Goal: Task Accomplishment & Management: Manage account settings

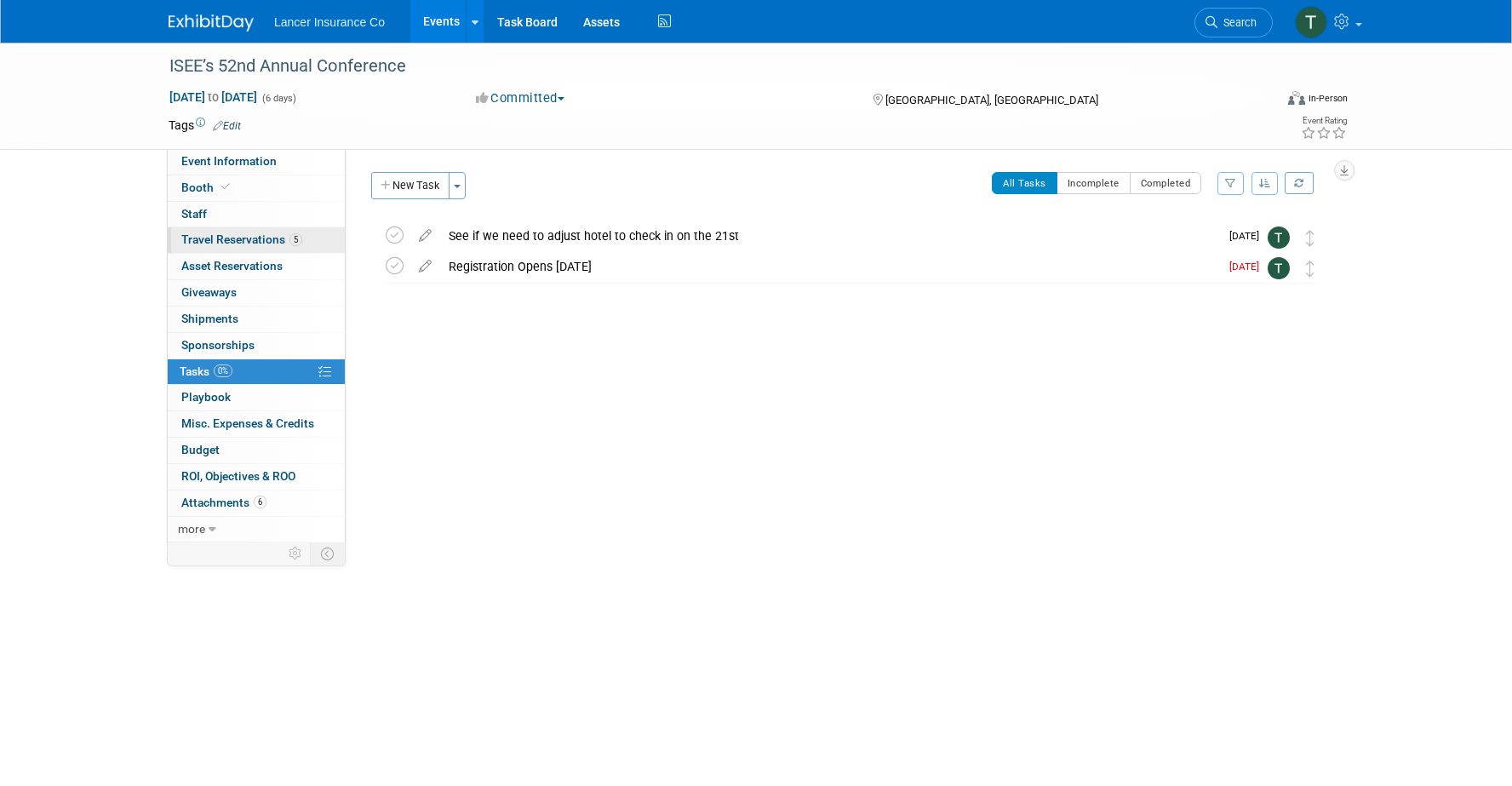
click at [221, 246] on span "Travel Reservations 5" at bounding box center [241, 240] width 121 height 14
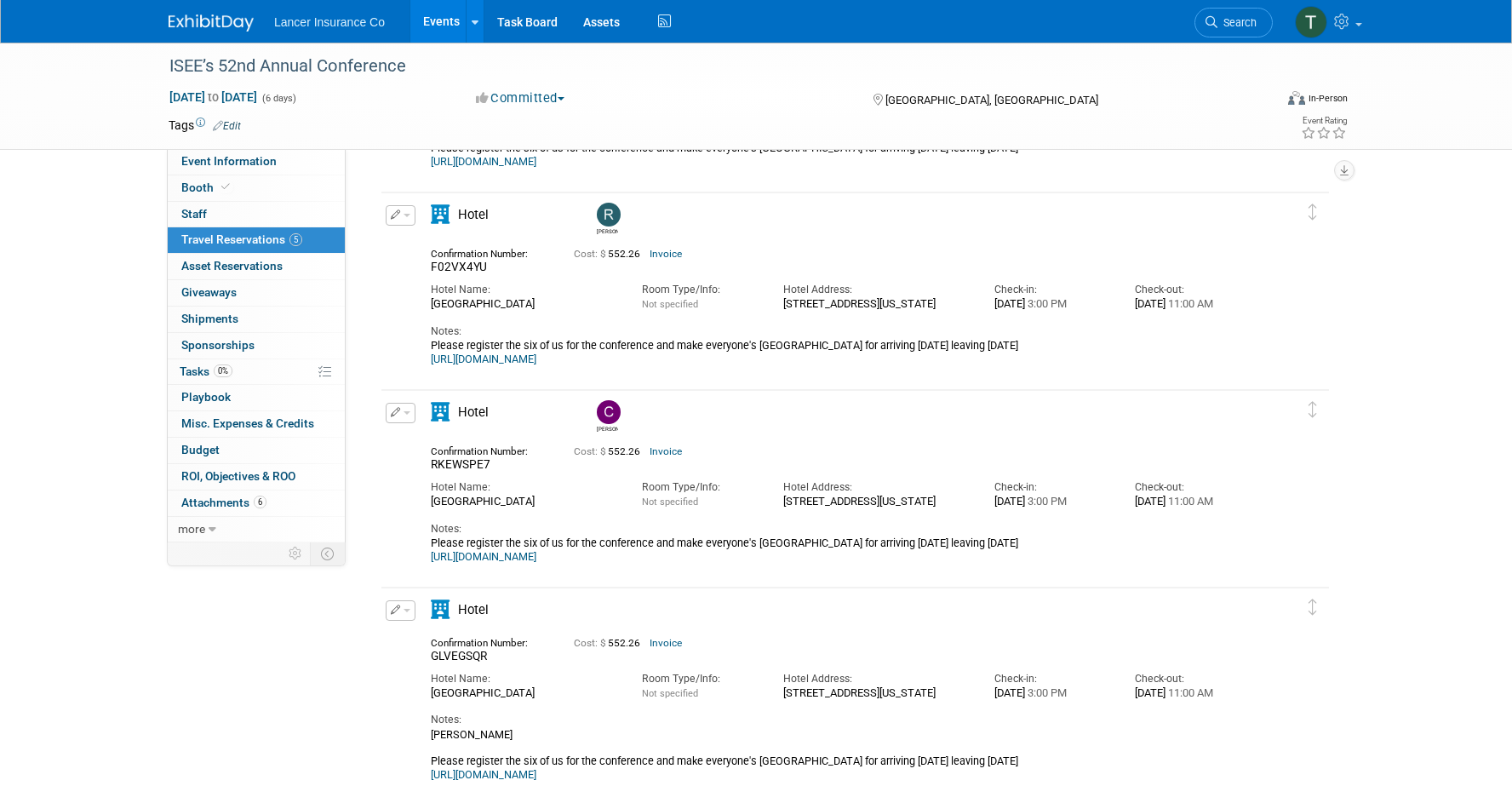
scroll to position [476, 0]
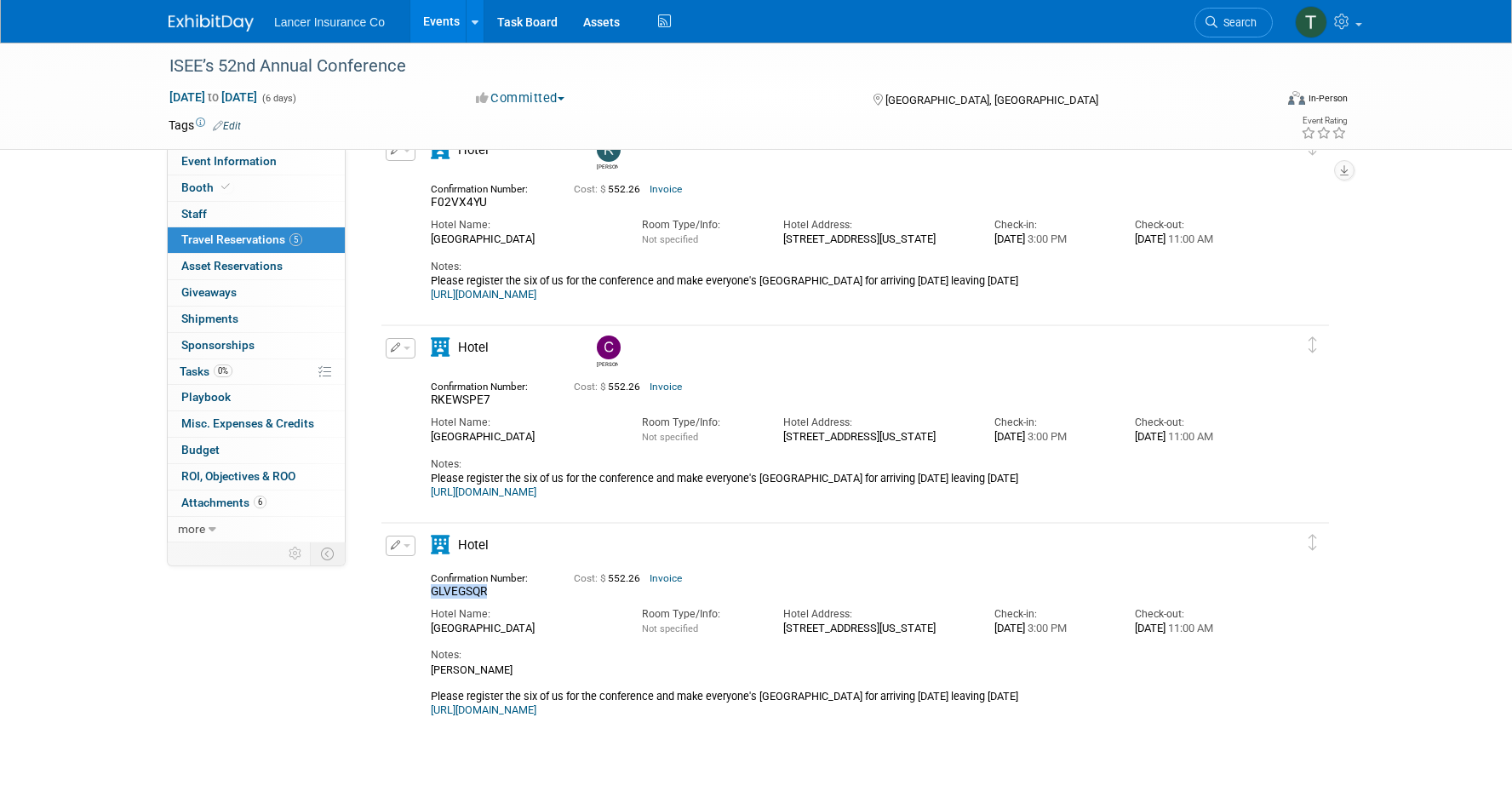
drag, startPoint x: 499, startPoint y: 594, endPoint x: 433, endPoint y: 592, distance: 66.0
click at [433, 592] on div "GLVEGSQR" at bounding box center [489, 592] width 117 height 15
copy span "GLVEGSQR"
click at [408, 544] on button "button" at bounding box center [400, 546] width 30 height 21
click at [433, 579] on button "Edit Reservation" at bounding box center [459, 575] width 144 height 25
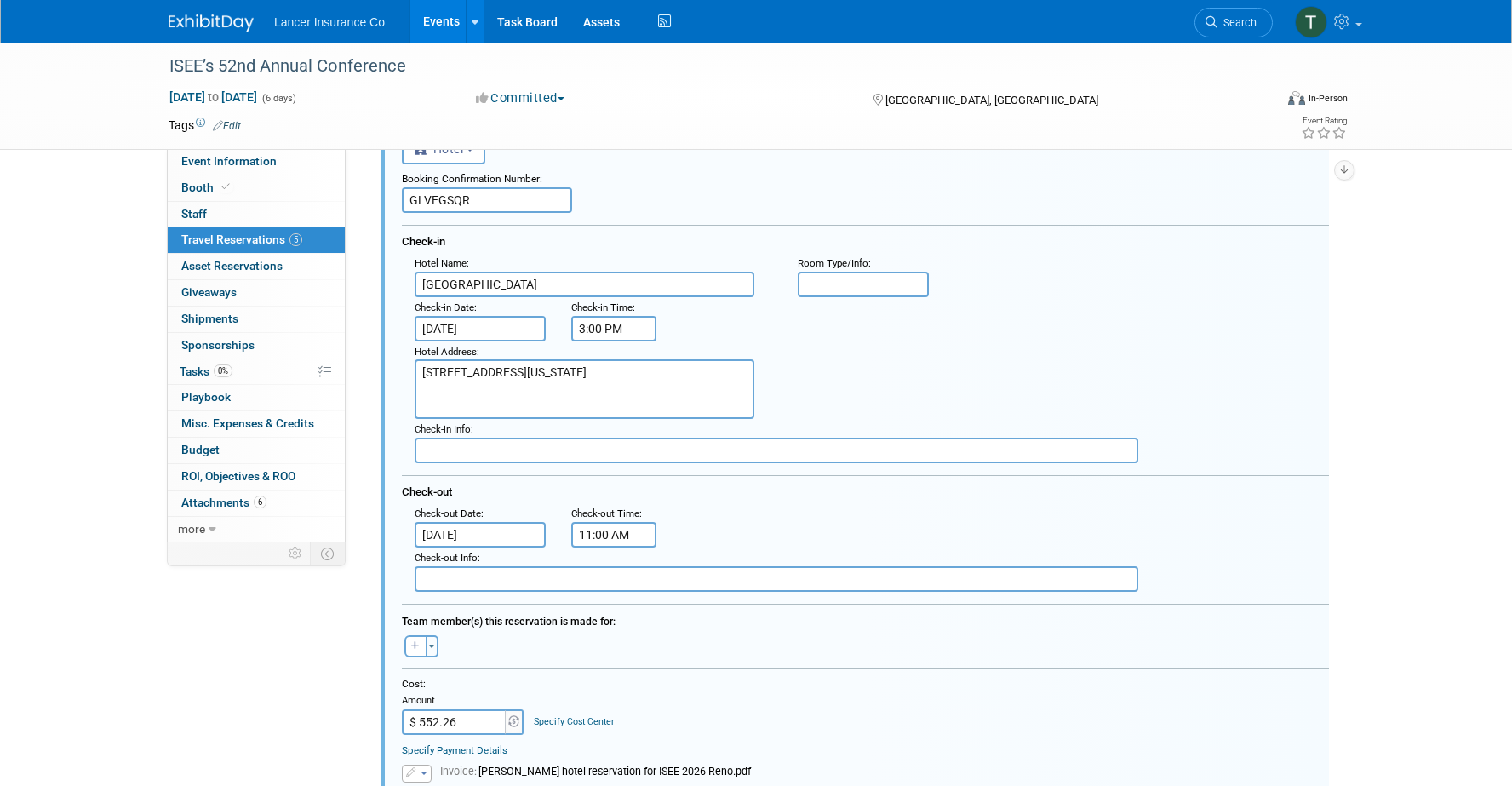
scroll to position [891, 0]
drag, startPoint x: 461, startPoint y: 718, endPoint x: 402, endPoint y: 718, distance: 59.0
click at [402, 718] on input "$ 552.26" at bounding box center [455, 719] width 106 height 26
drag, startPoint x: 471, startPoint y: 718, endPoint x: 412, endPoint y: 716, distance: 59.0
click at [412, 716] on input "$ 552.26" at bounding box center [455, 719] width 106 height 26
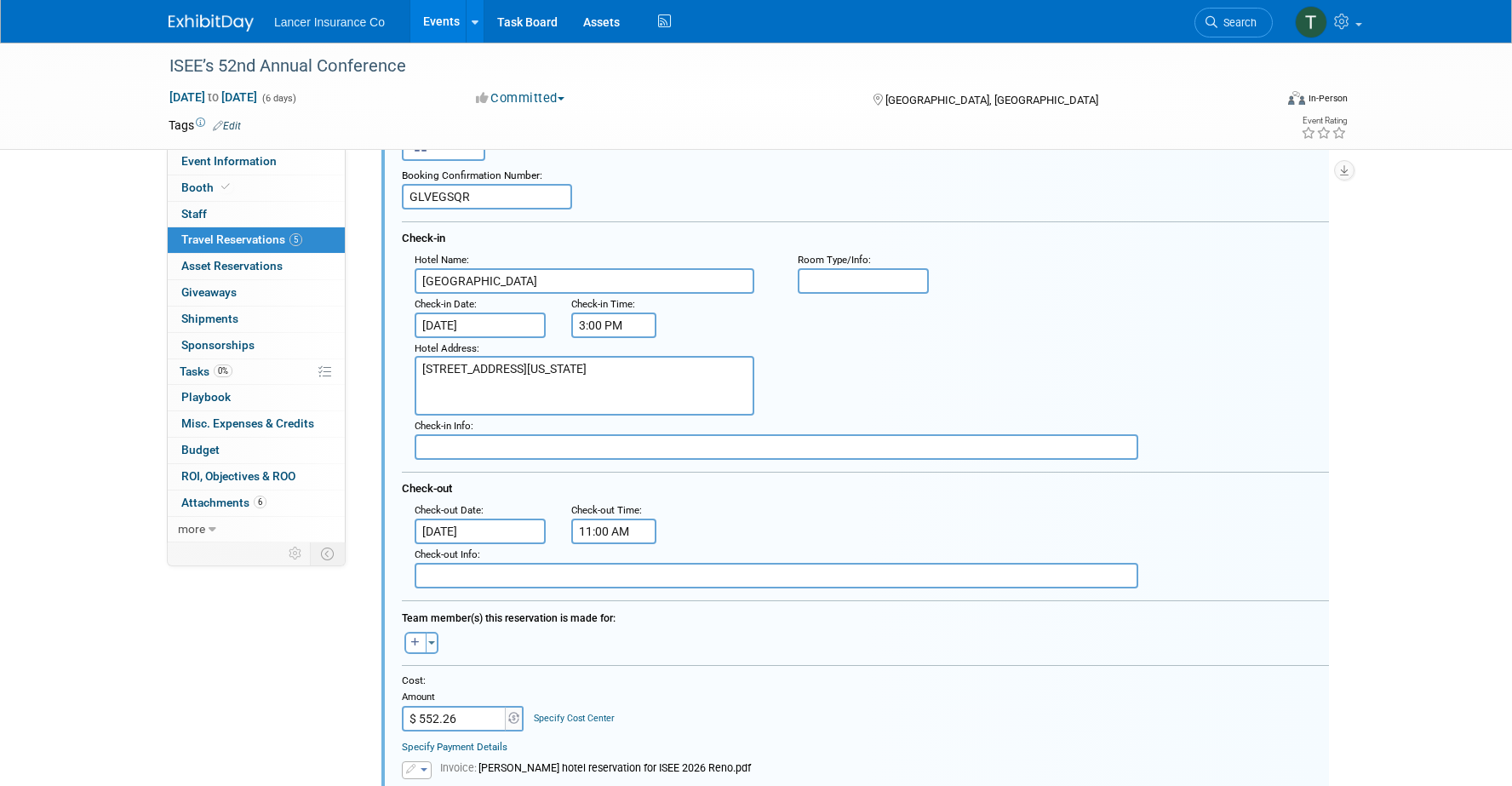
paste input "436.89"
type input "$ 436.89"
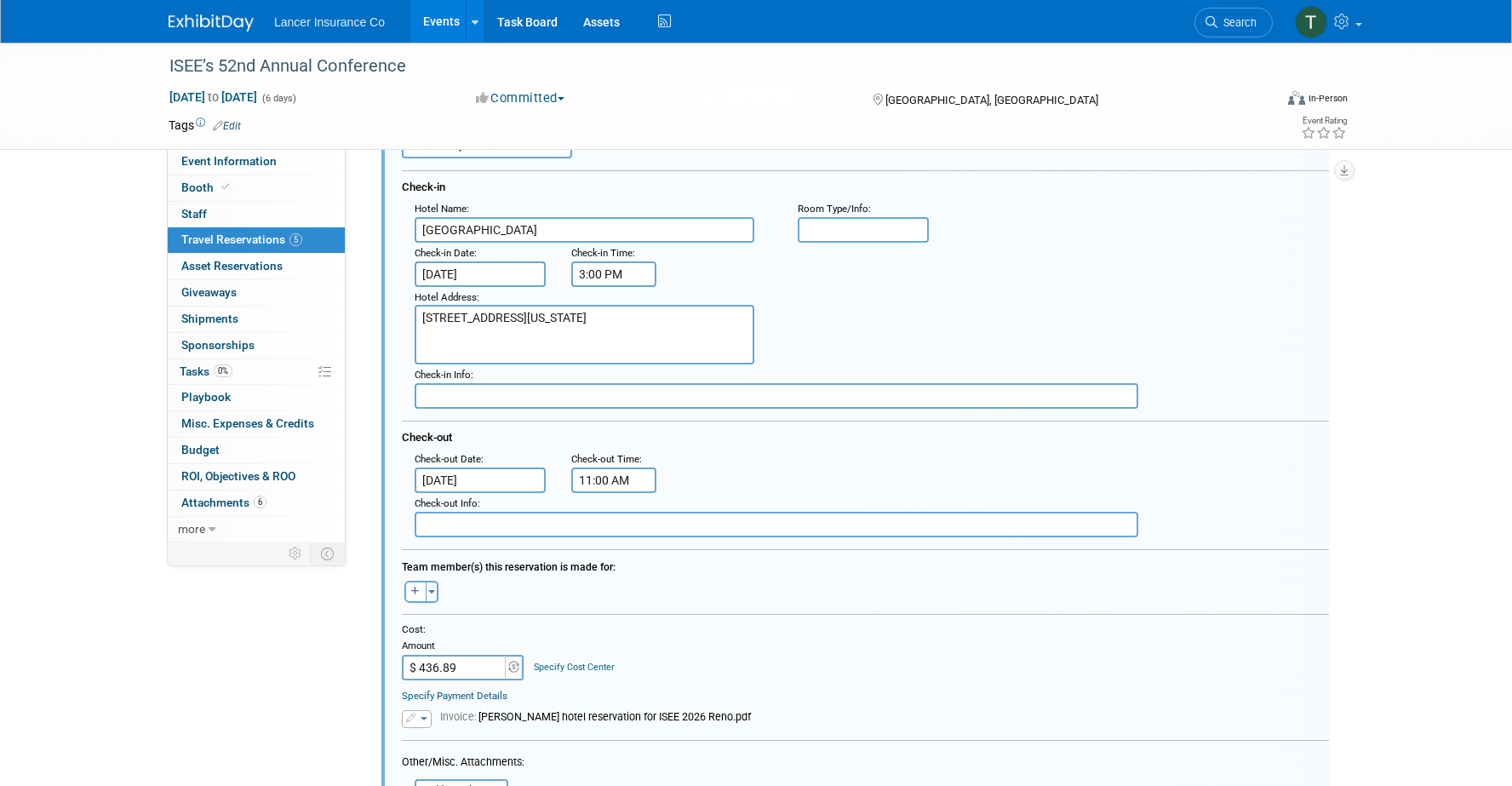
scroll to position [957, 0]
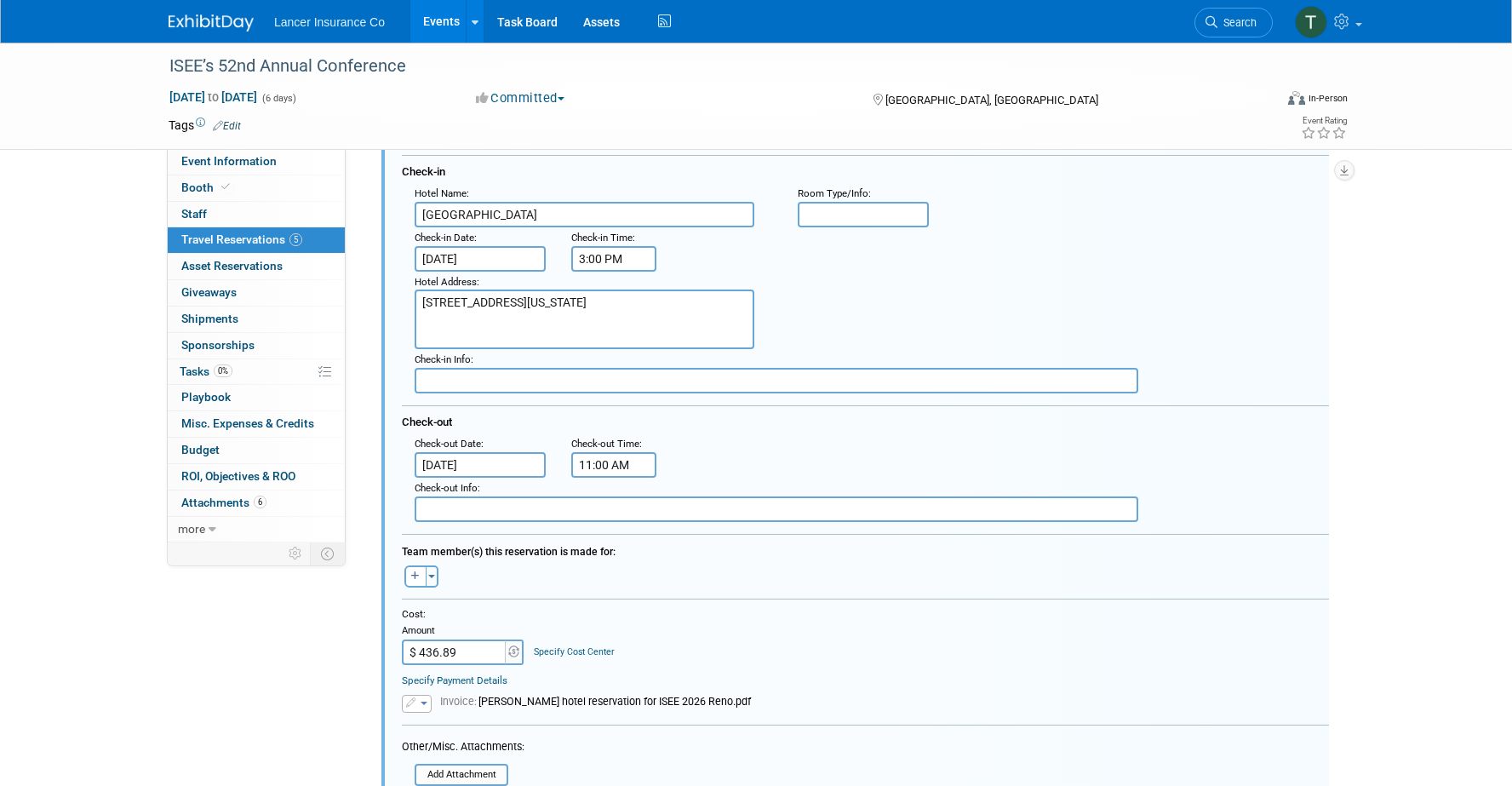
click at [424, 708] on button "button" at bounding box center [417, 704] width 30 height 17
click at [455, 725] on link "Replace with a new file" at bounding box center [488, 729] width 170 height 24
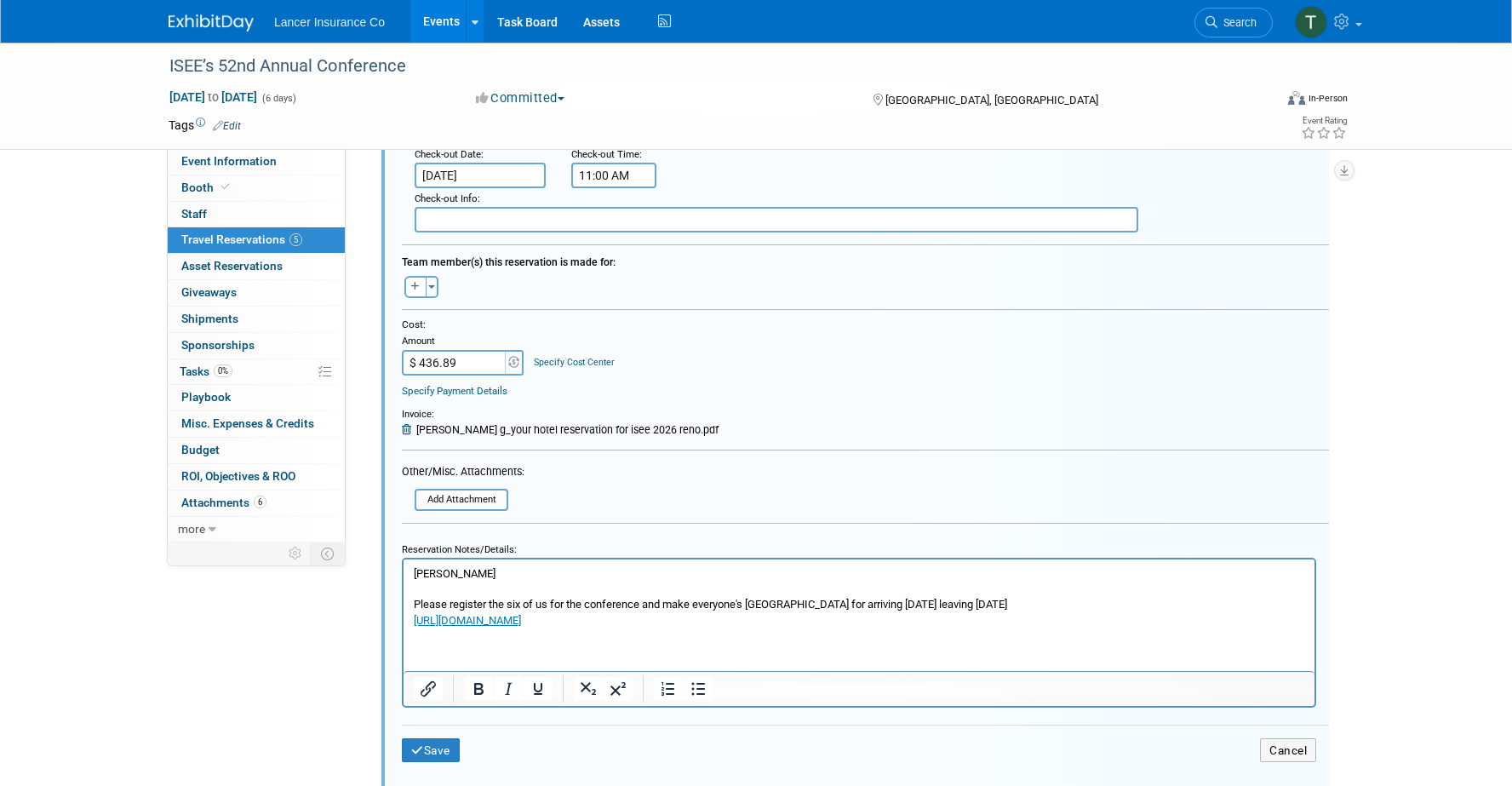
scroll to position [1260, 0]
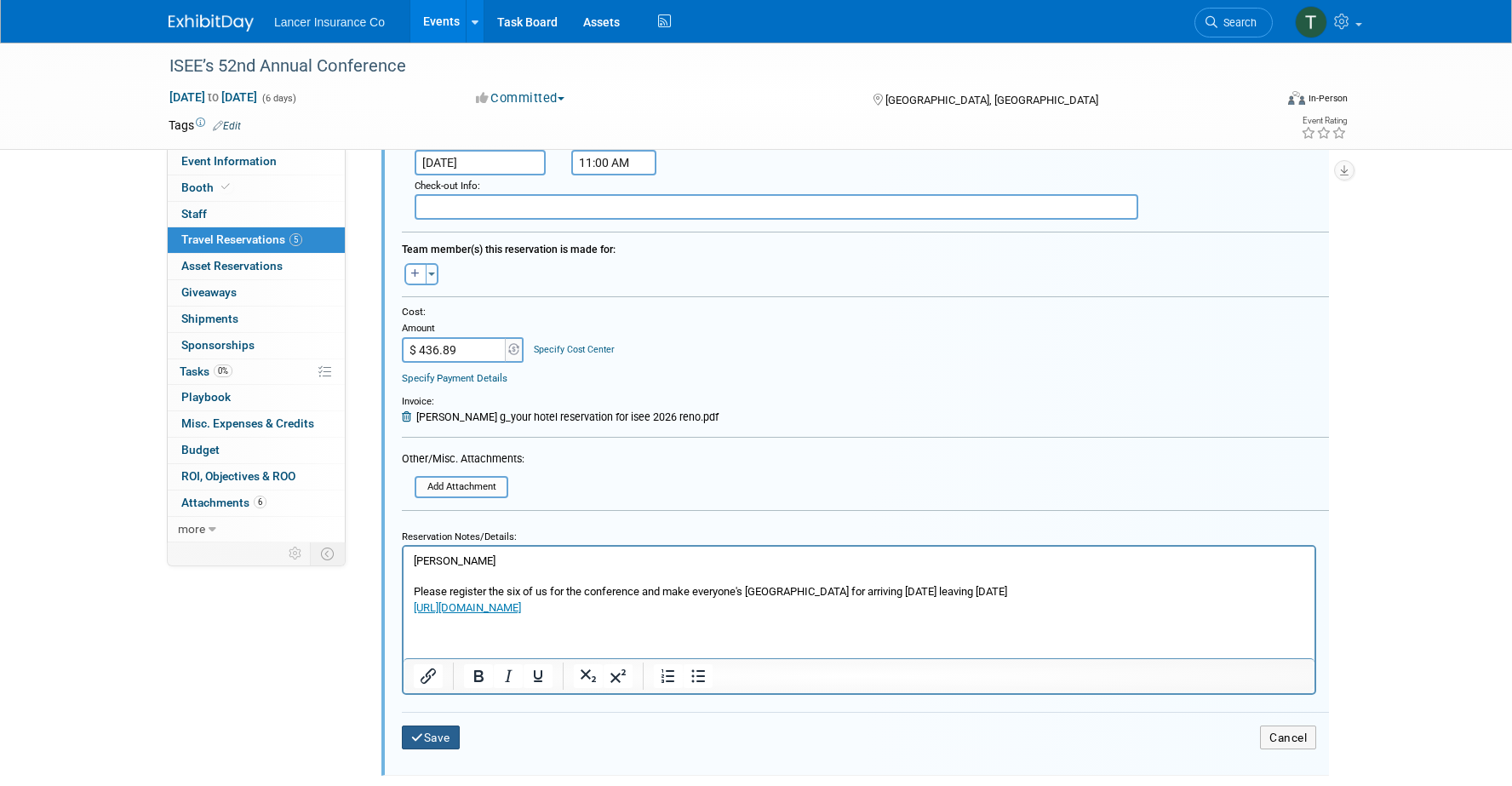
click at [440, 740] on button "Save" at bounding box center [431, 738] width 58 height 25
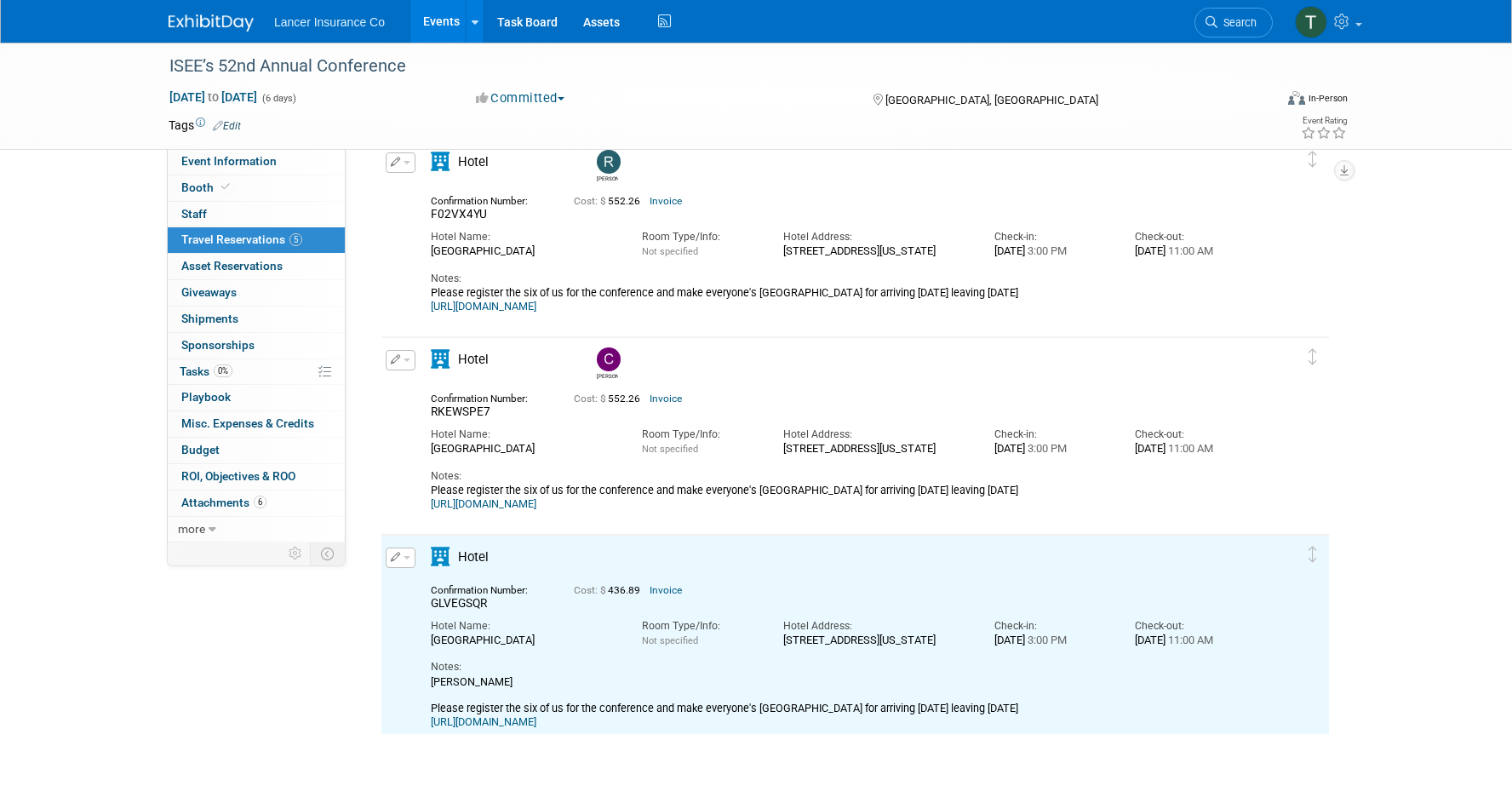
scroll to position [0, 0]
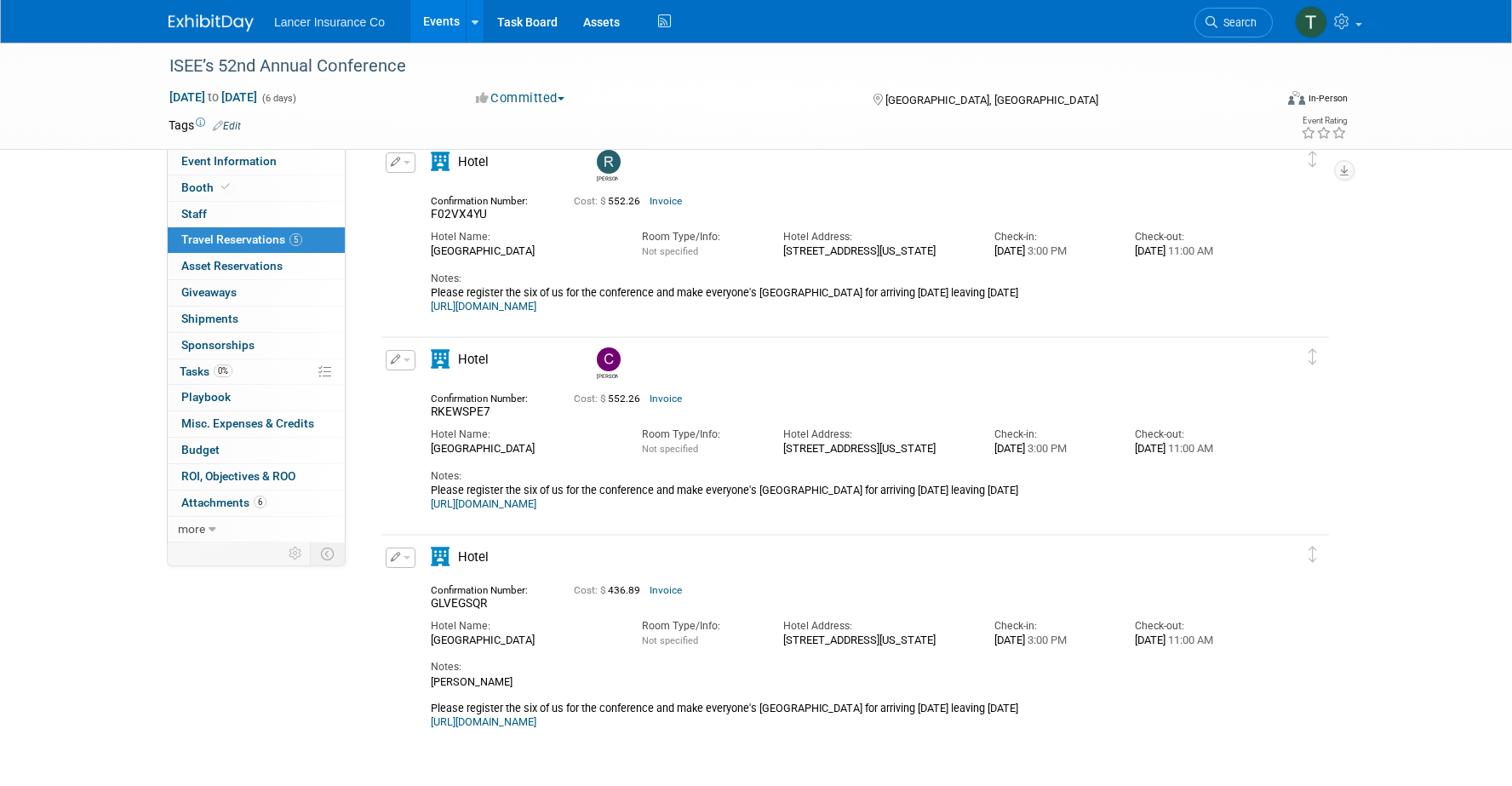
click at [412, 559] on button "button" at bounding box center [400, 558] width 30 height 21
click at [447, 649] on button "Duplicate" at bounding box center [459, 643] width 144 height 25
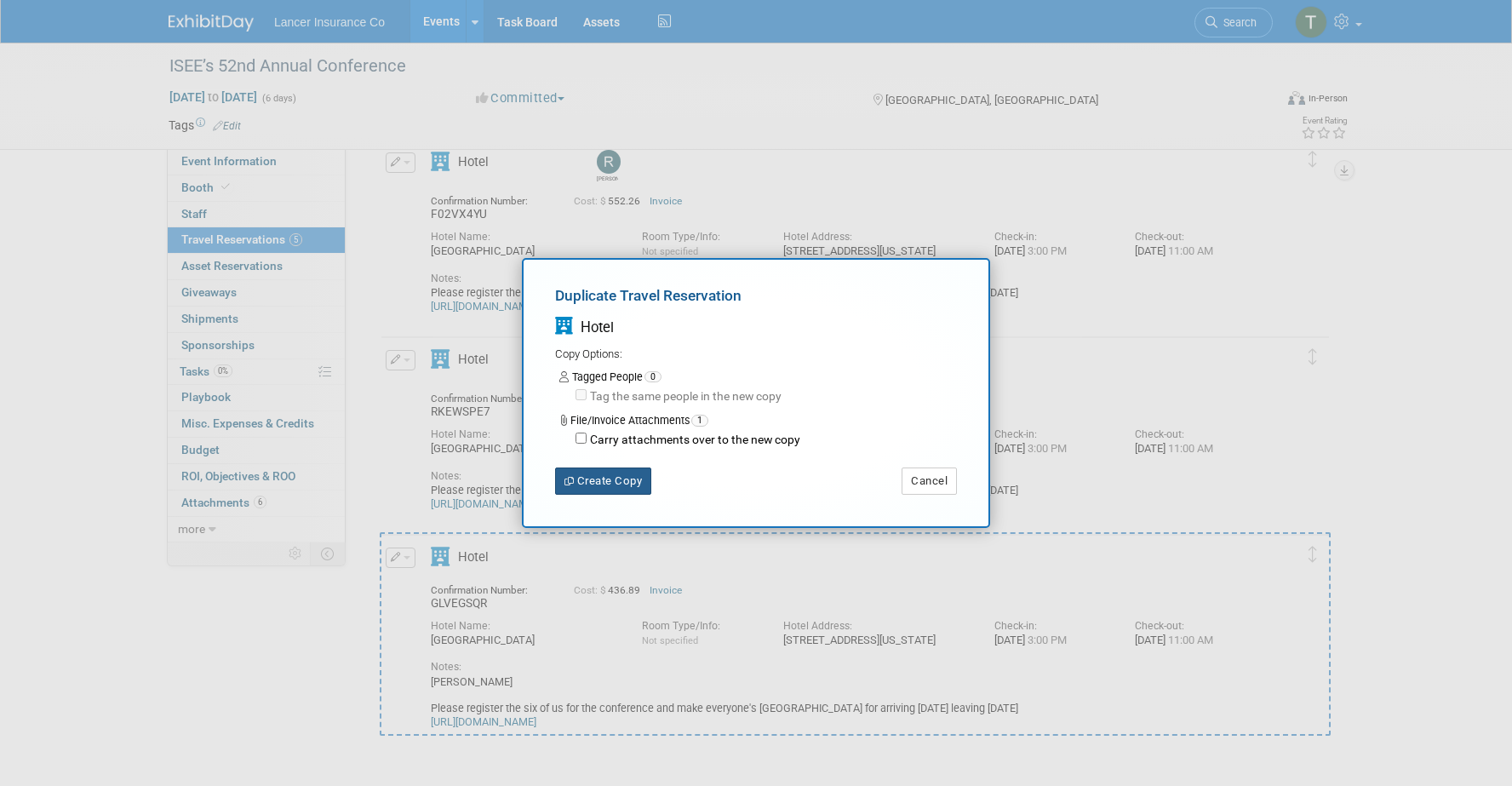
click at [596, 479] on button "Create Copy" at bounding box center [603, 481] width 96 height 27
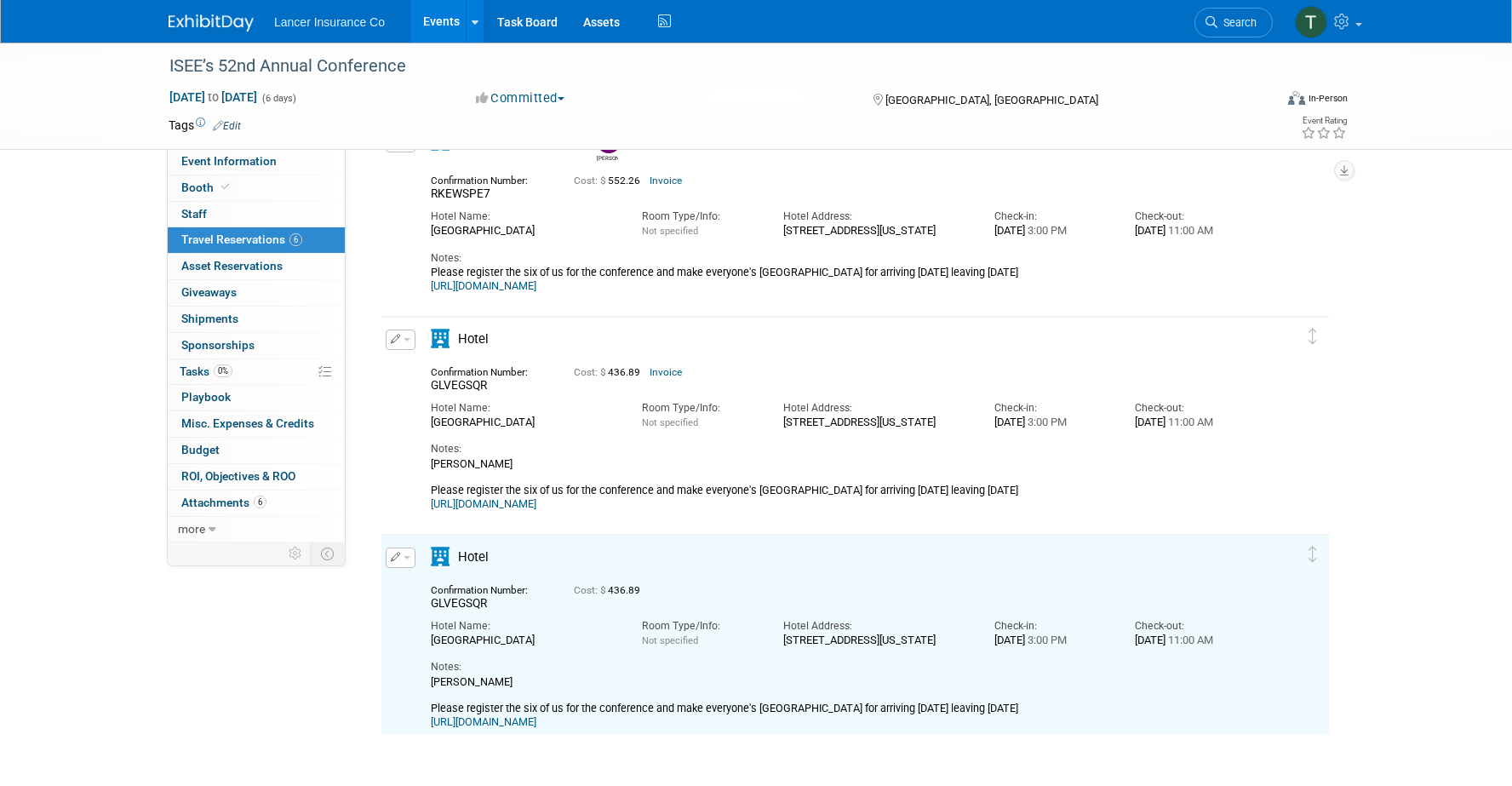
click at [405, 552] on button "button" at bounding box center [400, 558] width 30 height 21
click at [428, 587] on button "Edit Reservation" at bounding box center [459, 587] width 144 height 25
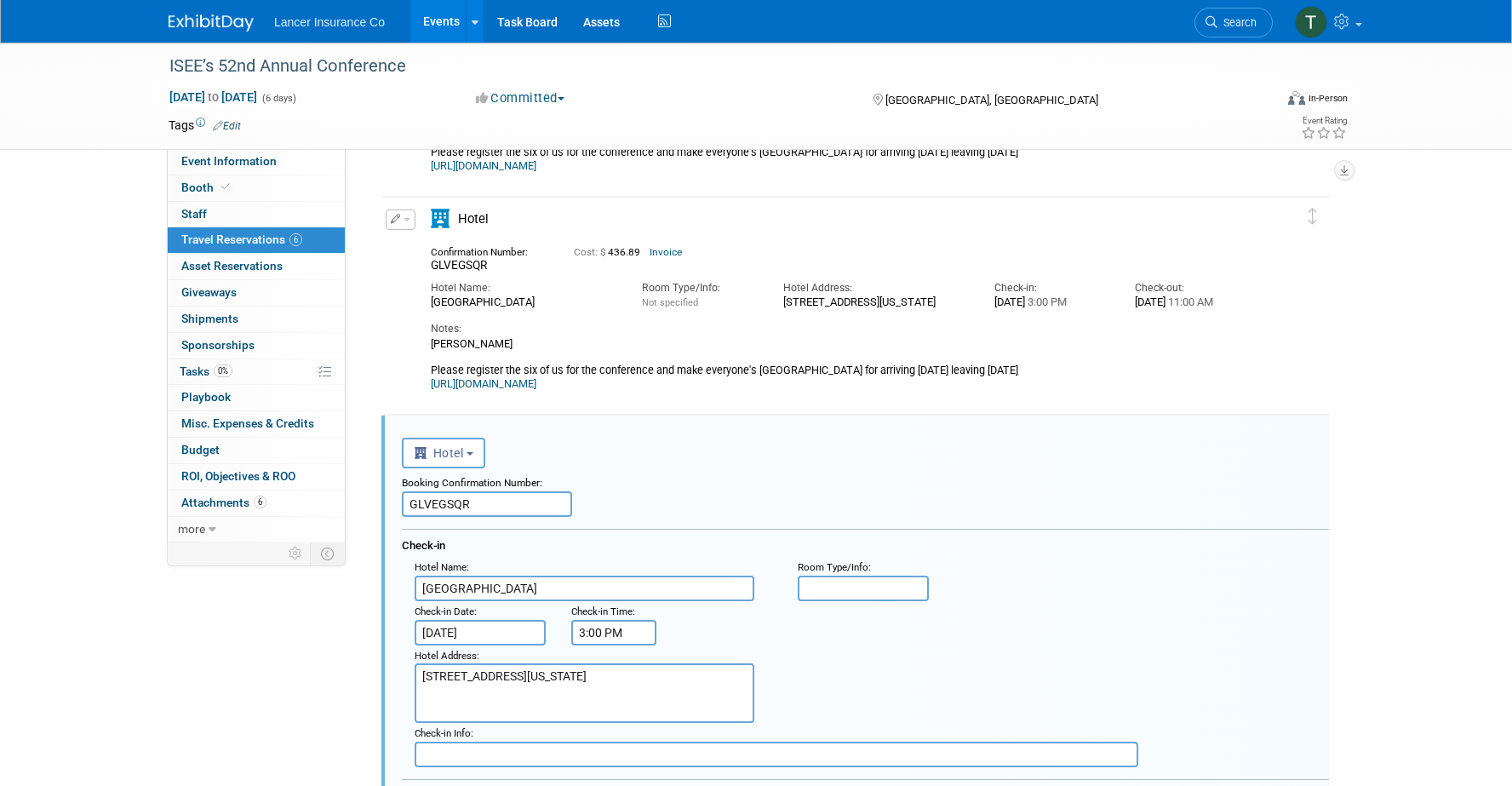
scroll to position [798, 0]
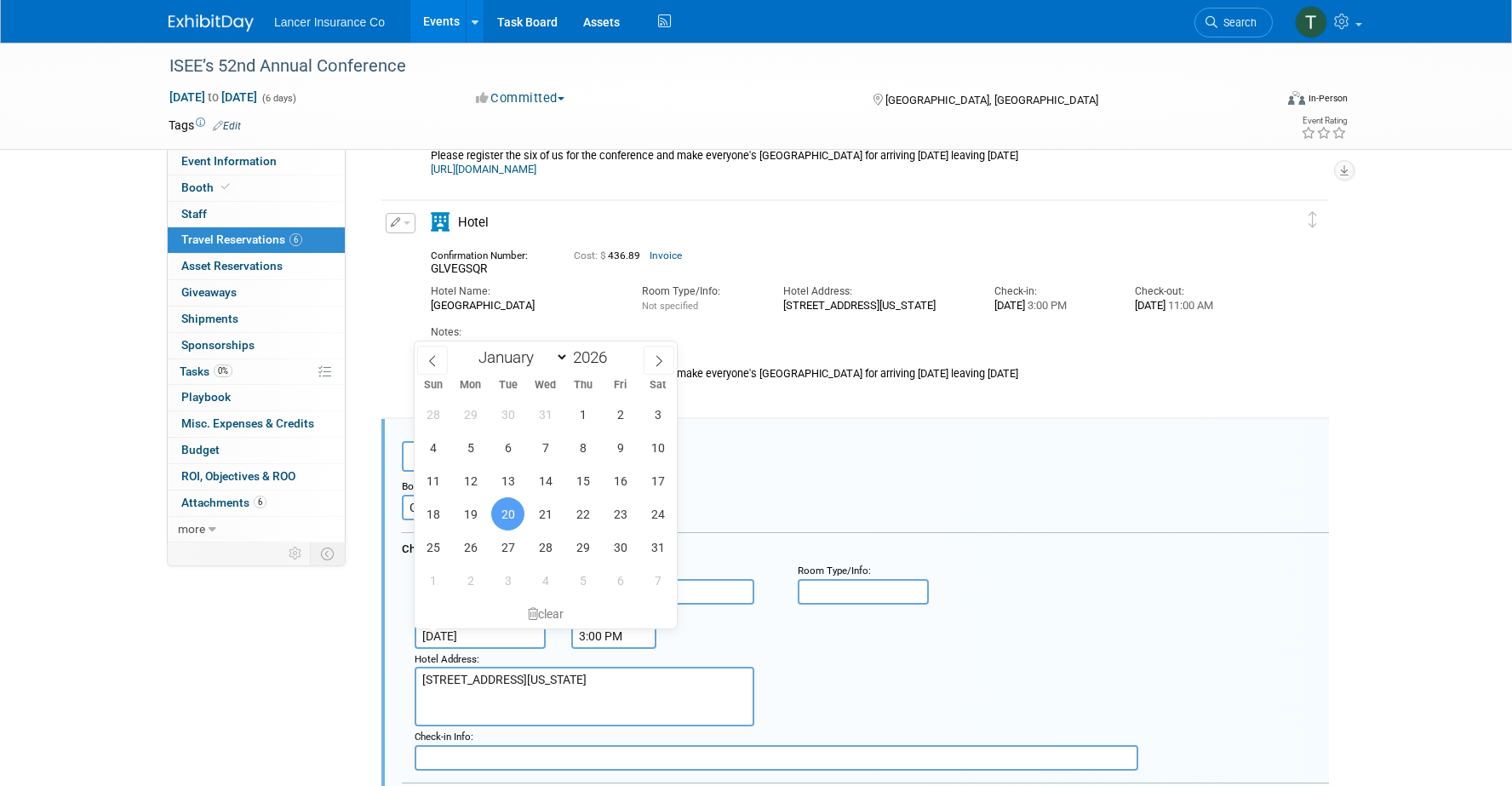
click at [452, 642] on input "Jan 20, 2026" at bounding box center [480, 636] width 131 height 26
click at [547, 518] on span "21" at bounding box center [545, 514] width 33 height 33
type input "Jan 21, 2026"
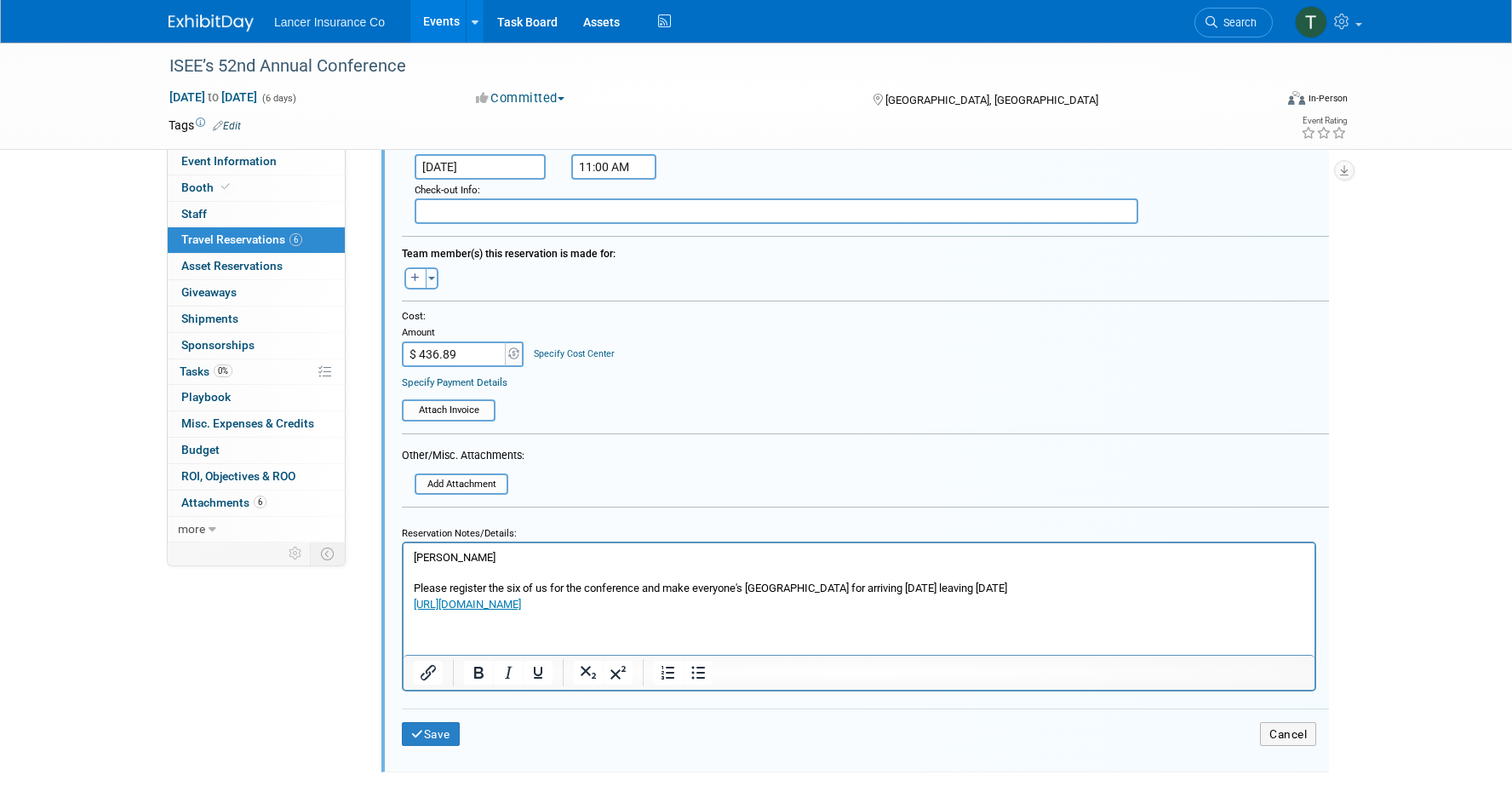
scroll to position [1499, 0]
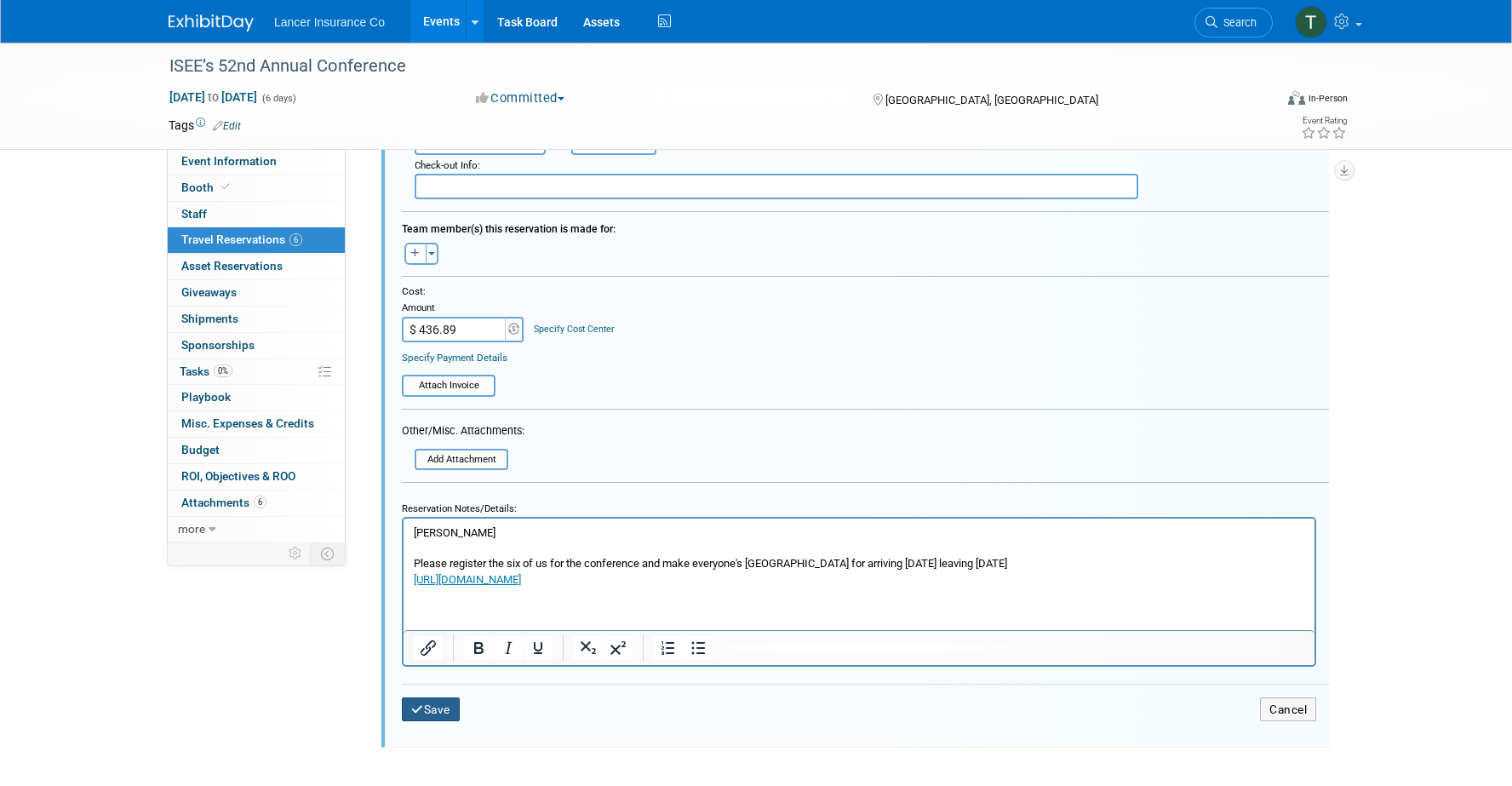
click at [432, 706] on button "Save" at bounding box center [431, 710] width 58 height 25
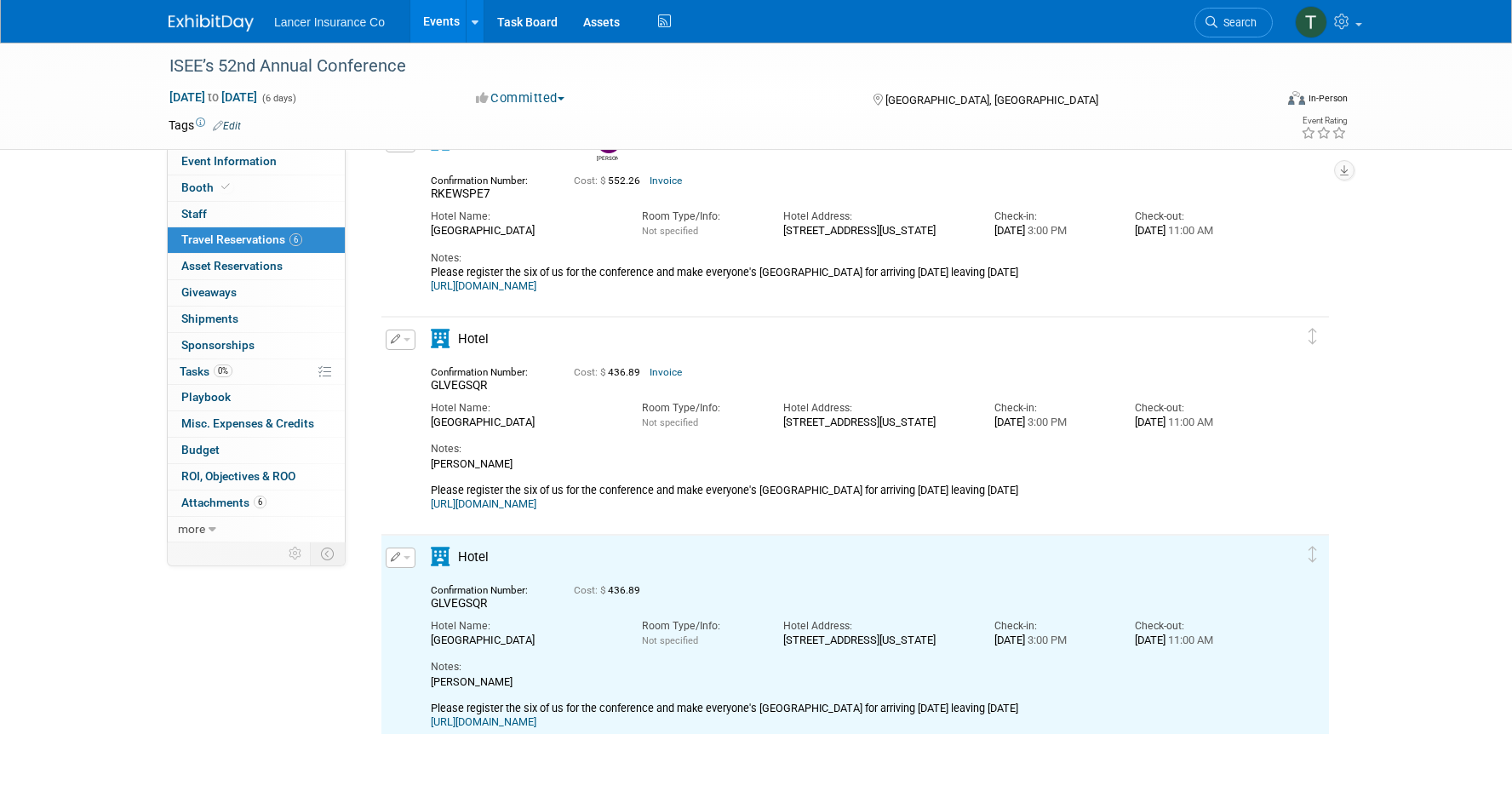
scroll to position [0, 0]
click at [411, 342] on button "button" at bounding box center [400, 340] width 30 height 21
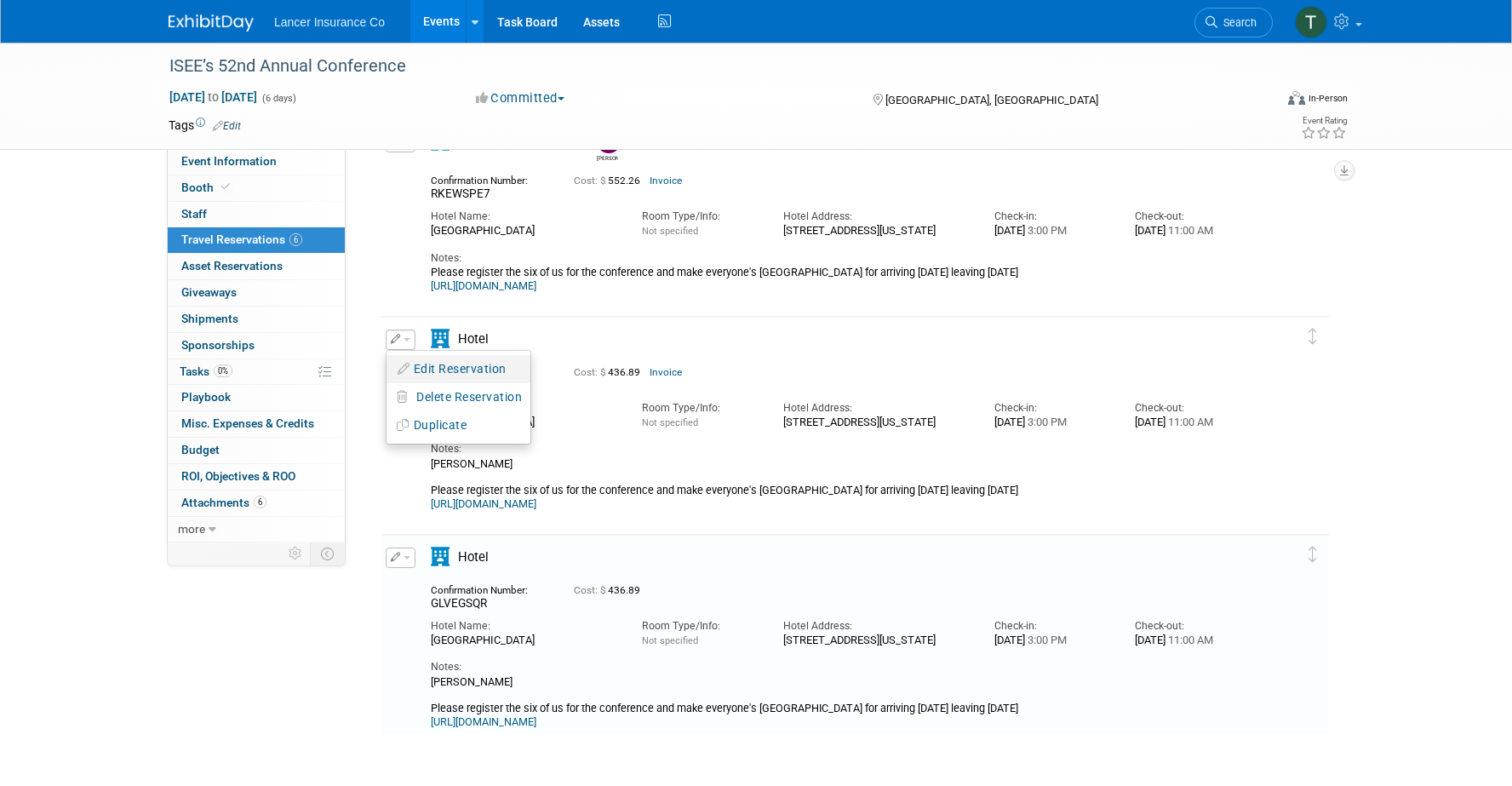
click at [436, 377] on button "Edit Reservation" at bounding box center [459, 369] width 144 height 25
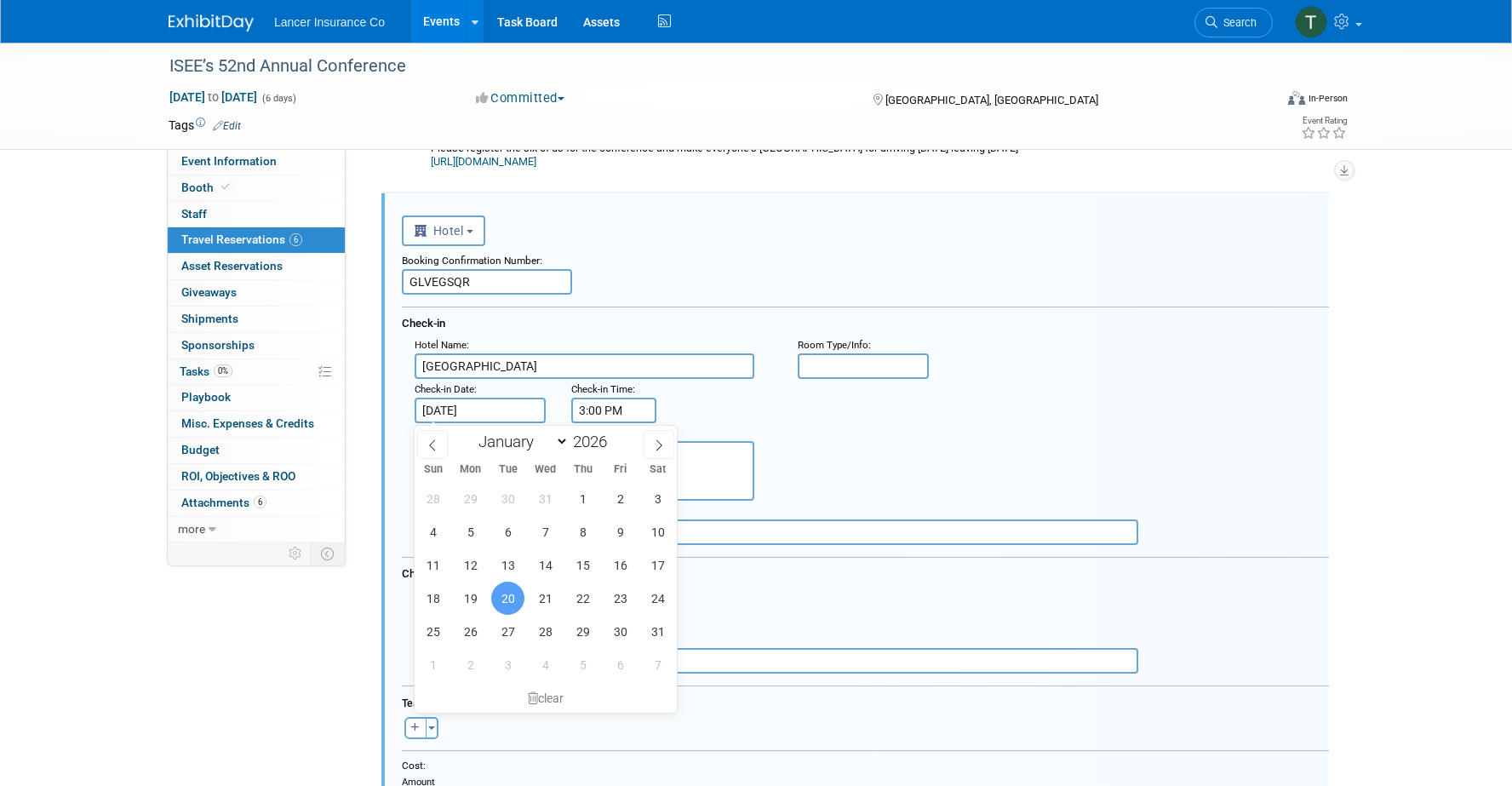
click at [476, 410] on input "Jan 20, 2026" at bounding box center [480, 411] width 131 height 26
click at [543, 594] on span "21" at bounding box center [545, 598] width 33 height 33
type input "Jan 21, 2026"
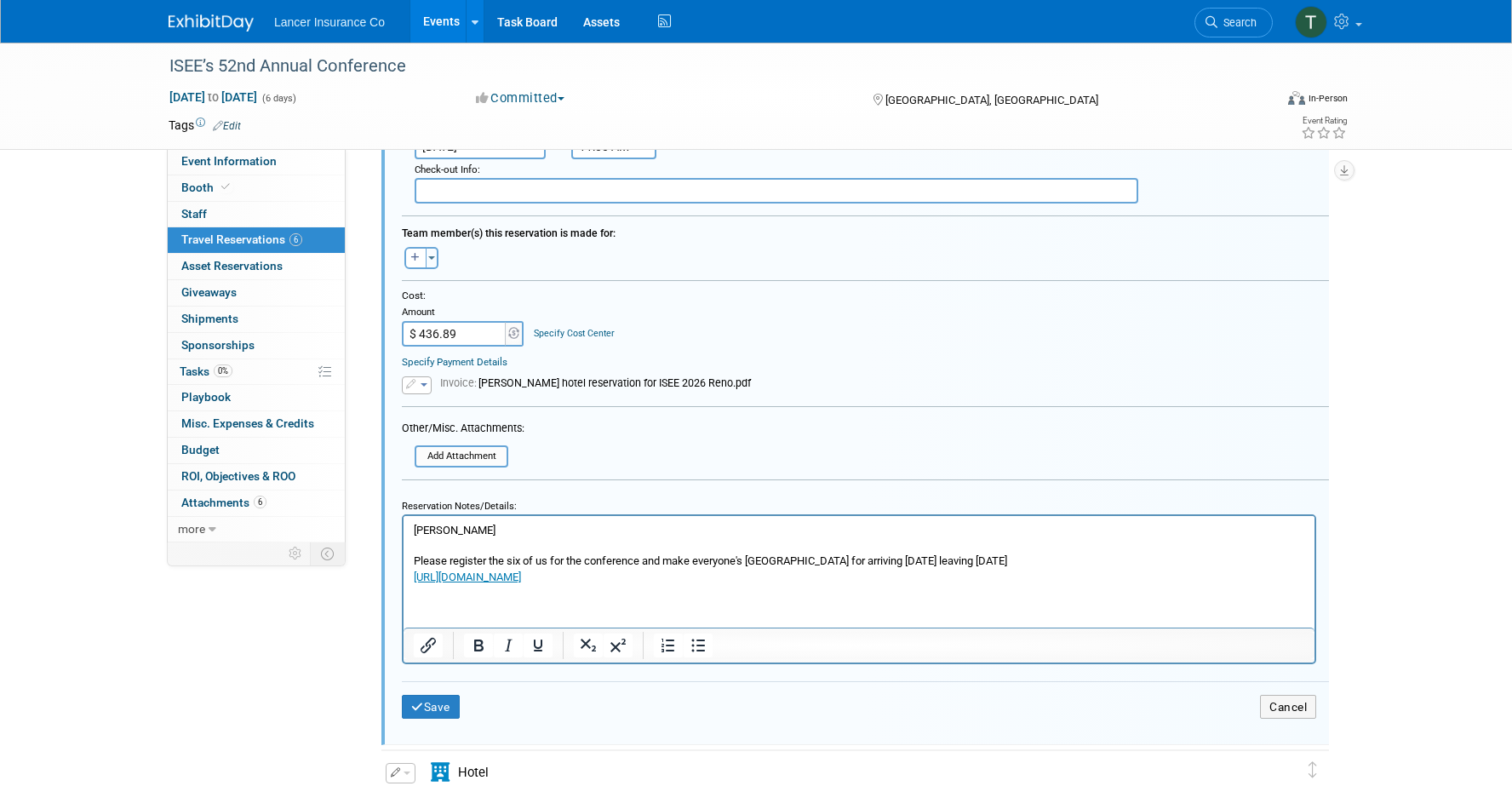
scroll to position [1429, 0]
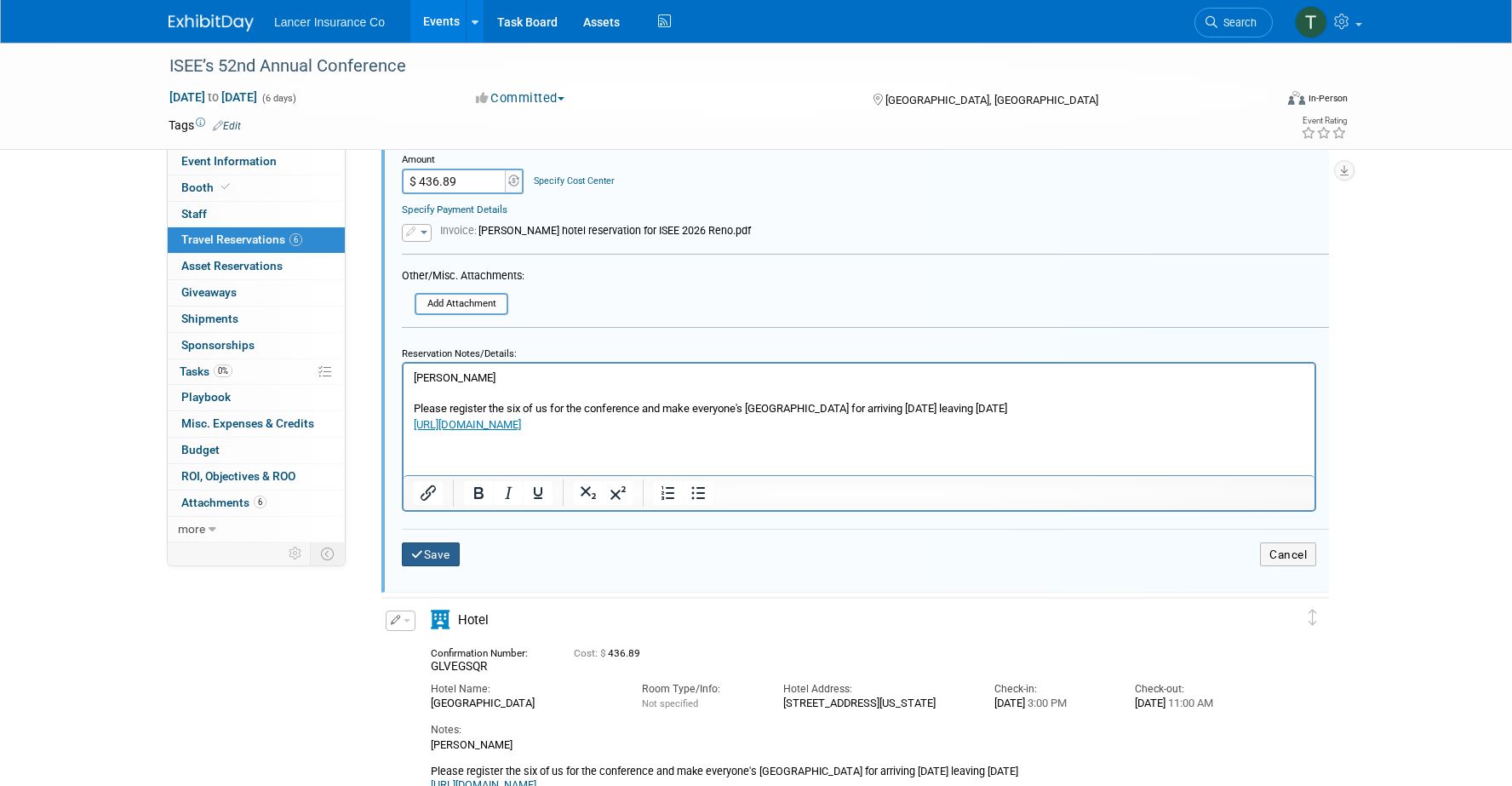
click at [416, 558] on icon "submit" at bounding box center [418, 556] width 13 height 12
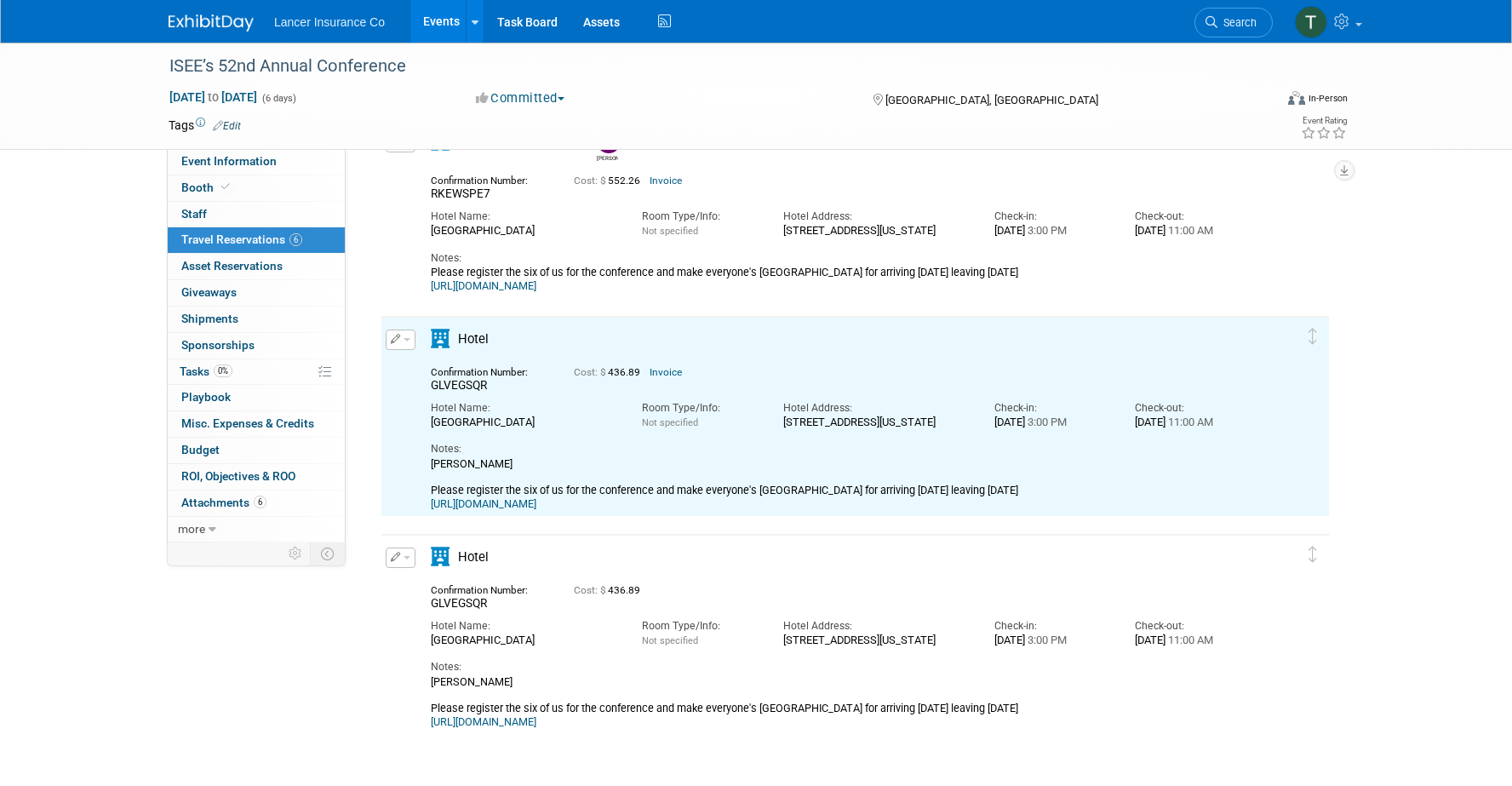
scroll to position [0, 0]
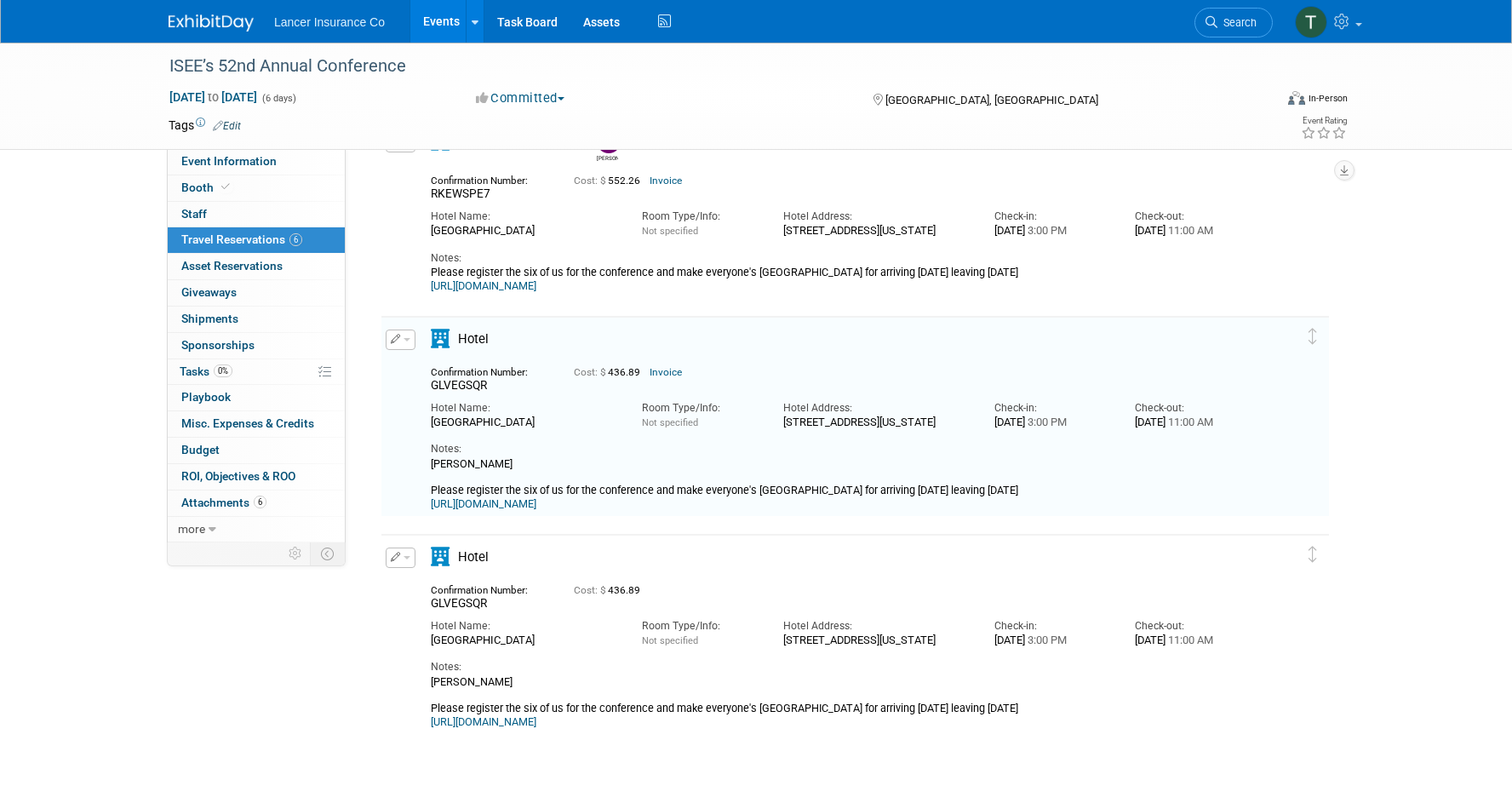
click at [412, 560] on button "button" at bounding box center [400, 558] width 30 height 21
click at [425, 590] on button "Edit Reservation" at bounding box center [459, 587] width 144 height 25
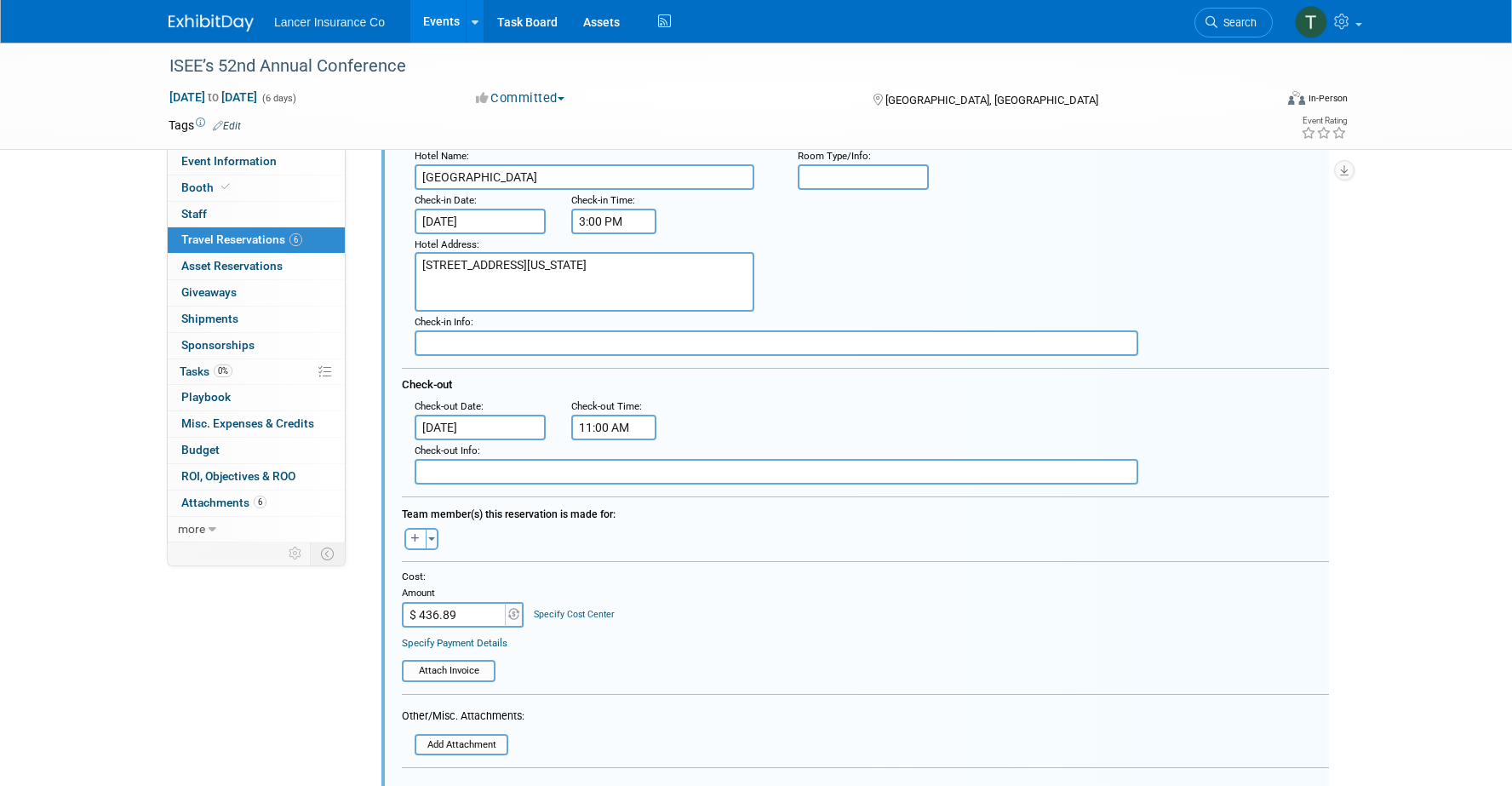
scroll to position [1217, 0]
click at [428, 544] on button "Toggle Dropdown" at bounding box center [431, 536] width 13 height 22
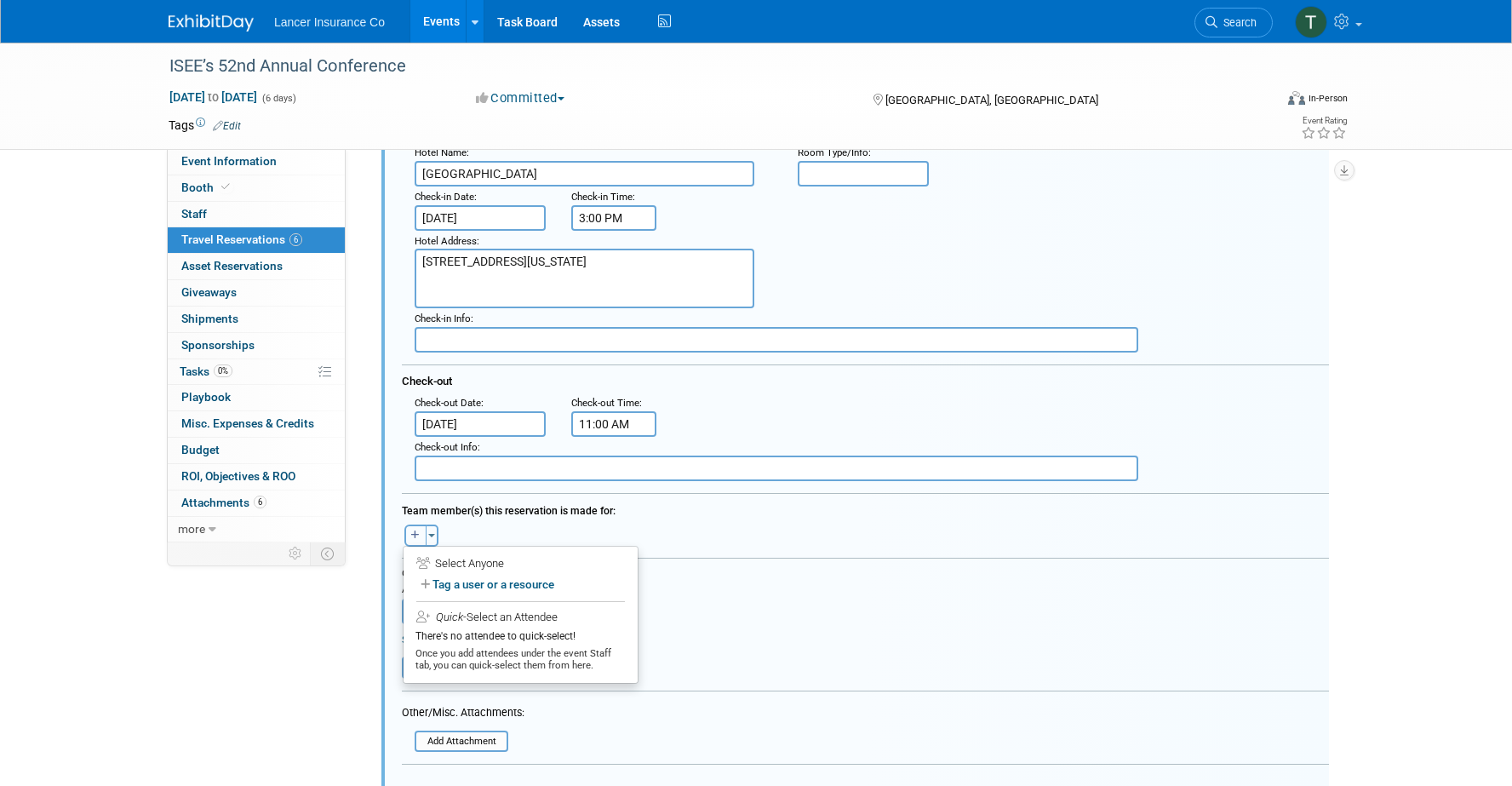
click at [418, 539] on icon "button" at bounding box center [416, 534] width 9 height 9
select select
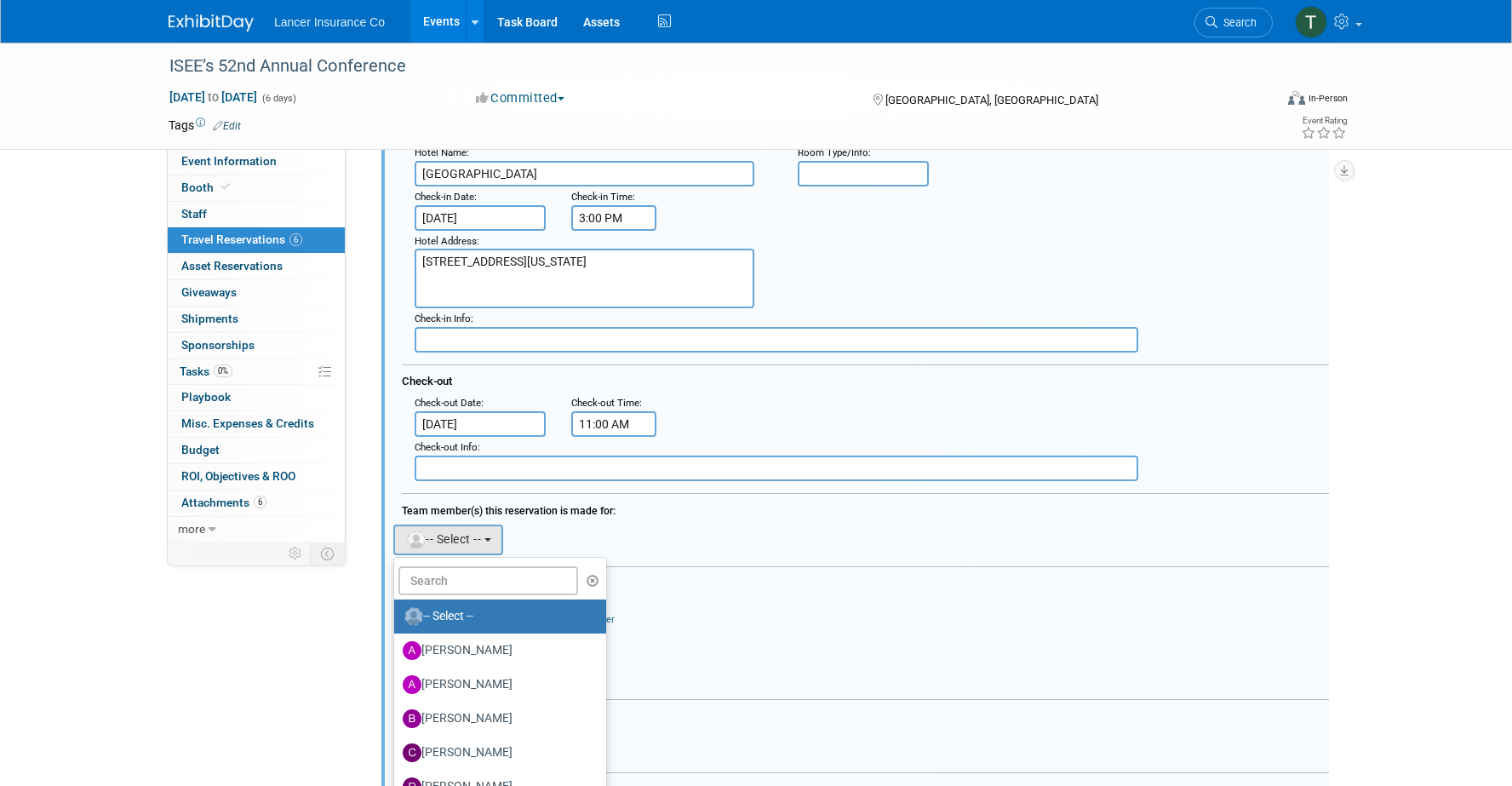
click at [448, 606] on label "-- Select --" at bounding box center [496, 616] width 187 height 27
click at [444, 587] on input "text" at bounding box center [489, 581] width 180 height 29
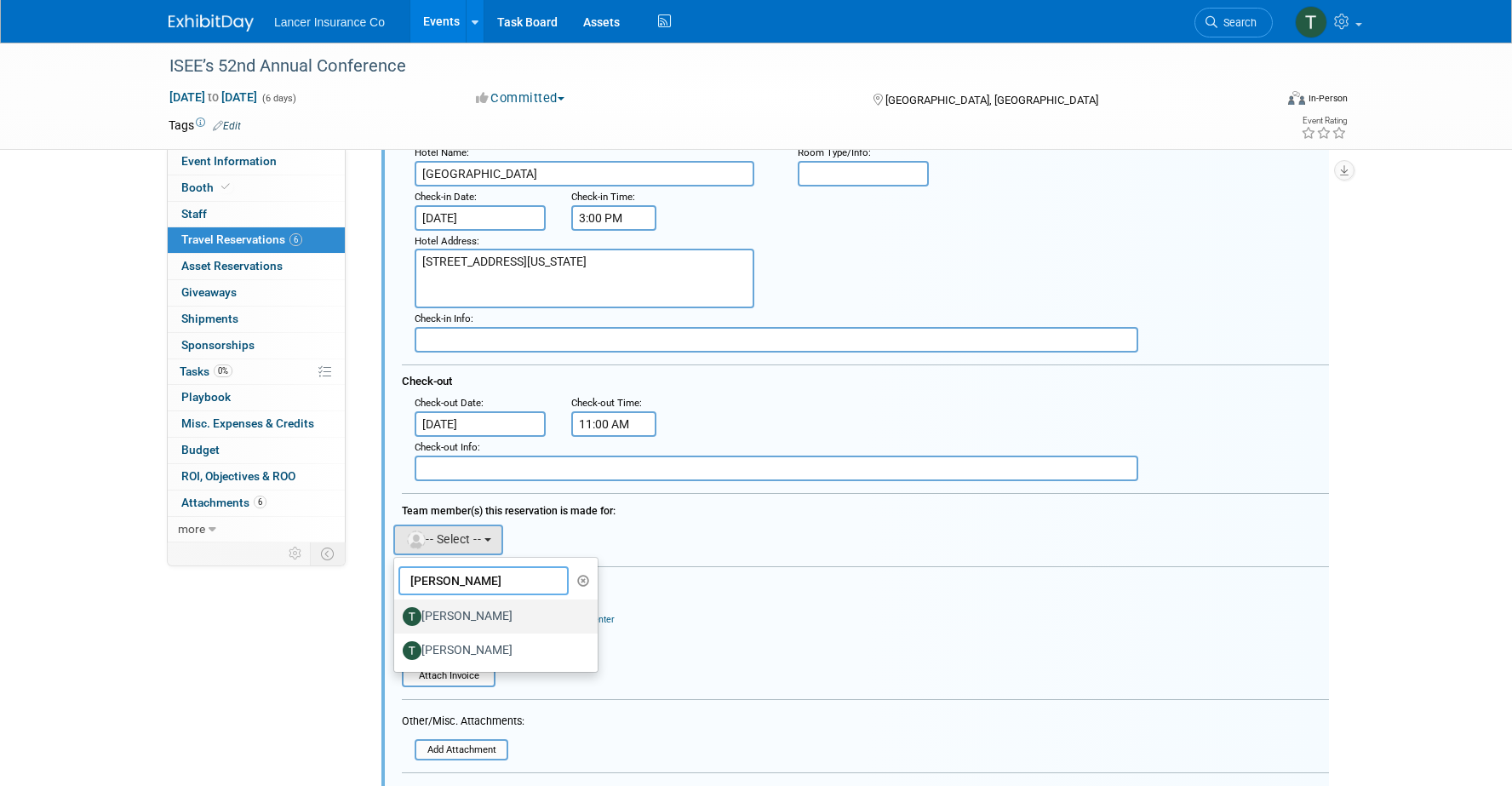
type input "tim"
click at [462, 621] on label "[PERSON_NAME]" at bounding box center [492, 616] width 178 height 27
click at [397, 620] on input "[PERSON_NAME]" at bounding box center [391, 614] width 11 height 11
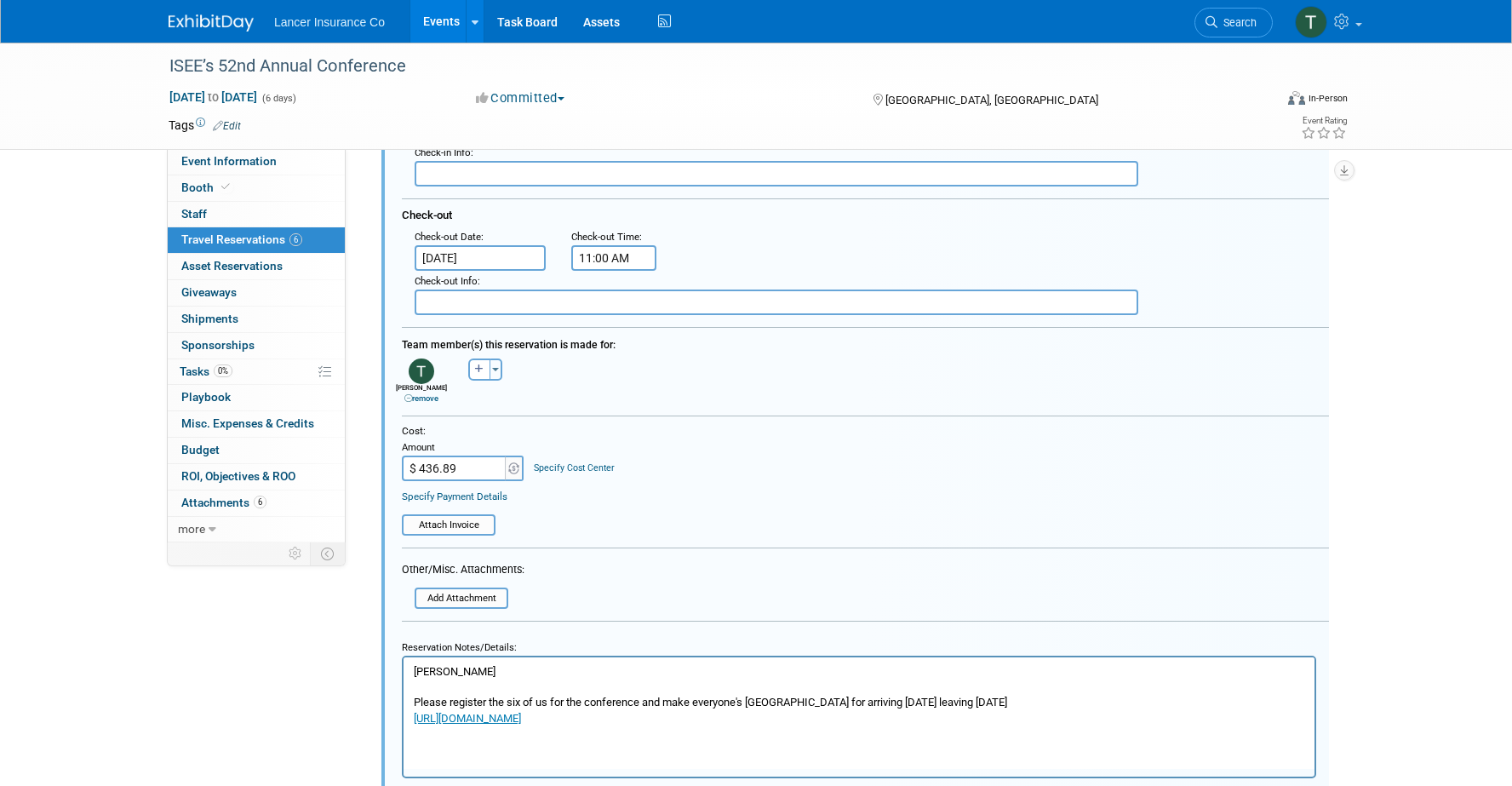
scroll to position [1399, 0]
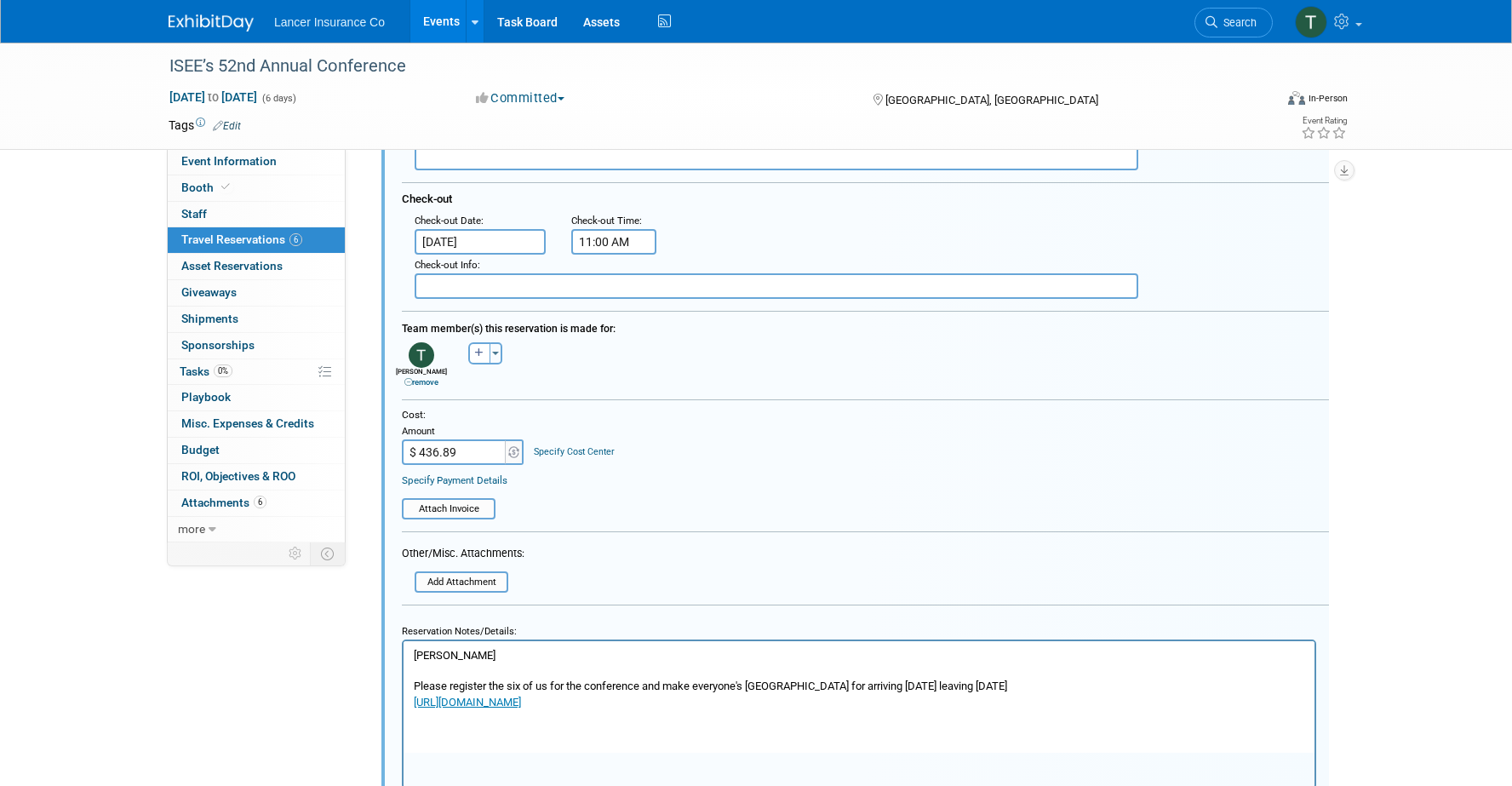
drag, startPoint x: 515, startPoint y: 653, endPoint x: 335, endPoint y: 653, distance: 180.0
click at [404, 653] on html "Kimberly Gdovichin Please register the six of us for the conference and make ev…" at bounding box center [859, 676] width 911 height 69
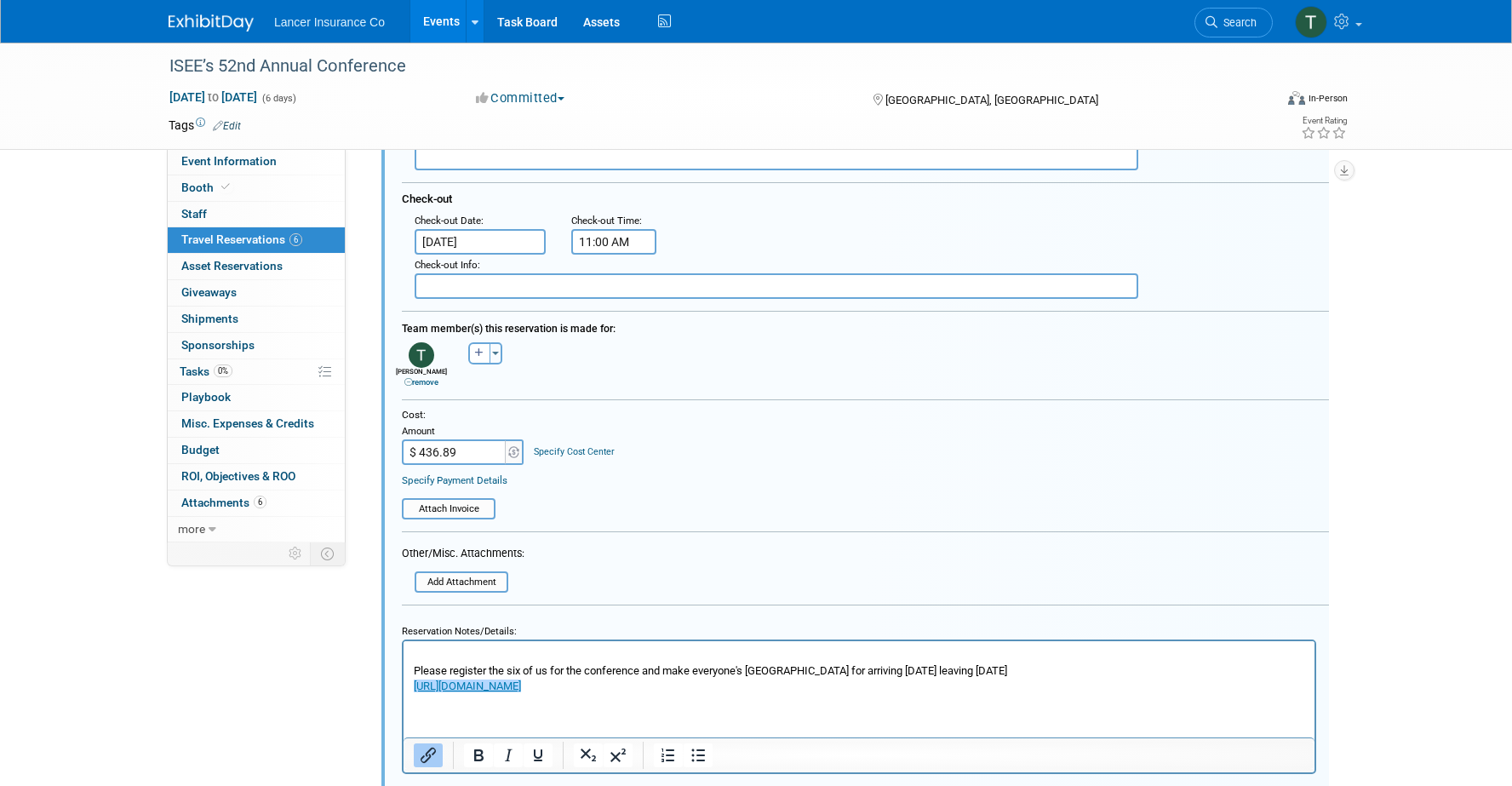
click at [483, 690] on link "https://book.passkey.com/go/SRSEE4" at bounding box center [467, 686] width 107 height 13
click at [768, 727] on icon "Open link" at bounding box center [774, 727] width 12 height 12
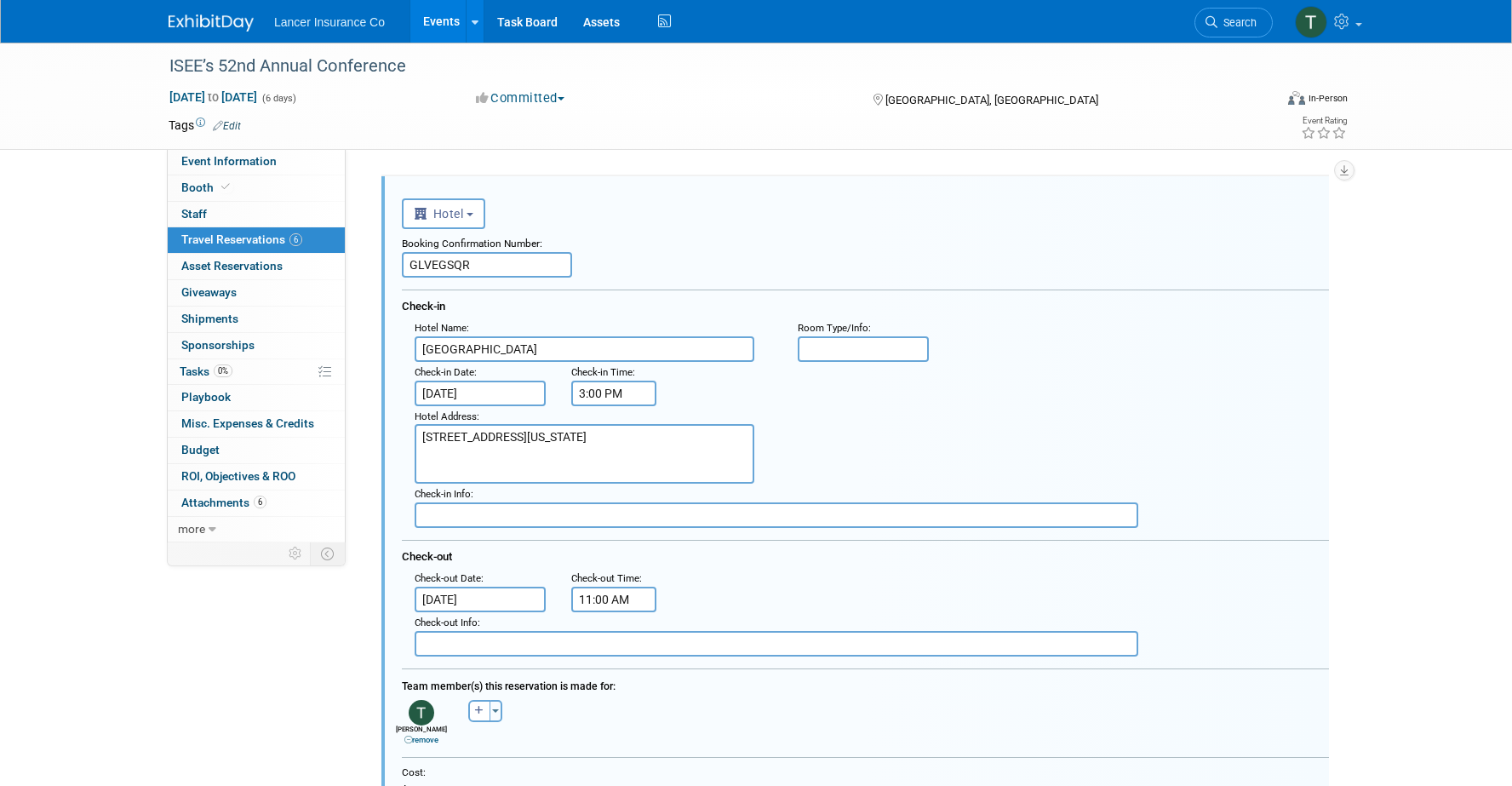
scroll to position [1040, 0]
drag, startPoint x: 485, startPoint y: 266, endPoint x: 386, endPoint y: 260, distance: 99.2
click at [386, 260] on div "<i class="fas fa-plane" style="padding: 6px 4px 6px 1px;"></i> Flight <i class=…" at bounding box center [855, 696] width 947 height 1038
paste input "J6AH69NT"
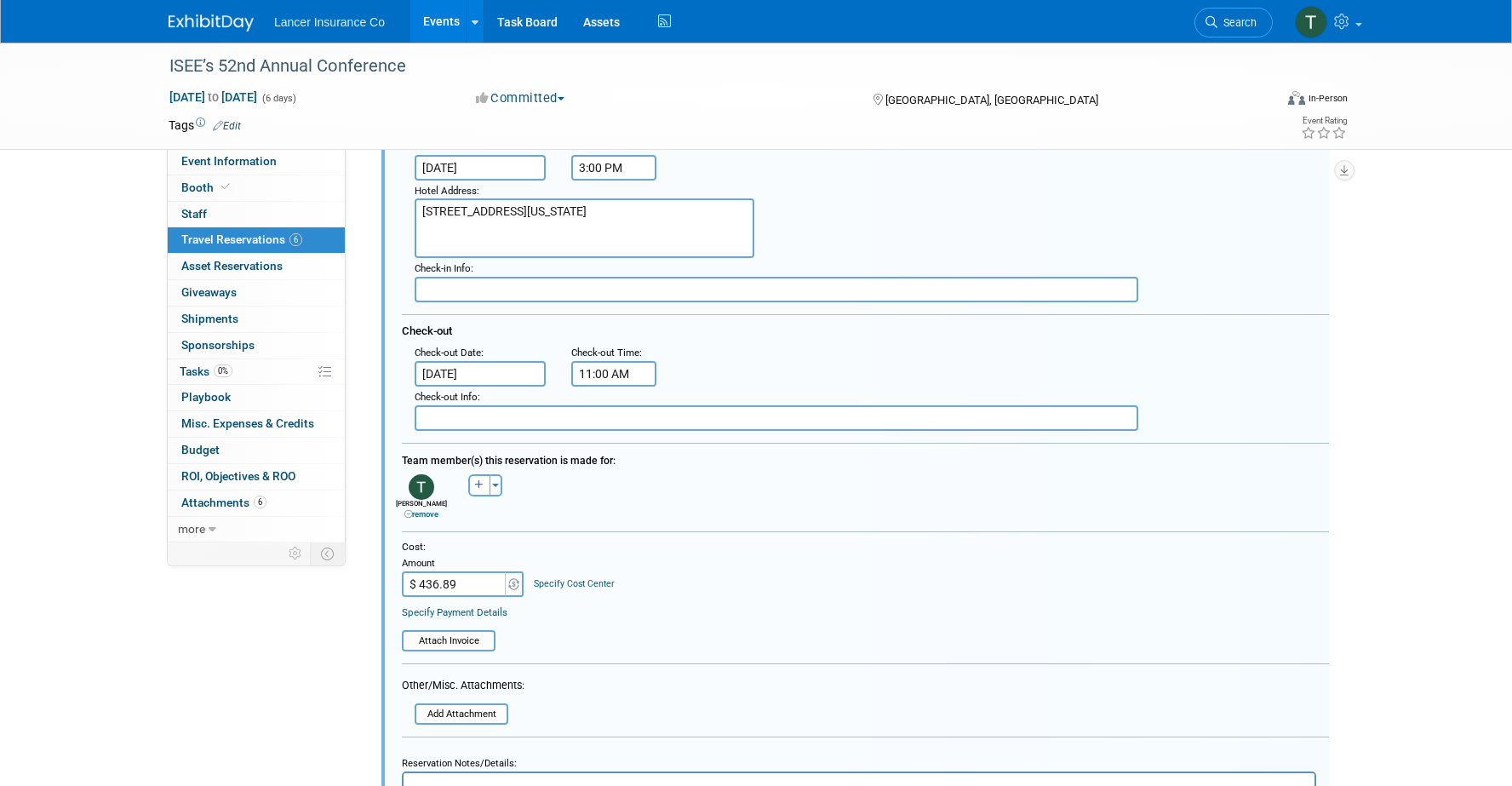
scroll to position [1271, 0]
type input "J6AH69NT"
click at [431, 636] on input "file" at bounding box center [406, 637] width 174 height 18
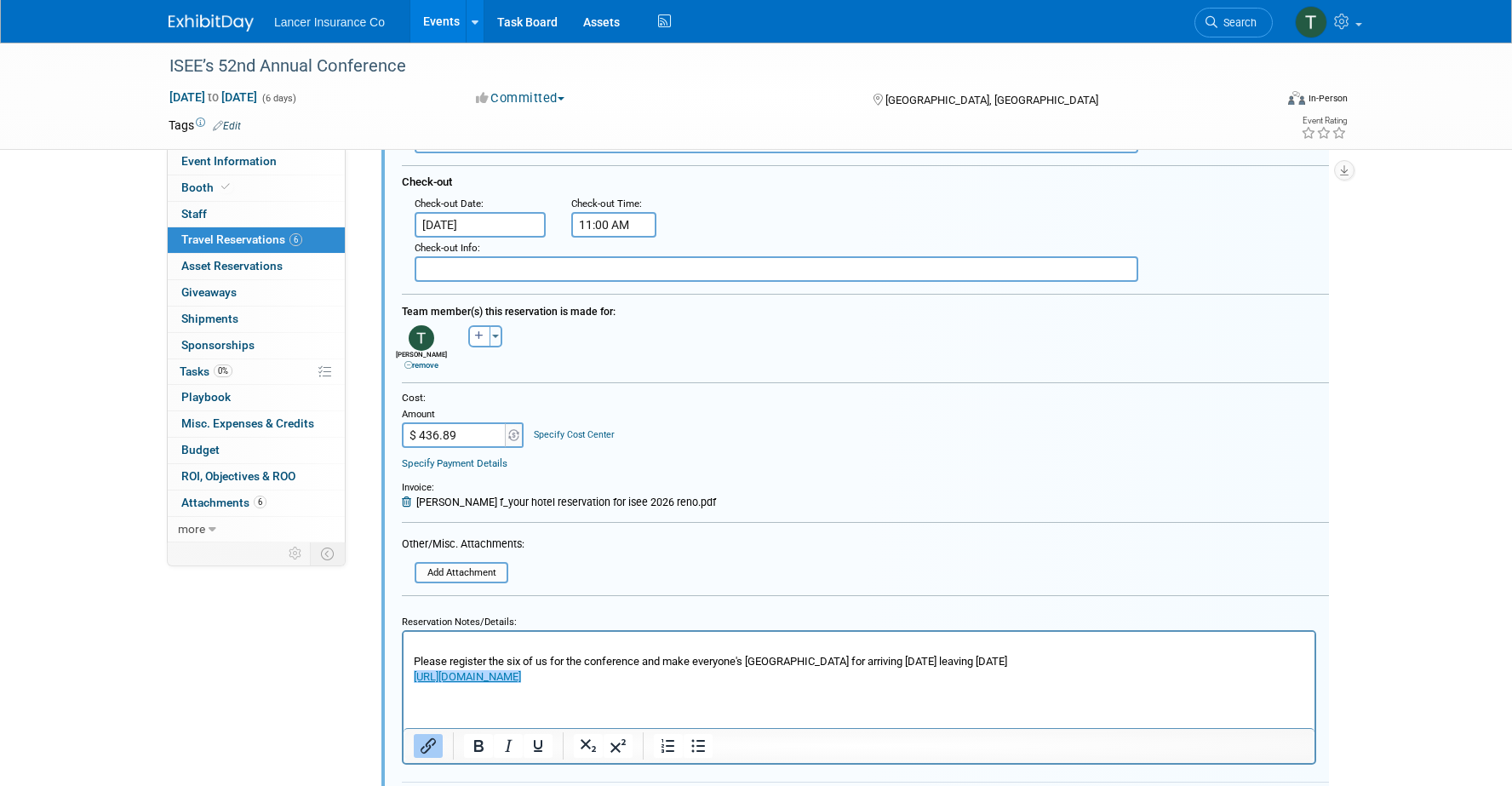
scroll to position [1515, 0]
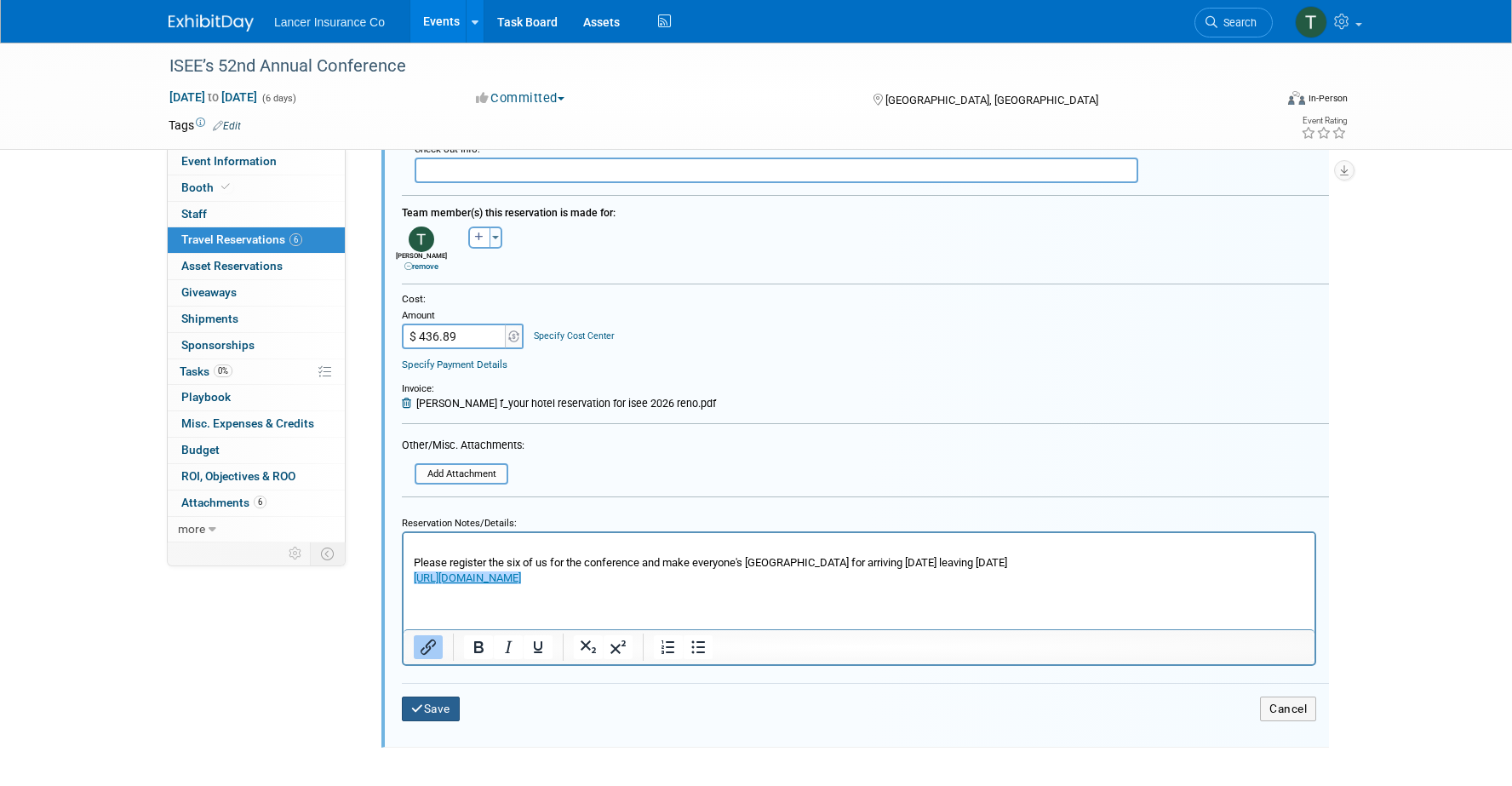
click at [429, 708] on button "Save" at bounding box center [431, 709] width 58 height 25
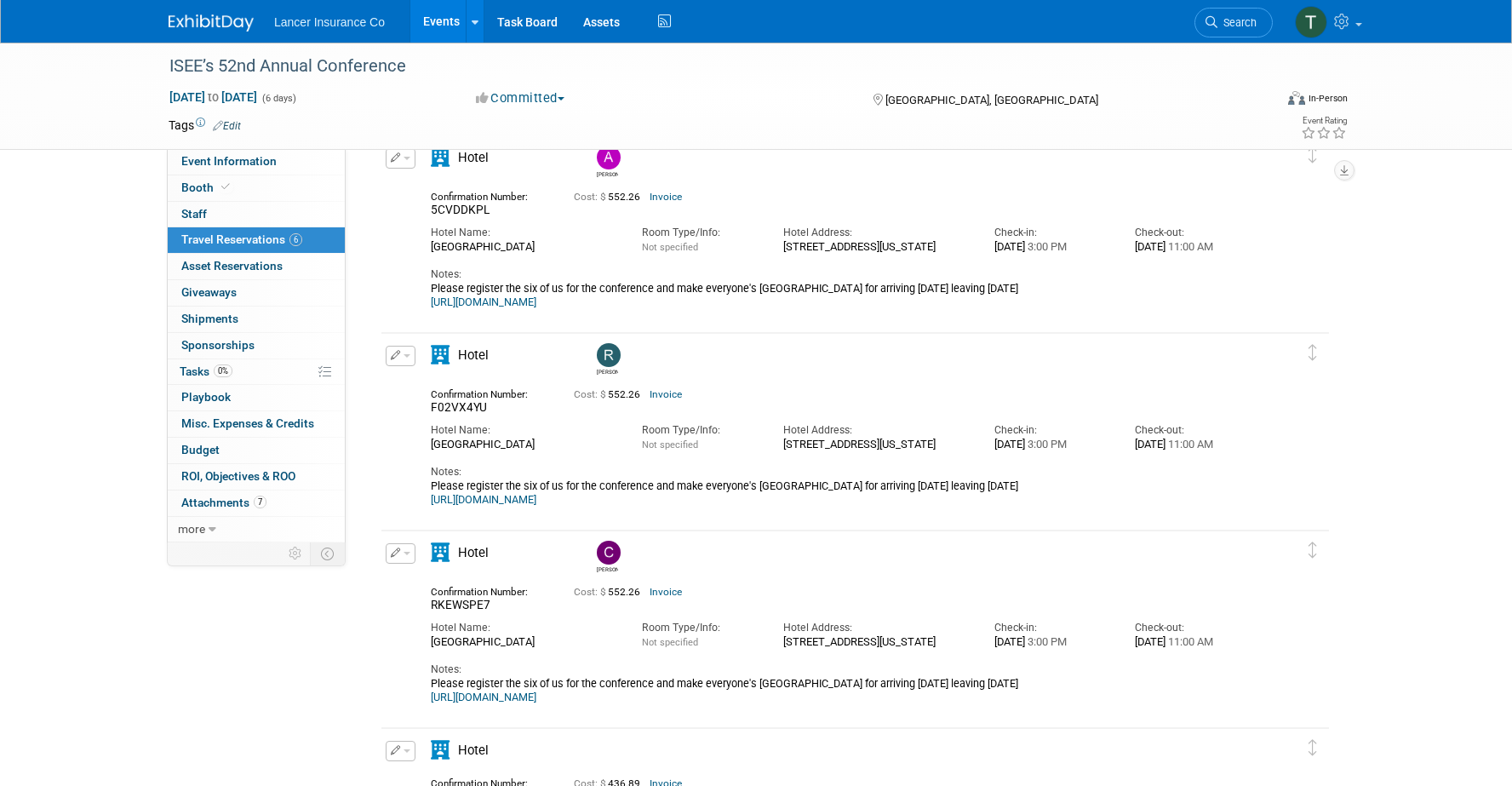
scroll to position [268, 0]
click at [195, 211] on span "Staff 0" at bounding box center [194, 214] width 26 height 14
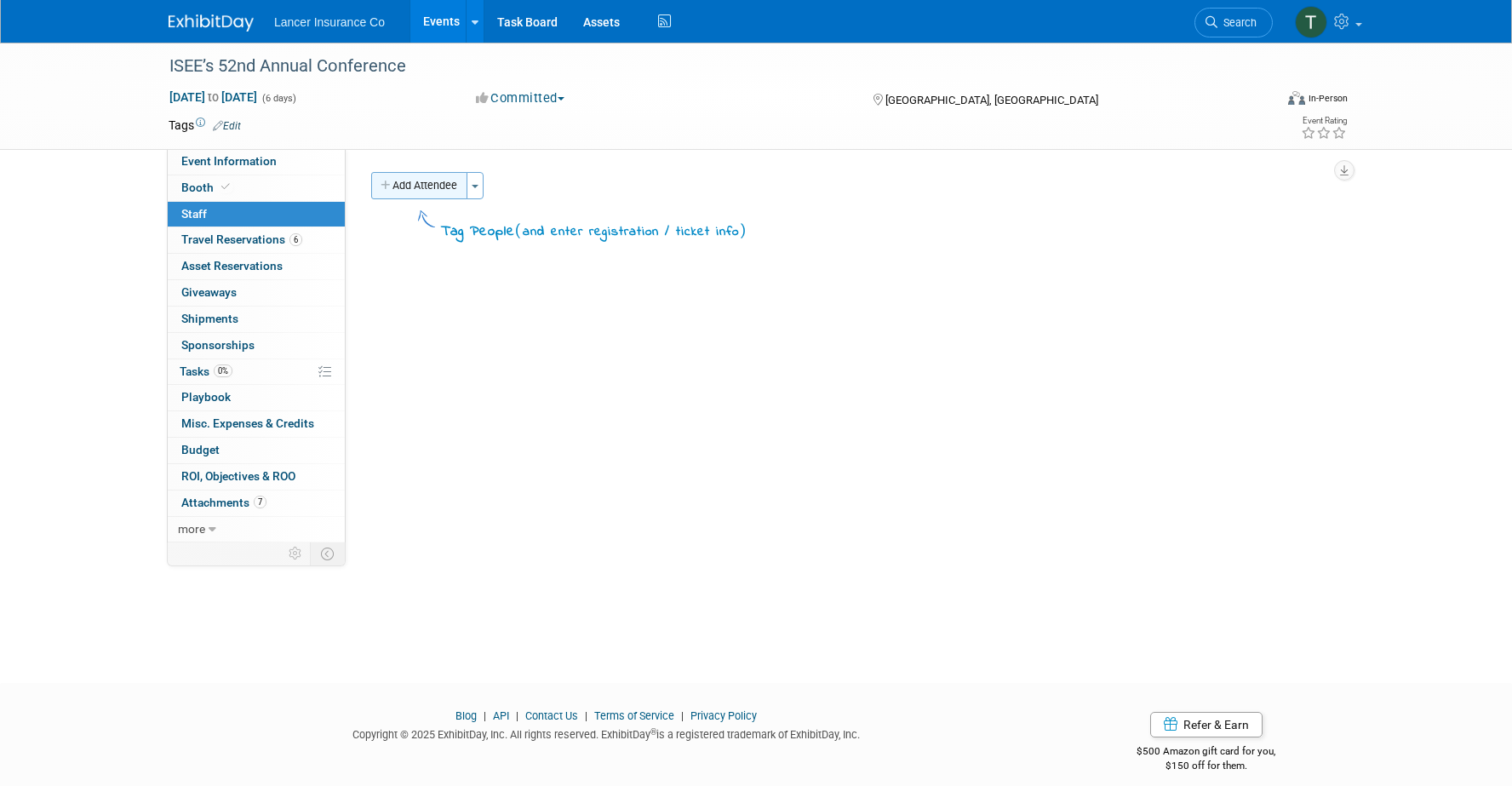
click at [450, 184] on button "Add Attendee" at bounding box center [419, 186] width 96 height 27
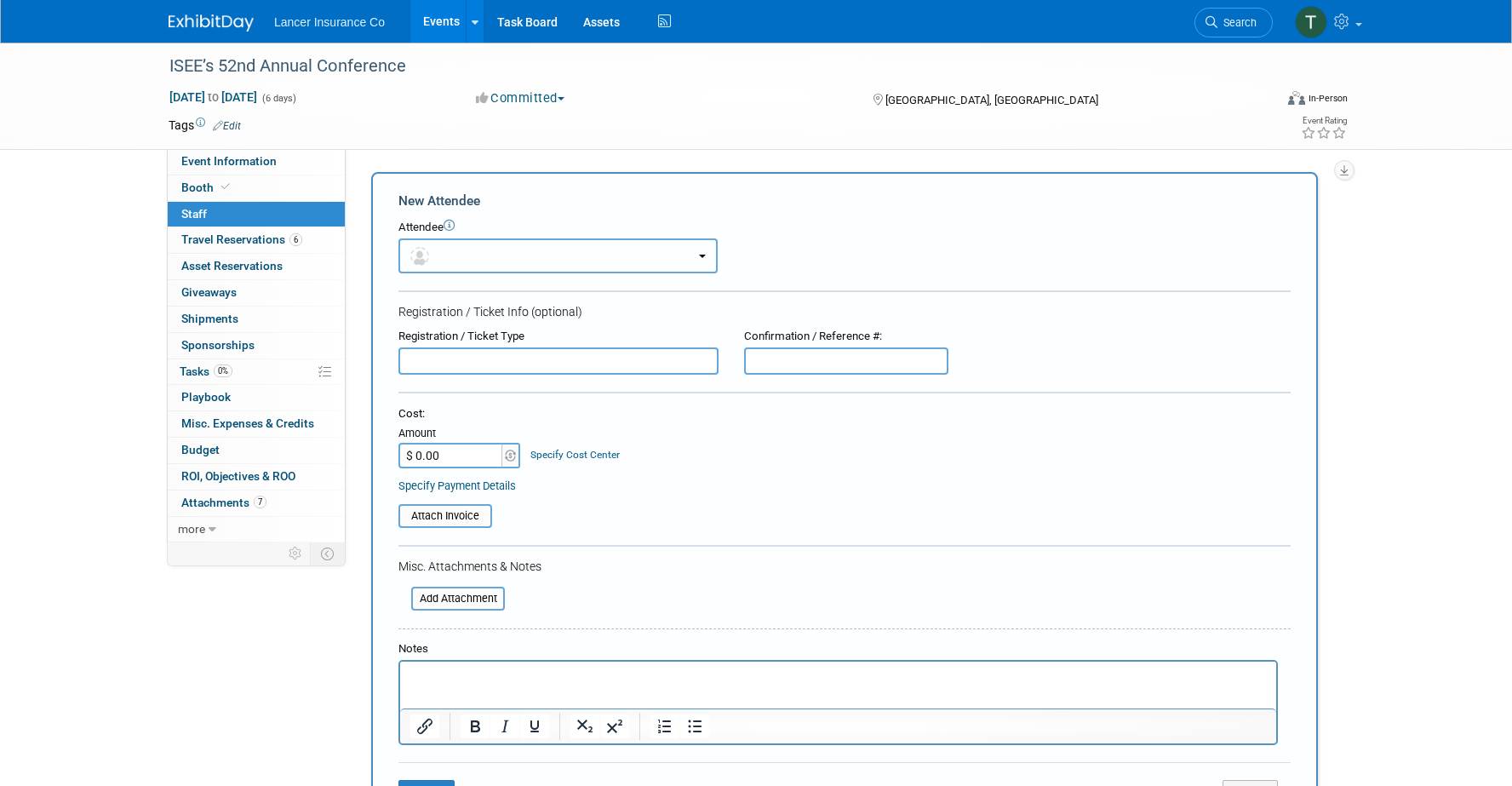
click at [468, 250] on button "button" at bounding box center [558, 256] width 319 height 35
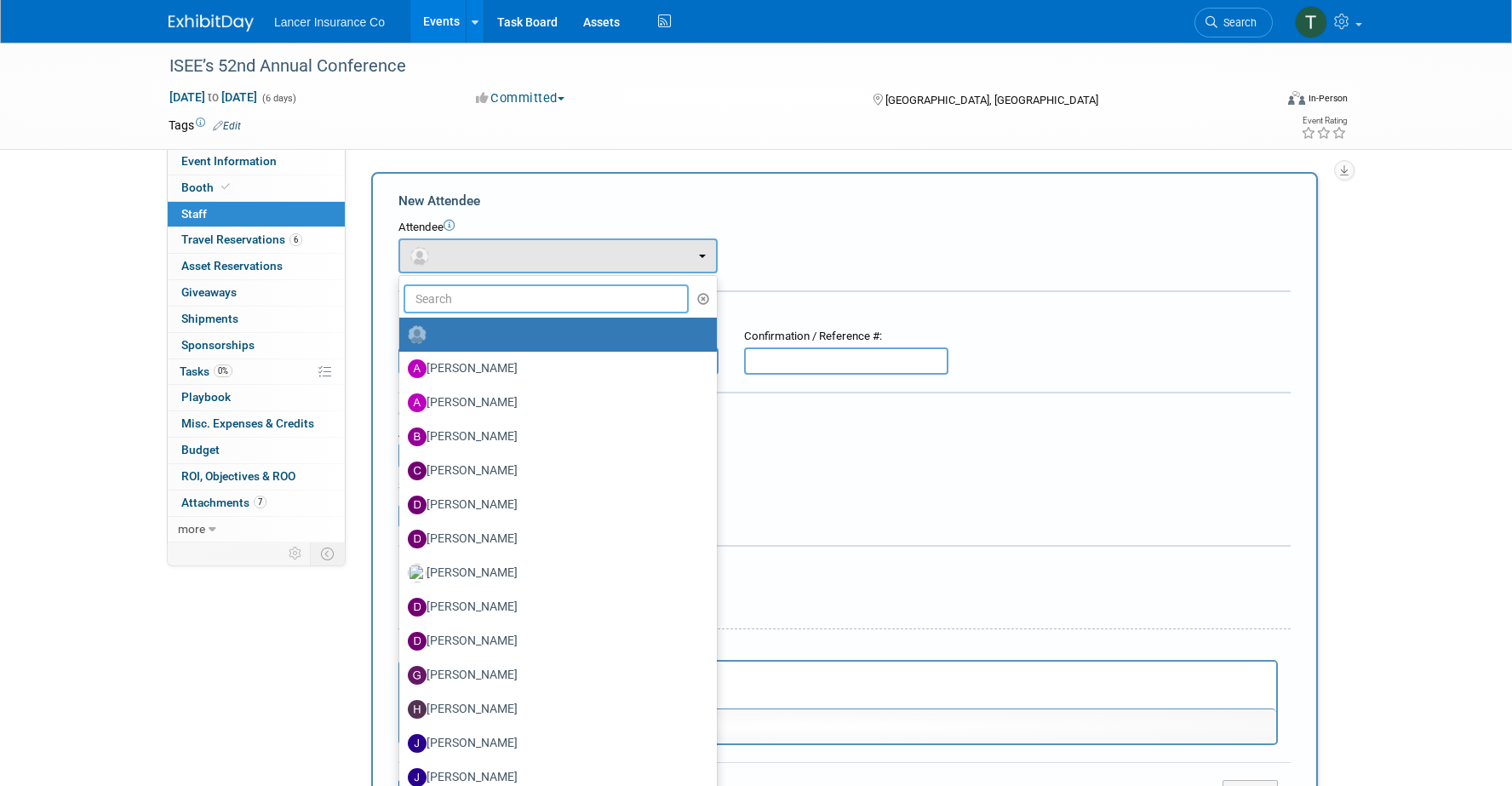
click at [451, 297] on input "text" at bounding box center [546, 299] width 285 height 29
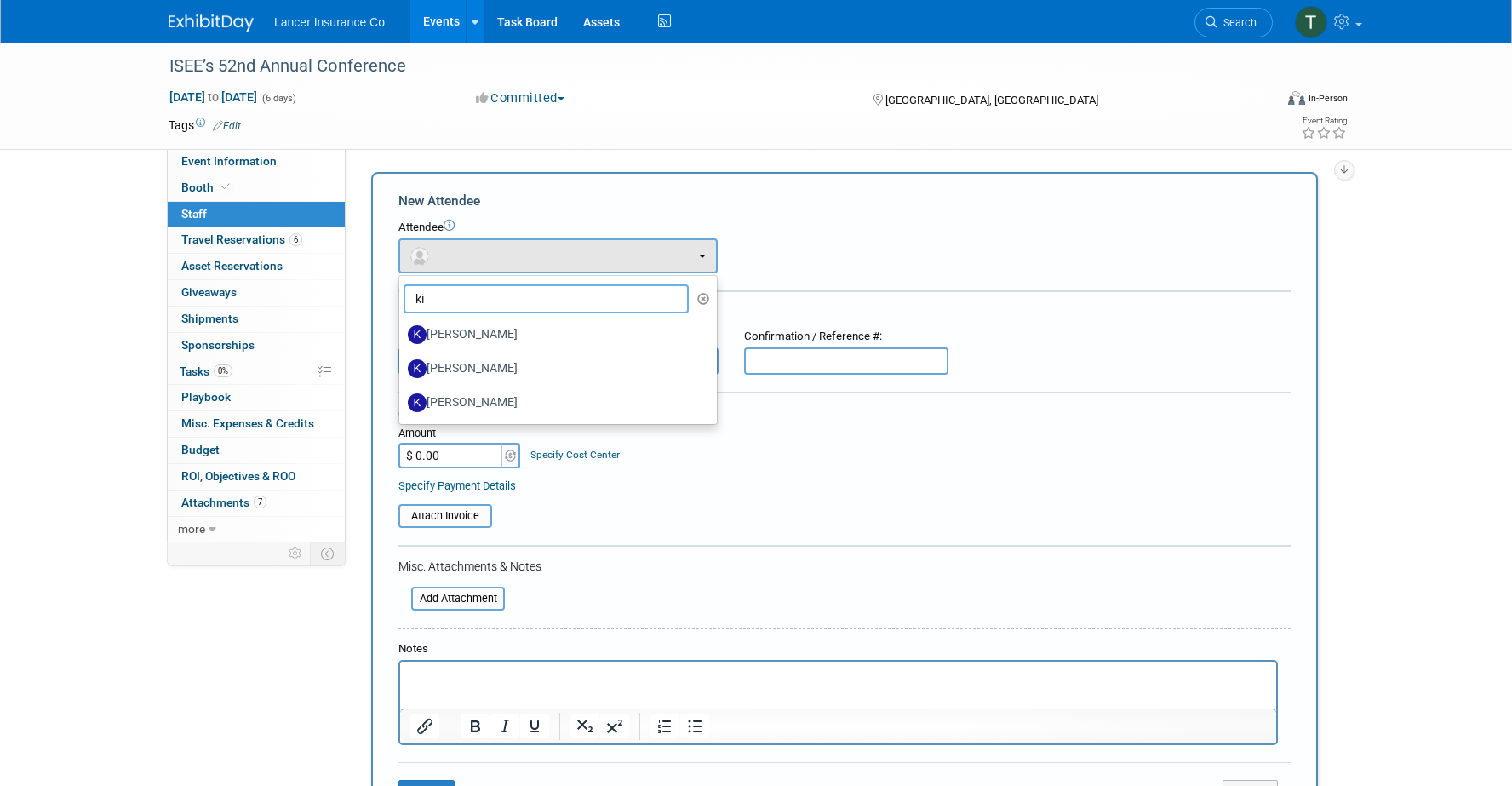
type input "k"
type input "ti"
click at [460, 369] on label "[PERSON_NAME]" at bounding box center [554, 369] width 292 height 27
click at [402, 369] on input "[PERSON_NAME]" at bounding box center [396, 366] width 11 height 11
select select "3caf2076-44fb-4906-8428-add0ae4f65c9"
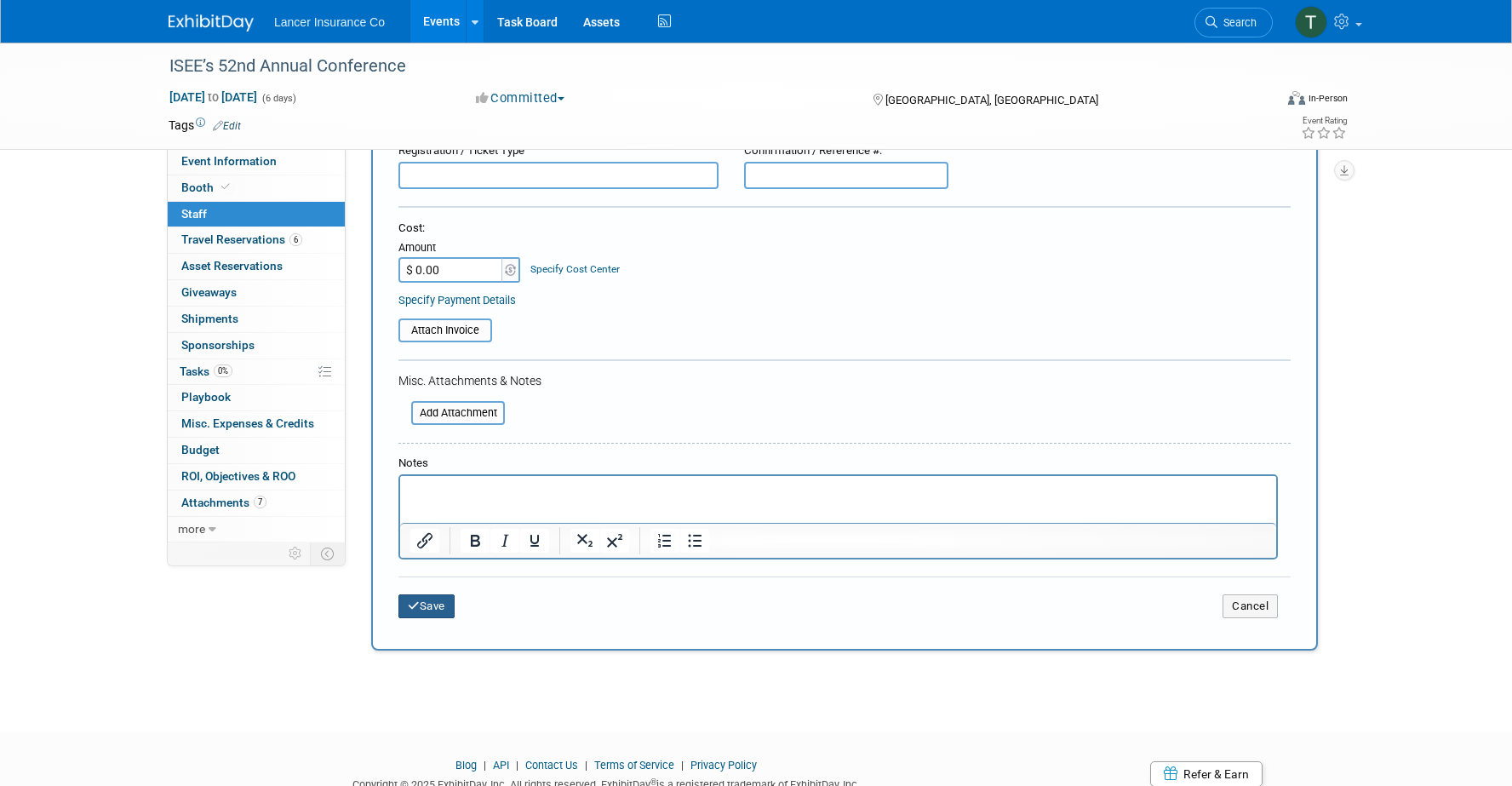
click at [431, 601] on button "Save" at bounding box center [427, 607] width 56 height 24
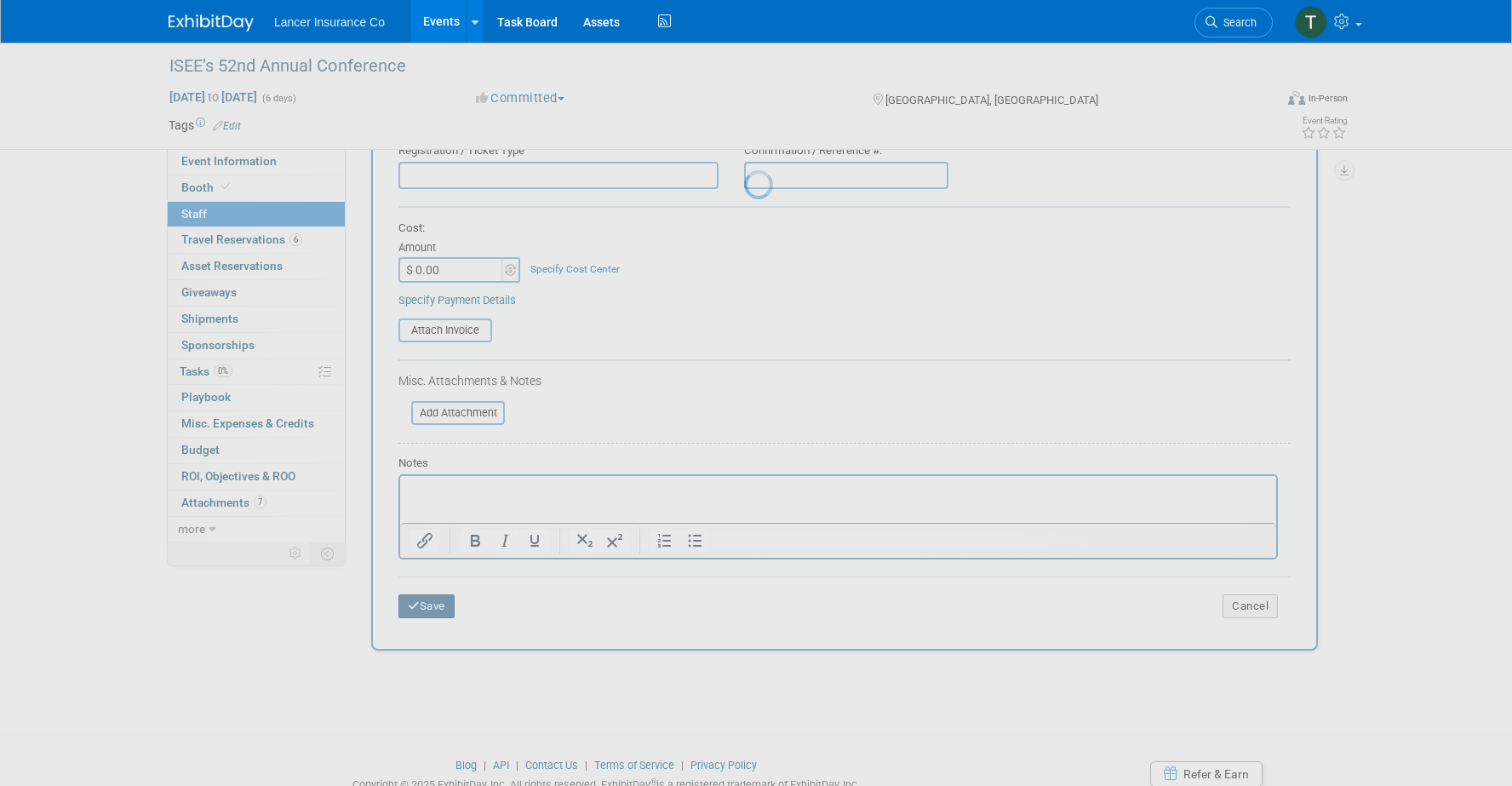
scroll to position [15, 0]
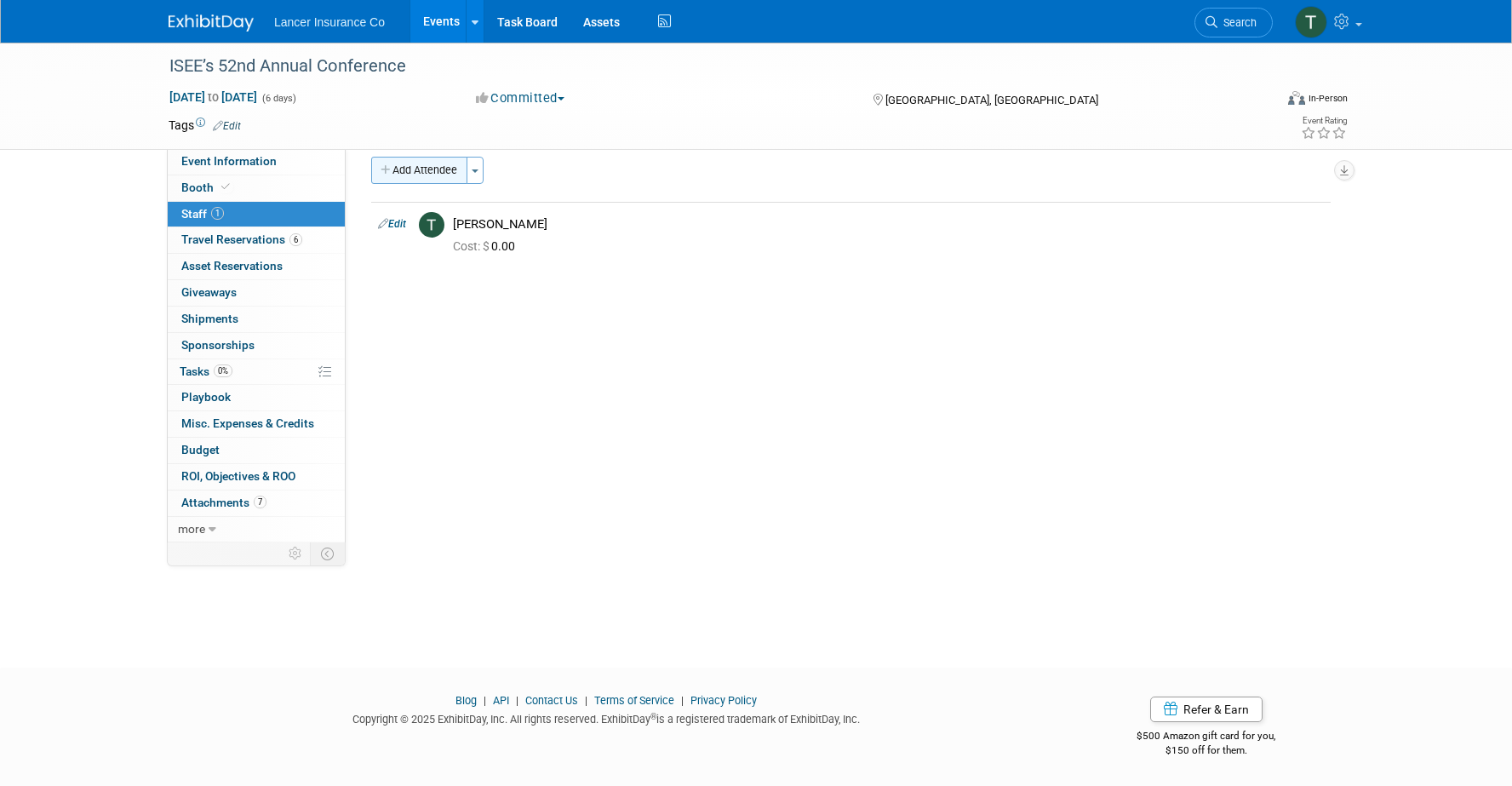
click at [429, 171] on button "Add Attendee" at bounding box center [419, 170] width 96 height 27
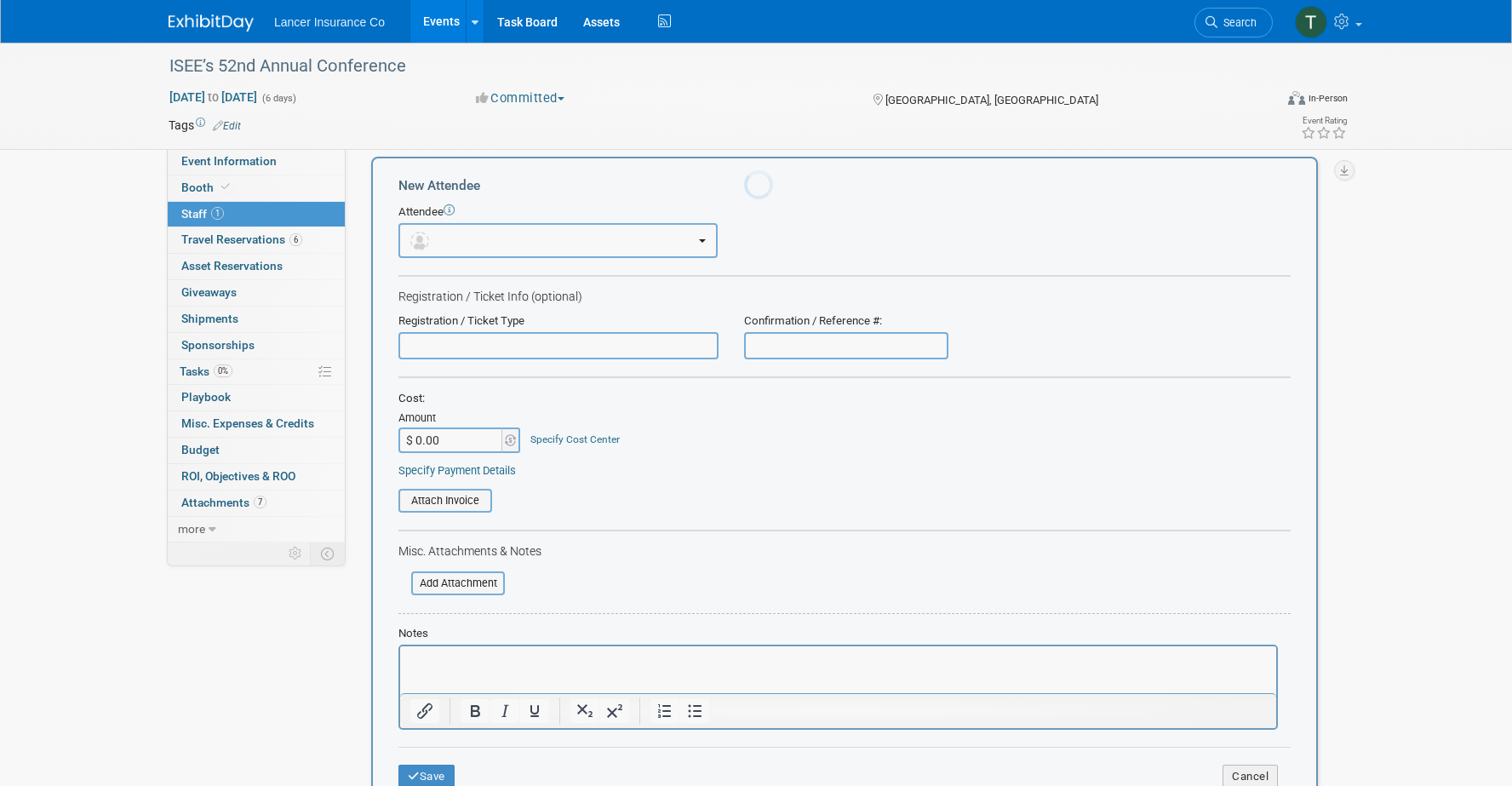
scroll to position [0, 0]
click at [461, 245] on button "button" at bounding box center [558, 241] width 319 height 35
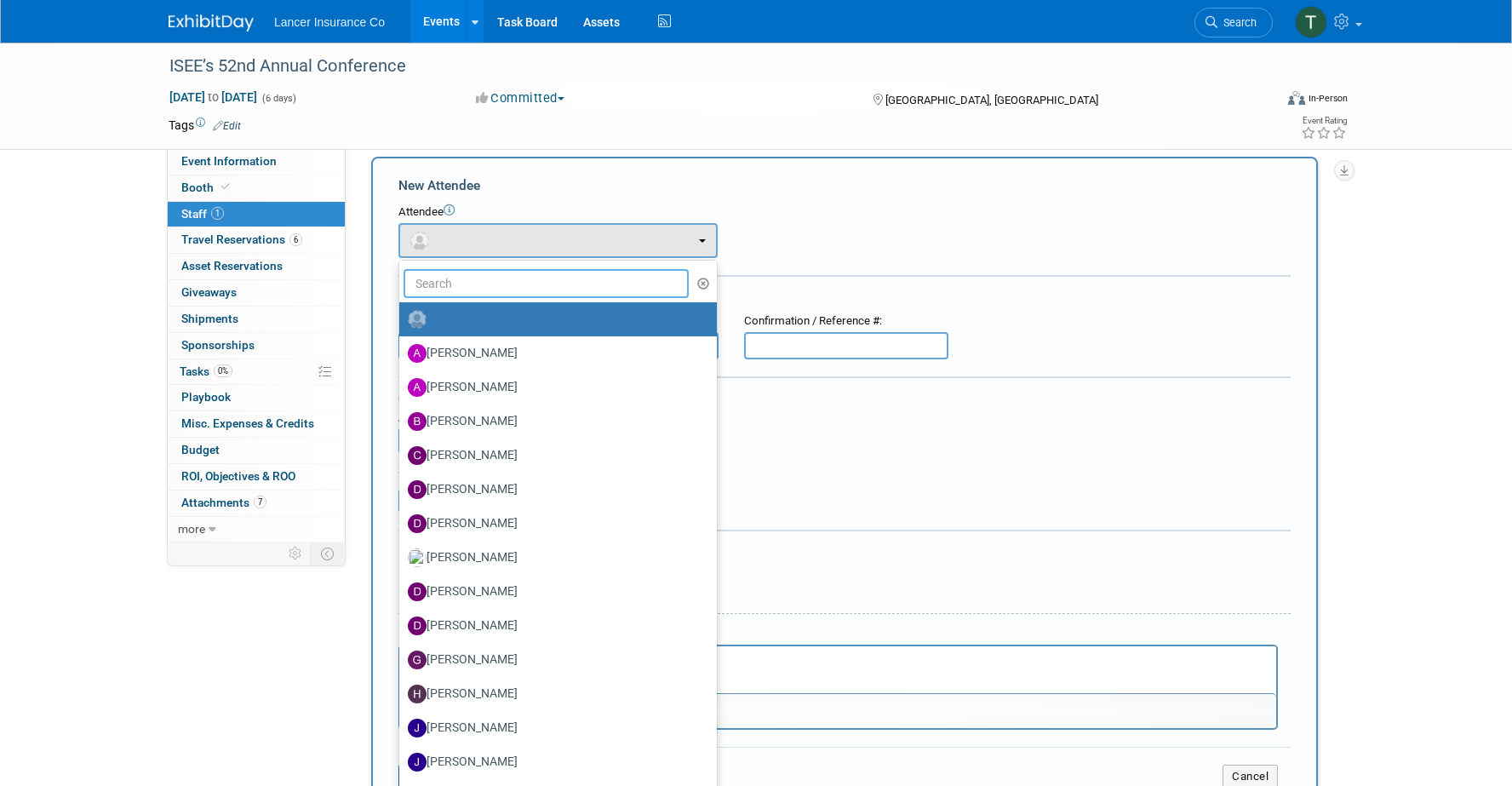
click at [451, 283] on input "text" at bounding box center [546, 283] width 285 height 29
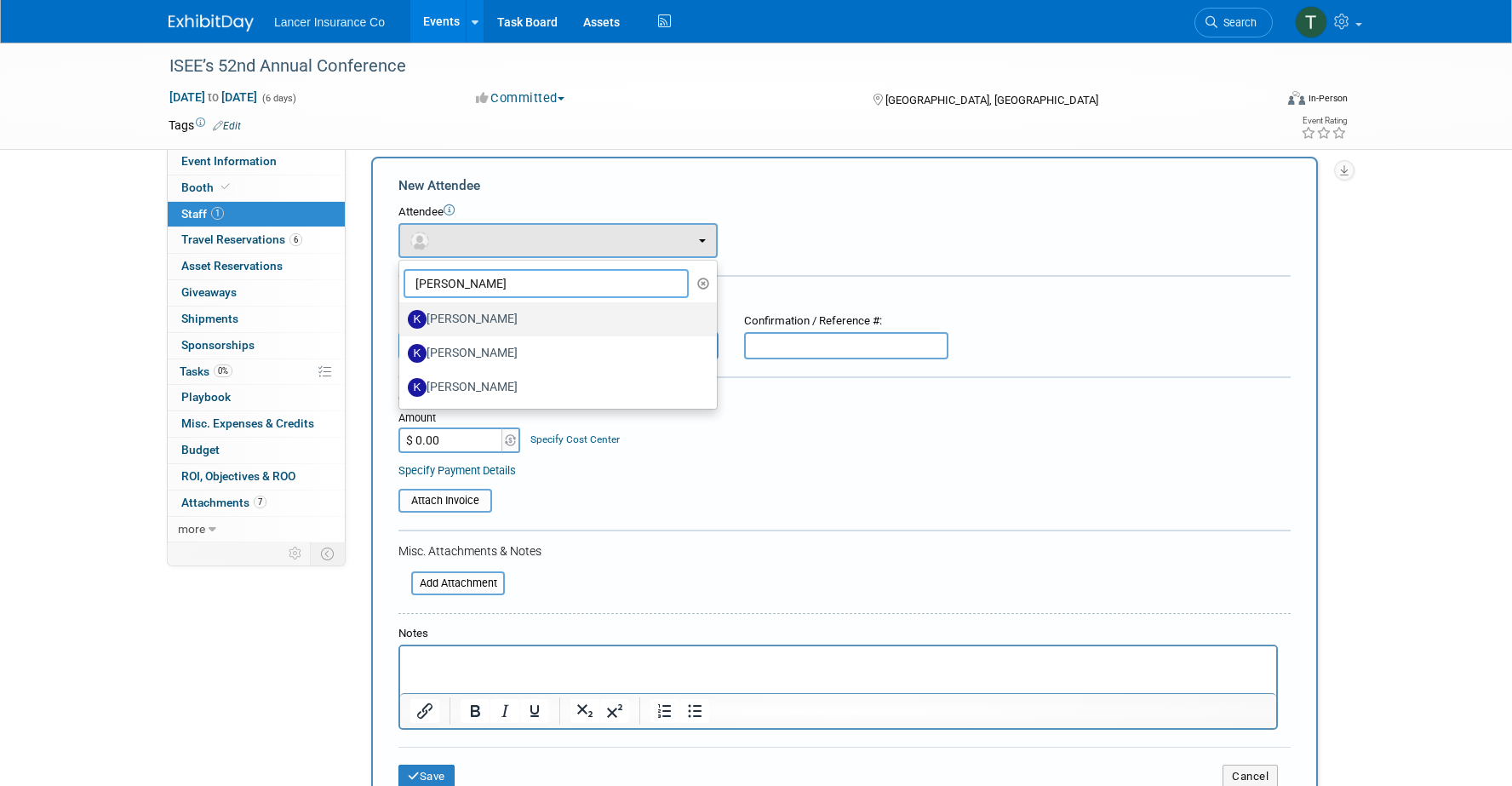
type input "kim"
click at [461, 319] on label "[PERSON_NAME]" at bounding box center [554, 319] width 292 height 27
click at [402, 319] on input "[PERSON_NAME]" at bounding box center [396, 317] width 11 height 11
select select "f5af50b8-496a-43c6-a751-2cd32f012a97"
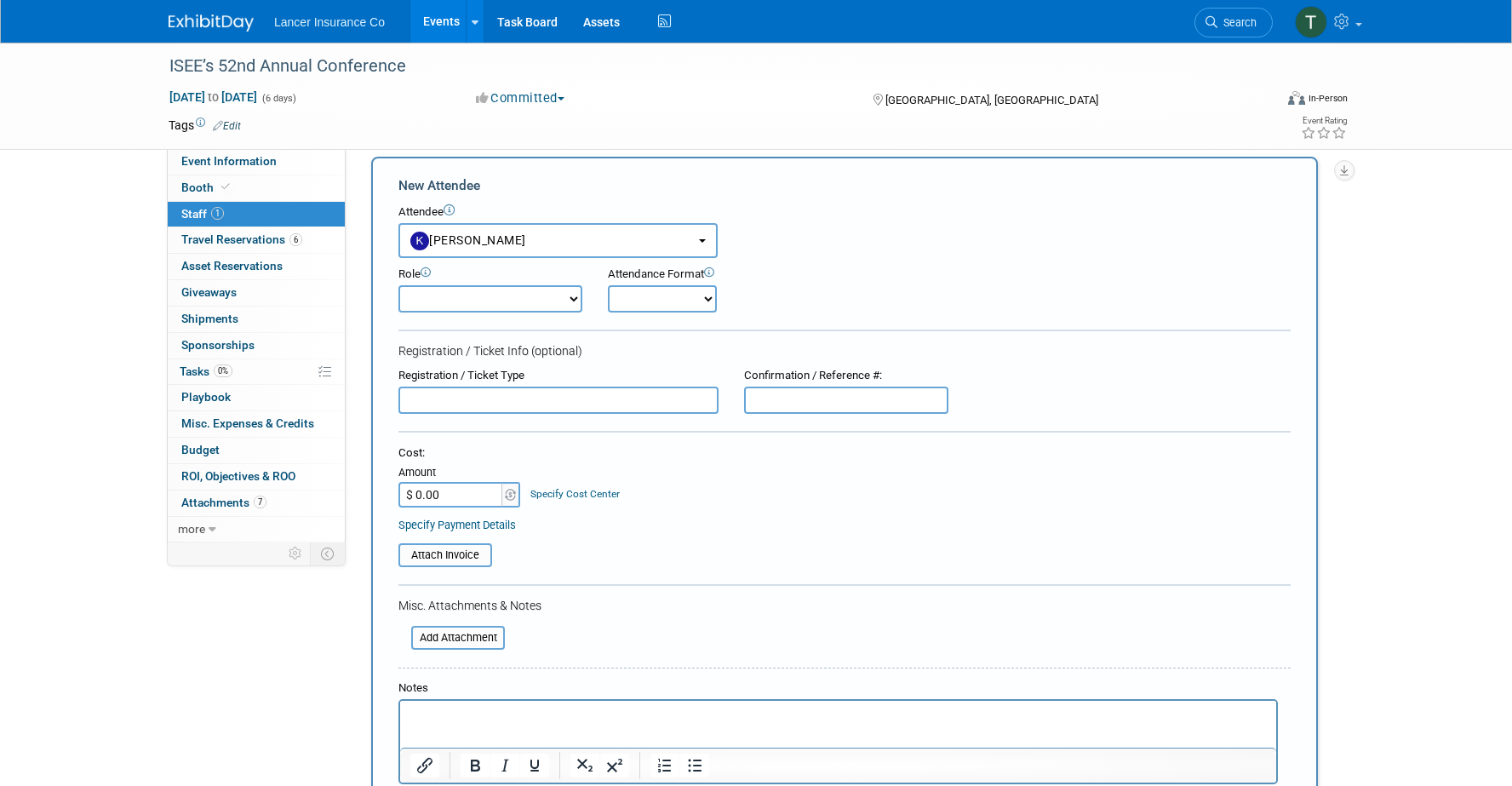
click at [455, 302] on select "Claims Representative Conference Attendee Demonstrator Host Loss Control Repres…" at bounding box center [490, 299] width 184 height 27
select select "100"
click at [399, 285] on select "Claims Representative Conference Attendee Demonstrator Host Loss Control Repres…" at bounding box center [490, 299] width 184 height 27
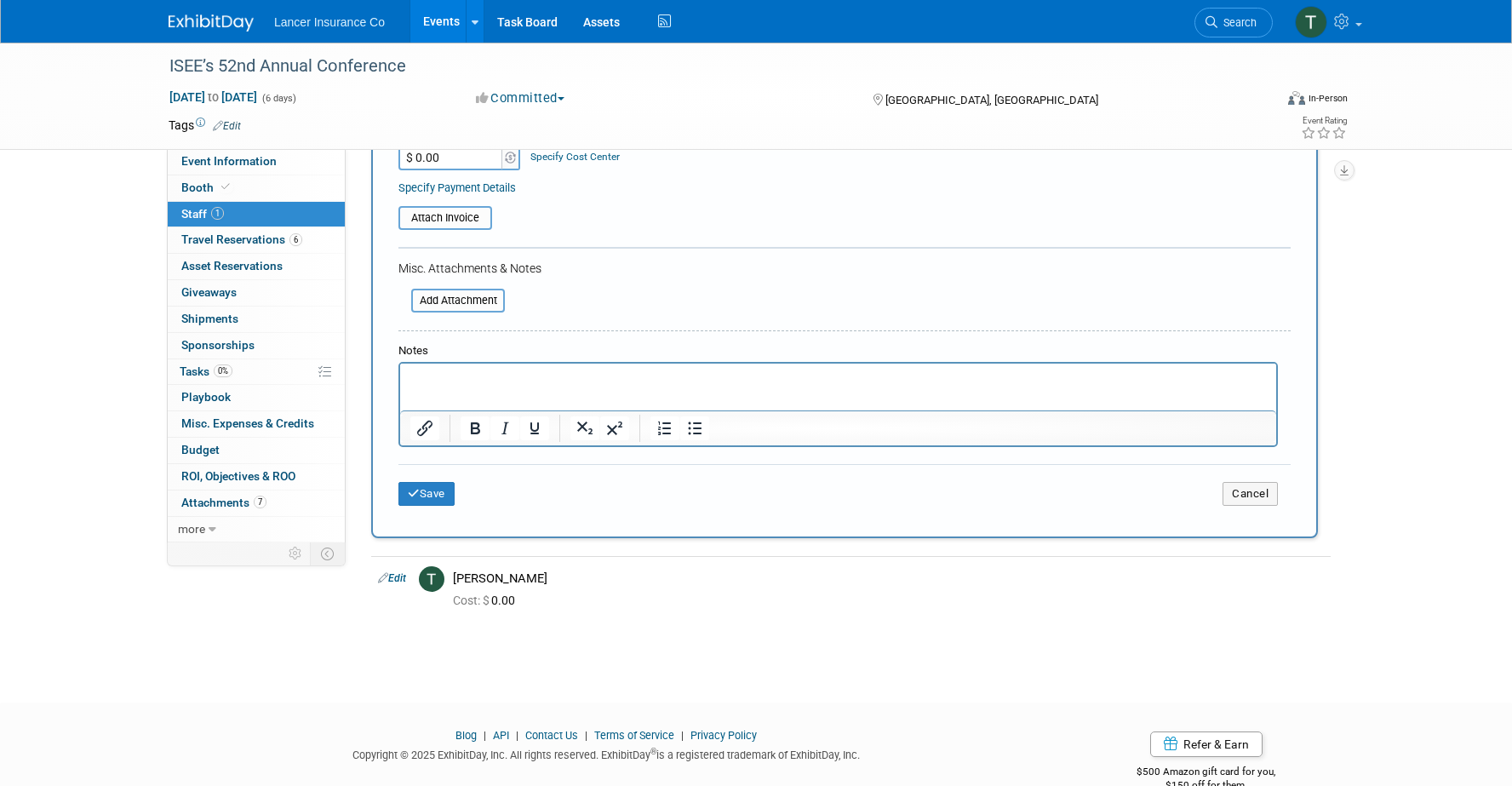
scroll to position [354, 0]
click at [430, 493] on button "Save" at bounding box center [427, 493] width 56 height 24
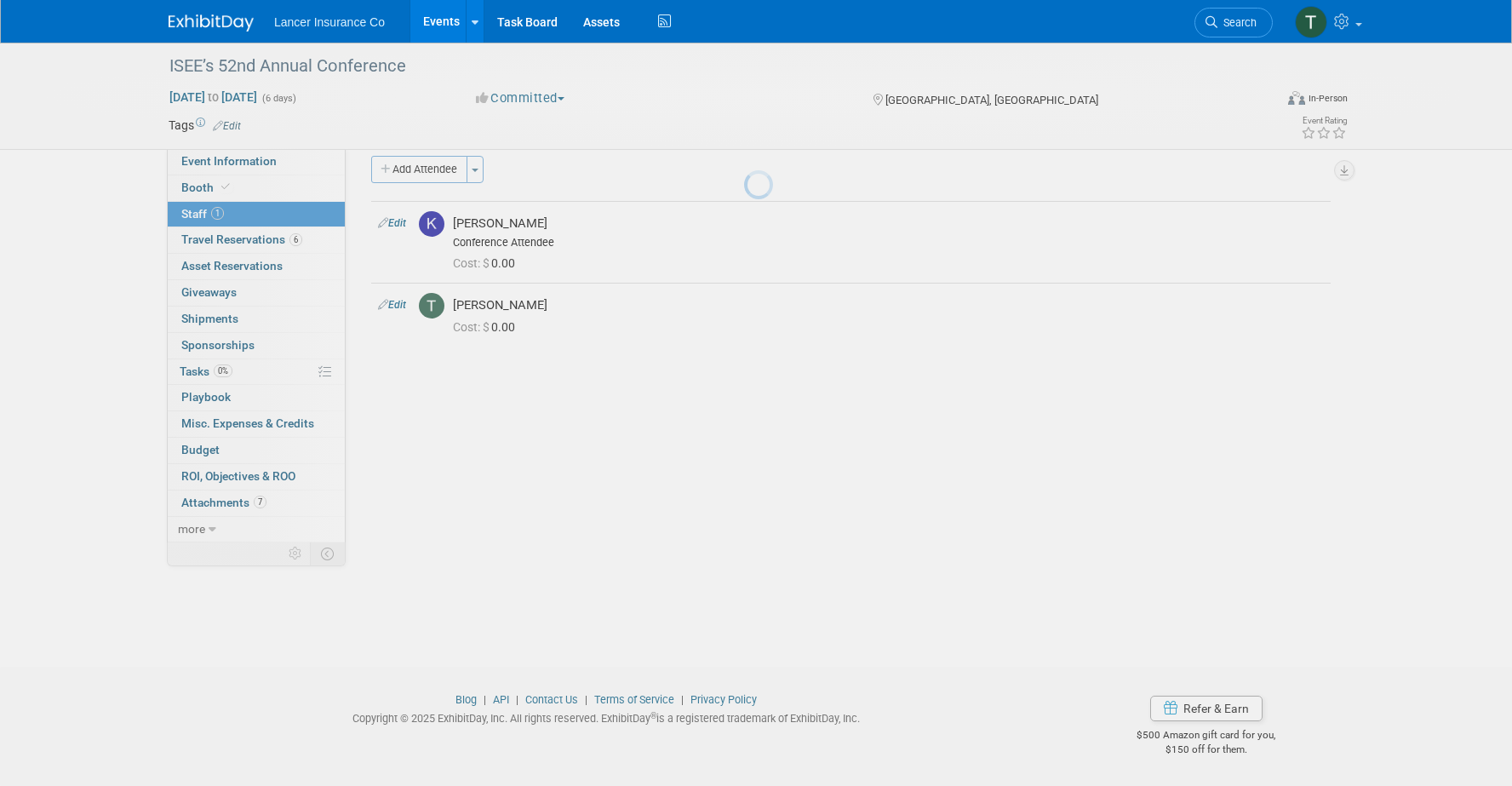
scroll to position [15, 0]
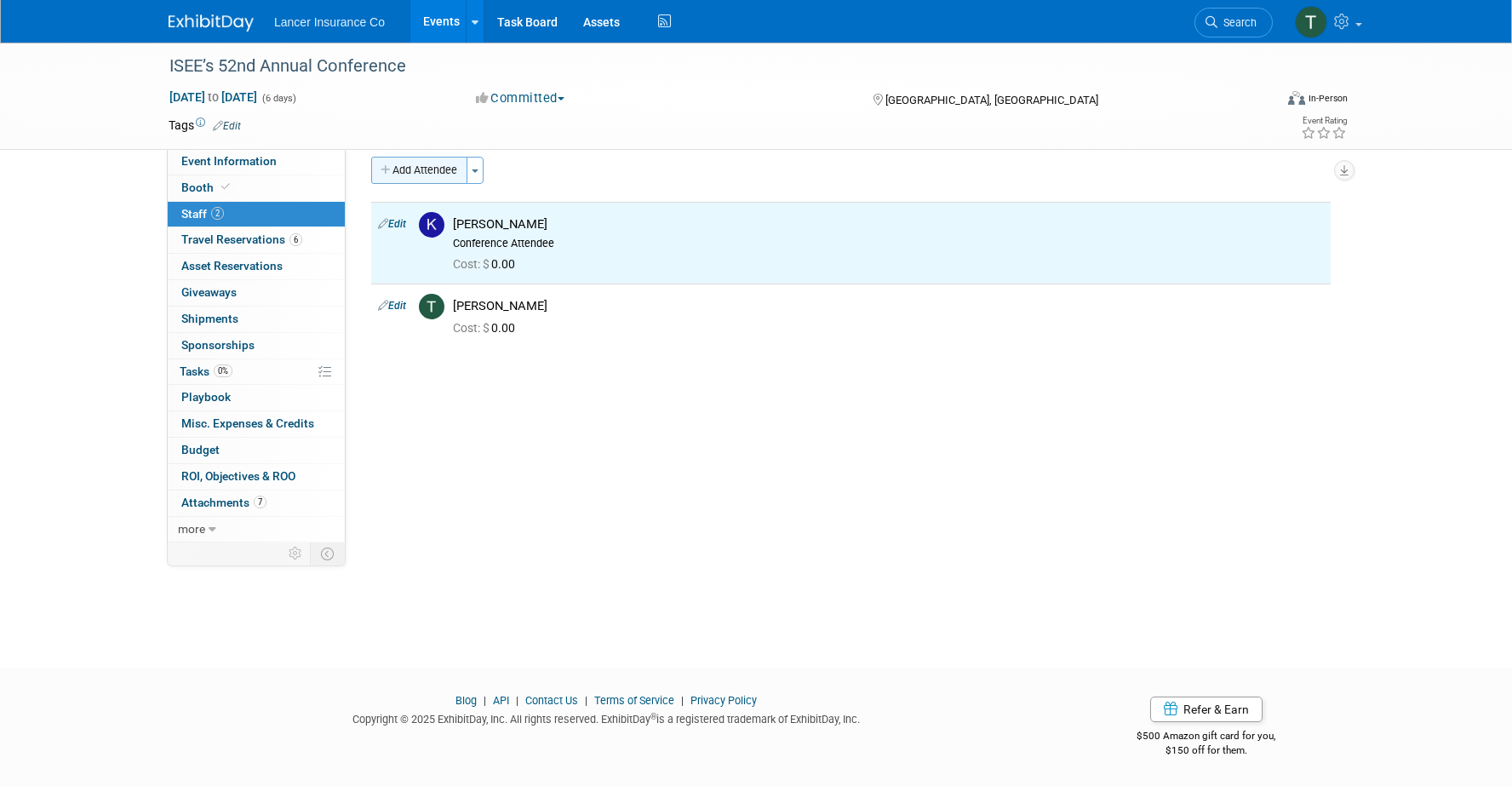
click at [443, 164] on button "Add Attendee" at bounding box center [419, 170] width 96 height 27
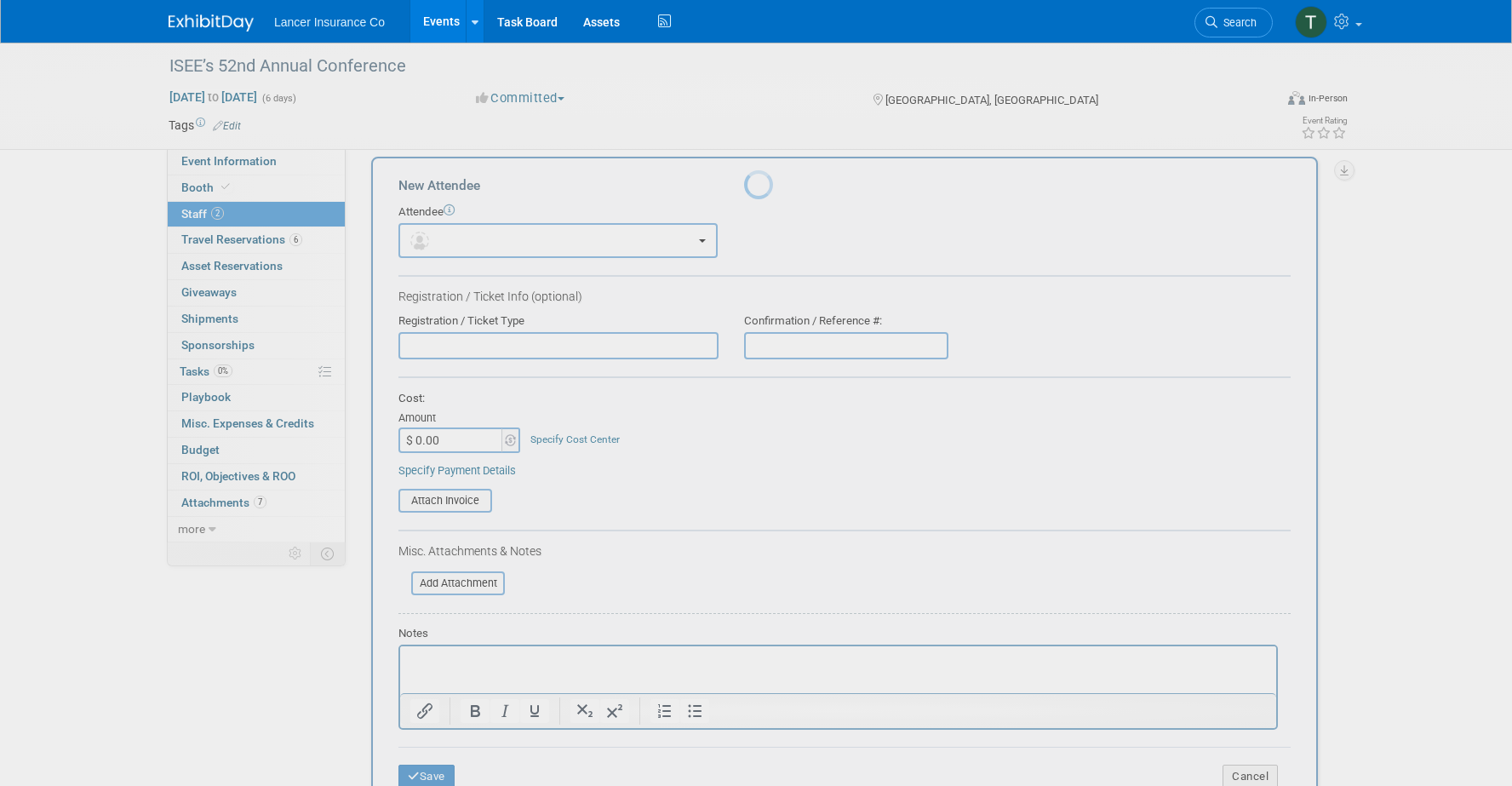
scroll to position [0, 0]
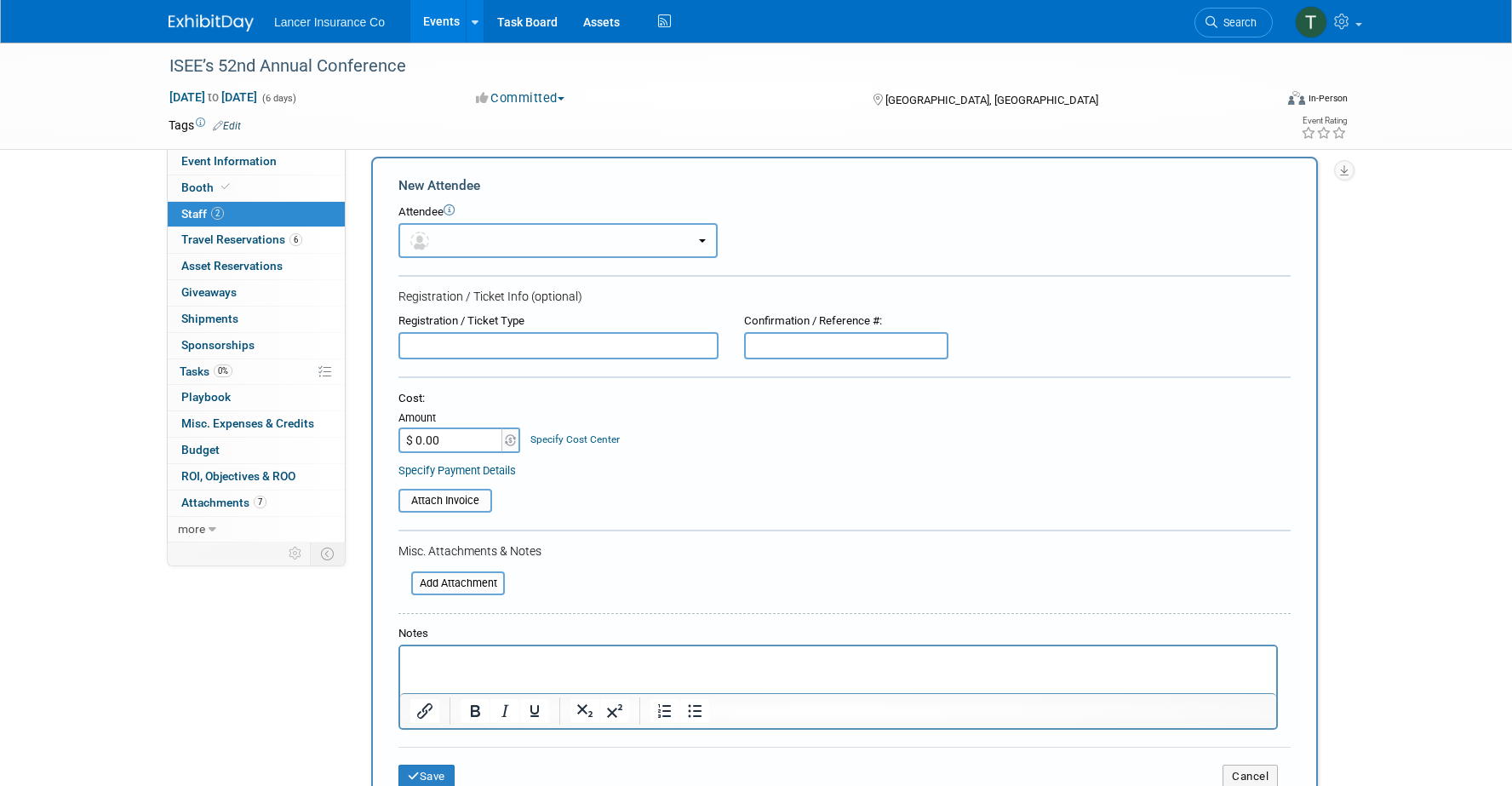
click at [446, 245] on button "button" at bounding box center [558, 241] width 319 height 35
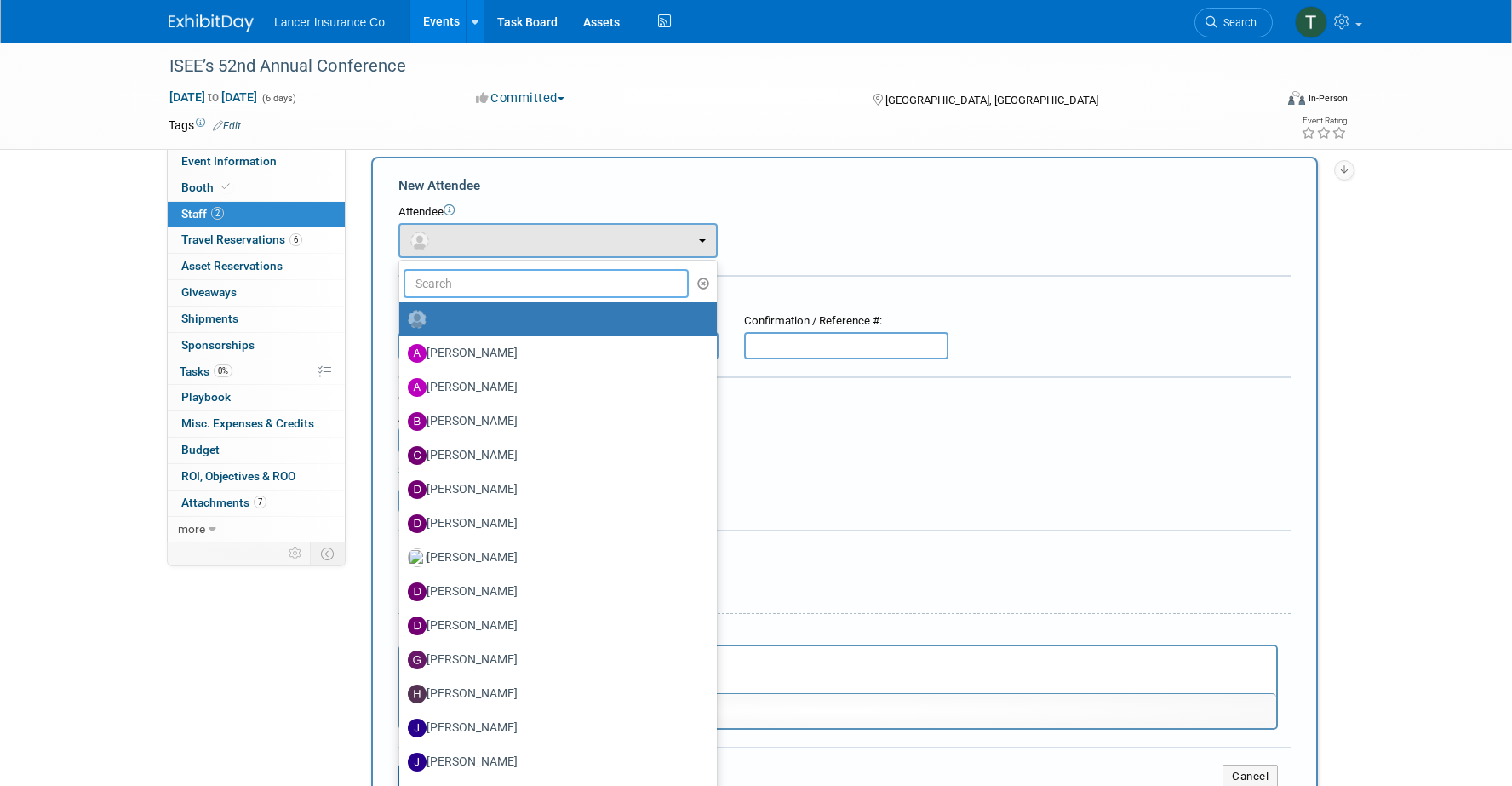
click at [442, 274] on input "text" at bounding box center [546, 283] width 285 height 29
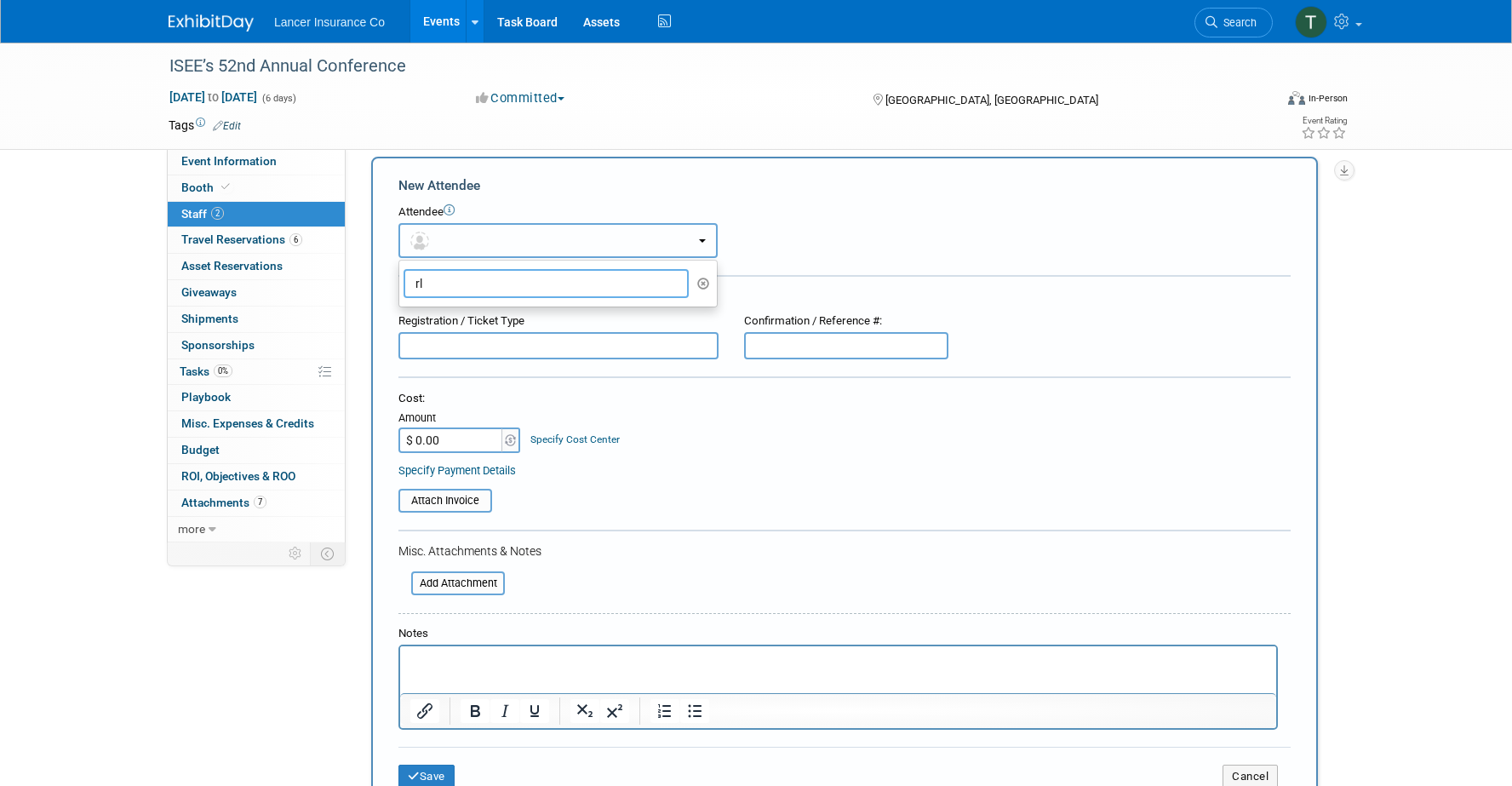
type input "r"
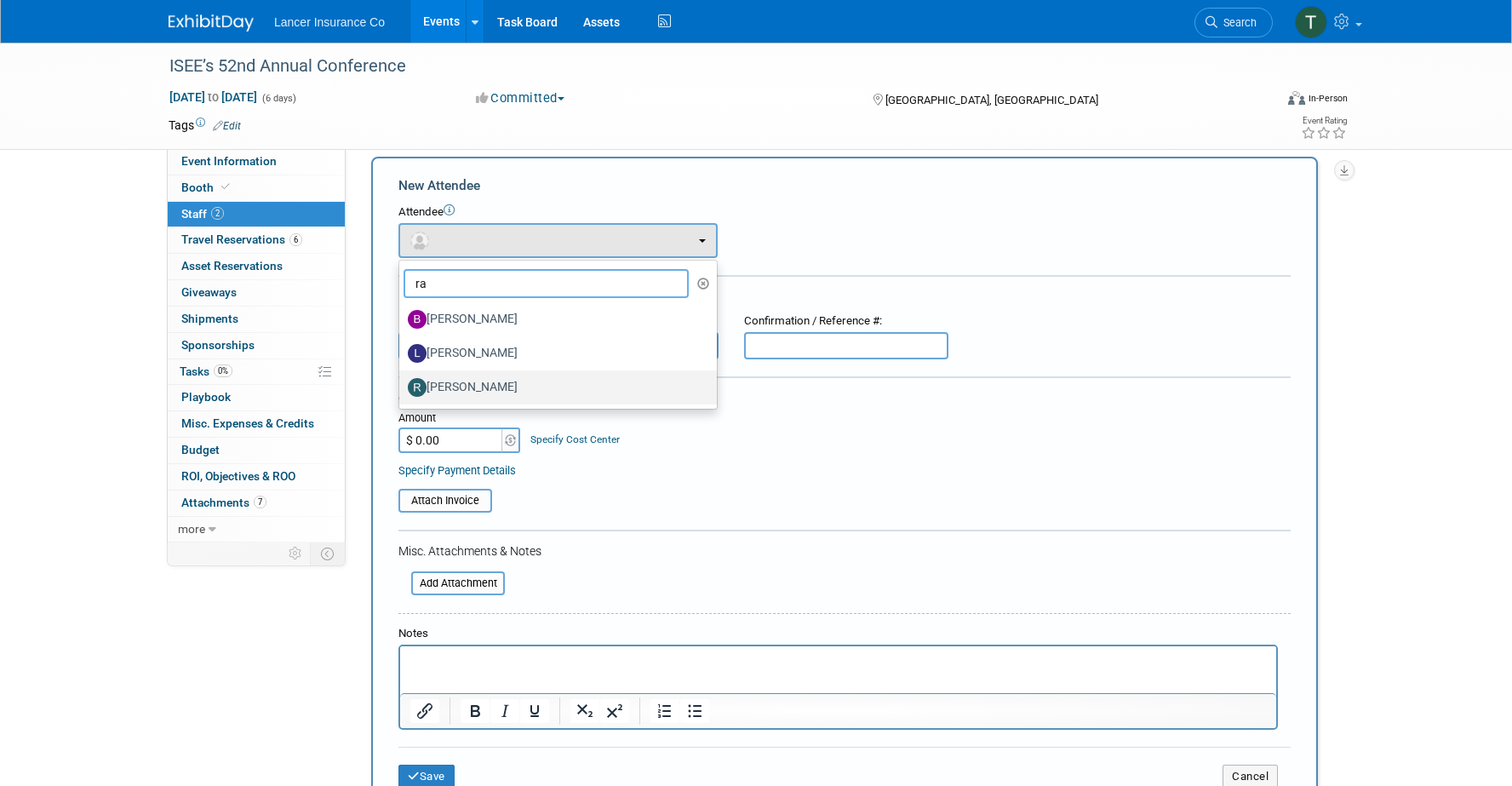
type input "ra"
click at [469, 389] on label "[PERSON_NAME]" at bounding box center [554, 388] width 292 height 27
click at [402, 389] on input "[PERSON_NAME]" at bounding box center [396, 385] width 11 height 11
select select "15166000-d9e1-4dc5-9cd1-9e85d9dbdf1f"
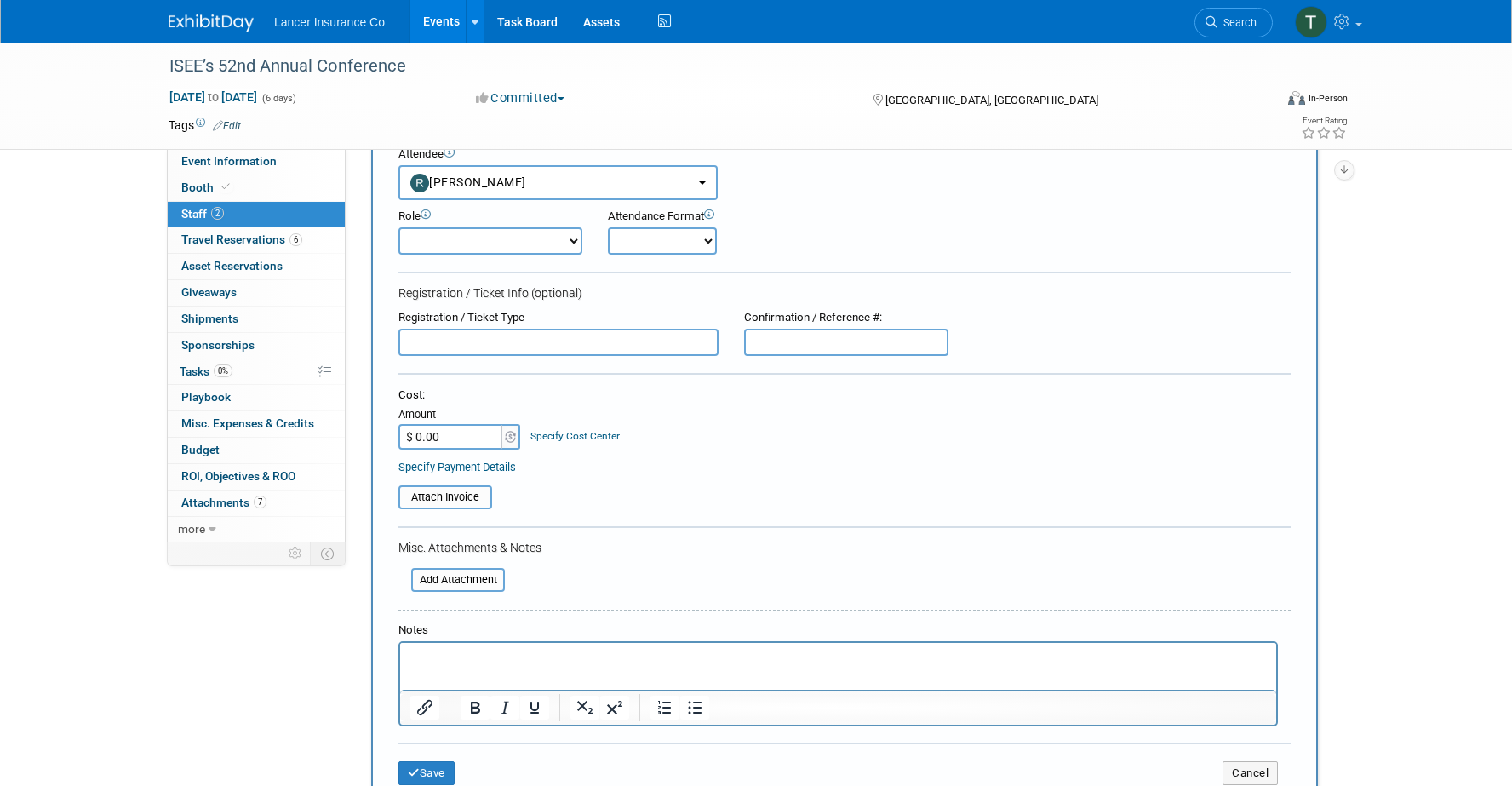
scroll to position [75, 0]
click at [503, 234] on select "Claims Representative Conference Attendee Demonstrator Host Loss Control Repres…" at bounding box center [490, 240] width 184 height 27
select select "100"
click at [399, 226] on select "Claims Representative Conference Attendee Demonstrator Host Loss Control Repres…" at bounding box center [490, 240] width 184 height 27
click at [430, 767] on button "Save" at bounding box center [427, 772] width 56 height 24
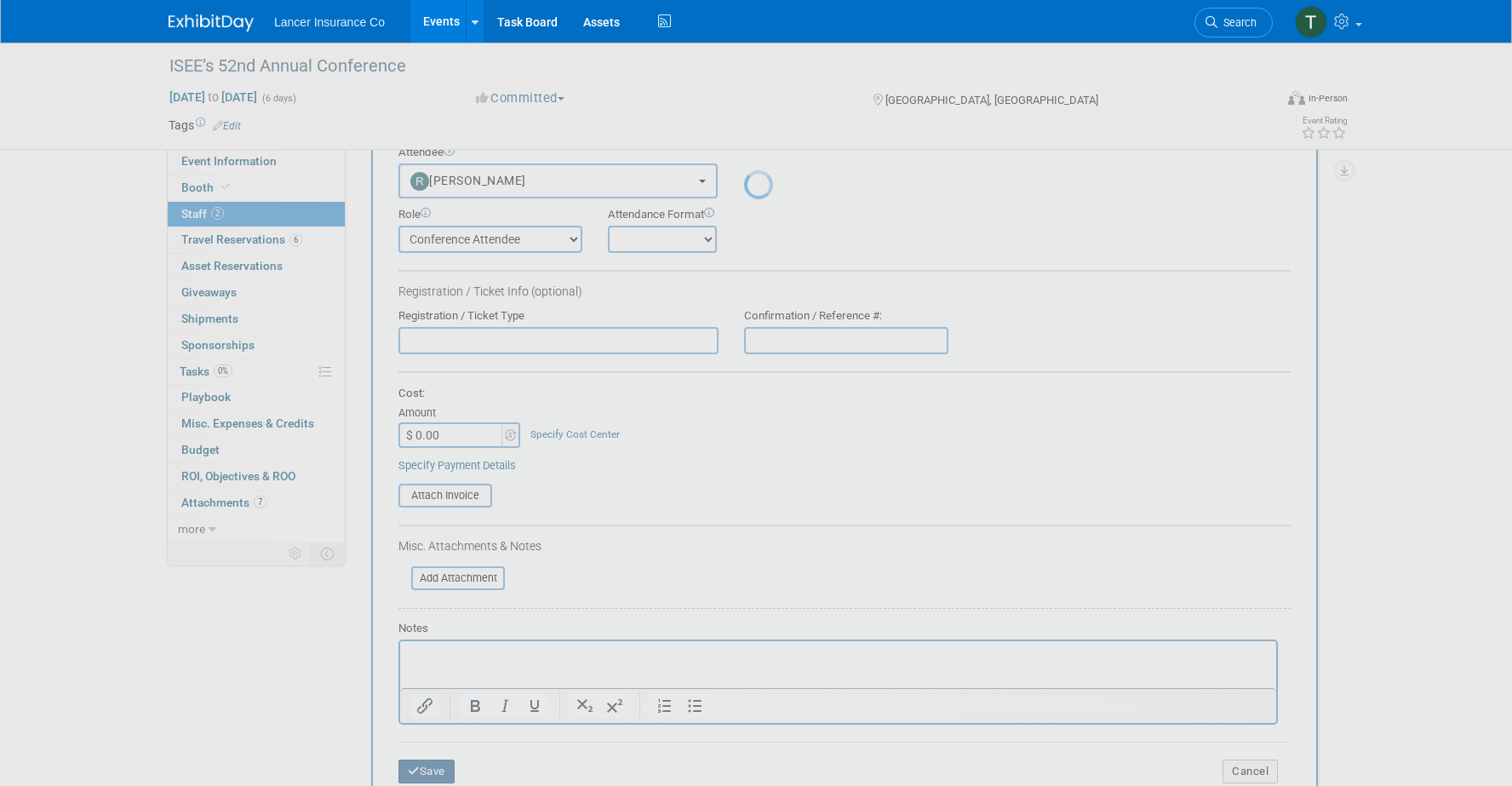
scroll to position [15, 0]
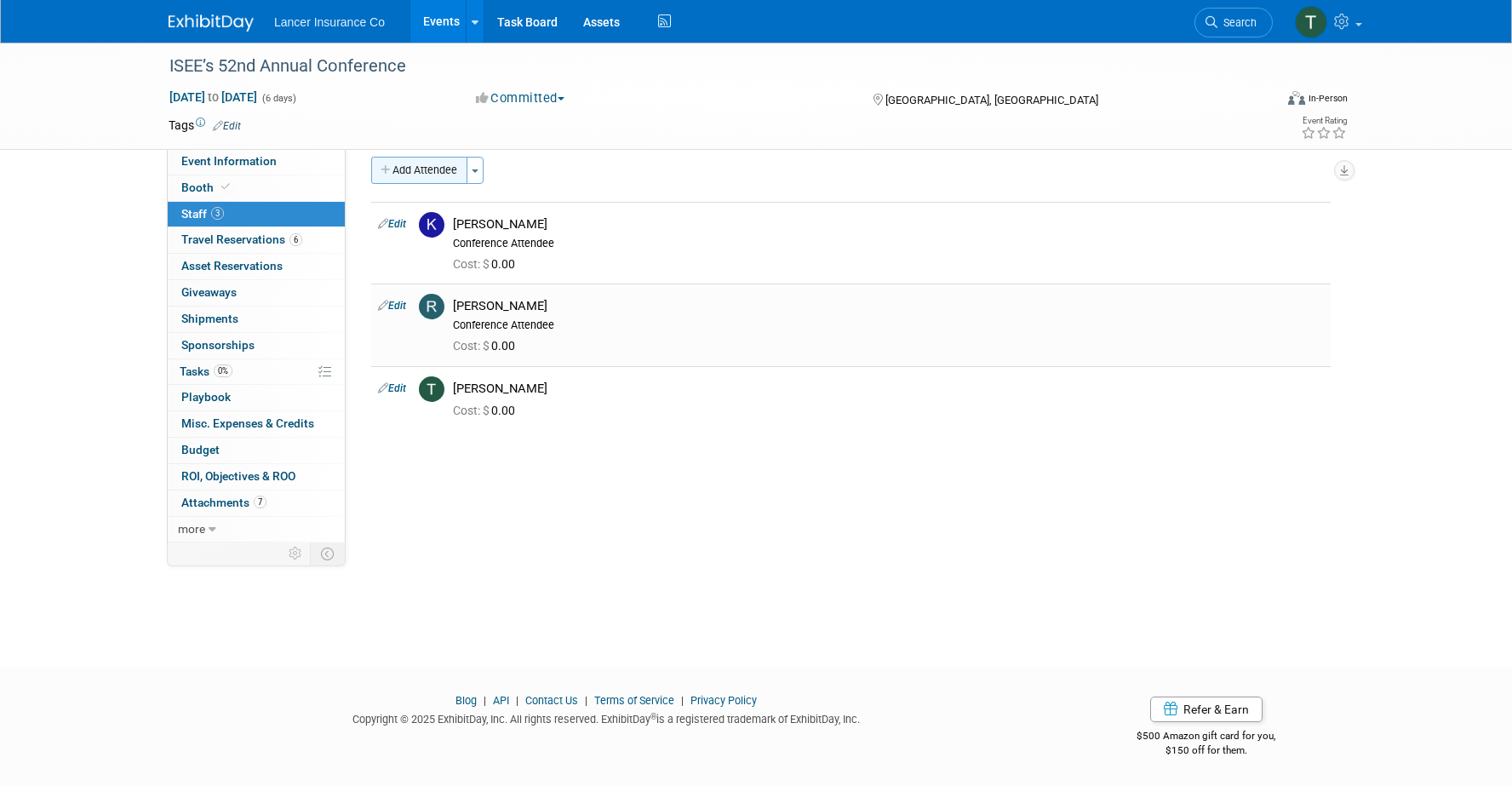
click at [418, 165] on button "Add Attendee" at bounding box center [419, 170] width 96 height 27
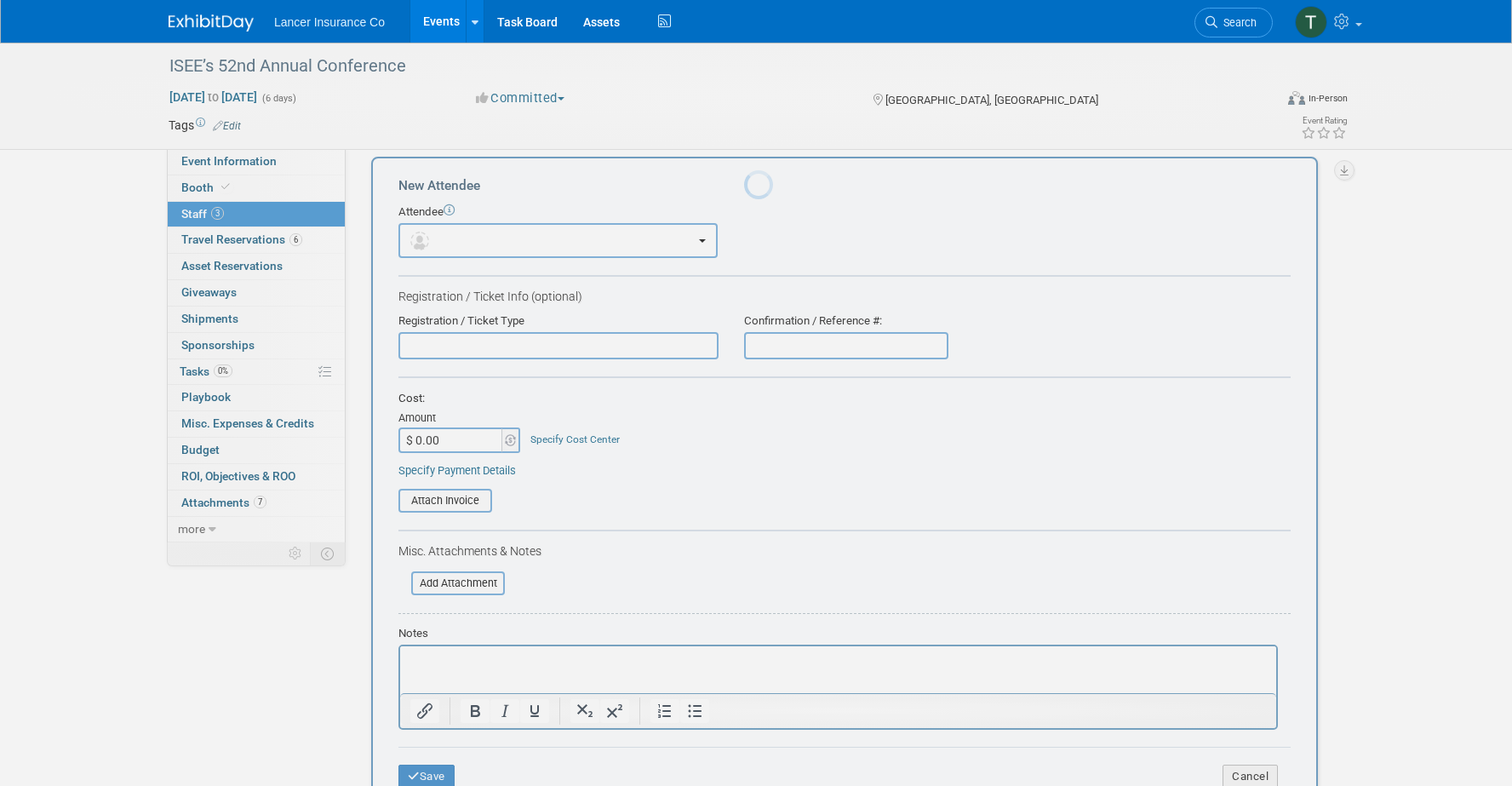
scroll to position [0, 0]
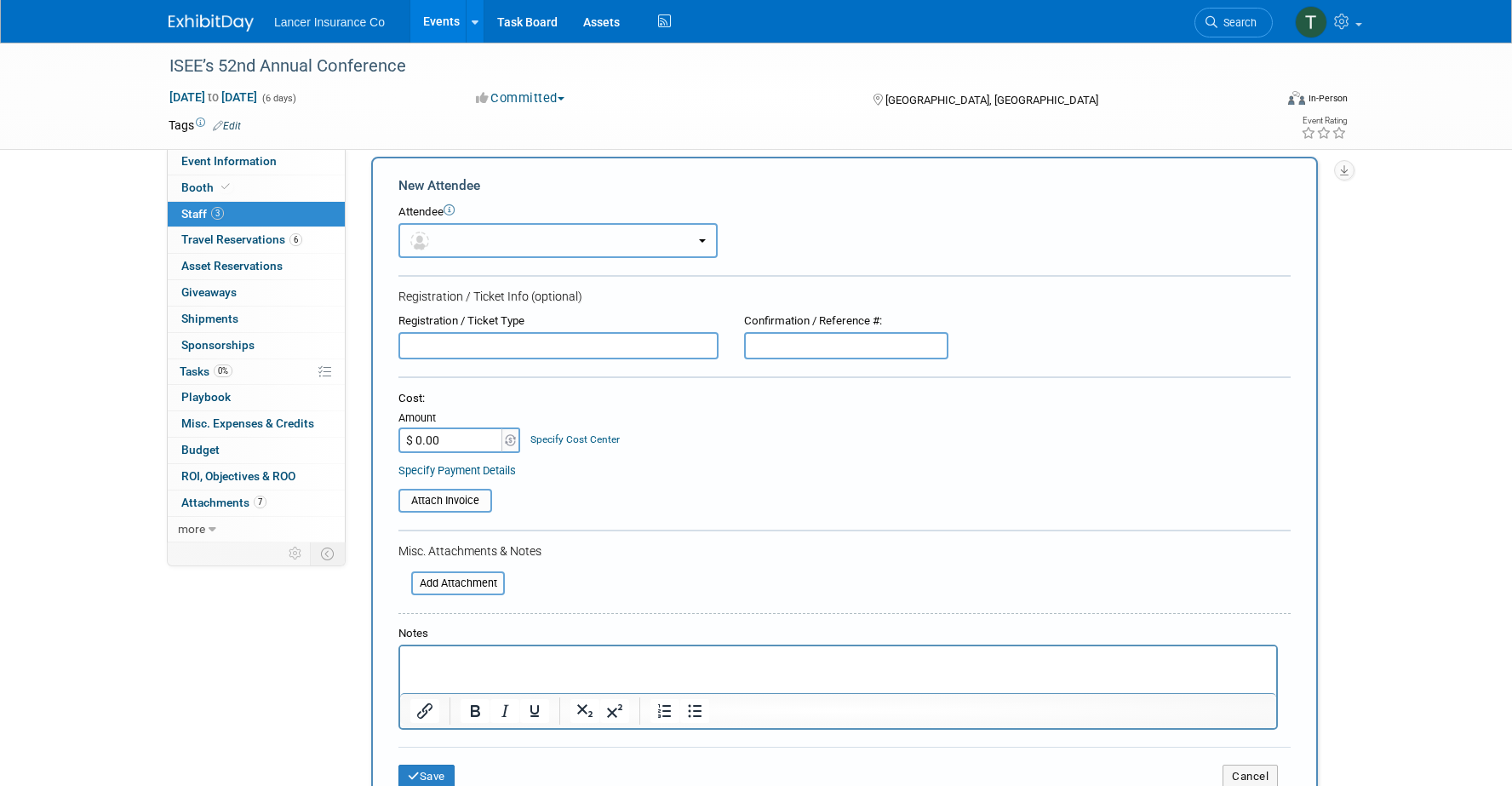
click at [440, 231] on button "button" at bounding box center [558, 241] width 319 height 35
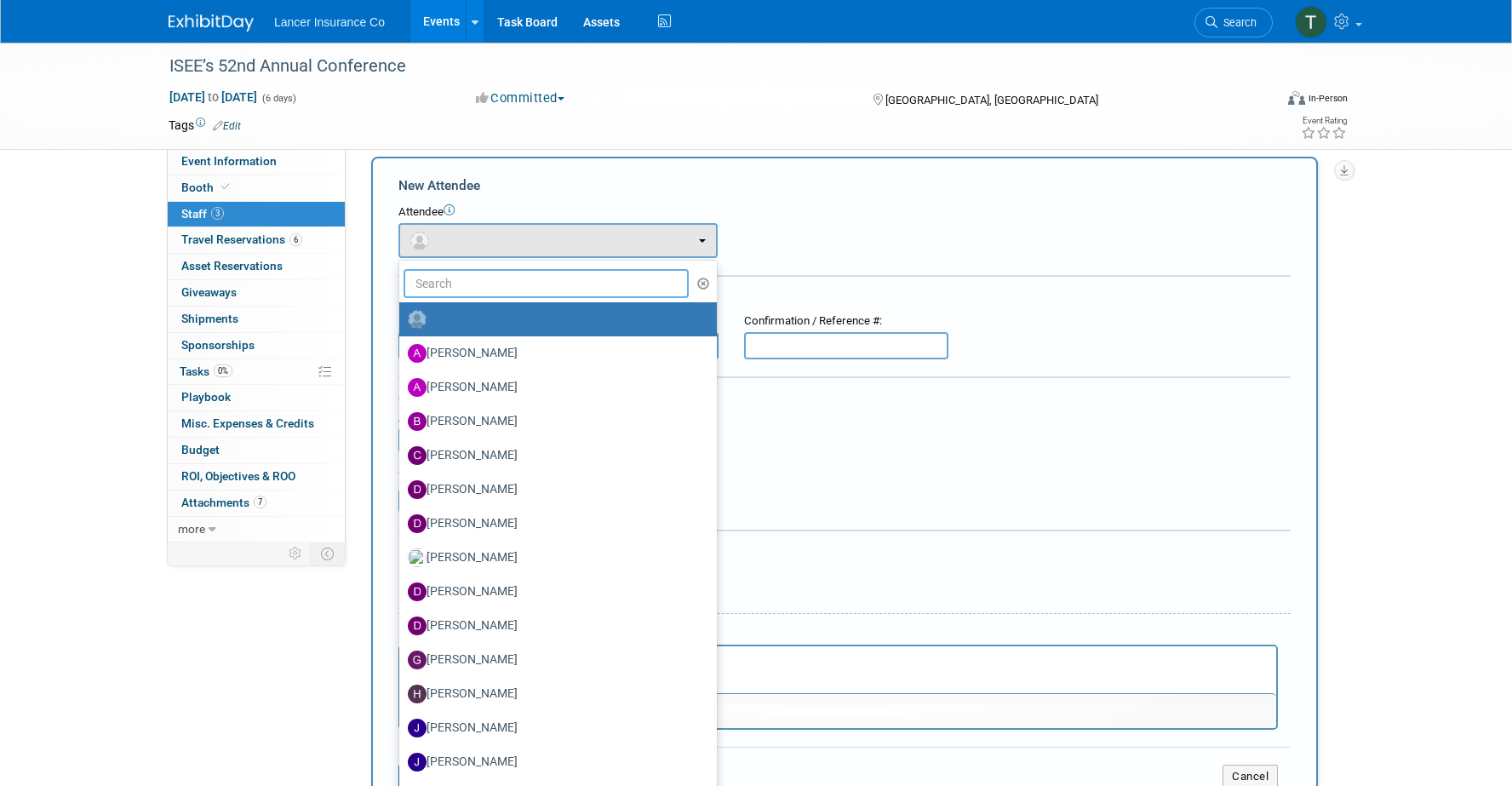
click at [453, 278] on input "text" at bounding box center [546, 283] width 285 height 29
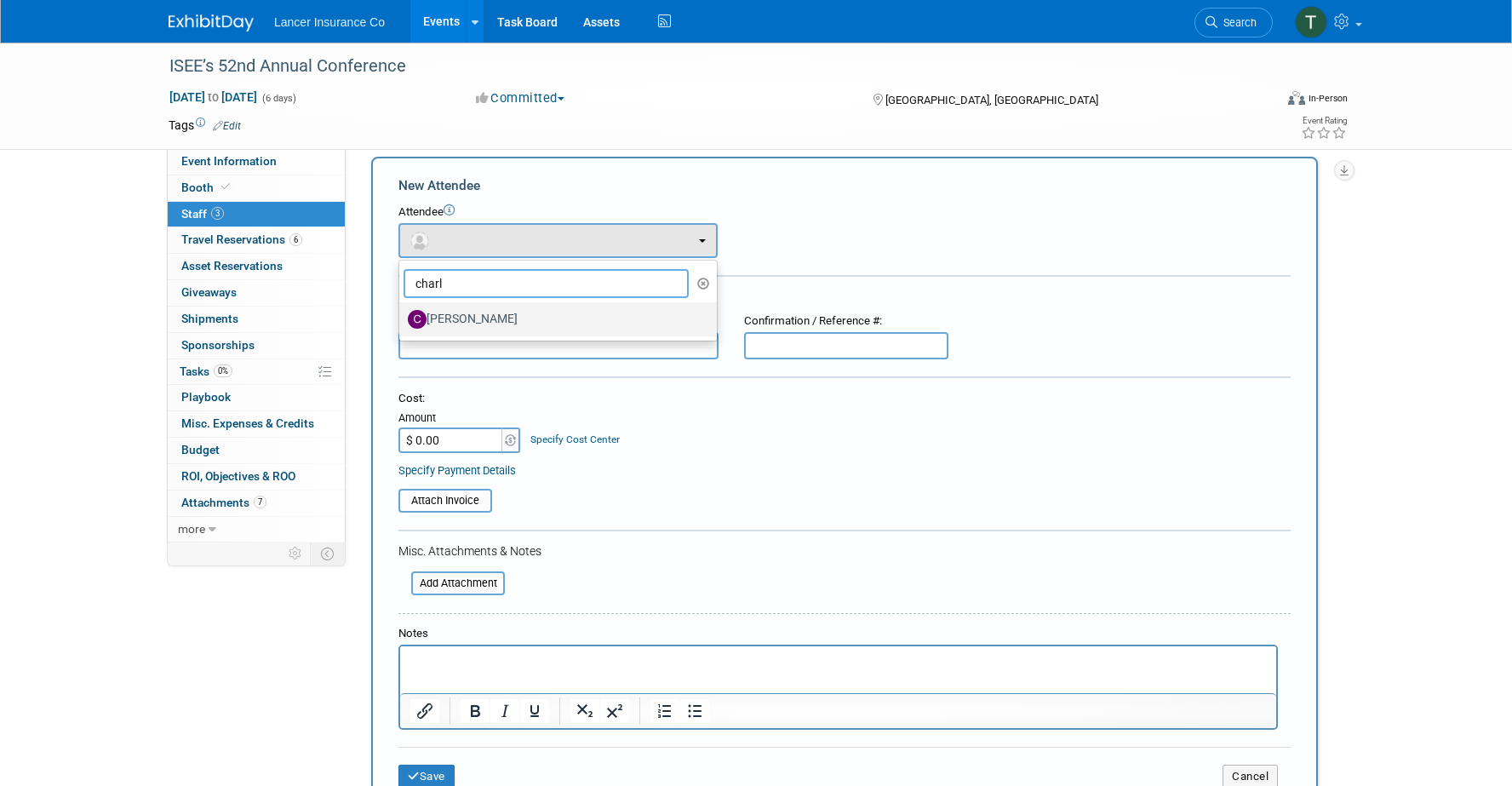
type input "charl"
click at [478, 319] on label "Charline Pollard" at bounding box center [554, 319] width 292 height 27
click at [402, 319] on input "Charline Pollard" at bounding box center [396, 317] width 11 height 11
select select "c55299f7-796a-4b8b-a4e6-1b1ab8e5dcd0"
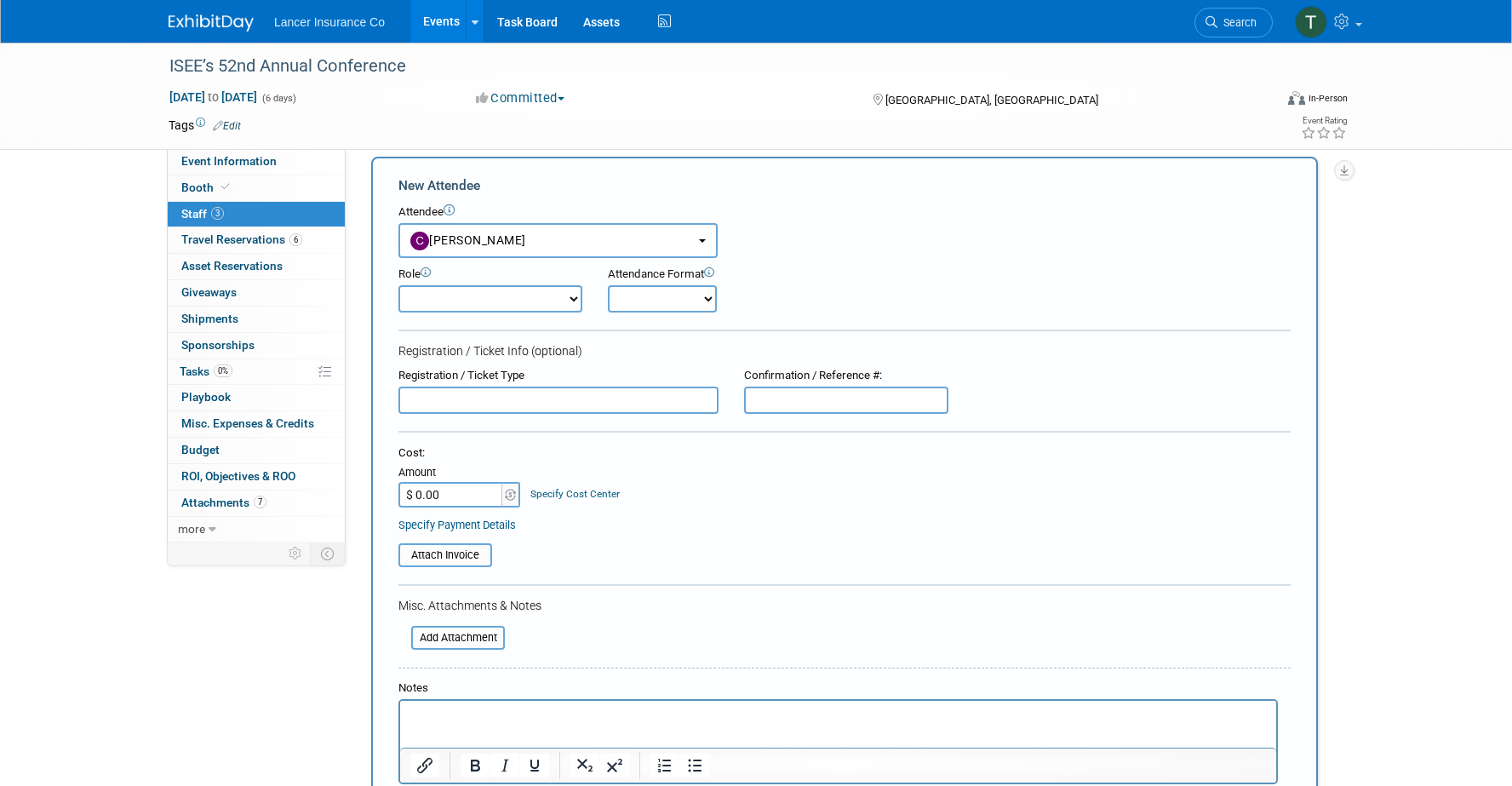
click at [467, 305] on select "Claims Representative Conference Attendee Demonstrator Host Loss Control Repres…" at bounding box center [490, 299] width 184 height 27
click at [399, 285] on select "Claims Representative Conference Attendee Demonstrator Host Loss Control Repres…" at bounding box center [490, 299] width 184 height 27
click at [456, 296] on select "Claims Representative Conference Attendee Demonstrator Host Loss Control Repres…" at bounding box center [490, 299] width 184 height 27
select select "100"
click at [399, 285] on select "Claims Representative Conference Attendee Demonstrator Host Loss Control Repres…" at bounding box center [490, 299] width 184 height 27
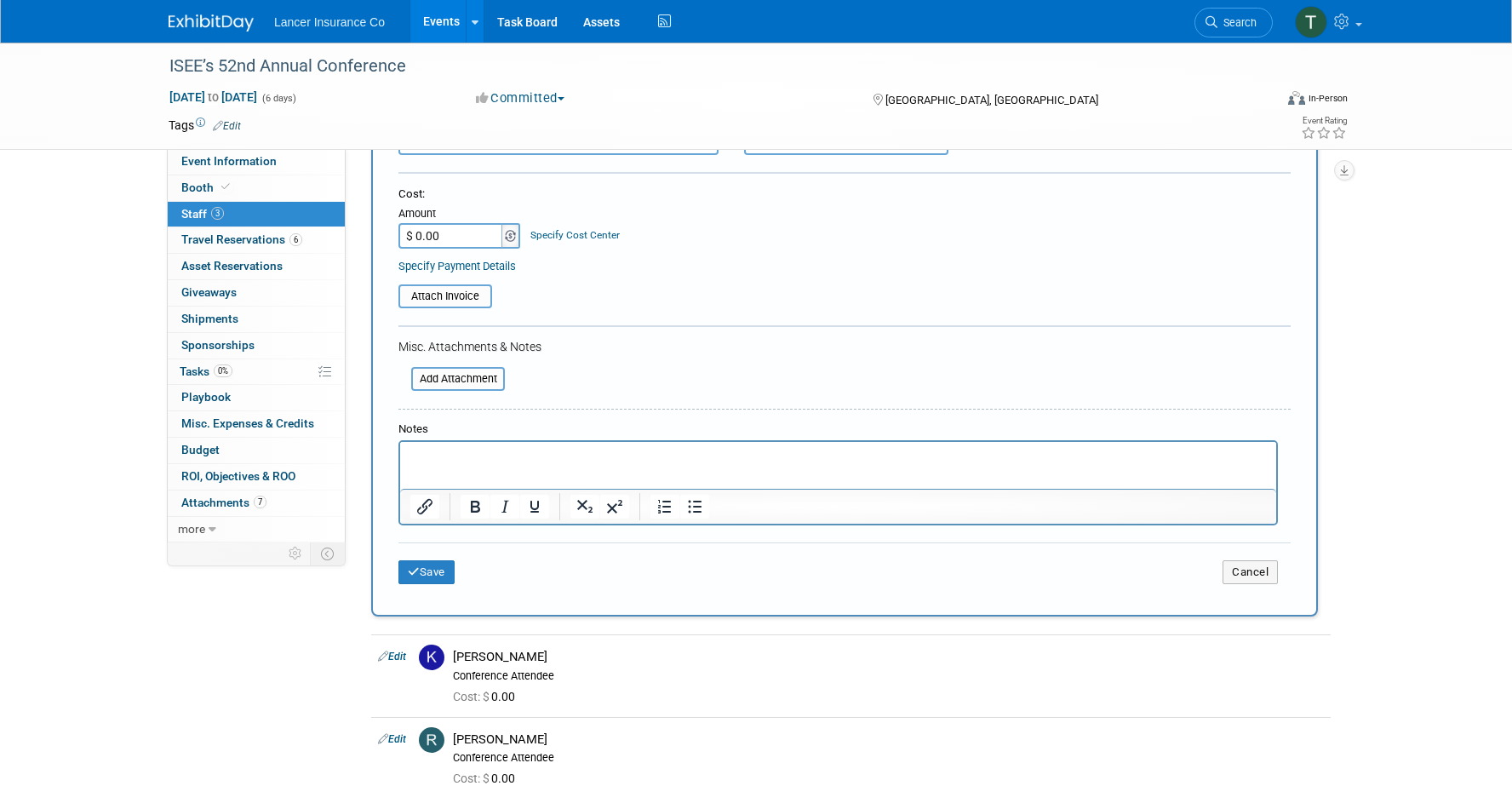
scroll to position [297, 0]
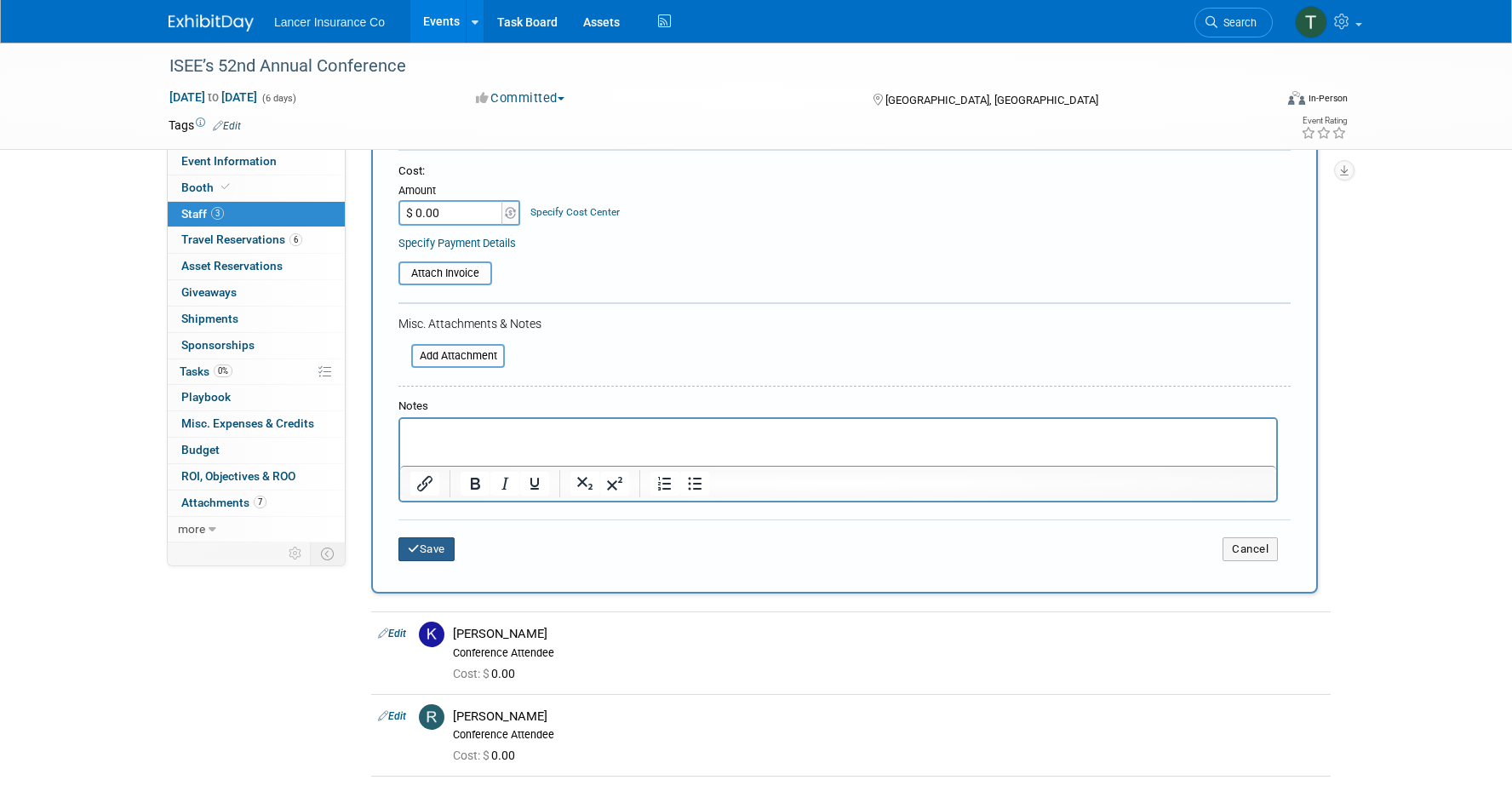
click at [446, 542] on button "Save" at bounding box center [427, 550] width 56 height 24
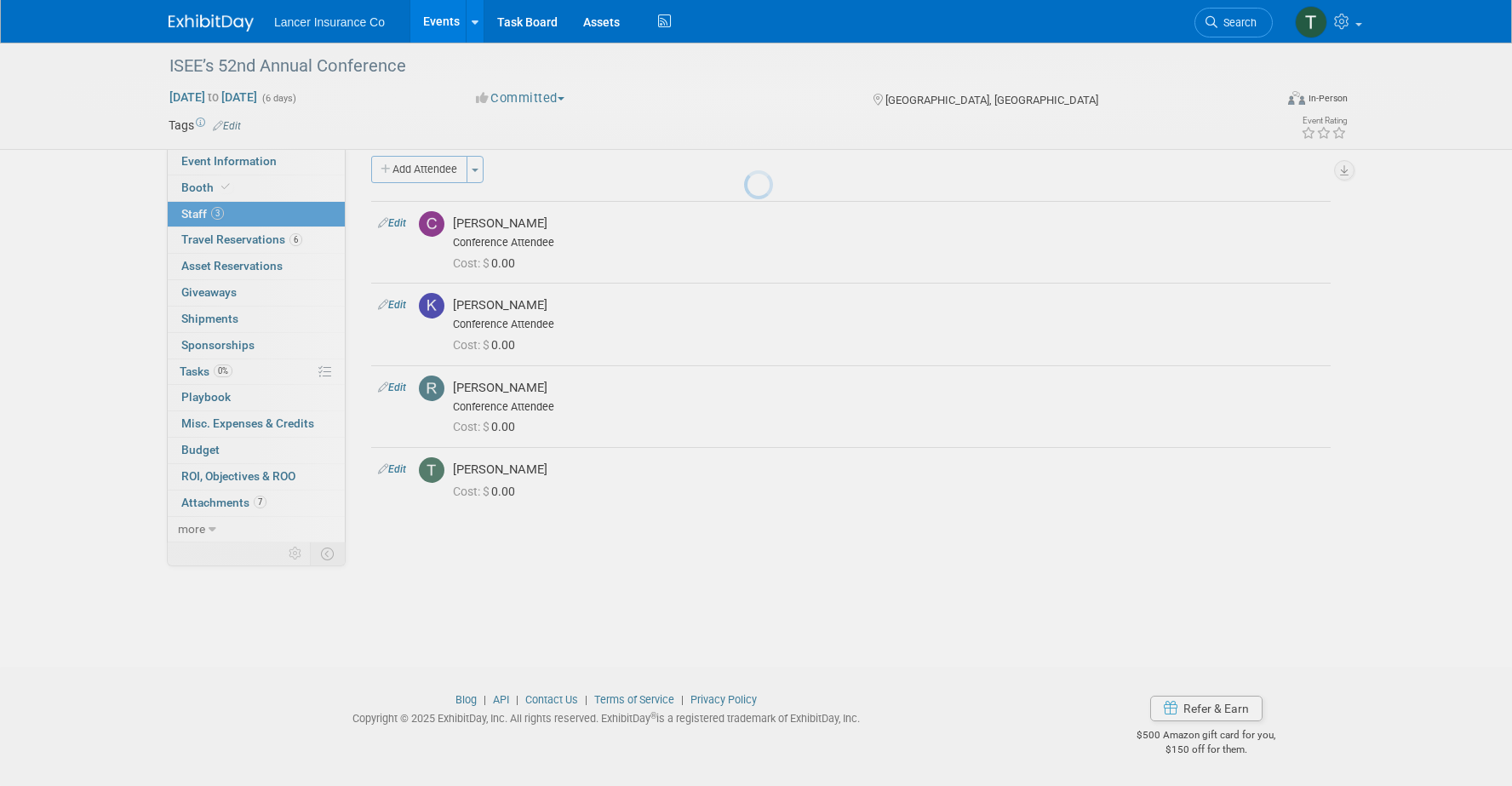
scroll to position [15, 0]
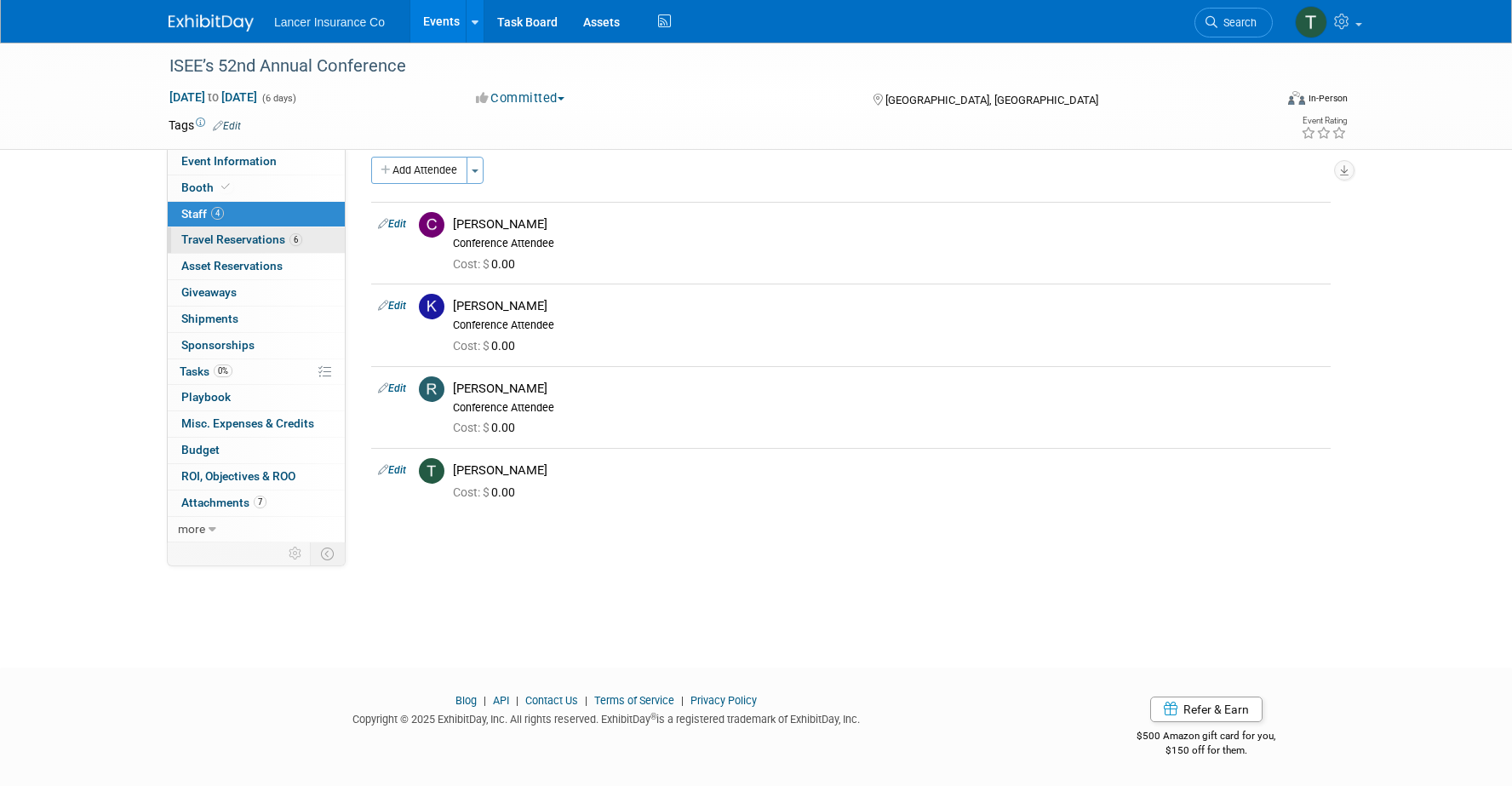
click at [211, 236] on span "Travel Reservations 6" at bounding box center [241, 240] width 121 height 14
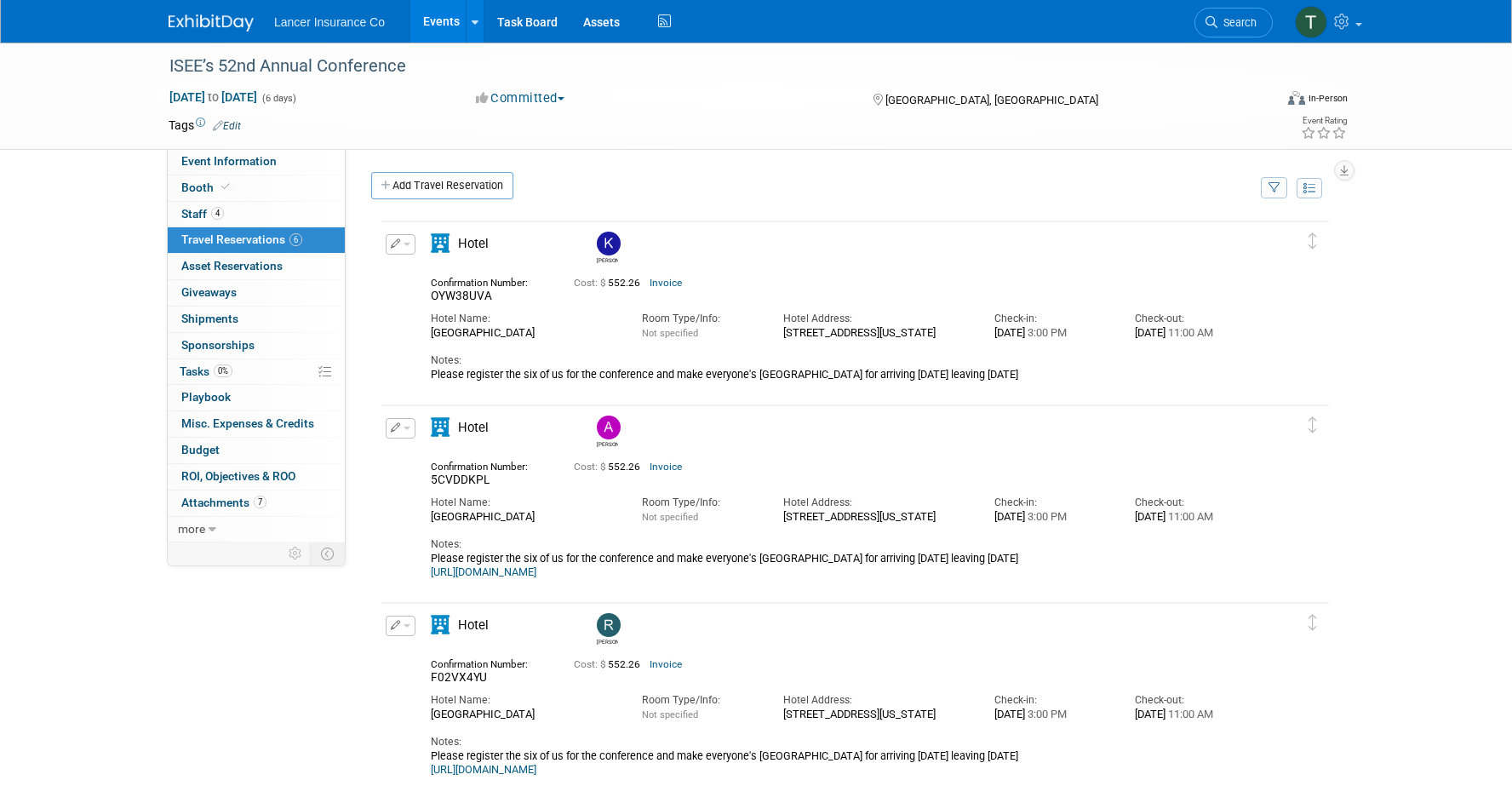
scroll to position [0, 0]
click at [202, 209] on span "Staff 4" at bounding box center [203, 214] width 43 height 14
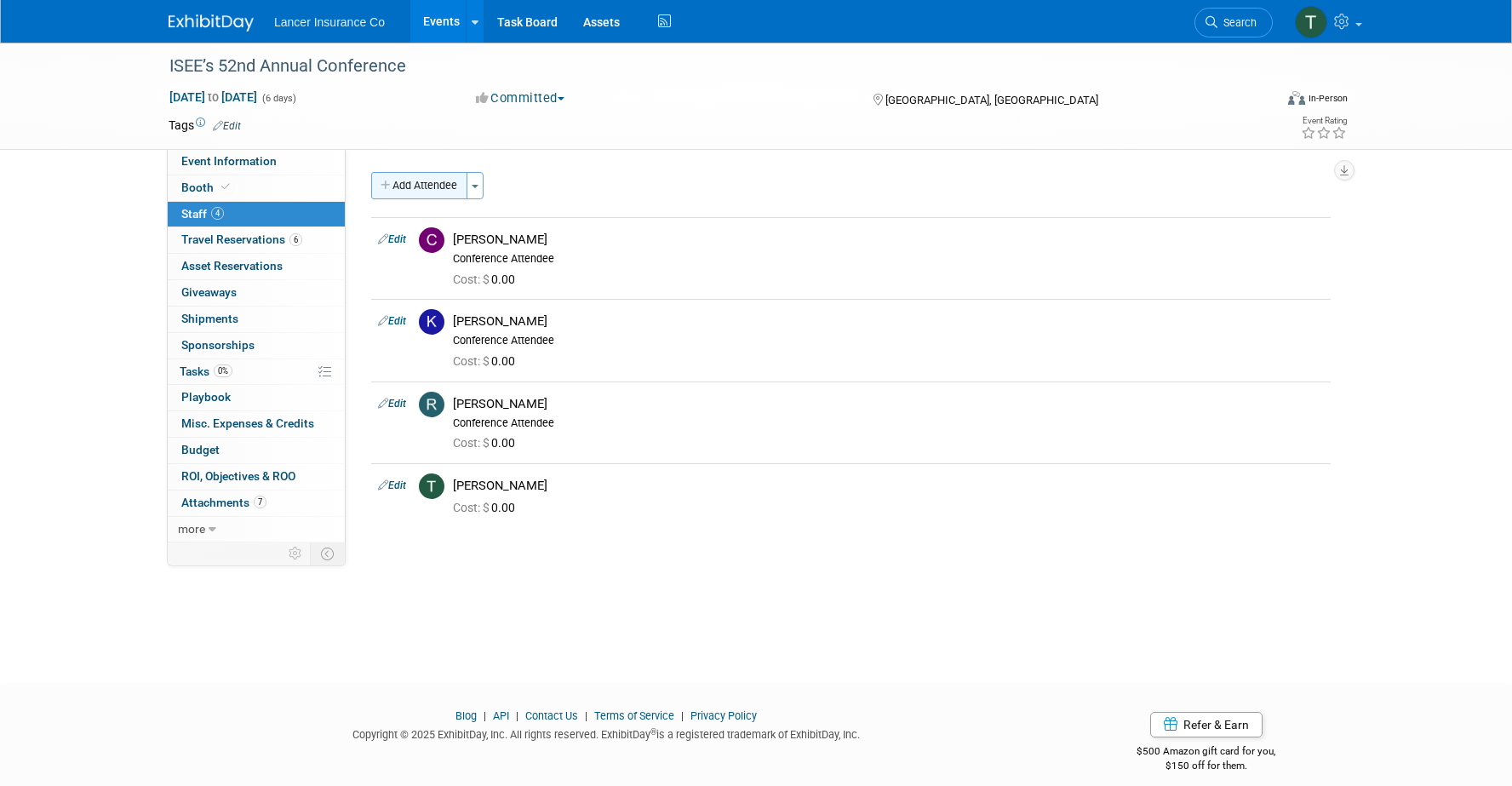
click at [453, 182] on button "Add Attendee" at bounding box center [419, 186] width 96 height 27
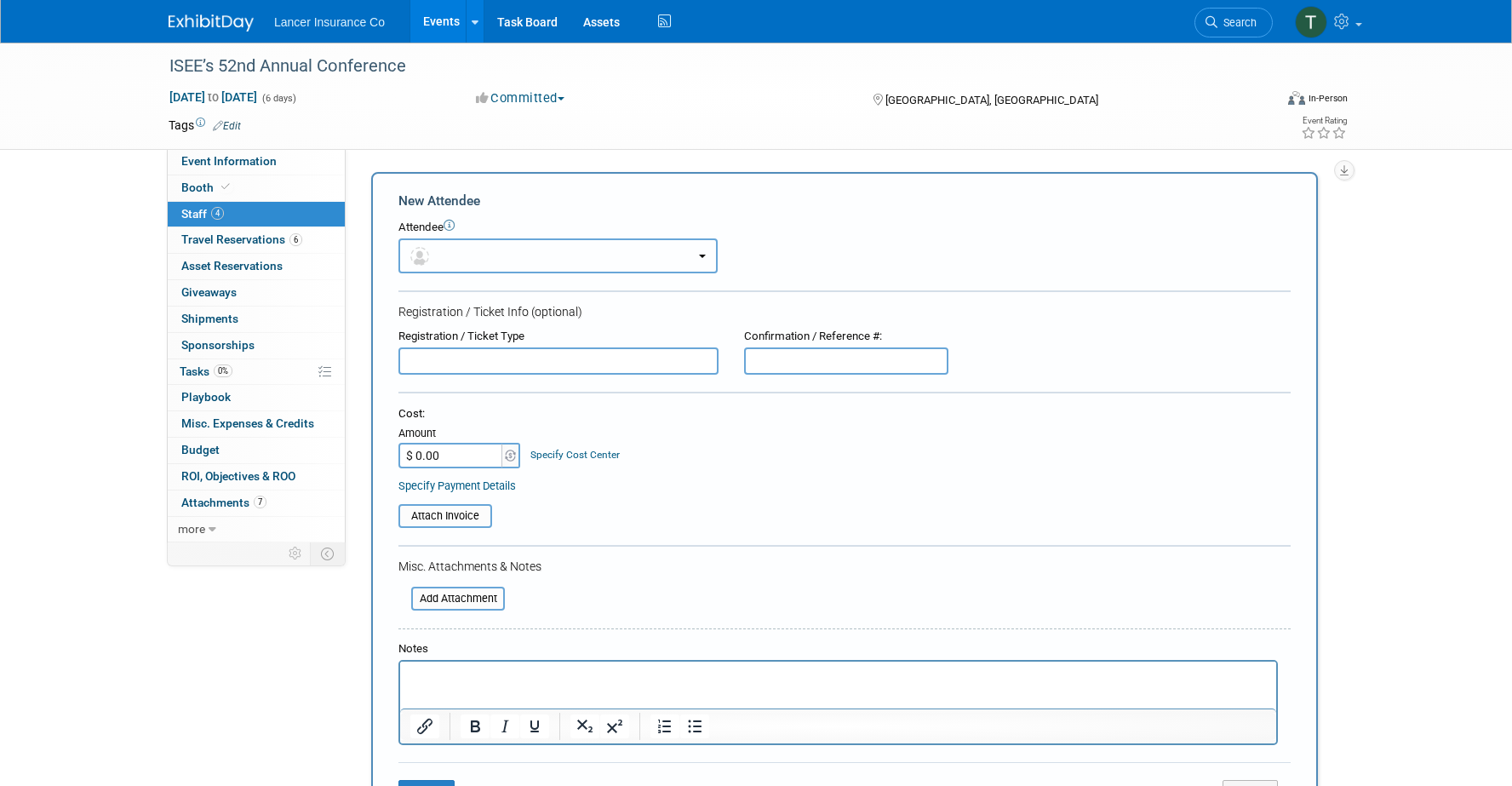
click at [468, 250] on button "button" at bounding box center [558, 256] width 319 height 35
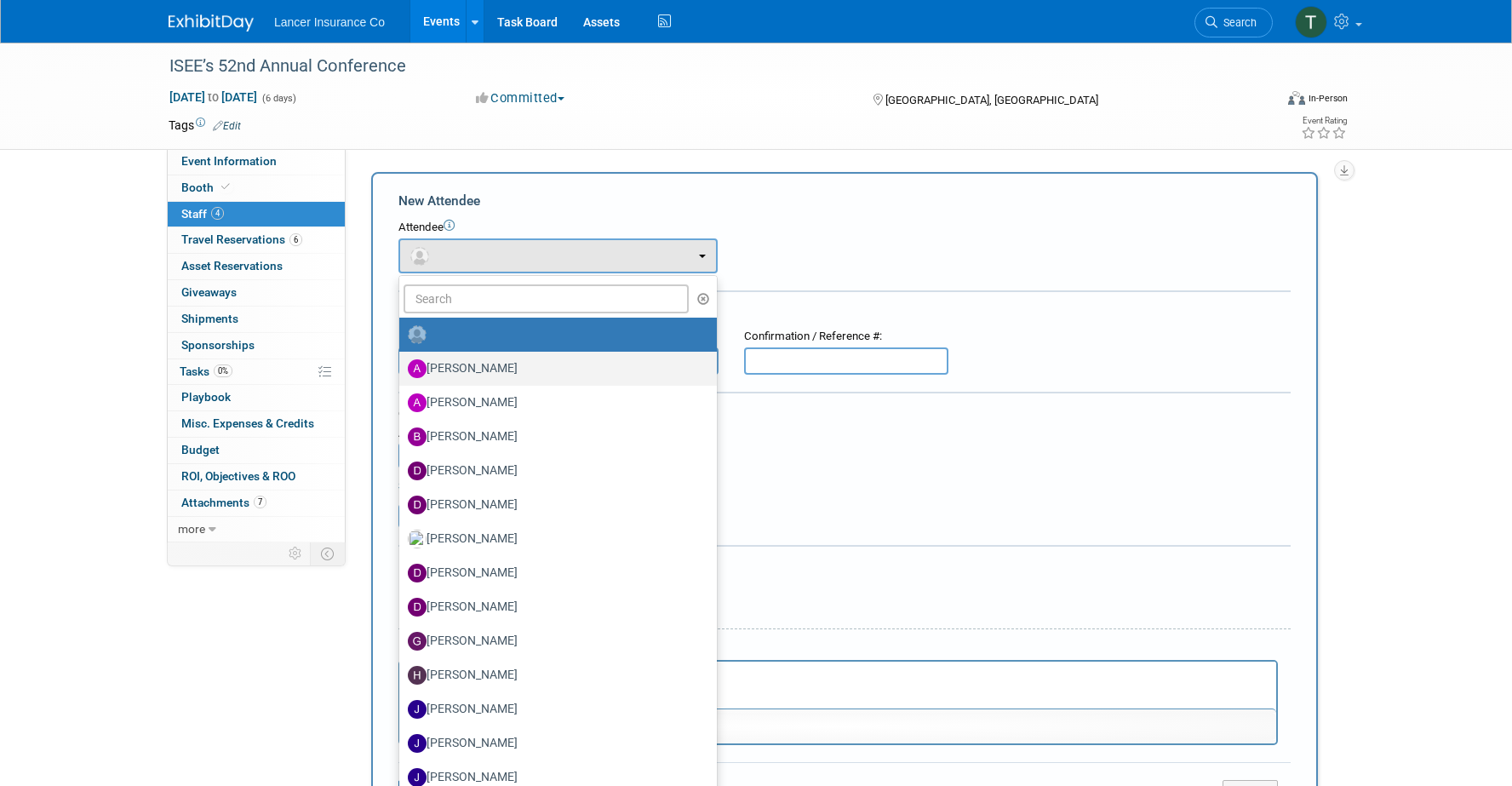
click at [445, 368] on label "Andy Miller" at bounding box center [554, 369] width 292 height 27
click at [402, 368] on input "Andy Miller" at bounding box center [396, 366] width 11 height 11
select select "b3df0d47-40c8-4348-b996-03f7aaae1c51"
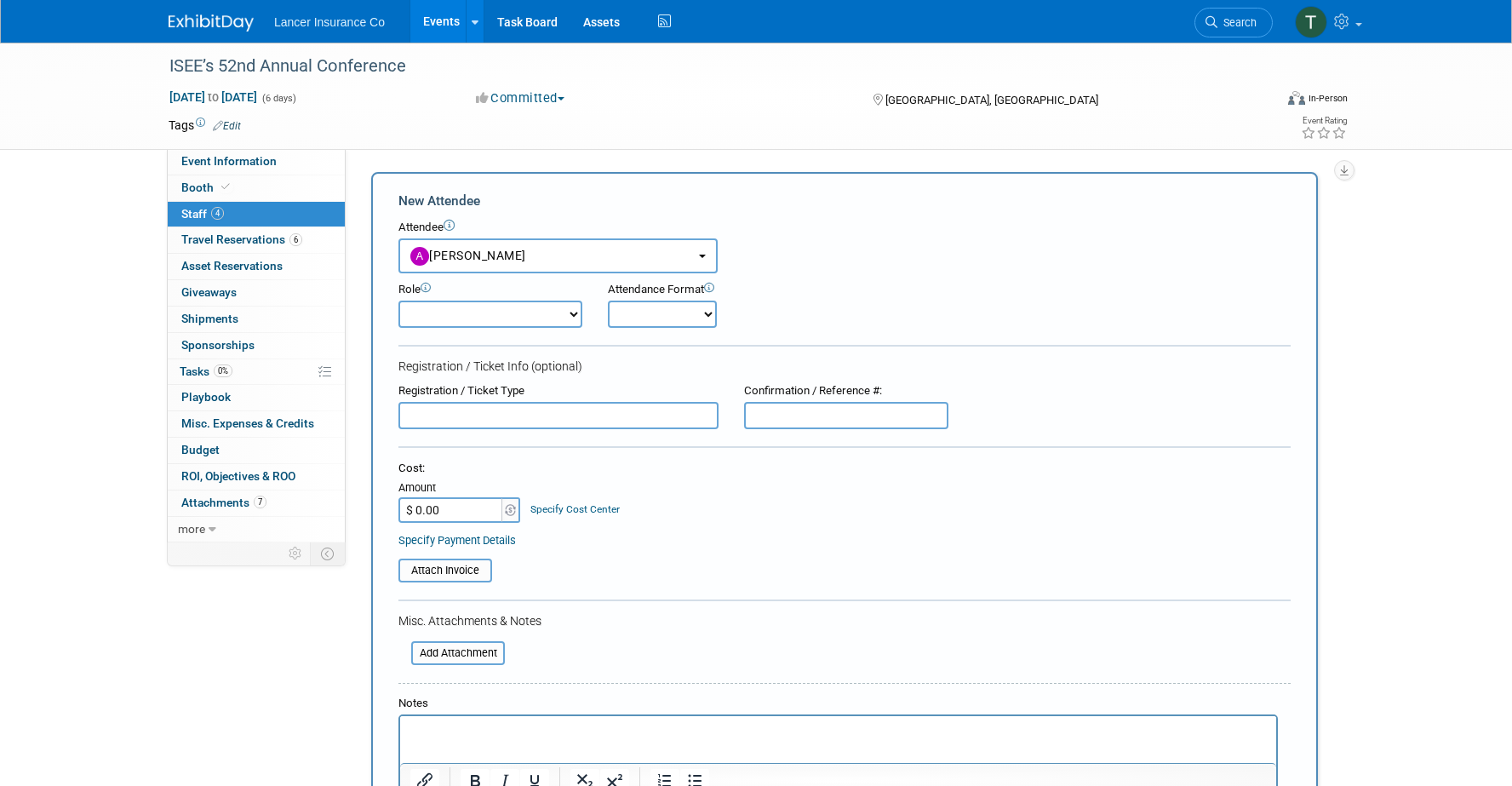
click at [429, 314] on select "Claims Representative Conference Attendee Demonstrator Host Loss Control Repres…" at bounding box center [490, 314] width 184 height 27
click at [399, 301] on select "Claims Representative Conference Attendee Demonstrator Host Loss Control Repres…" at bounding box center [490, 314] width 184 height 27
click at [430, 313] on select "Claims Representative Conference Attendee Demonstrator Host Loss Control Repres…" at bounding box center [490, 314] width 184 height 27
select select "100"
click at [399, 301] on select "Claims Representative Conference Attendee Demonstrator Host Loss Control Repres…" at bounding box center [490, 314] width 184 height 27
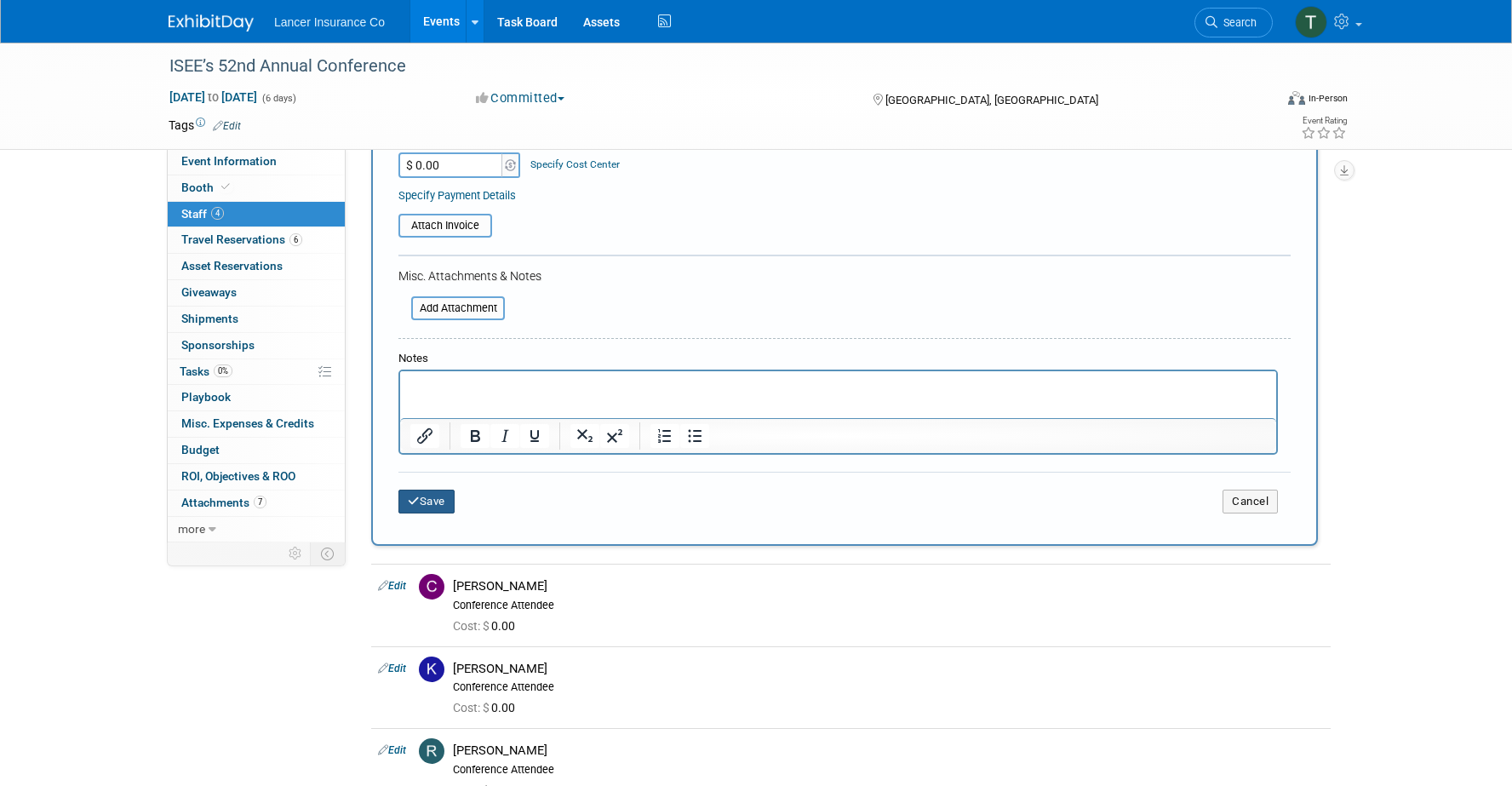
click at [438, 499] on button "Save" at bounding box center [427, 502] width 56 height 24
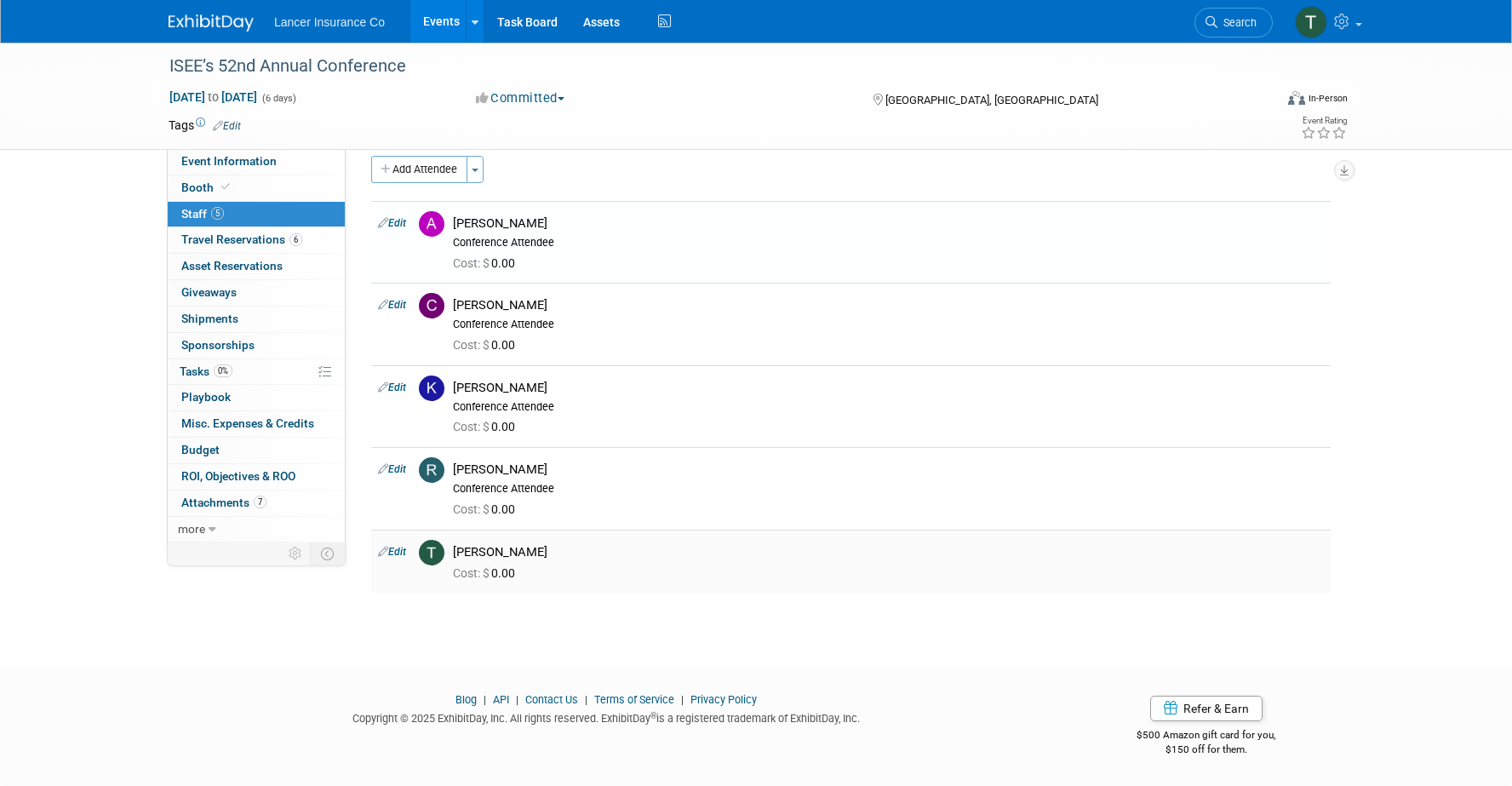
click at [402, 546] on link "Edit" at bounding box center [392, 552] width 28 height 12
select select "3caf2076-44fb-4906-8428-add0ae4f65c9"
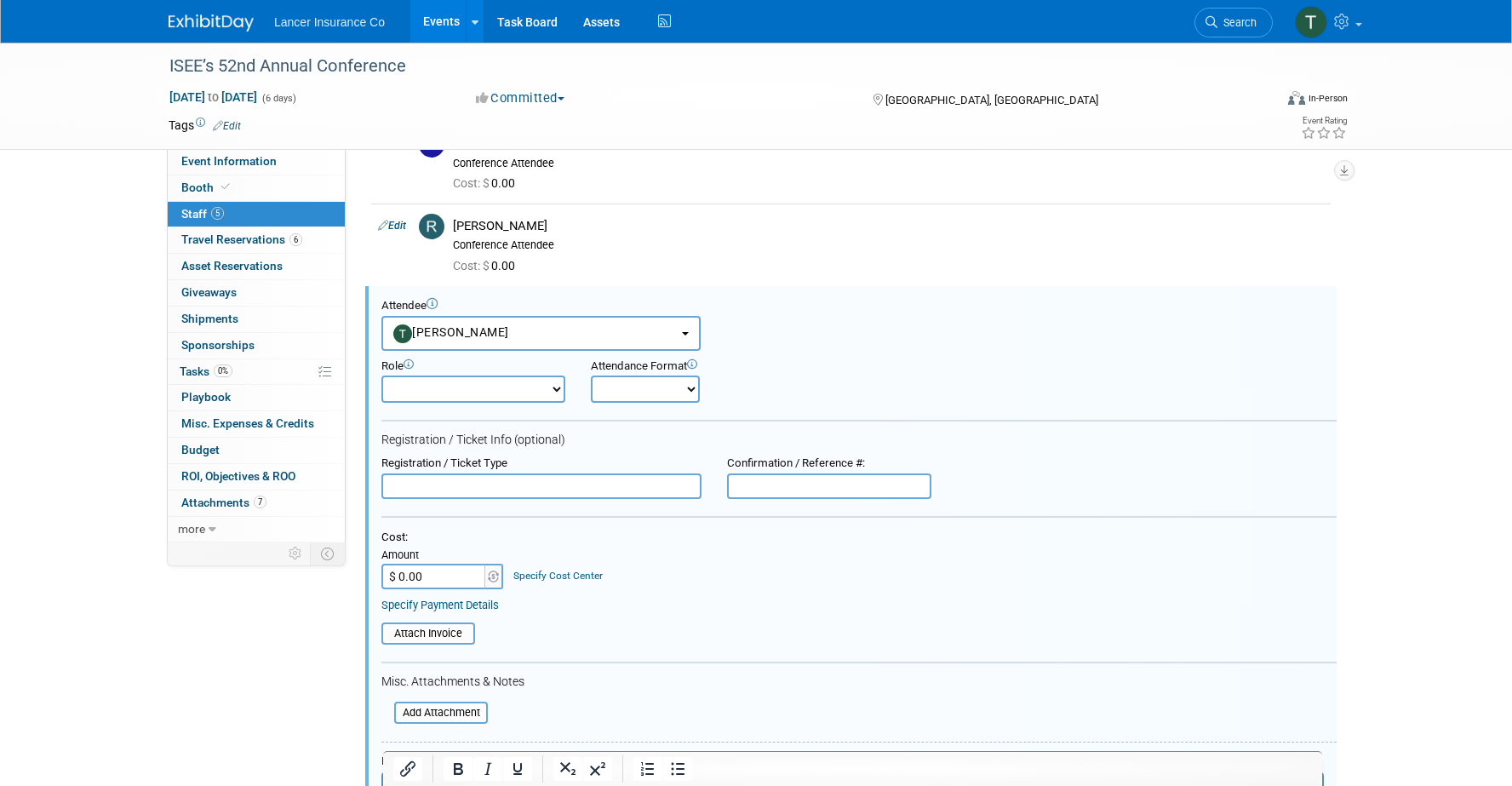
scroll to position [353, 0]
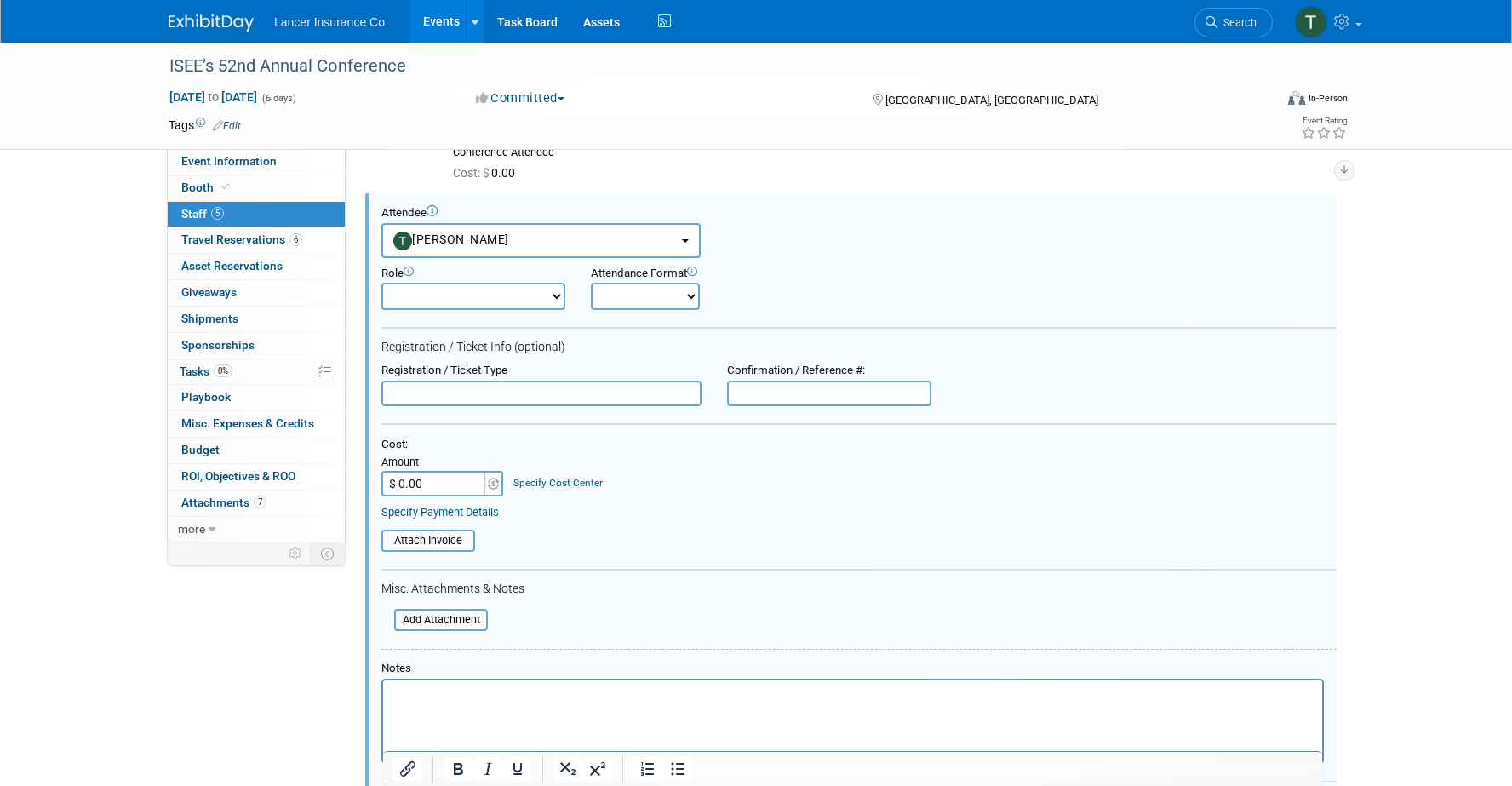
click at [489, 301] on select "Claims Representative Conference Attendee Demonstrator Host Loss Control Repres…" at bounding box center [473, 296] width 184 height 27
select select "300"
click at [382, 283] on select "Claims Representative Conference Attendee Demonstrator Host Loss Control Repres…" at bounding box center [473, 296] width 184 height 27
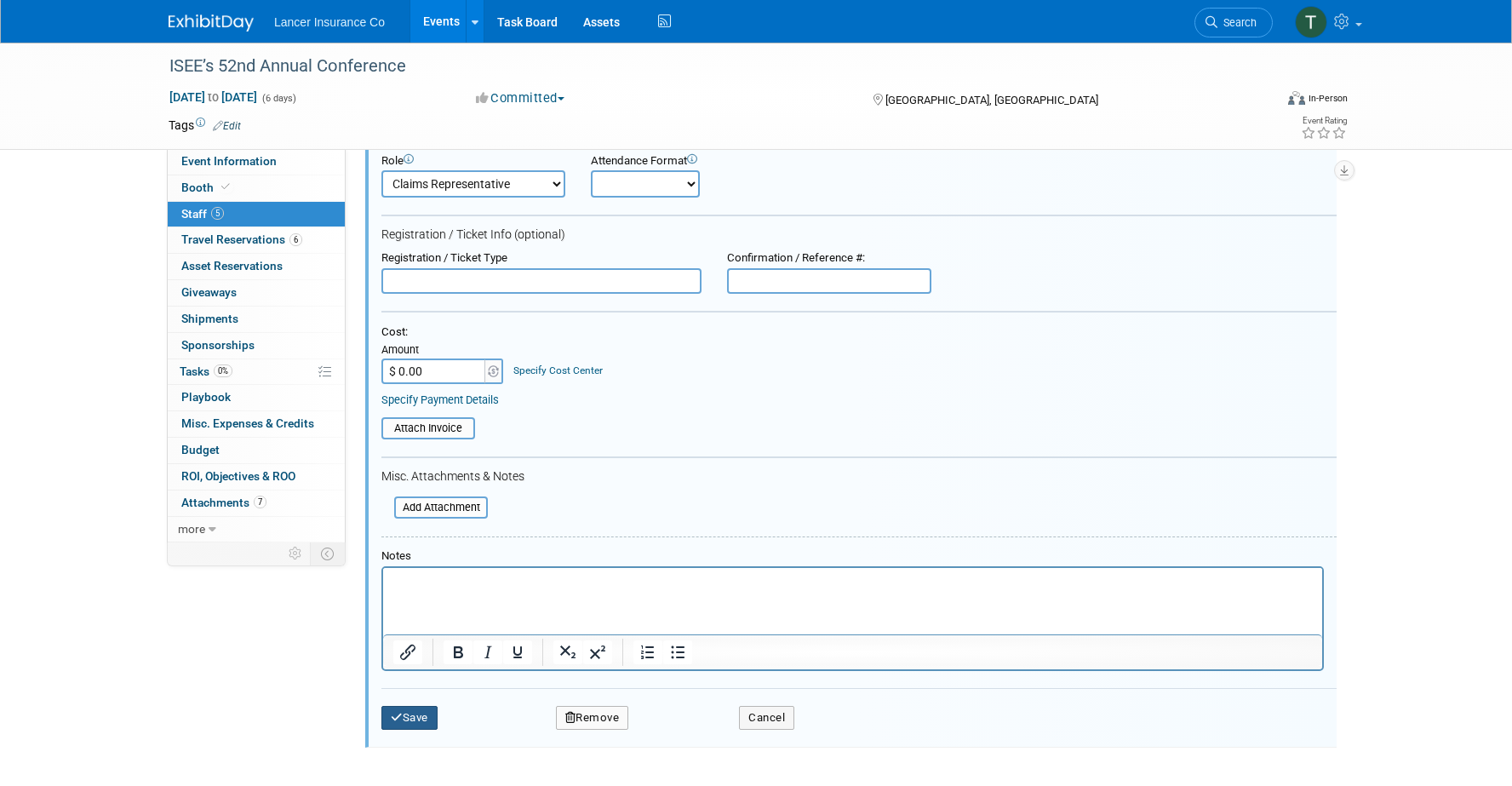
click at [418, 715] on button "Save" at bounding box center [410, 718] width 56 height 24
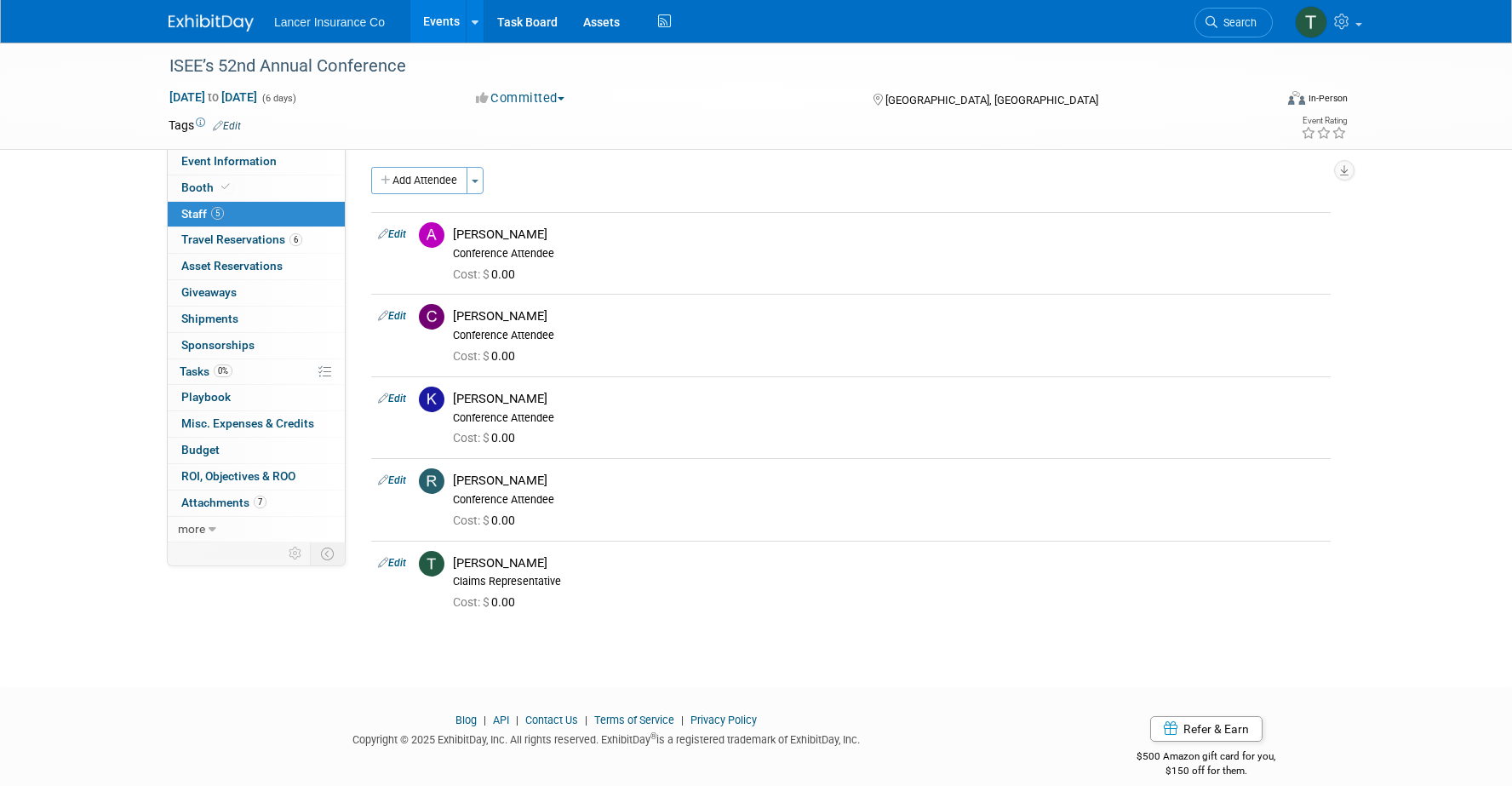
scroll to position [6, 0]
click at [412, 180] on button "Add Attendee" at bounding box center [419, 180] width 96 height 27
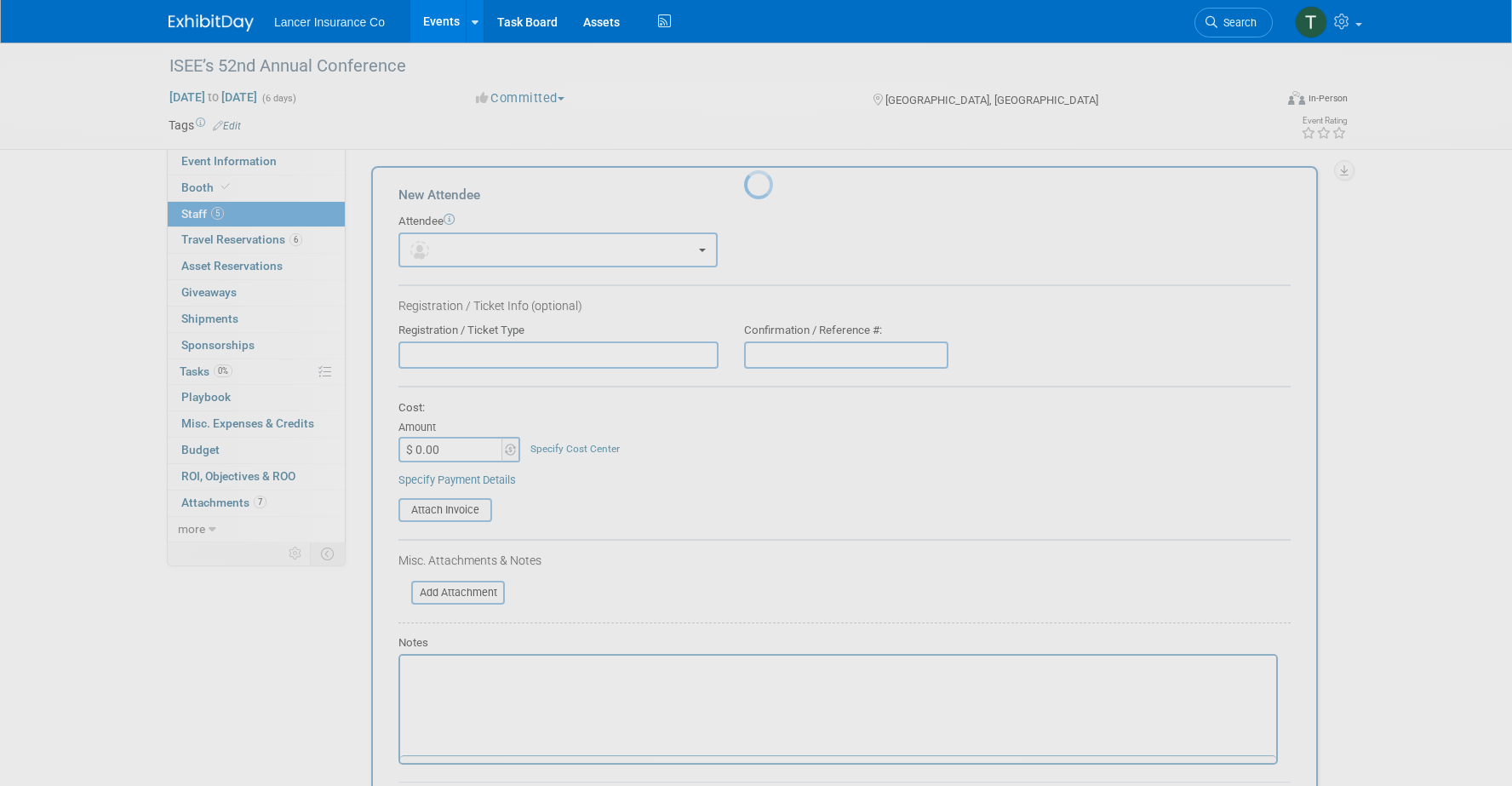
scroll to position [0, 0]
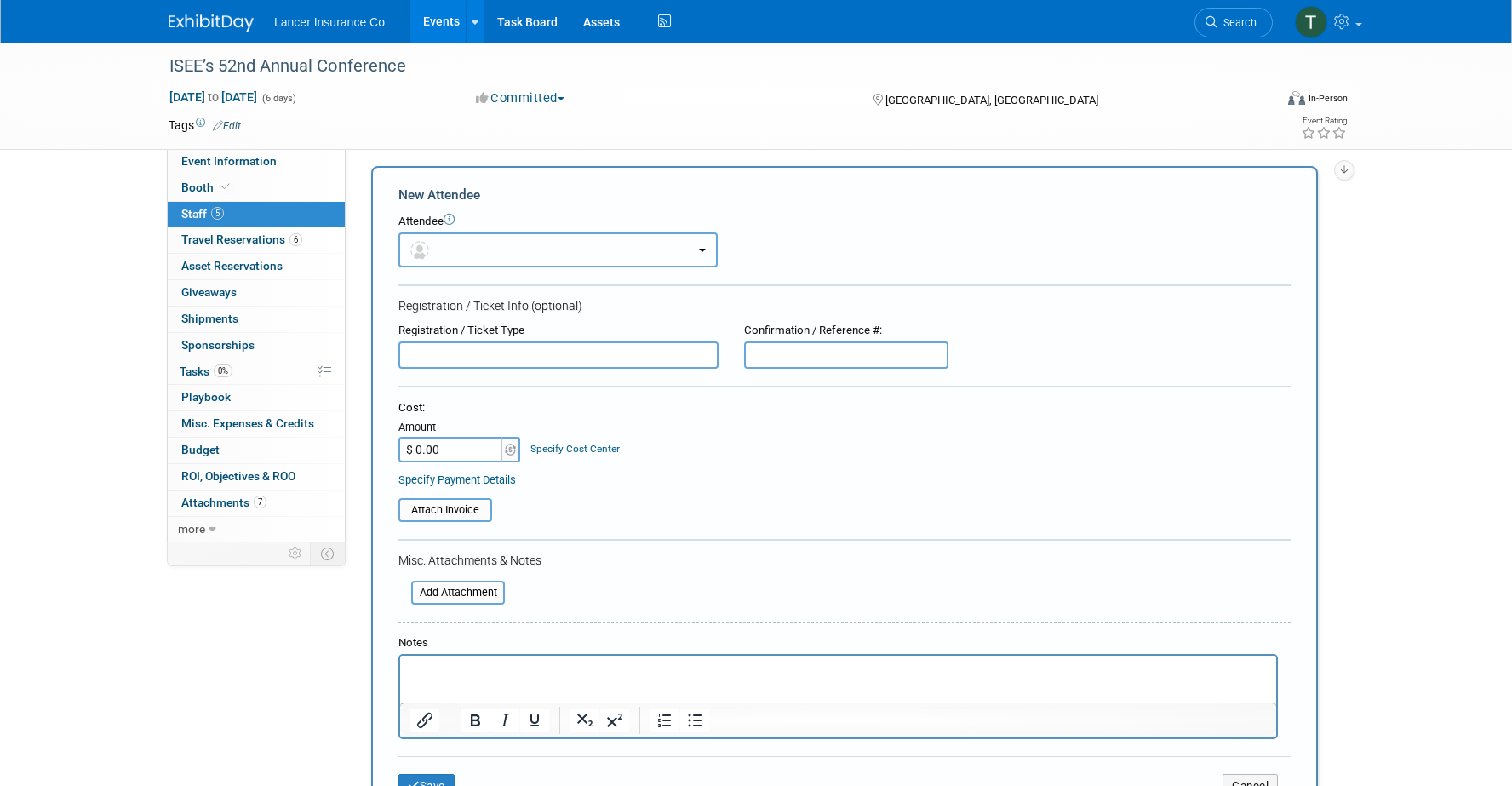
click at [474, 253] on button "button" at bounding box center [558, 250] width 319 height 35
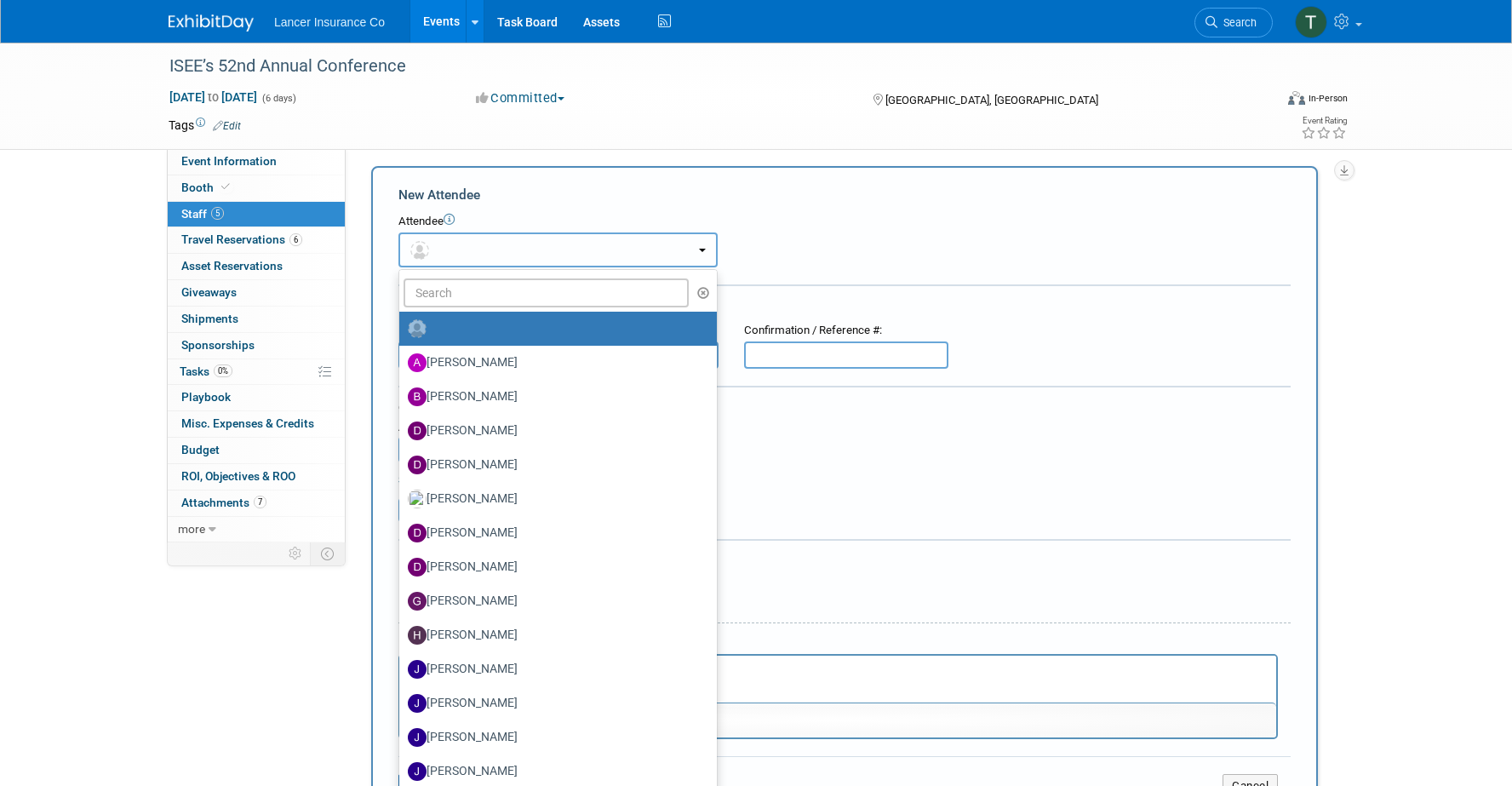
click at [474, 253] on button "button" at bounding box center [558, 250] width 319 height 35
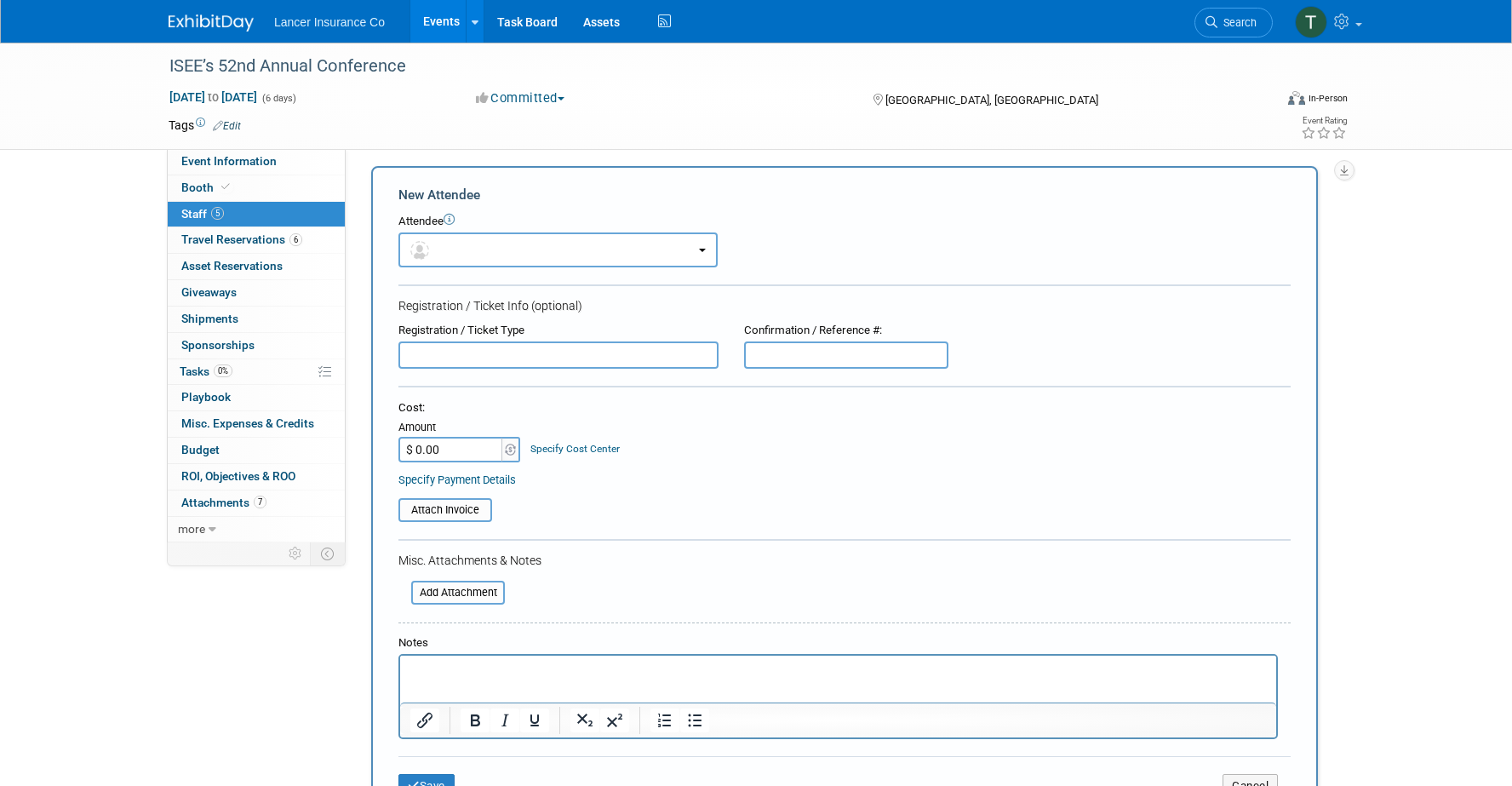
click at [471, 352] on input "text" at bounding box center [559, 355] width 320 height 27
click at [445, 670] on p "Rich Text Area. Press ALT-0 for help." at bounding box center [839, 671] width 857 height 17
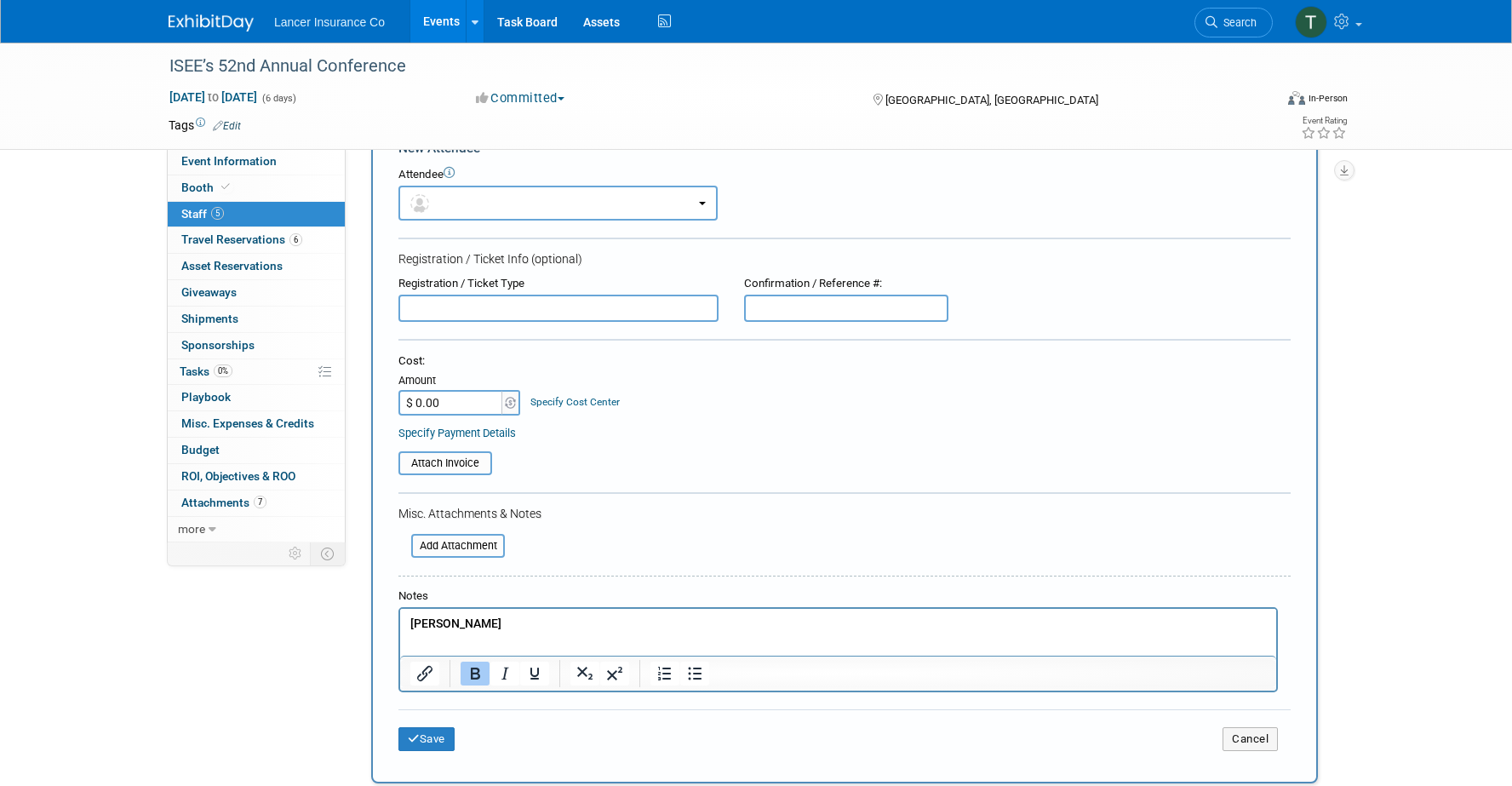
scroll to position [85, 0]
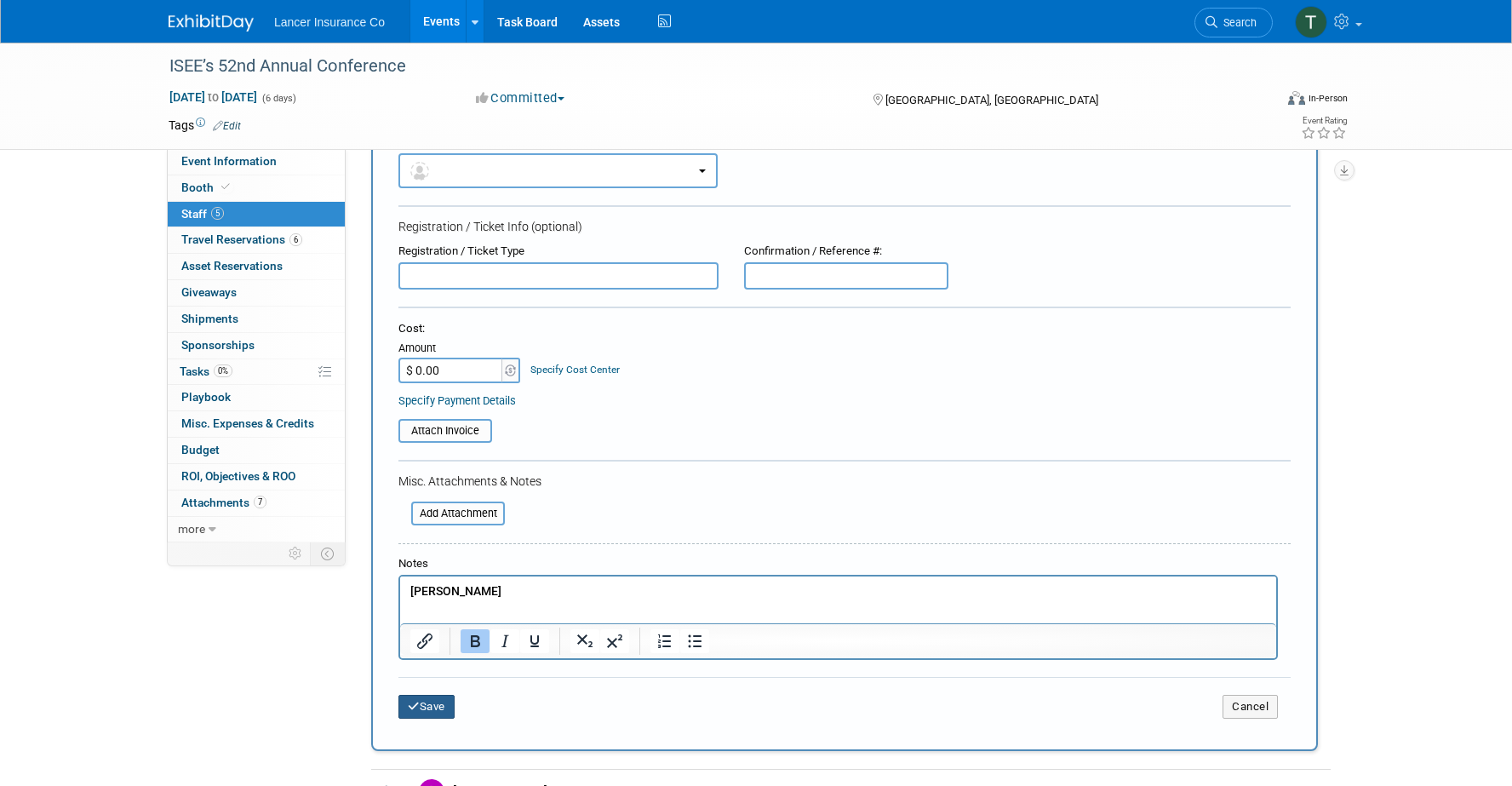
click at [439, 703] on button "Save" at bounding box center [427, 707] width 56 height 24
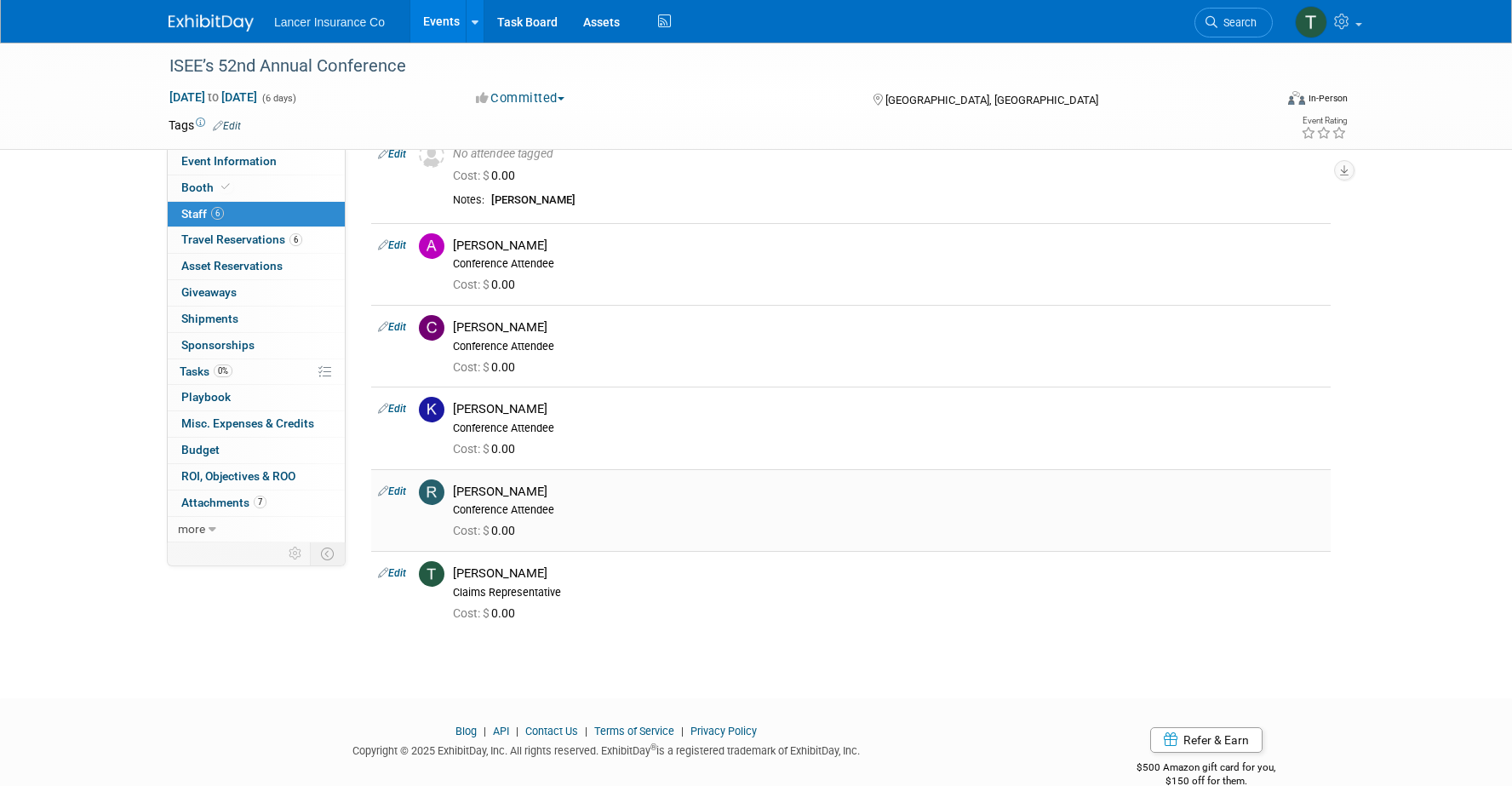
drag, startPoint x: 549, startPoint y: 491, endPoint x: 457, endPoint y: 493, distance: 92.0
click at [457, 493] on div "[PERSON_NAME]" at bounding box center [888, 491] width 871 height 16
copy div "[PERSON_NAME]"
click at [401, 488] on link "Edit" at bounding box center [392, 491] width 28 height 12
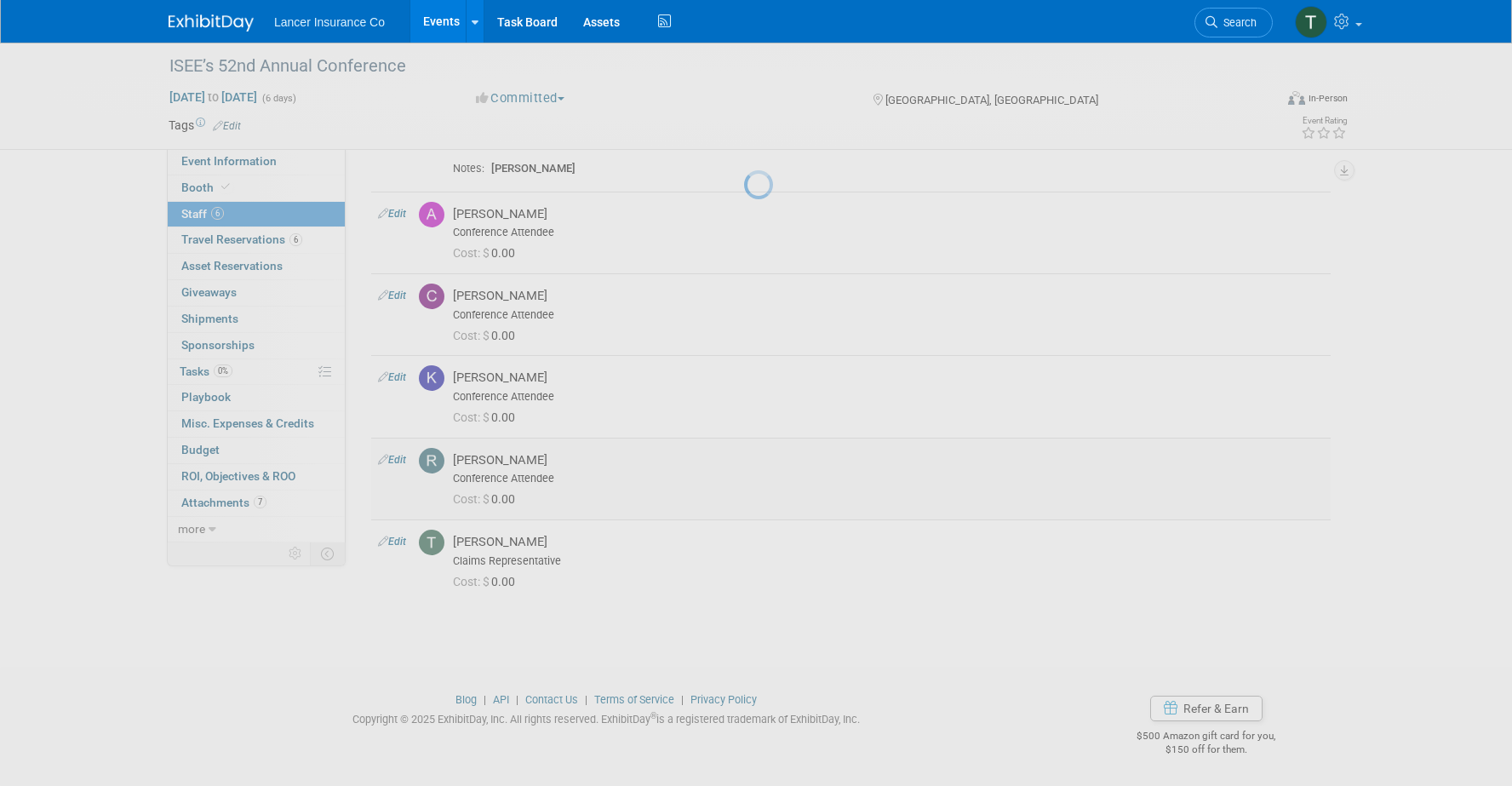
select select "15166000-d9e1-4dc5-9cd1-9e85d9dbdf1f"
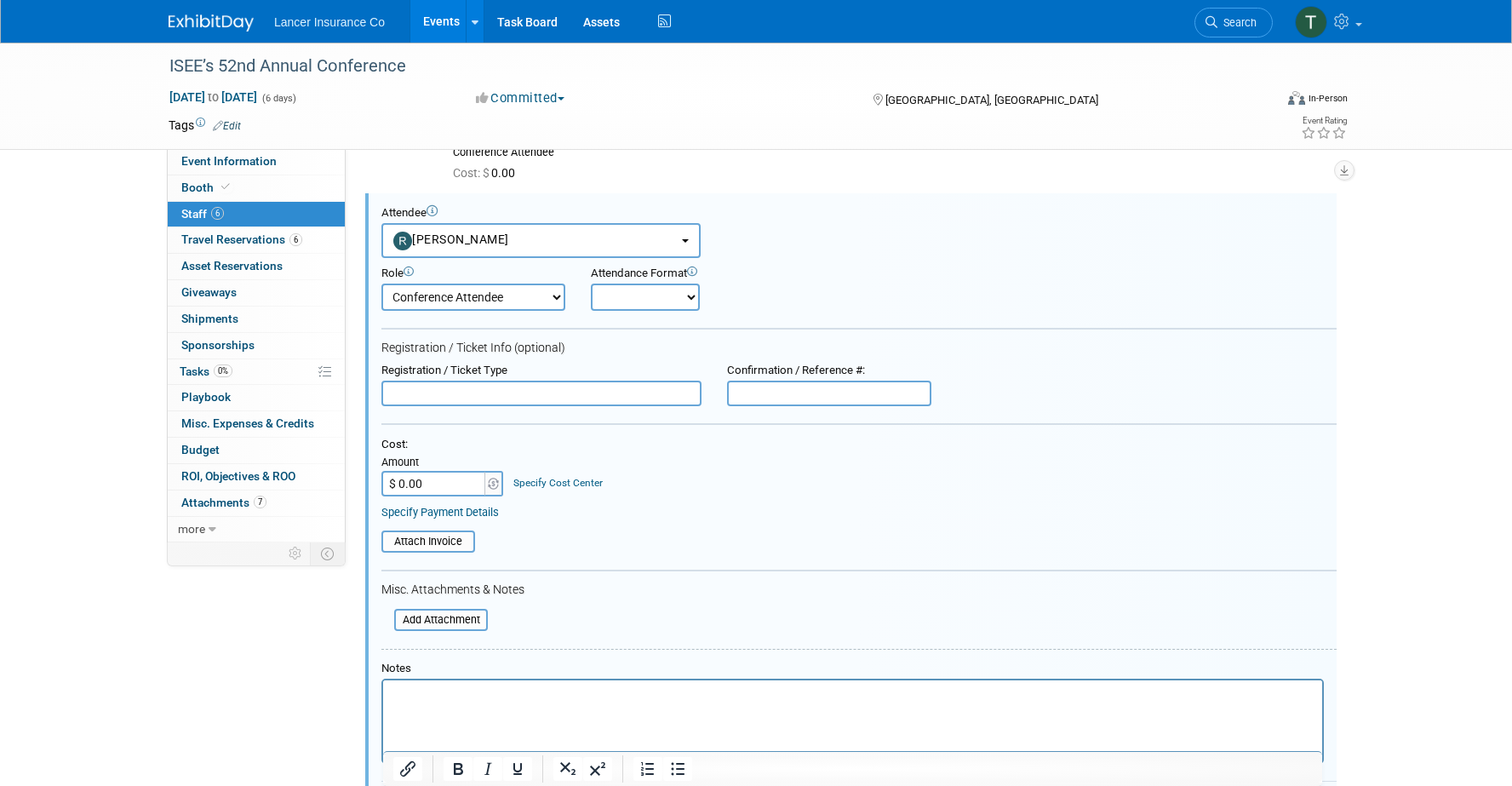
scroll to position [0, 0]
click at [523, 295] on select "Claims Representative Conference Attendee Demonstrator Host Loss Control Repres…" at bounding box center [473, 297] width 184 height 27
select select "400"
click at [382, 283] on select "Claims Representative Conference Attendee Demonstrator Host Loss Control Repres…" at bounding box center [473, 297] width 184 height 27
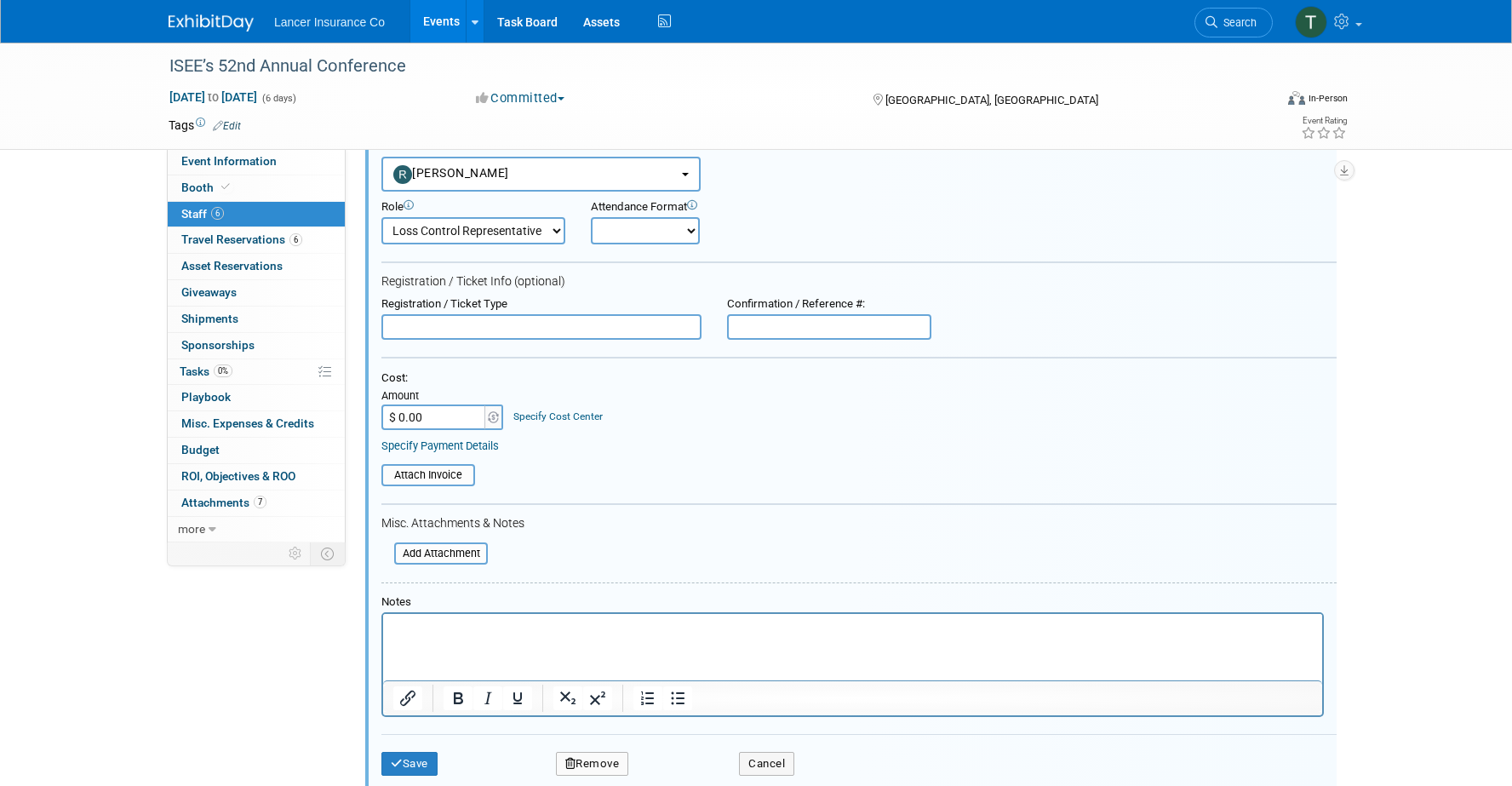
scroll to position [469, 0]
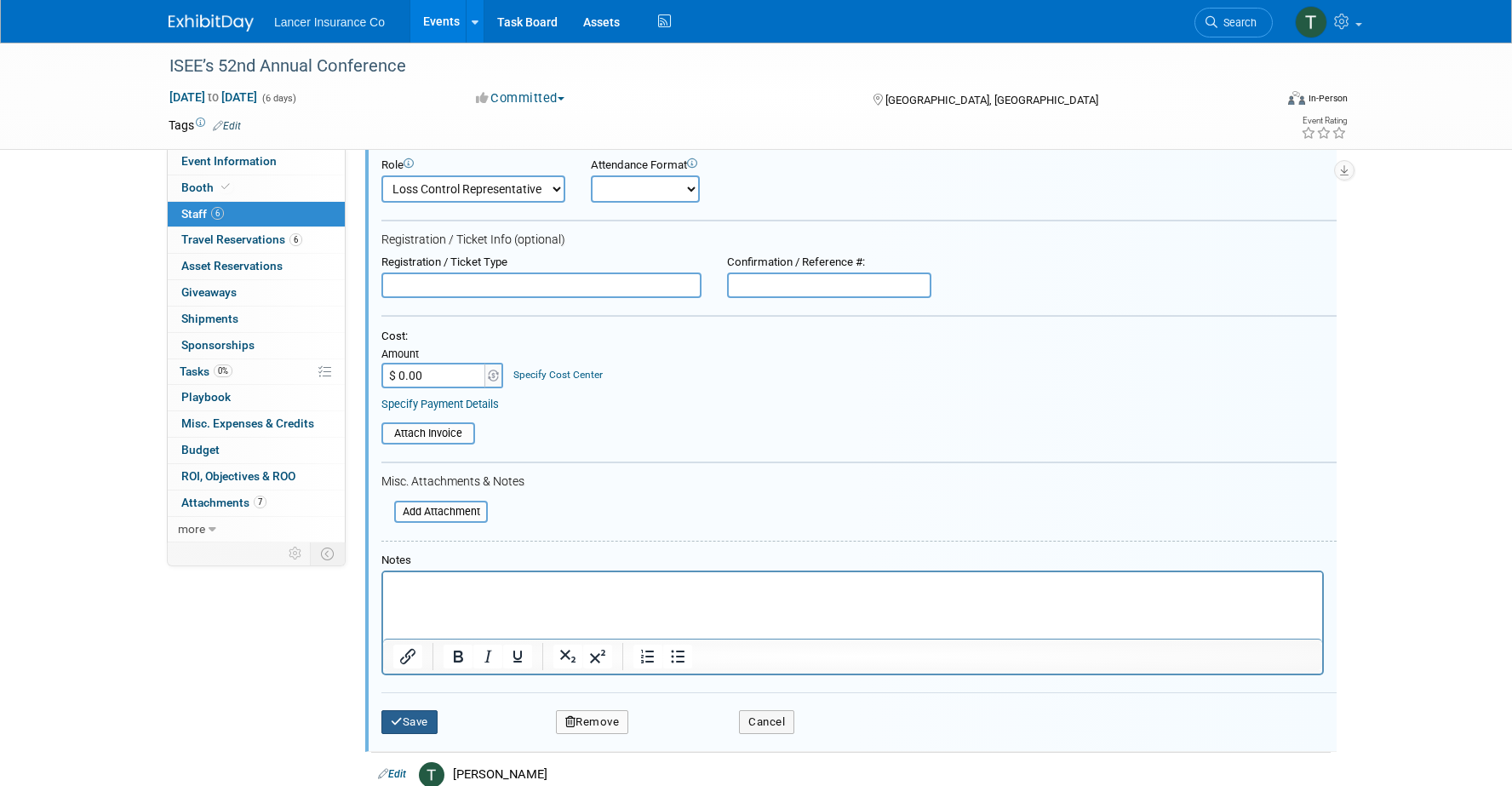
click at [406, 718] on button "Save" at bounding box center [410, 723] width 56 height 24
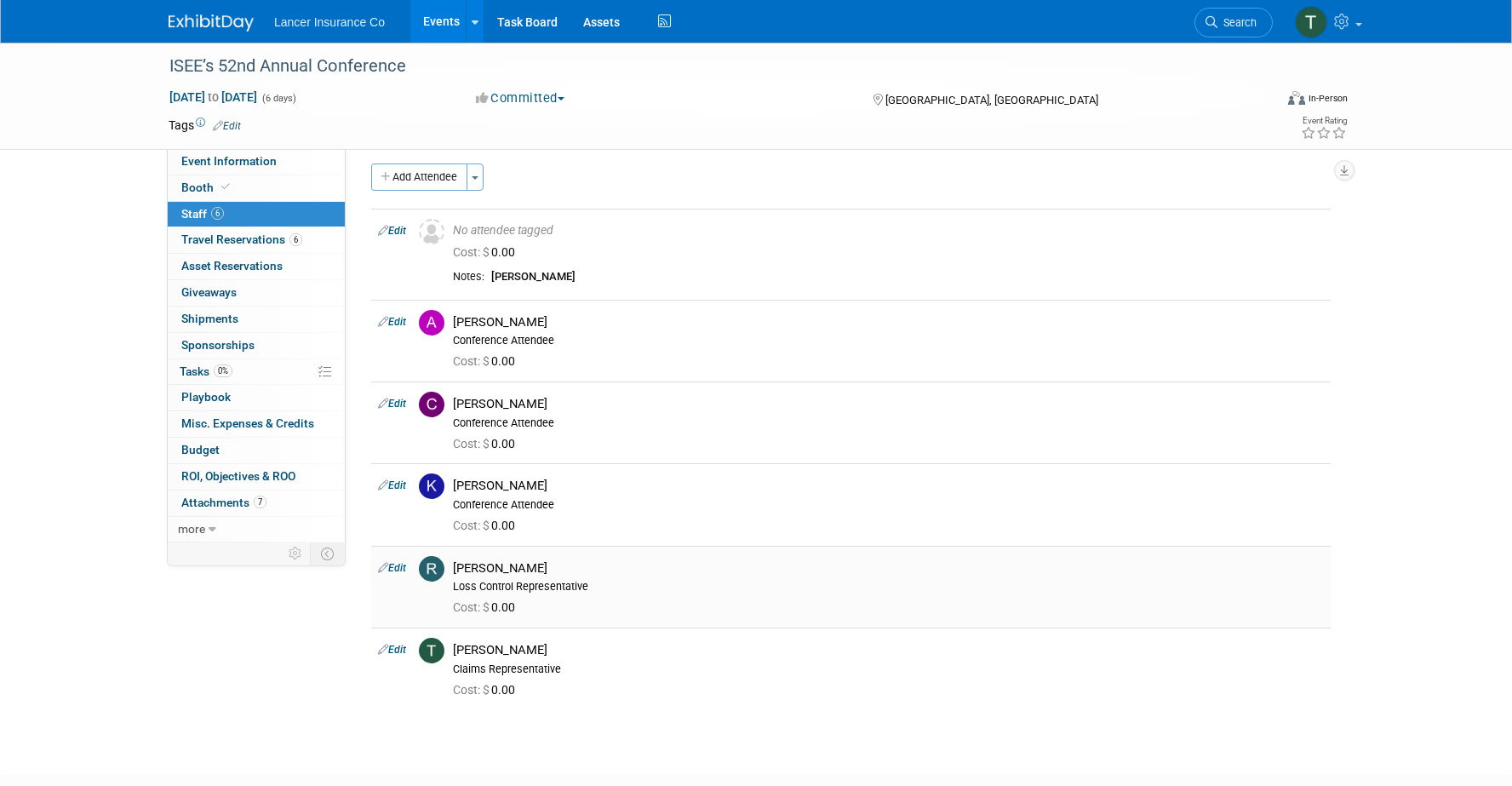
scroll to position [0, 0]
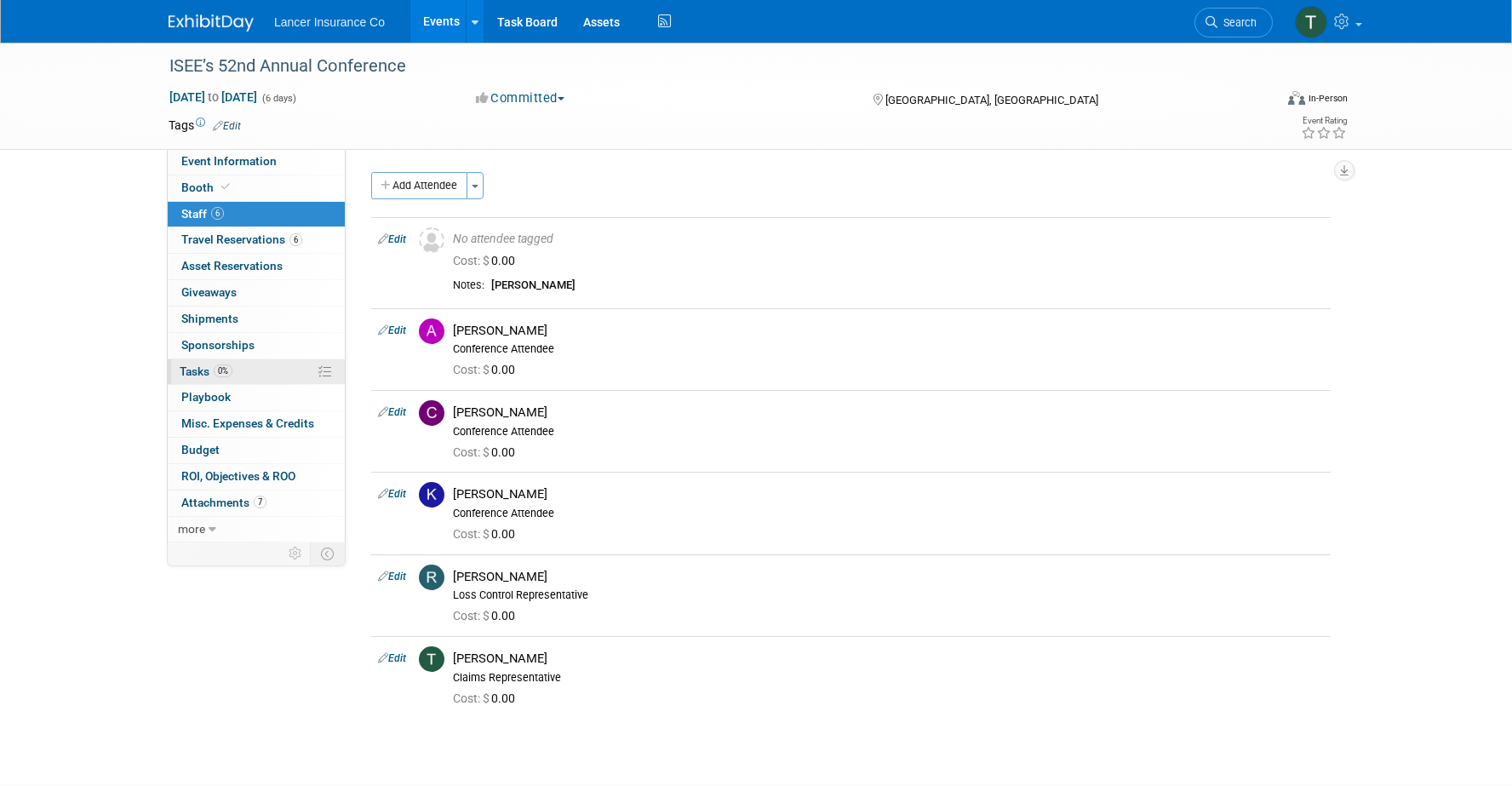
click at [187, 373] on span "Tasks 0%" at bounding box center [206, 372] width 53 height 14
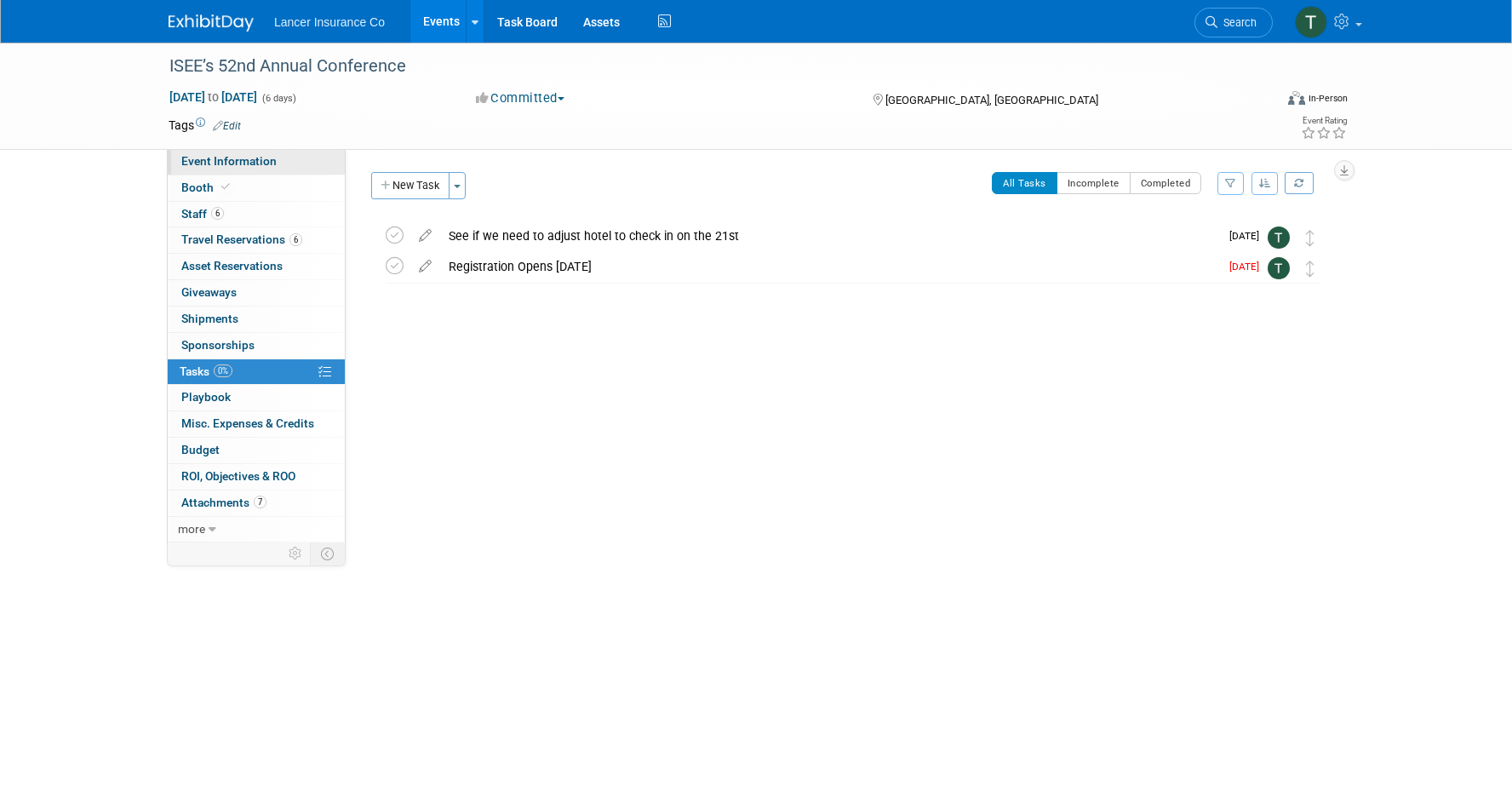
click at [219, 163] on span "Event Information" at bounding box center [228, 161] width 95 height 14
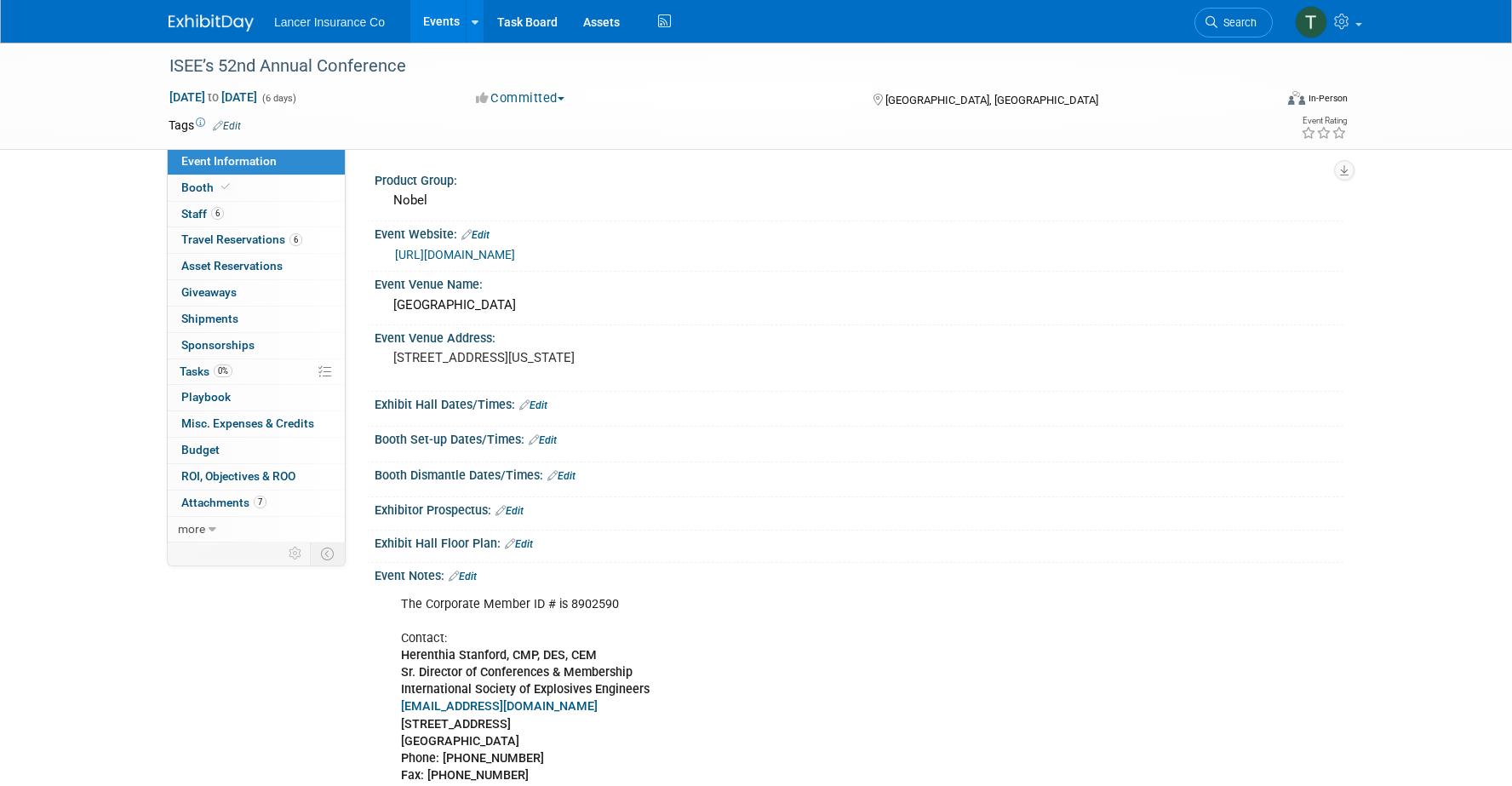
click at [432, 258] on link "https://isee.org/" at bounding box center [455, 255] width 120 height 14
click at [213, 343] on span "Sponsorships 0" at bounding box center [218, 345] width 74 height 14
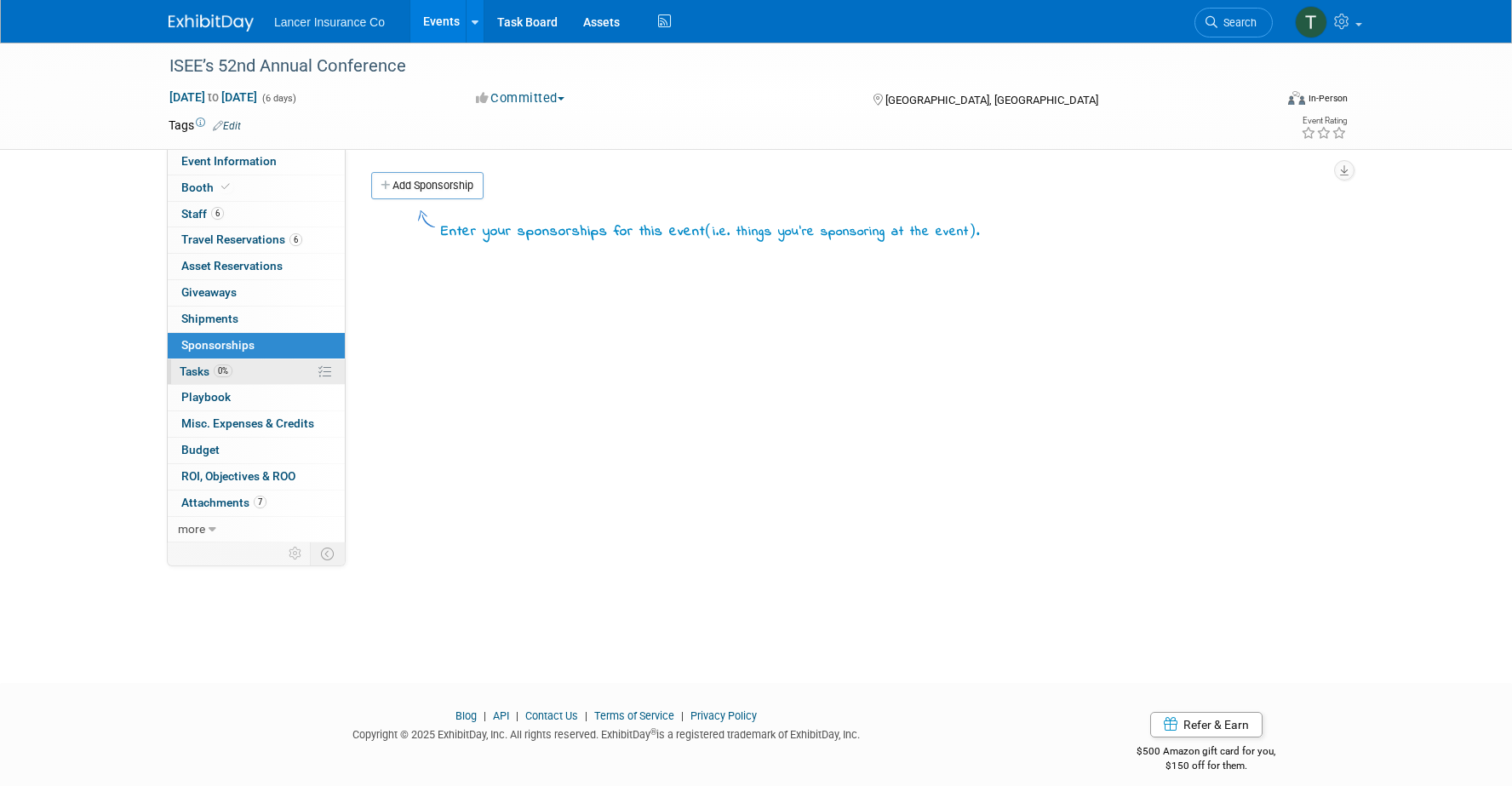
click at [203, 368] on span "Tasks 0%" at bounding box center [206, 372] width 53 height 14
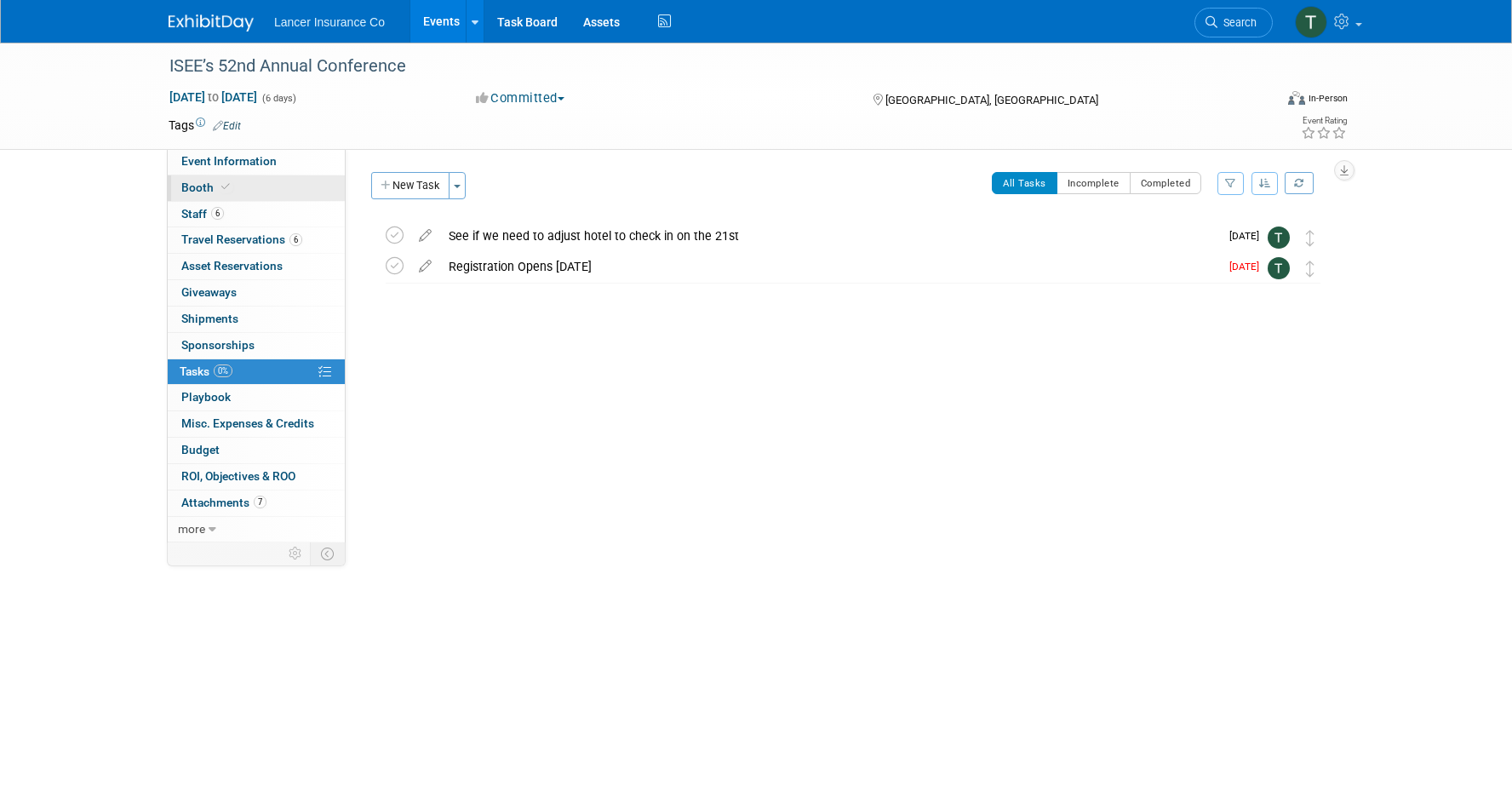
click at [192, 188] on span "Booth" at bounding box center [207, 188] width 52 height 14
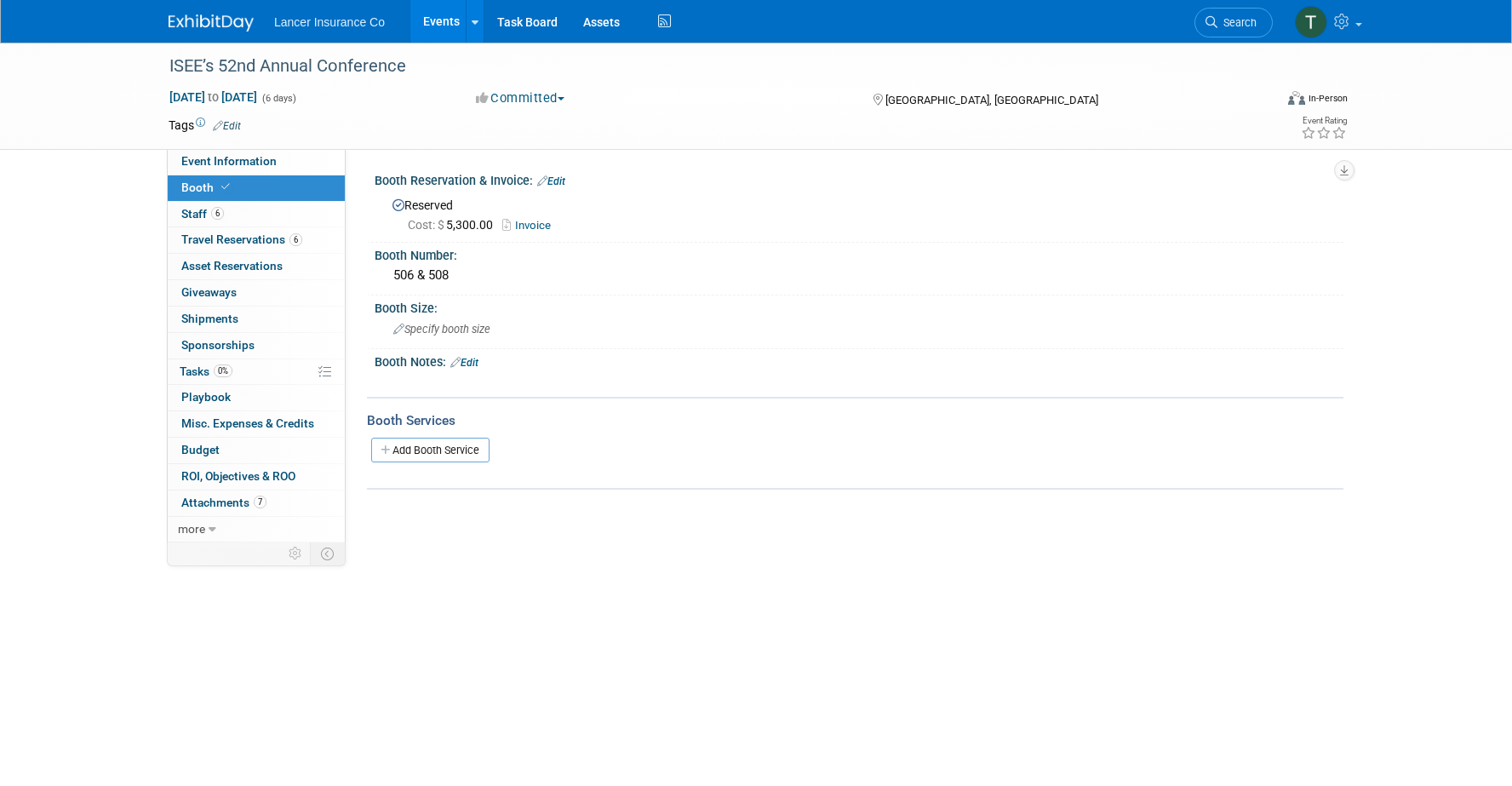
click at [532, 226] on link "Invoice" at bounding box center [531, 225] width 57 height 13
click at [197, 372] on span "Tasks 0%" at bounding box center [206, 372] width 53 height 14
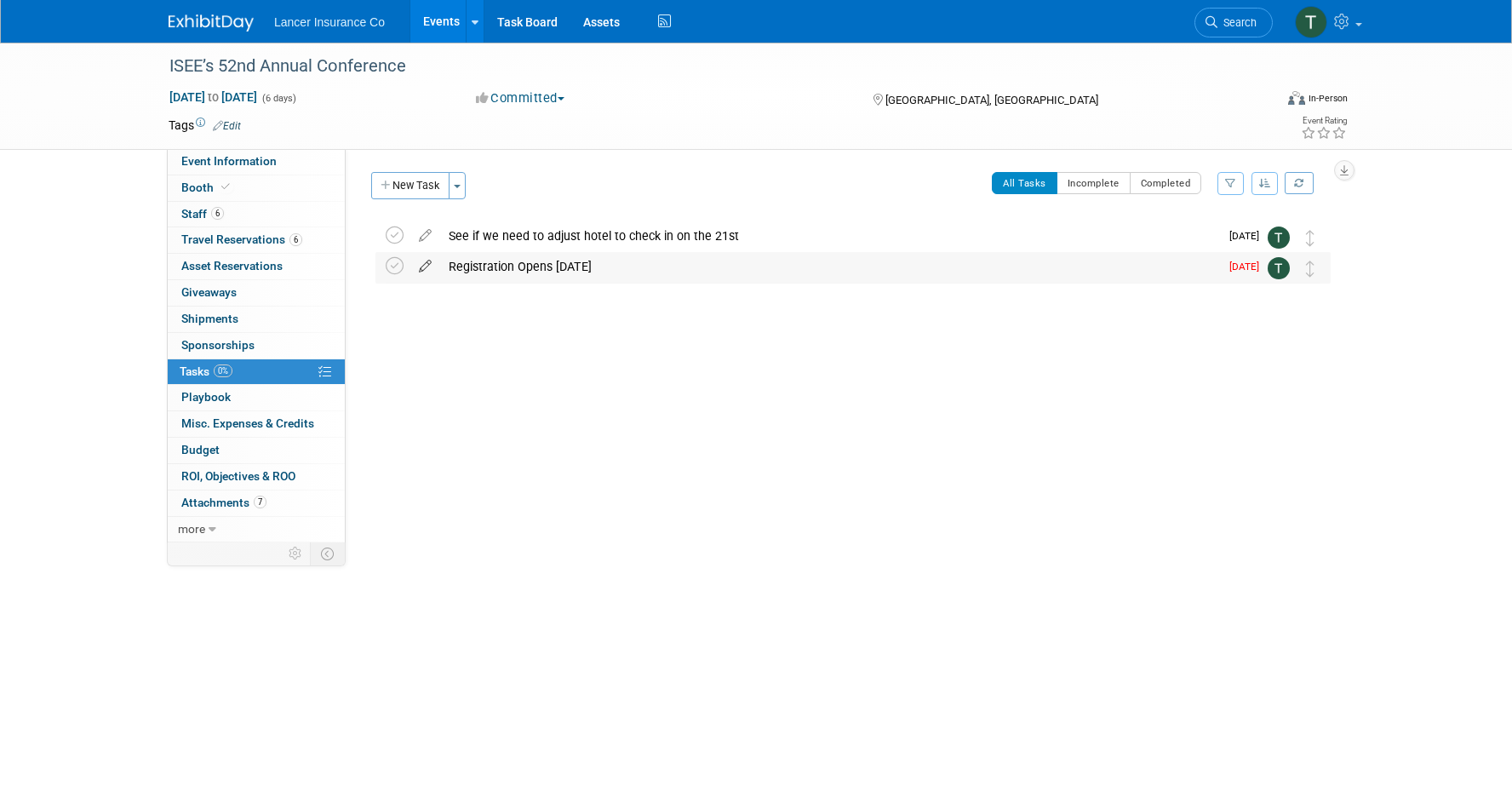
click at [426, 270] on icon at bounding box center [425, 263] width 30 height 21
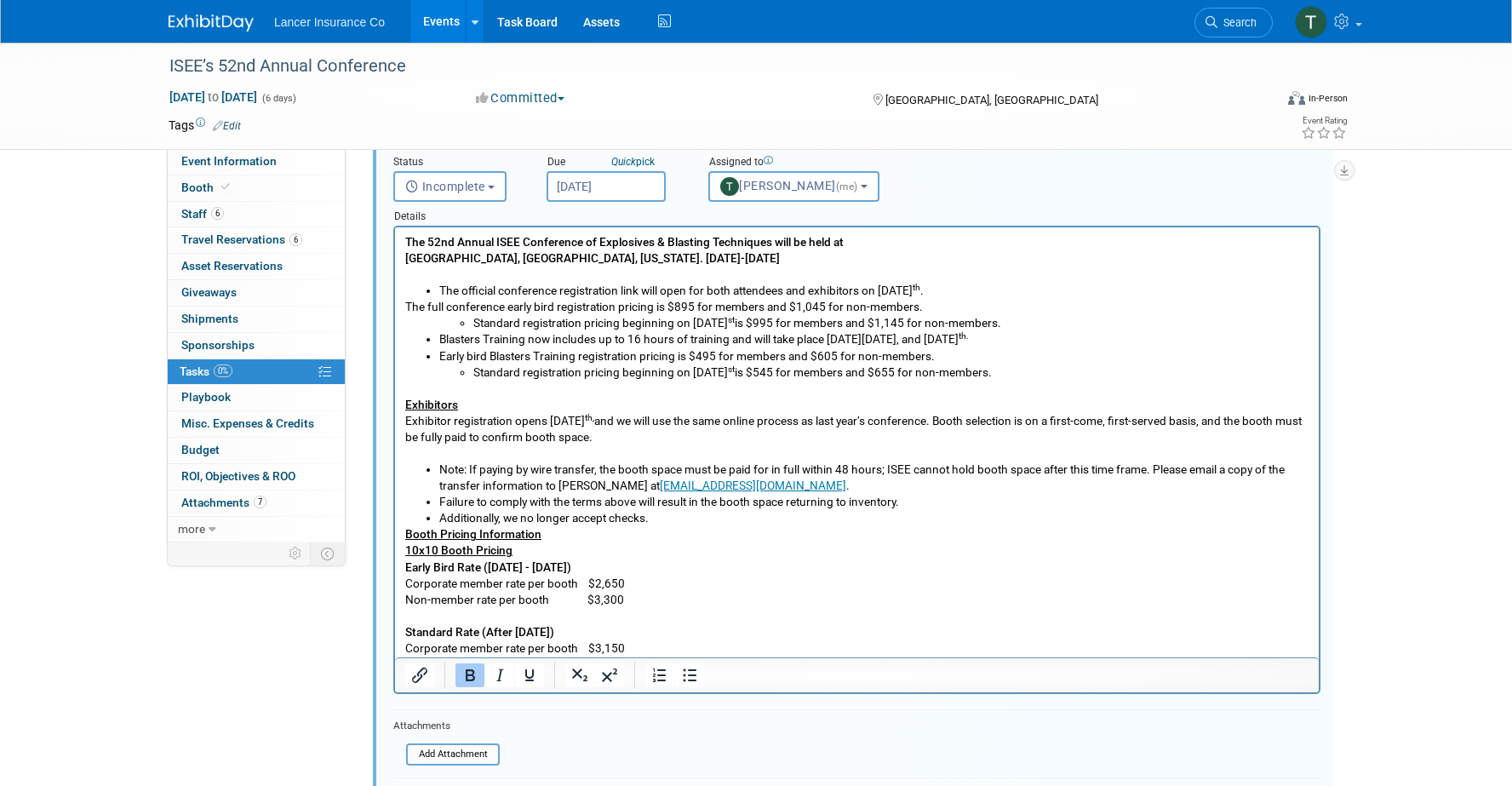
drag, startPoint x: 827, startPoint y: 646, endPoint x: 400, endPoint y: 229, distance: 596.8
click at [400, 229] on html "The 52nd Annual ISEE Conference of Explosives & Blasting Techniques will be hel…" at bounding box center [857, 581] width 924 height 706
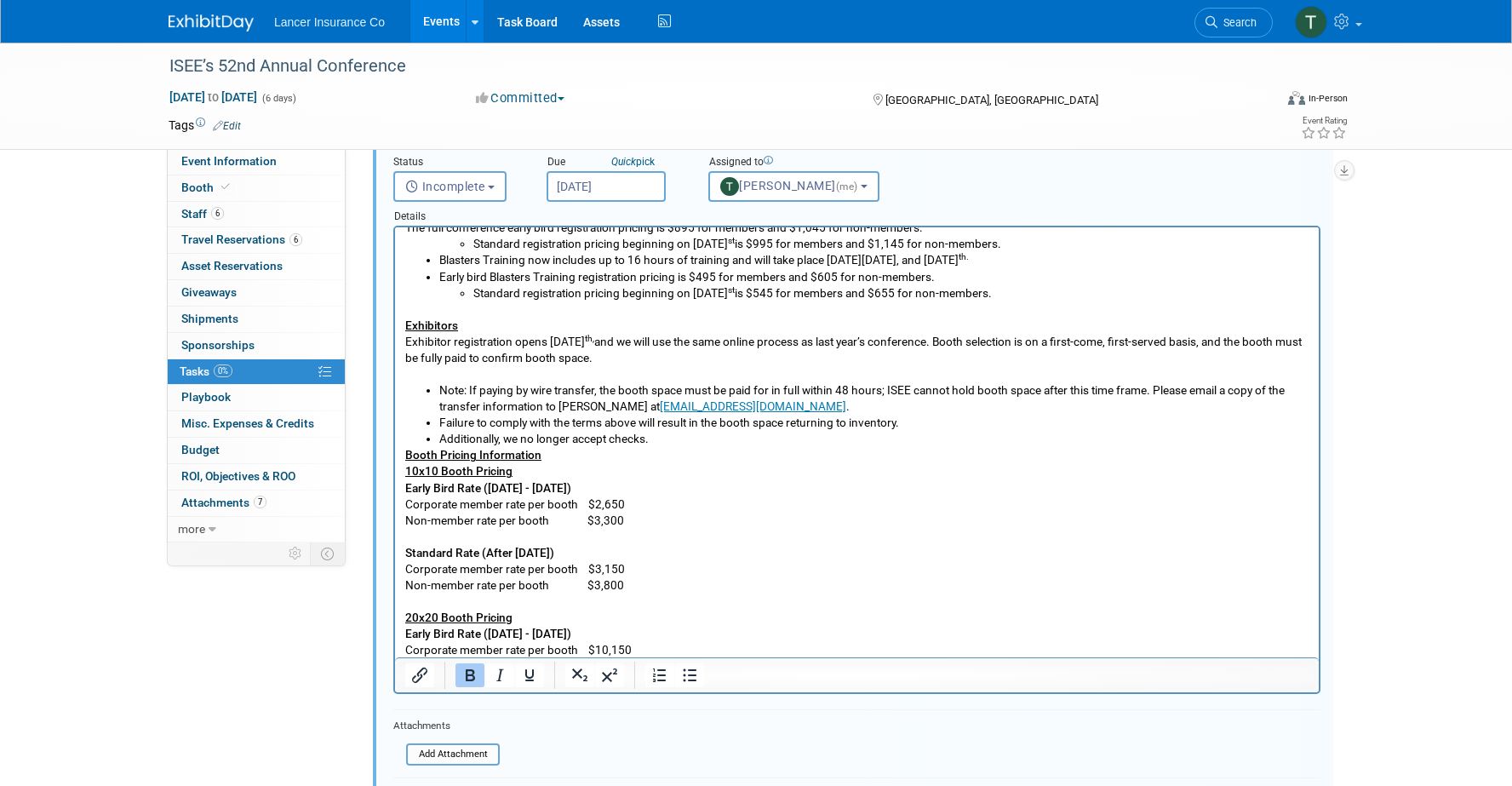
scroll to position [81, 0]
paste body "Rich Text Area. Press ALT-0 for help."
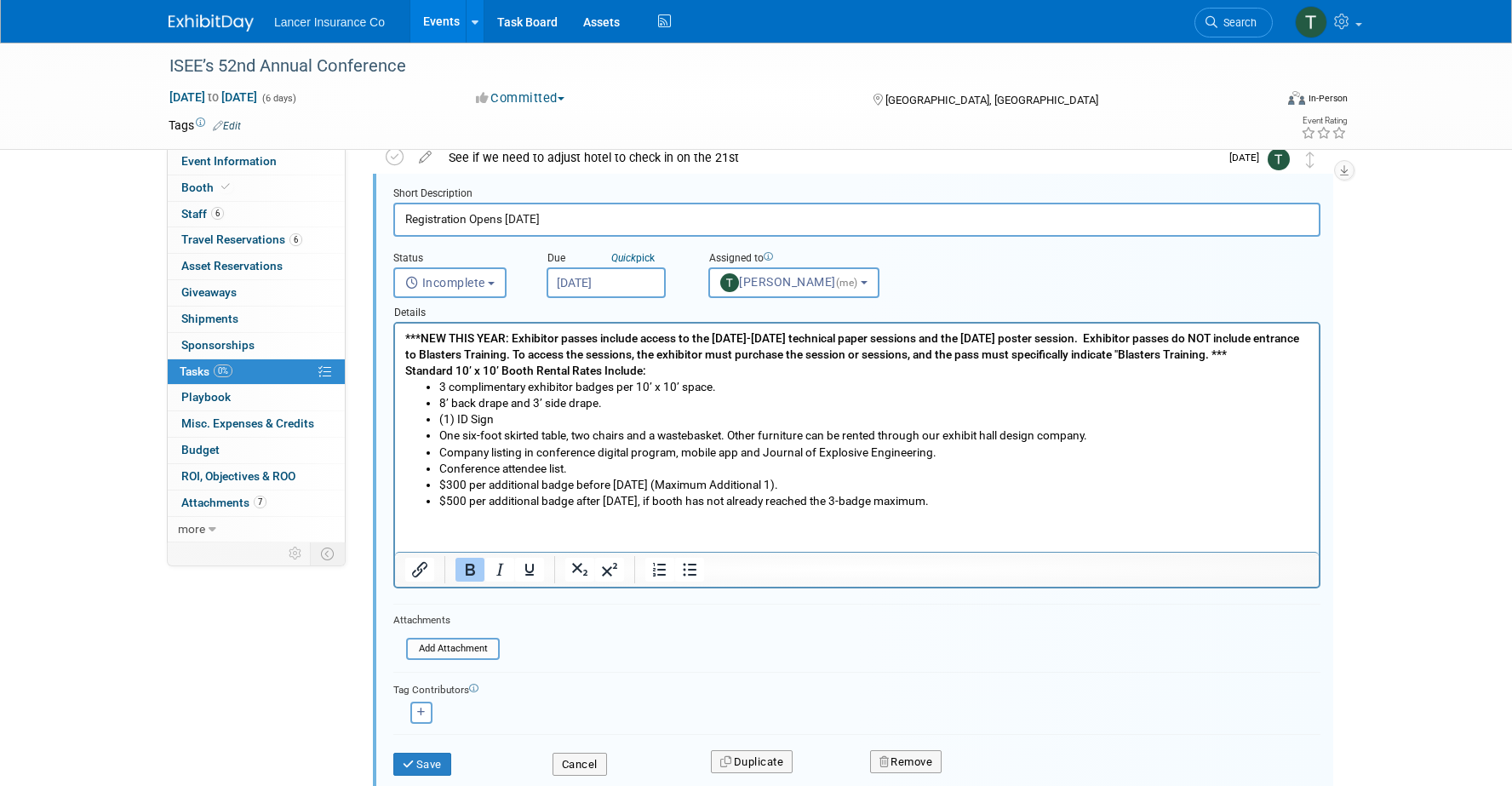
scroll to position [72, 0]
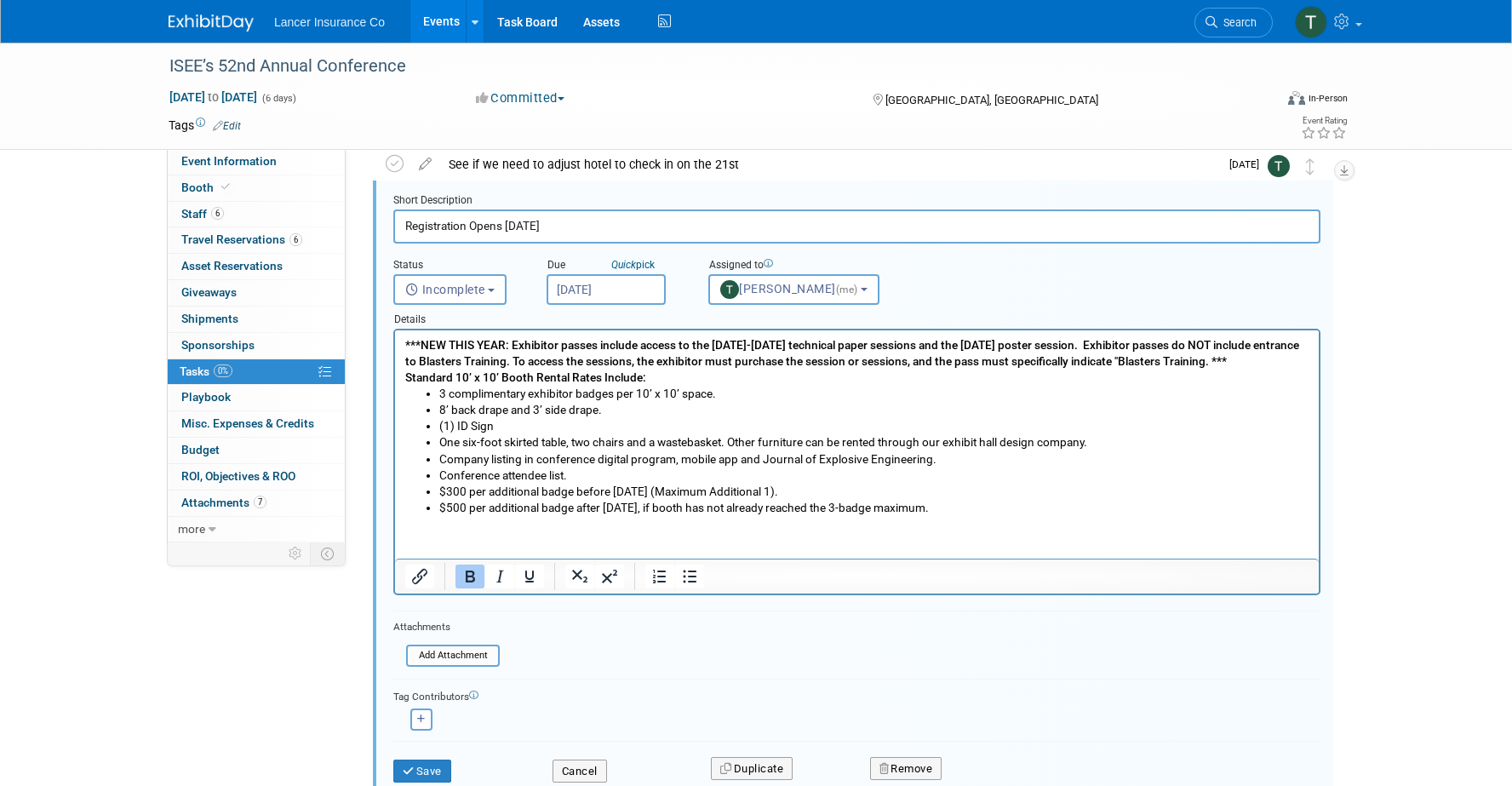
drag, startPoint x: 541, startPoint y: 223, endPoint x: 384, endPoint y: 214, distance: 157.3
click at [384, 214] on form "Short Description Registration Opens today Status <i class="far fa-clock" style…" at bounding box center [857, 497] width 952 height 606
type input "Submit names we recieve 6 comps 3 per booth space"
click at [593, 289] on input "Aug 14, 2025" at bounding box center [606, 289] width 119 height 31
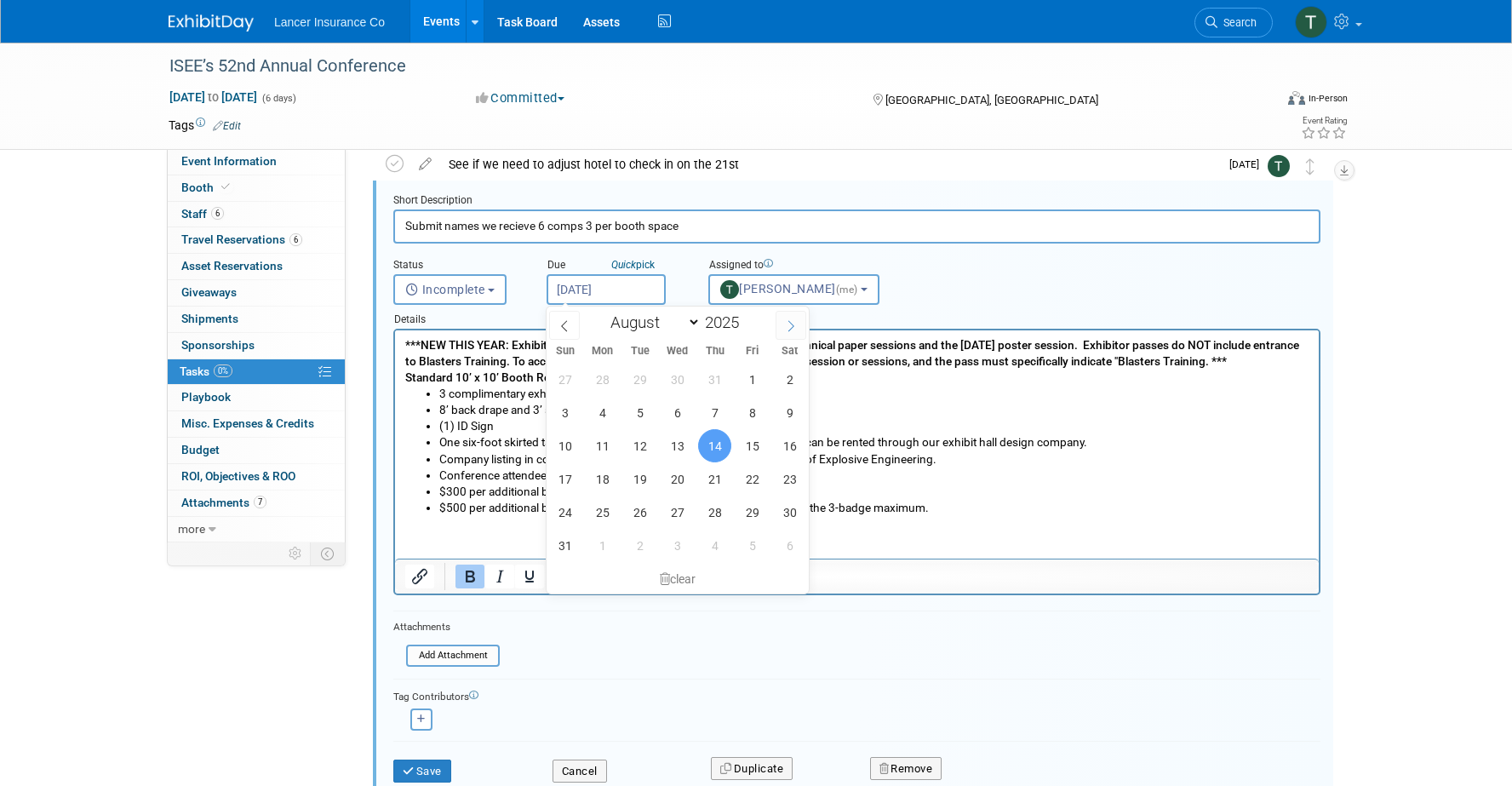
click at [781, 325] on span at bounding box center [791, 325] width 31 height 29
click at [794, 325] on icon at bounding box center [791, 326] width 12 height 12
select select "11"
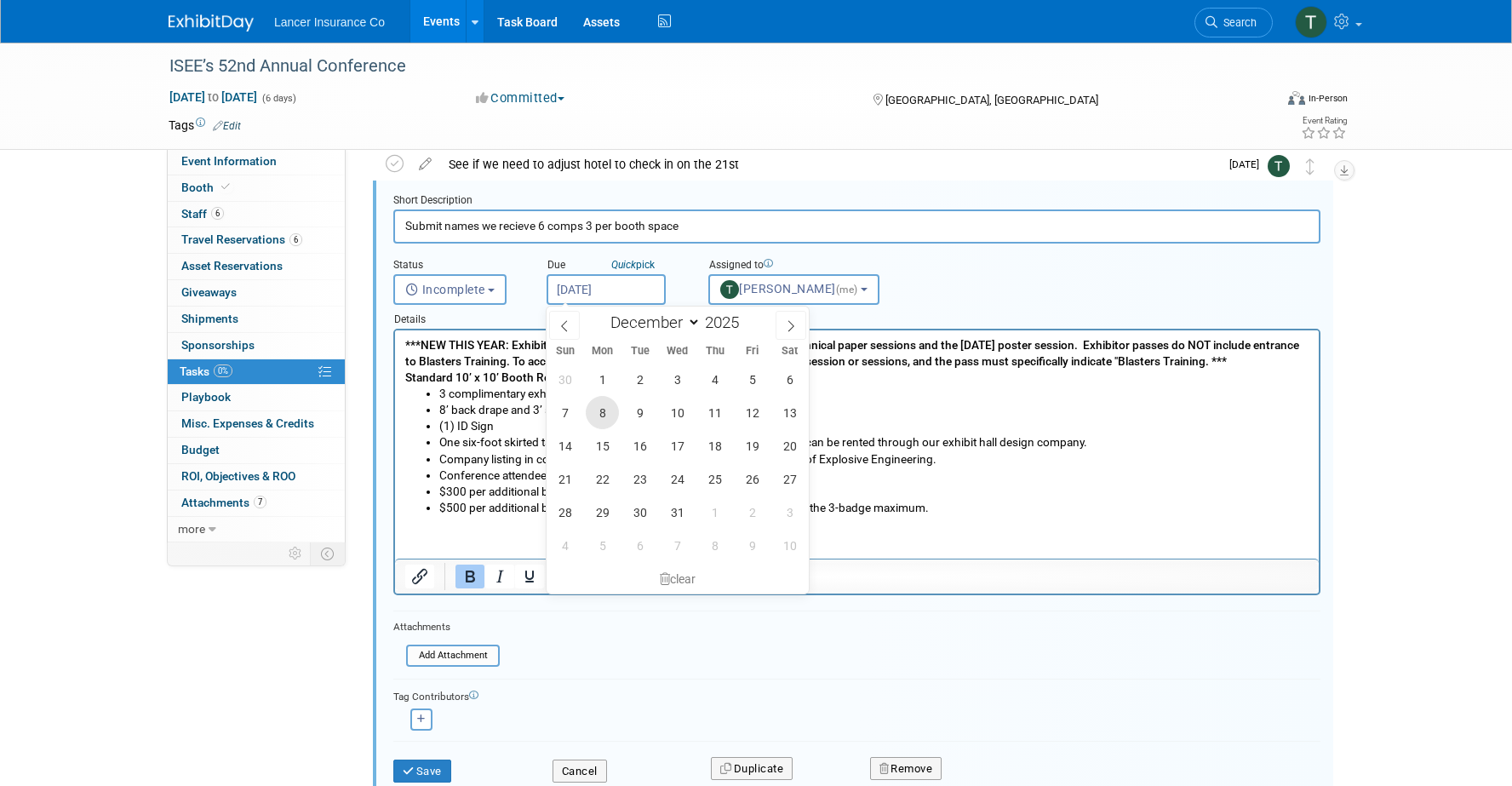
click at [601, 408] on span "8" at bounding box center [602, 413] width 33 height 33
type input "Dec 8, 2025"
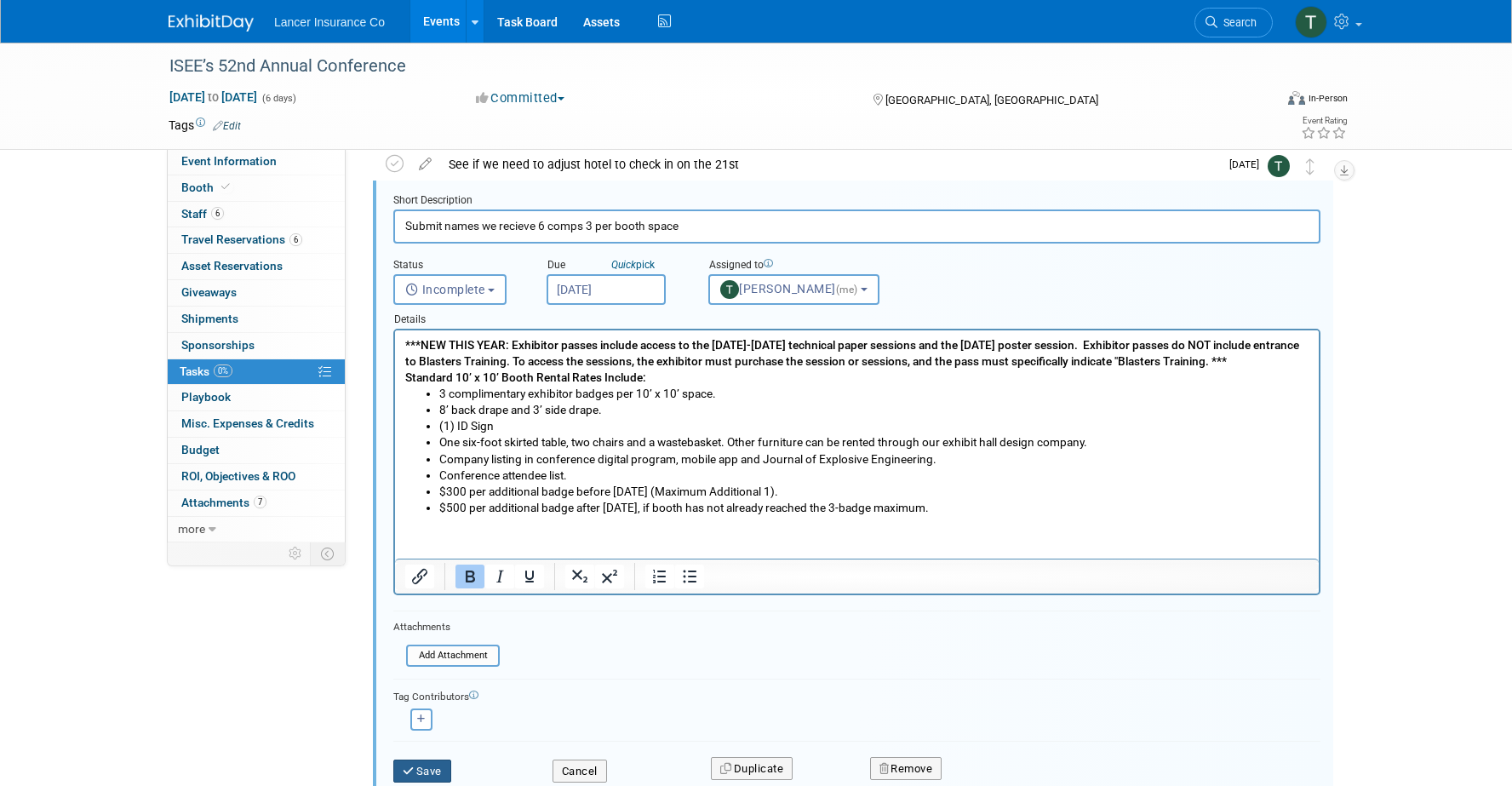
click at [417, 768] on button "Save" at bounding box center [423, 772] width 58 height 24
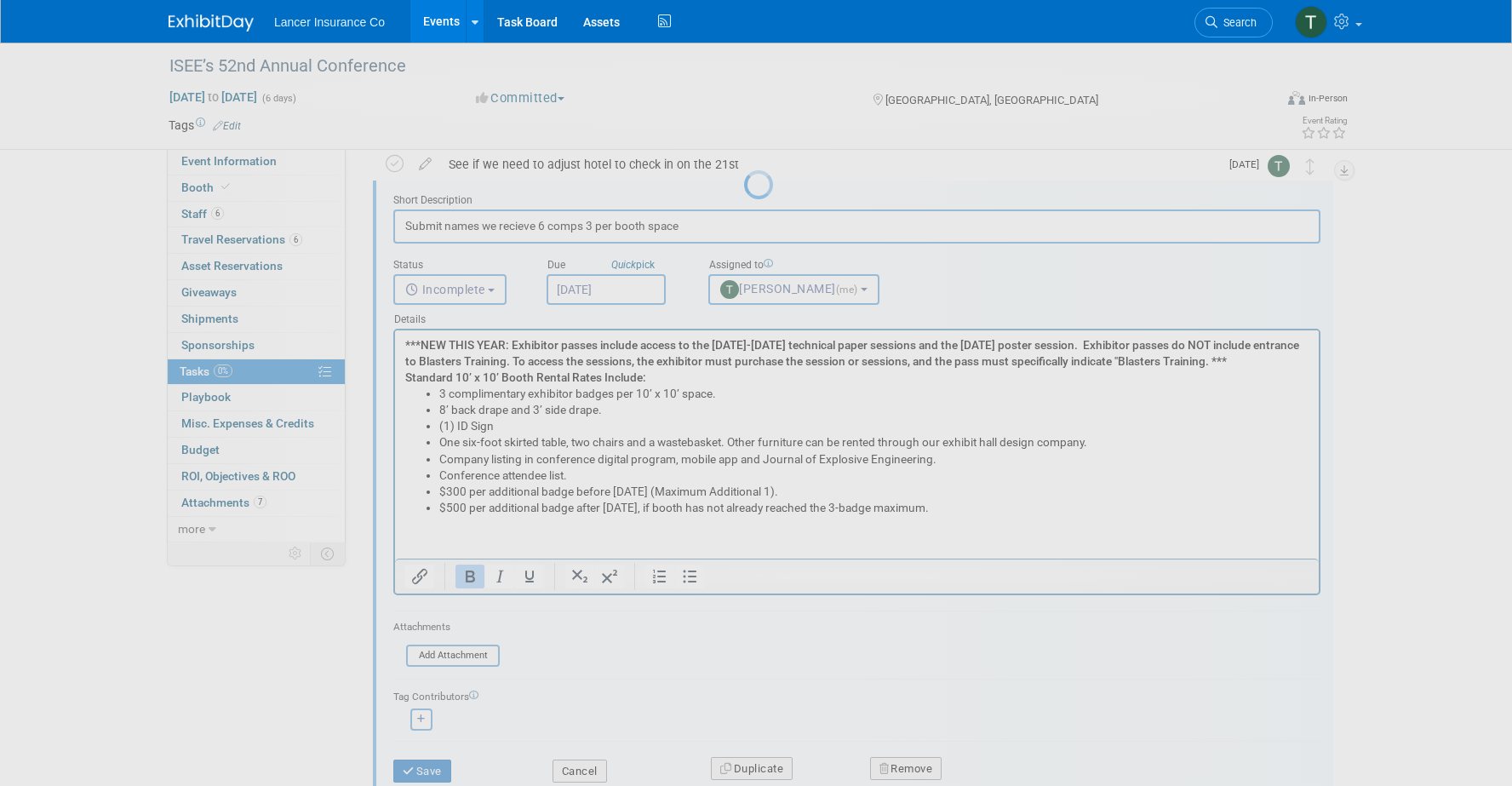
scroll to position [0, 0]
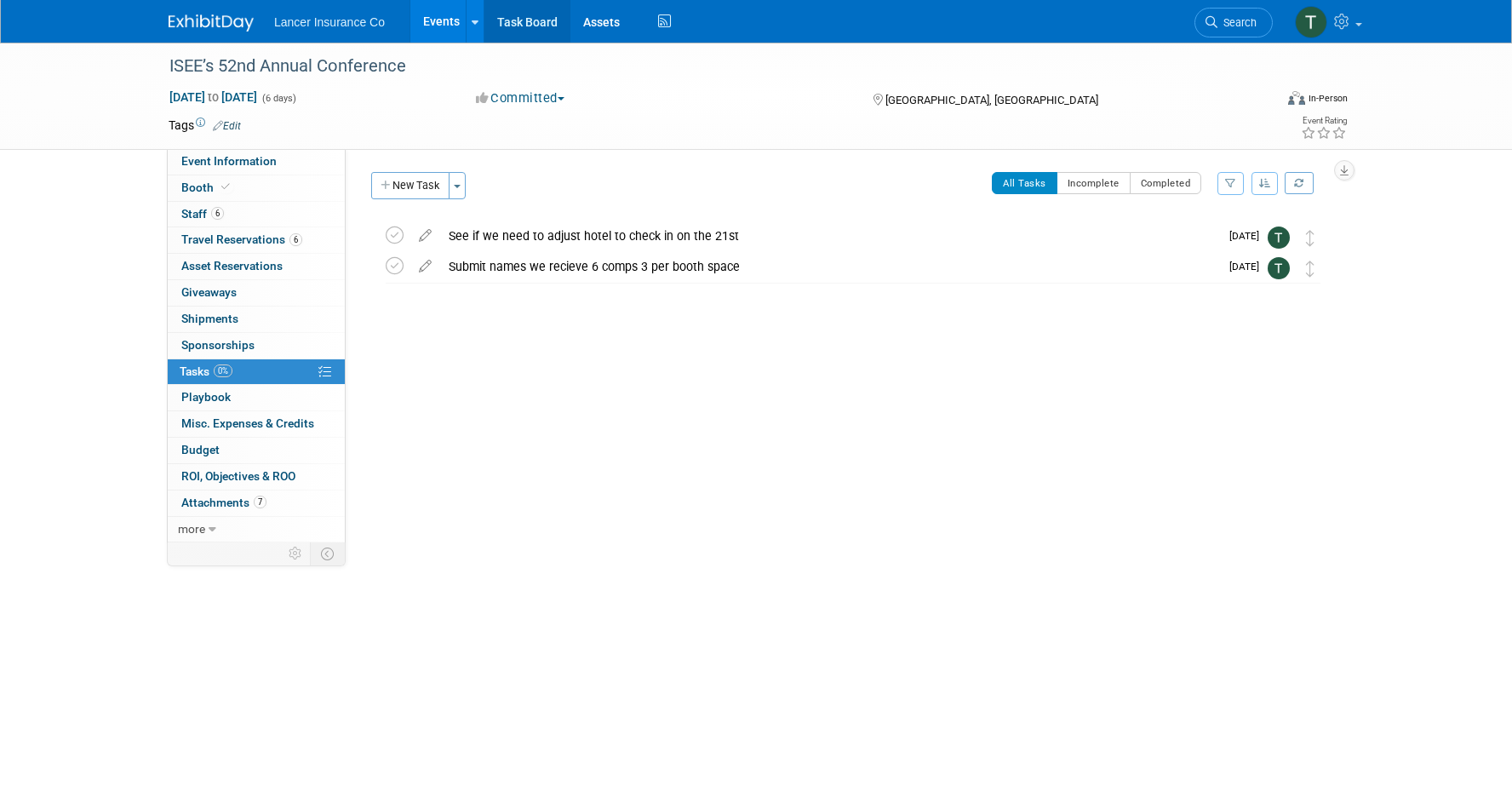
click at [524, 21] on link "Task Board" at bounding box center [527, 21] width 86 height 43
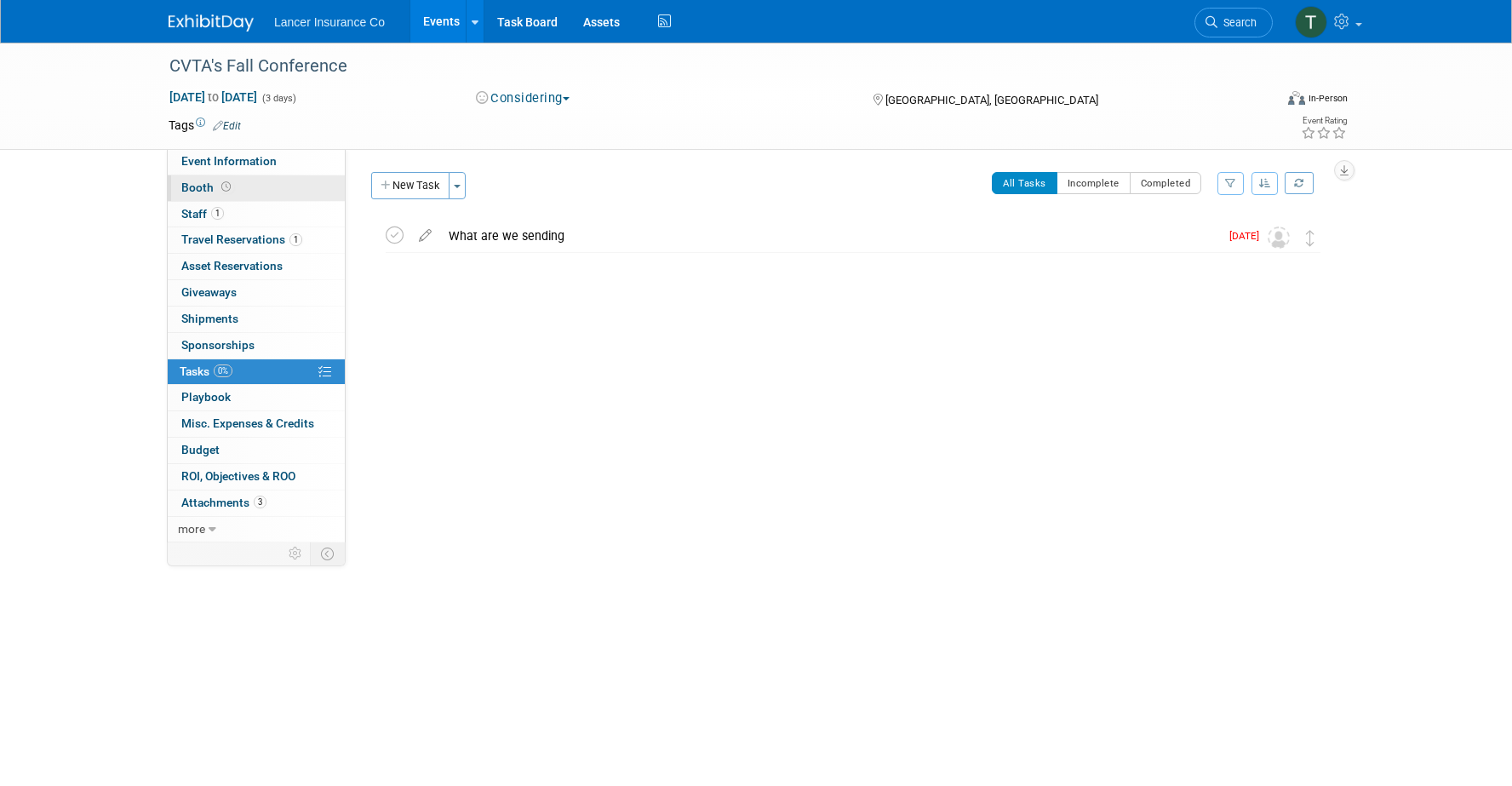
click at [223, 181] on span at bounding box center [226, 187] width 16 height 13
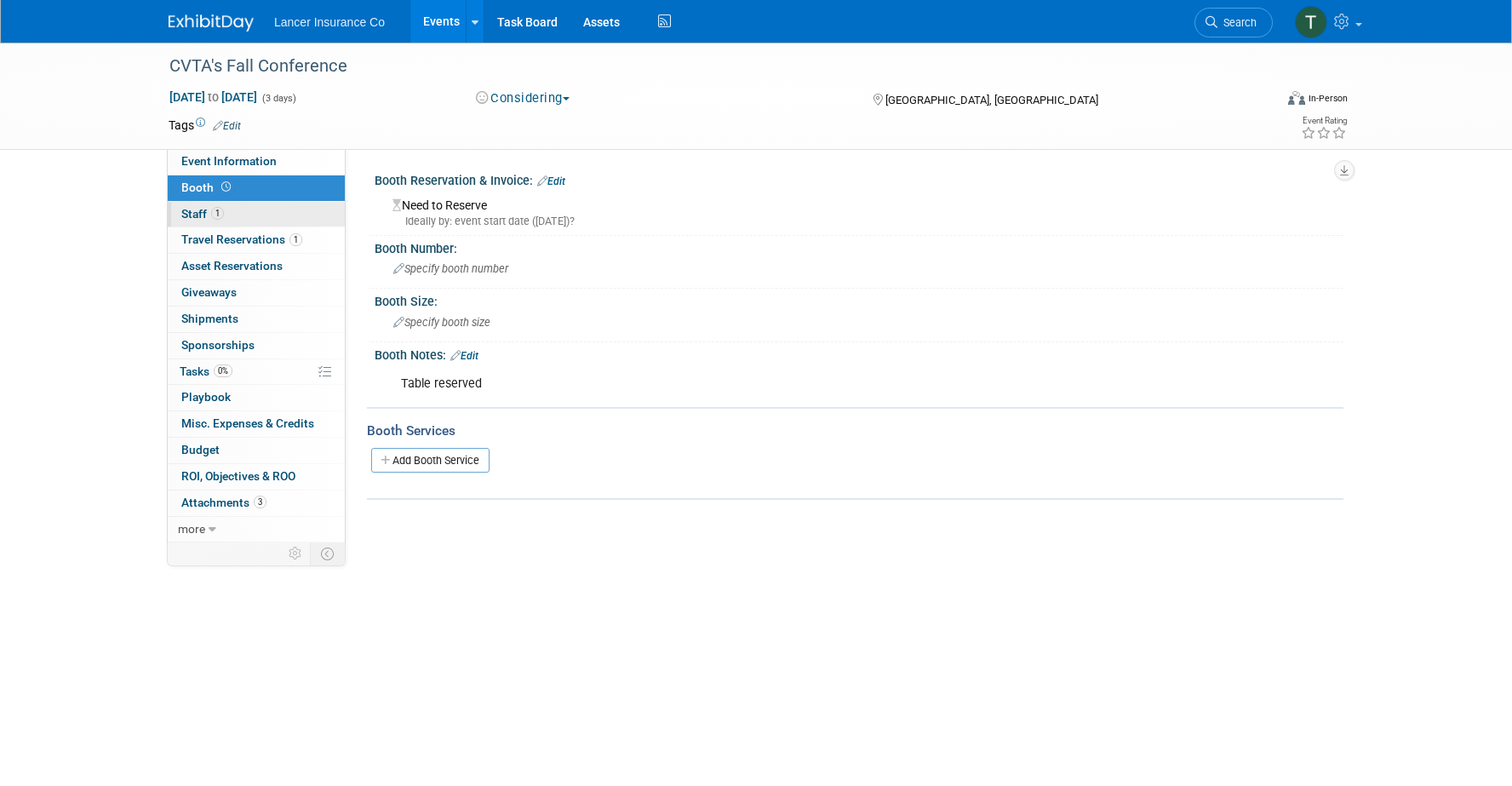
click at [199, 214] on span "Staff 1" at bounding box center [203, 214] width 43 height 14
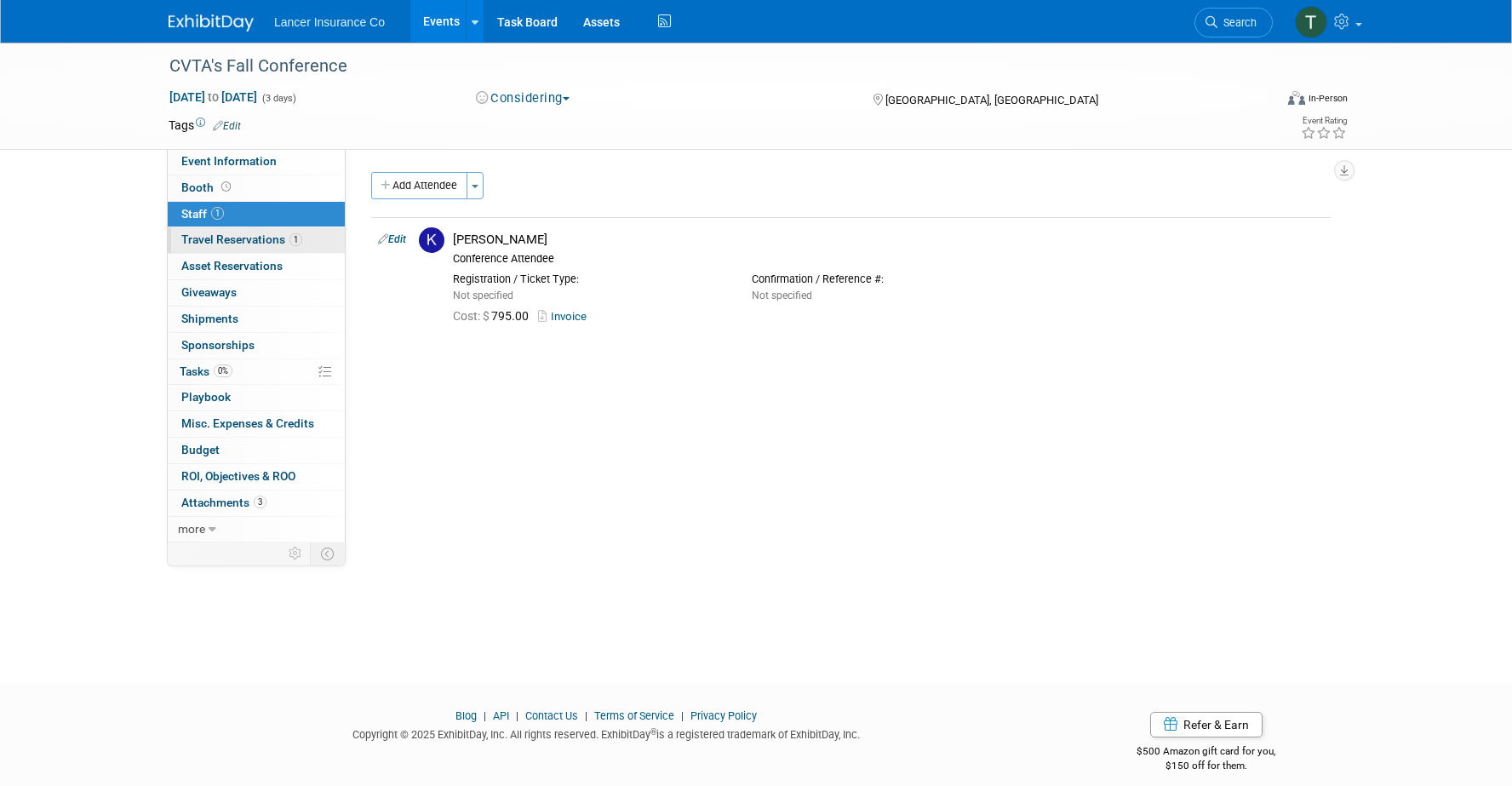
click at [212, 237] on span "Travel Reservations 1" at bounding box center [241, 240] width 121 height 14
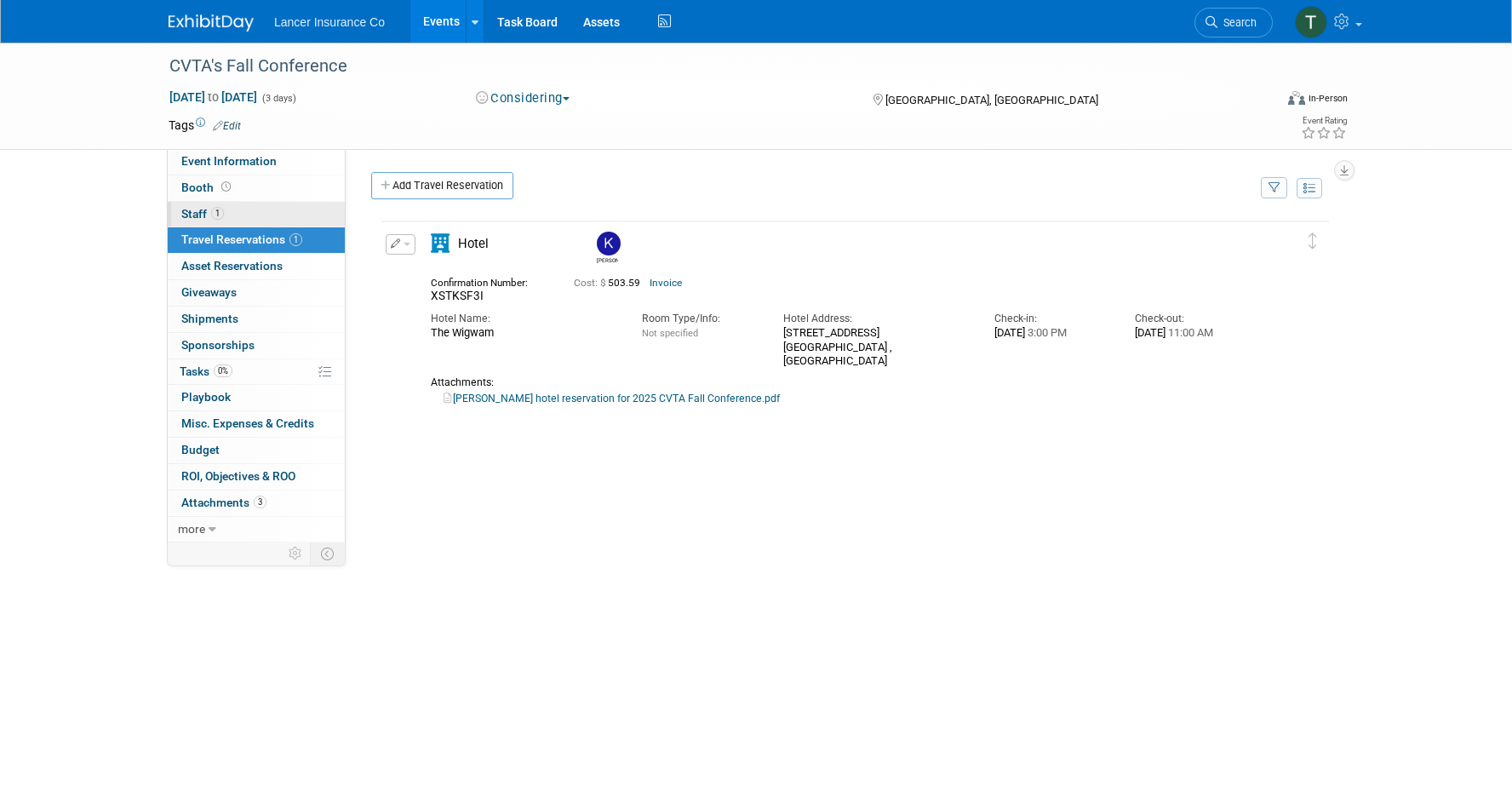
click at [200, 208] on span "Staff 1" at bounding box center [203, 214] width 43 height 14
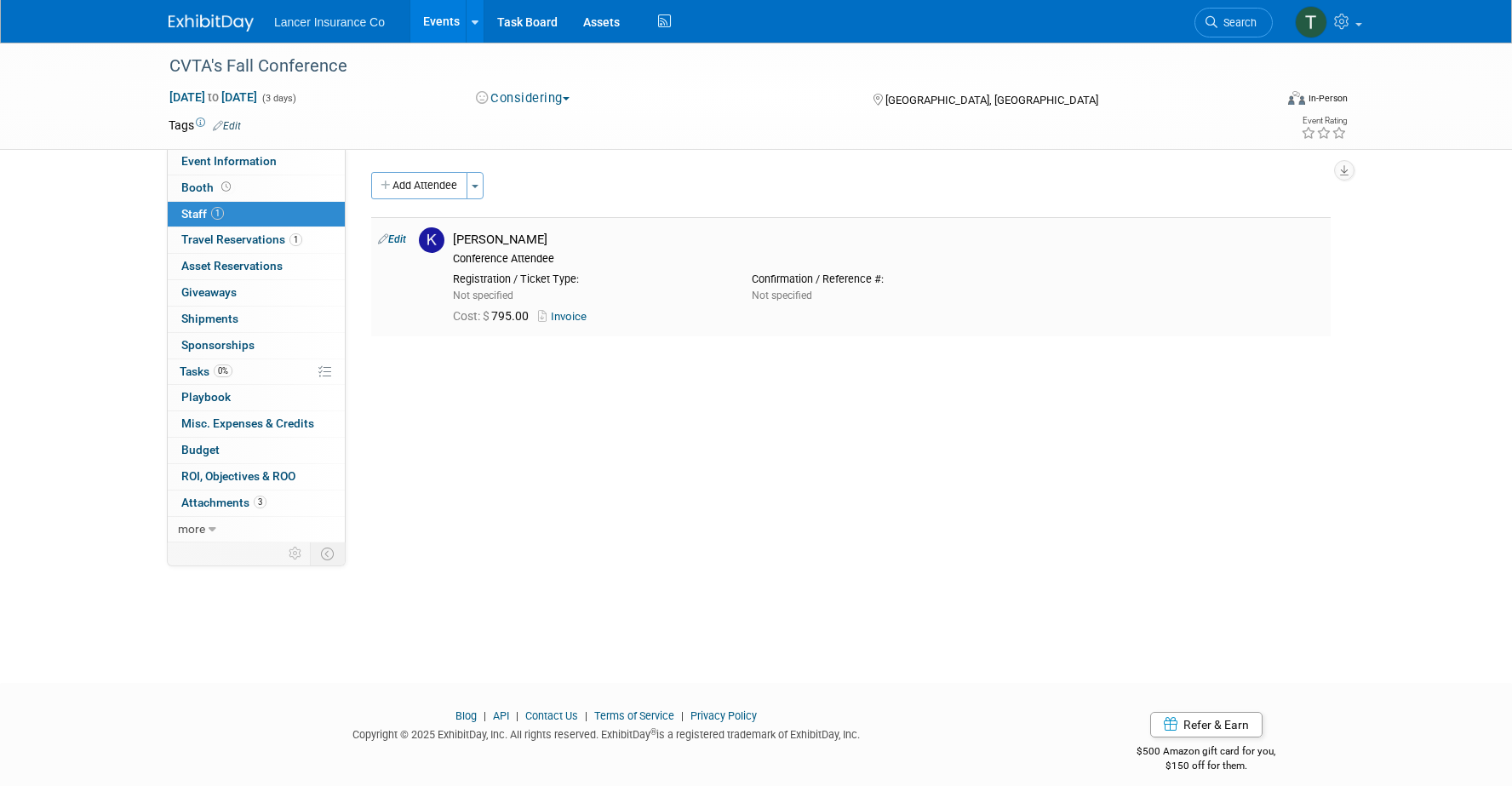
click at [570, 309] on div "Cost: $ 795.00 Invoice" at bounding box center [888, 317] width 871 height 15
click at [572, 315] on link "Invoice" at bounding box center [566, 316] width 56 height 13
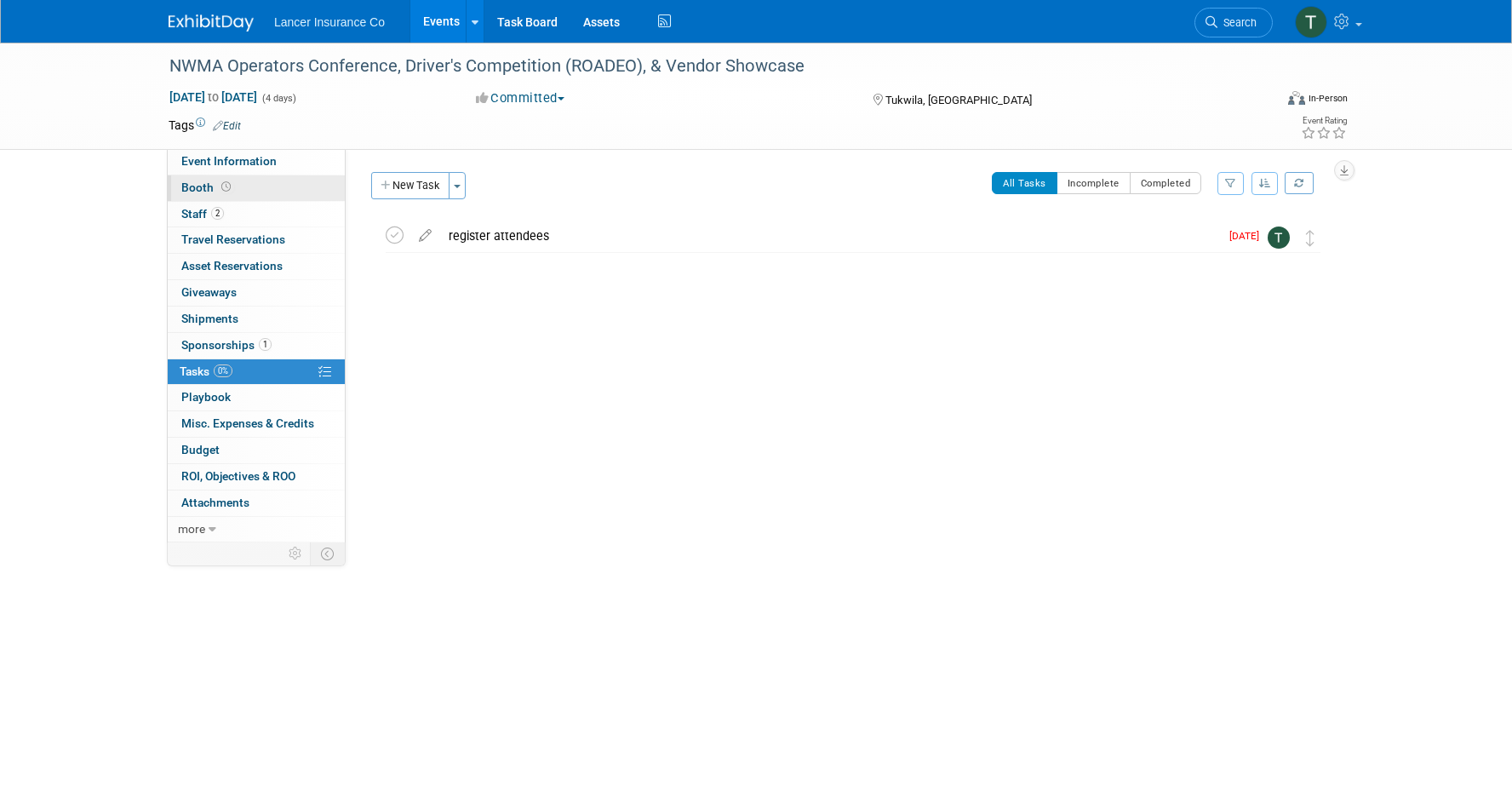
click at [203, 184] on span "Booth" at bounding box center [208, 188] width 53 height 14
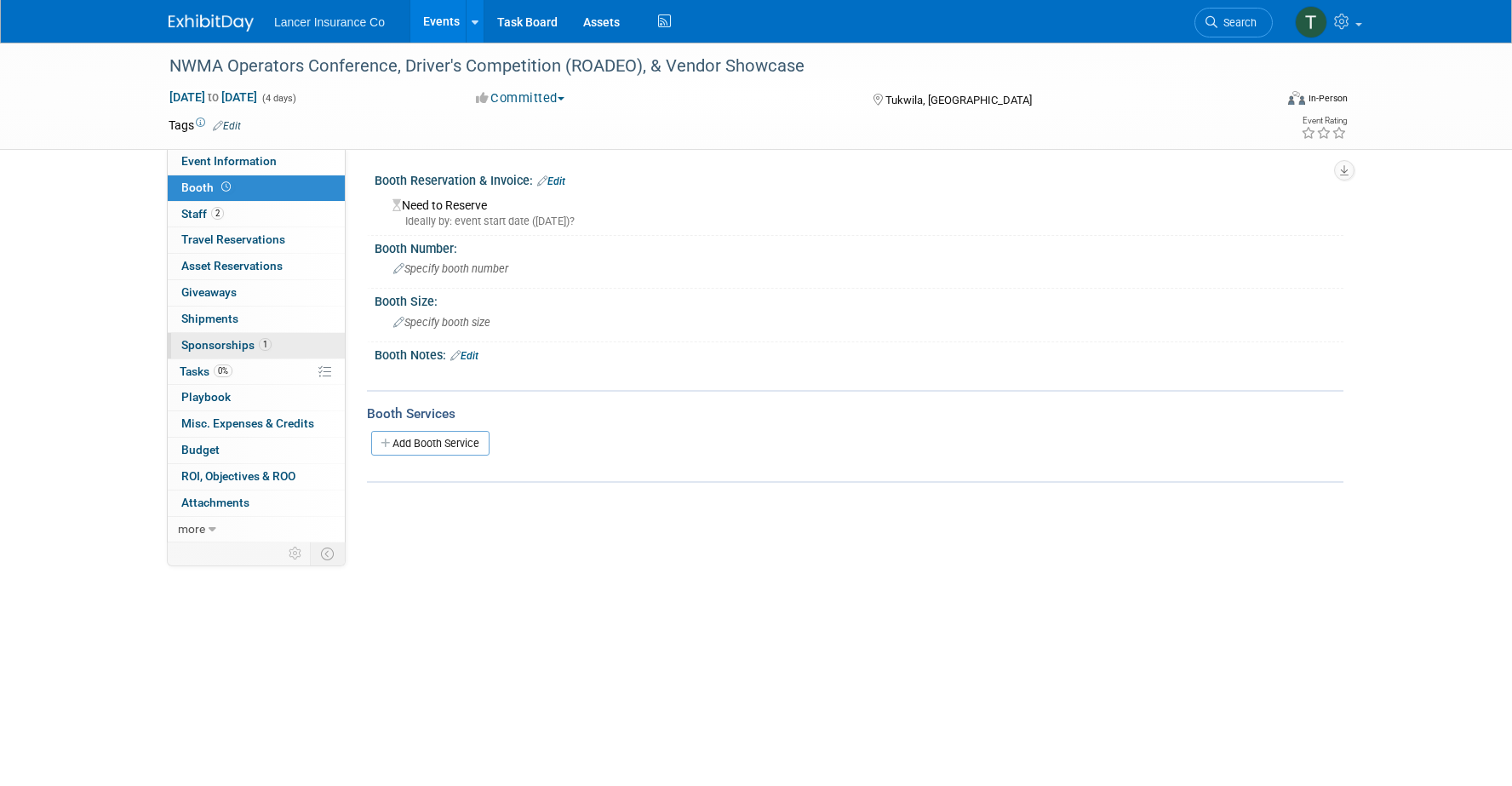
click at [212, 338] on span "Sponsorships 1" at bounding box center [226, 345] width 90 height 14
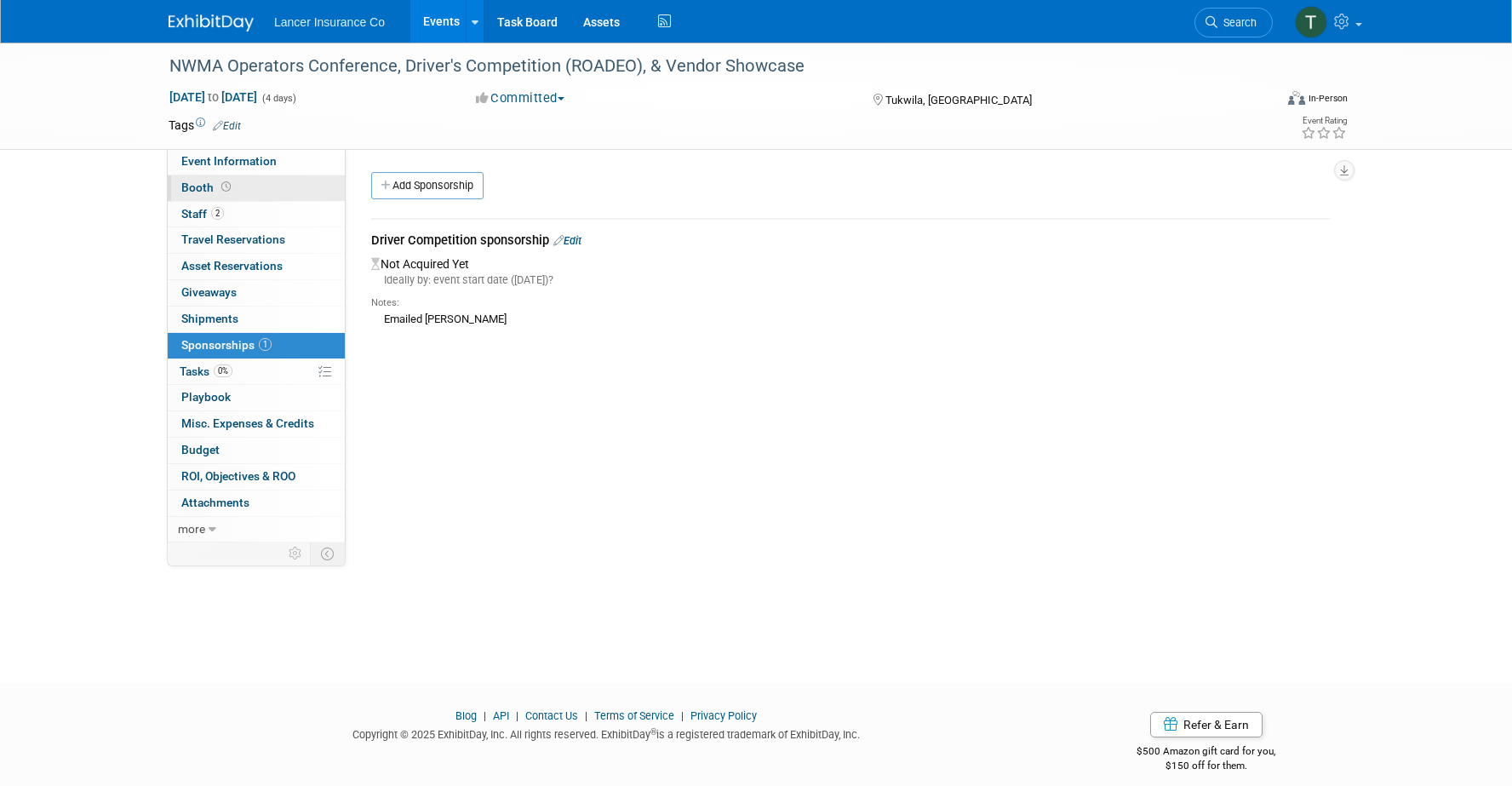
click at [206, 187] on span "Booth" at bounding box center [208, 188] width 53 height 14
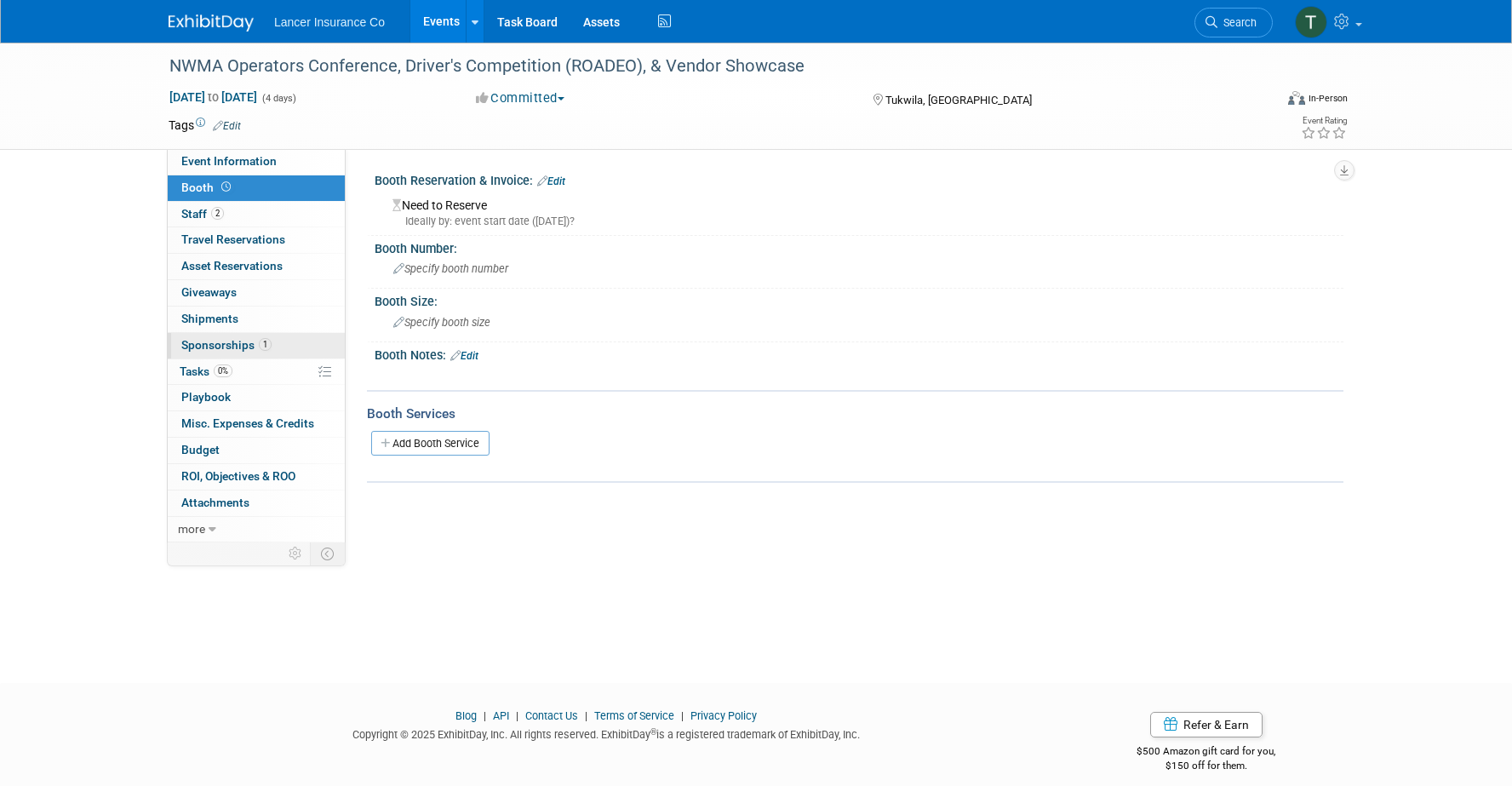
click at [226, 342] on span "Sponsorships 1" at bounding box center [226, 345] width 90 height 14
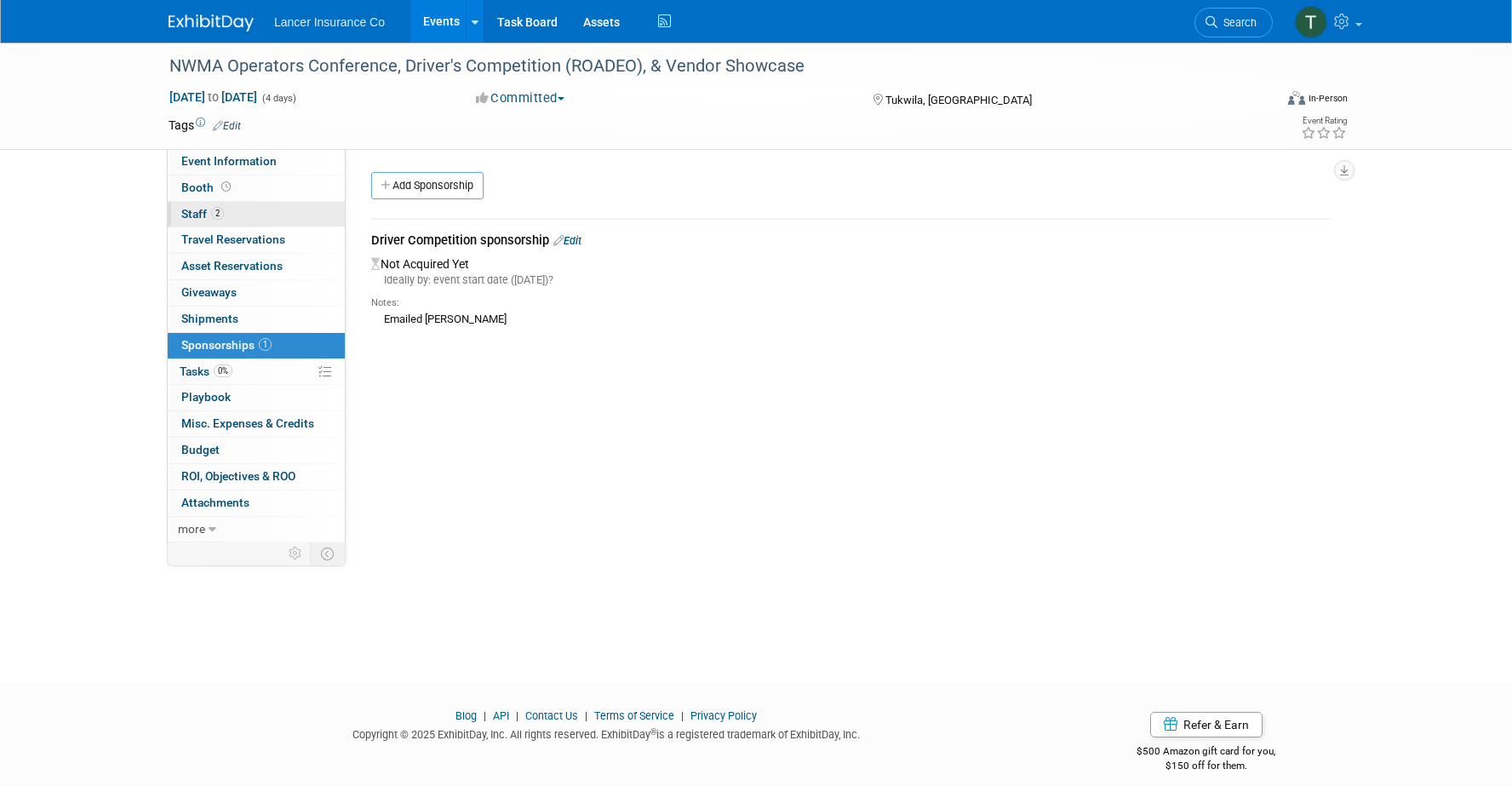
click at [201, 214] on span "Staff 2" at bounding box center [203, 214] width 43 height 14
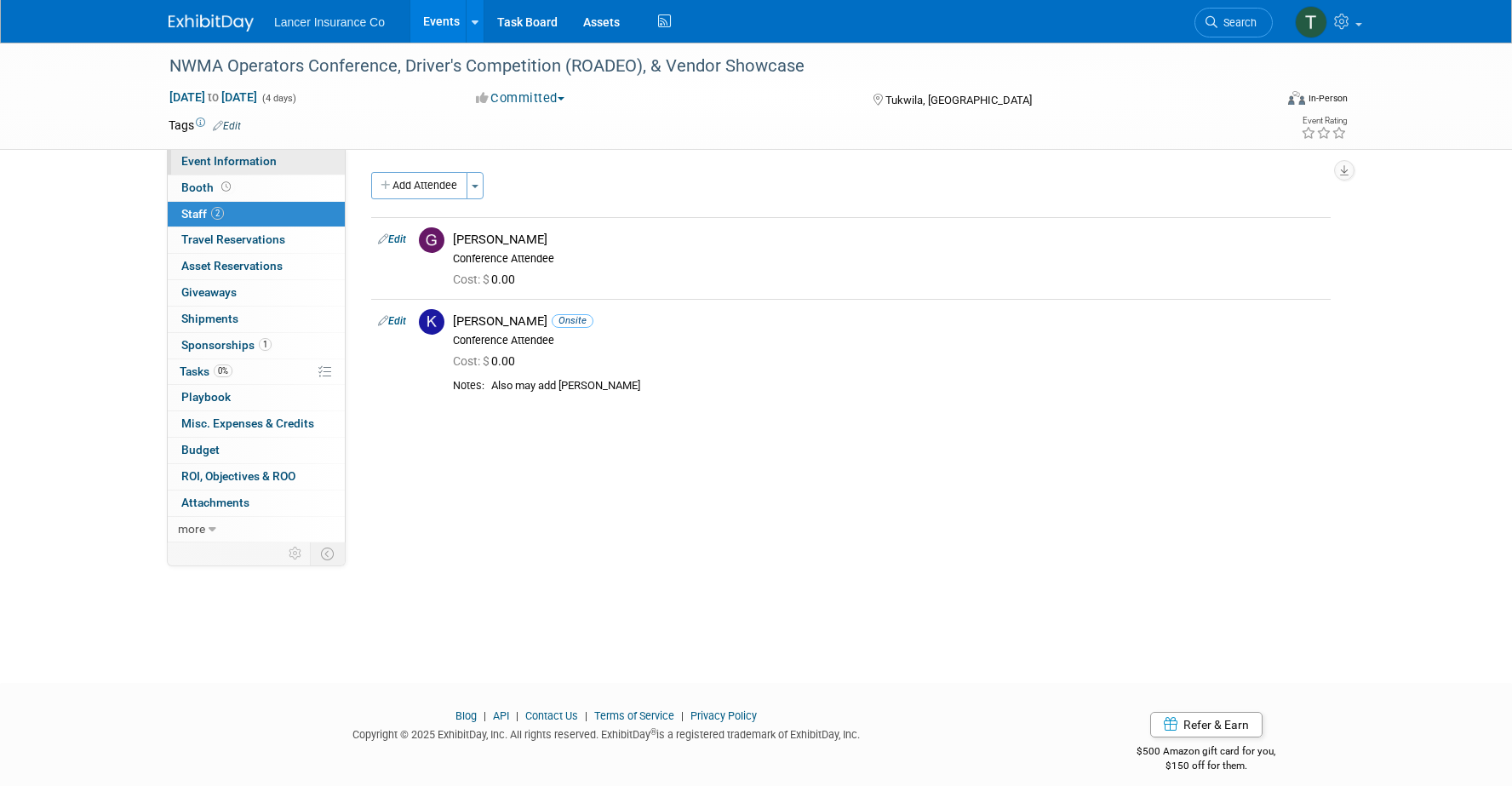
click at [196, 163] on span "Event Information" at bounding box center [228, 161] width 95 height 14
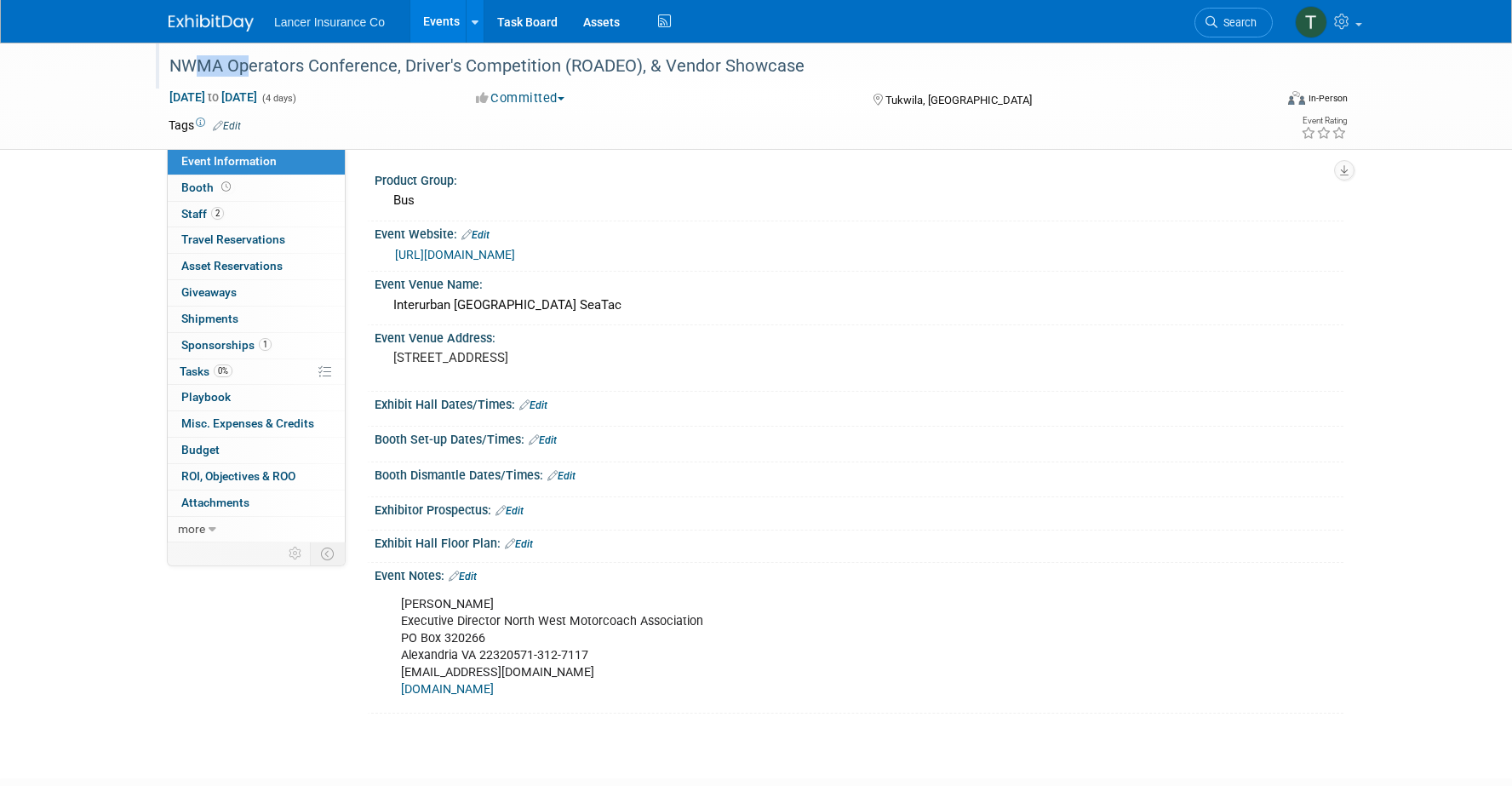
drag, startPoint x: 227, startPoint y: 64, endPoint x: 169, endPoint y: 61, distance: 58.1
click at [169, 61] on div "NWMA Operators Conference, Driver's Competition (ROADEO), & Vendor Showcase" at bounding box center [705, 67] width 1084 height 31
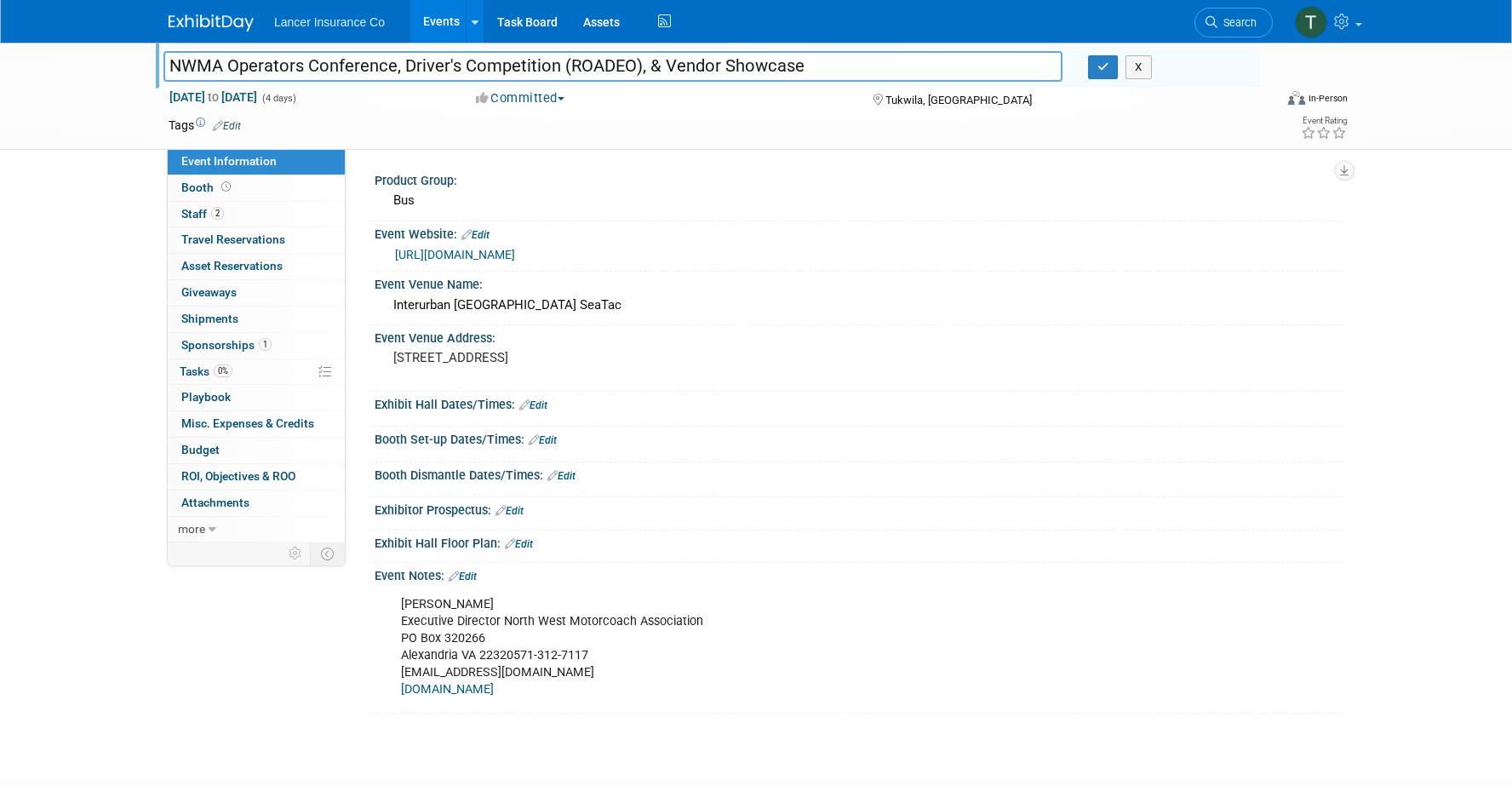
drag, startPoint x: 224, startPoint y: 68, endPoint x: 169, endPoint y: 62, distance: 55.3
click at [169, 62] on input "NWMA Operators Conference, Driver's Competition (ROADEO), & Vendor Showcase" at bounding box center [613, 66] width 899 height 30
click at [204, 217] on span "Staff 2" at bounding box center [203, 214] width 43 height 14
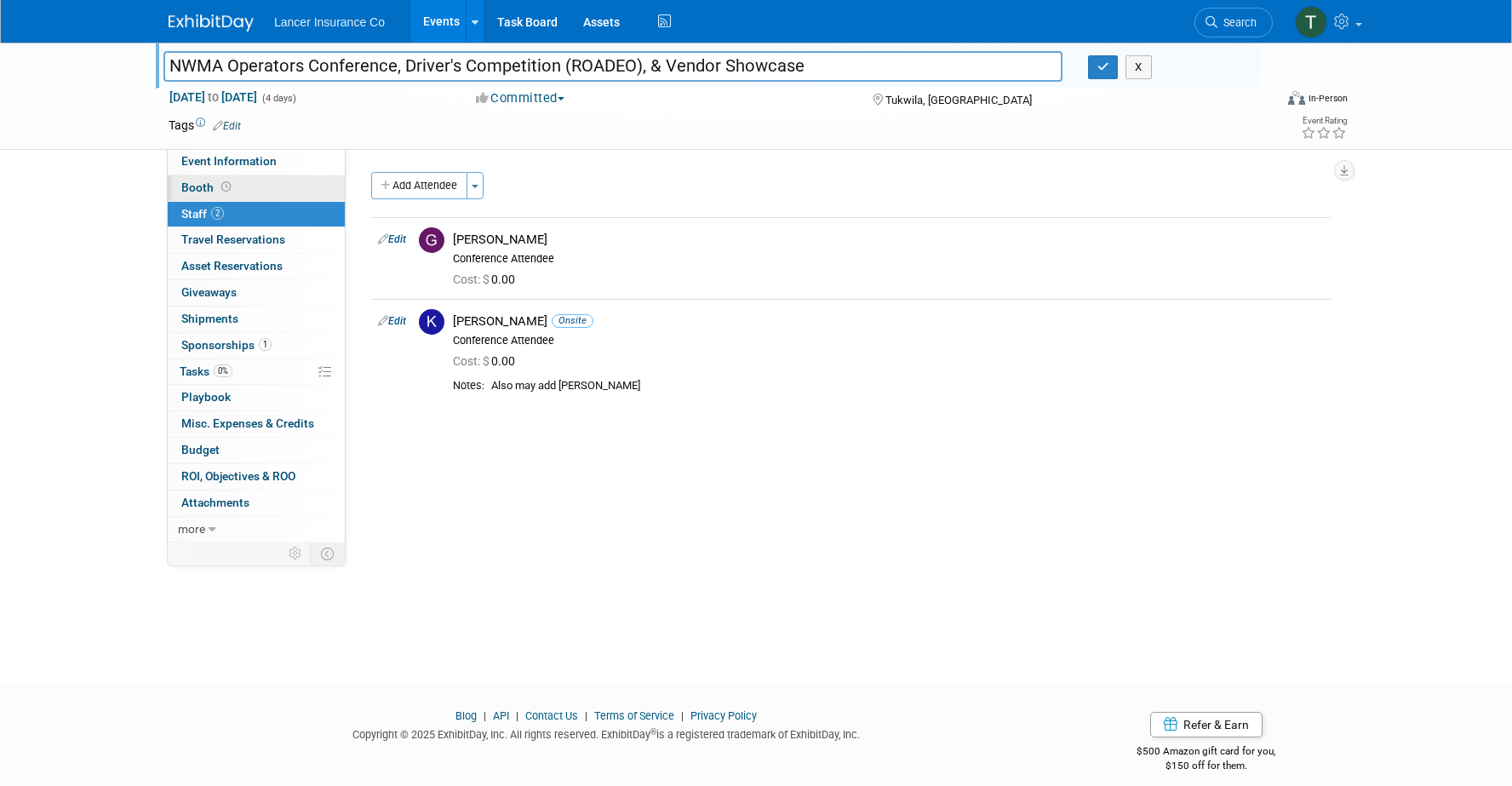
click at [193, 182] on span "Booth" at bounding box center [208, 188] width 53 height 14
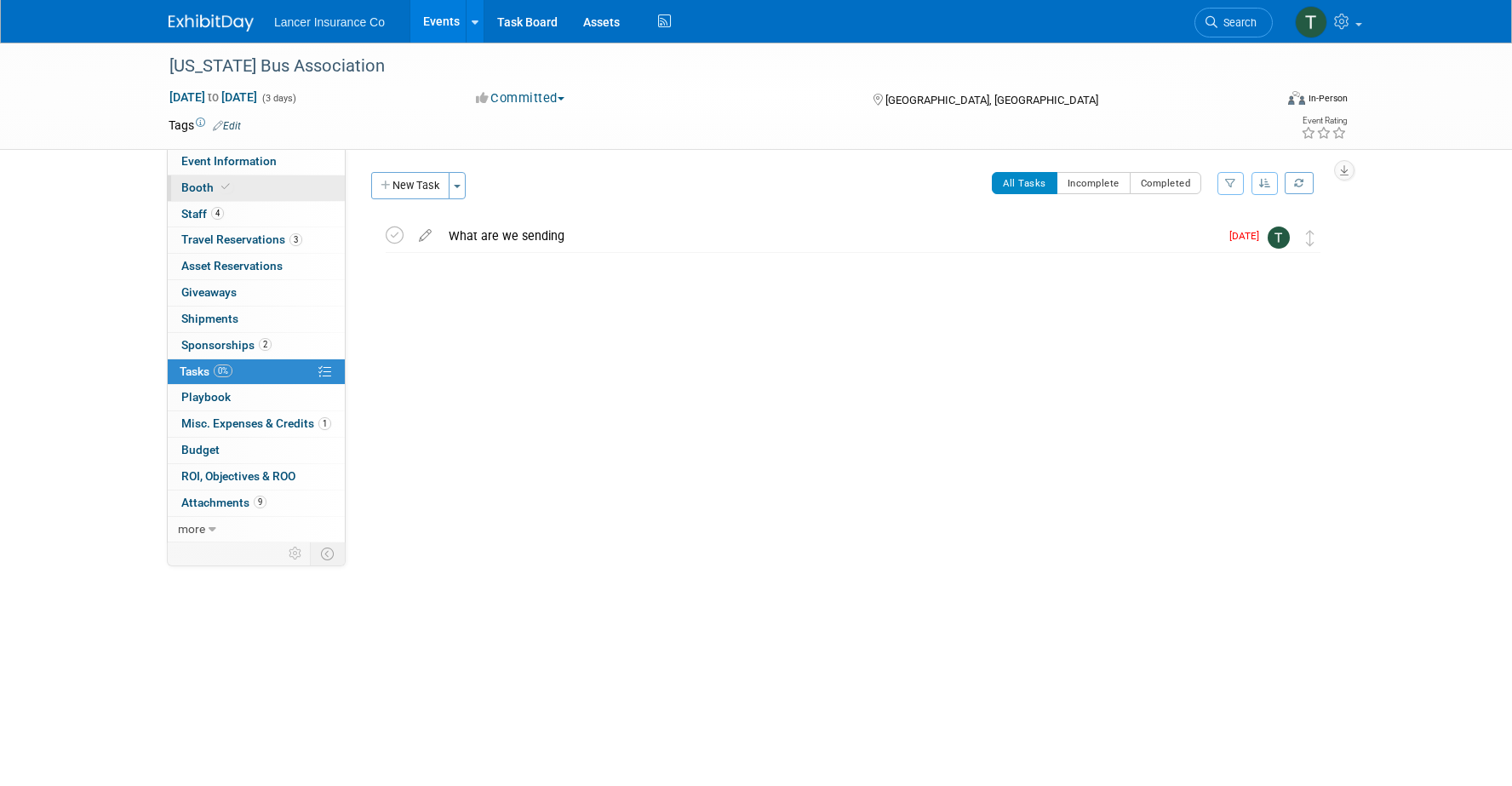
click at [197, 185] on span "Booth" at bounding box center [207, 188] width 52 height 14
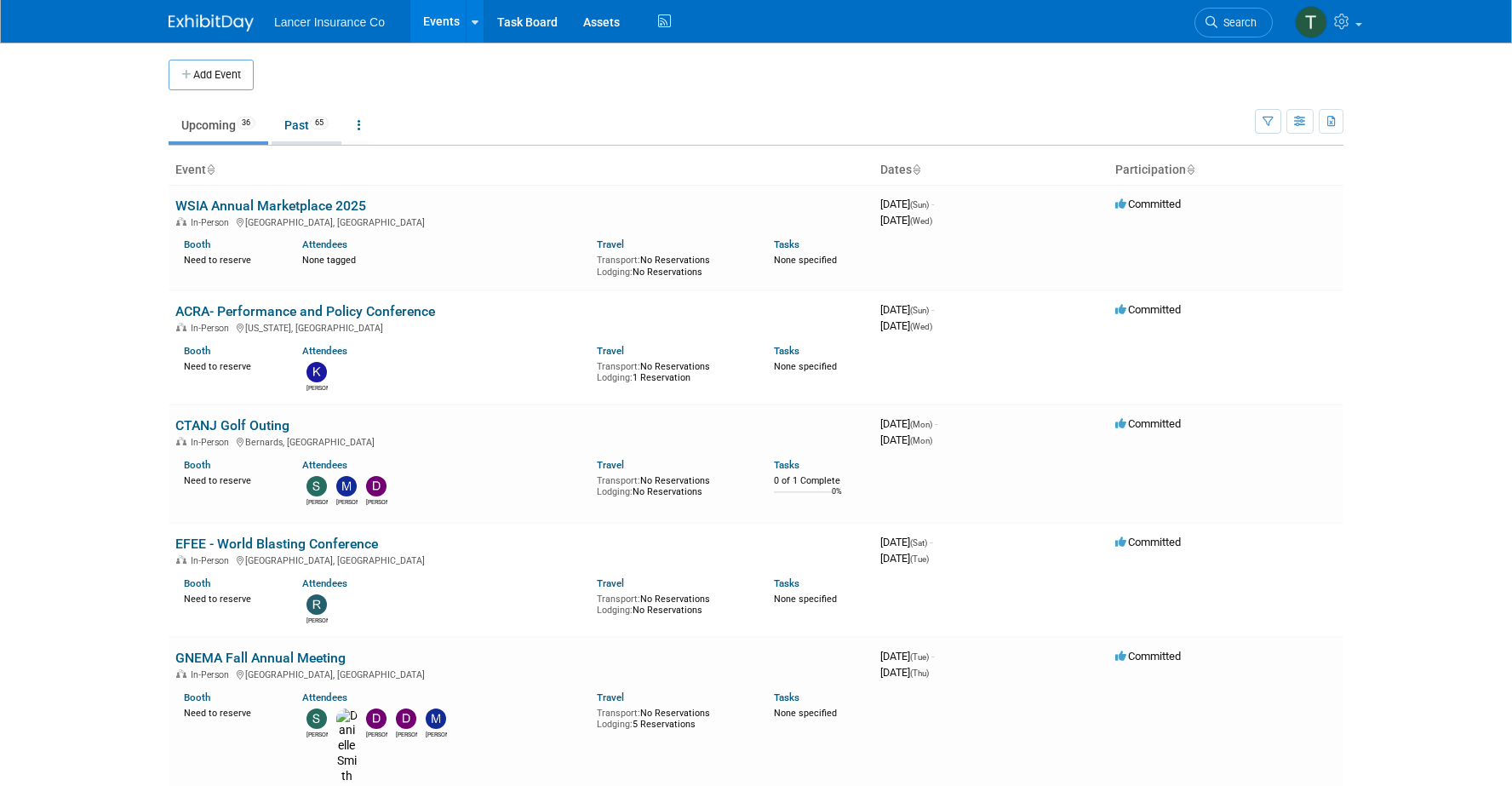
click at [292, 124] on link "Past 65" at bounding box center [306, 125] width 70 height 33
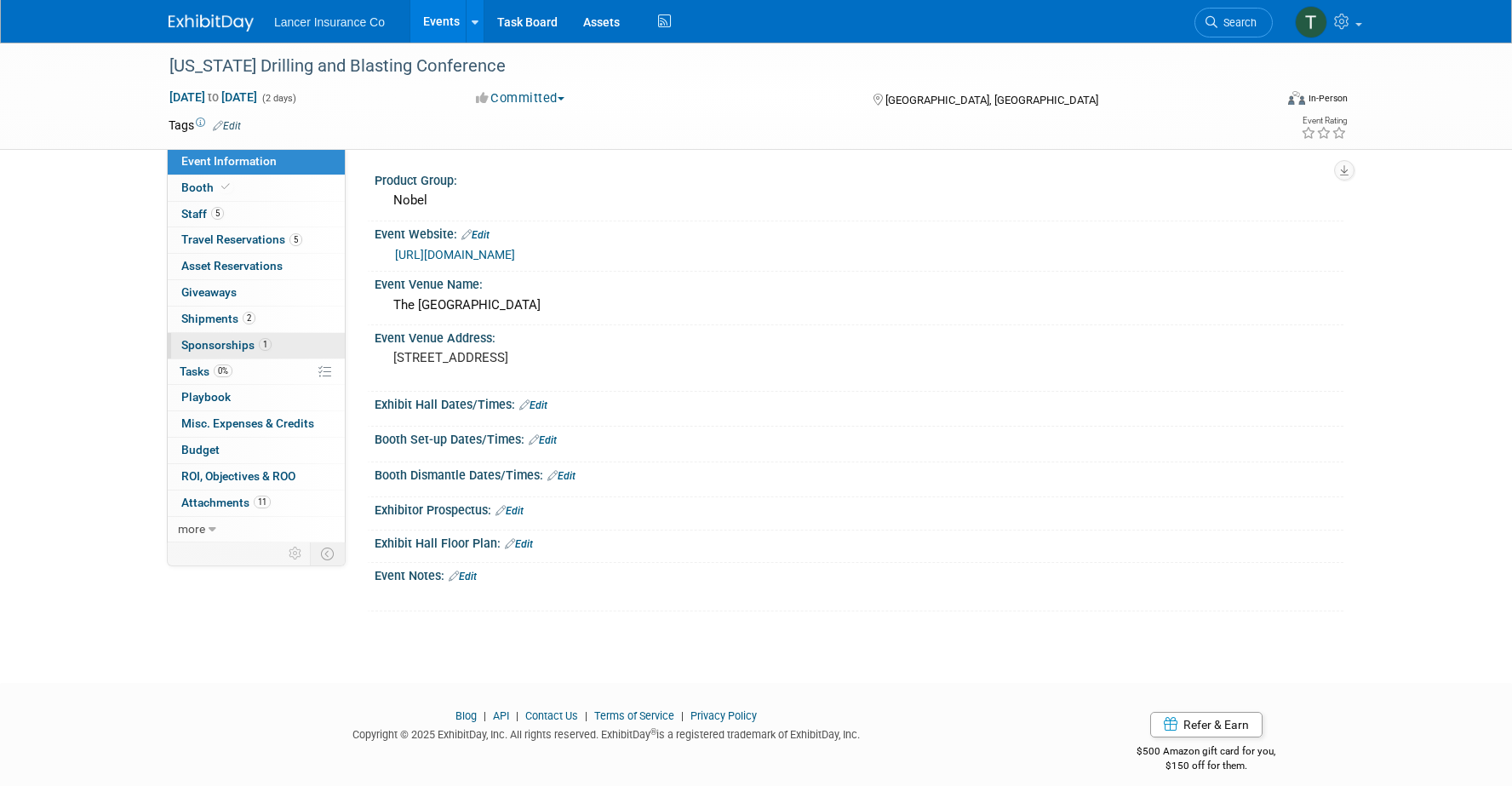
click at [228, 344] on span "Sponsorships 1" at bounding box center [226, 345] width 90 height 14
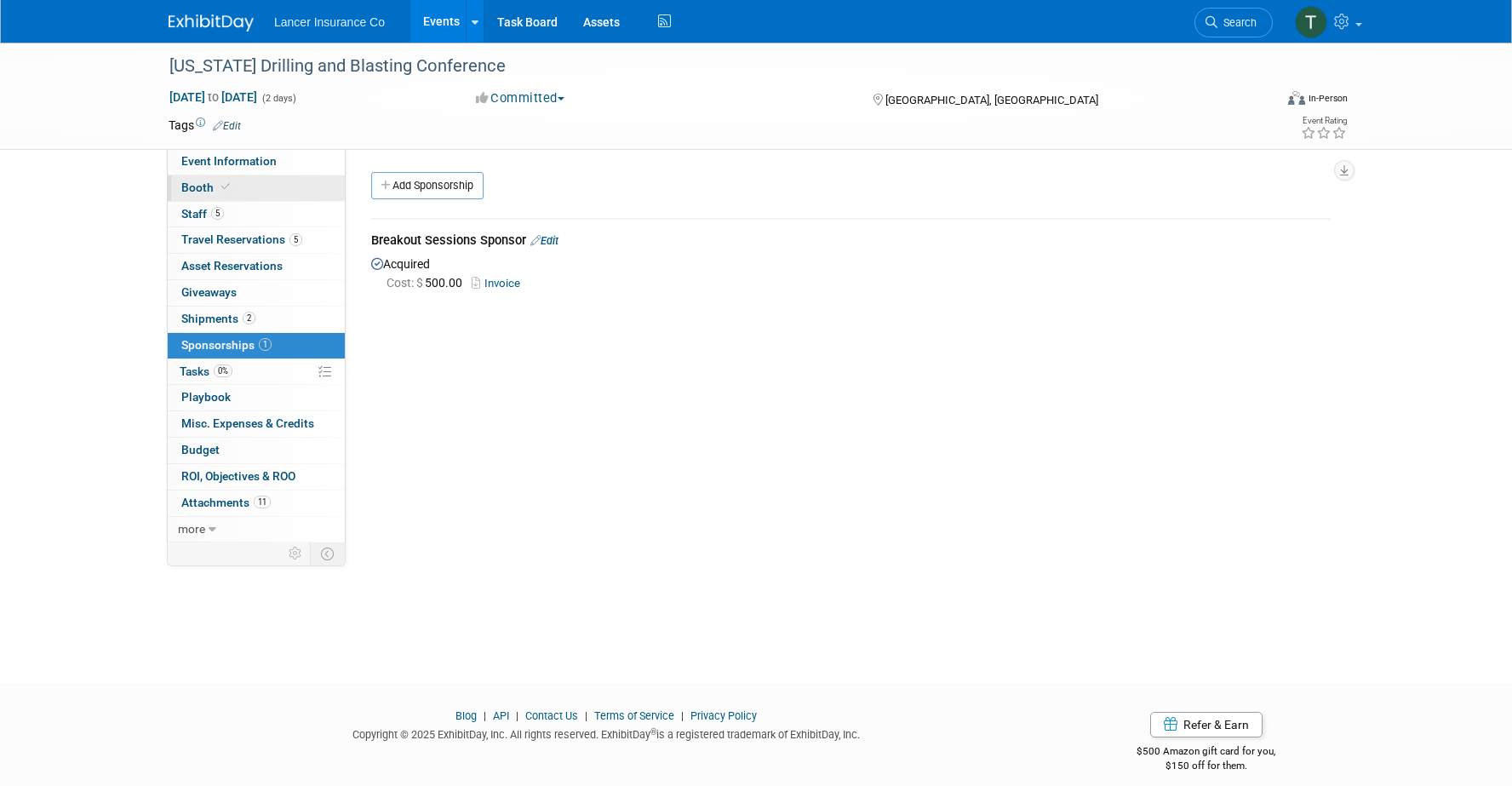
click at [196, 194] on span "Booth" at bounding box center [207, 188] width 52 height 14
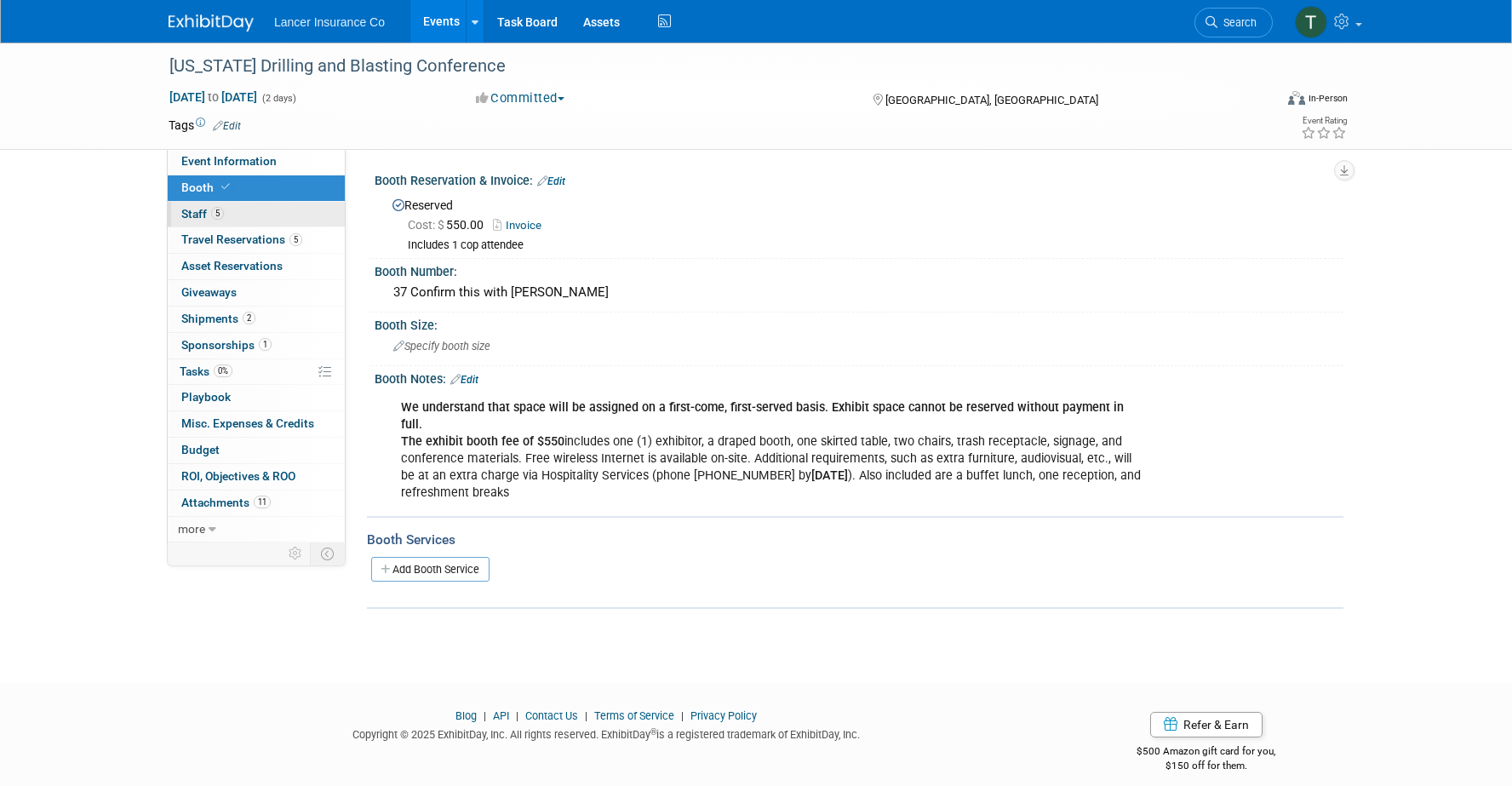
click at [201, 214] on span "Staff 5" at bounding box center [203, 214] width 43 height 14
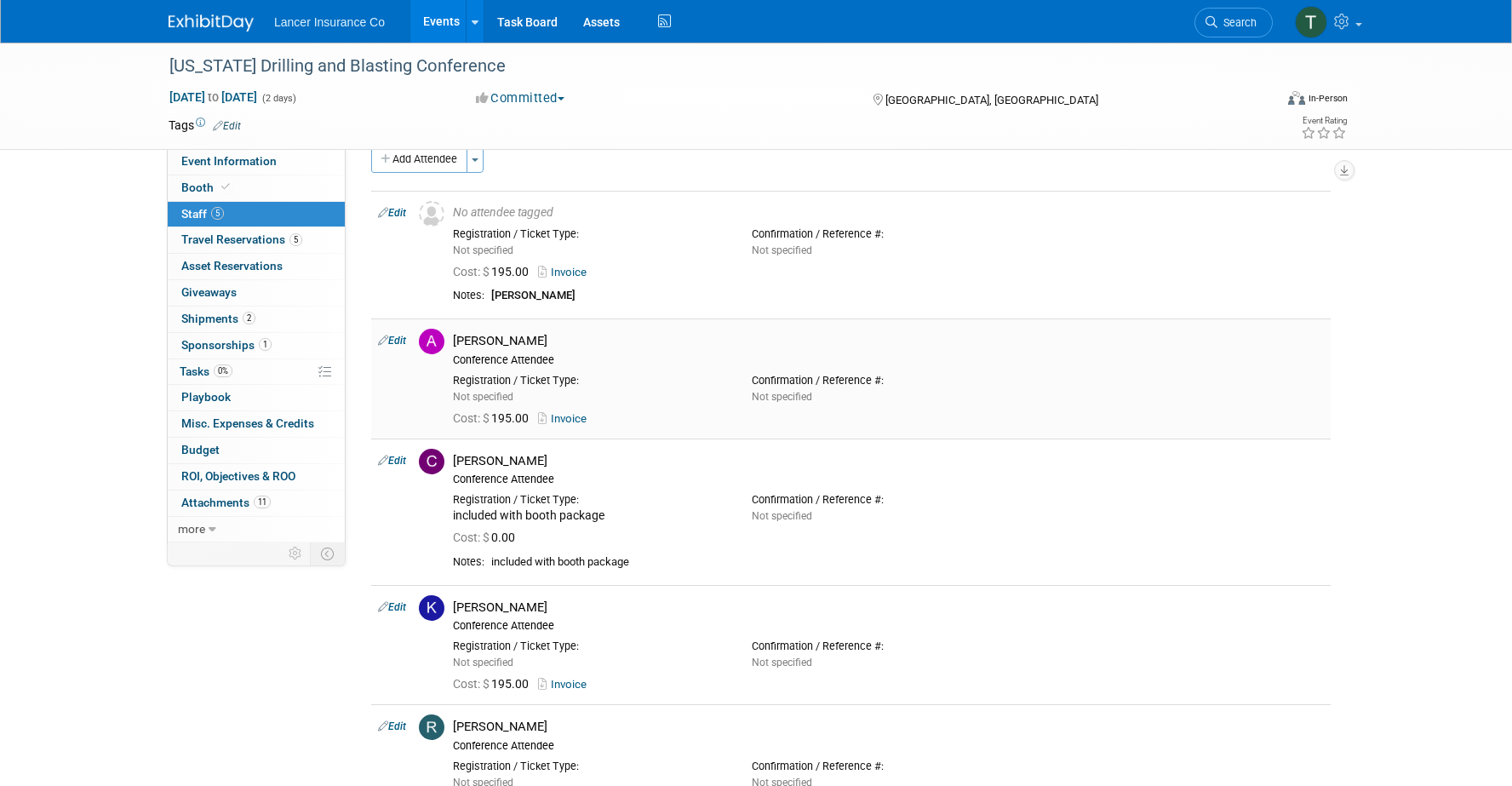
scroll to position [22, 0]
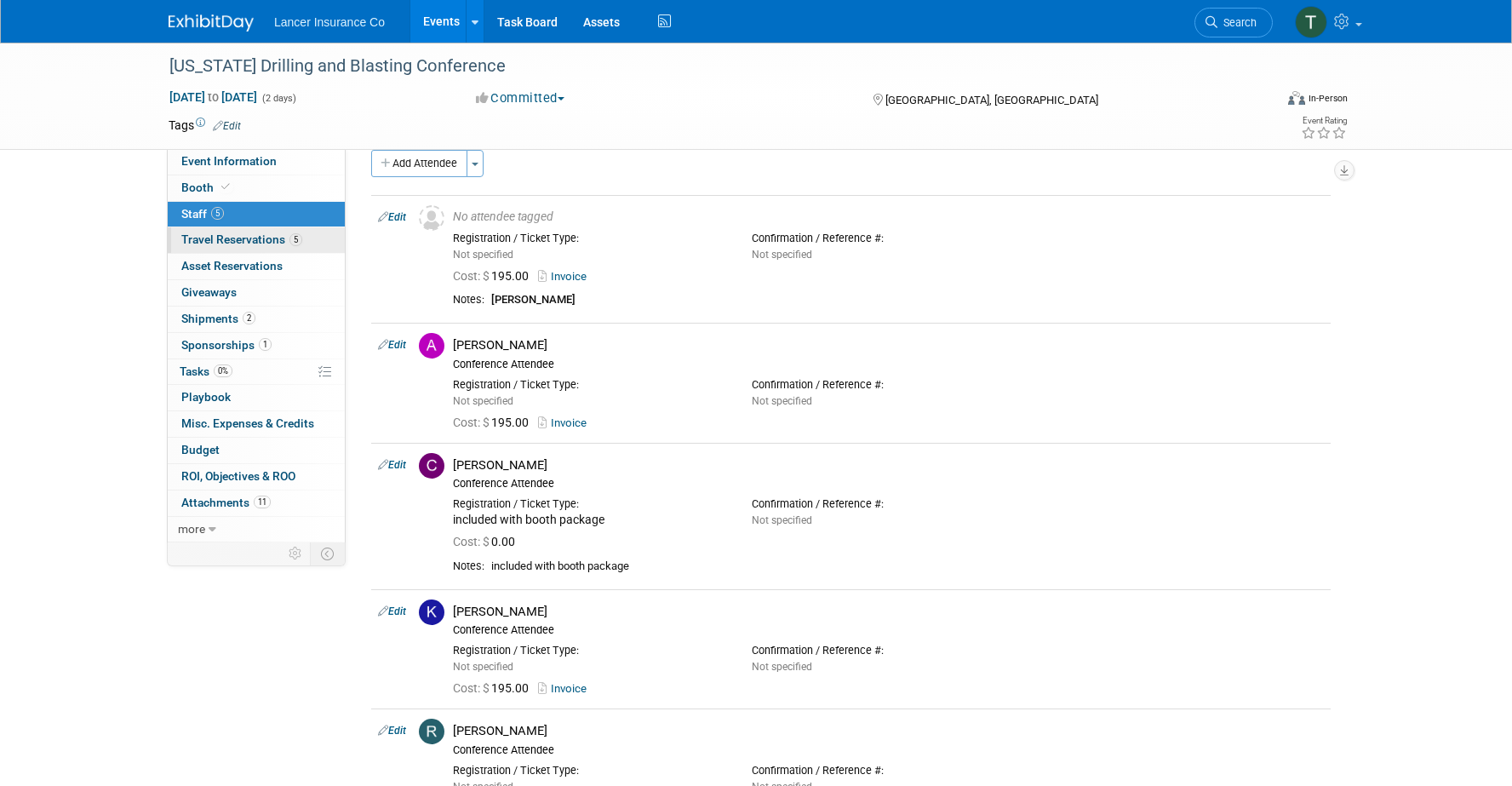
click at [234, 245] on span "Travel Reservations 5" at bounding box center [241, 240] width 121 height 14
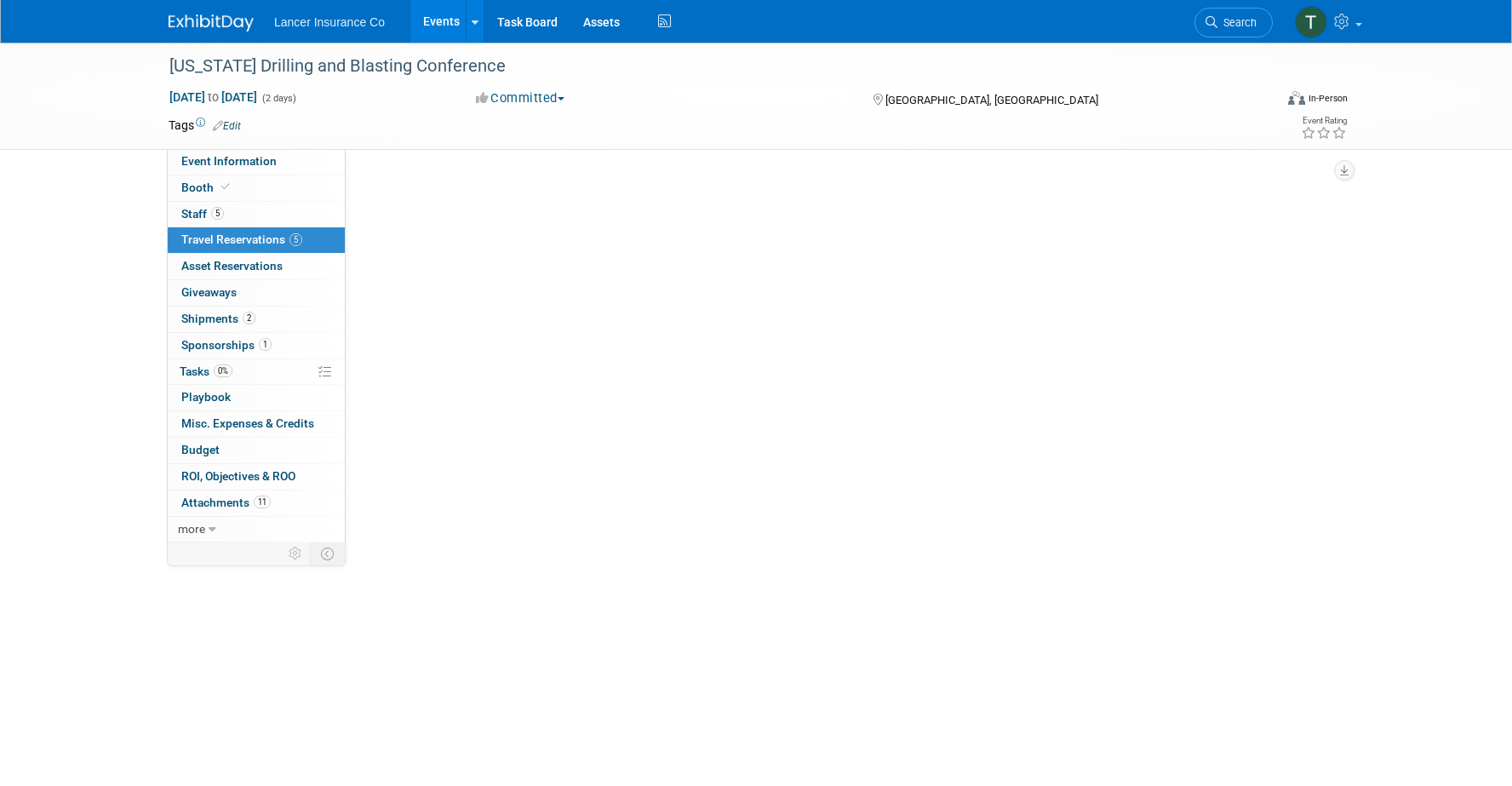
scroll to position [0, 0]
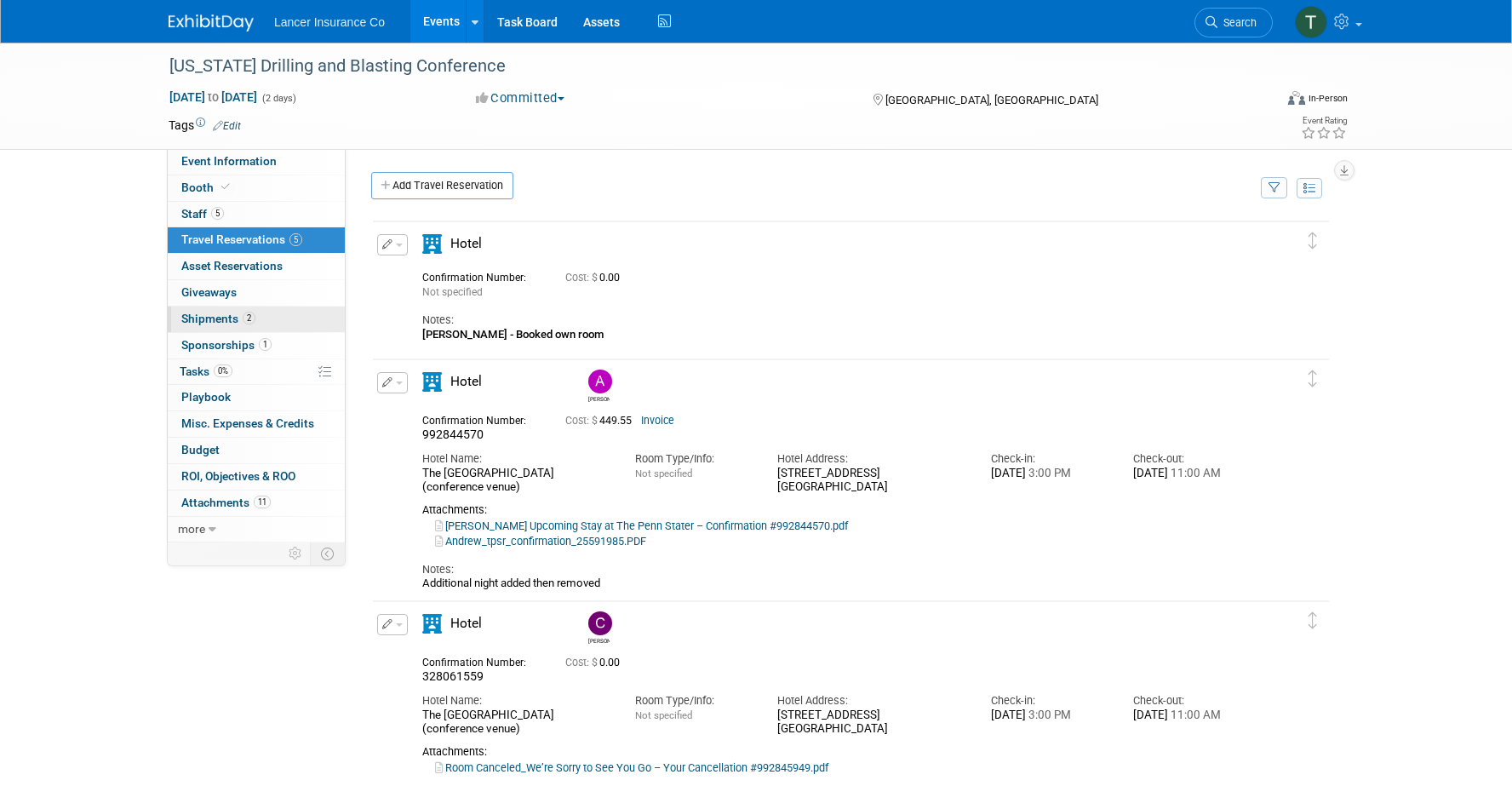
click at [227, 319] on span "Shipments 2" at bounding box center [218, 319] width 74 height 14
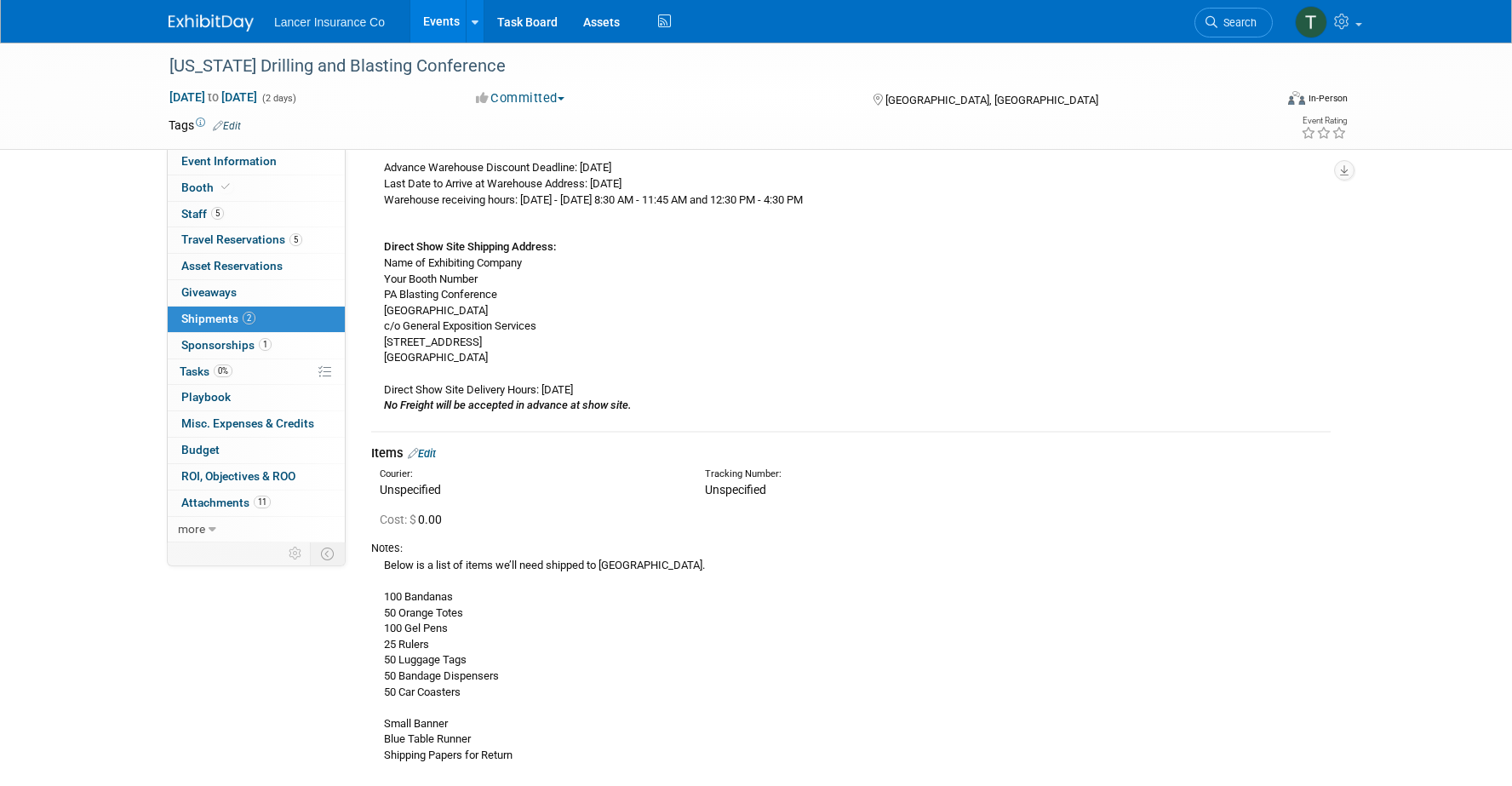
scroll to position [756, 0]
click at [197, 360] on link "0% Tasks 0%" at bounding box center [256, 372] width 177 height 26
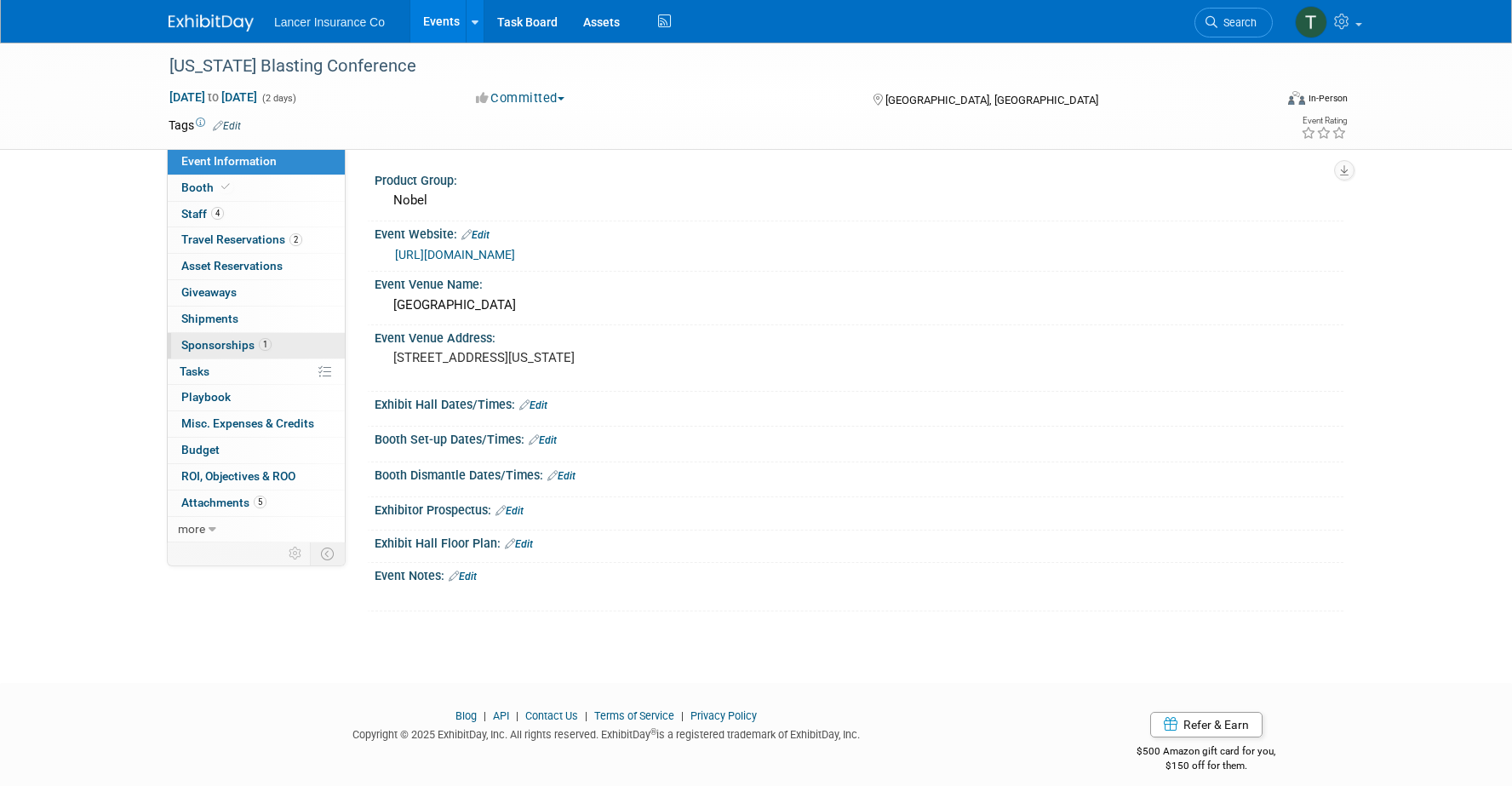
click at [195, 355] on link "1 Sponsorships 1" at bounding box center [256, 346] width 177 height 26
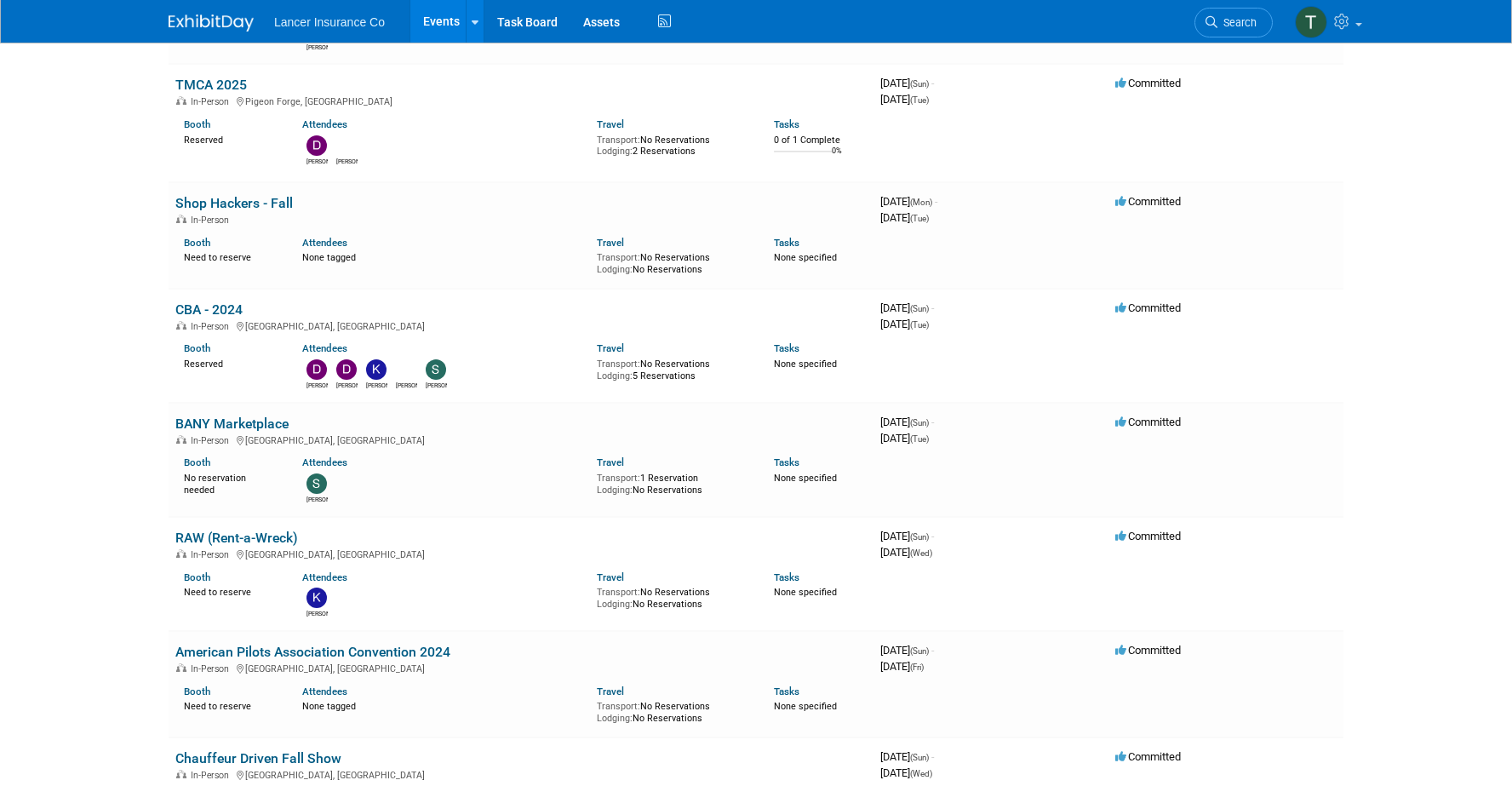
scroll to position [6592, 0]
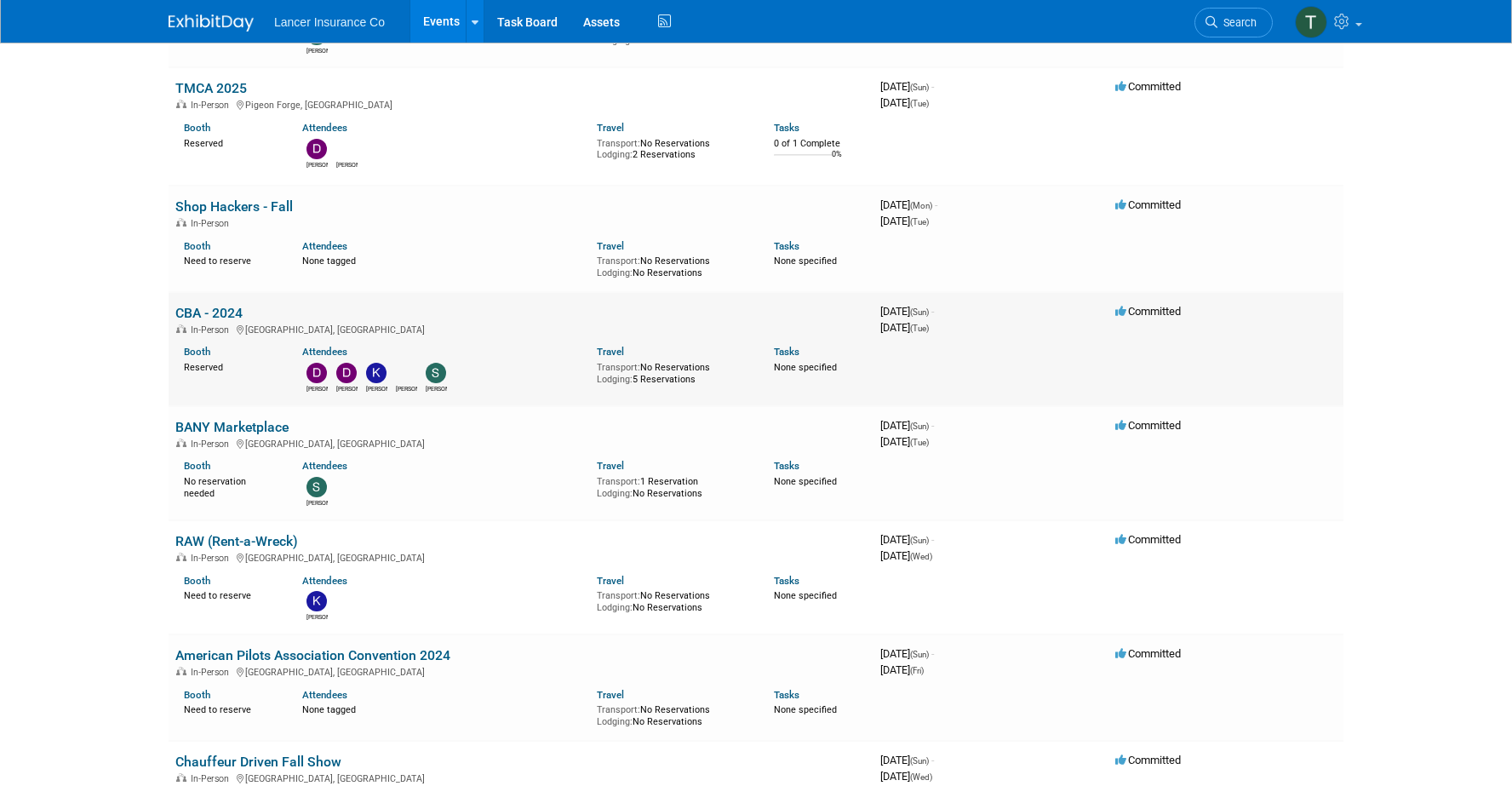
click at [183, 308] on link "CBA - 2024" at bounding box center [209, 313] width 68 height 16
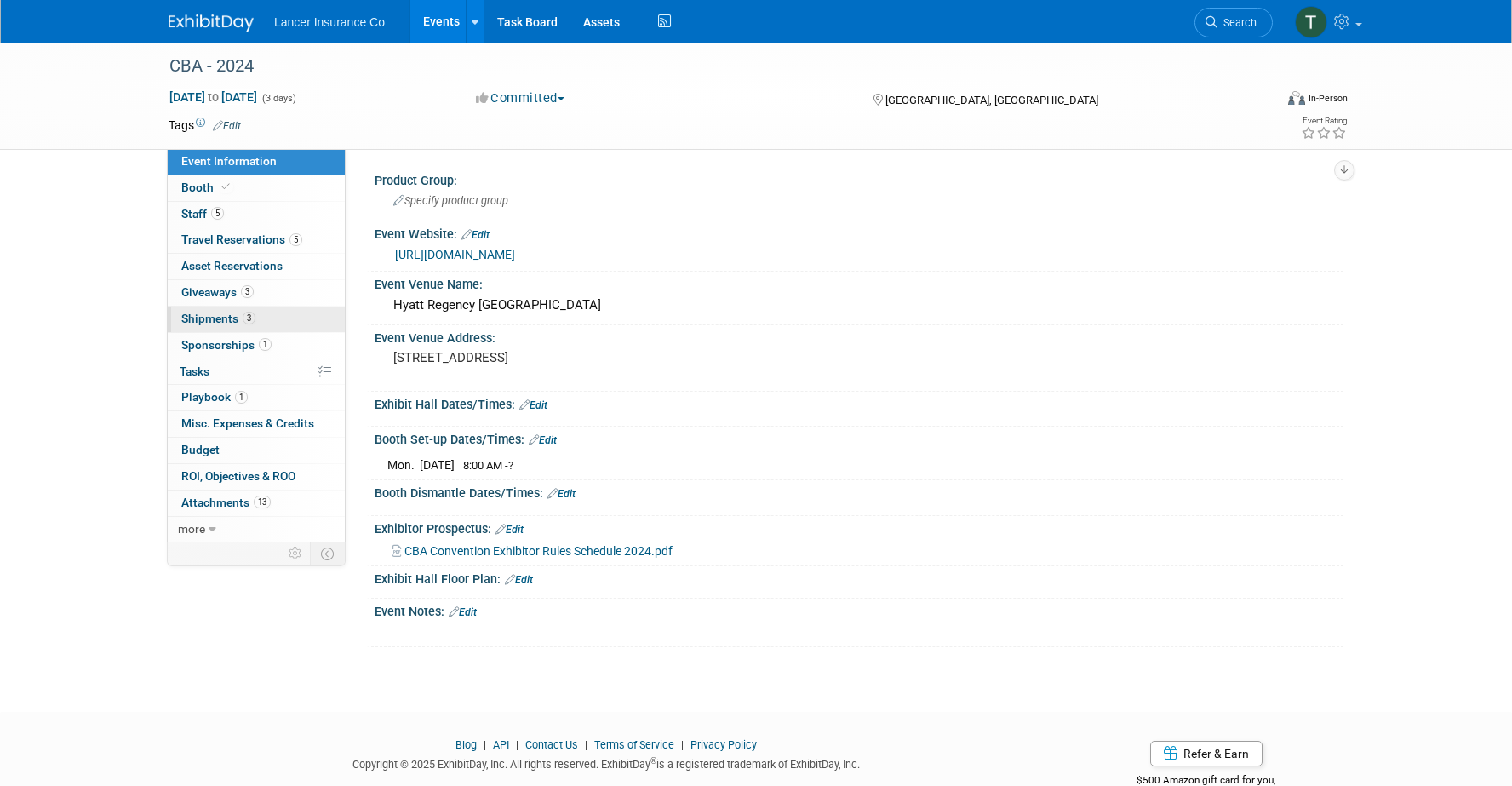
click at [209, 319] on span "Shipments 3" at bounding box center [218, 319] width 74 height 14
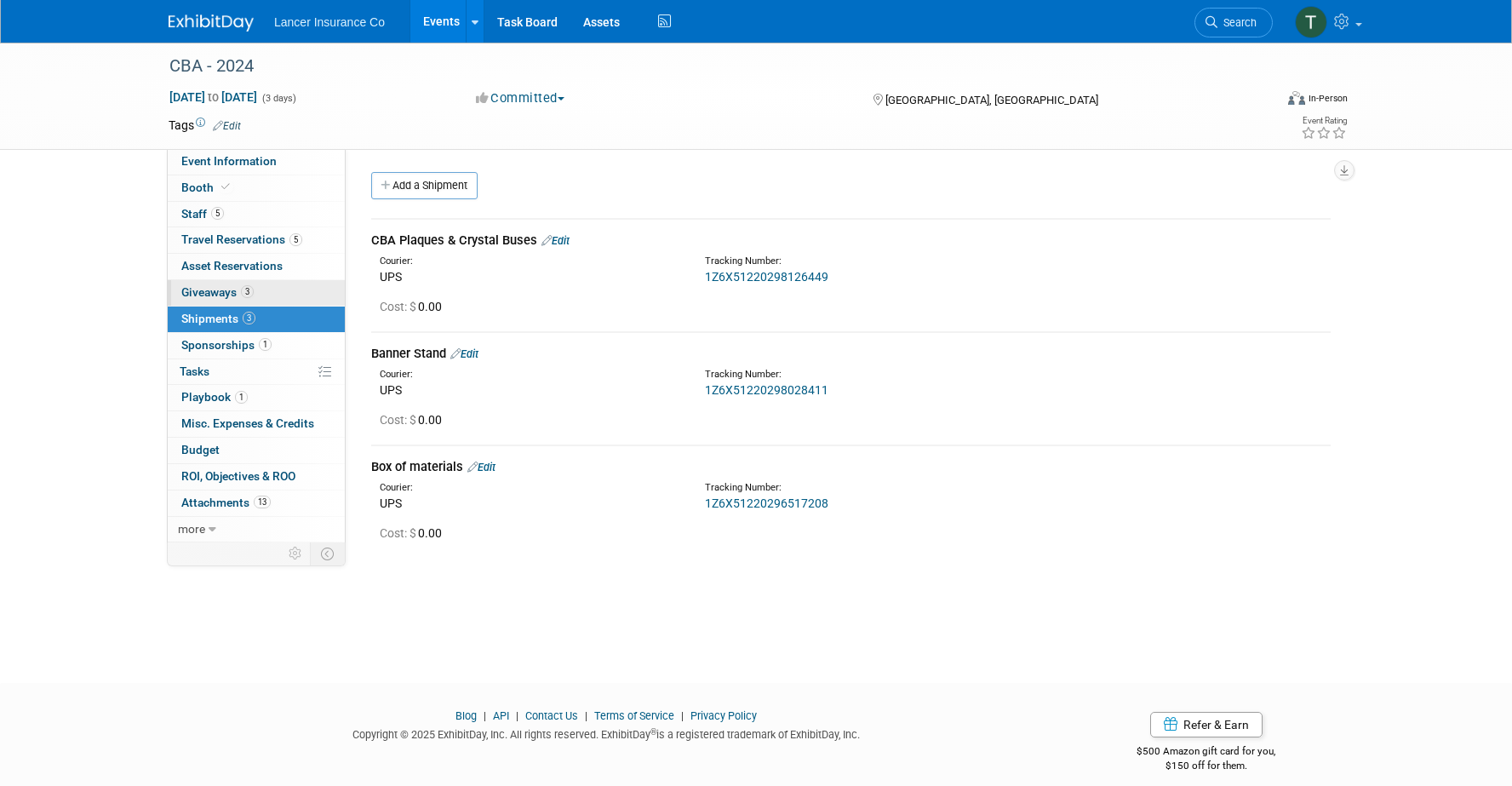
click at [217, 297] on span "Giveaways 3" at bounding box center [217, 292] width 73 height 14
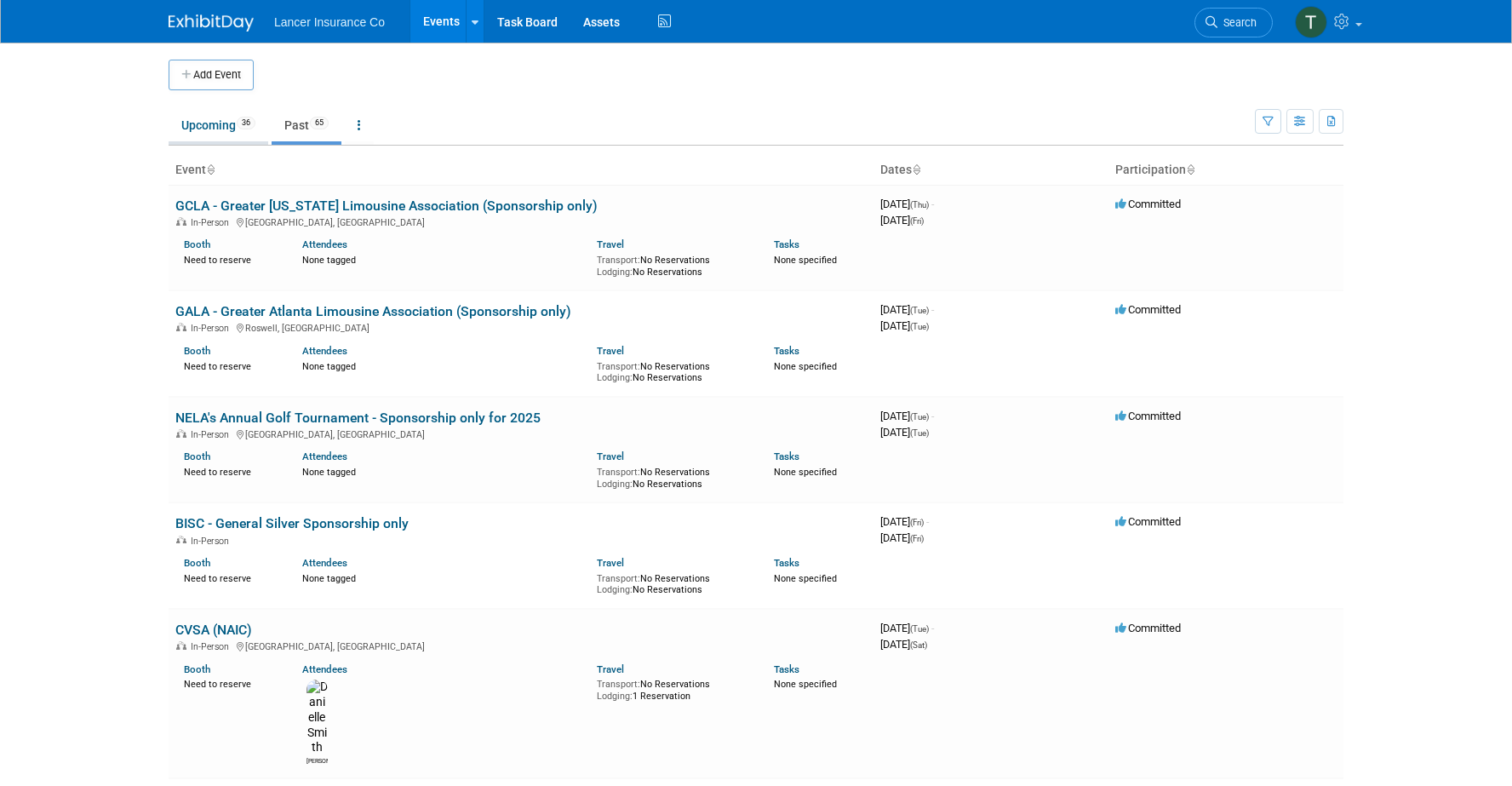
click at [210, 126] on link "Upcoming 36" at bounding box center [218, 125] width 99 height 33
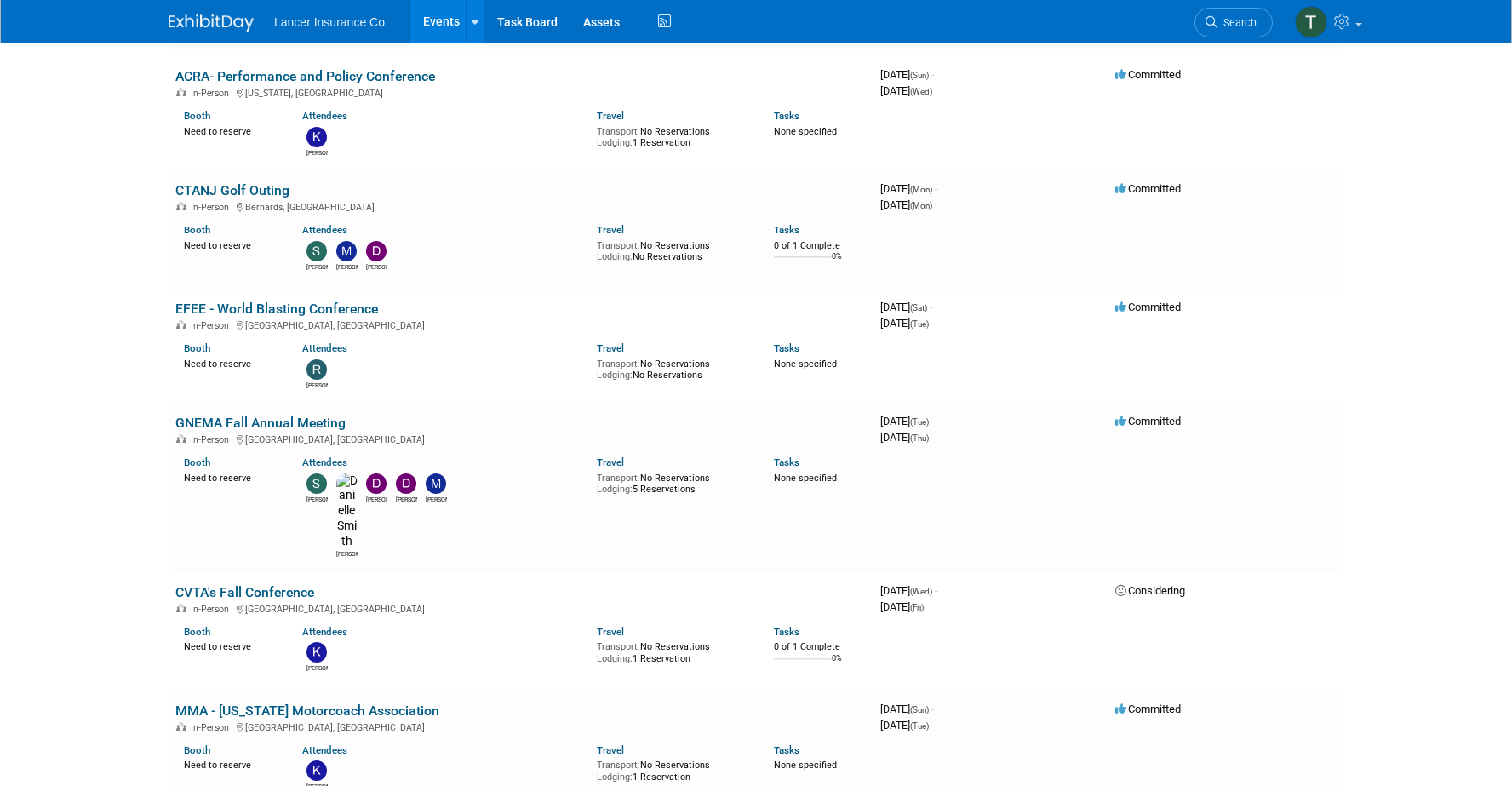
scroll to position [239, 0]
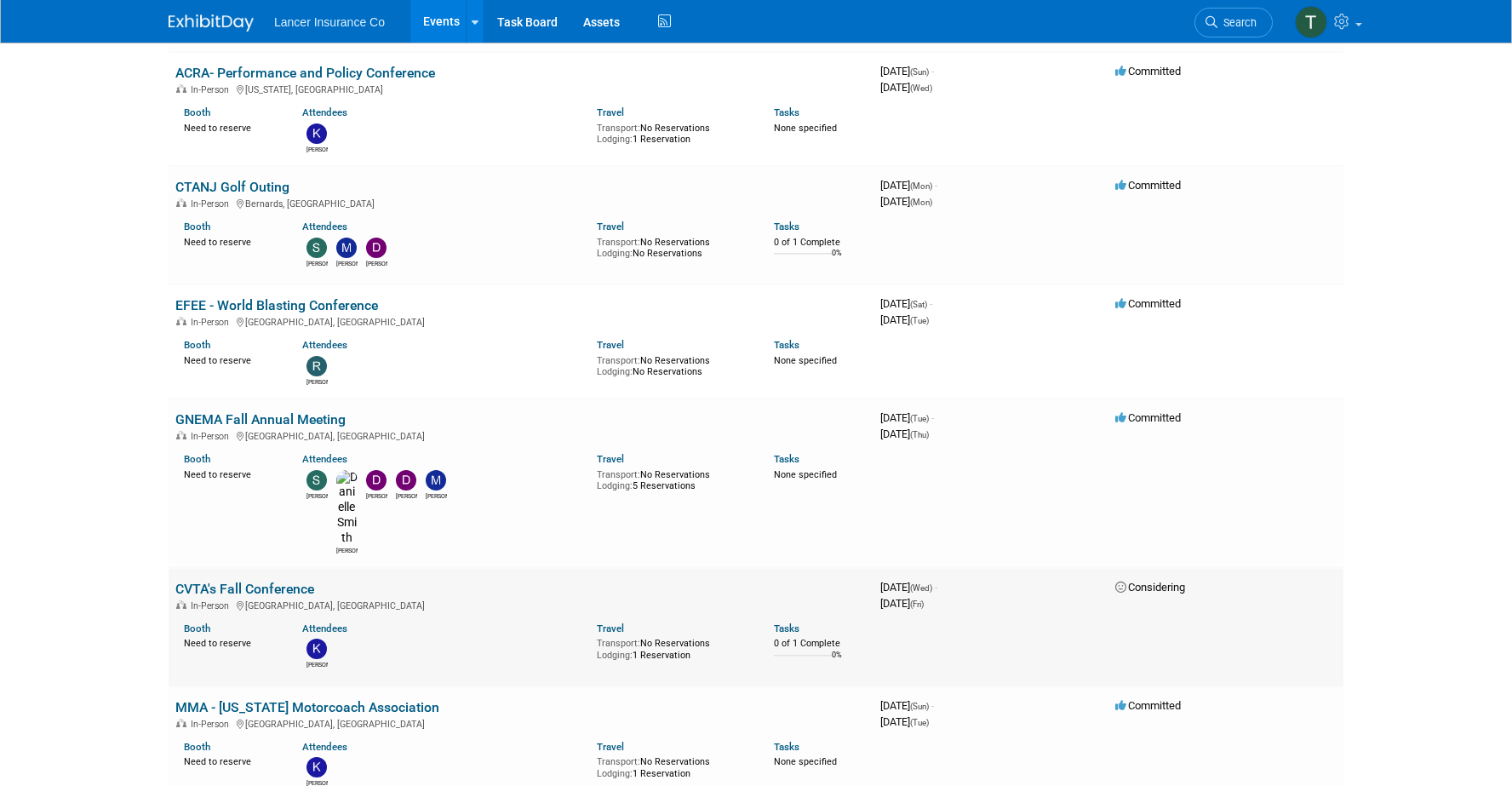
click at [212, 581] on link "CVTA's Fall Conference" at bounding box center [245, 589] width 139 height 16
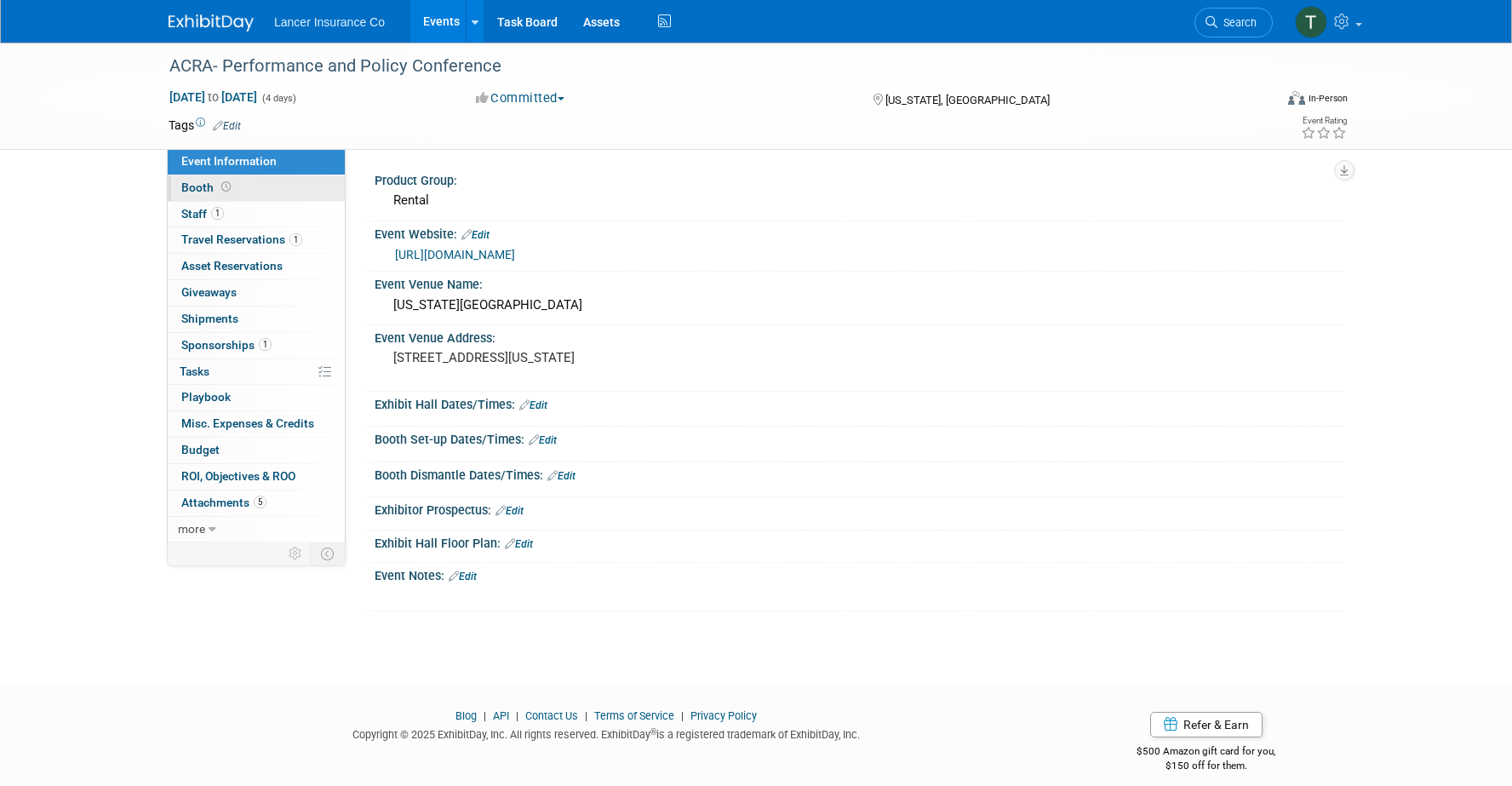
click at [216, 183] on span "Booth" at bounding box center [208, 188] width 53 height 14
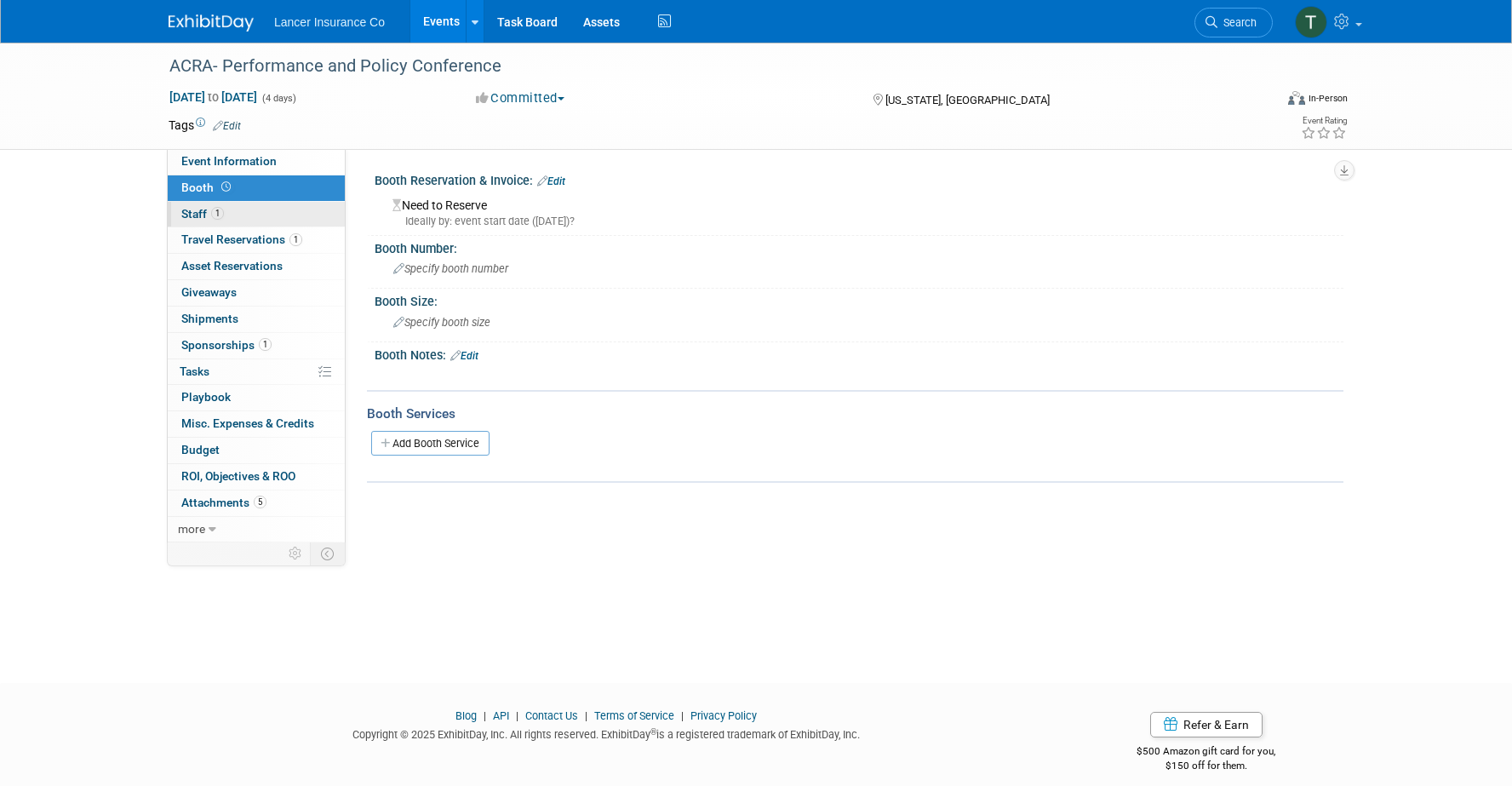
click at [203, 207] on span "Staff 1" at bounding box center [203, 214] width 43 height 14
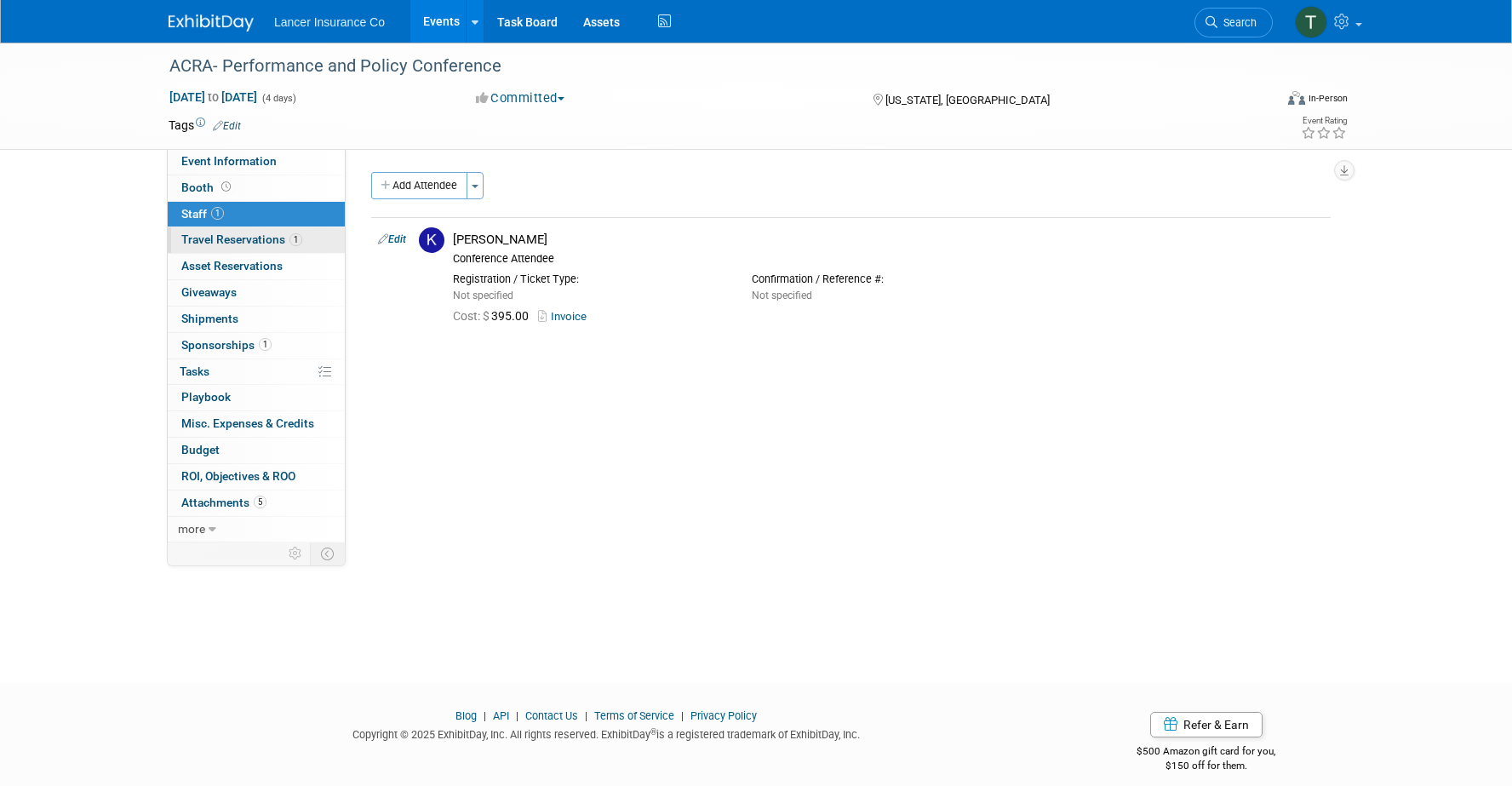
click at [207, 235] on span "Travel Reservations 1" at bounding box center [241, 240] width 121 height 14
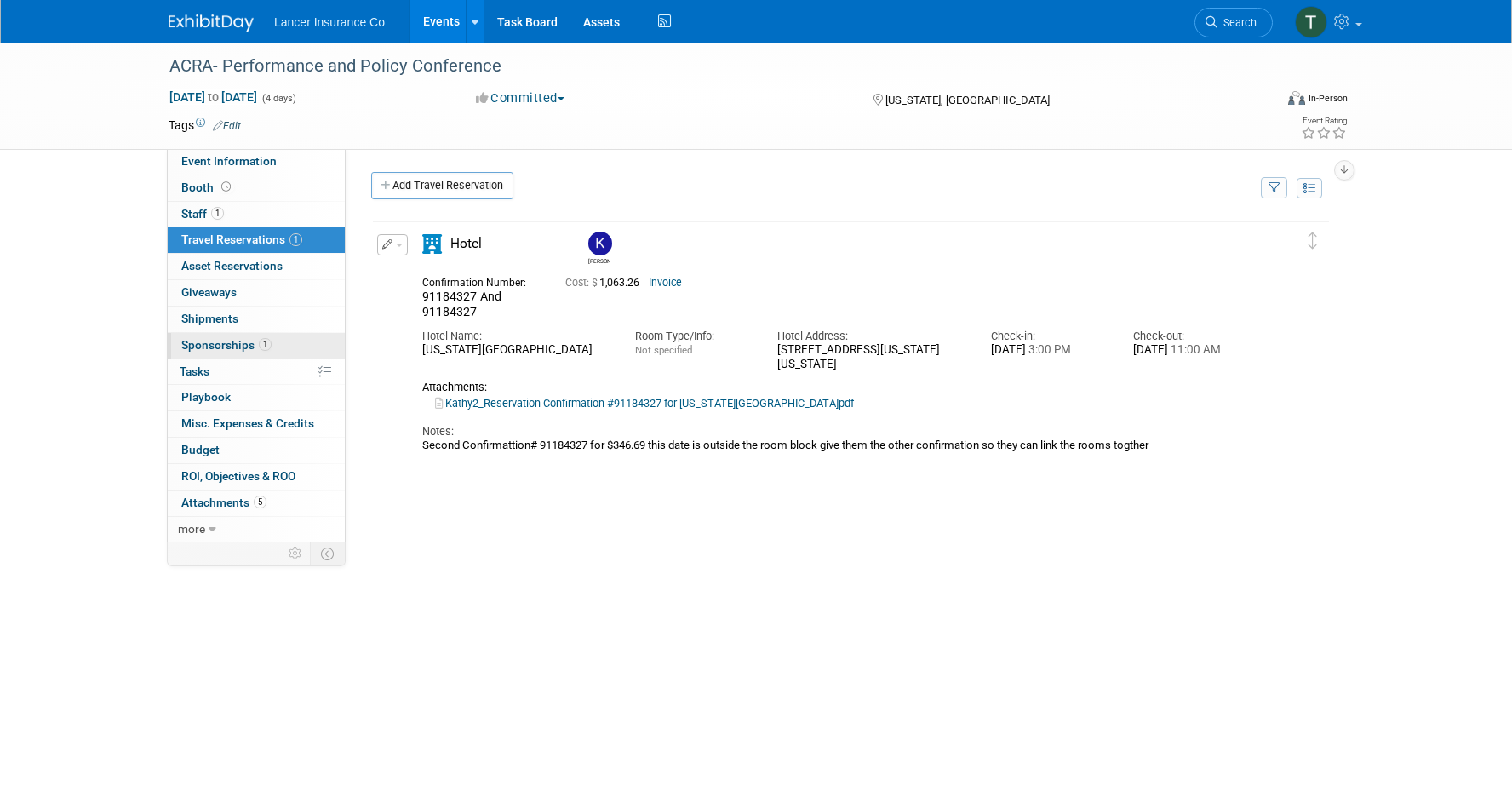
click at [213, 339] on span "Sponsorships 1" at bounding box center [226, 345] width 90 height 14
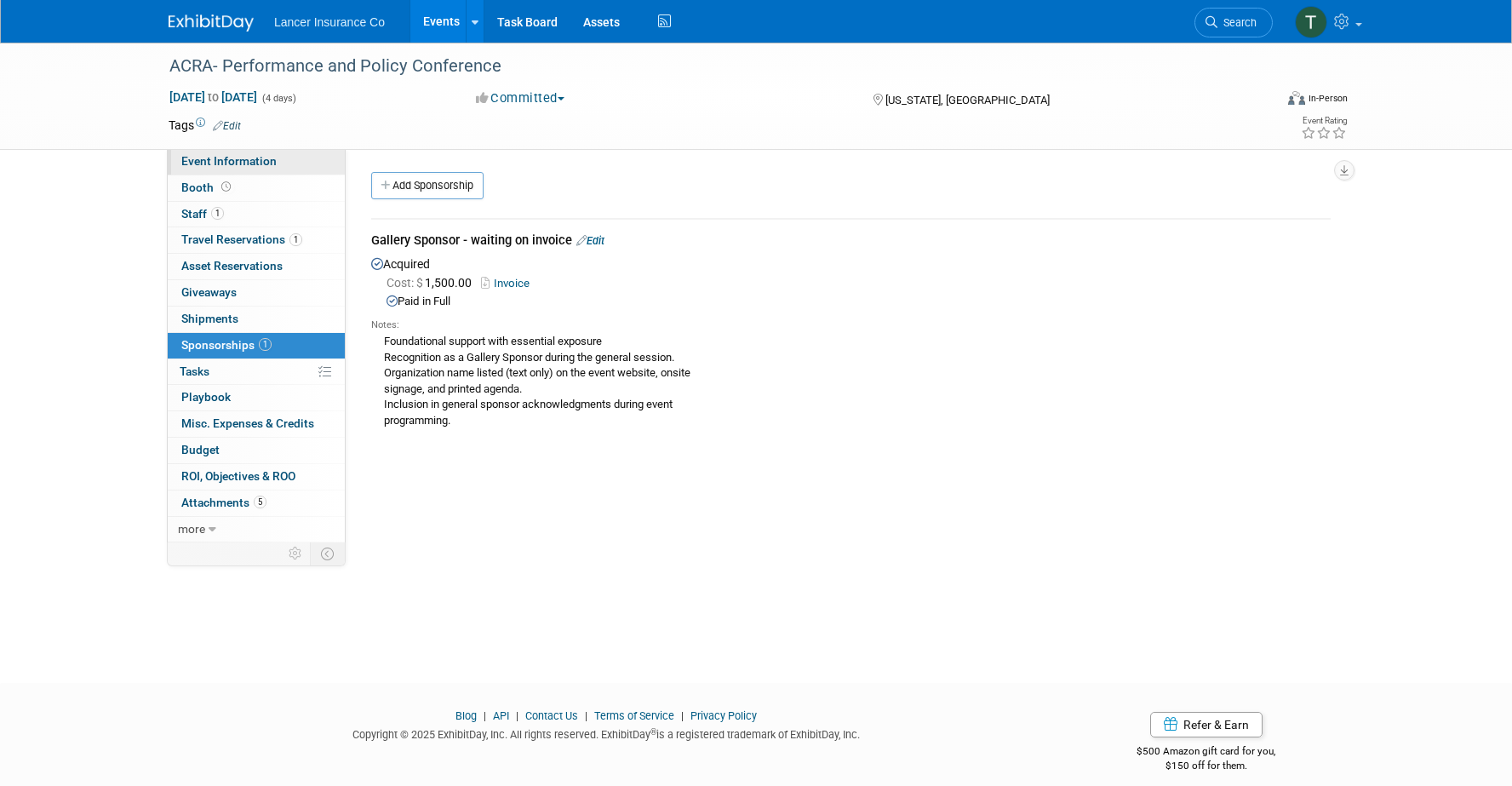
click at [210, 168] on span "Event Information" at bounding box center [228, 161] width 95 height 14
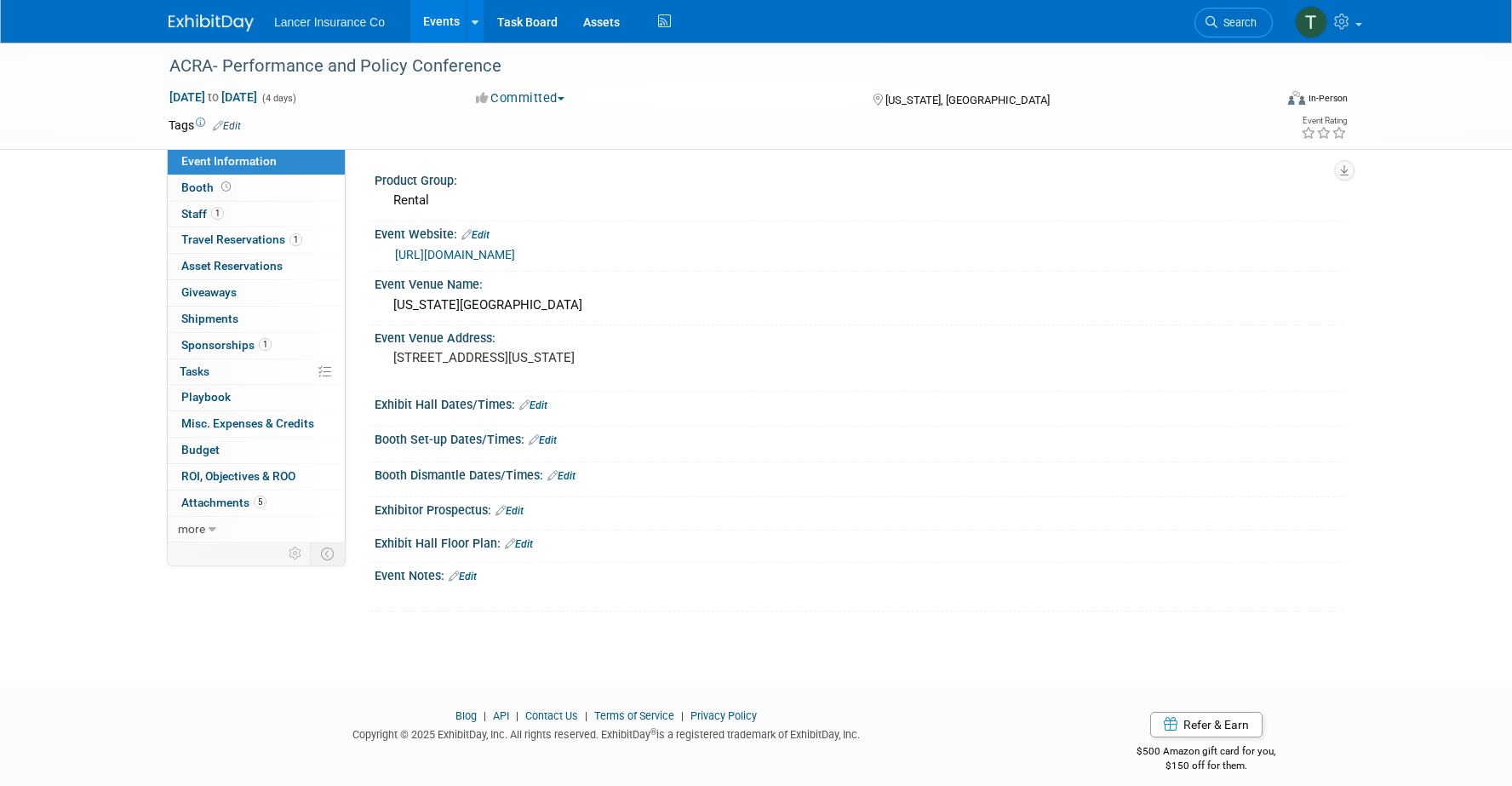
click at [485, 259] on link "[URL][DOMAIN_NAME]" at bounding box center [455, 255] width 120 height 14
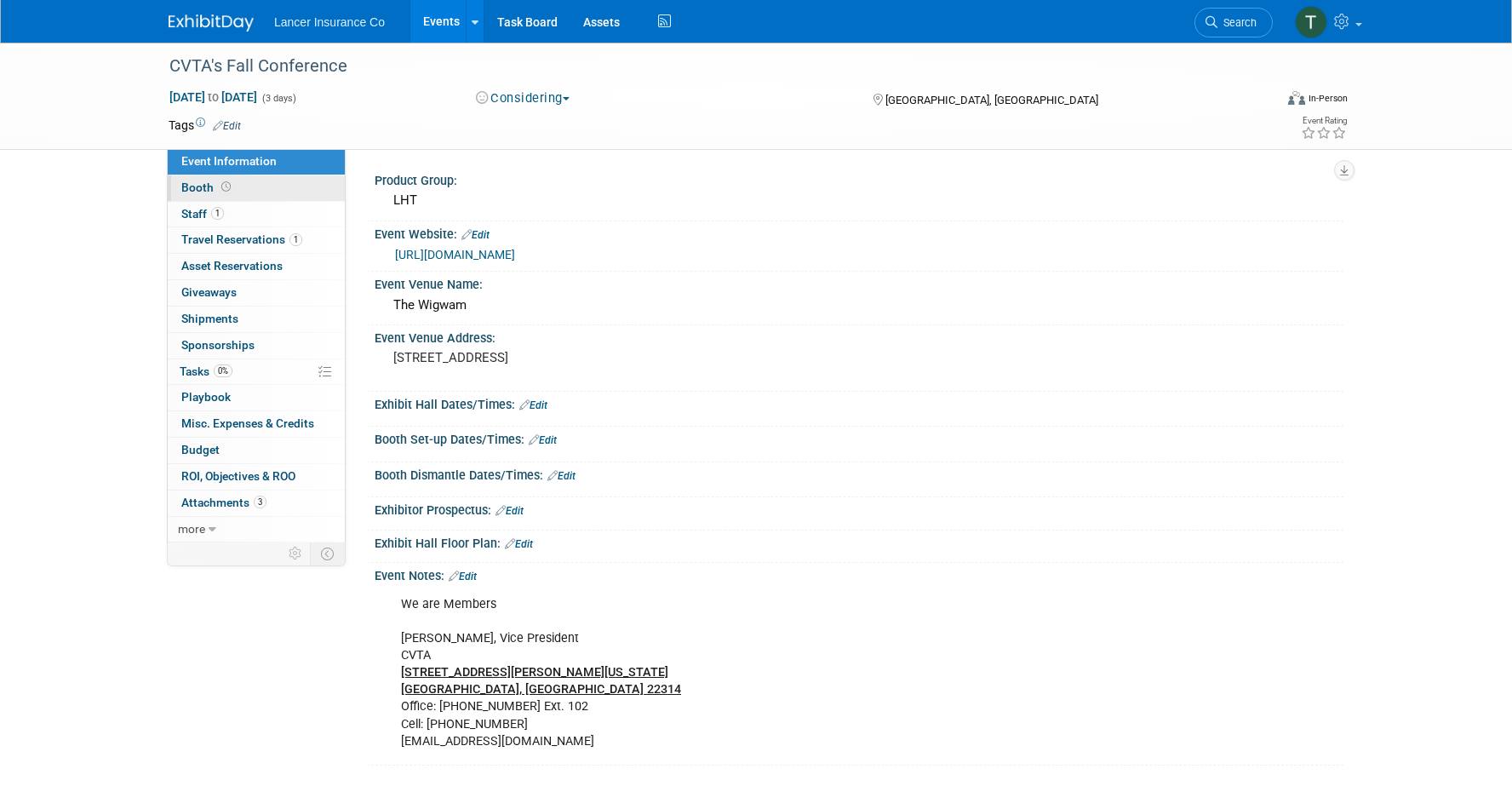
click at [200, 182] on span "Booth" at bounding box center [208, 188] width 53 height 14
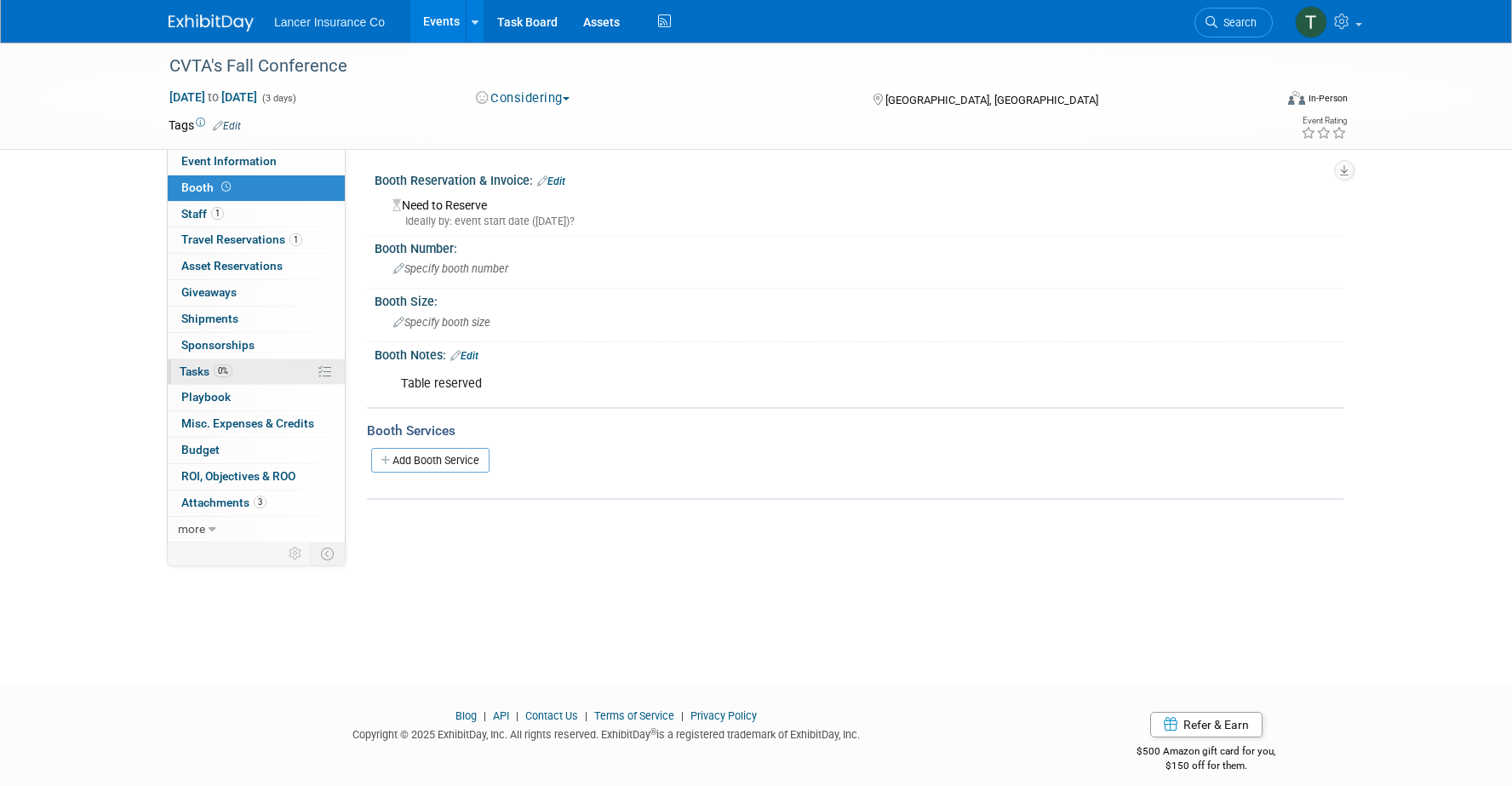
click at [199, 367] on span "Tasks 0%" at bounding box center [206, 372] width 53 height 14
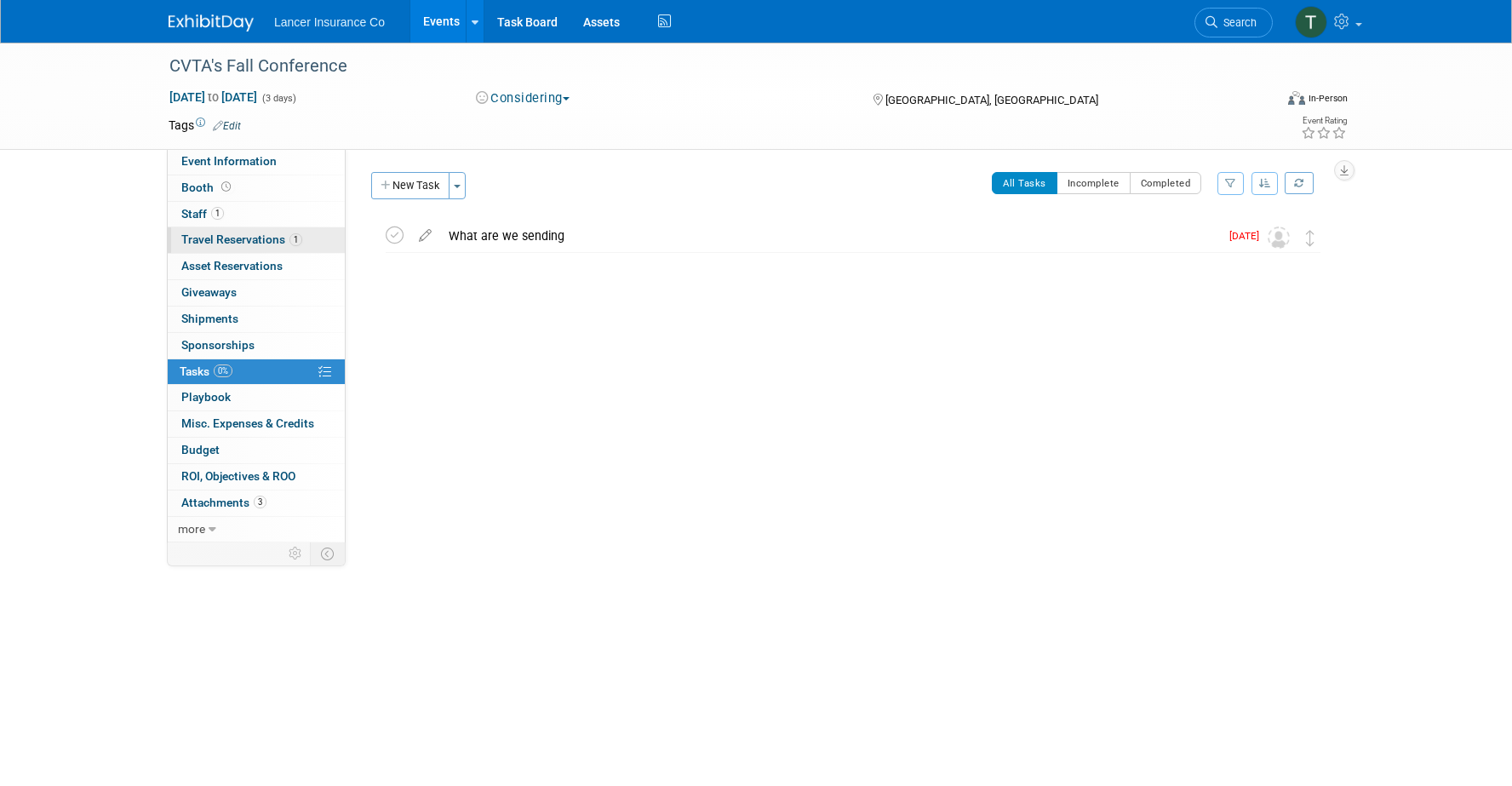
click at [228, 238] on span "Travel Reservations 1" at bounding box center [241, 240] width 121 height 14
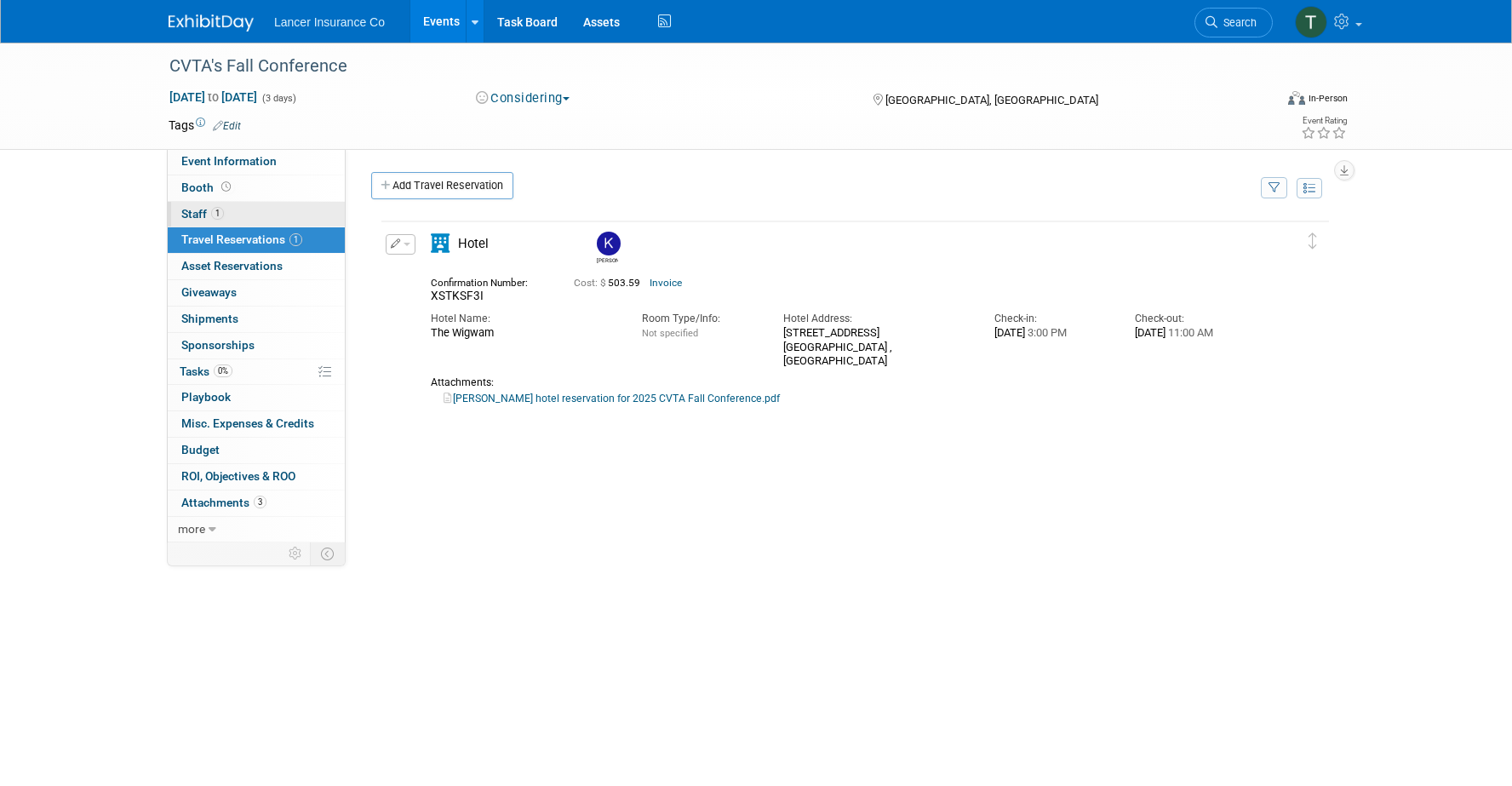
click at [193, 217] on span "Staff 1" at bounding box center [203, 214] width 43 height 14
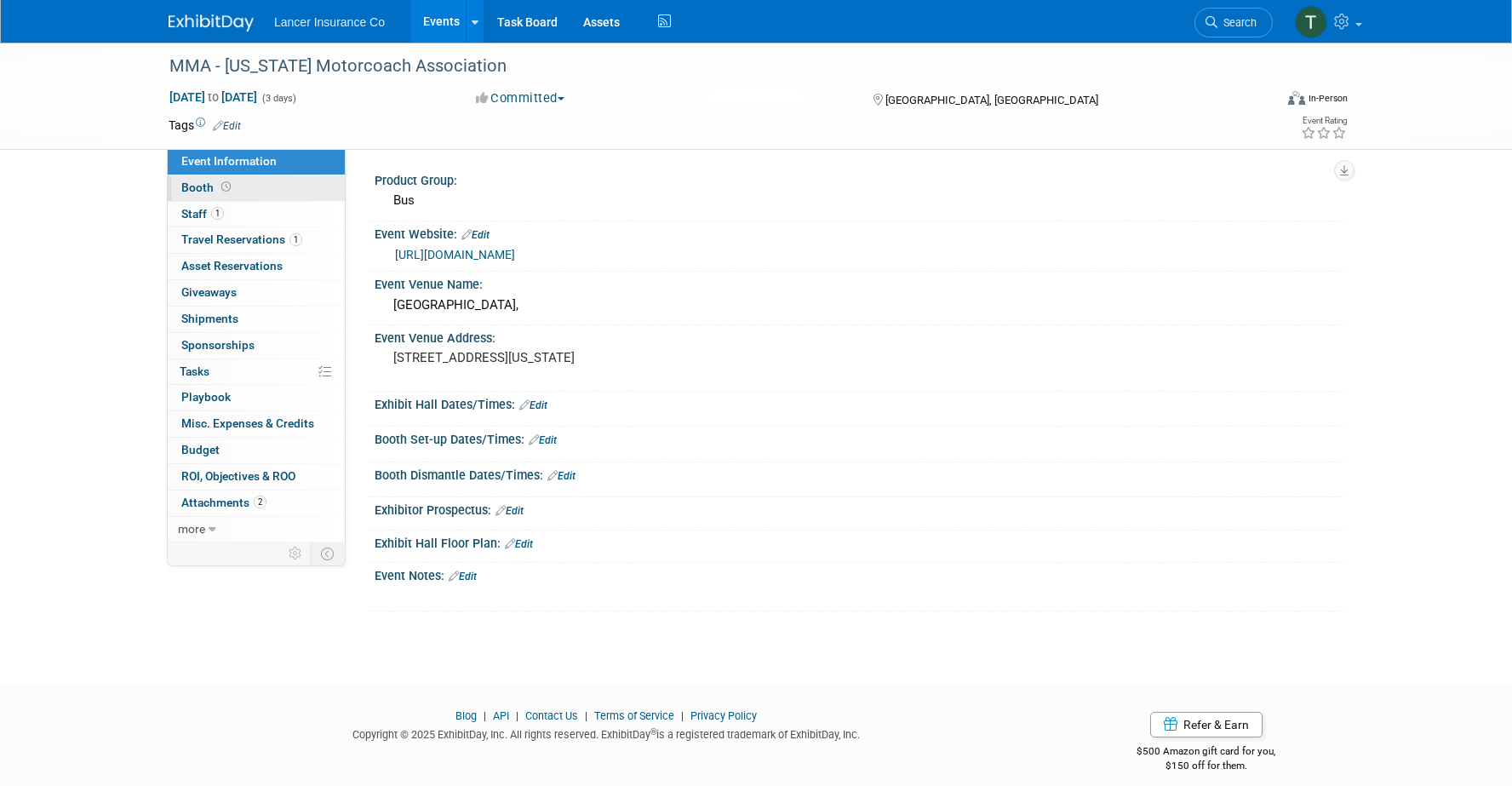
click at [194, 194] on span "Booth" at bounding box center [208, 188] width 53 height 14
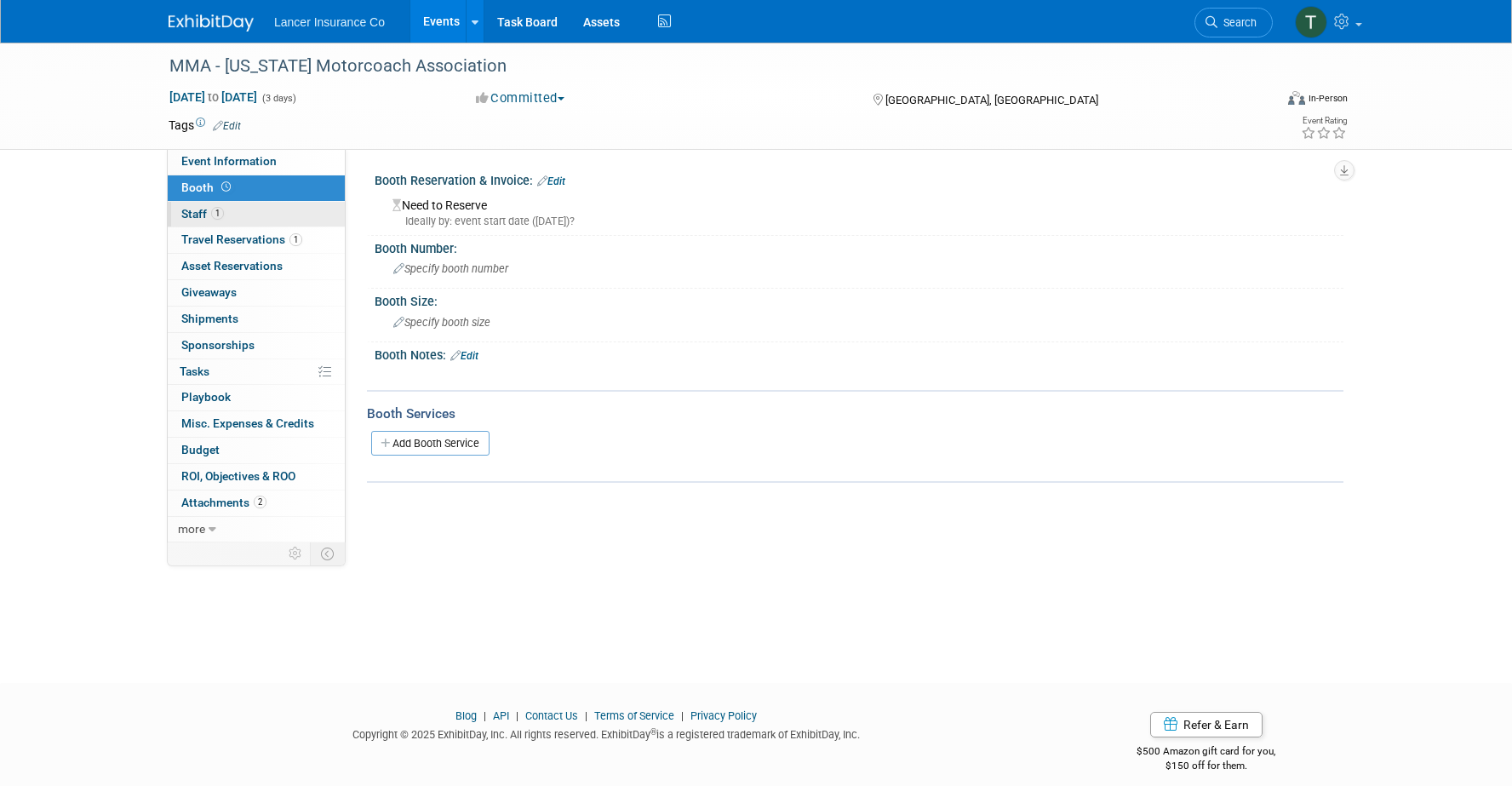
click at [197, 211] on span "Staff 1" at bounding box center [203, 214] width 43 height 14
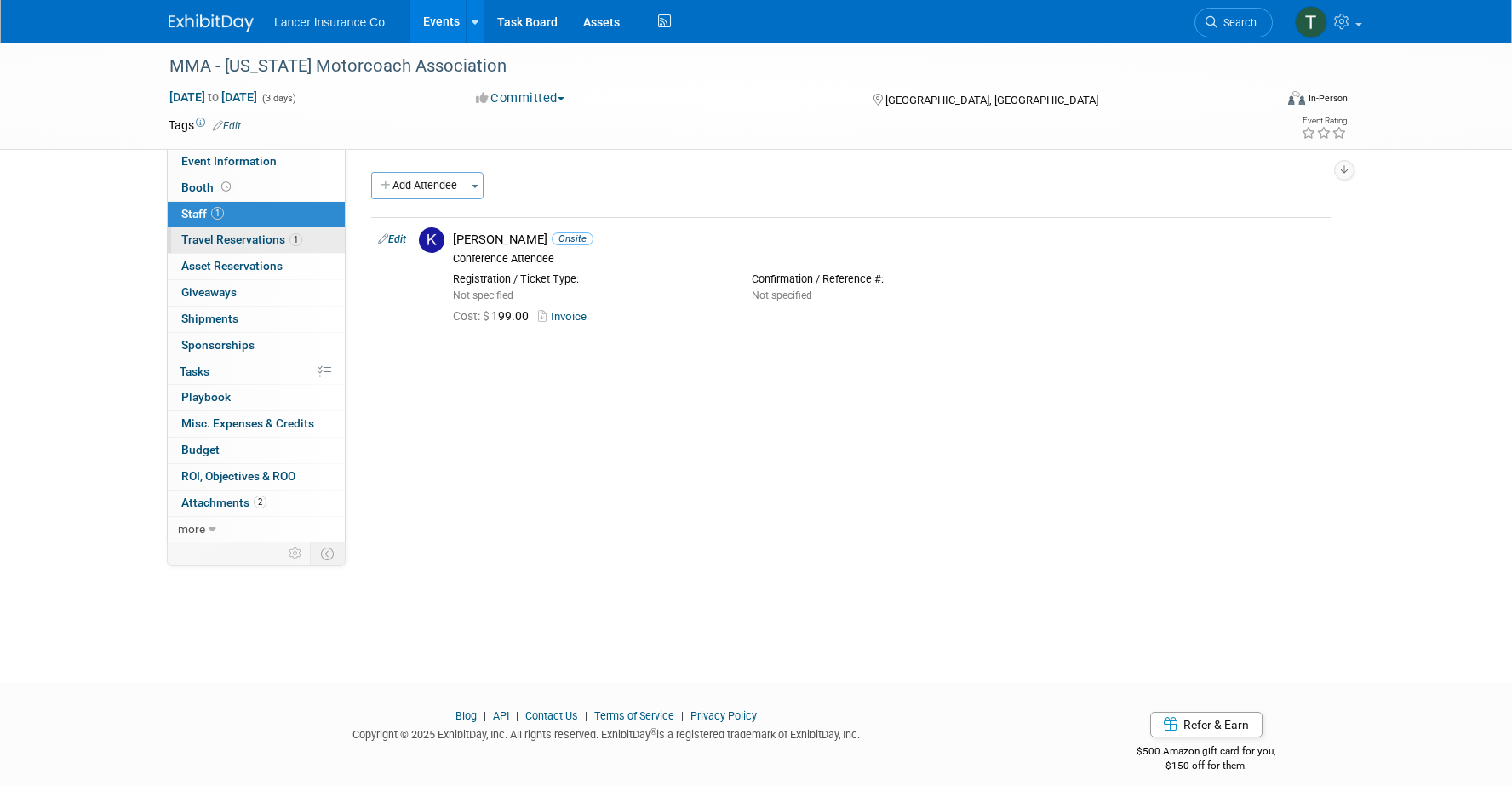
click at [198, 235] on span "Travel Reservations 1" at bounding box center [241, 240] width 121 height 14
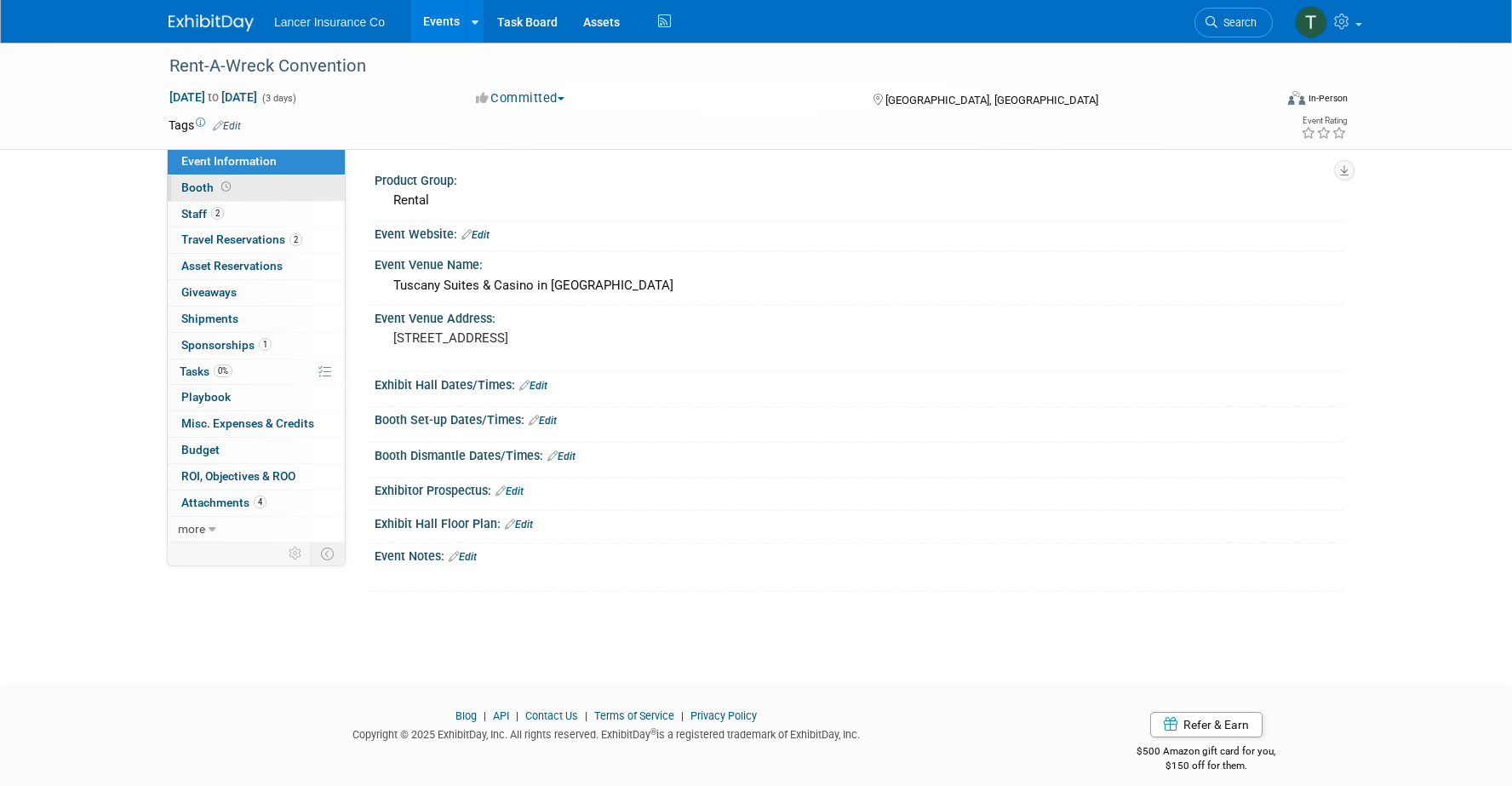
click at [196, 181] on span "Booth" at bounding box center [208, 188] width 53 height 14
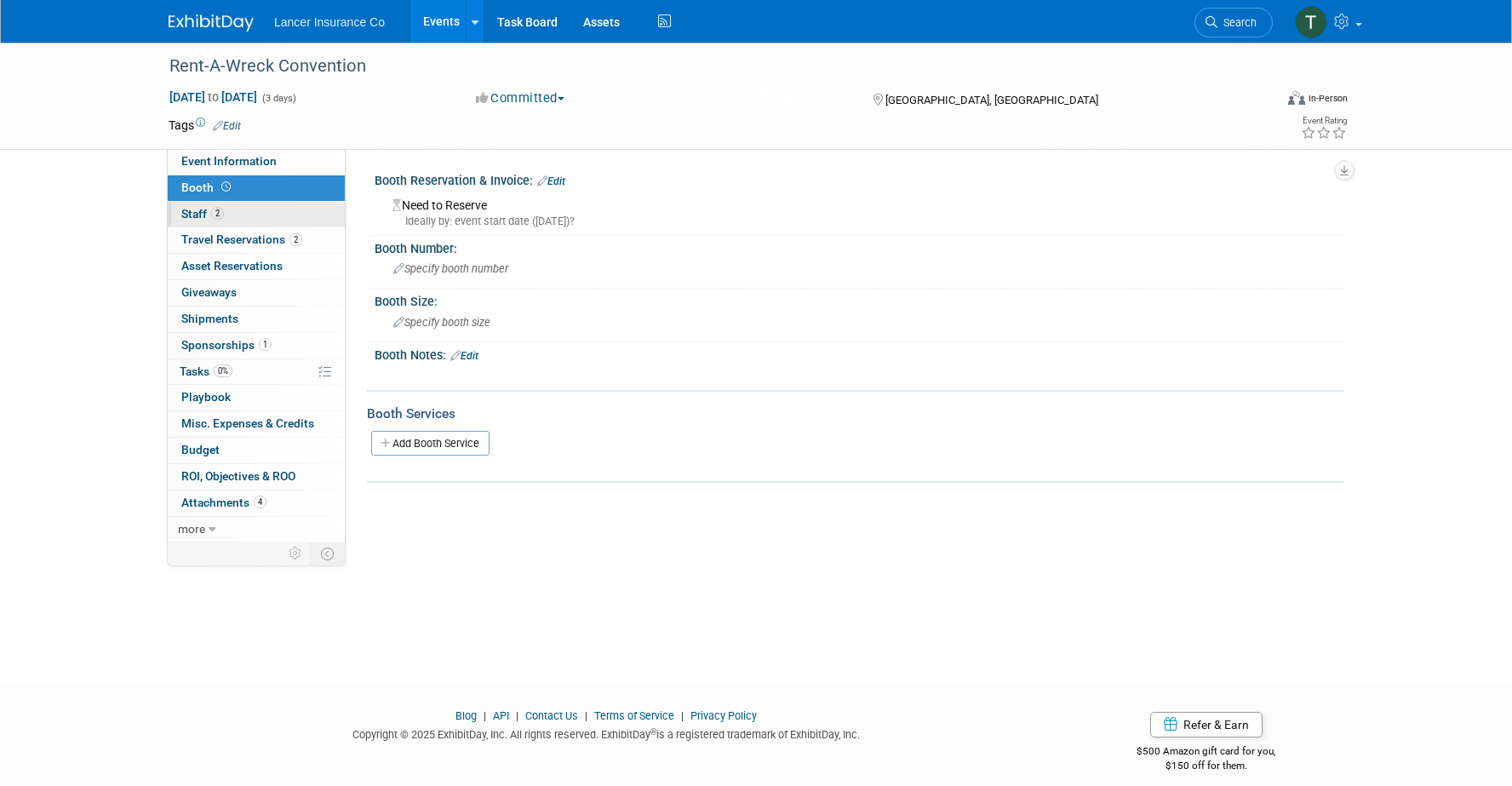
click at [186, 216] on span "Staff 2" at bounding box center [203, 214] width 43 height 14
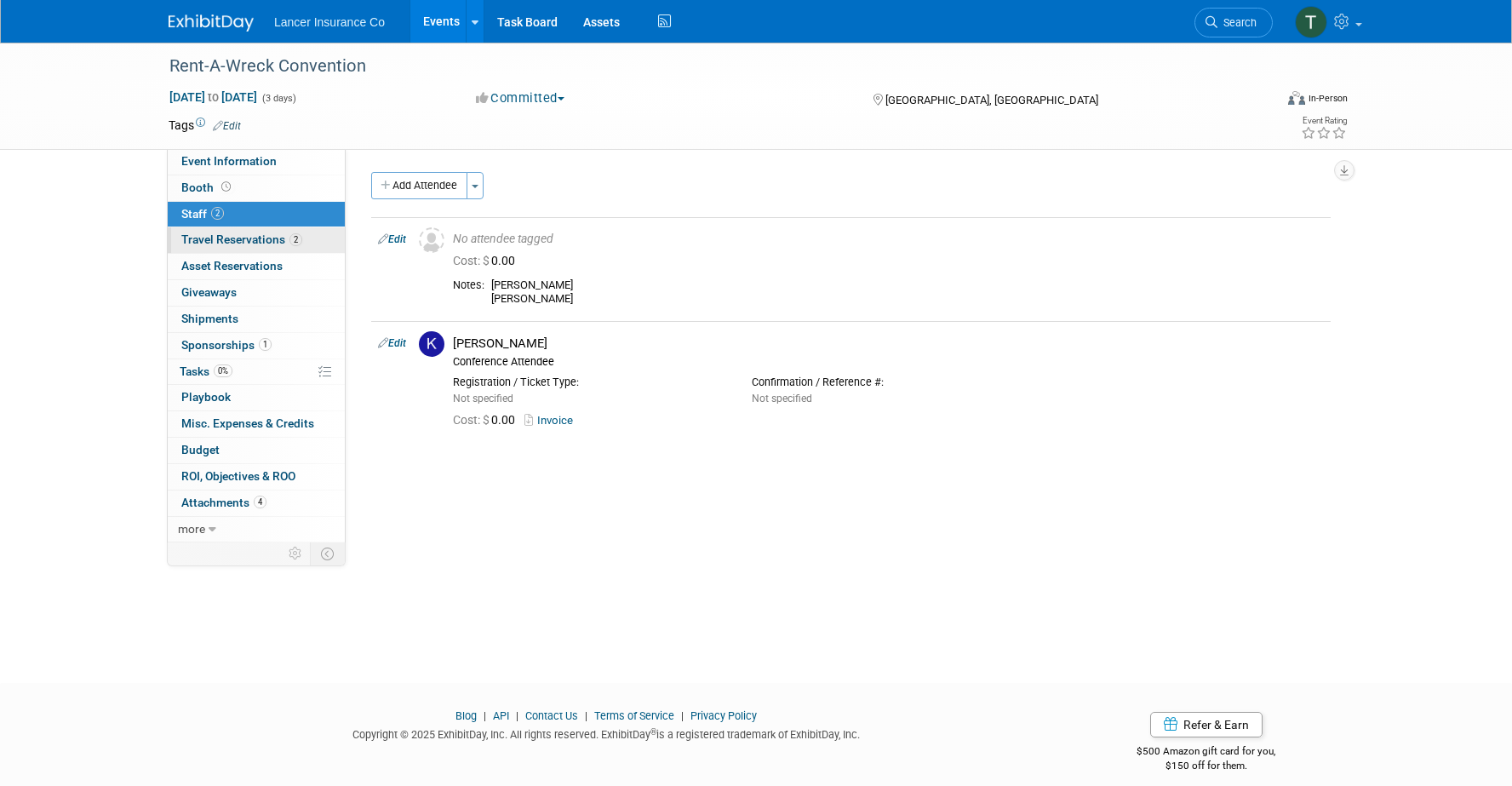
click at [210, 241] on span "Travel Reservations 2" at bounding box center [241, 240] width 121 height 14
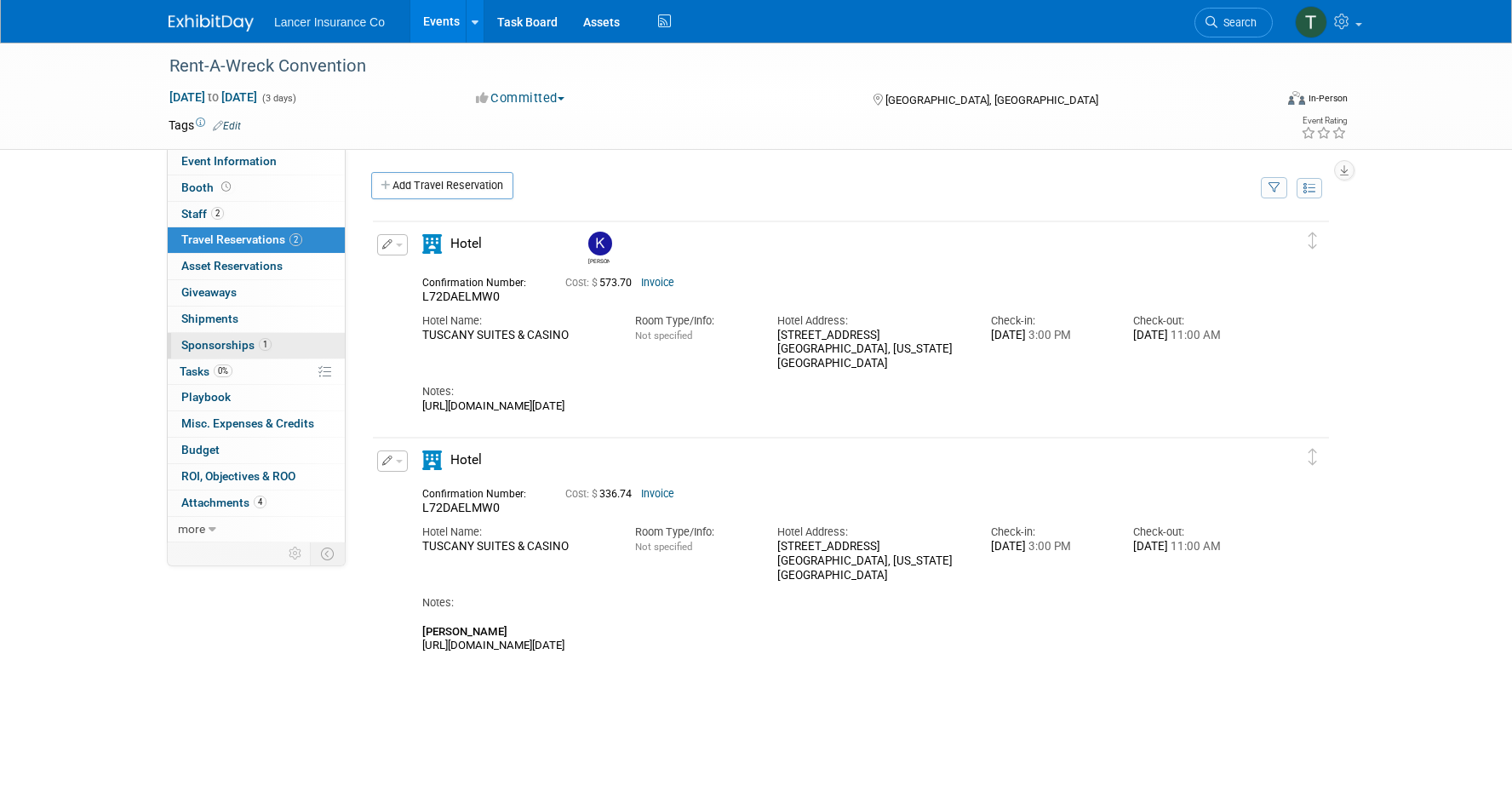
click at [223, 346] on span "Sponsorships 1" at bounding box center [226, 345] width 90 height 14
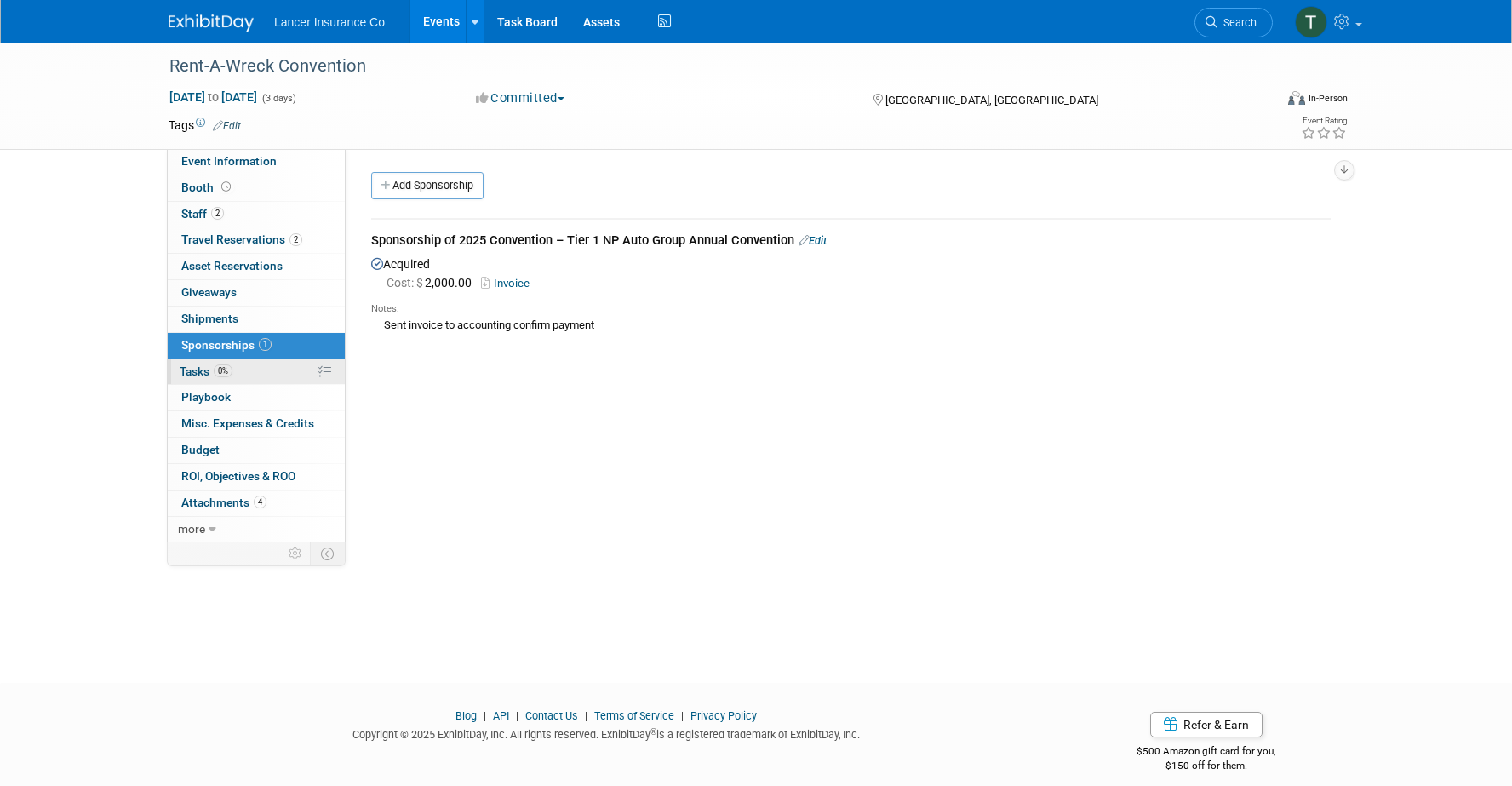
click at [179, 378] on link "0% Tasks 0%" at bounding box center [256, 372] width 177 height 26
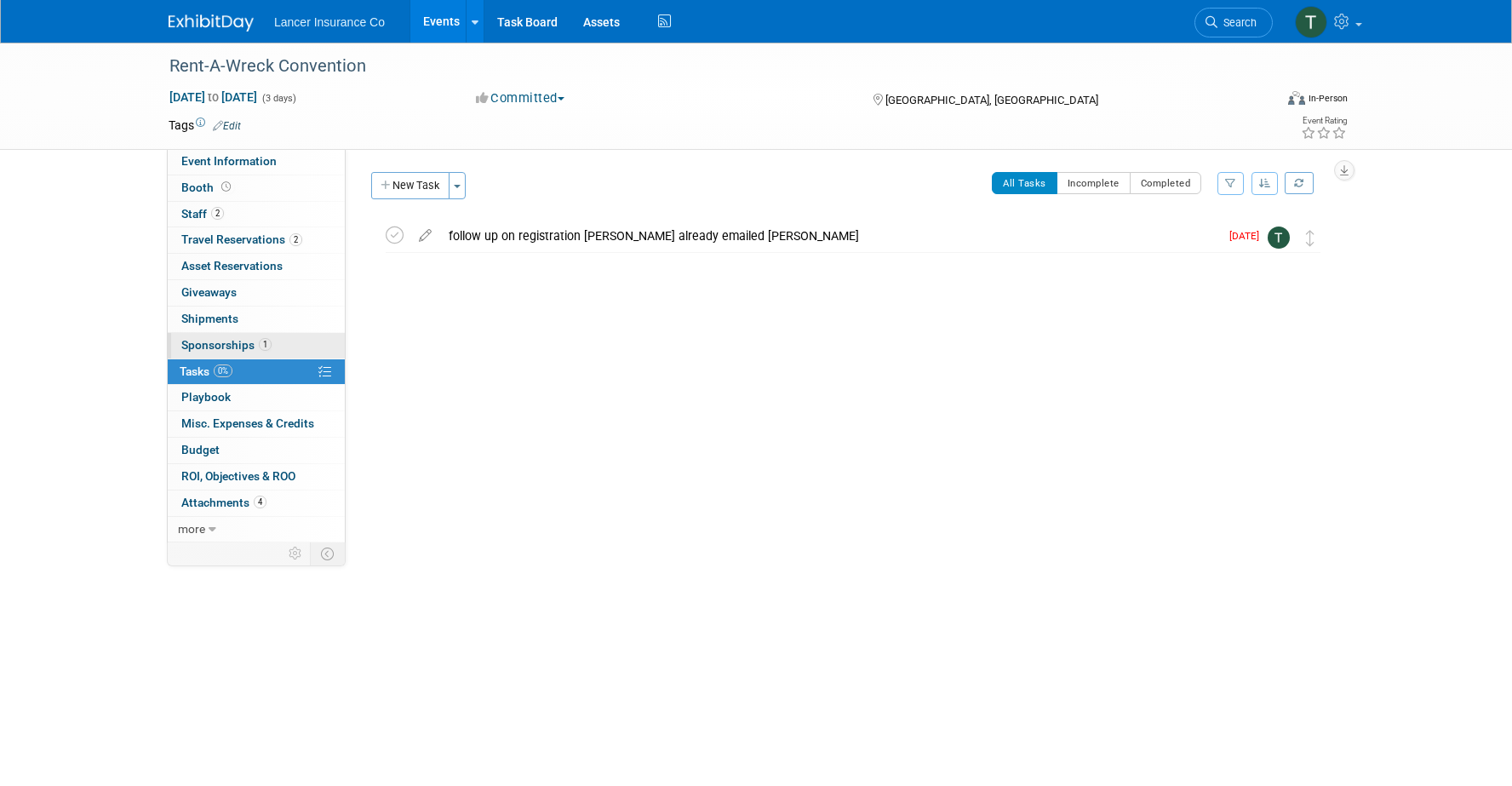
click at [213, 341] on span "Sponsorships 1" at bounding box center [226, 345] width 90 height 14
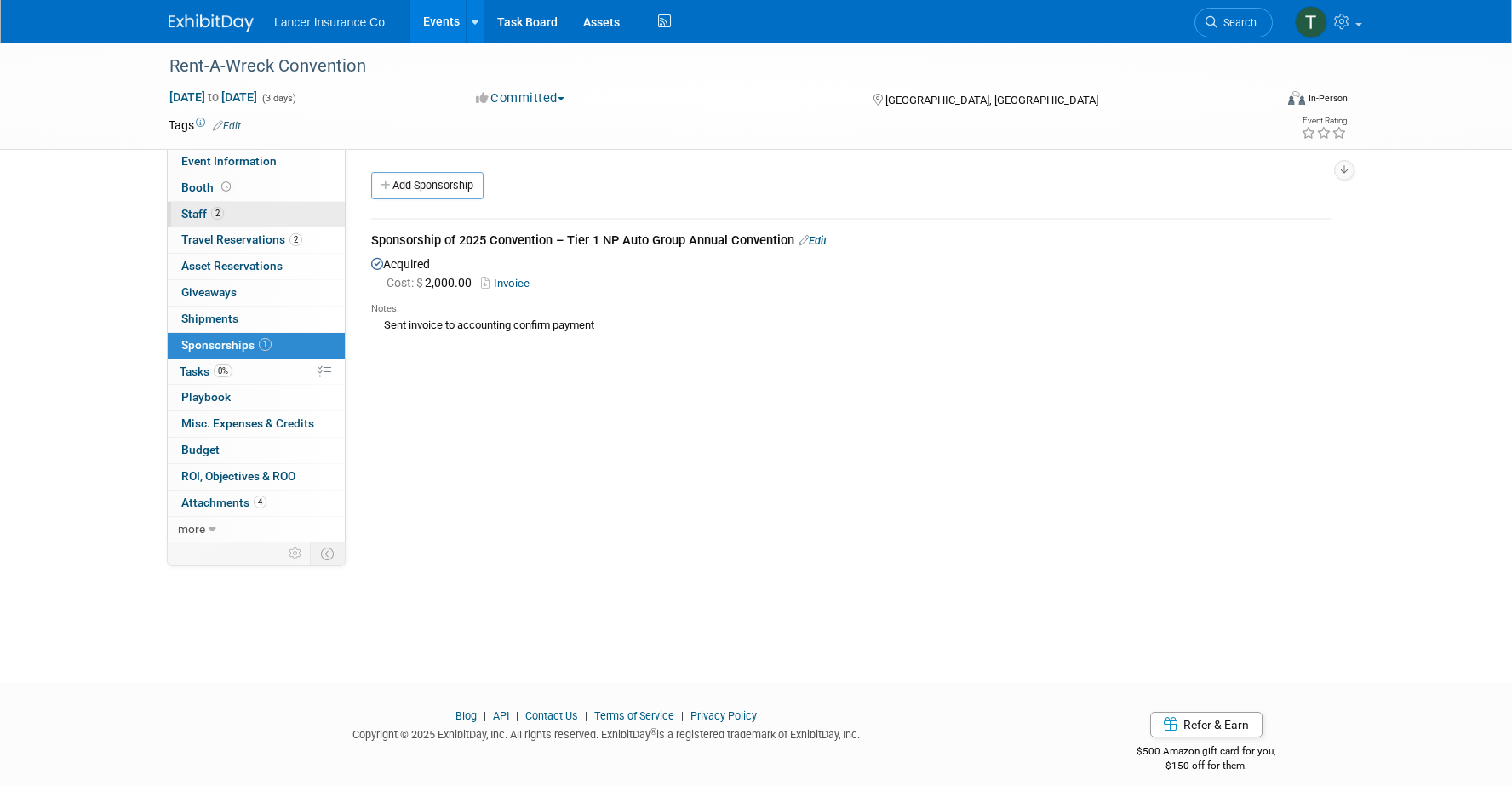
click at [201, 208] on span "Staff 2" at bounding box center [203, 214] width 43 height 14
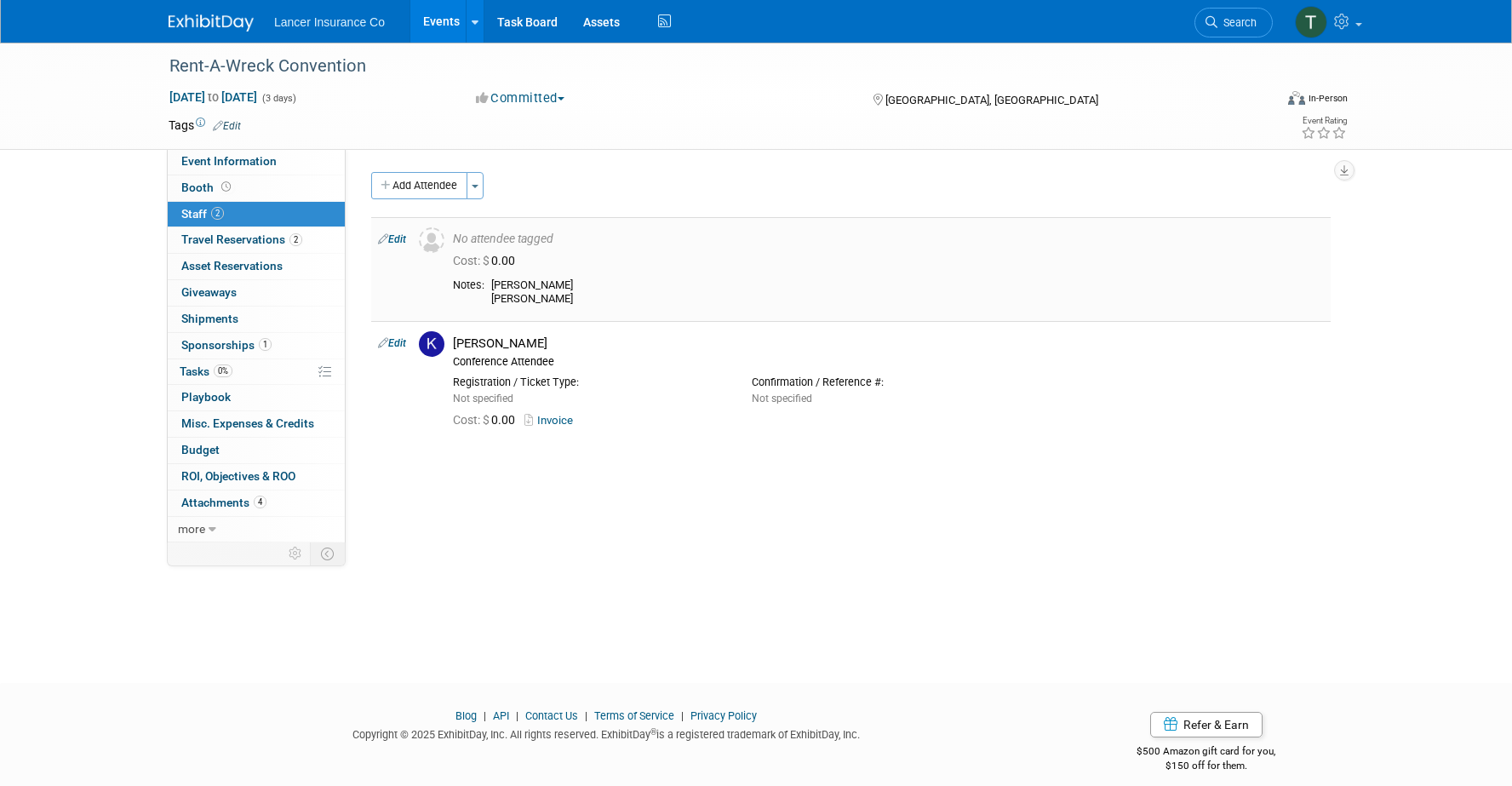
click at [402, 239] on link "Edit" at bounding box center [392, 240] width 28 height 12
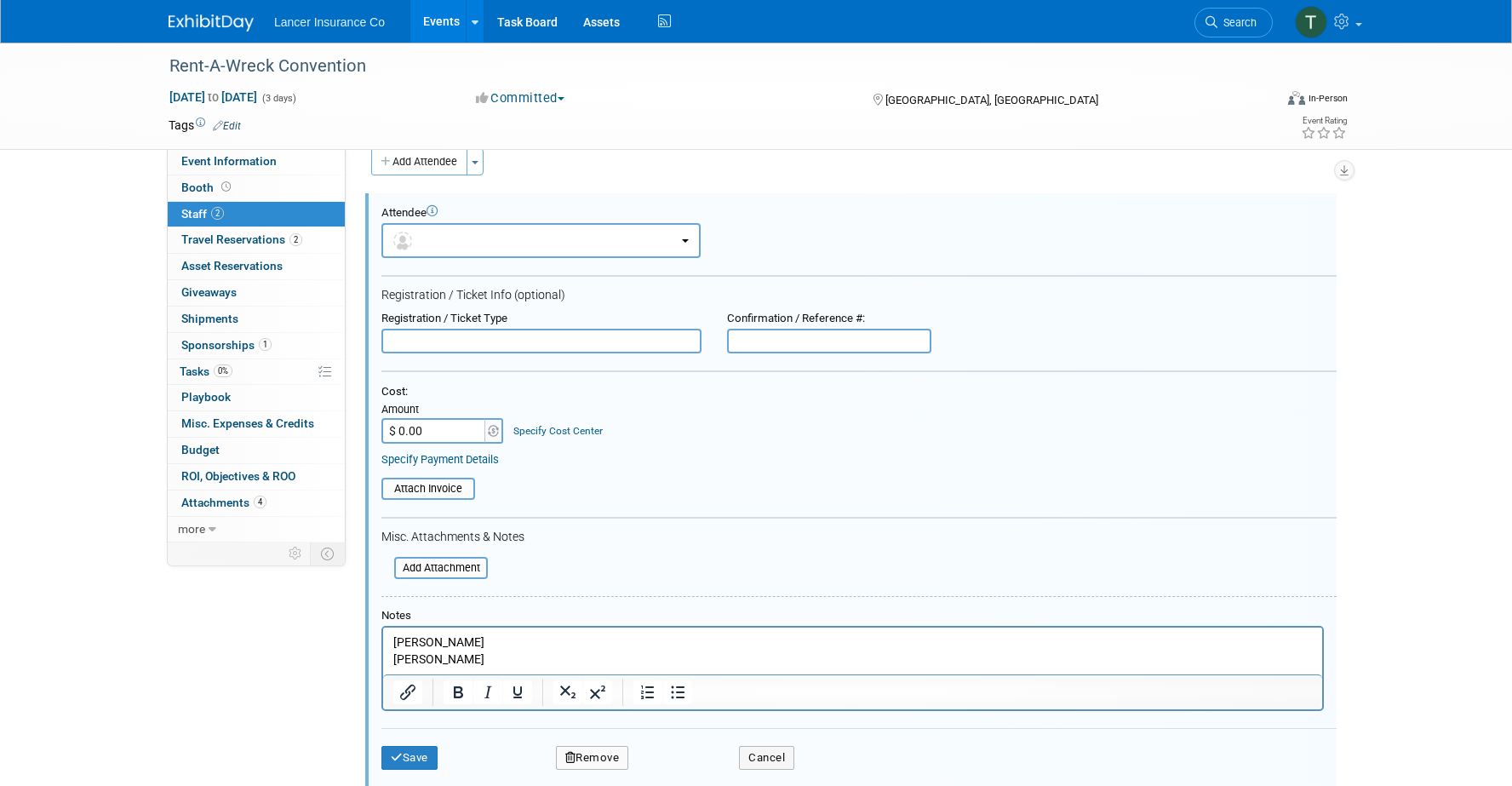
click at [466, 645] on p "Brian Cooper Alexander Izsak" at bounding box center [853, 651] width 920 height 33
drag, startPoint x: 487, startPoint y: 657, endPoint x: 449, endPoint y: 657, distance: 38.0
click at [449, 657] on p "Brian Cooper - booked own room and did registration Alexander Izsak" at bounding box center [853, 651] width 920 height 33
copy p "Izsak"
click at [490, 660] on p "Brian Cooper - booked own room and did registration Alexander Izsak" at bounding box center [853, 651] width 920 height 33
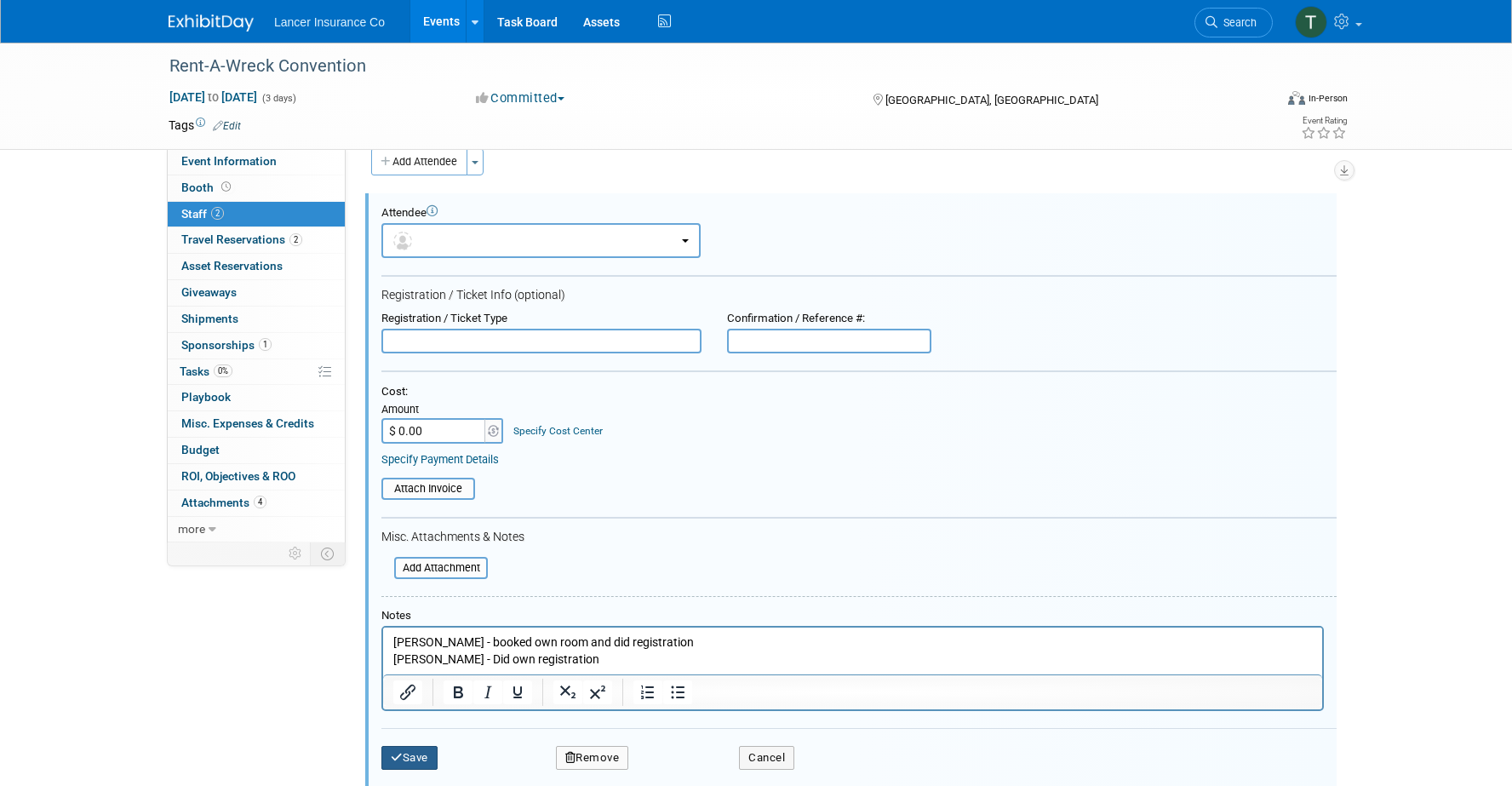
click at [419, 747] on button "Save" at bounding box center [410, 759] width 56 height 24
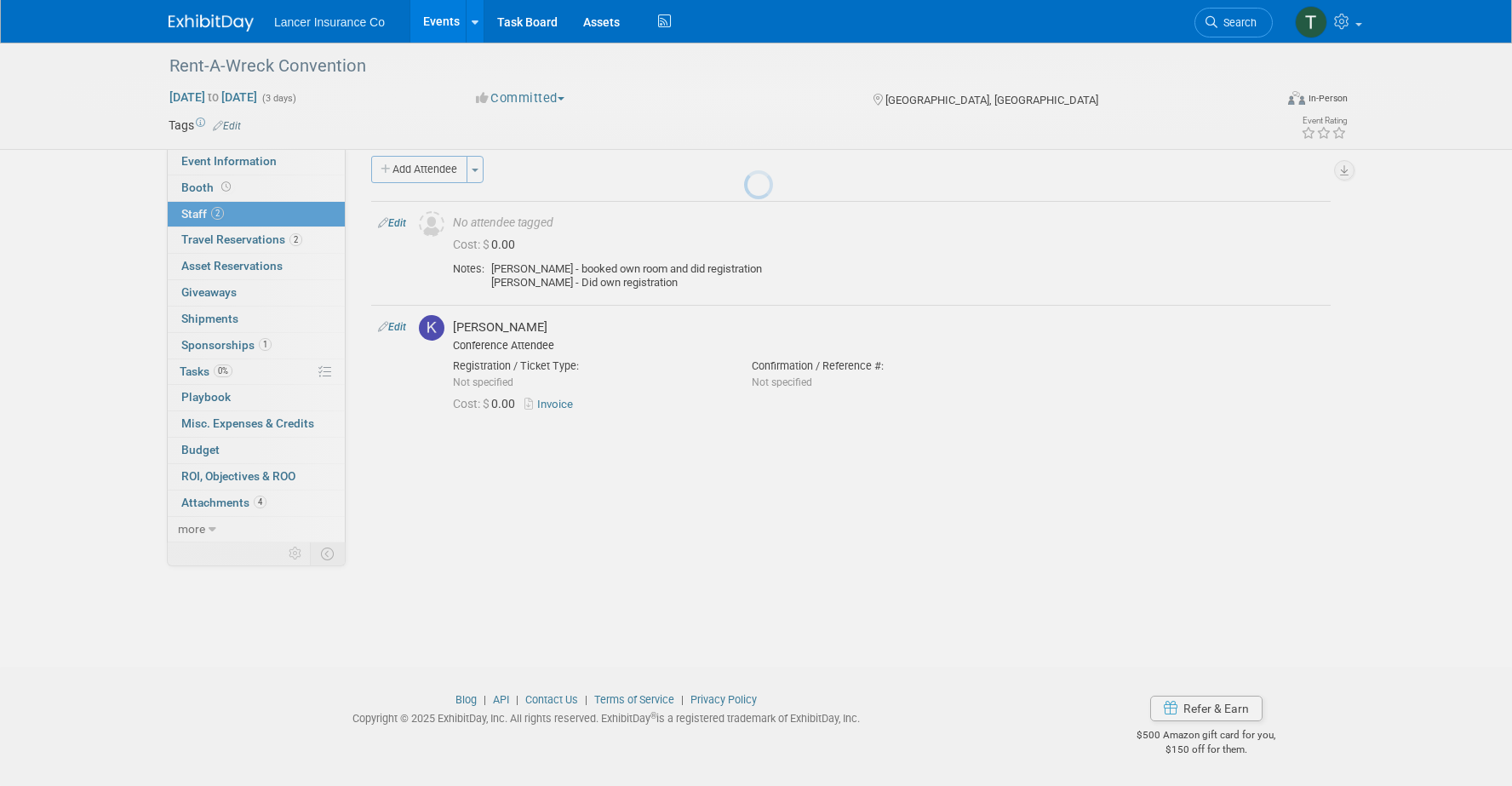
scroll to position [15, 0]
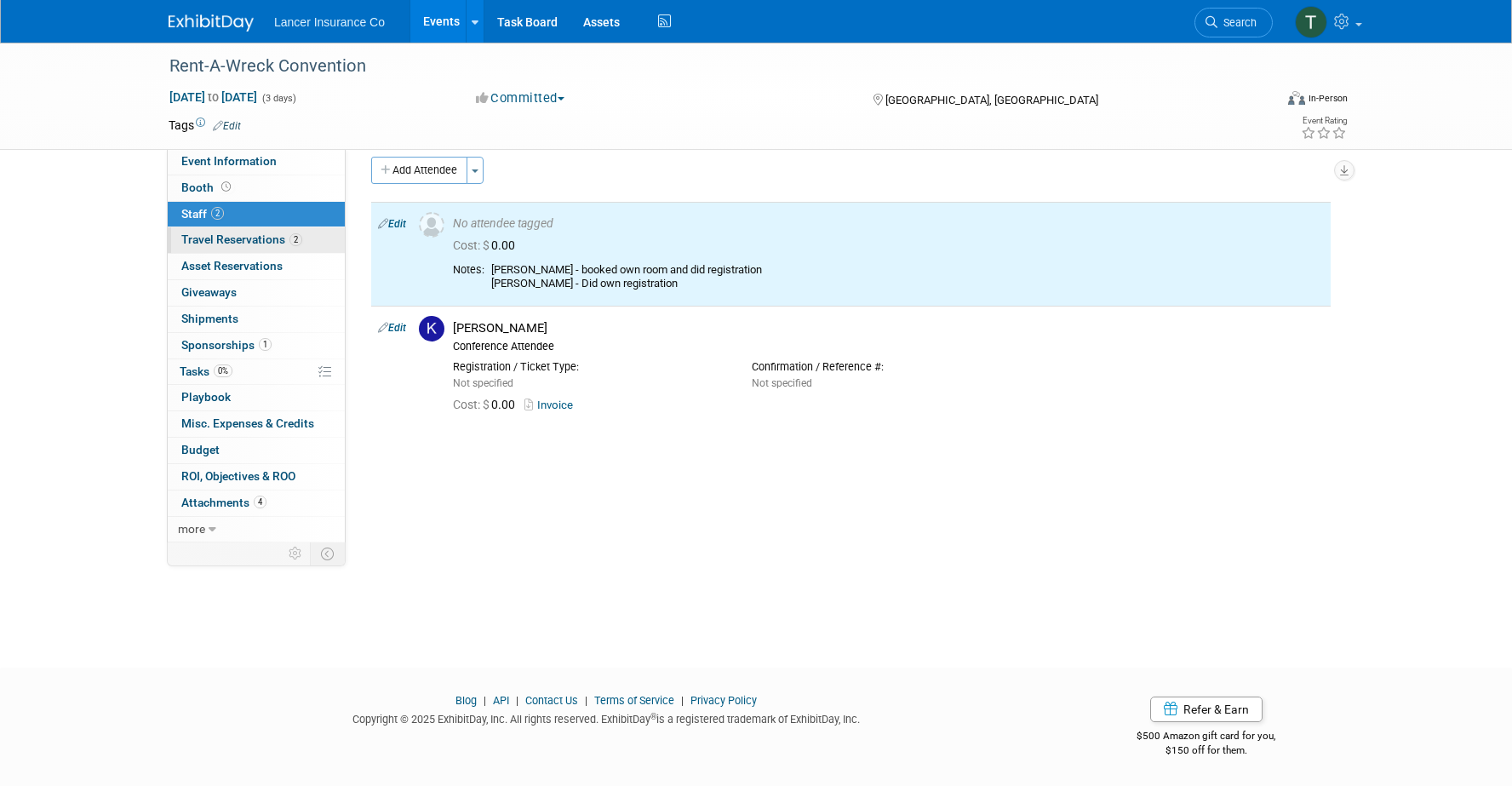
click at [209, 244] on span "Travel Reservations 2" at bounding box center [241, 240] width 121 height 14
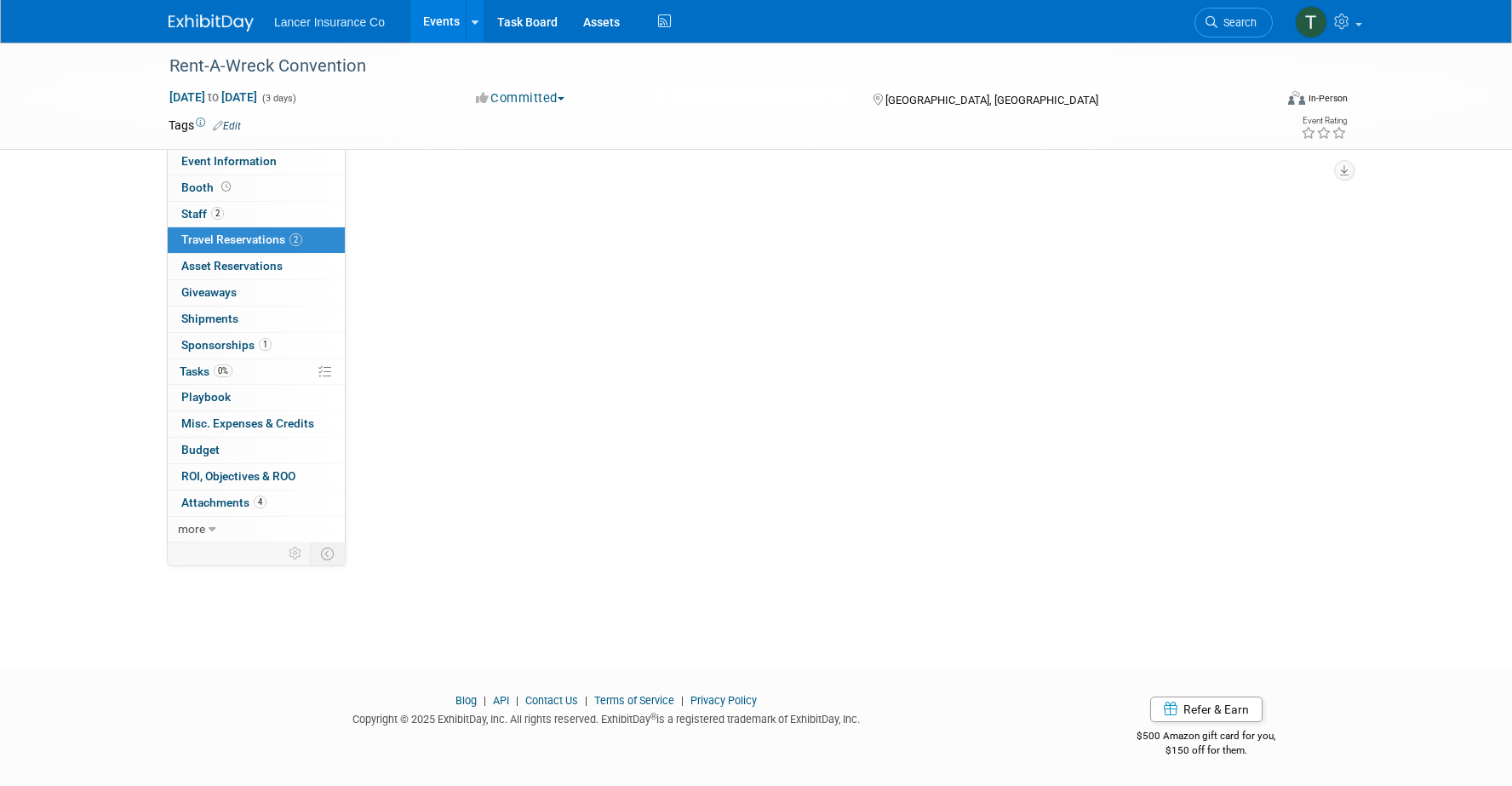
scroll to position [0, 0]
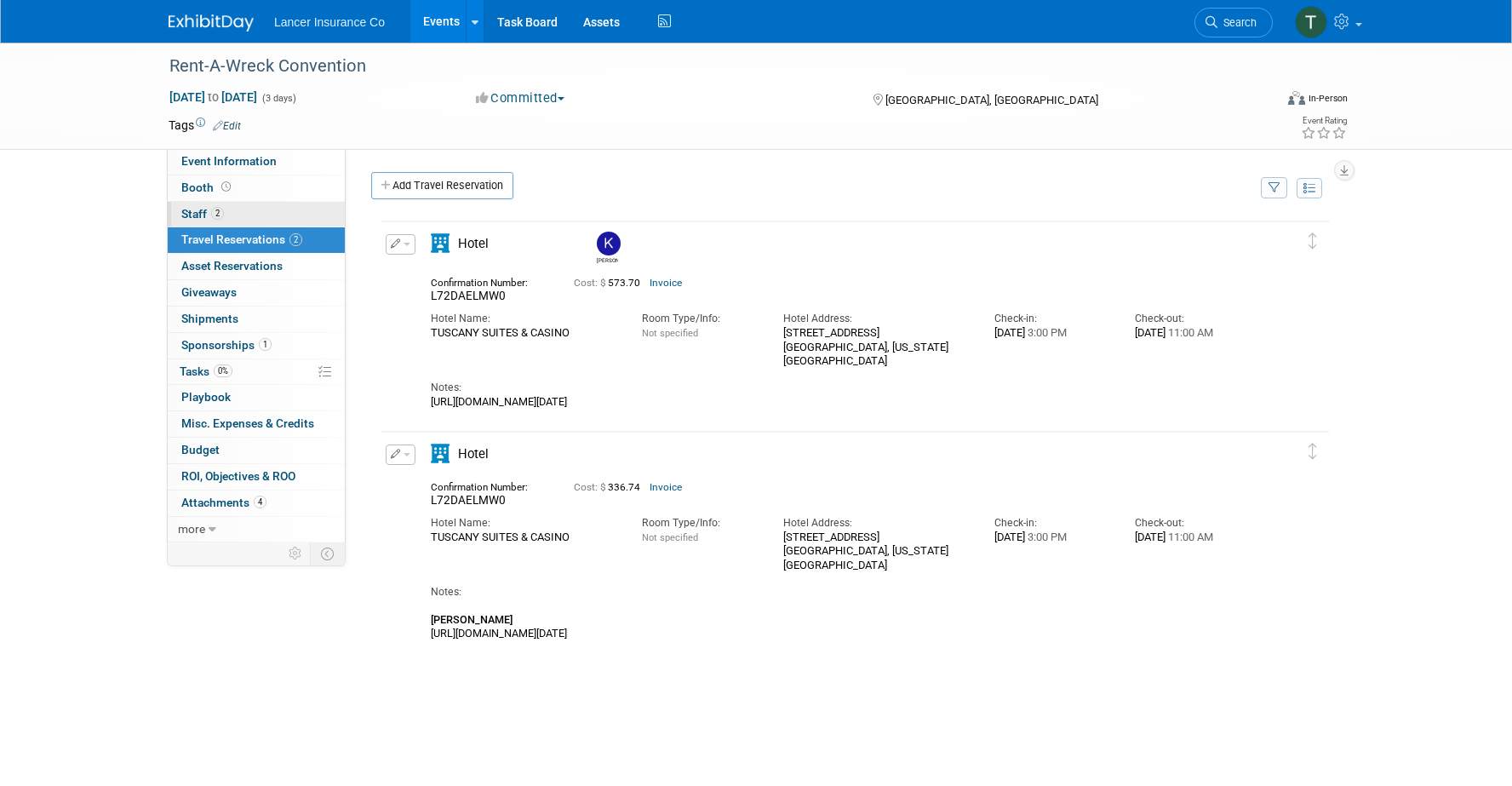
click at [199, 213] on span "Staff 2" at bounding box center [203, 214] width 43 height 14
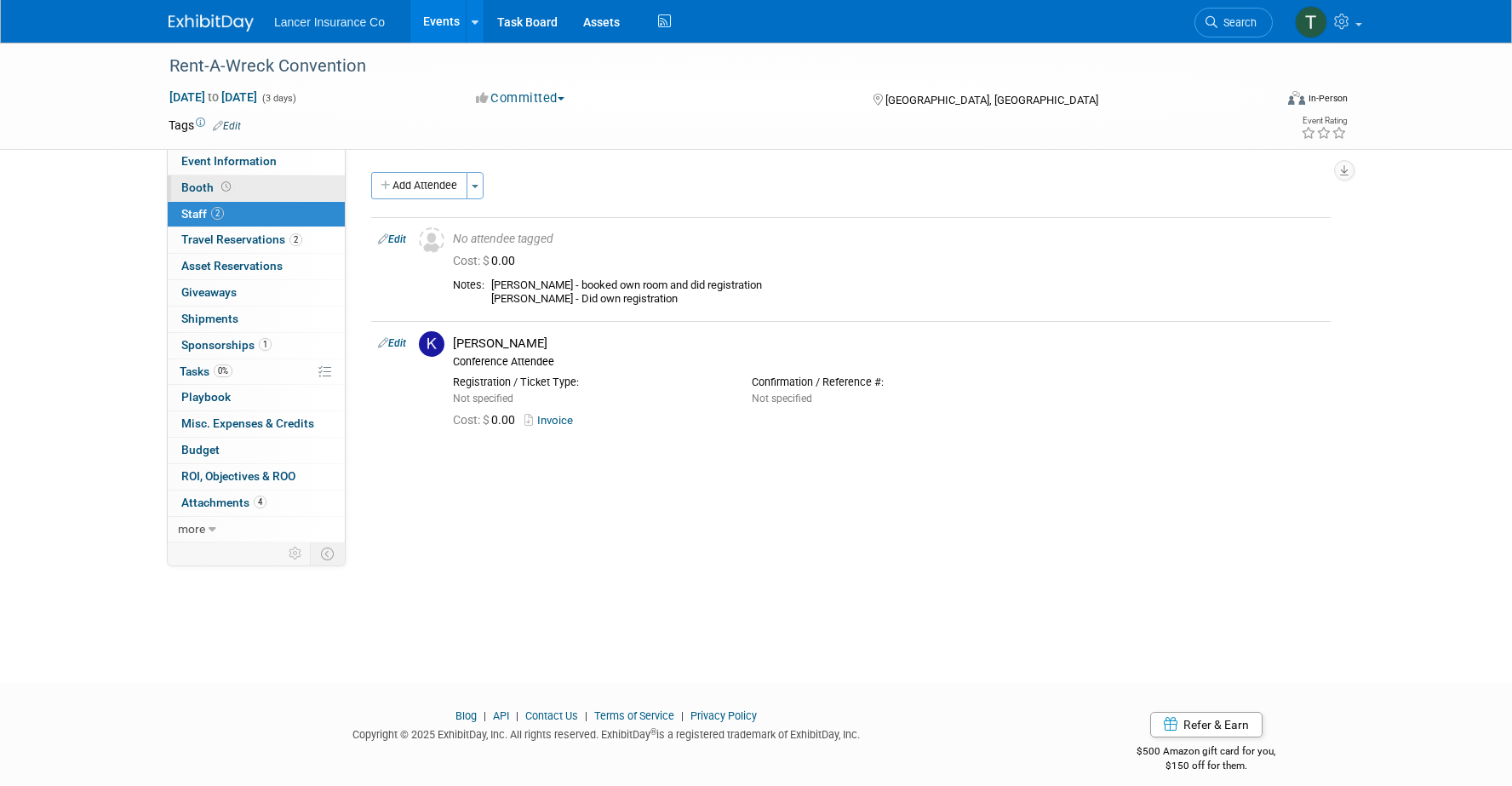
click at [198, 181] on span "Booth" at bounding box center [208, 188] width 53 height 14
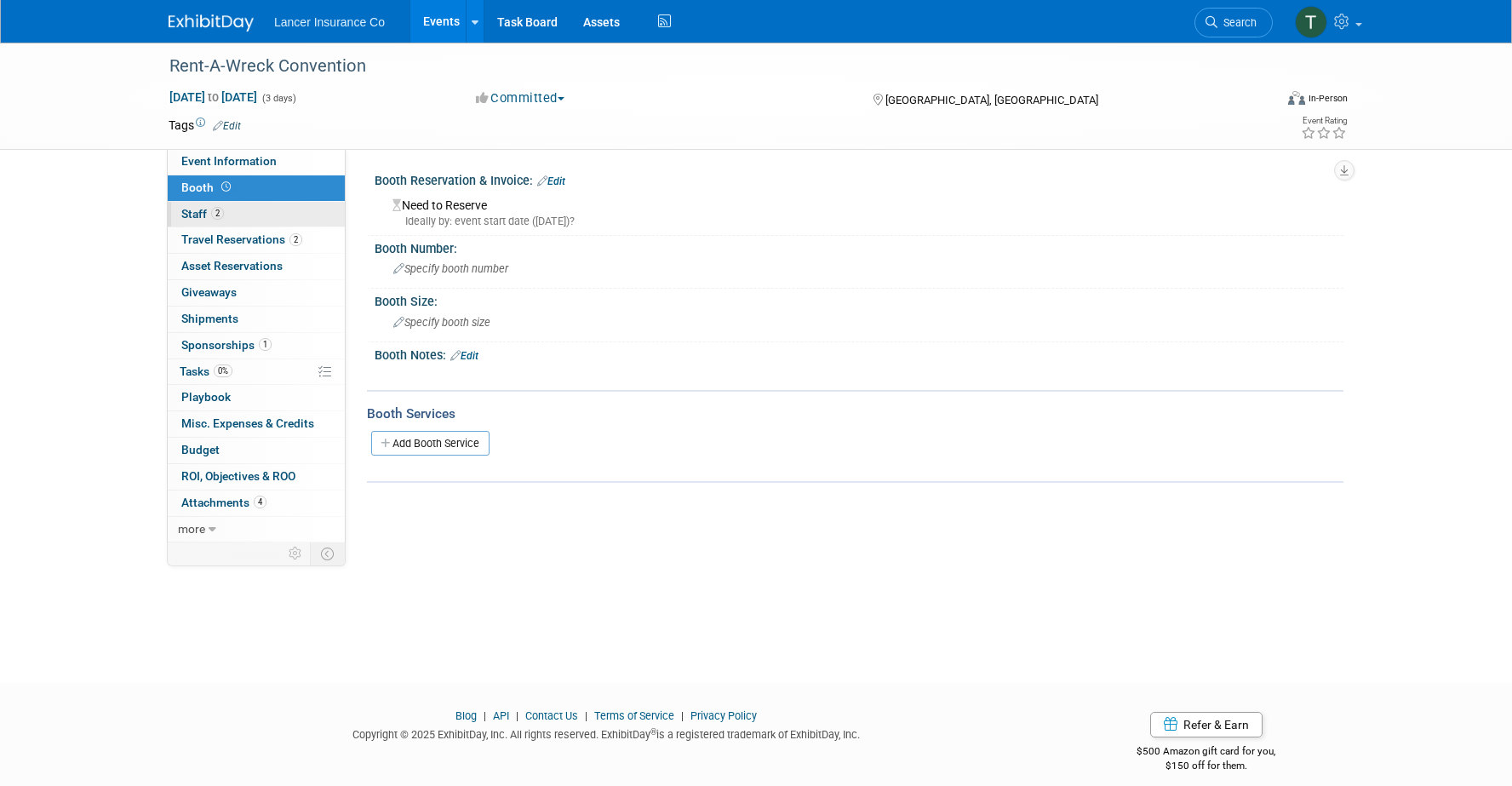
click at [205, 214] on span "Staff 2" at bounding box center [203, 214] width 43 height 14
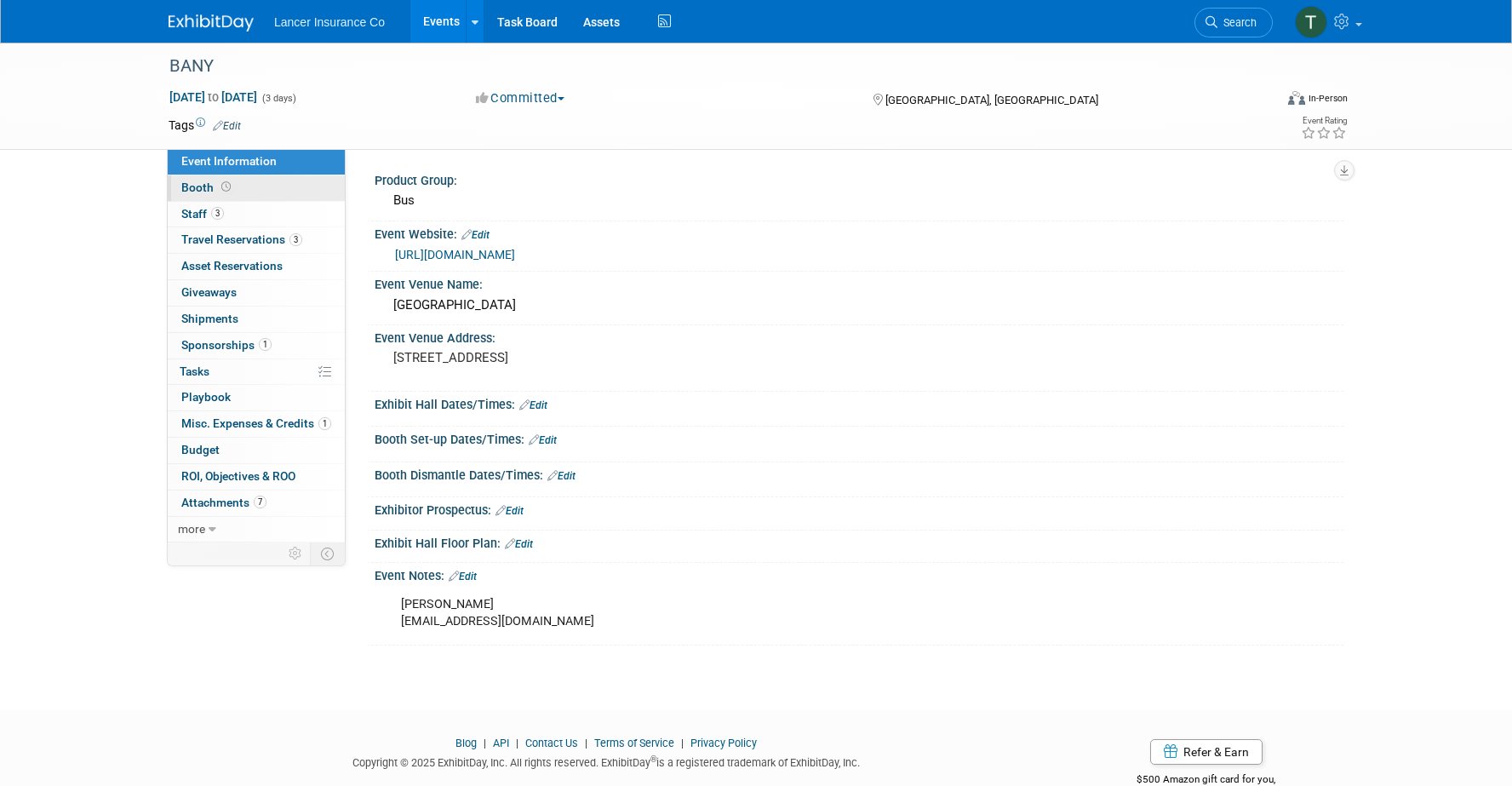
click at [197, 186] on span "Booth" at bounding box center [208, 188] width 53 height 14
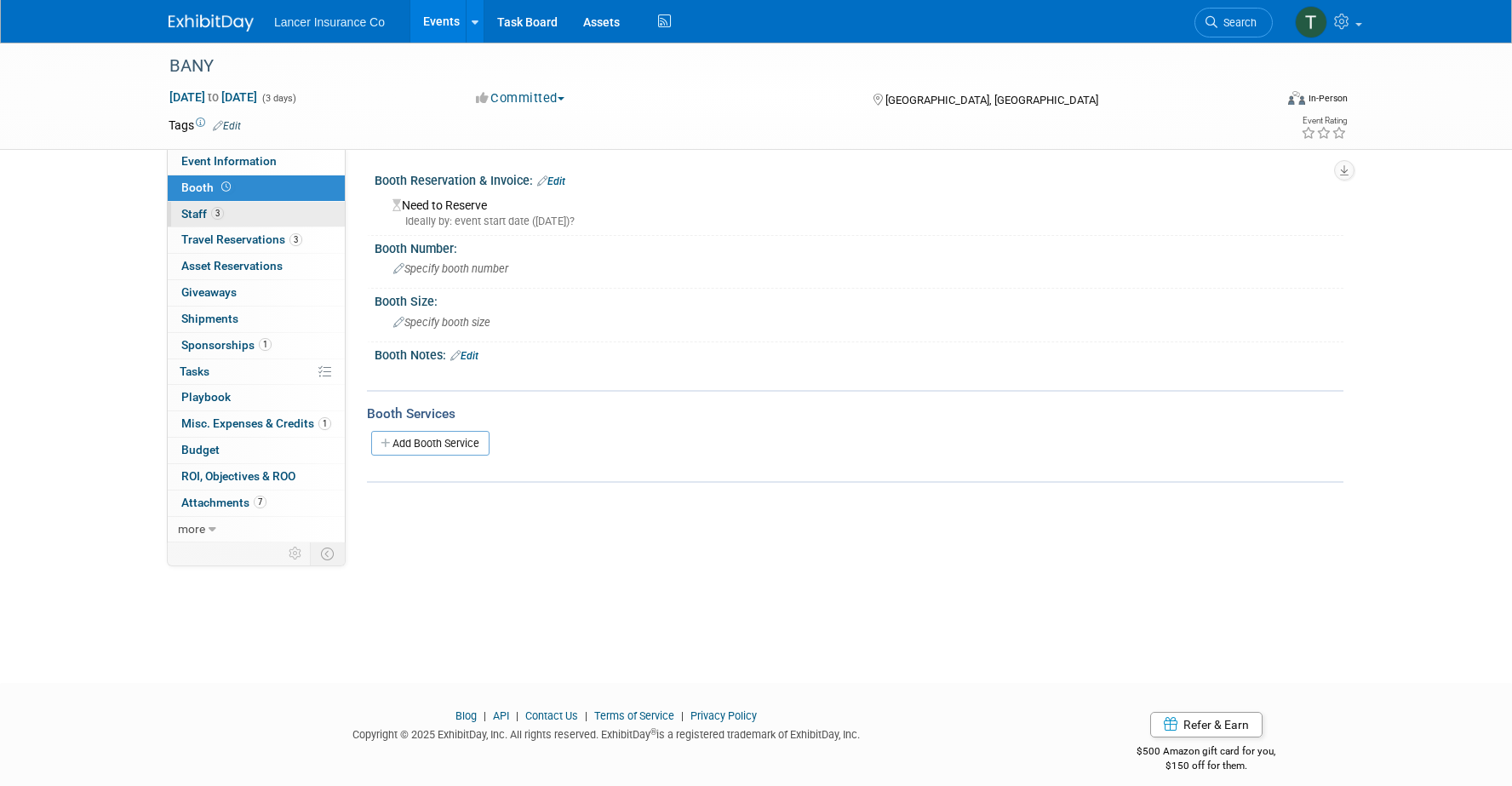
click at [201, 212] on span "Staff 3" at bounding box center [203, 214] width 43 height 14
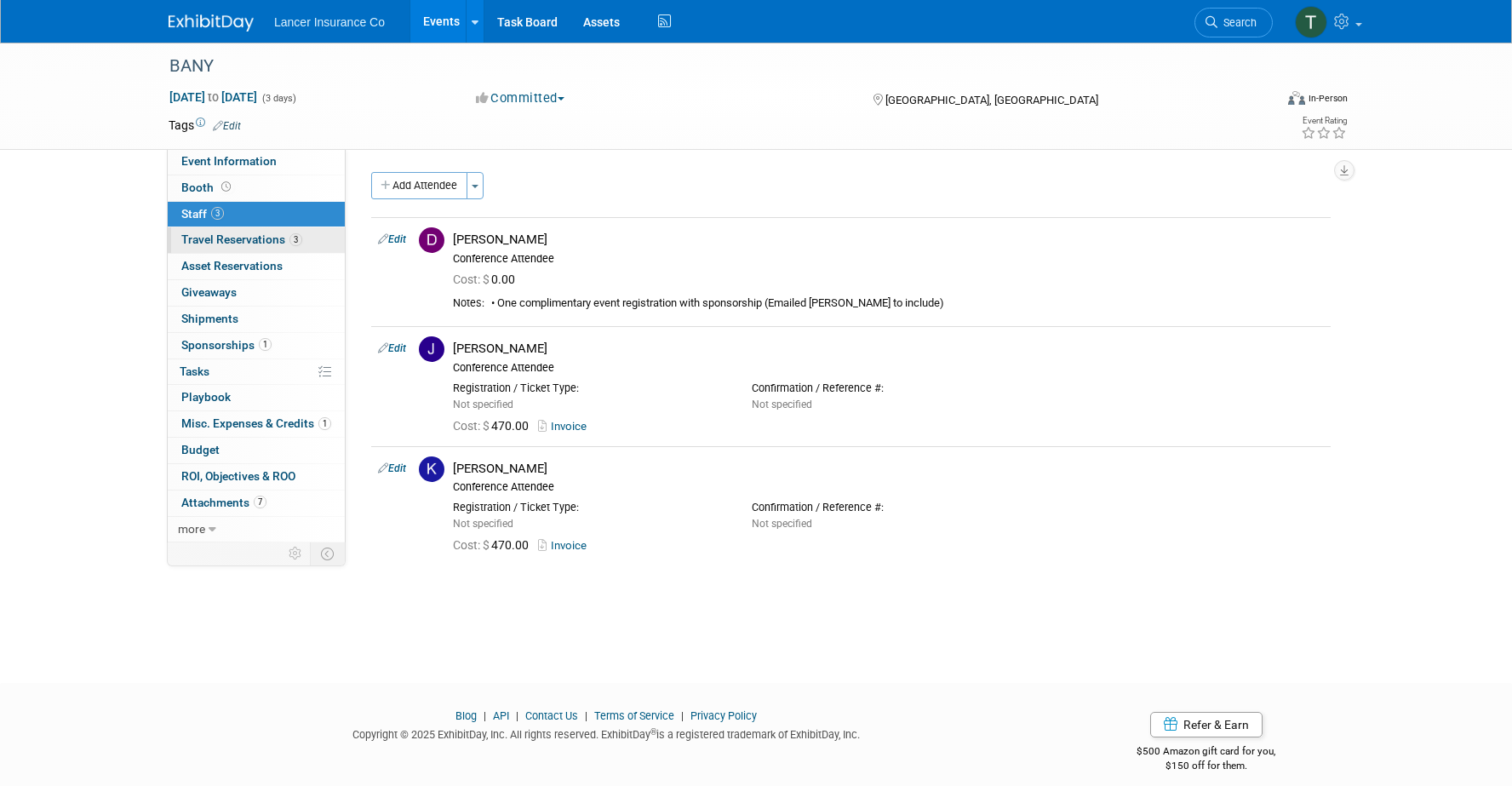
click at [214, 241] on span "Travel Reservations 3" at bounding box center [241, 240] width 121 height 14
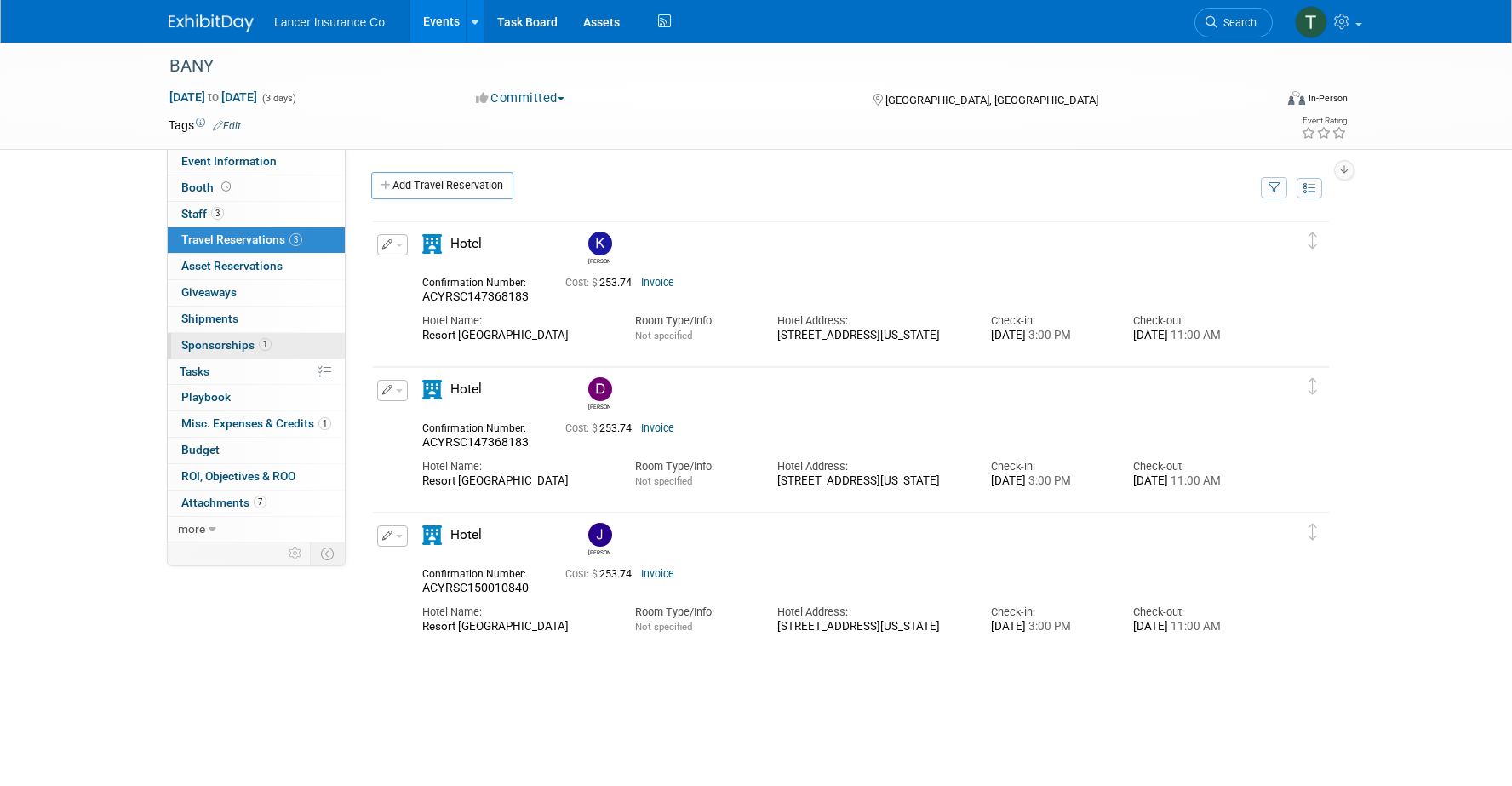
click at [216, 339] on span "Sponsorships 1" at bounding box center [226, 345] width 90 height 14
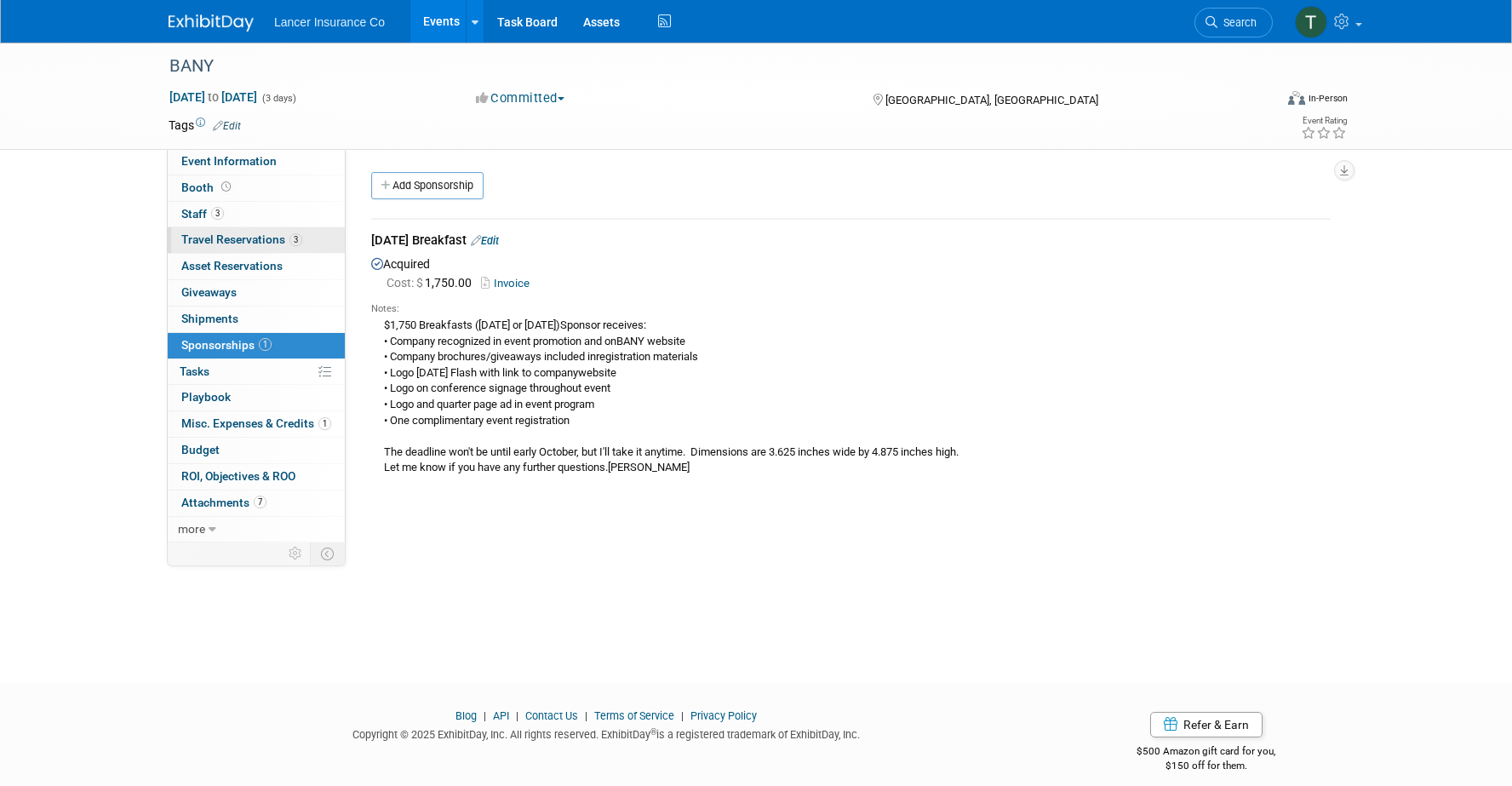
click at [213, 240] on span "Travel Reservations 3" at bounding box center [241, 240] width 121 height 14
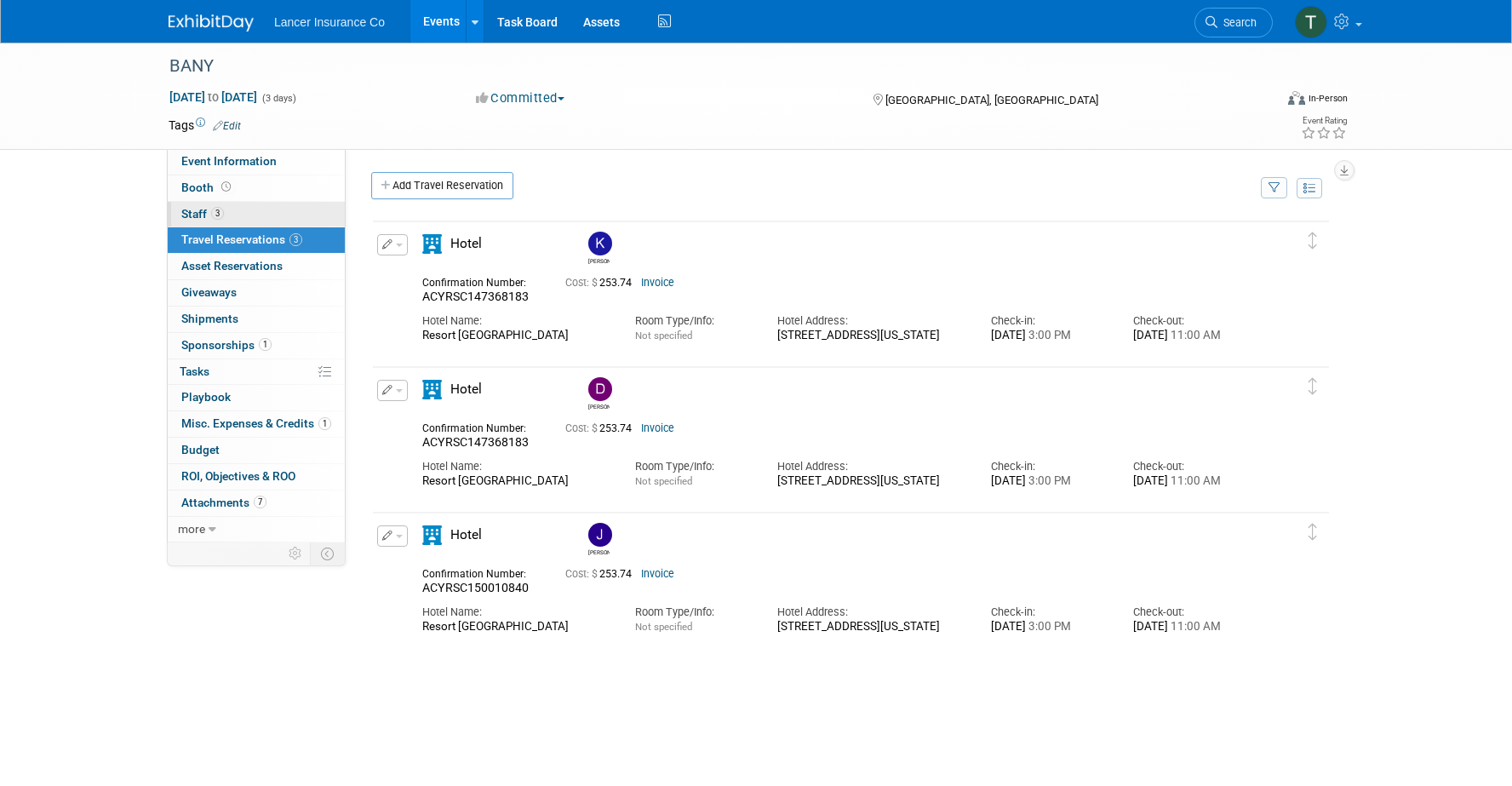
click at [195, 213] on span "Staff 3" at bounding box center [203, 214] width 43 height 14
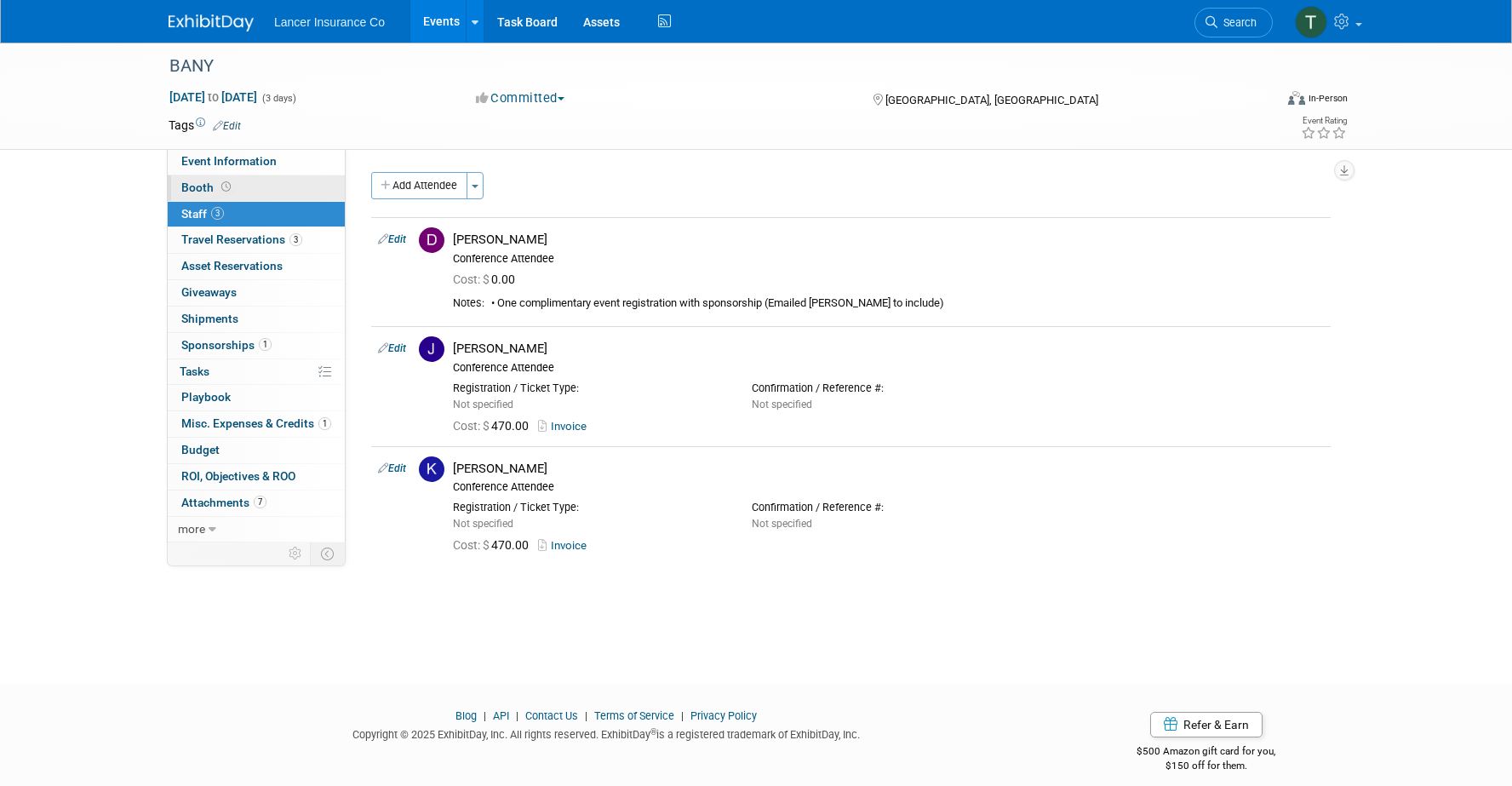
click at [189, 181] on span "Booth" at bounding box center [208, 188] width 53 height 14
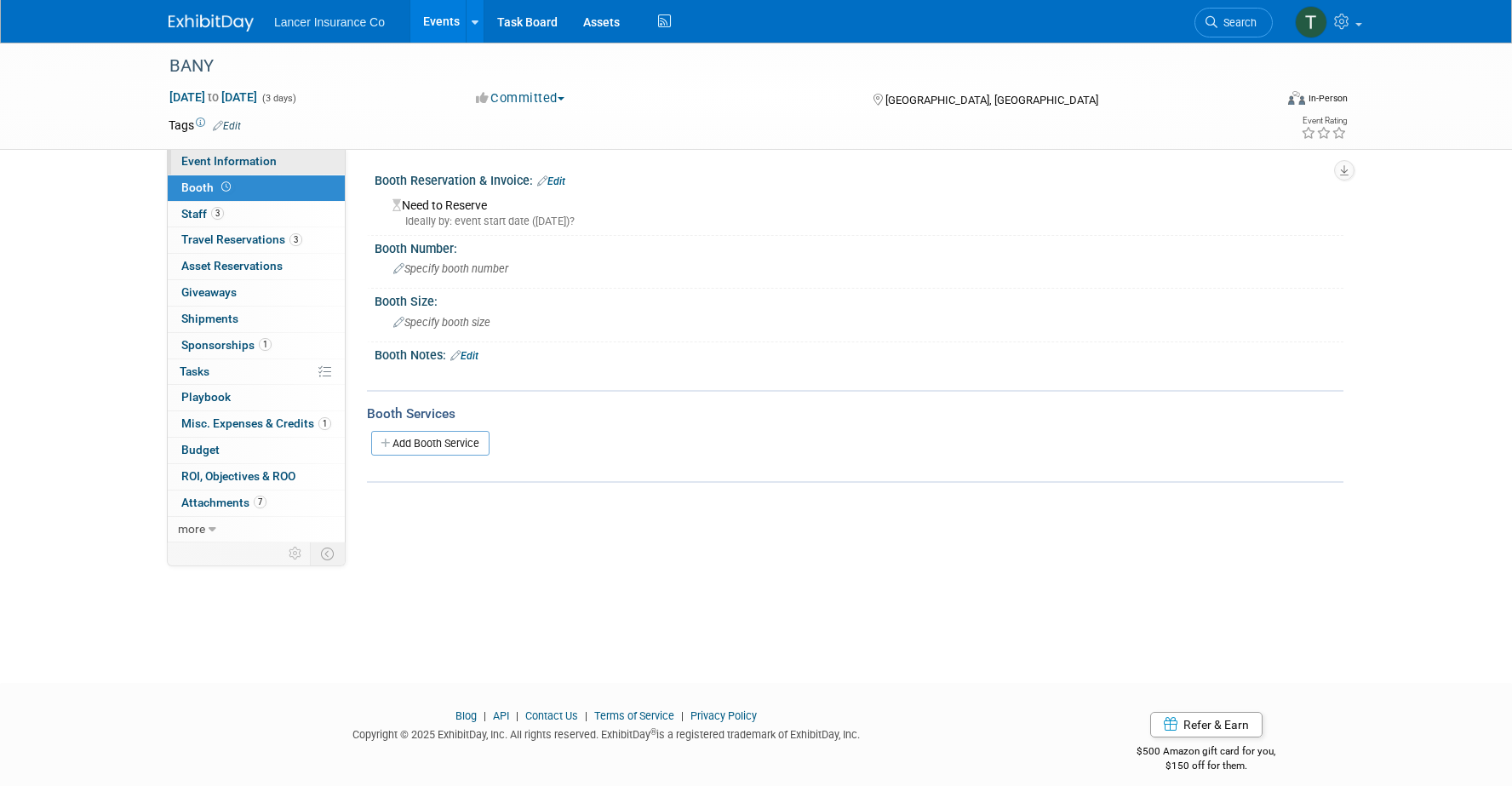
click at [198, 159] on span "Event Information" at bounding box center [228, 161] width 95 height 14
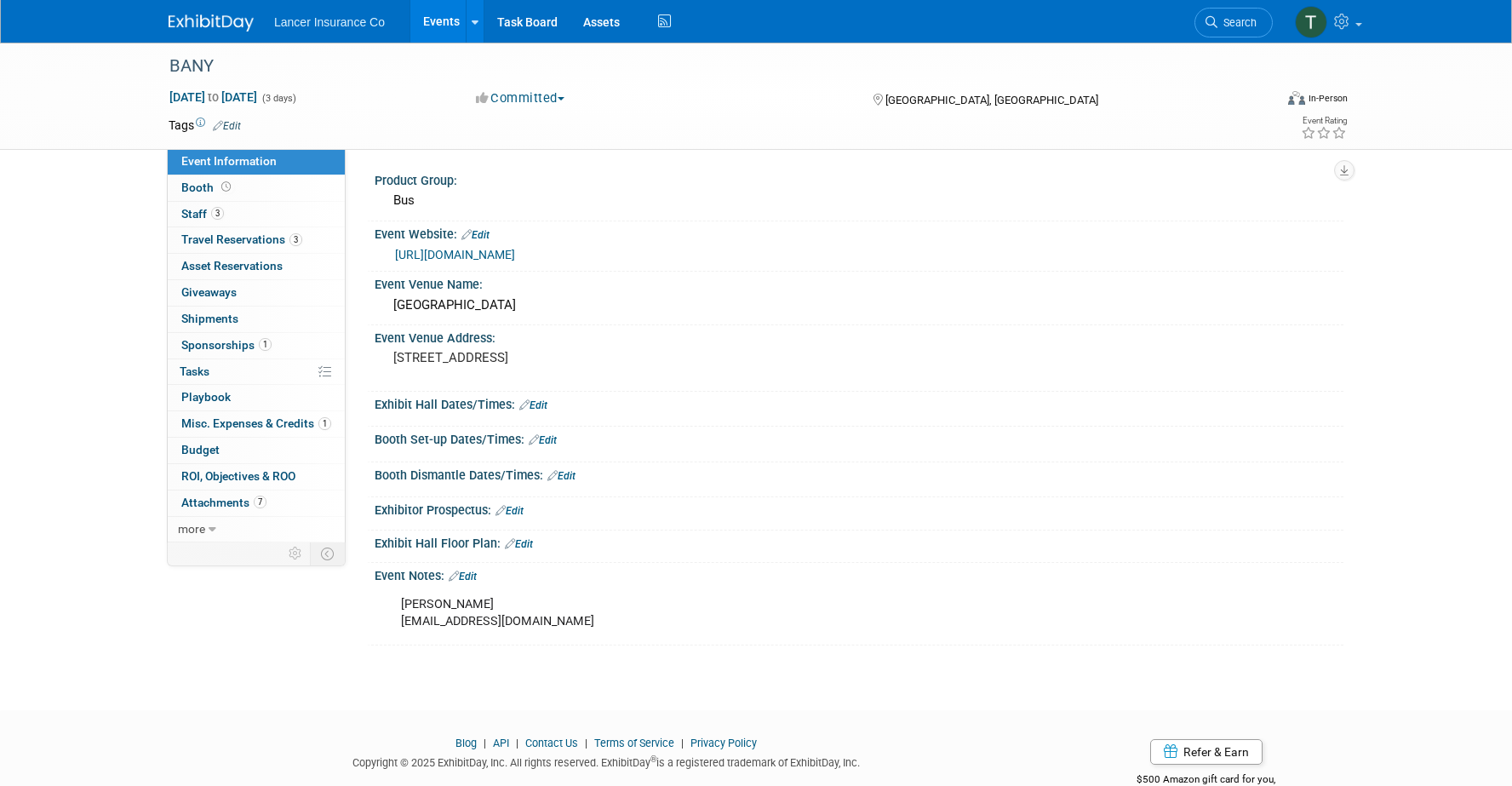
click at [495, 253] on link "[URL][DOMAIN_NAME]" at bounding box center [455, 255] width 120 height 14
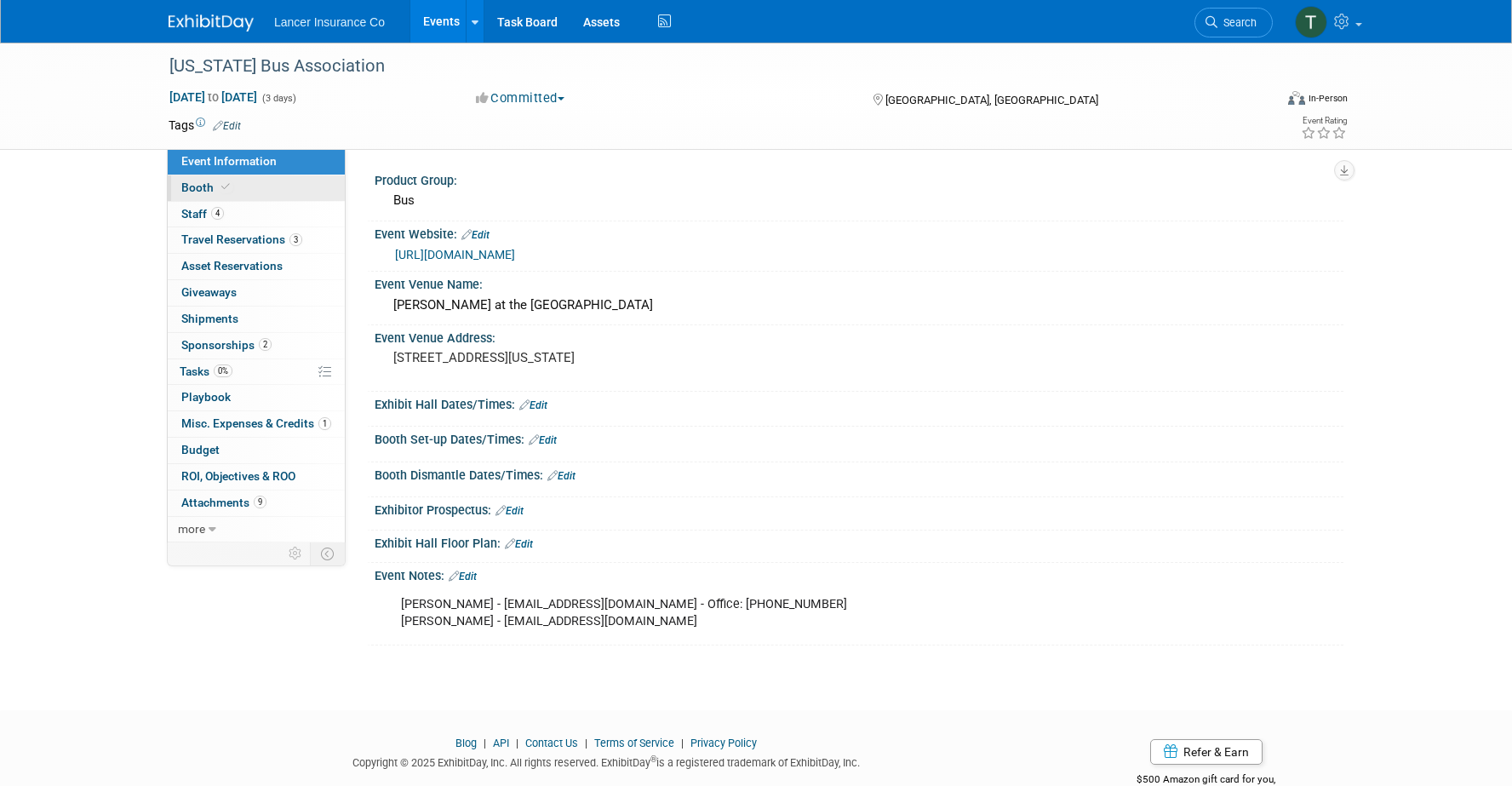
click at [214, 186] on span "Booth" at bounding box center [207, 188] width 52 height 14
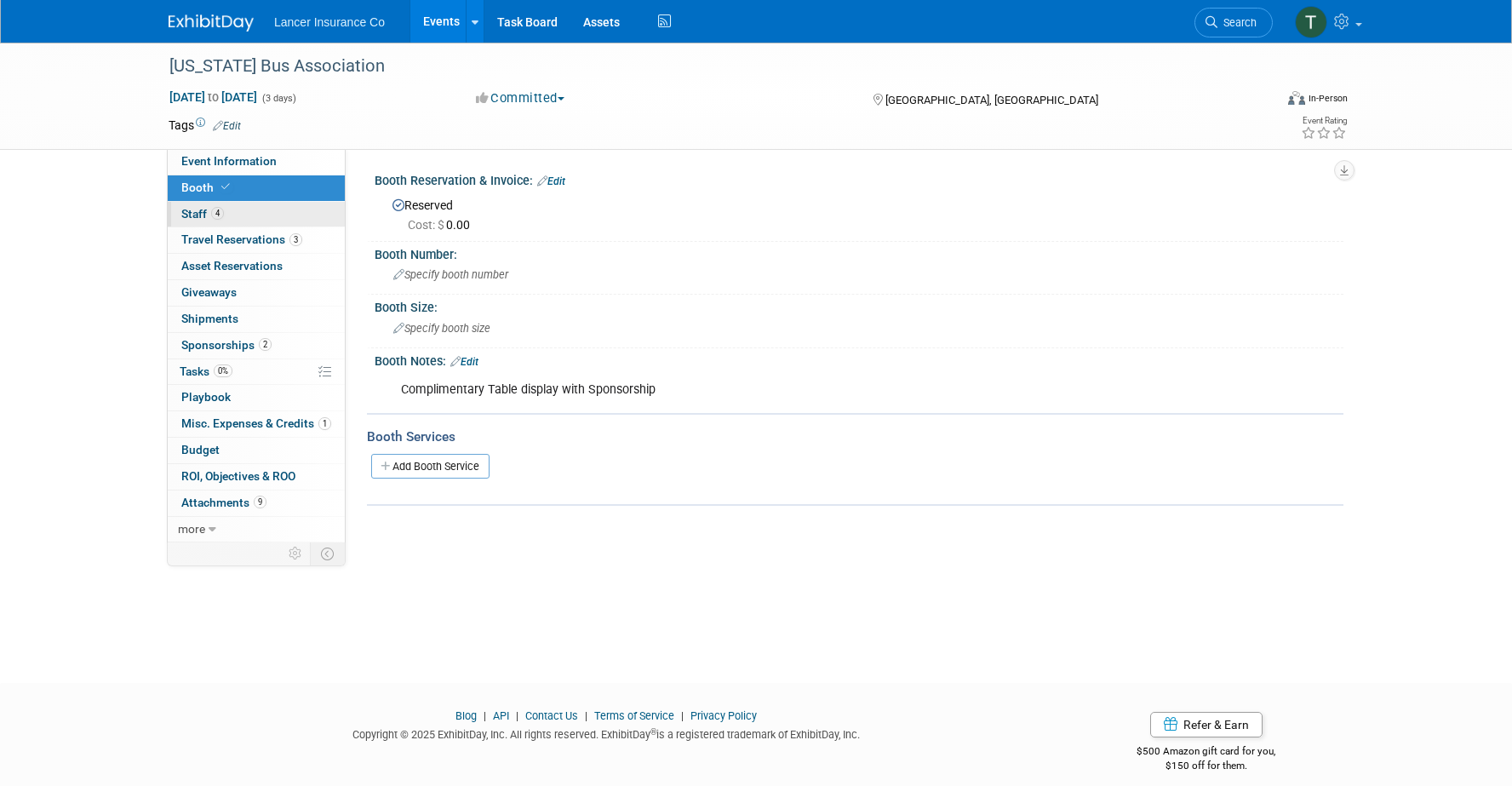
click at [200, 213] on span "Staff 4" at bounding box center [203, 214] width 43 height 14
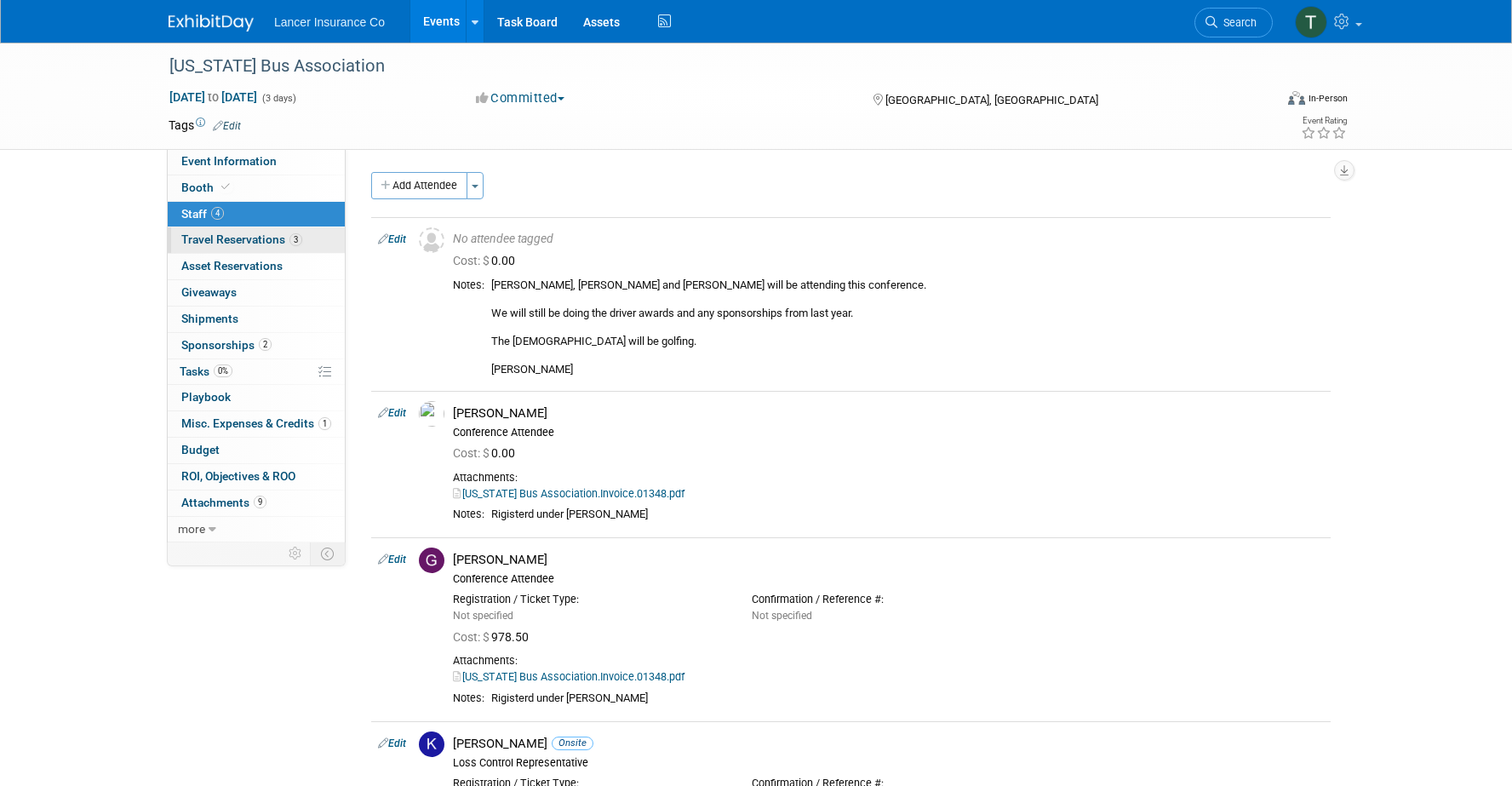
click at [211, 250] on link "3 Travel Reservations 3" at bounding box center [256, 241] width 177 height 26
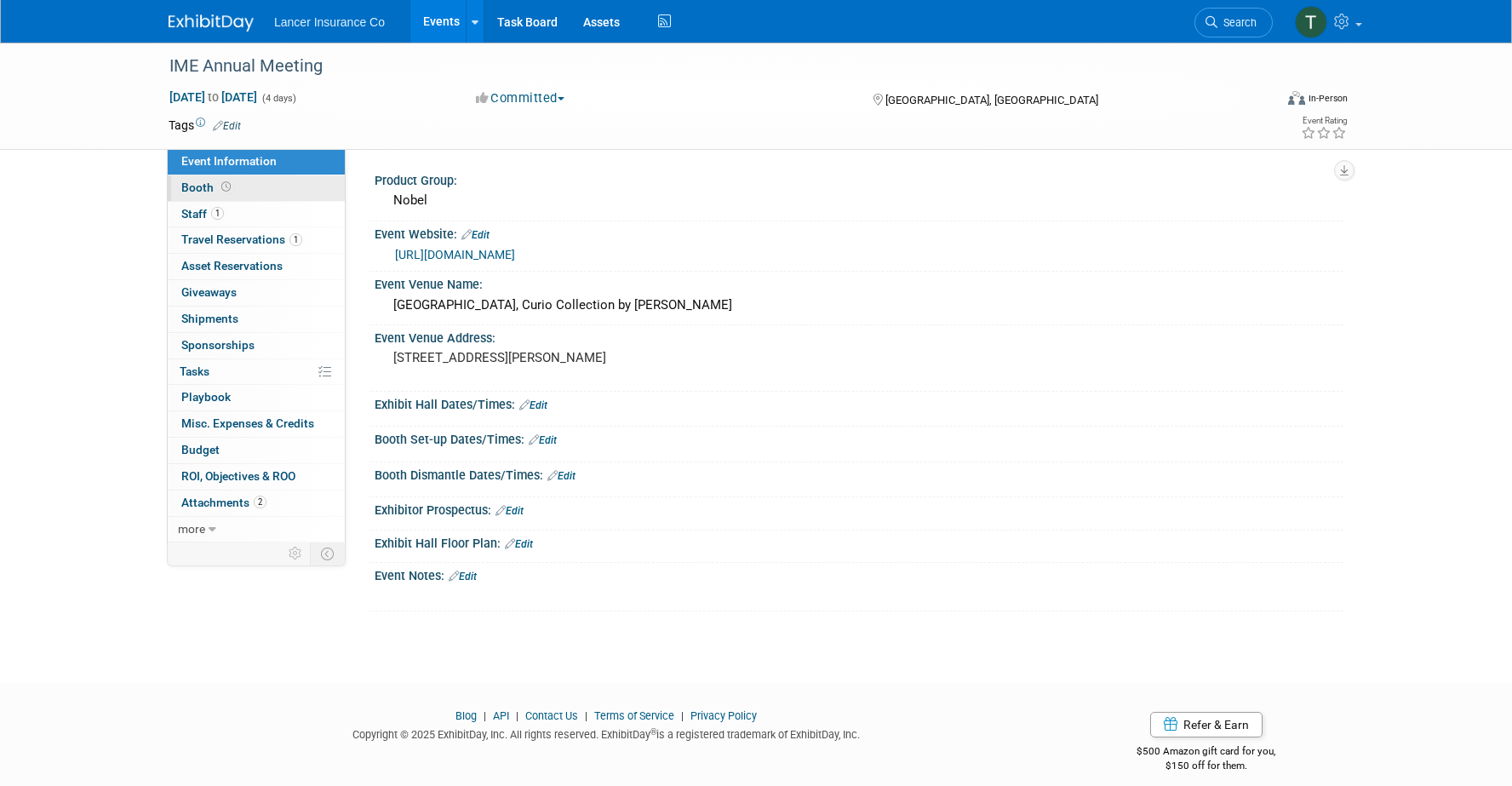
click at [205, 180] on link "Booth" at bounding box center [256, 188] width 177 height 26
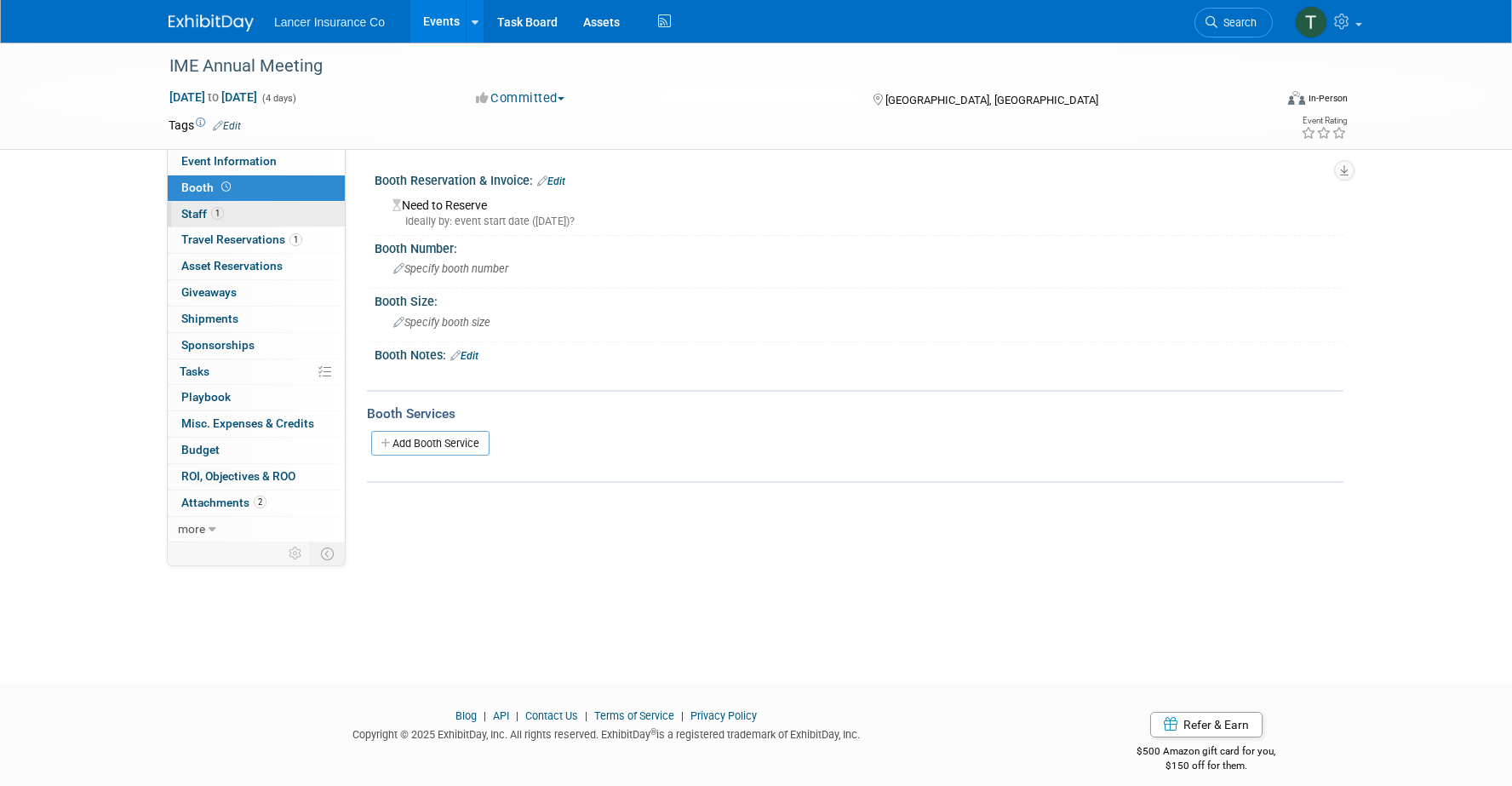
click at [201, 207] on span "Staff 1" at bounding box center [203, 214] width 43 height 14
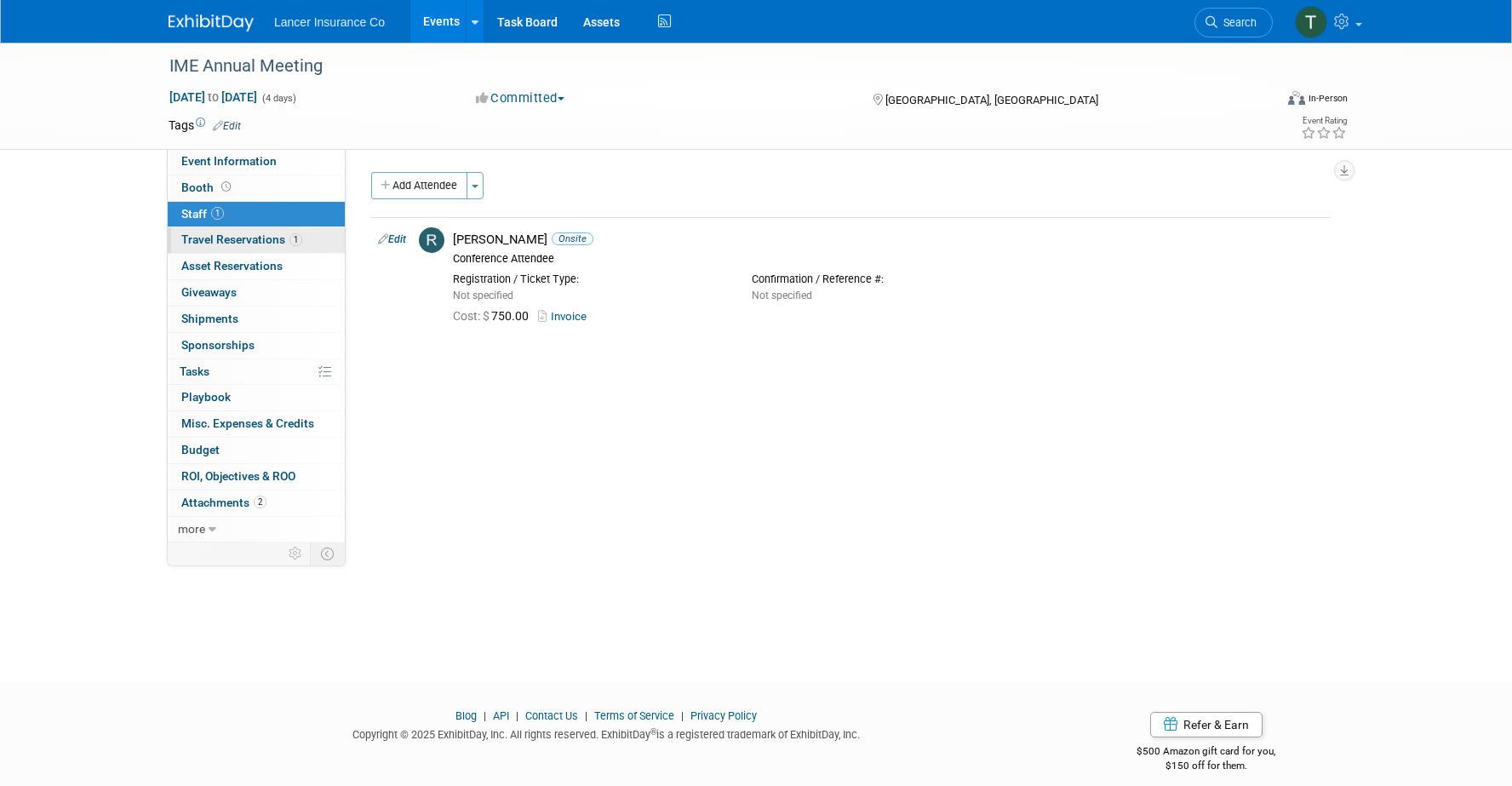
click at [231, 238] on span "Travel Reservations 1" at bounding box center [241, 240] width 121 height 14
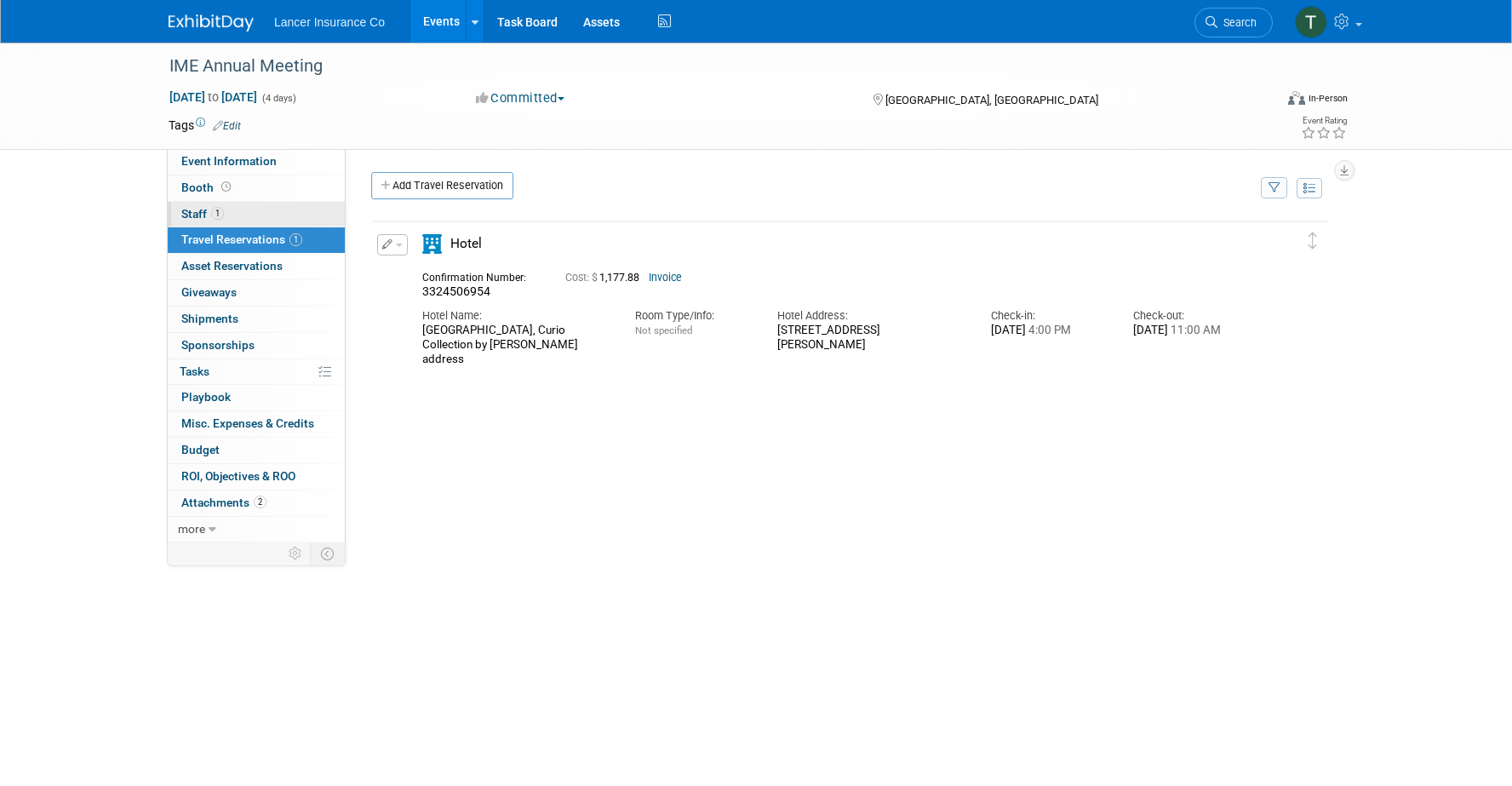
click at [205, 214] on span "Staff 1" at bounding box center [203, 214] width 43 height 14
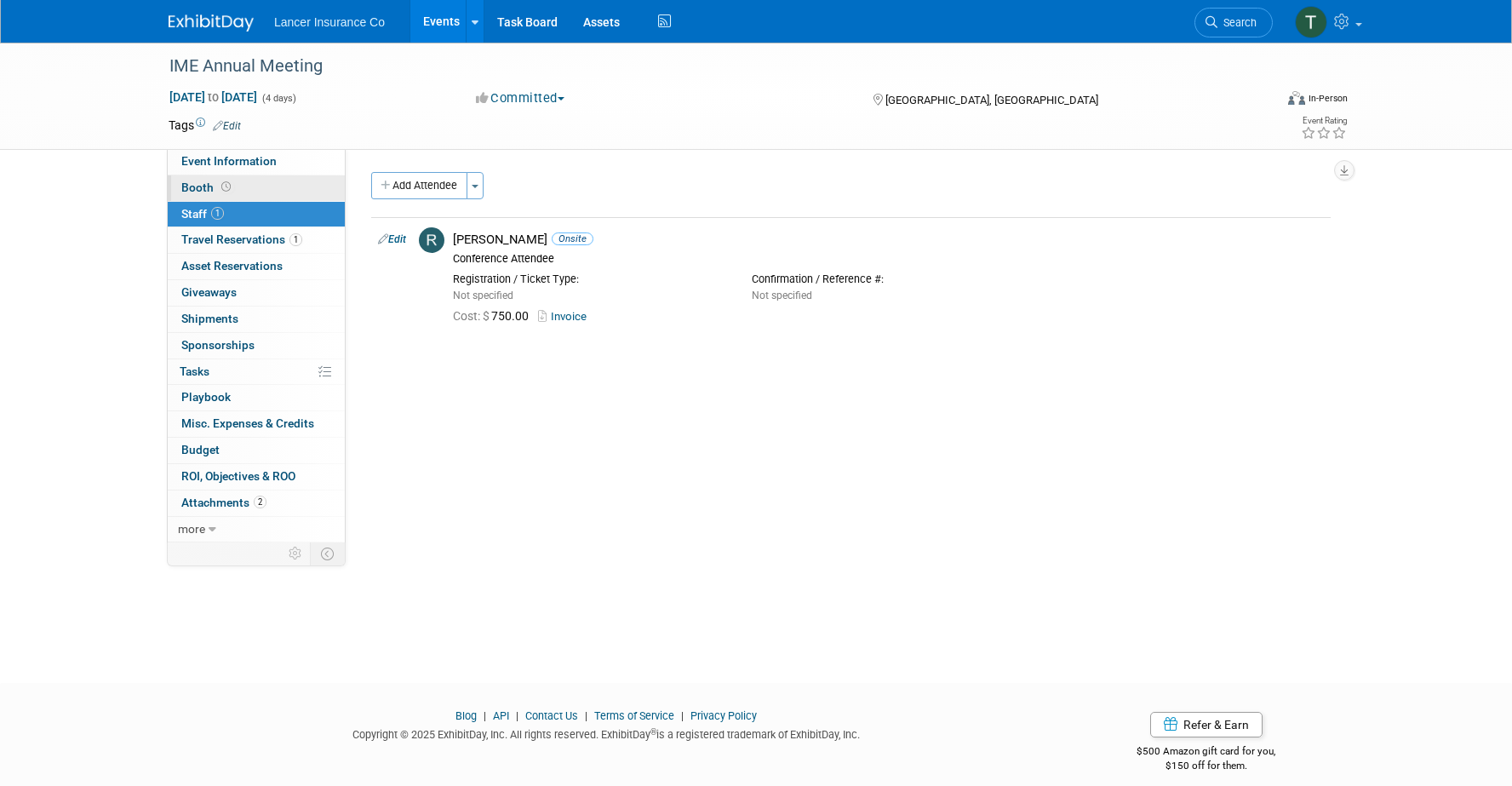
click at [198, 185] on span "Booth" at bounding box center [208, 188] width 53 height 14
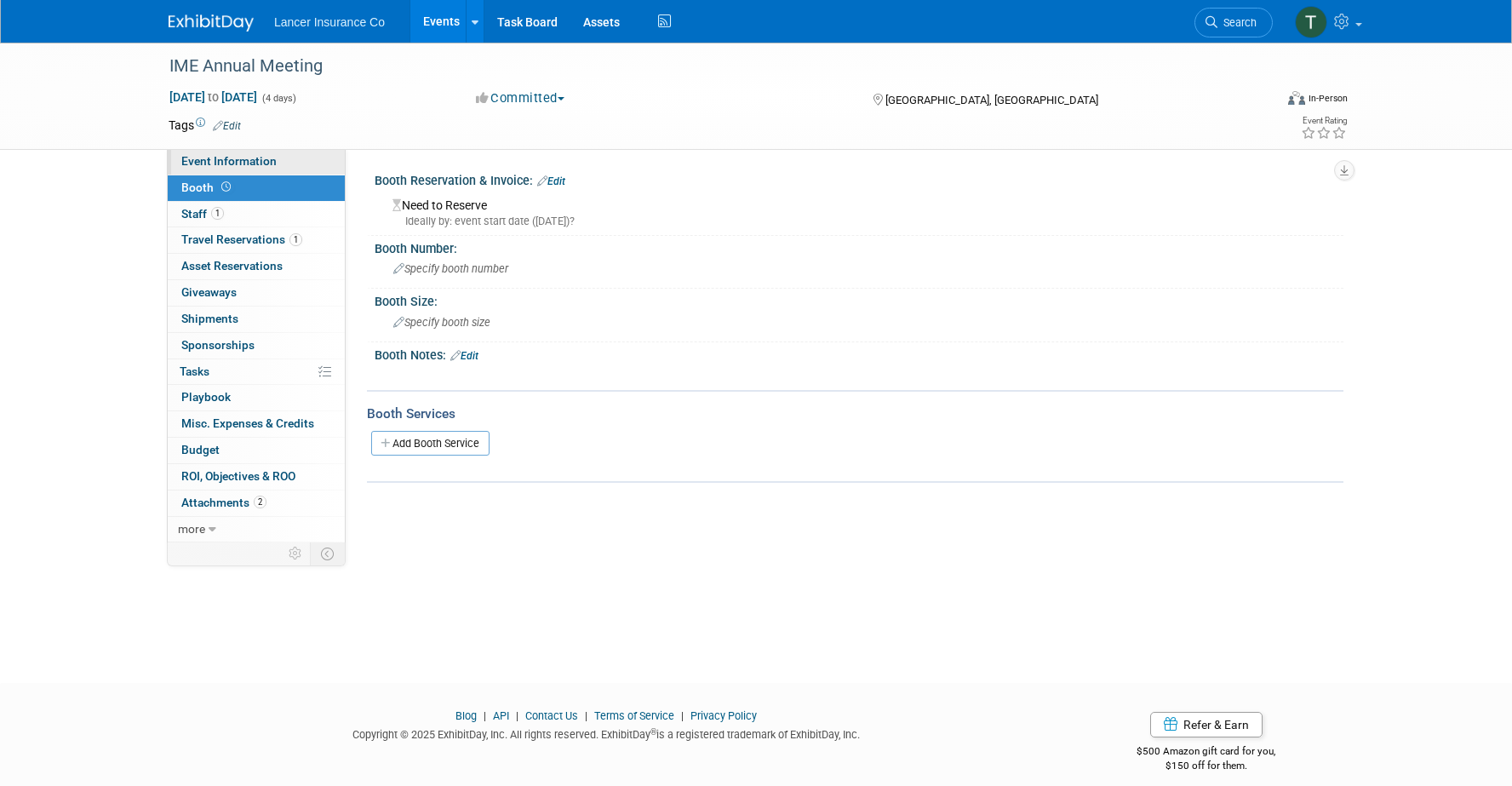
click at [242, 157] on span "Event Information" at bounding box center [228, 161] width 95 height 14
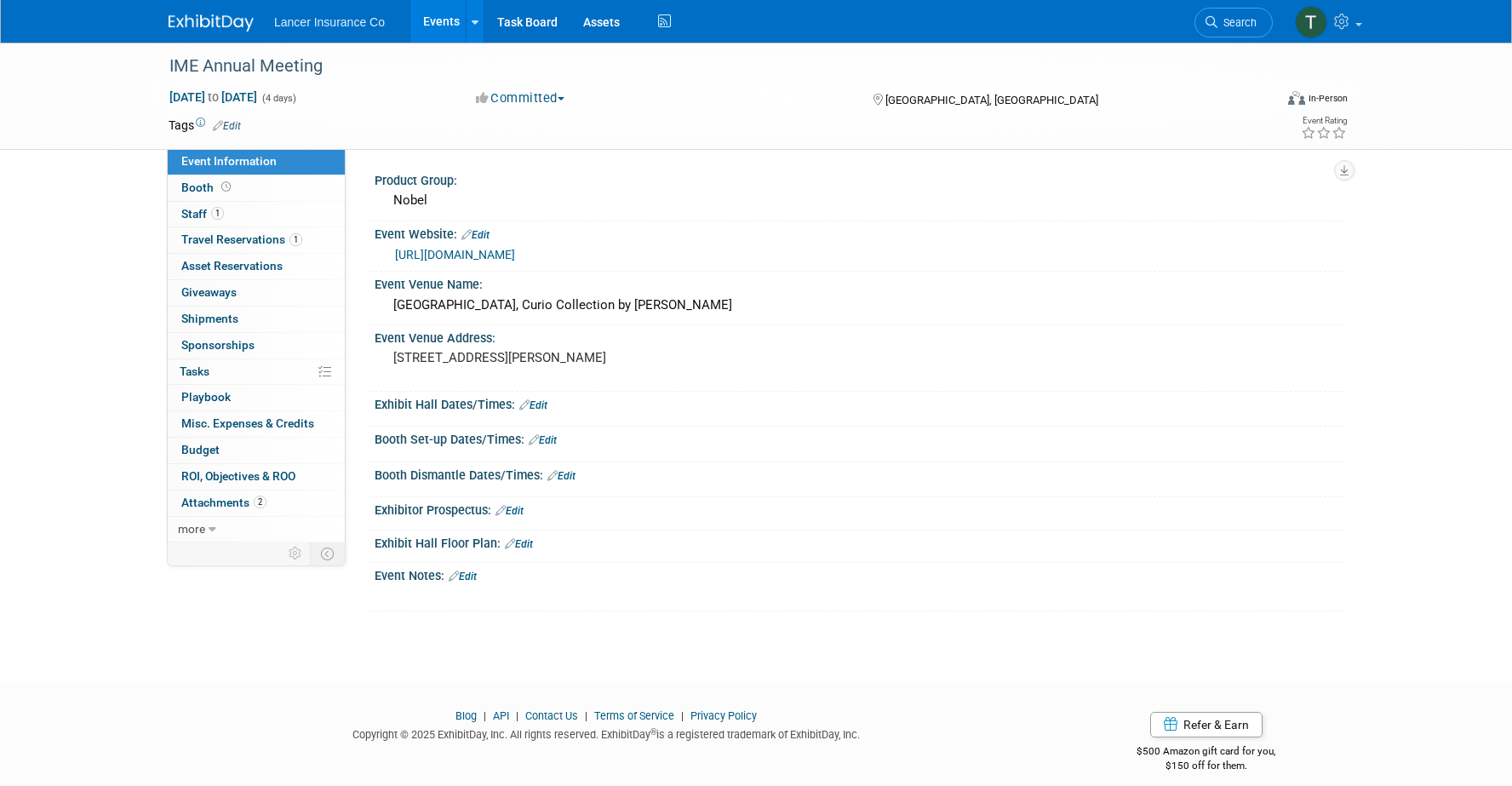
click at [482, 253] on link "https://www.ime.org/aws/IME/pt/sp/home_page" at bounding box center [455, 255] width 120 height 14
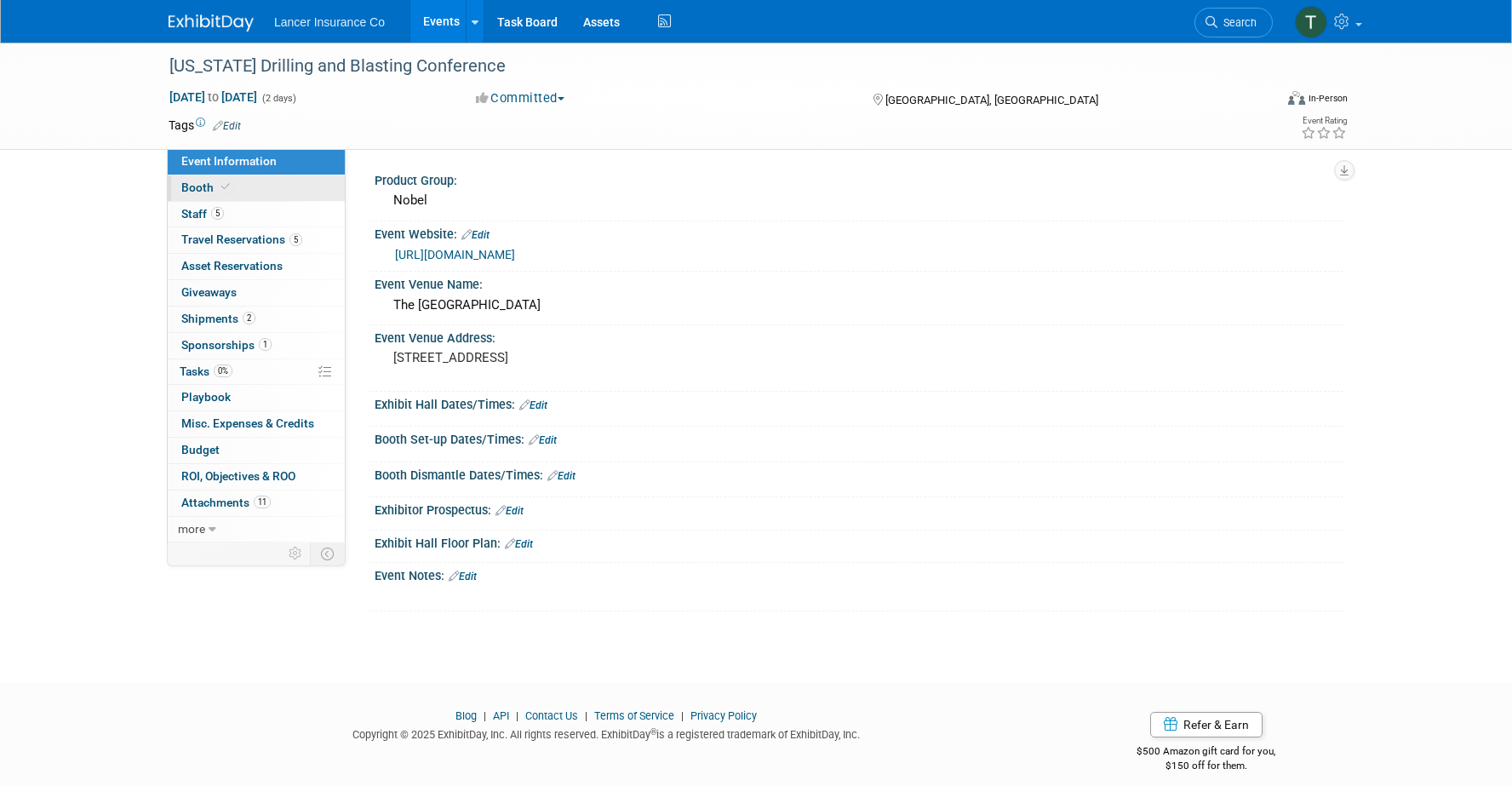
click at [209, 190] on span "Booth" at bounding box center [207, 188] width 52 height 14
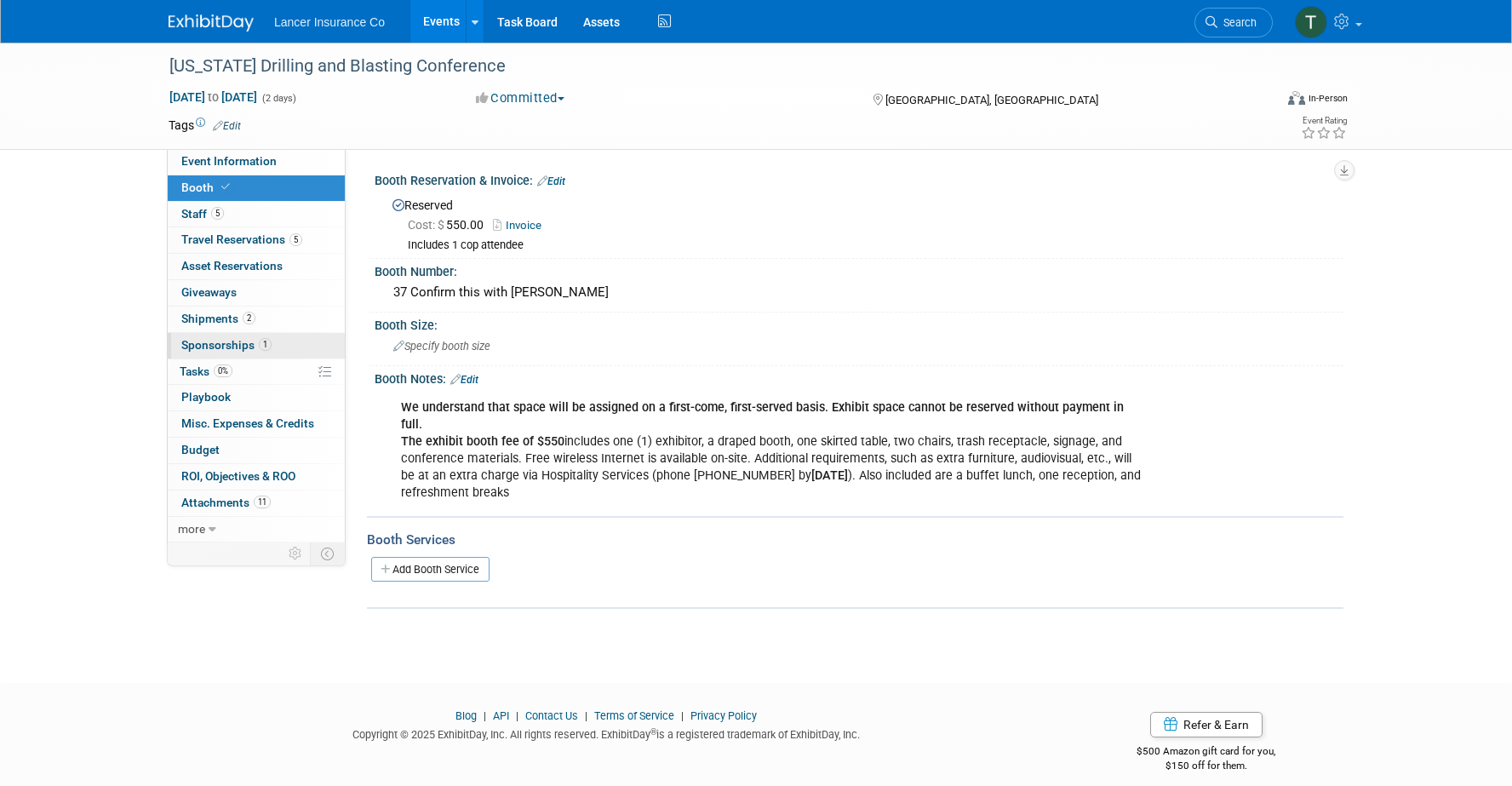
click at [222, 342] on span "Sponsorships 1" at bounding box center [226, 345] width 90 height 14
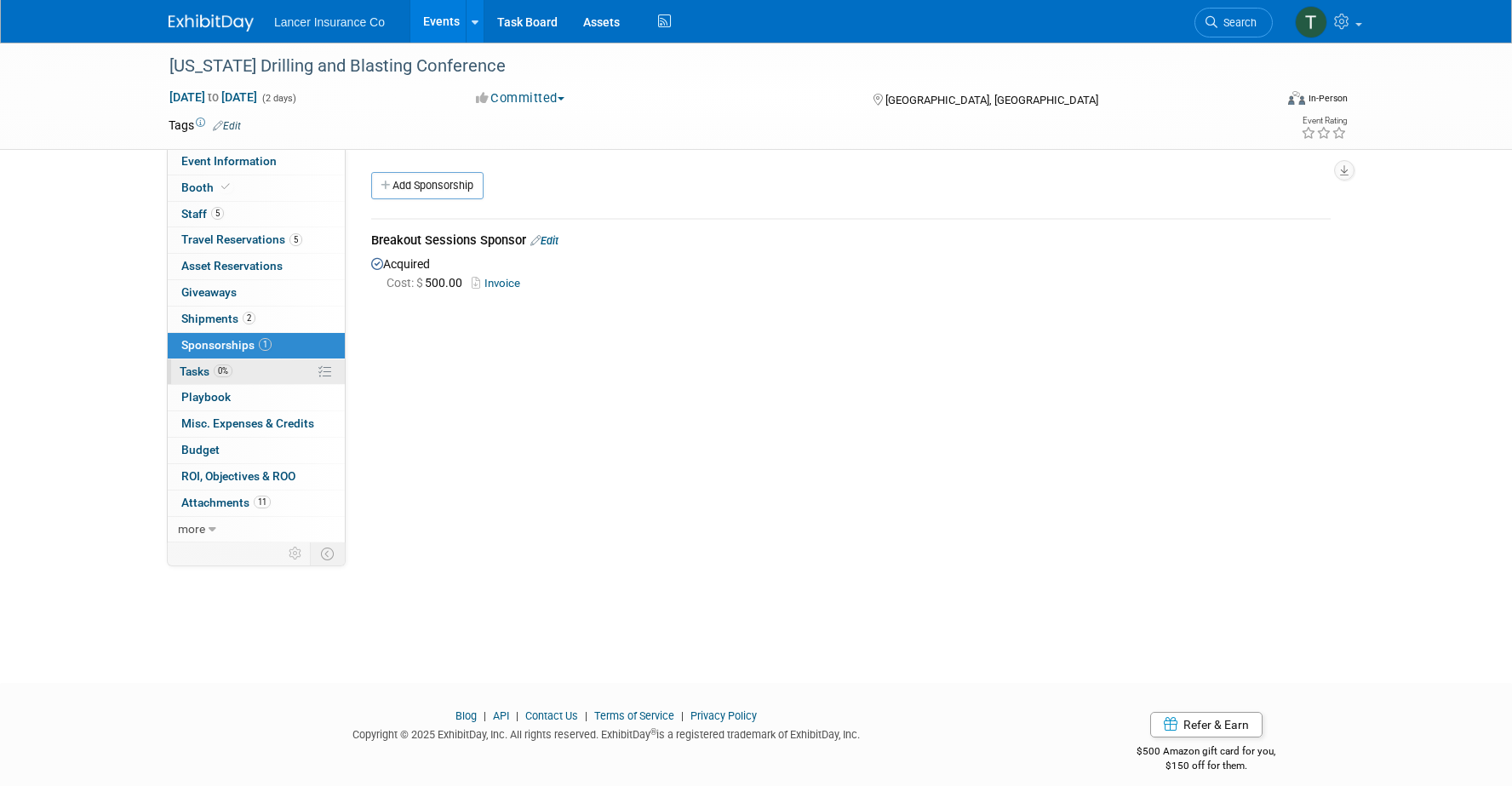
click at [205, 365] on span "Tasks 0%" at bounding box center [206, 372] width 53 height 14
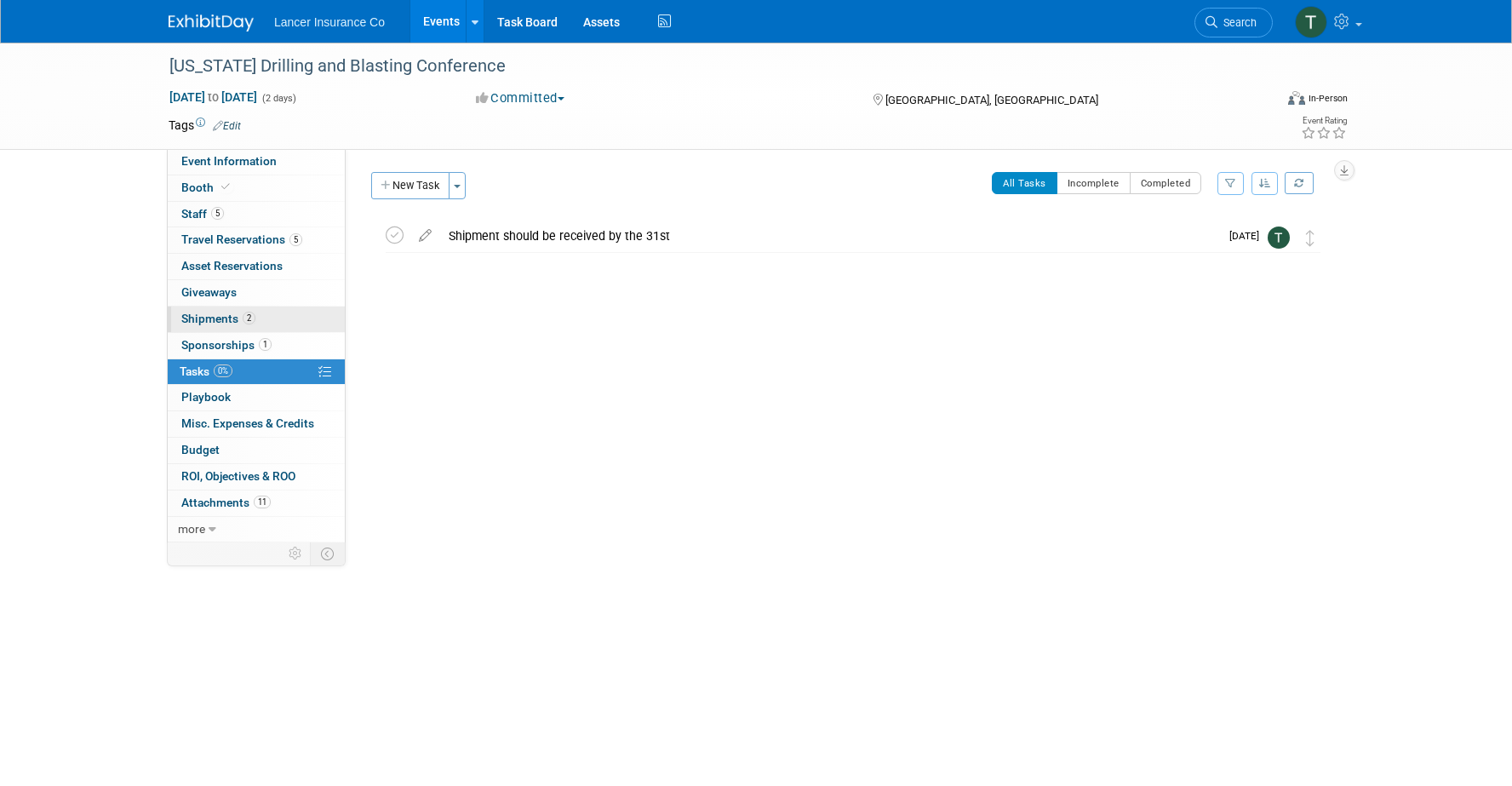
click at [223, 319] on span "Shipments 2" at bounding box center [218, 319] width 74 height 14
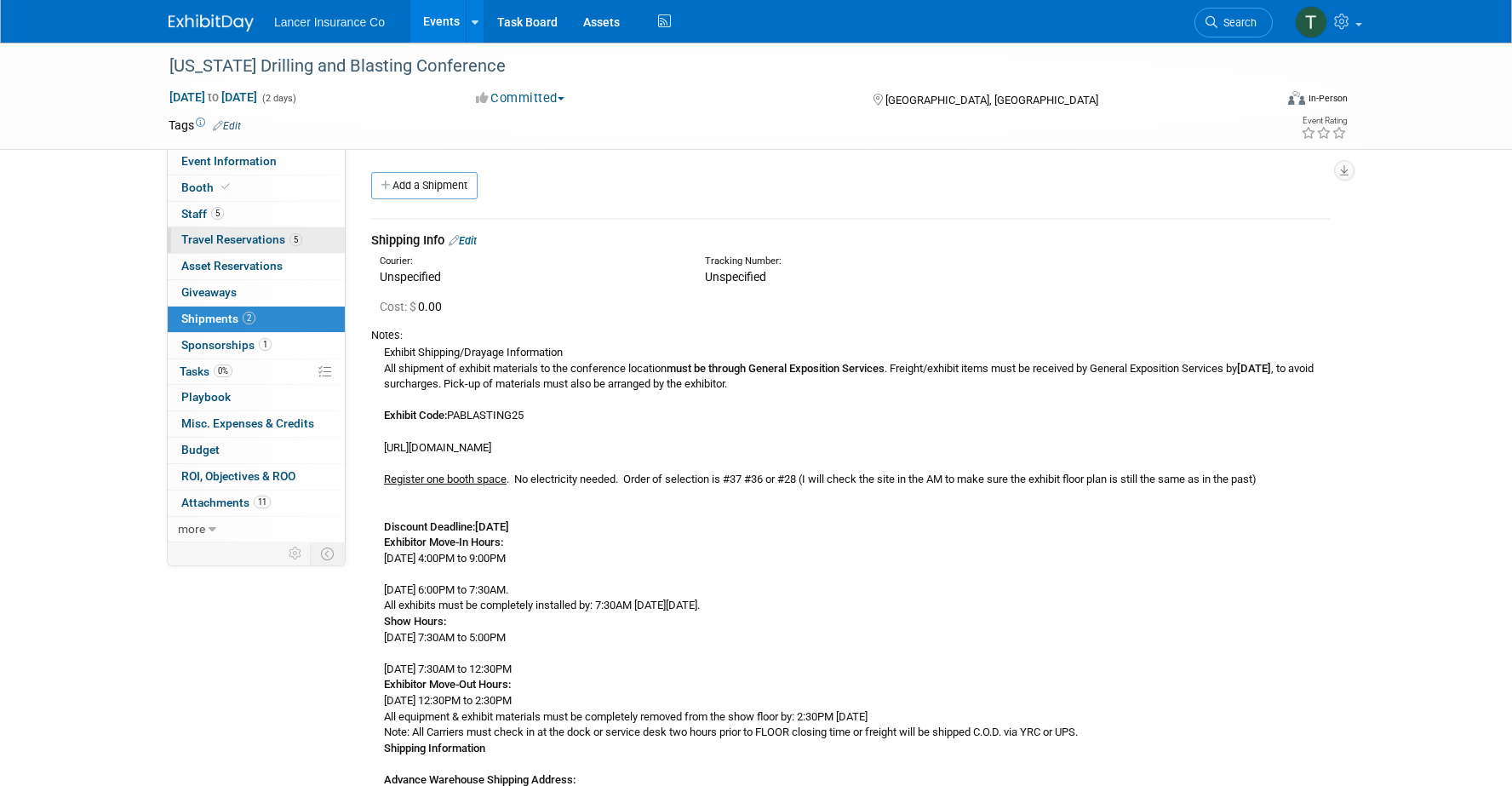
click at [229, 241] on span "Travel Reservations 5" at bounding box center [241, 240] width 121 height 14
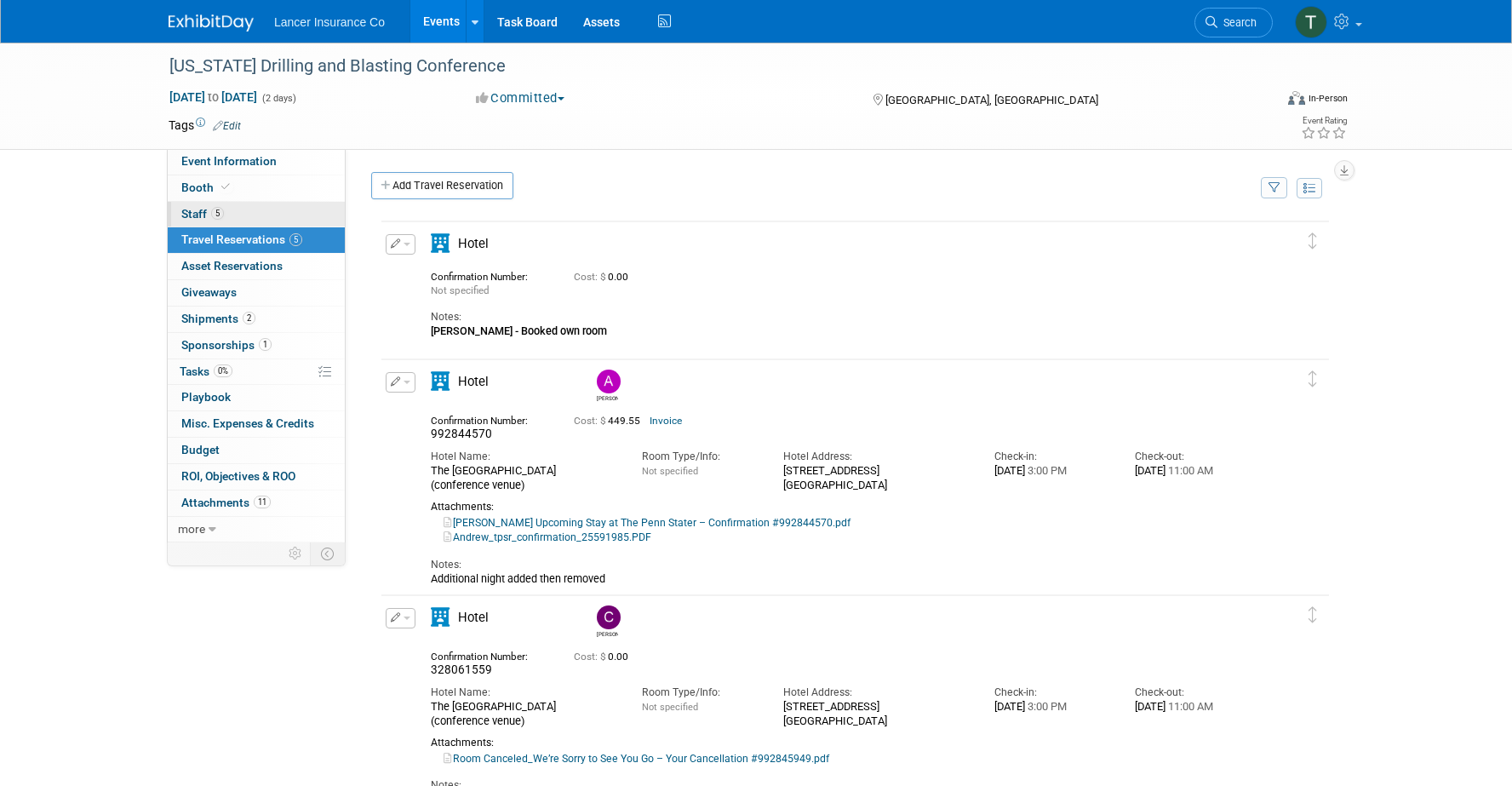
scroll to position [10, 0]
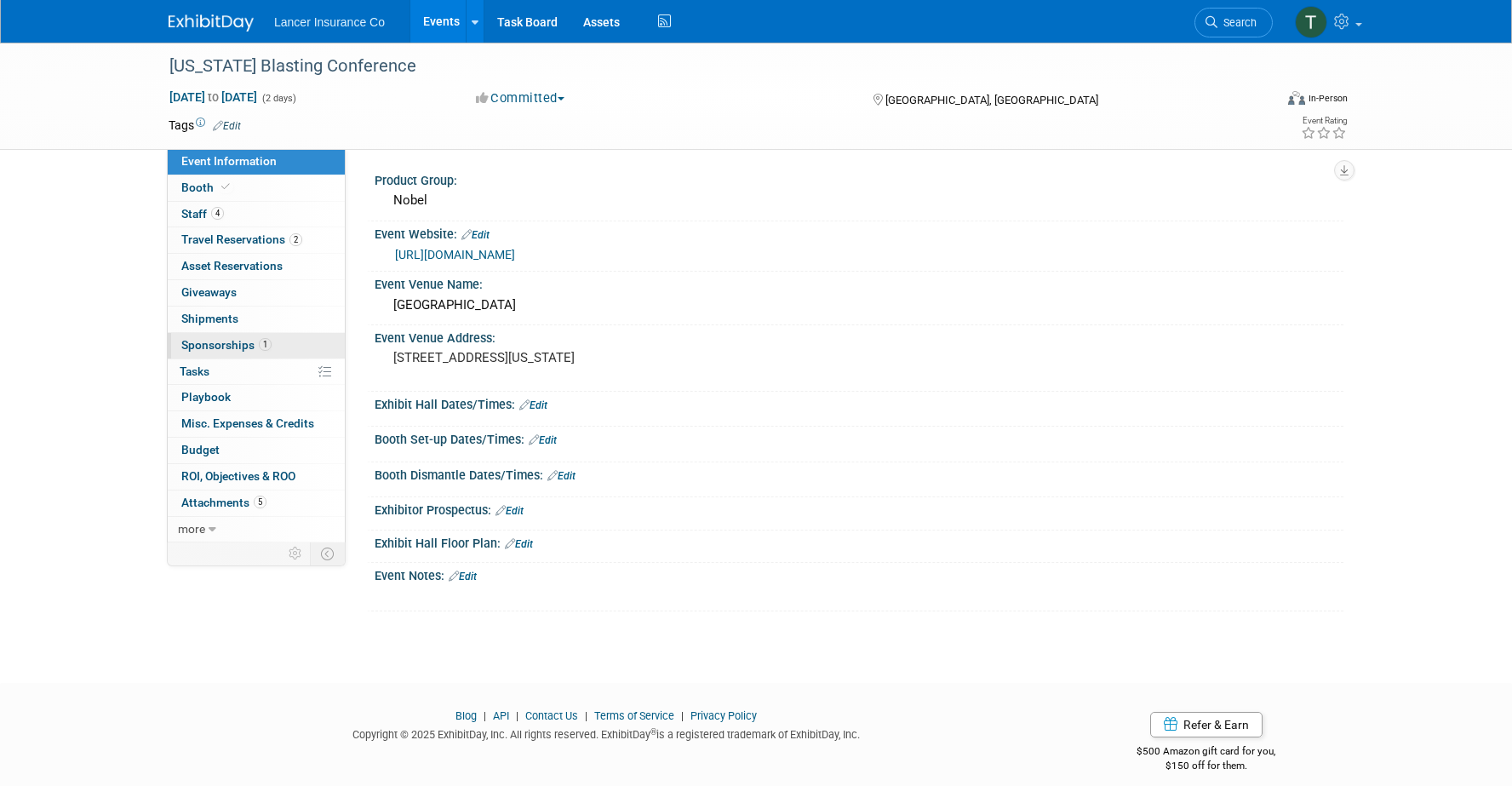
click at [223, 352] on link "1 Sponsorships 1" at bounding box center [256, 346] width 177 height 26
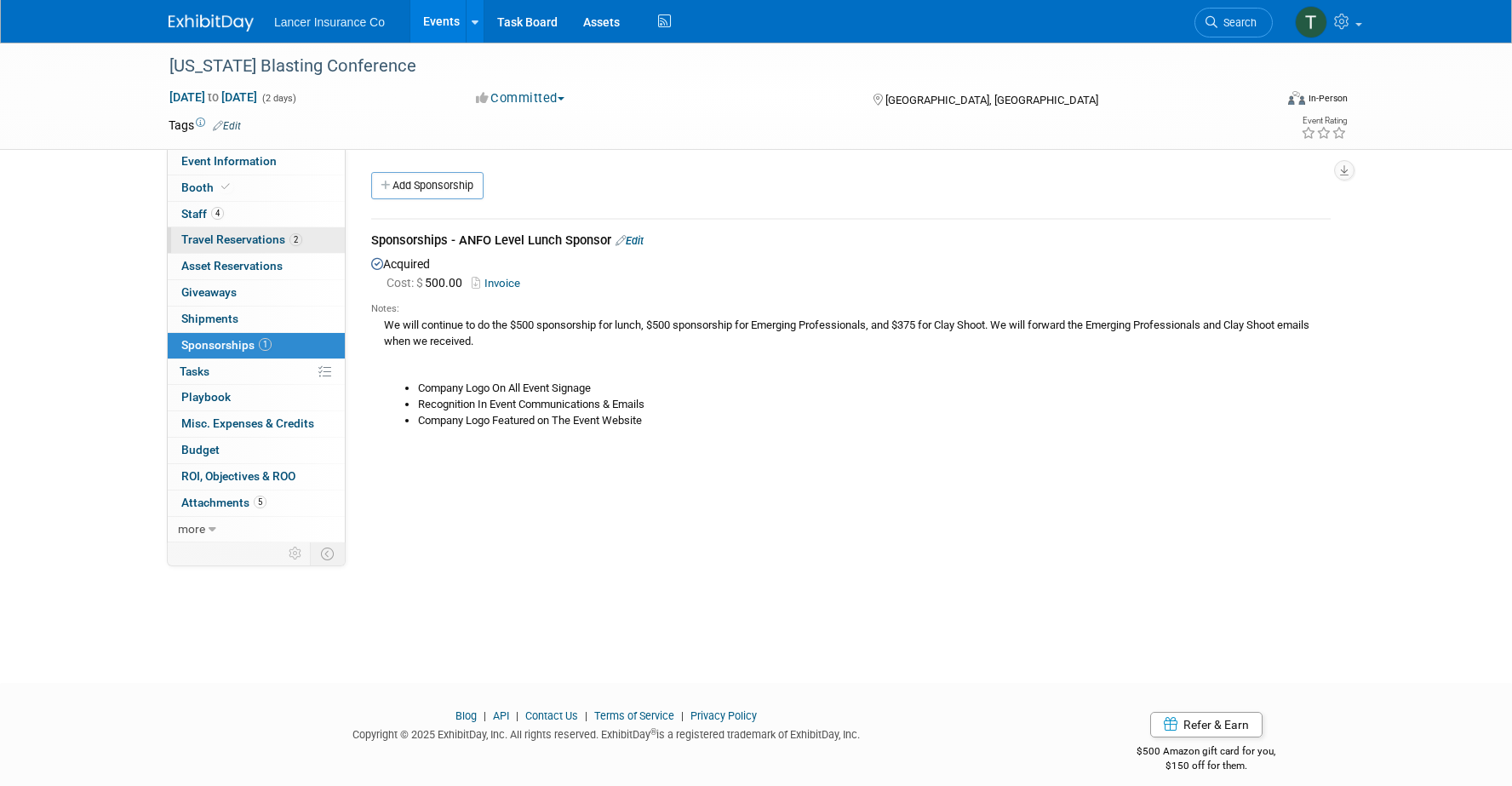
click at [205, 238] on span "Travel Reservations 2" at bounding box center [241, 240] width 121 height 14
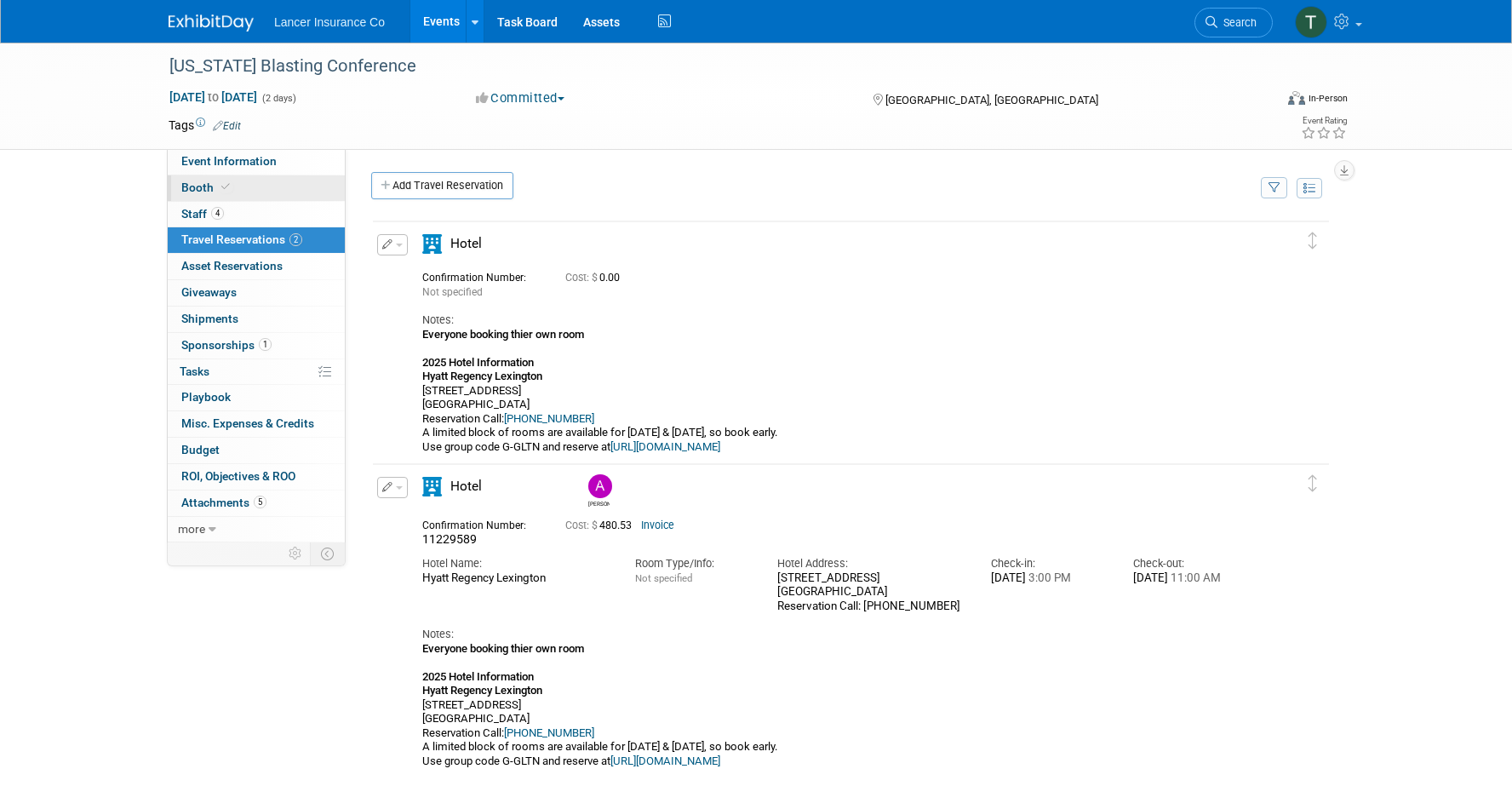
click at [191, 188] on span "Booth" at bounding box center [207, 188] width 52 height 14
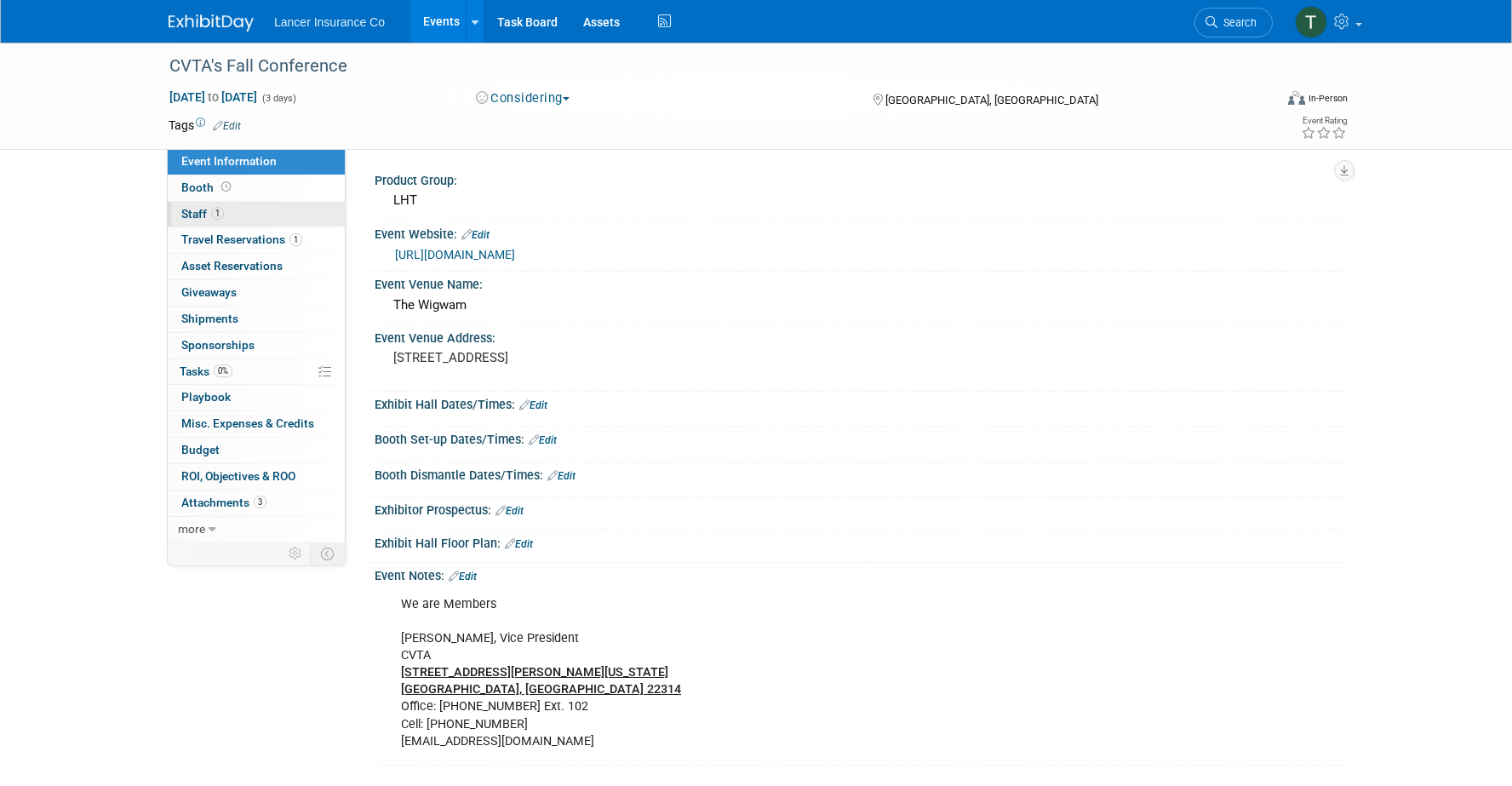
click at [181, 210] on link "1 Staff 1" at bounding box center [256, 215] width 177 height 26
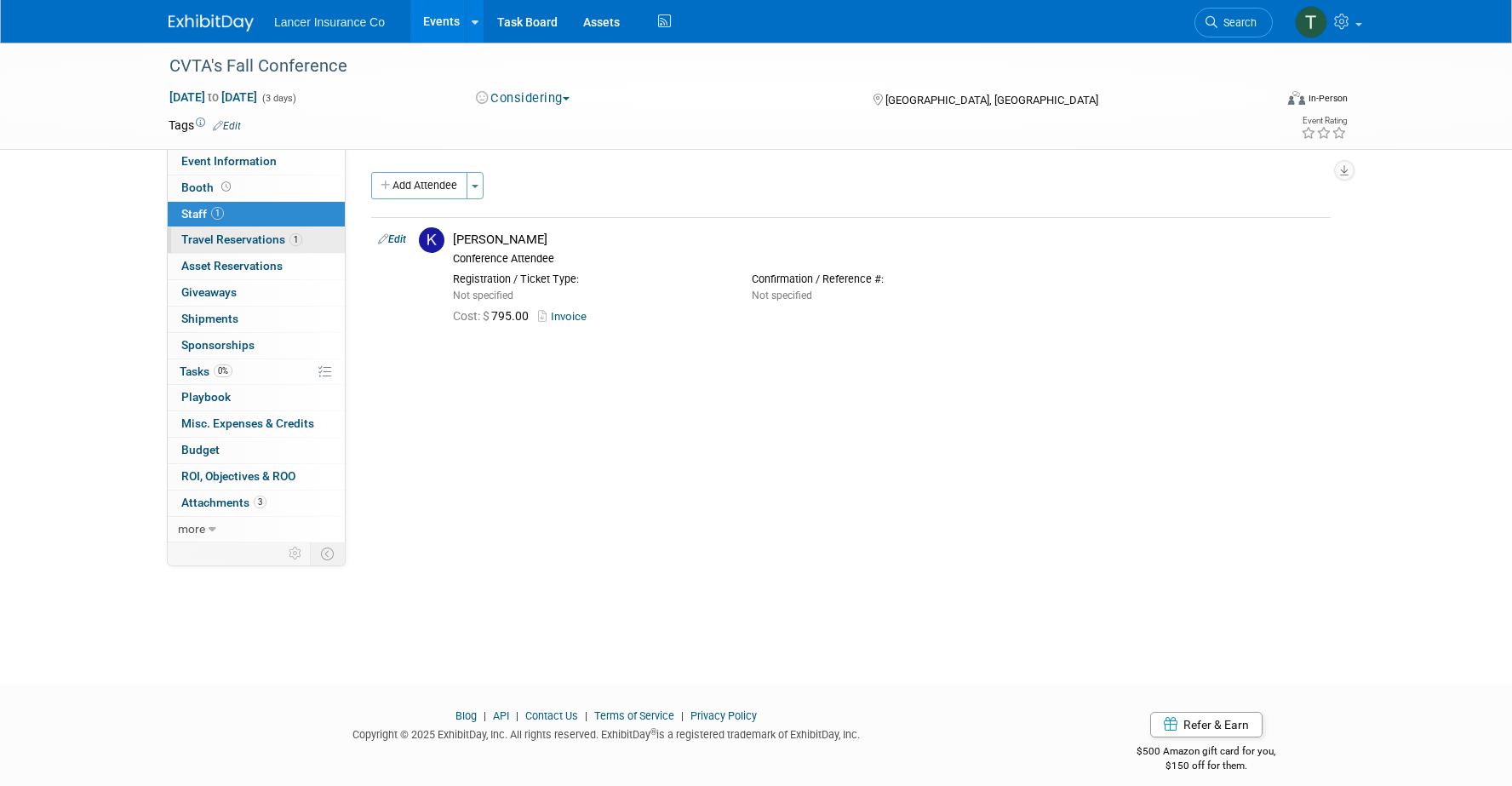
click at [257, 237] on span "Travel Reservations 1" at bounding box center [241, 240] width 121 height 14
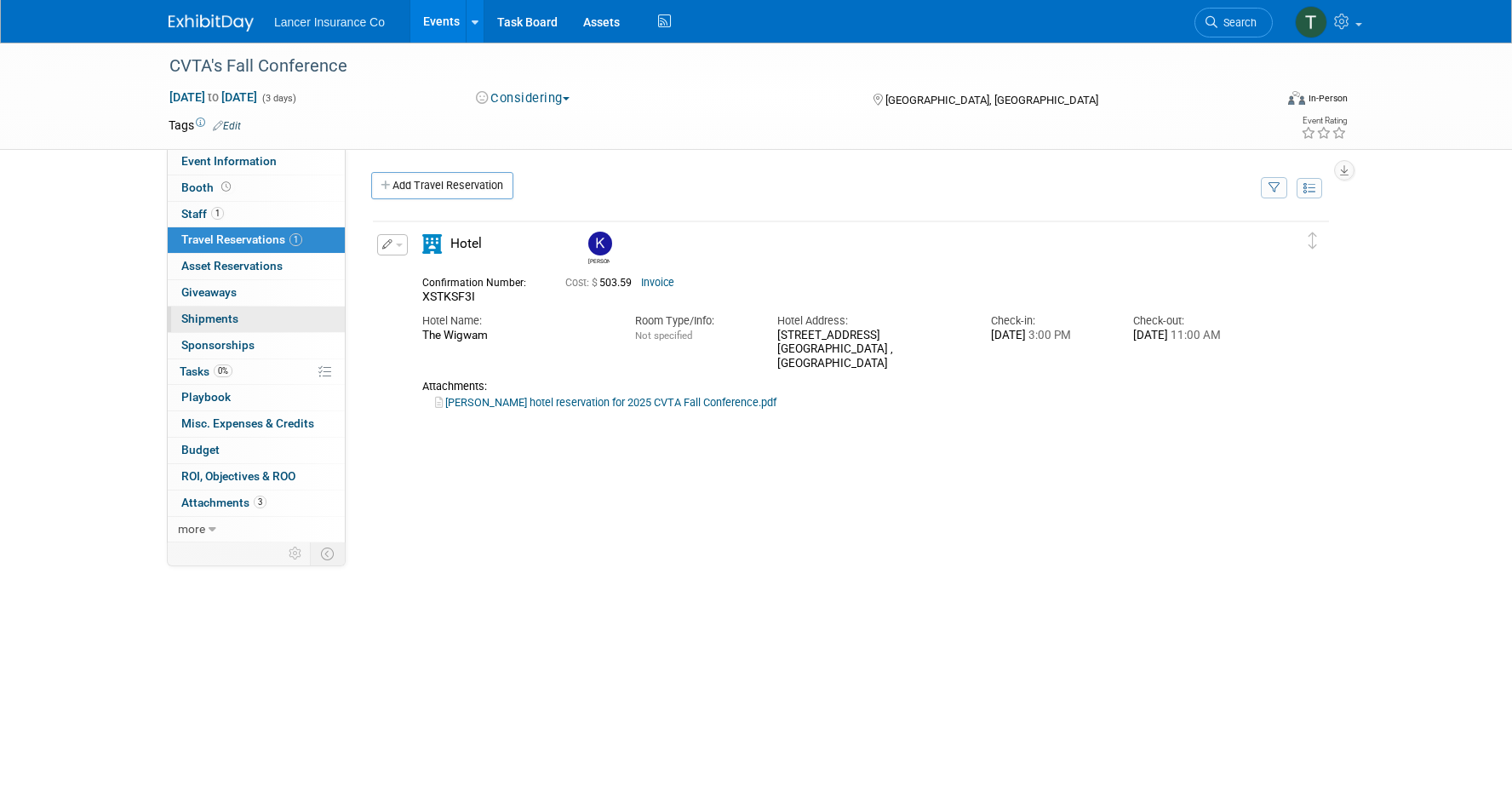
click at [207, 319] on span "Shipments 0" at bounding box center [210, 319] width 57 height 14
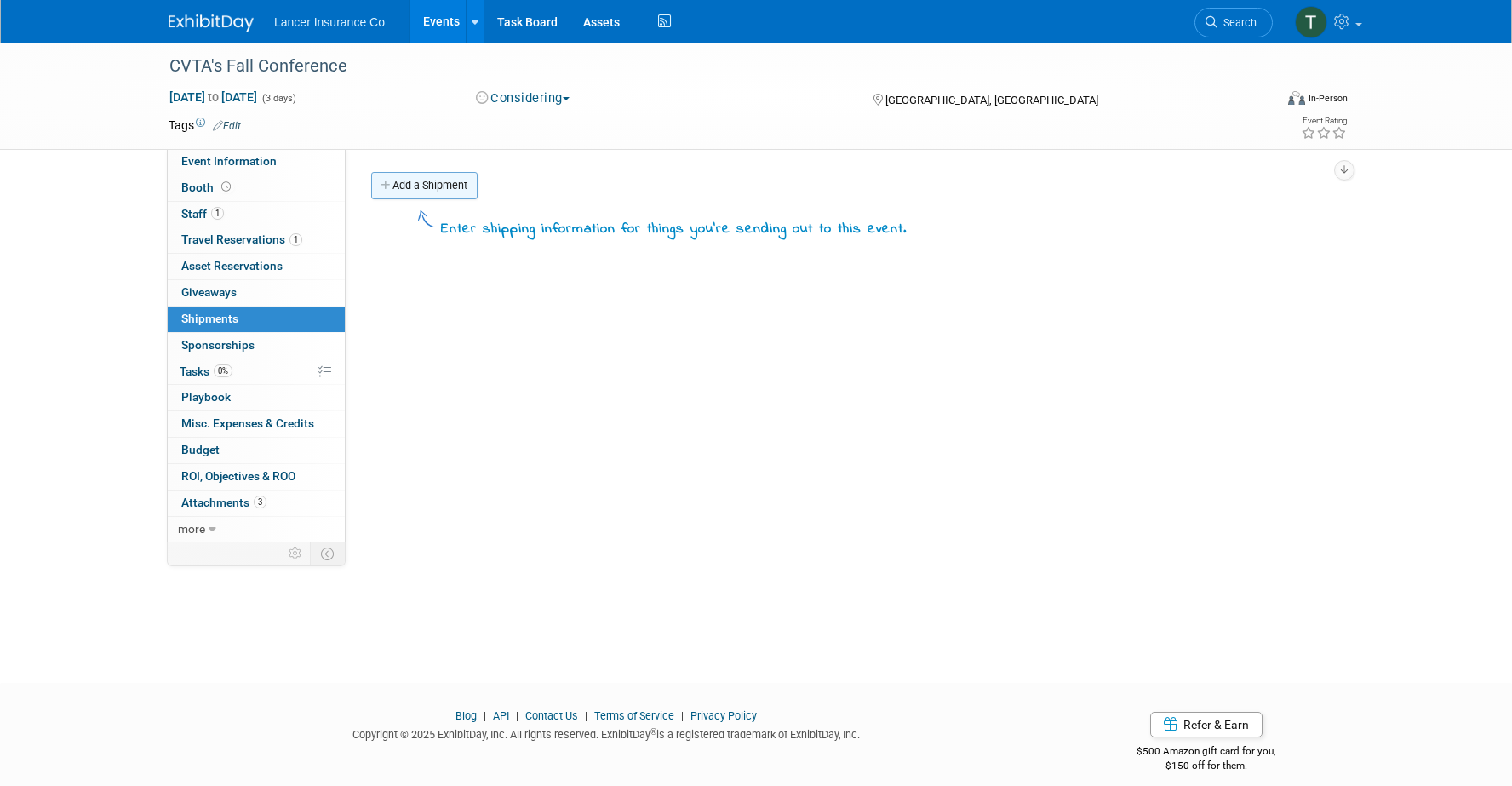
click at [430, 185] on link "Add a Shipment" at bounding box center [424, 186] width 106 height 27
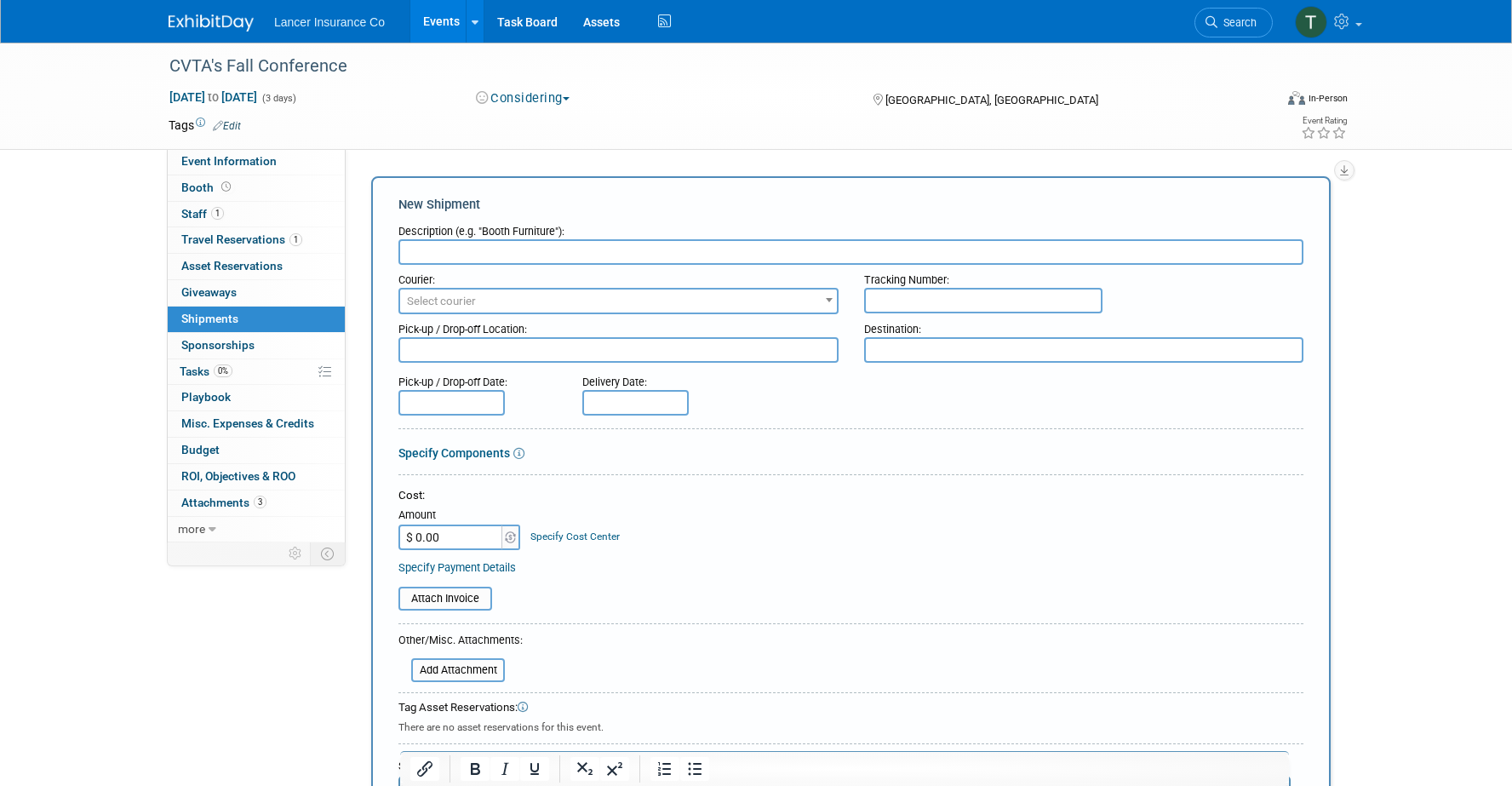
paste input "Just table skirt and 50 pens"
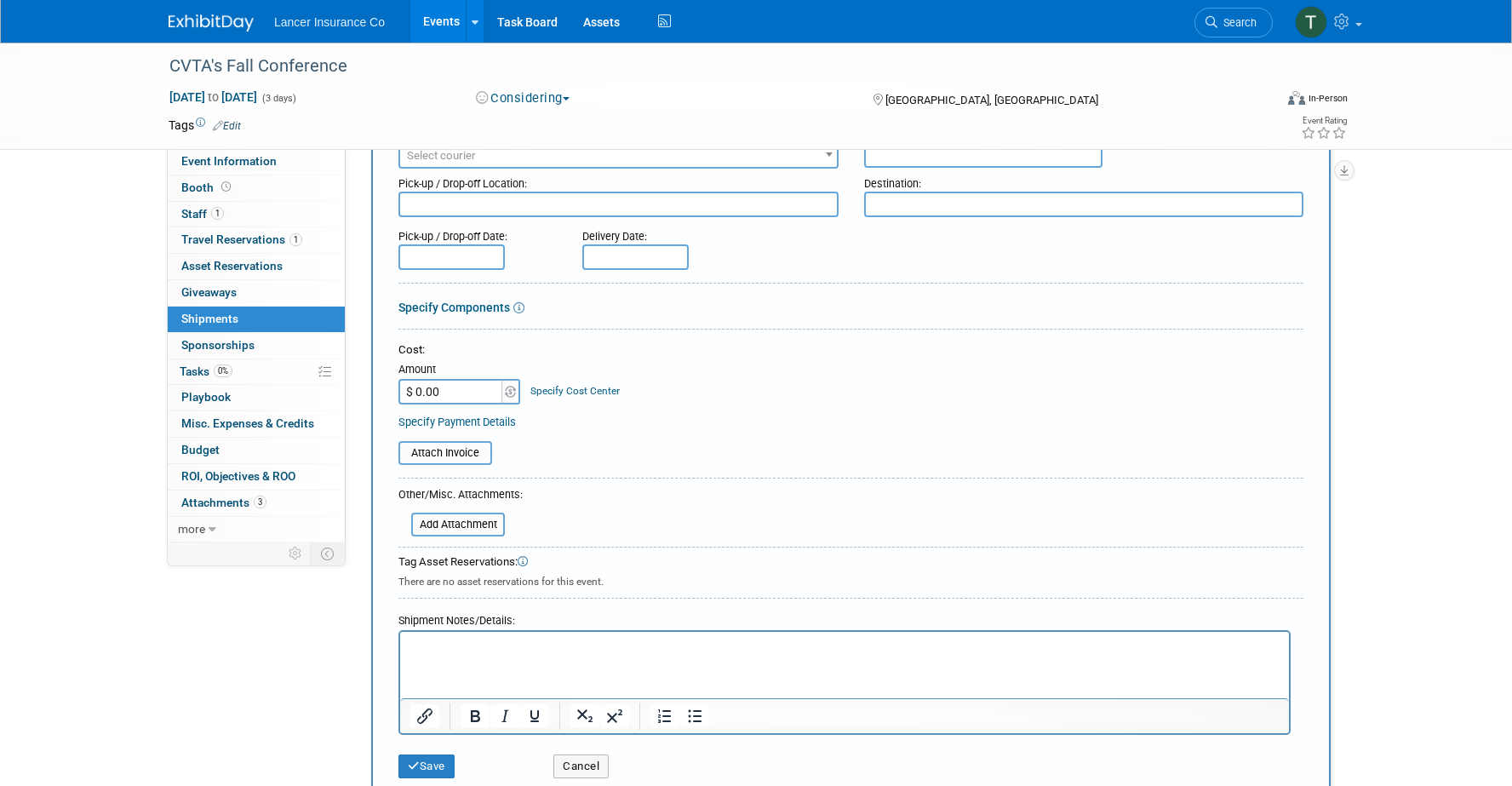
scroll to position [146, 0]
type input "Just table skirt and 50 pens"
click at [424, 757] on button "Save" at bounding box center [427, 766] width 56 height 24
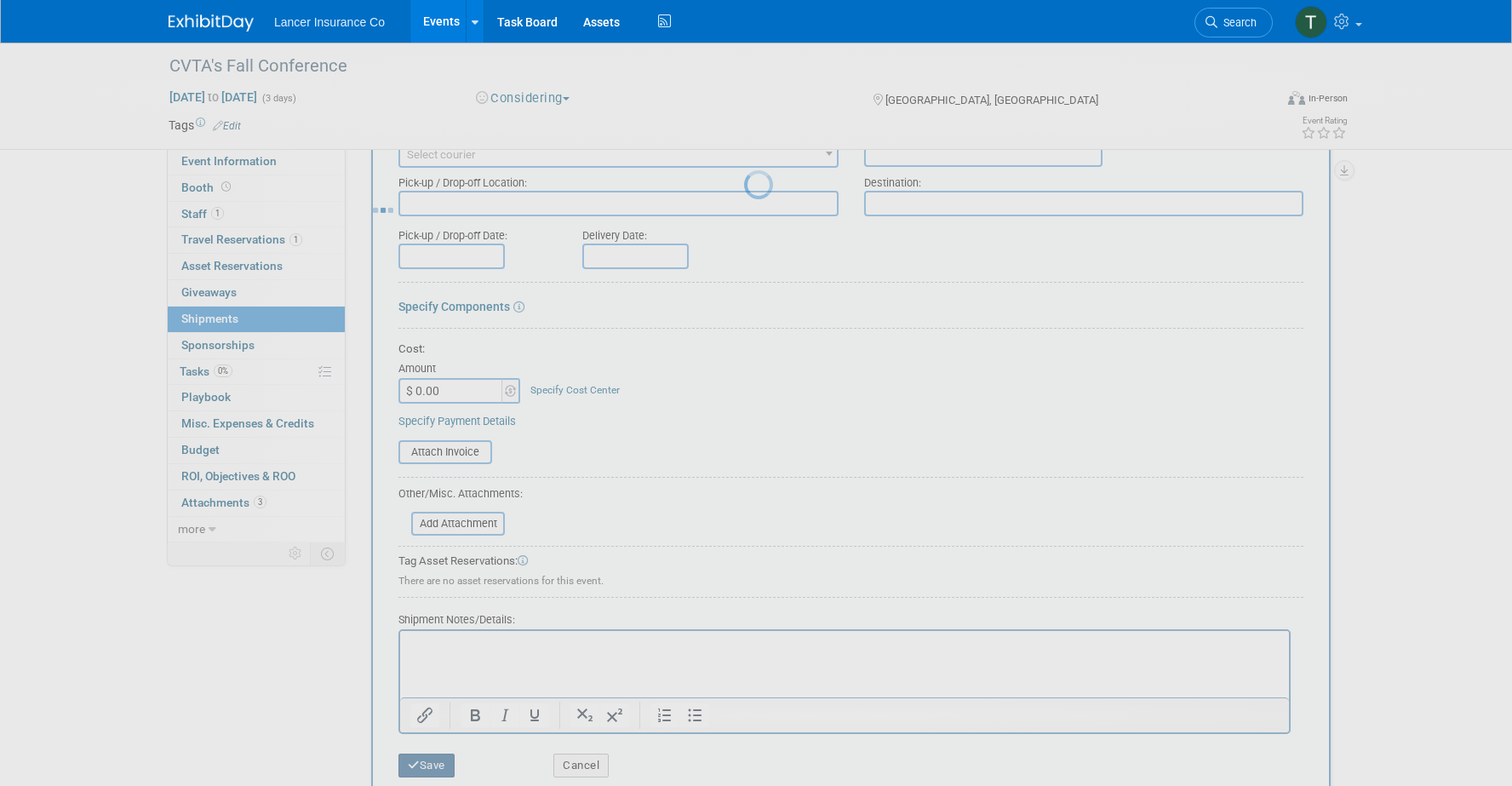
scroll to position [15, 0]
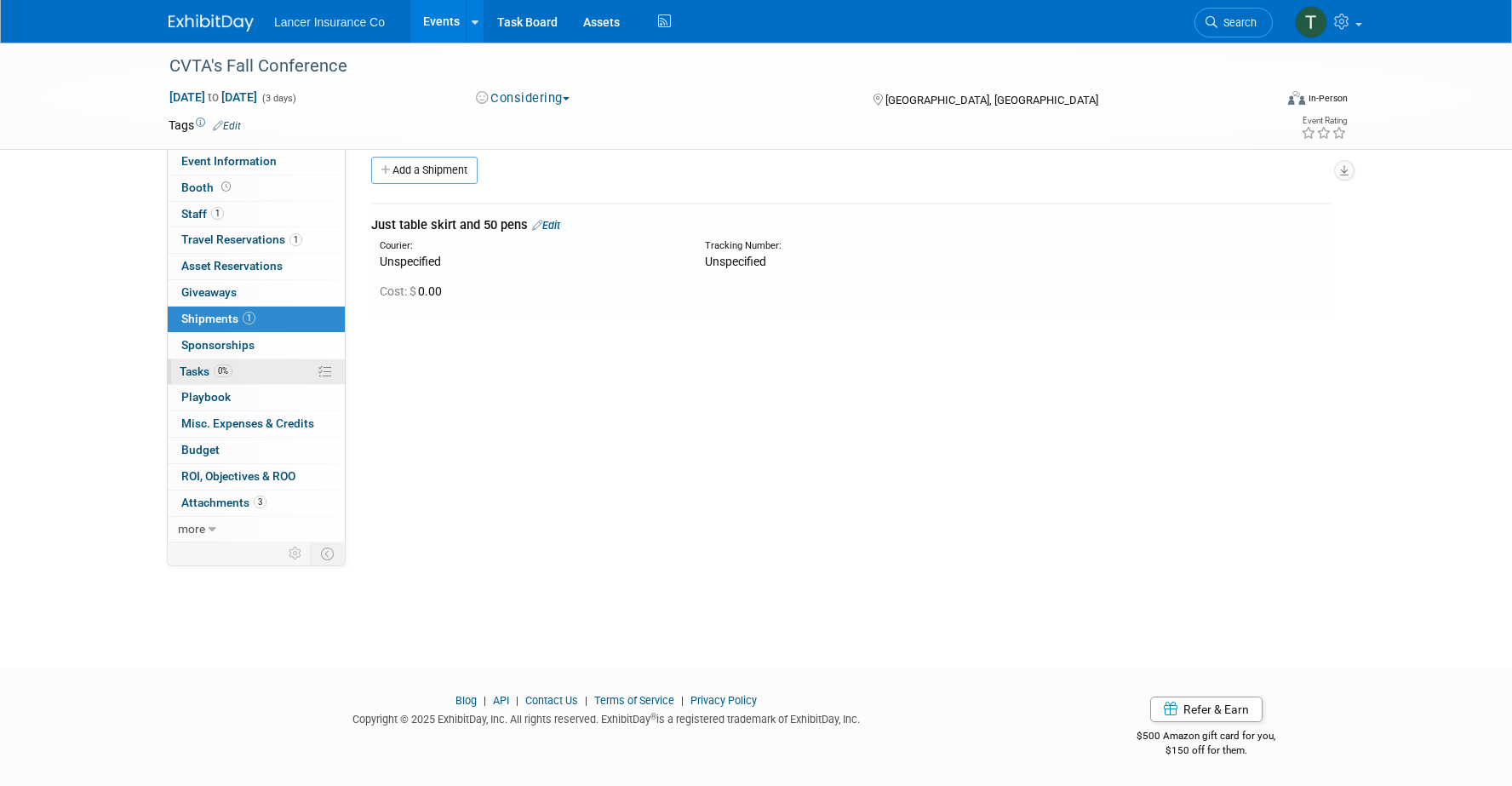
click at [215, 367] on span "0%" at bounding box center [223, 371] width 19 height 13
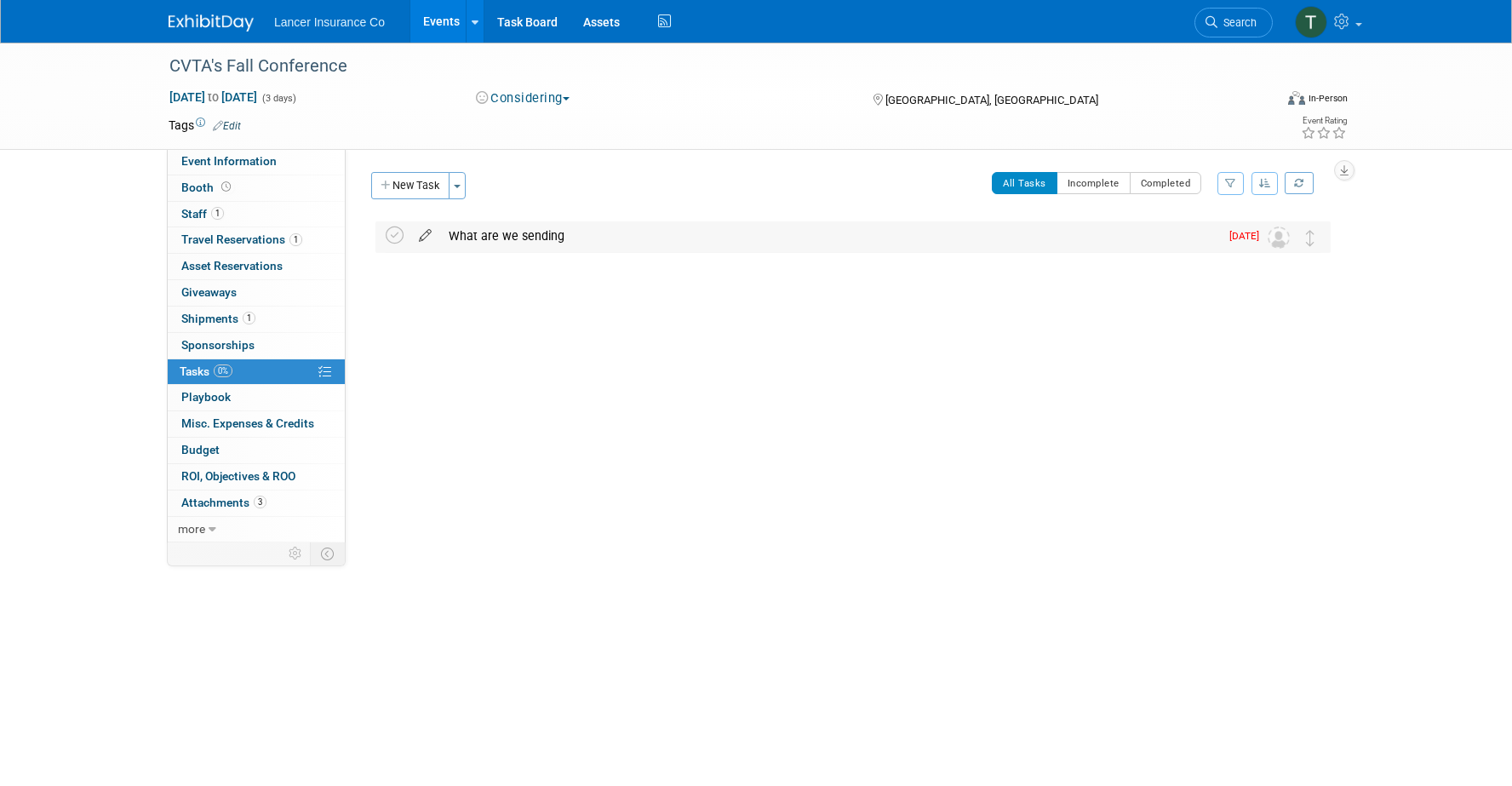
click at [427, 232] on icon at bounding box center [425, 232] width 30 height 21
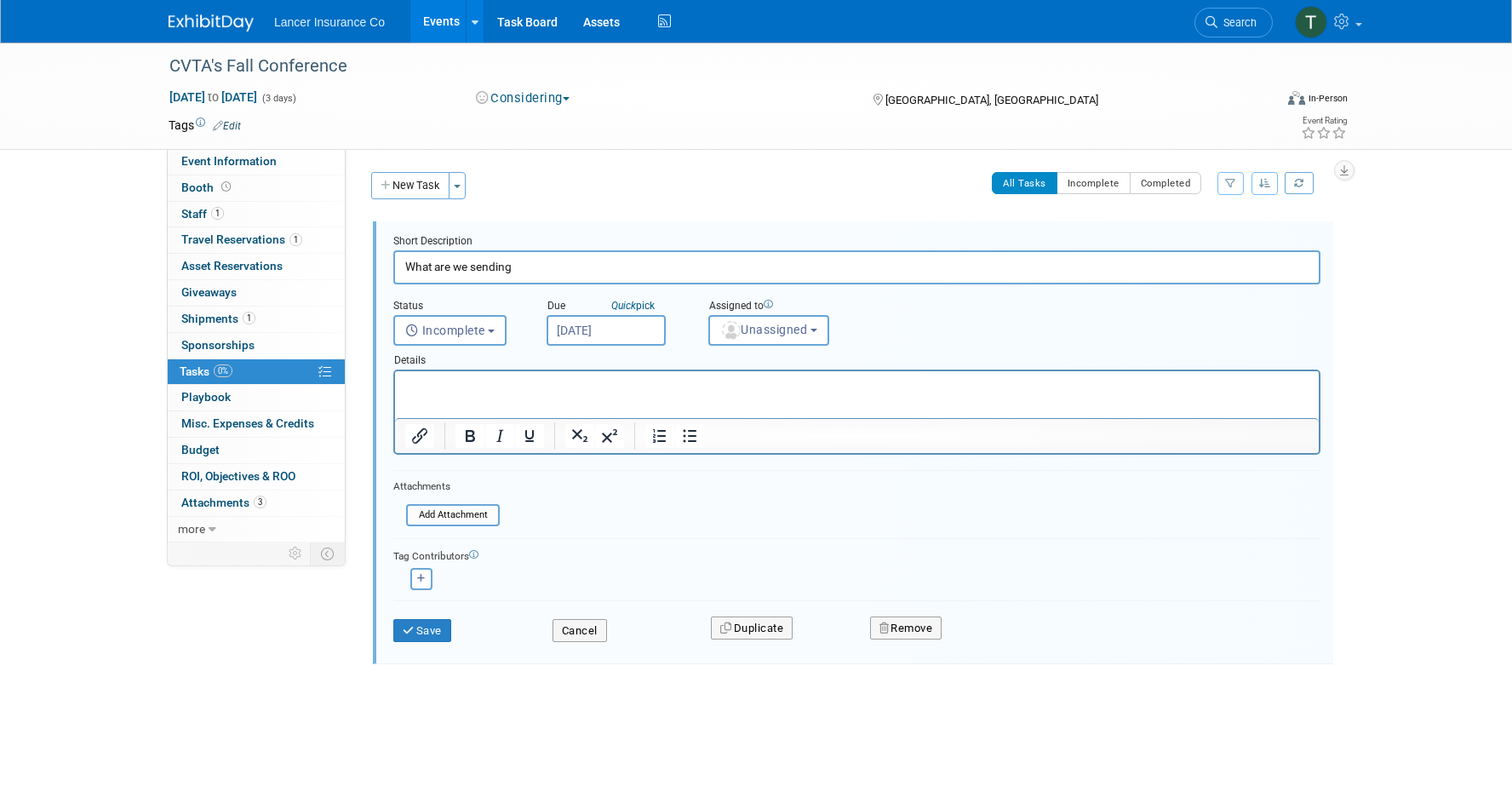
drag, startPoint x: 543, startPoint y: 277, endPoint x: 388, endPoint y: 271, distance: 155.1
click at [388, 271] on form "Short Description What are we sending Status <i class="far fa-clock" style="pad…" at bounding box center [857, 447] width 952 height 426
type input "Ship out itms"
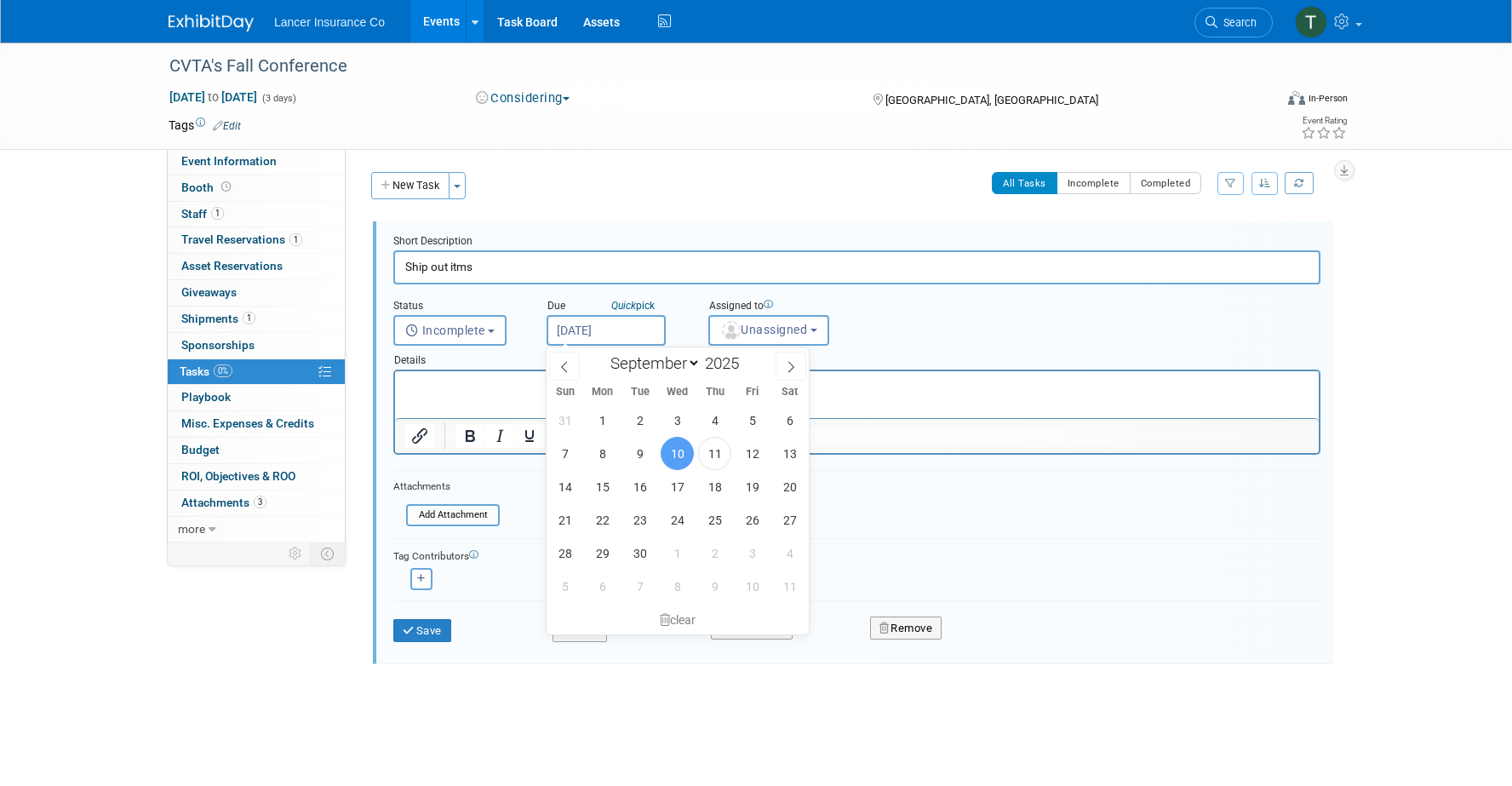
click at [593, 325] on input "[DATE]" at bounding box center [606, 330] width 119 height 31
click at [673, 487] on span "17" at bounding box center [677, 486] width 33 height 33
type input "Sep 17, 2025"
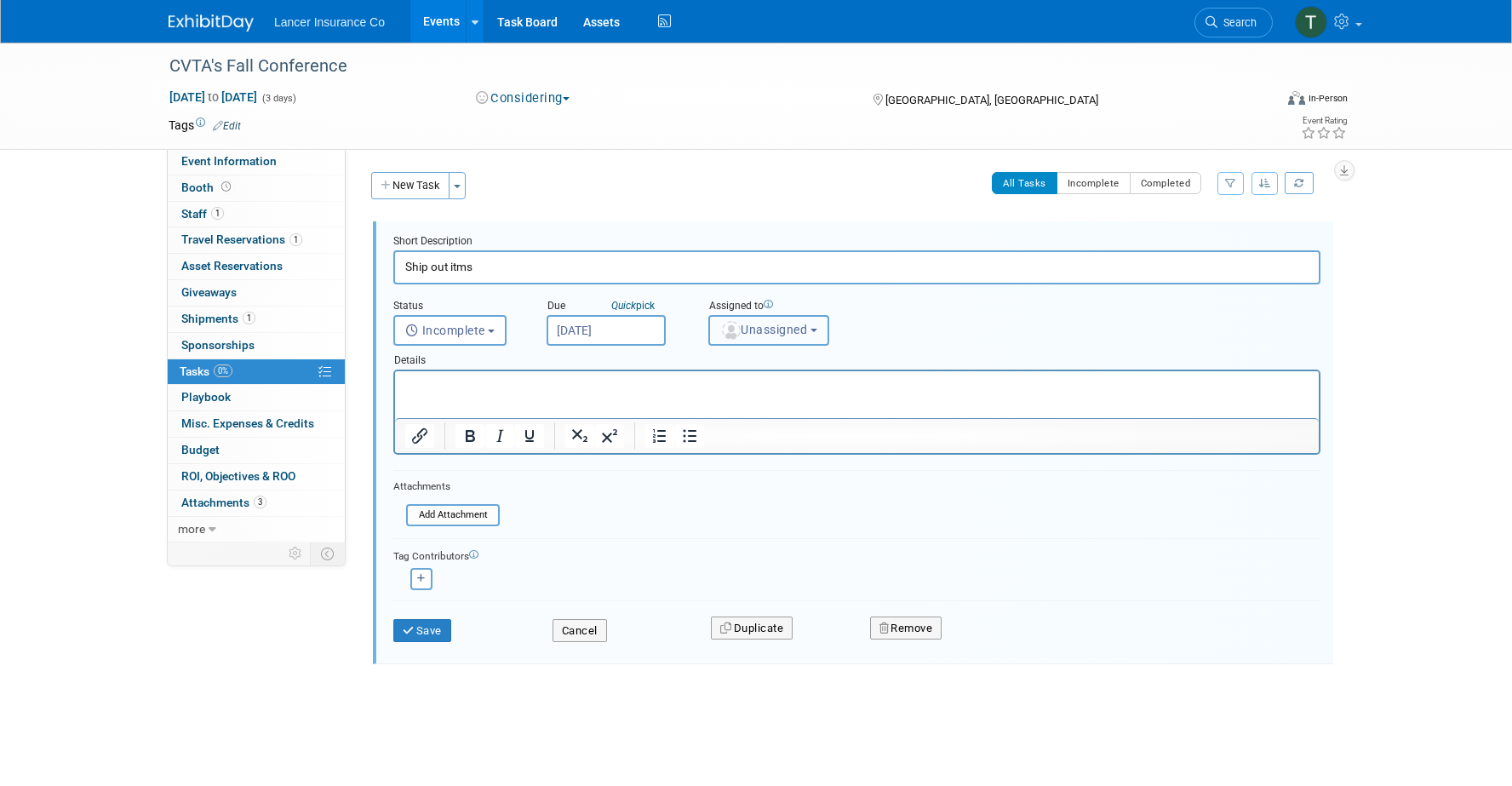
click at [744, 330] on span "Unassigned" at bounding box center [763, 330] width 86 height 14
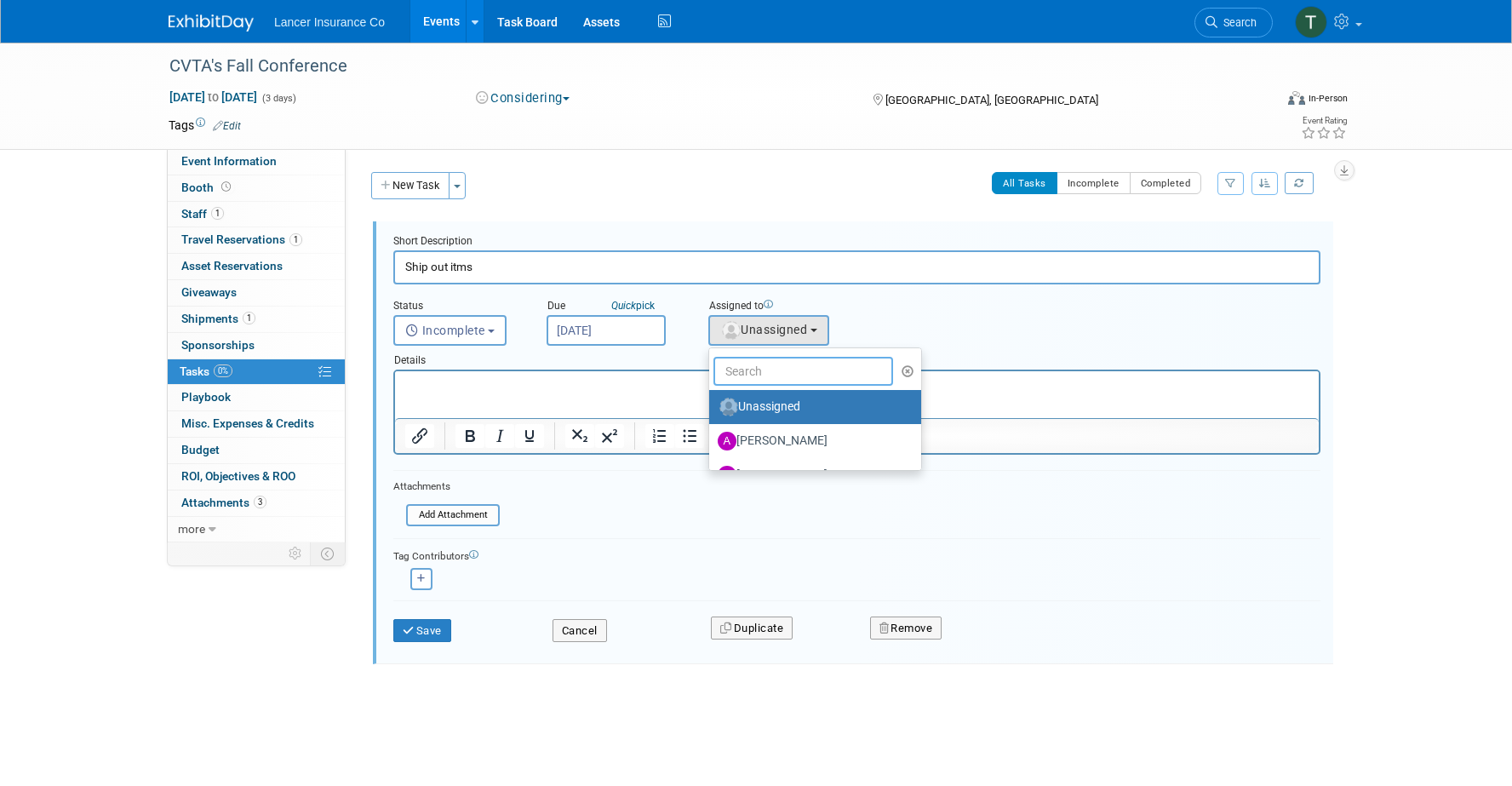
click at [752, 373] on input "text" at bounding box center [803, 372] width 180 height 29
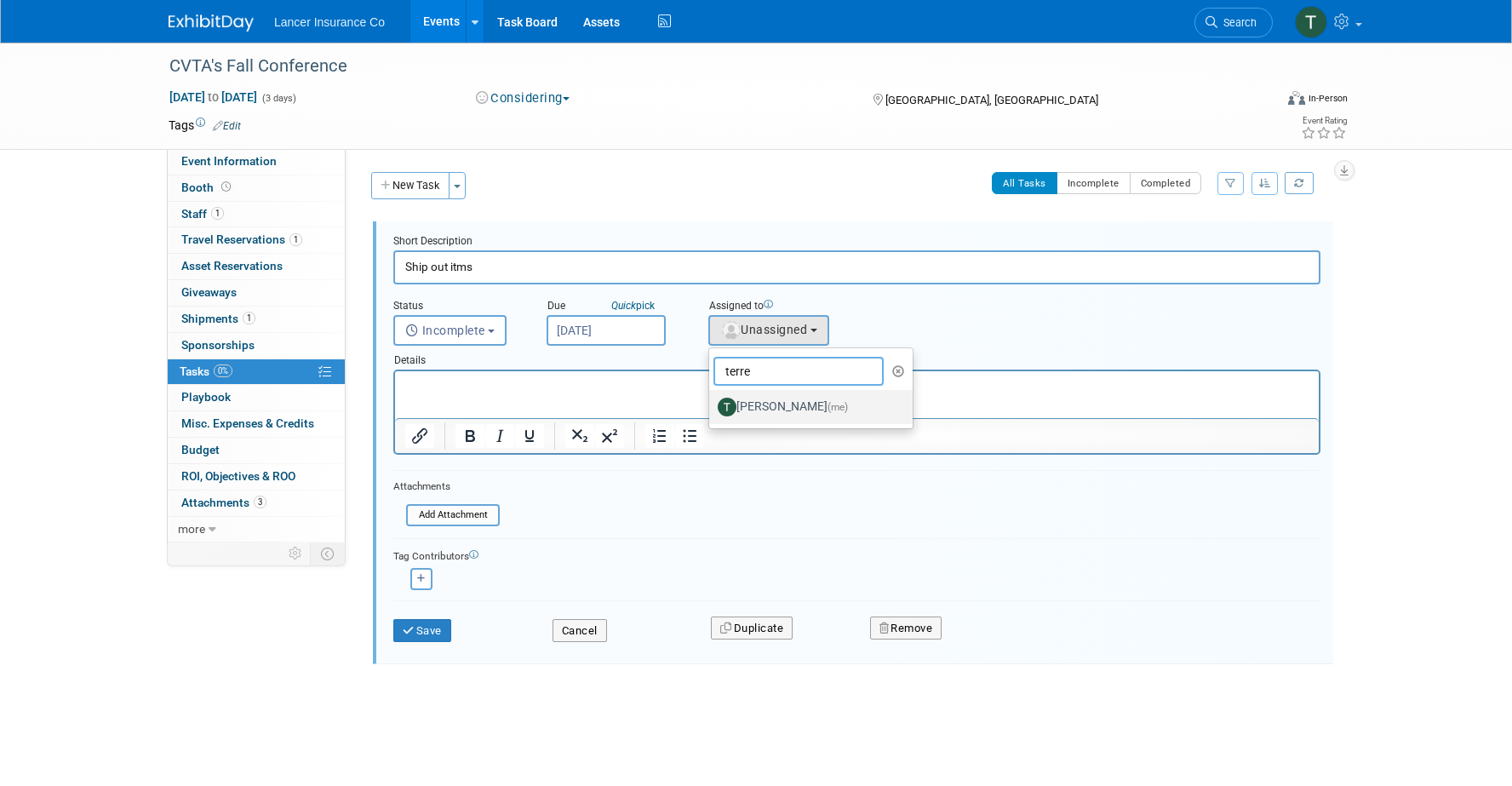
type input "terre"
click at [763, 404] on label "Terrence Forrest (me)" at bounding box center [807, 408] width 178 height 27
click at [712, 404] on input "Terrence Forrest (me)" at bounding box center [706, 405] width 11 height 11
select select "4421722b-634f-4799-af43-cbca53d48260"
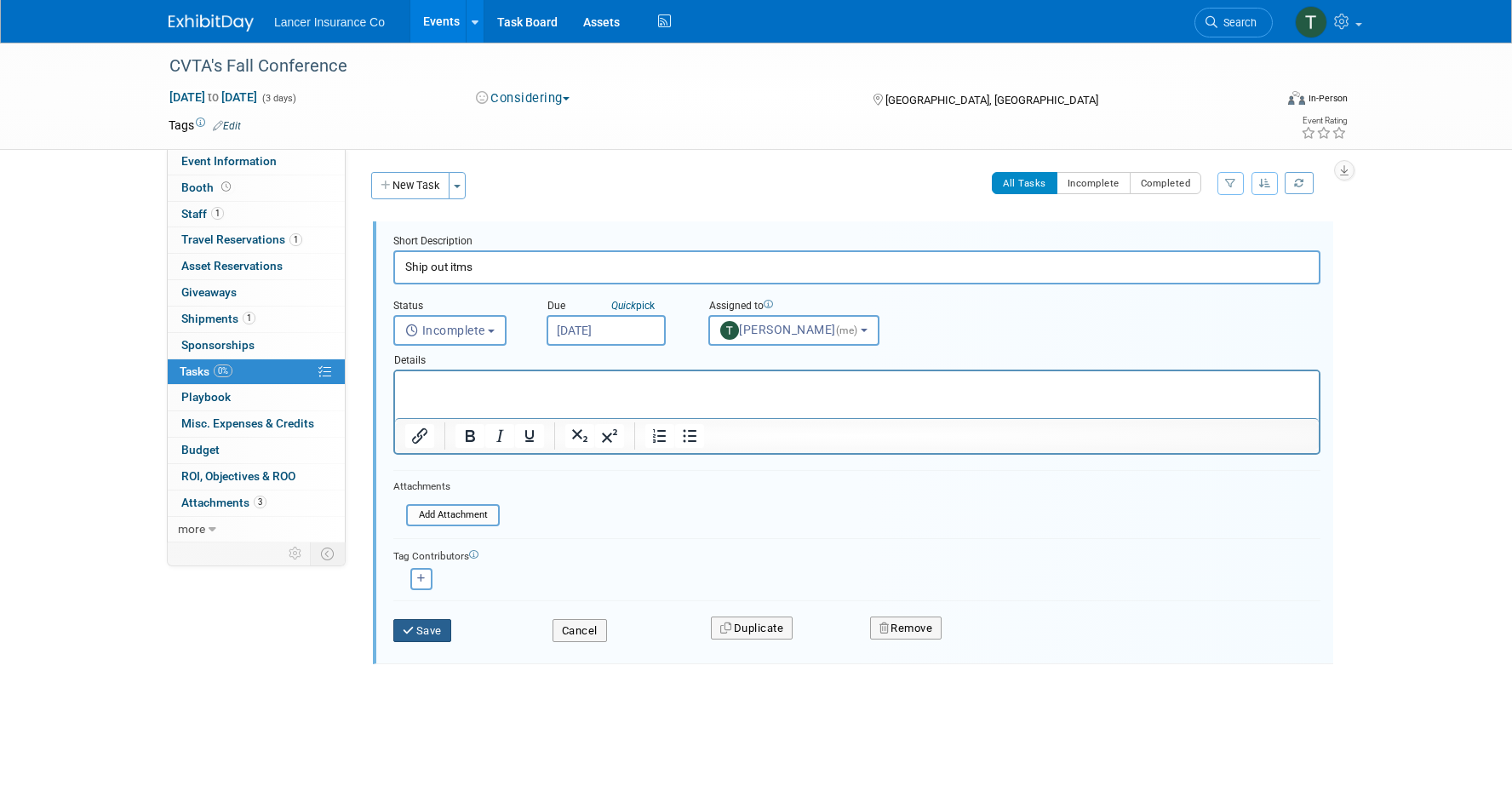
click at [427, 633] on button "Save" at bounding box center [423, 631] width 58 height 24
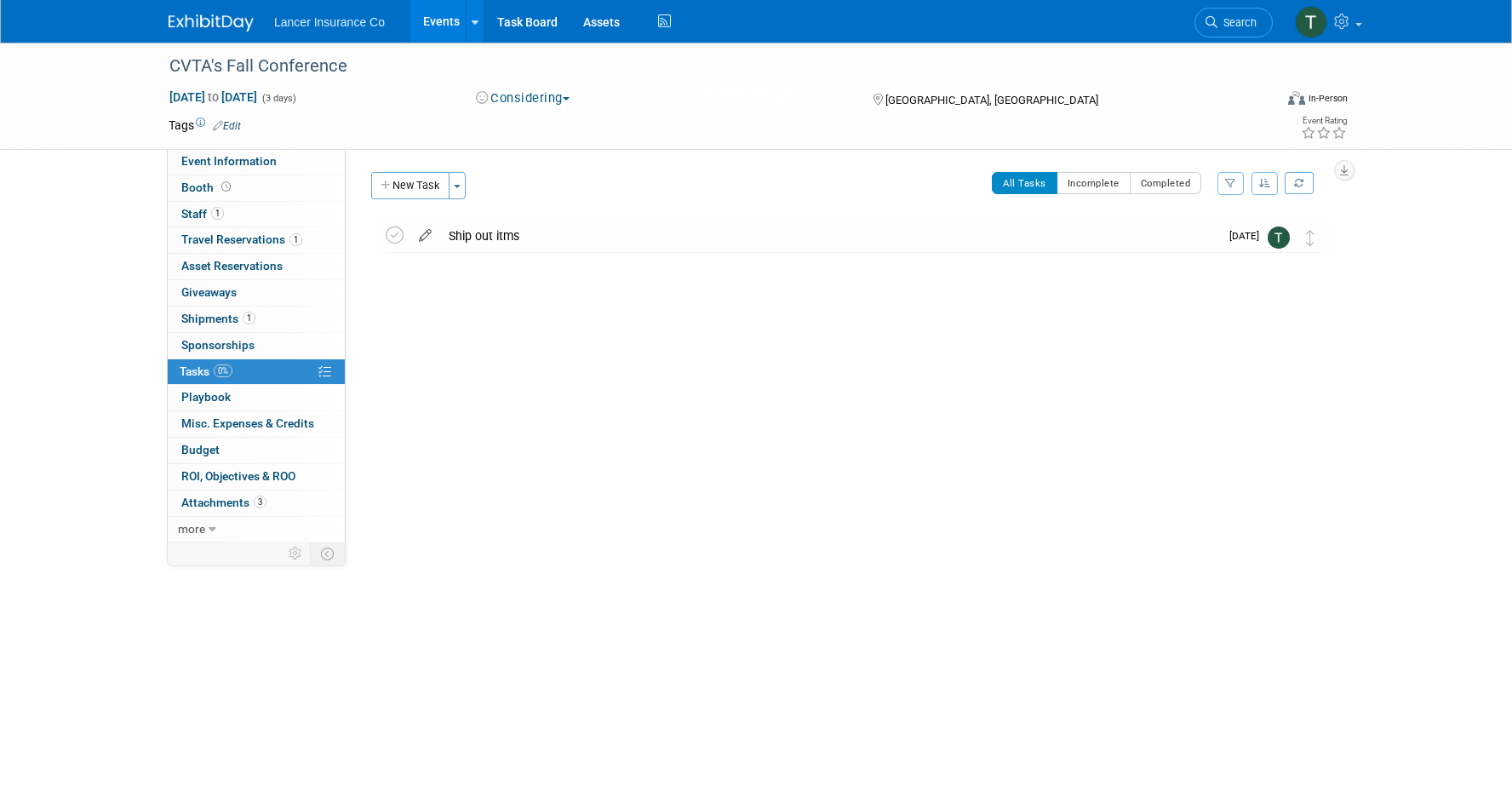
click at [424, 237] on icon at bounding box center [425, 232] width 30 height 21
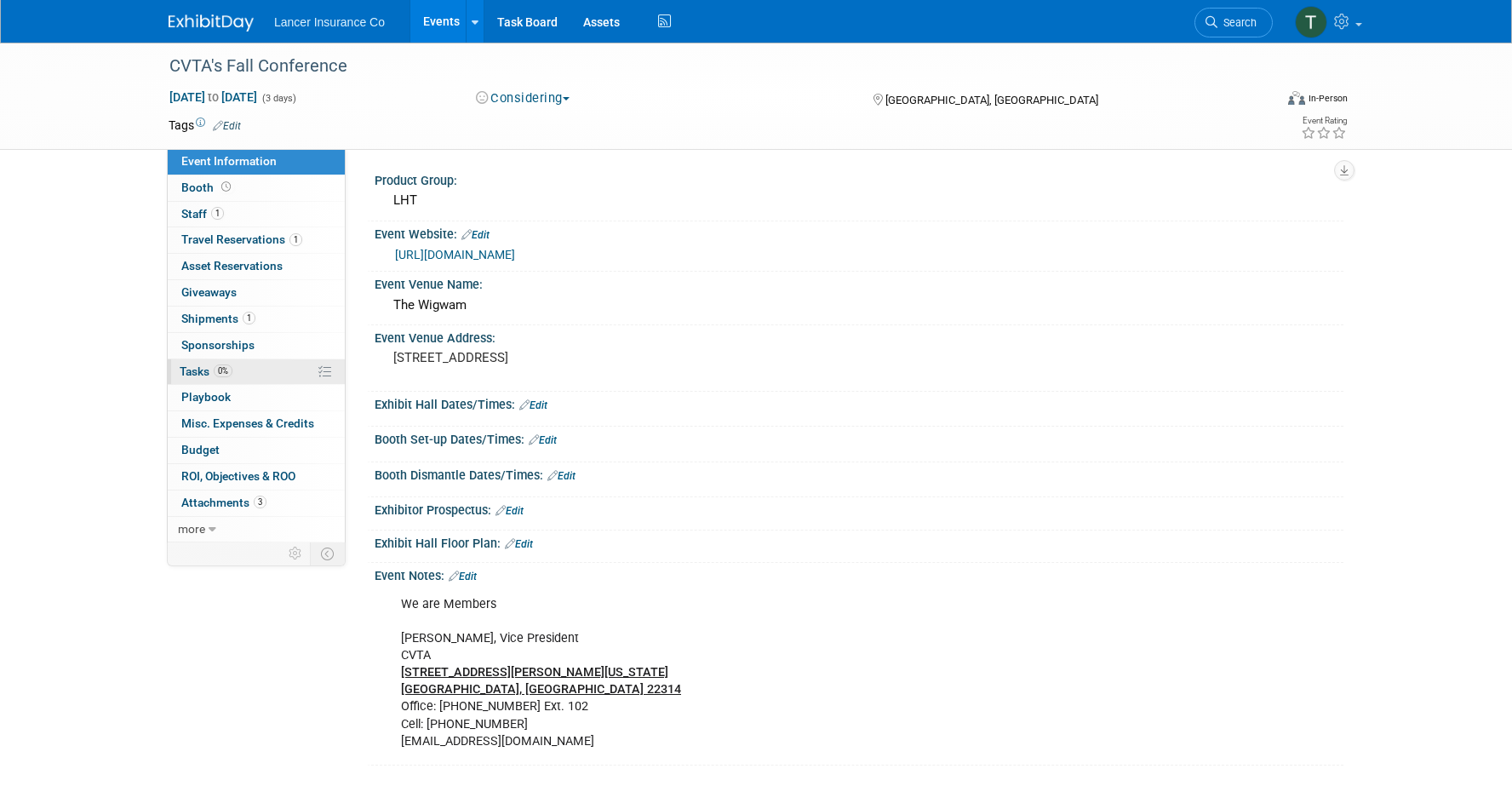
click at [216, 361] on link "0% Tasks 0%" at bounding box center [256, 372] width 177 height 26
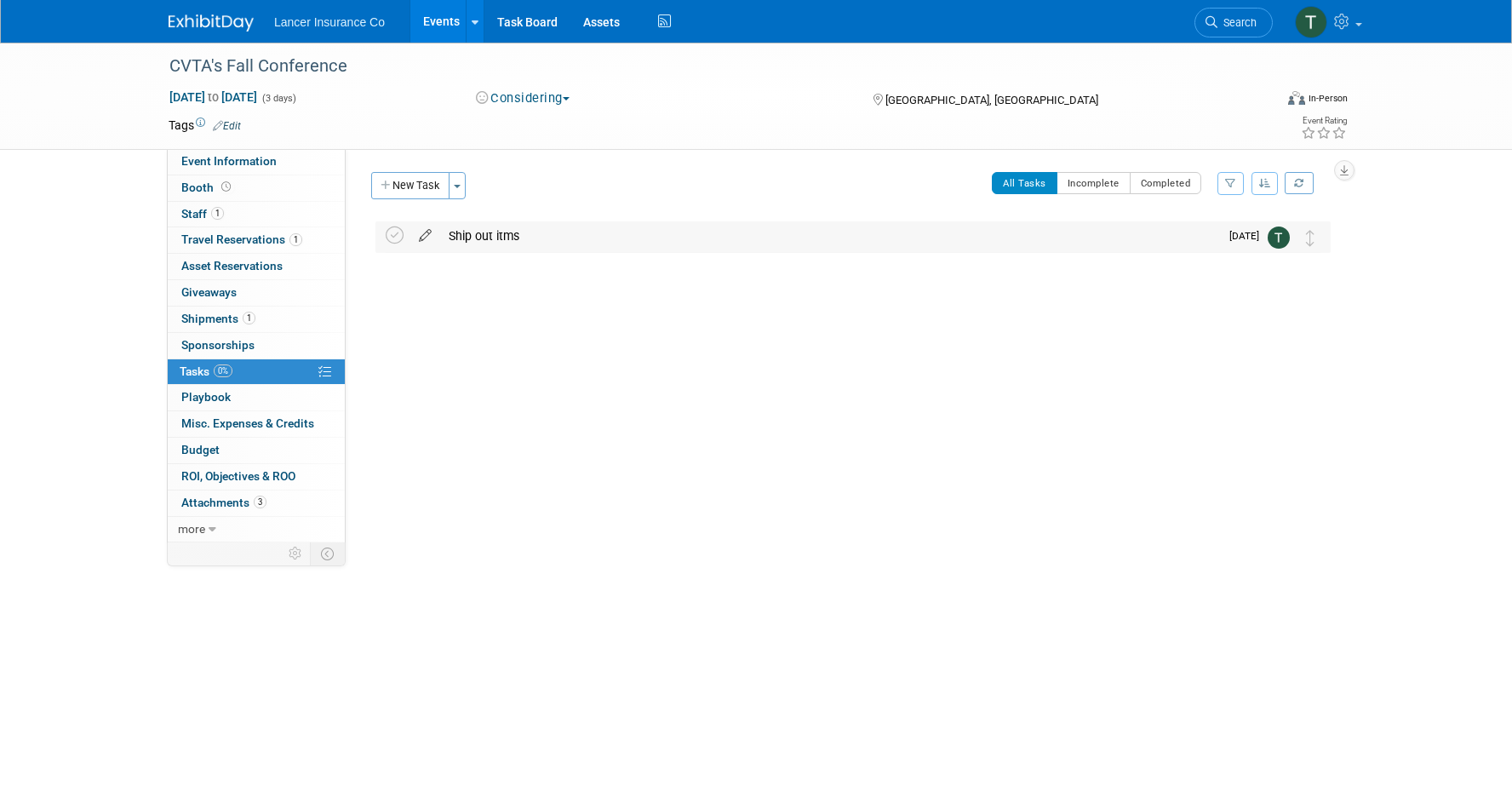
click at [423, 230] on icon at bounding box center [425, 232] width 30 height 21
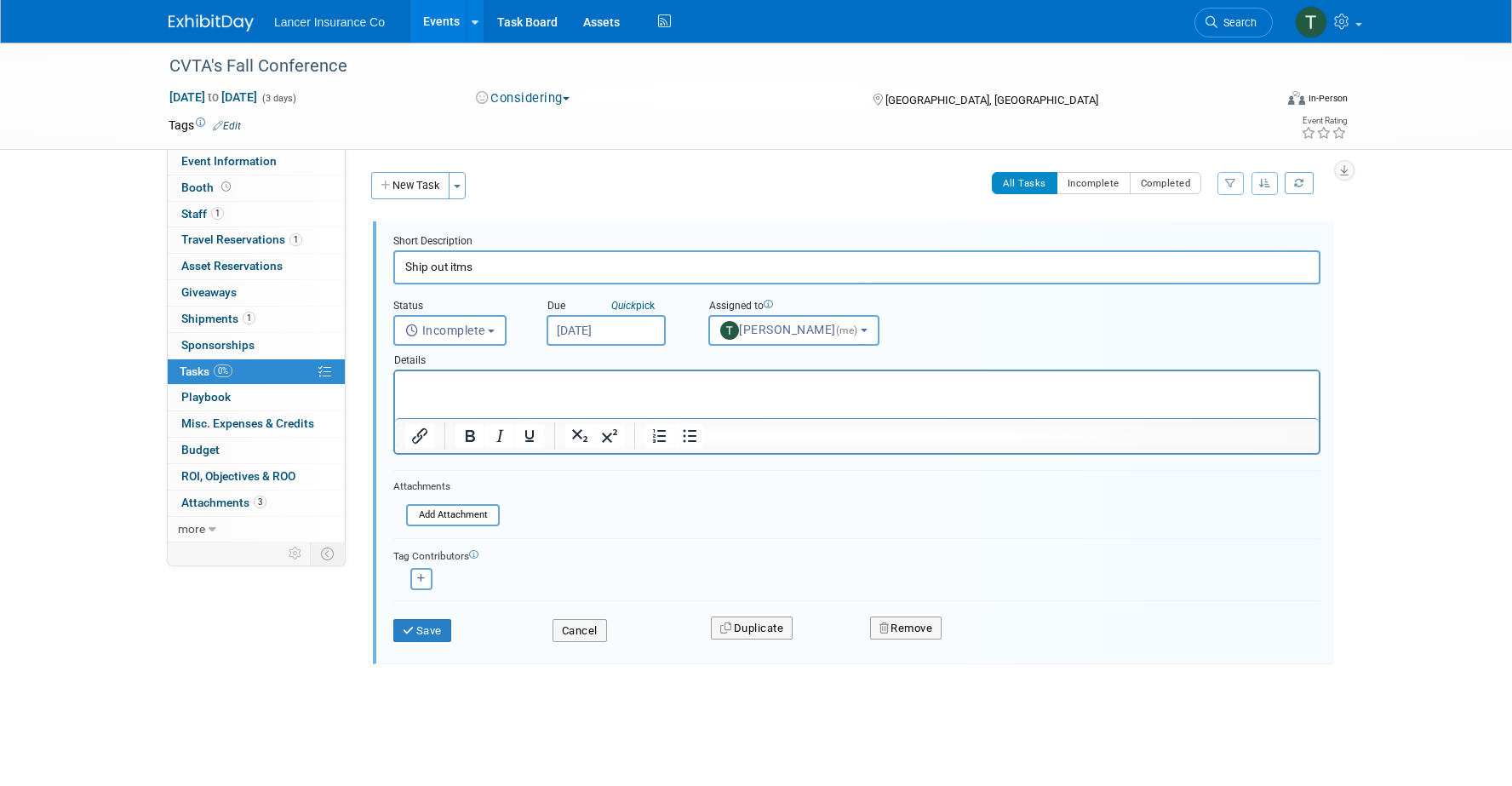
click at [461, 387] on p "Rich Text Area. Press ALT-0 for help." at bounding box center [857, 386] width 904 height 16
click at [435, 630] on button "Save" at bounding box center [423, 631] width 58 height 24
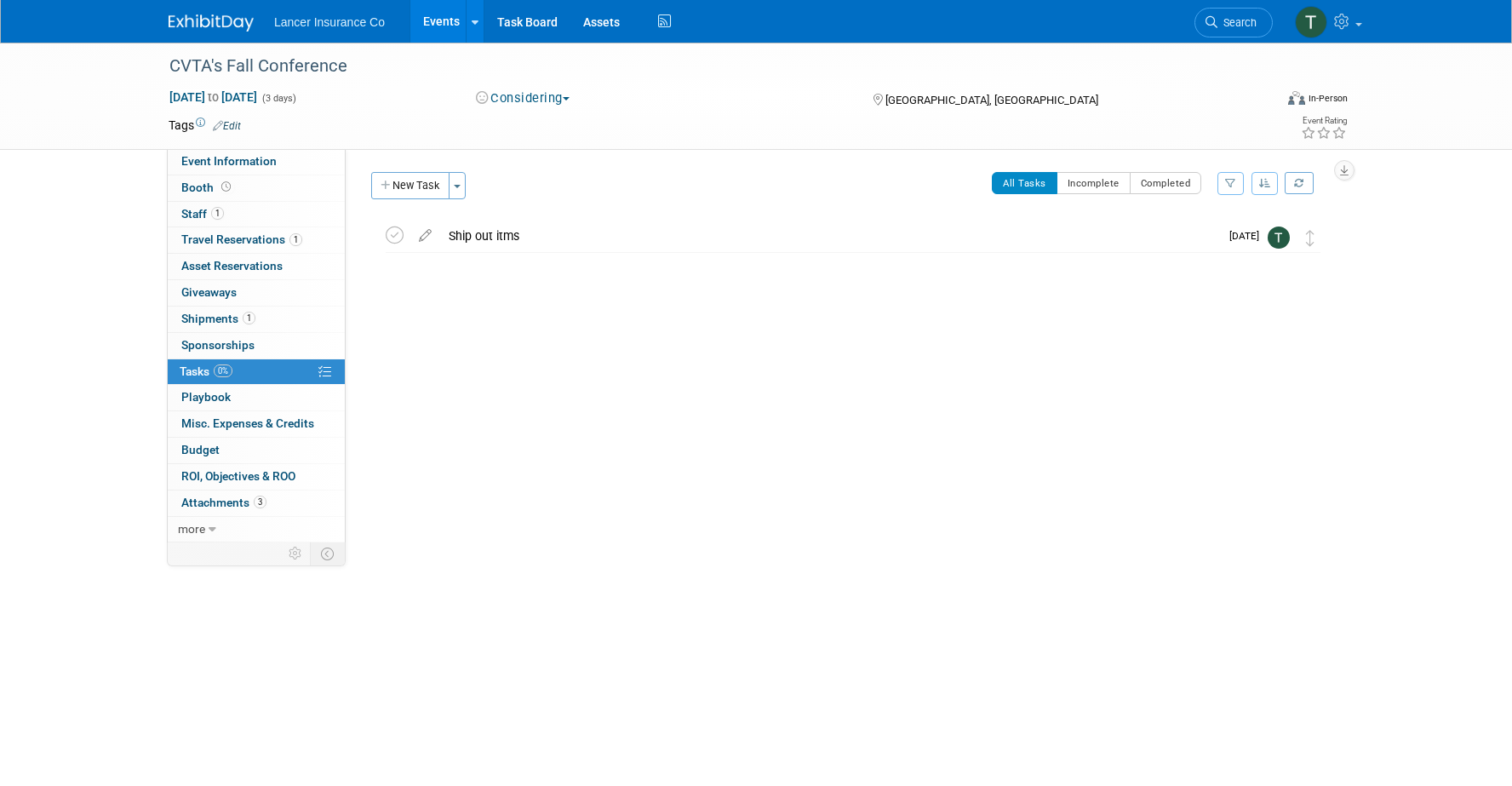
click at [448, 26] on link "Events" at bounding box center [442, 21] width 62 height 43
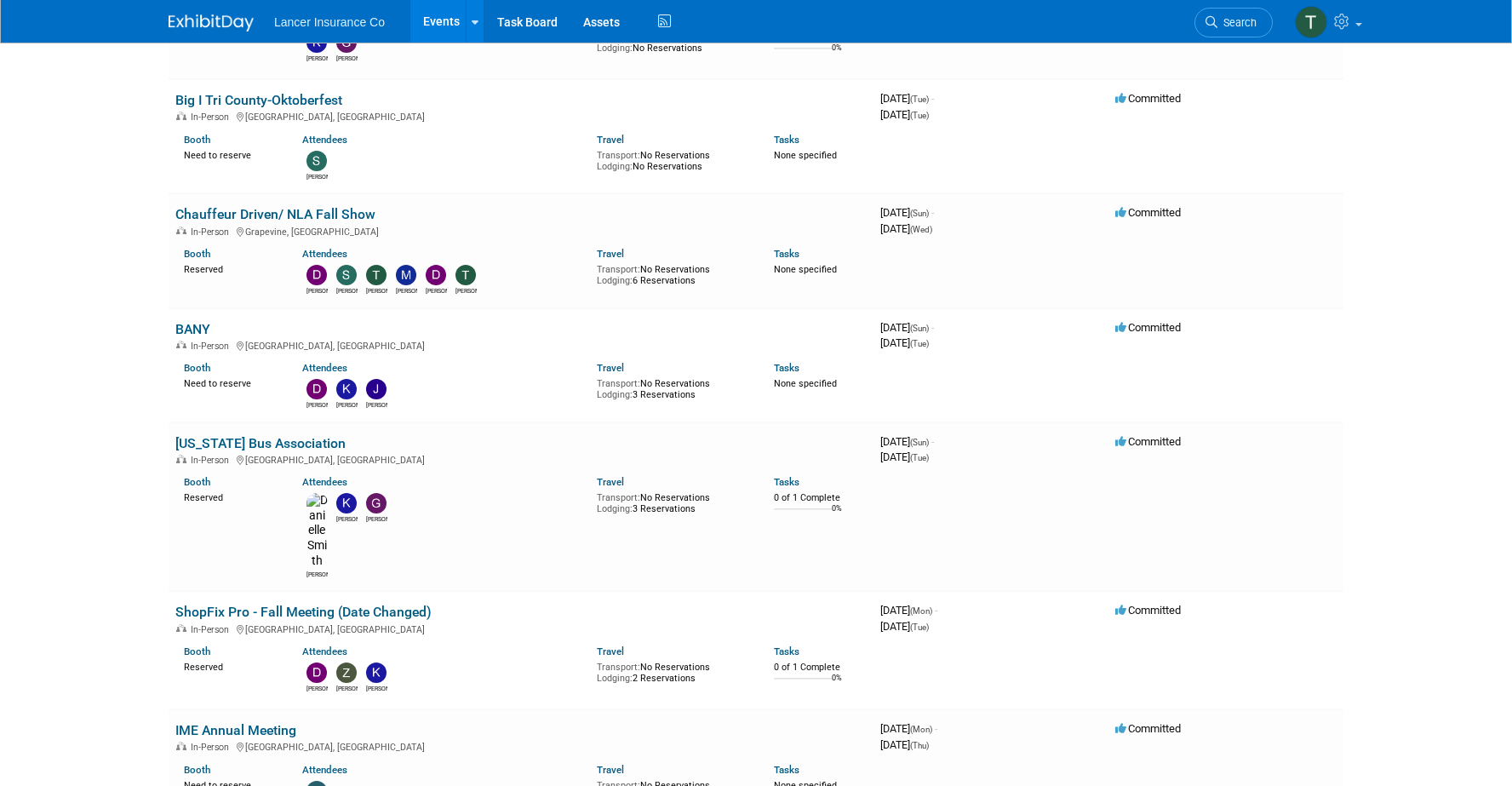
scroll to position [1658, 0]
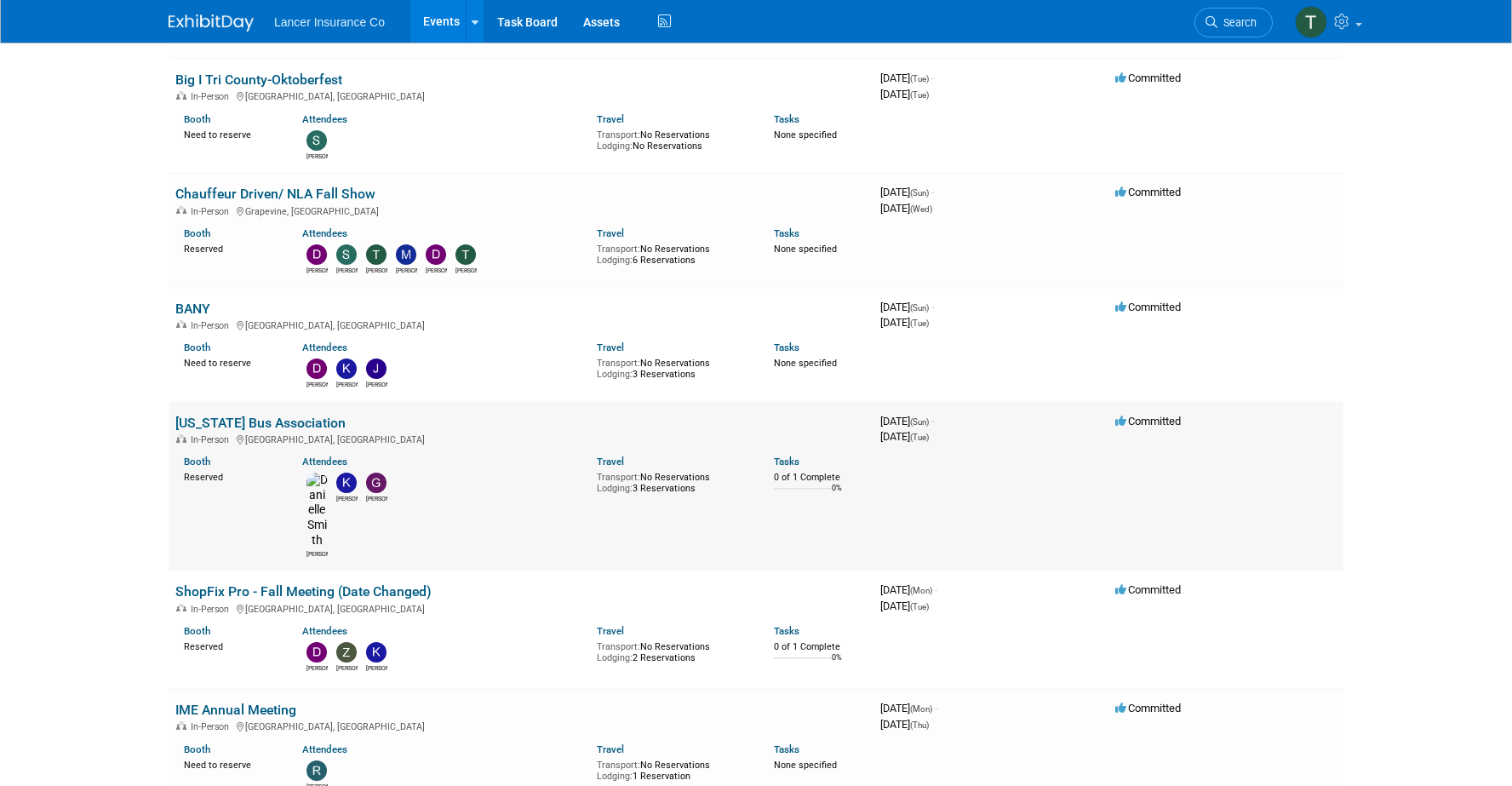
click at [213, 415] on link "[US_STATE] Bus Association" at bounding box center [260, 423] width 170 height 16
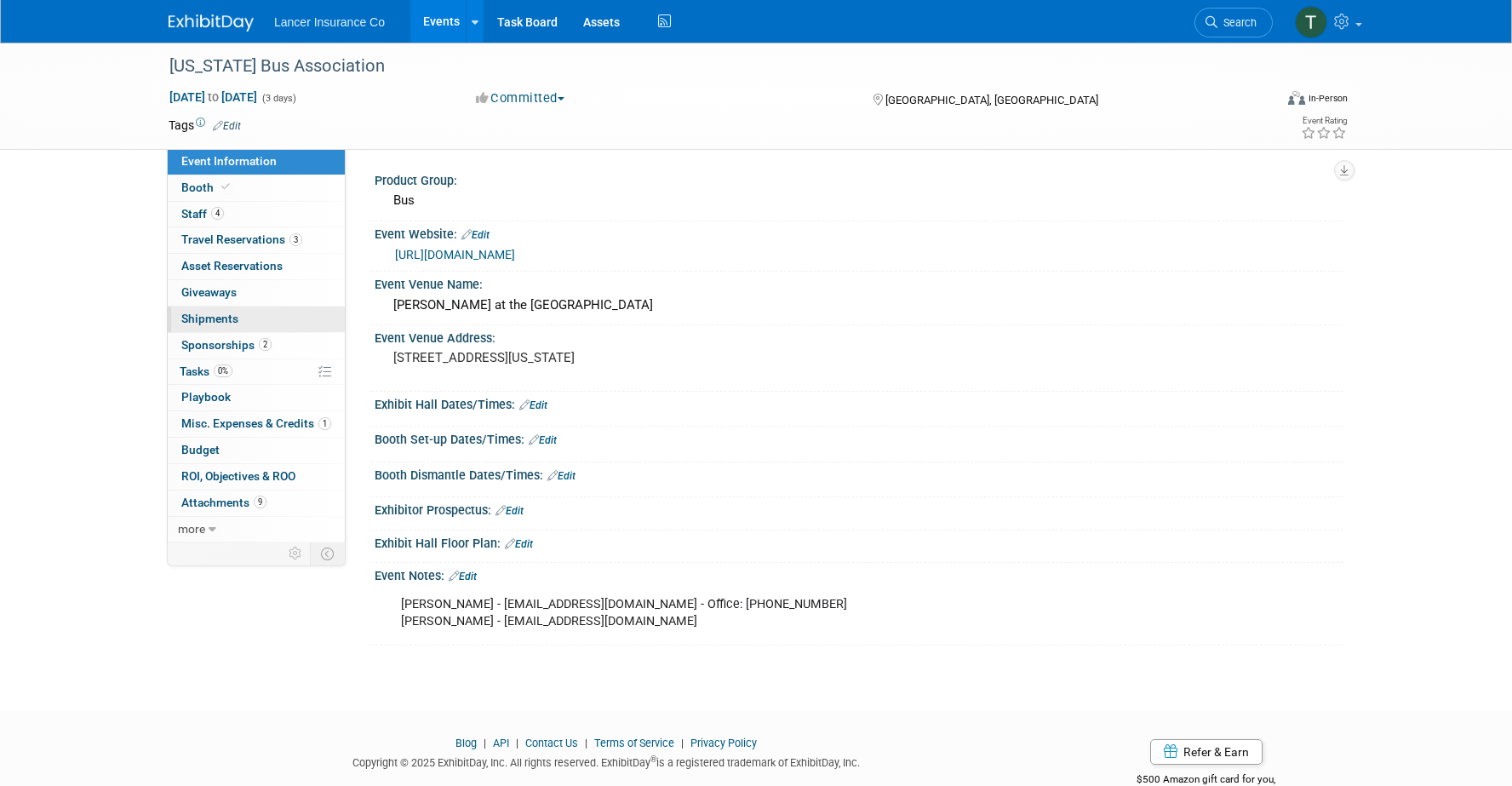
click at [200, 313] on span "Shipments 0" at bounding box center [210, 319] width 57 height 14
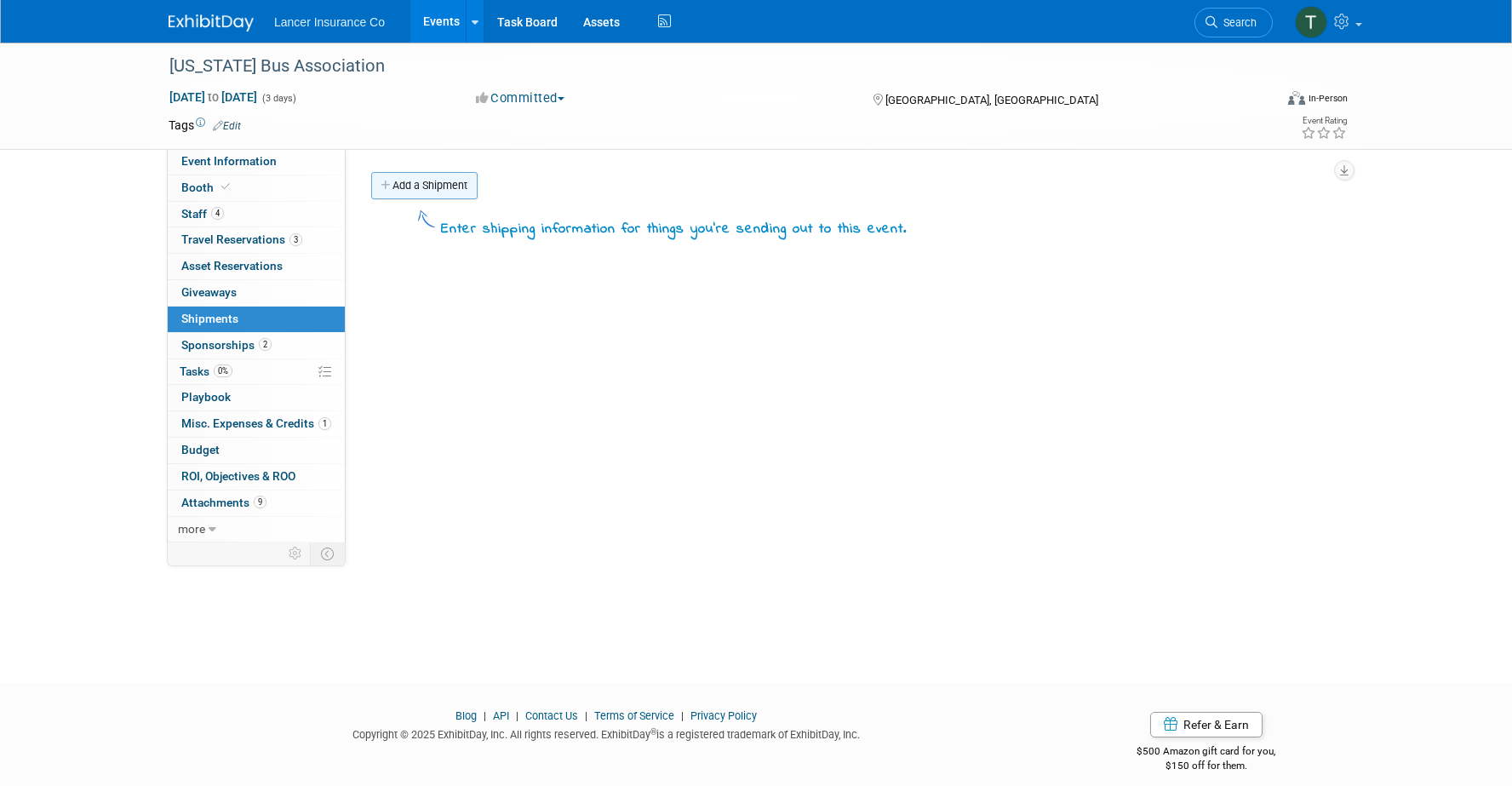
click at [415, 187] on link "Add a Shipment" at bounding box center [424, 186] width 106 height 27
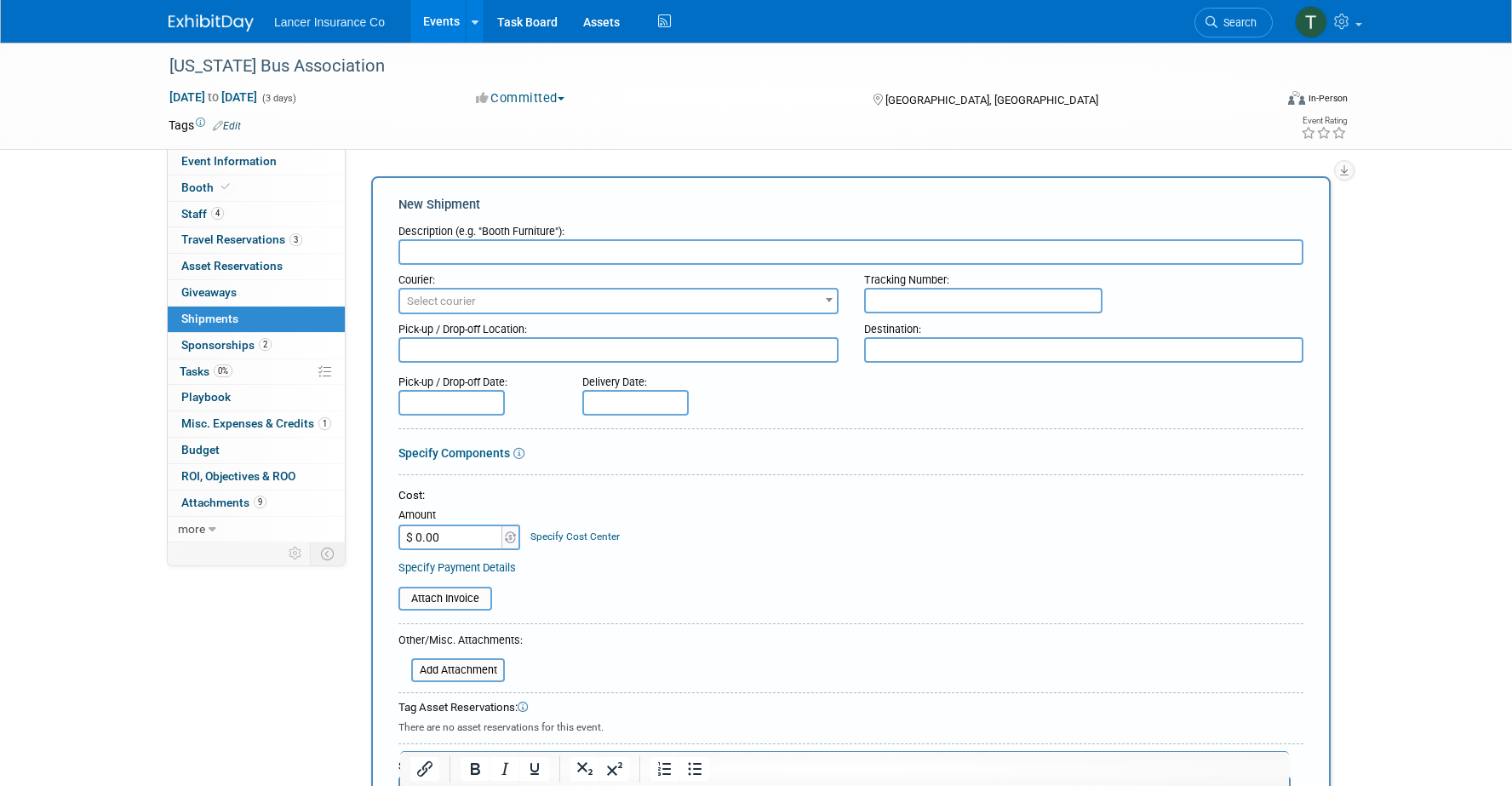
paste input "50 Pens, 50 Hand sanitizers, 25 mini lithos, table skirt?"
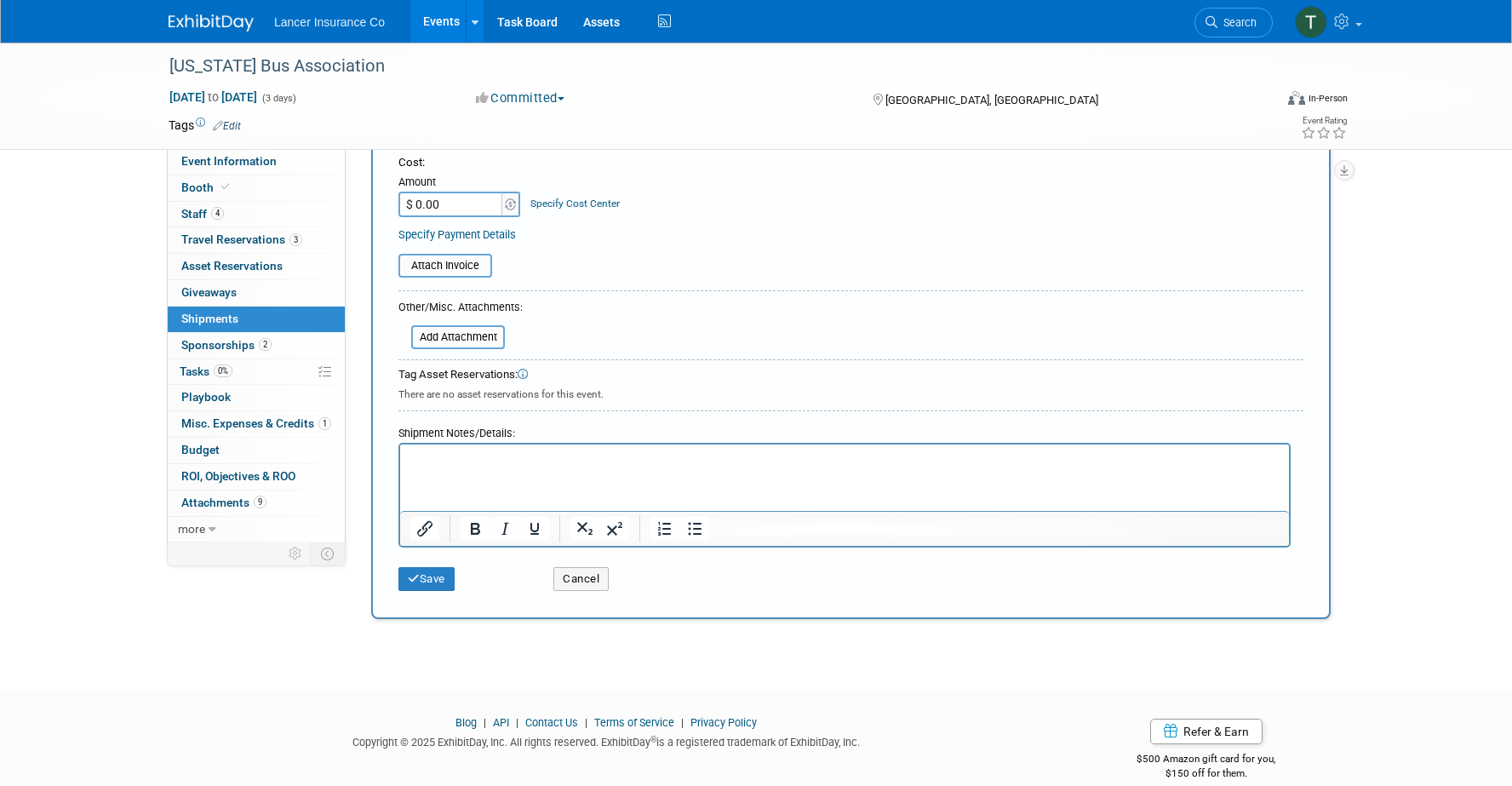
scroll to position [356, 0]
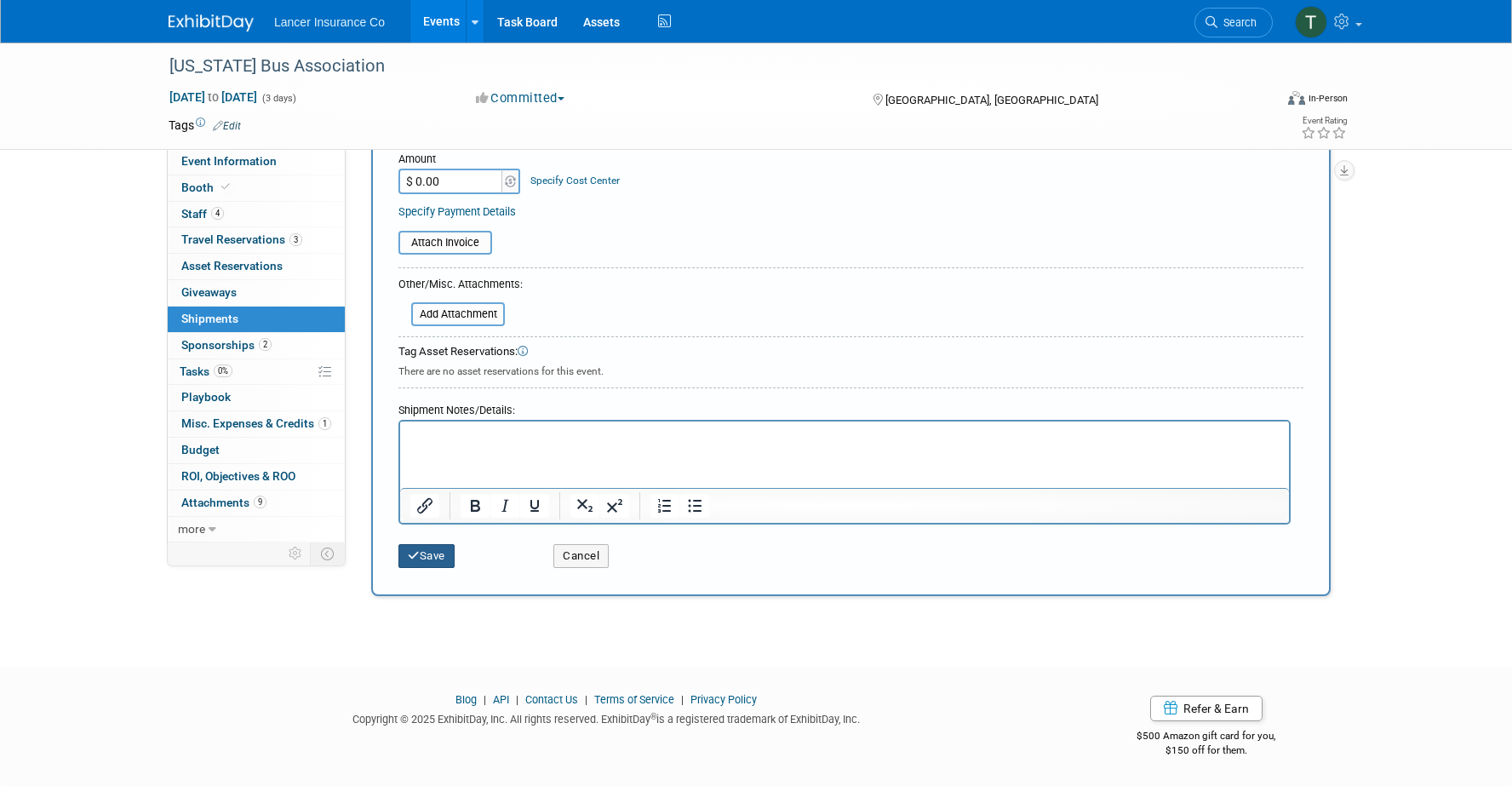
type input "50 Pens, 50 Hand sanitizers, 25 mini lithos, table skirt?"
click at [433, 555] on button "Save" at bounding box center [427, 557] width 56 height 24
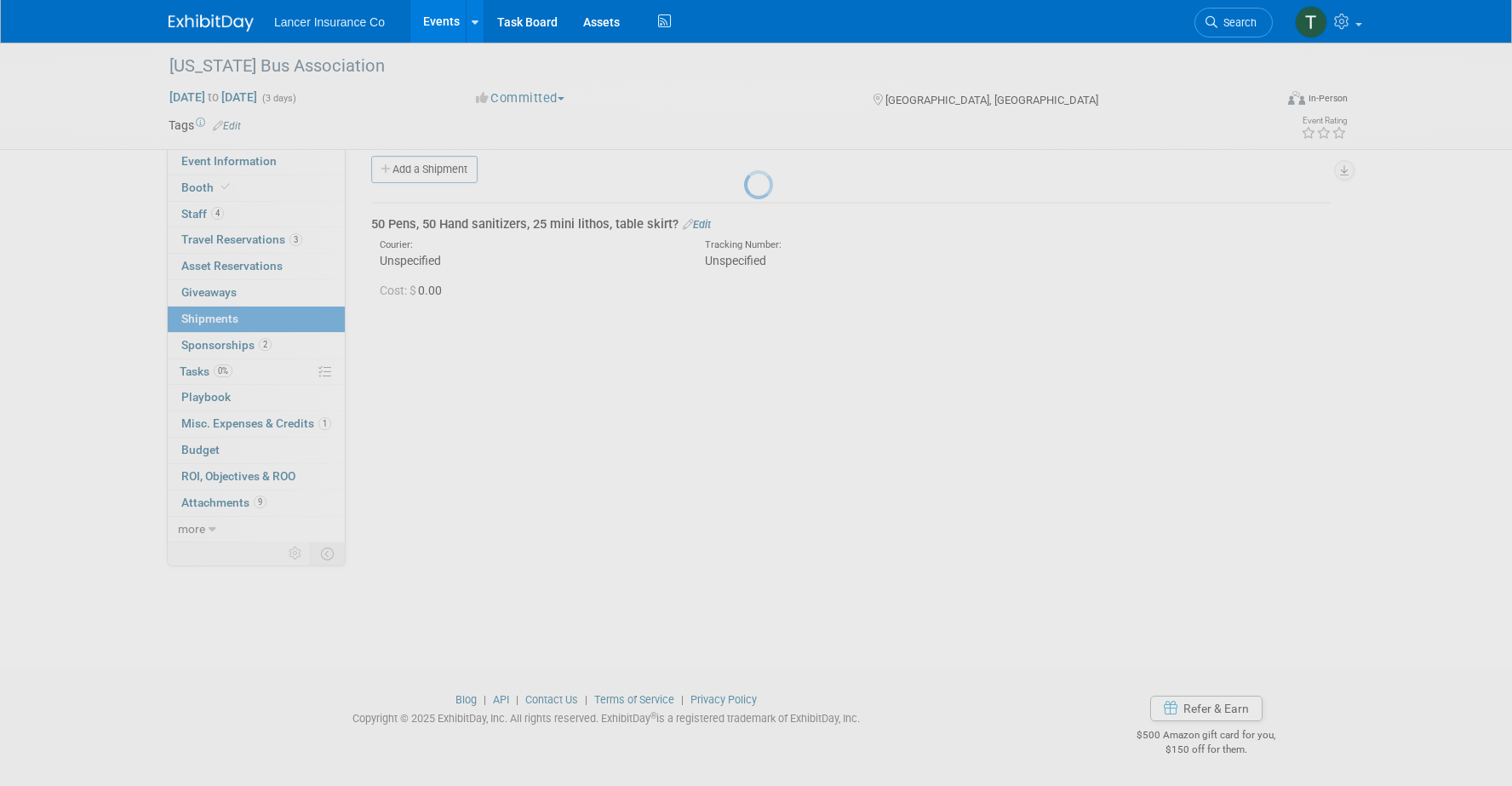
scroll to position [15, 0]
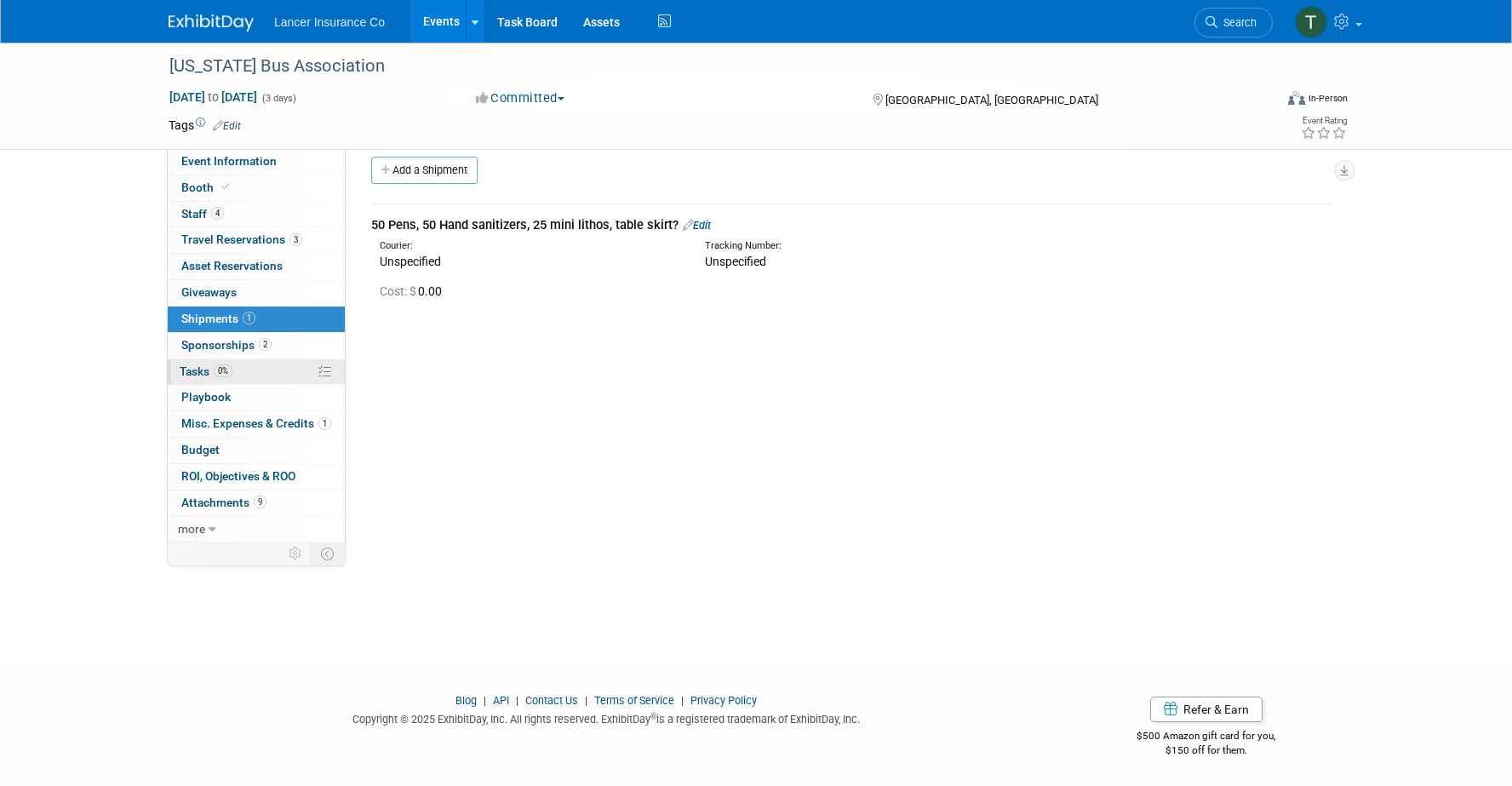
click at [200, 368] on span "Tasks 0%" at bounding box center [206, 372] width 53 height 14
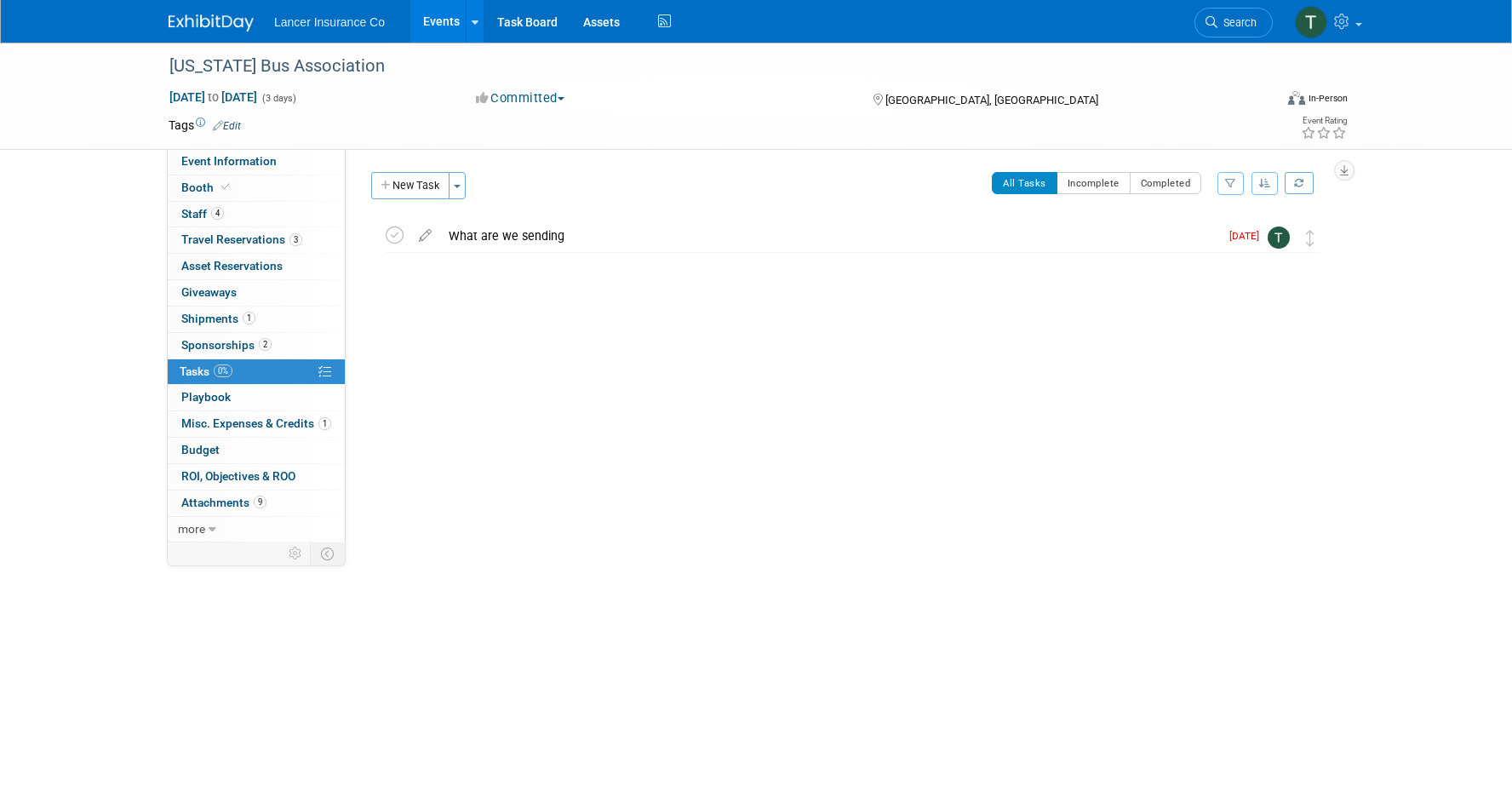
drag, startPoint x: 433, startPoint y: 184, endPoint x: 447, endPoint y: 275, distance: 92.1
click at [447, 275] on div "New Task Toggle Dropdown Create a new task for this event Copy tasks from anoth…" at bounding box center [845, 271] width 972 height 199
click at [426, 238] on icon at bounding box center [425, 232] width 30 height 21
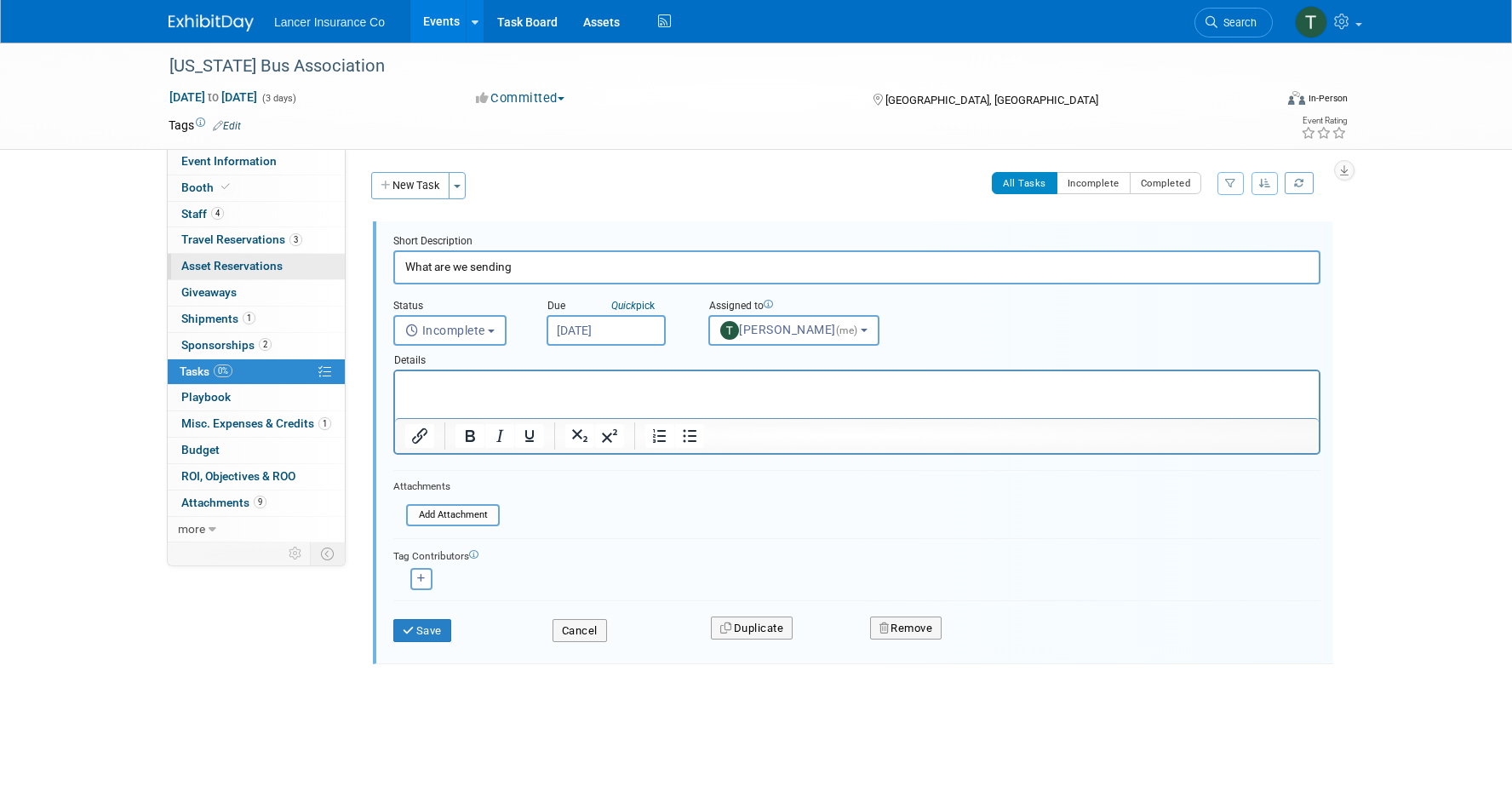
drag, startPoint x: 524, startPoint y: 269, endPoint x: 339, endPoint y: 255, distance: 185.5
click at [339, 255] on div "Event Information Event Info Booth Booth 4 Staff 4 Staff 3 Travel Reservations …" at bounding box center [756, 389] width 1201 height 693
type input "50 Pens, 50 Hand sanitizers, 25 mini lithos, table skirt?"
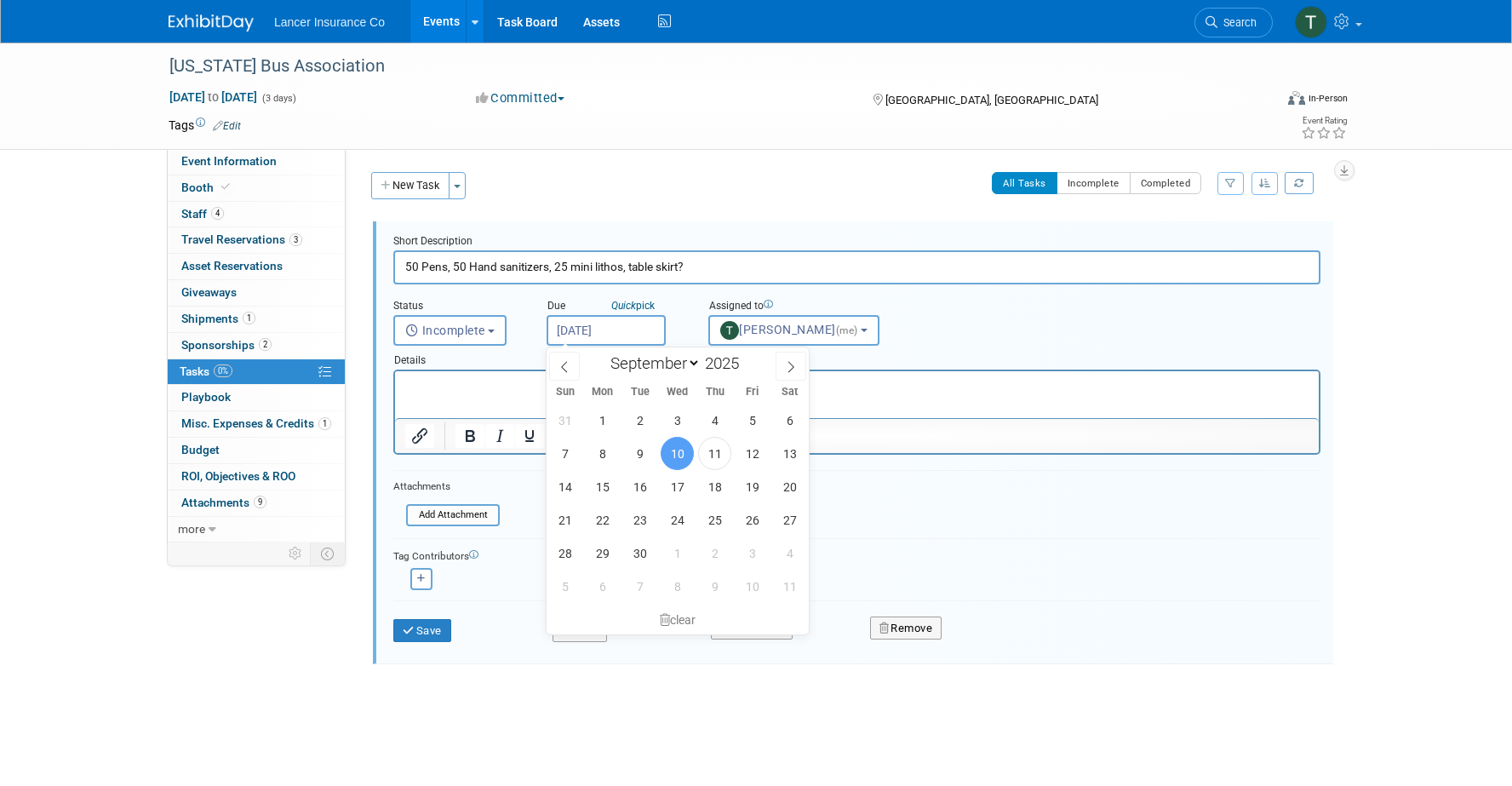
click at [614, 325] on input "Sep 10, 2025" at bounding box center [606, 330] width 119 height 31
click at [791, 367] on icon at bounding box center [791, 367] width 12 height 12
select select "9"
click at [602, 515] on span "20" at bounding box center [602, 520] width 33 height 33
type input "[DATE]"
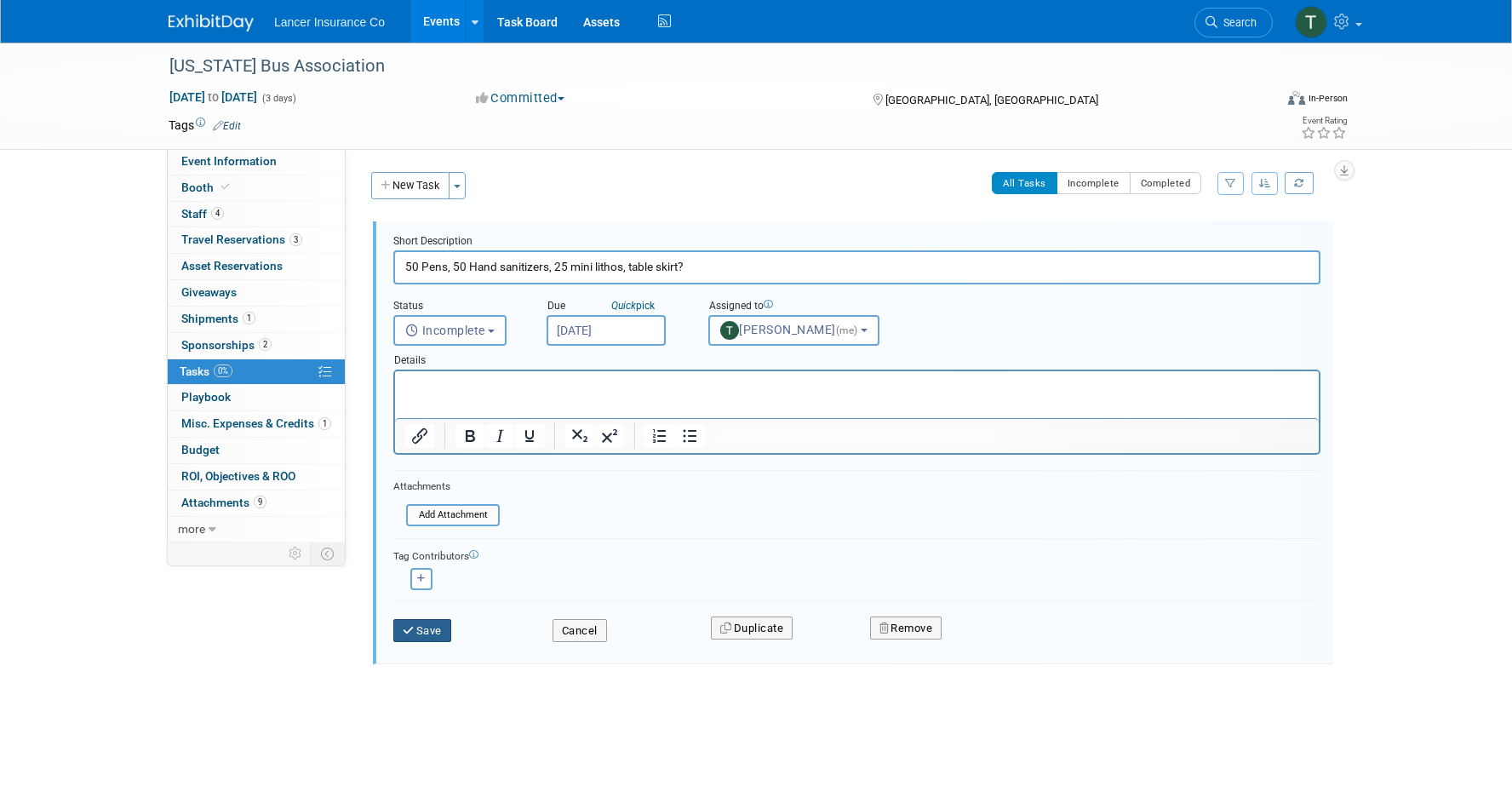
click at [422, 630] on button "Save" at bounding box center [423, 631] width 58 height 24
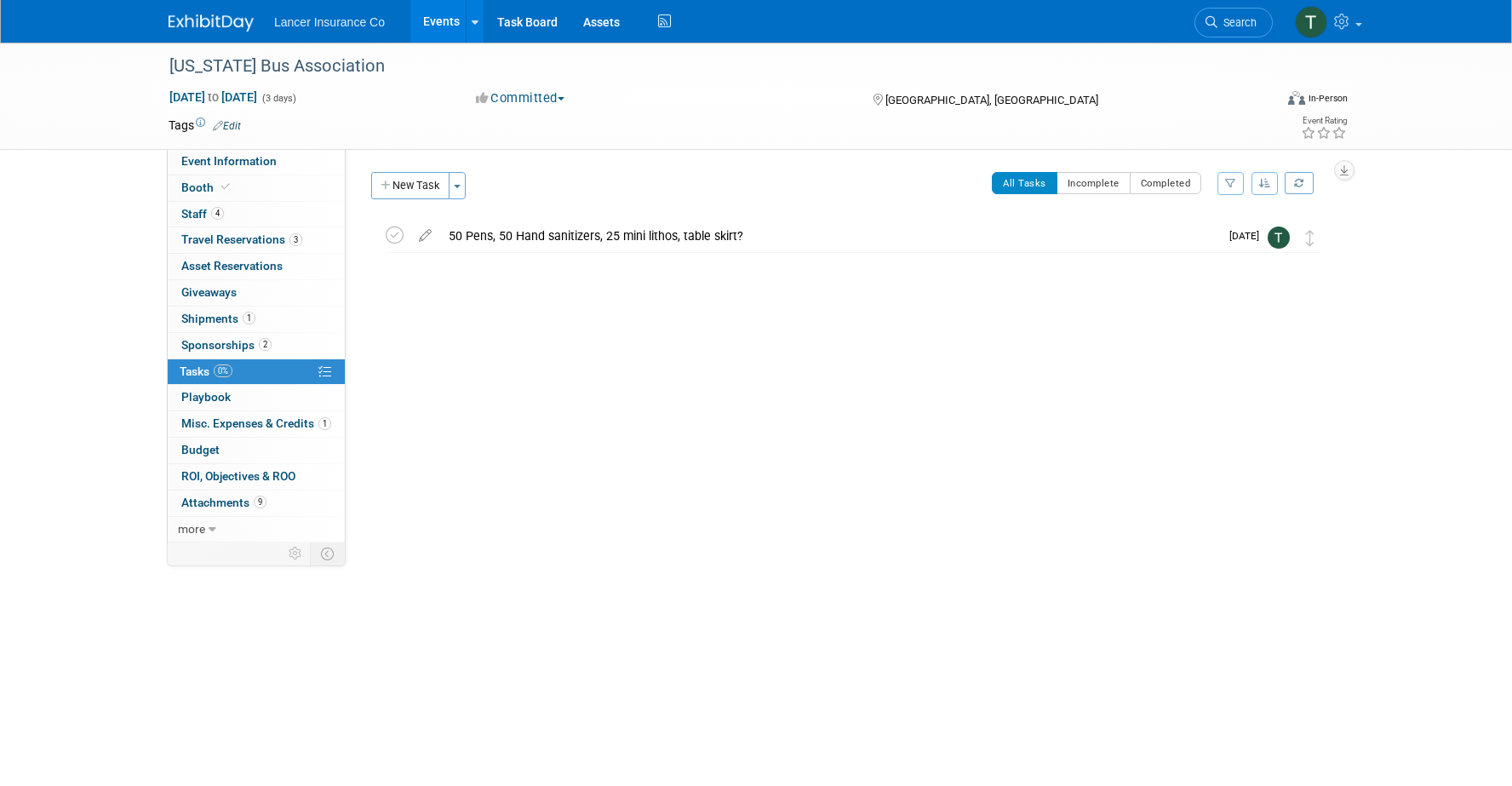
click at [435, 31] on link "Events" at bounding box center [442, 21] width 62 height 43
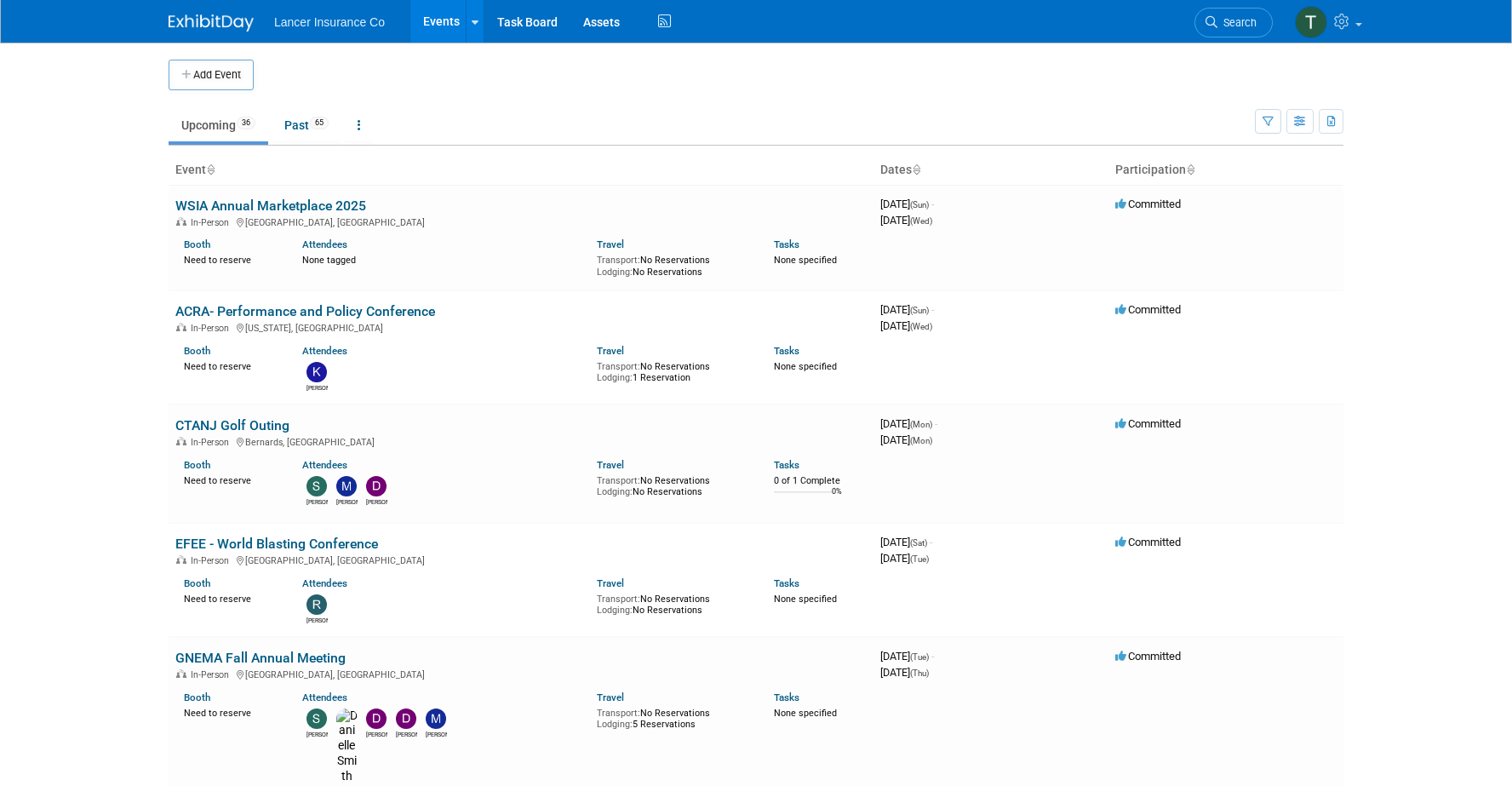
click at [434, 17] on link "Events" at bounding box center [442, 21] width 62 height 43
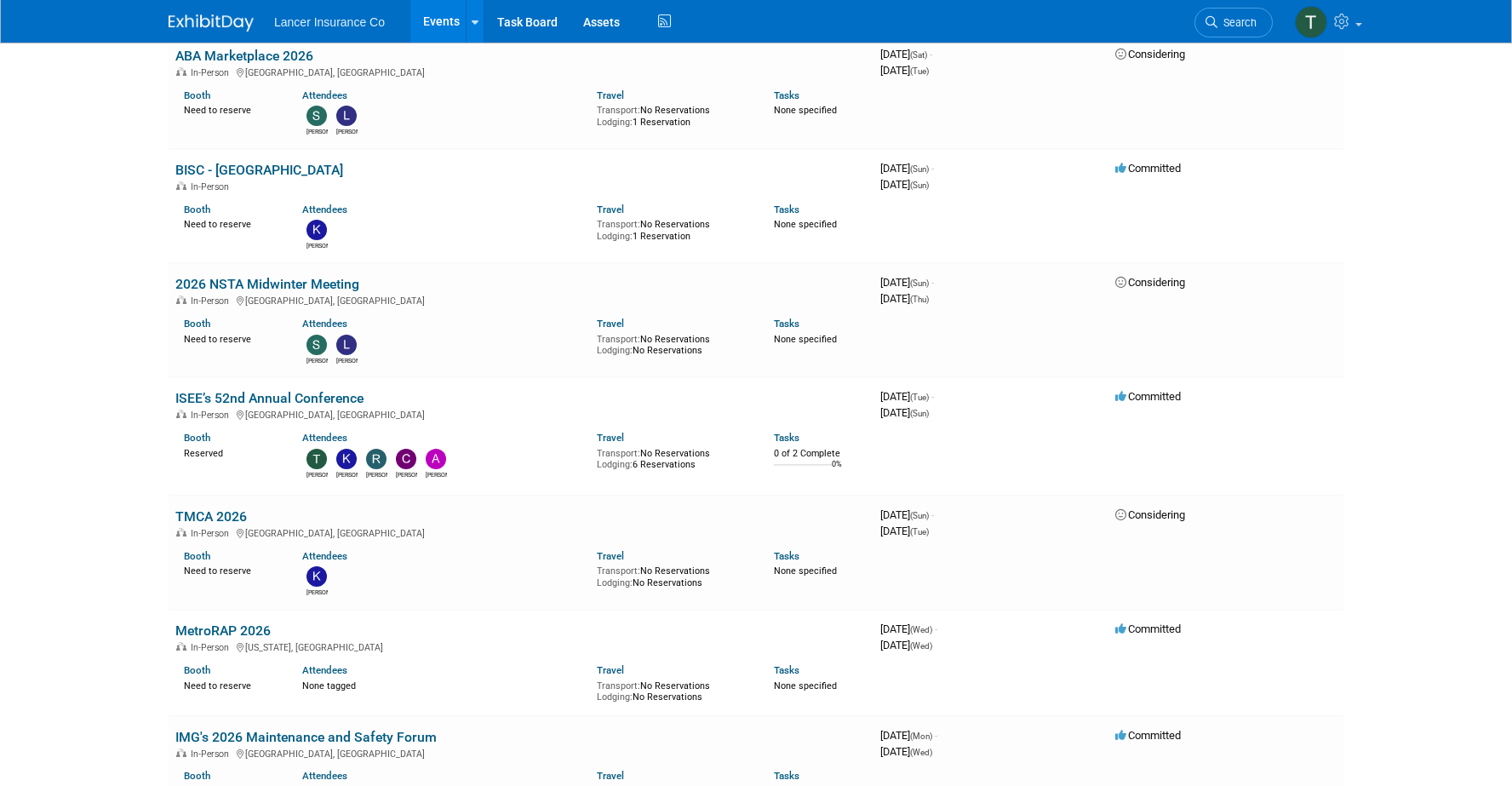
scroll to position [2980, 0]
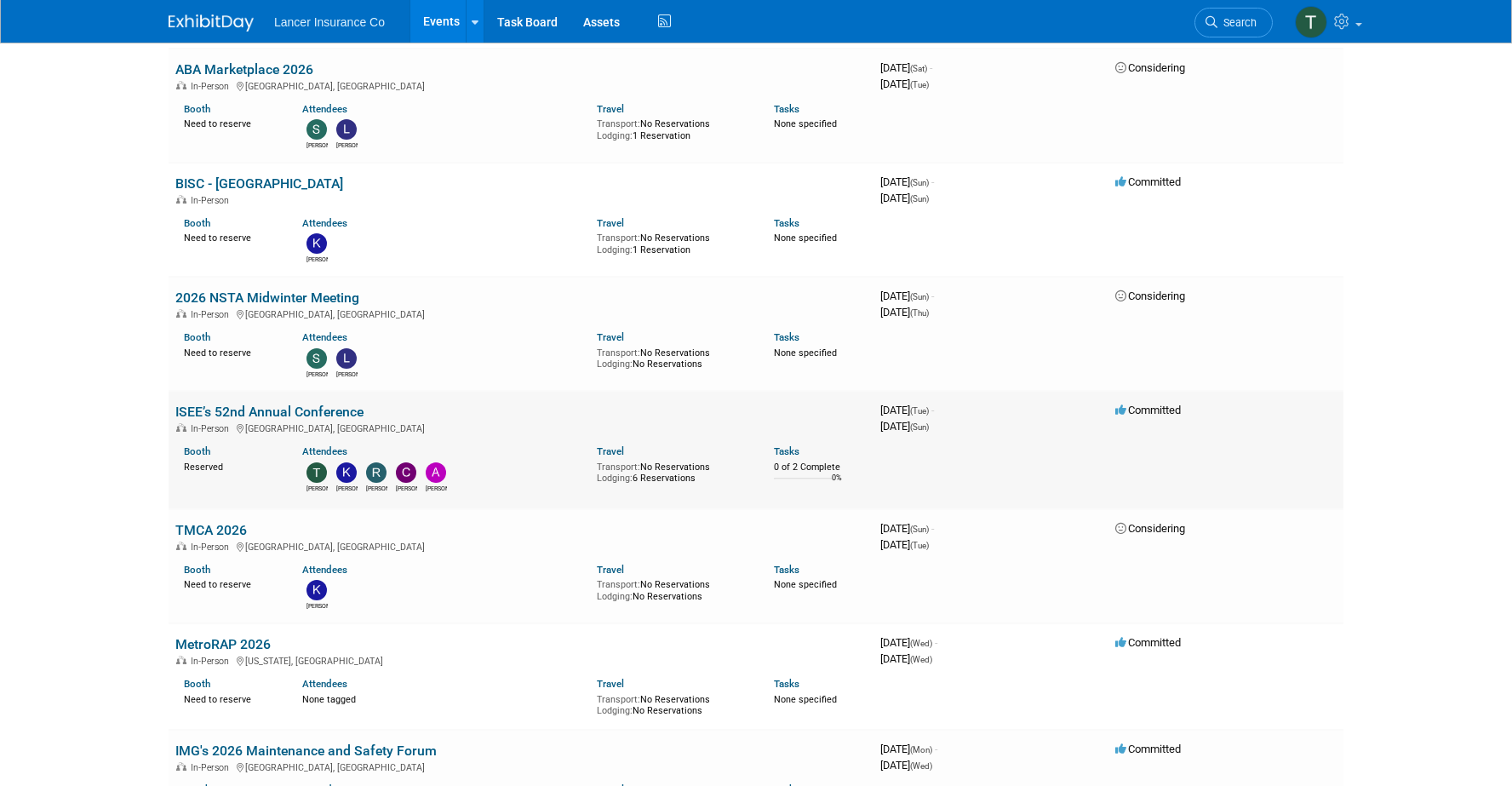
click at [240, 404] on link "ISEE’s 52nd Annual Conference" at bounding box center [270, 412] width 188 height 16
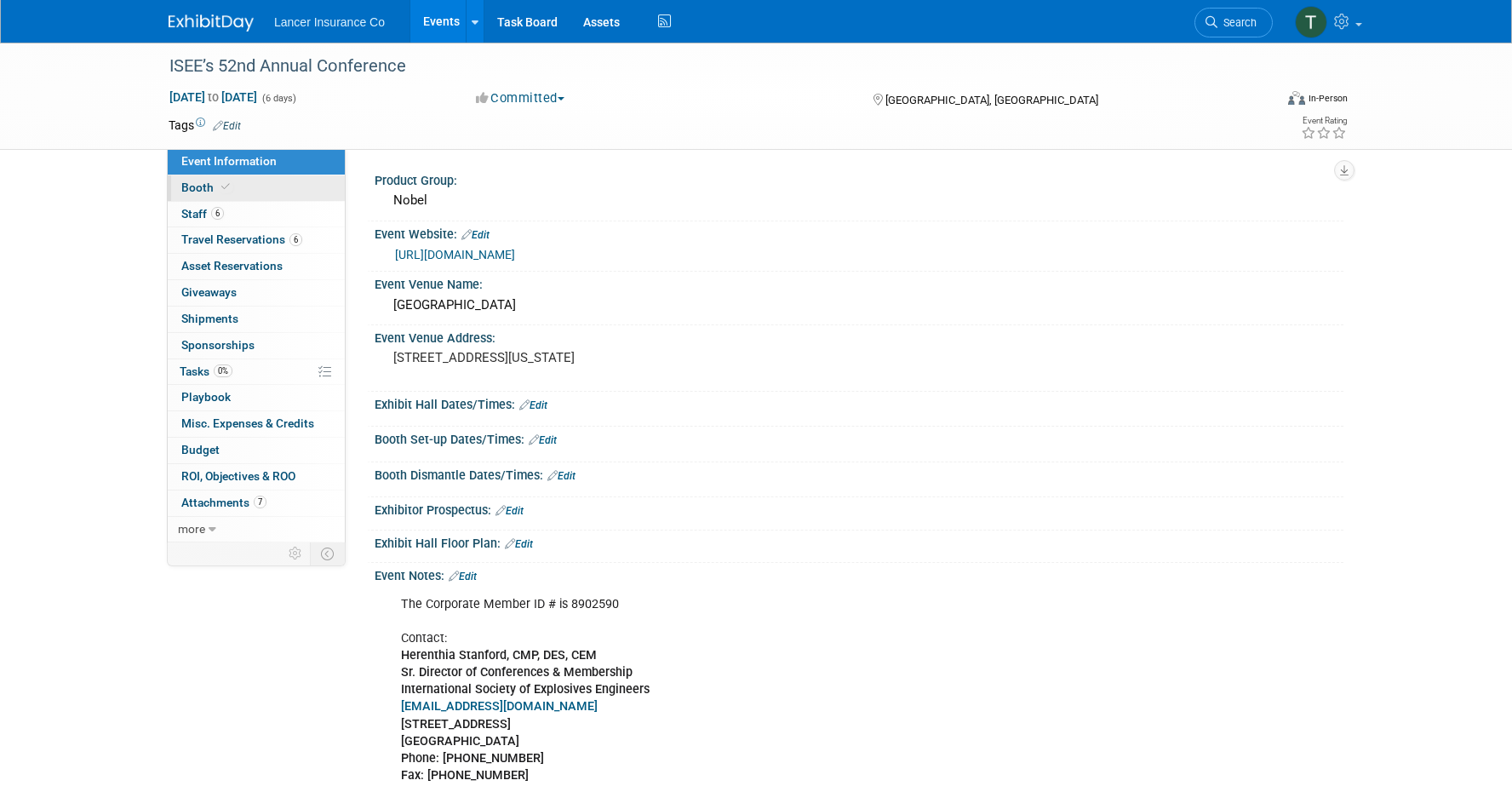
click at [195, 192] on span "Booth" at bounding box center [207, 188] width 52 height 14
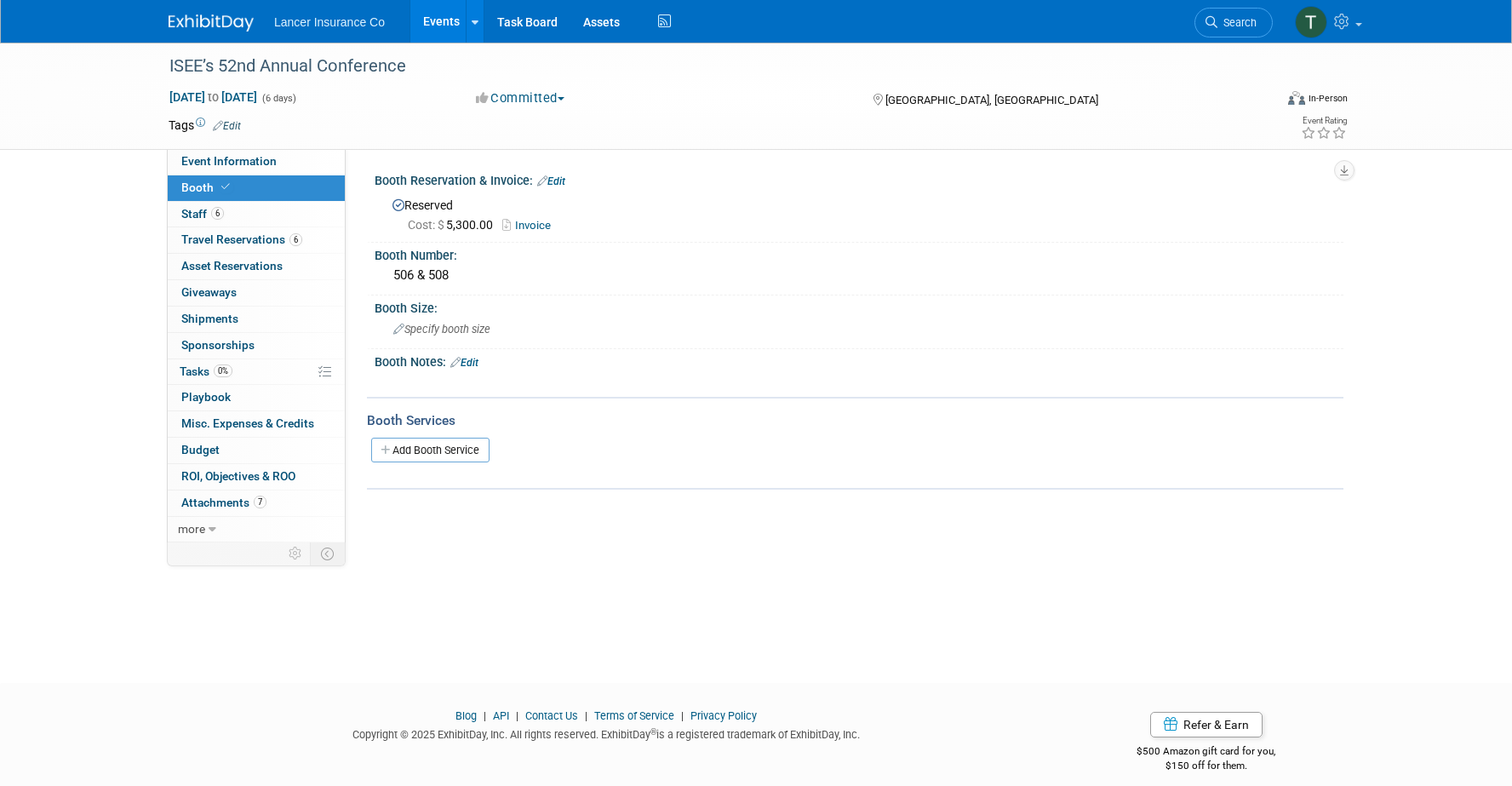
click at [472, 361] on link "Edit" at bounding box center [464, 363] width 28 height 12
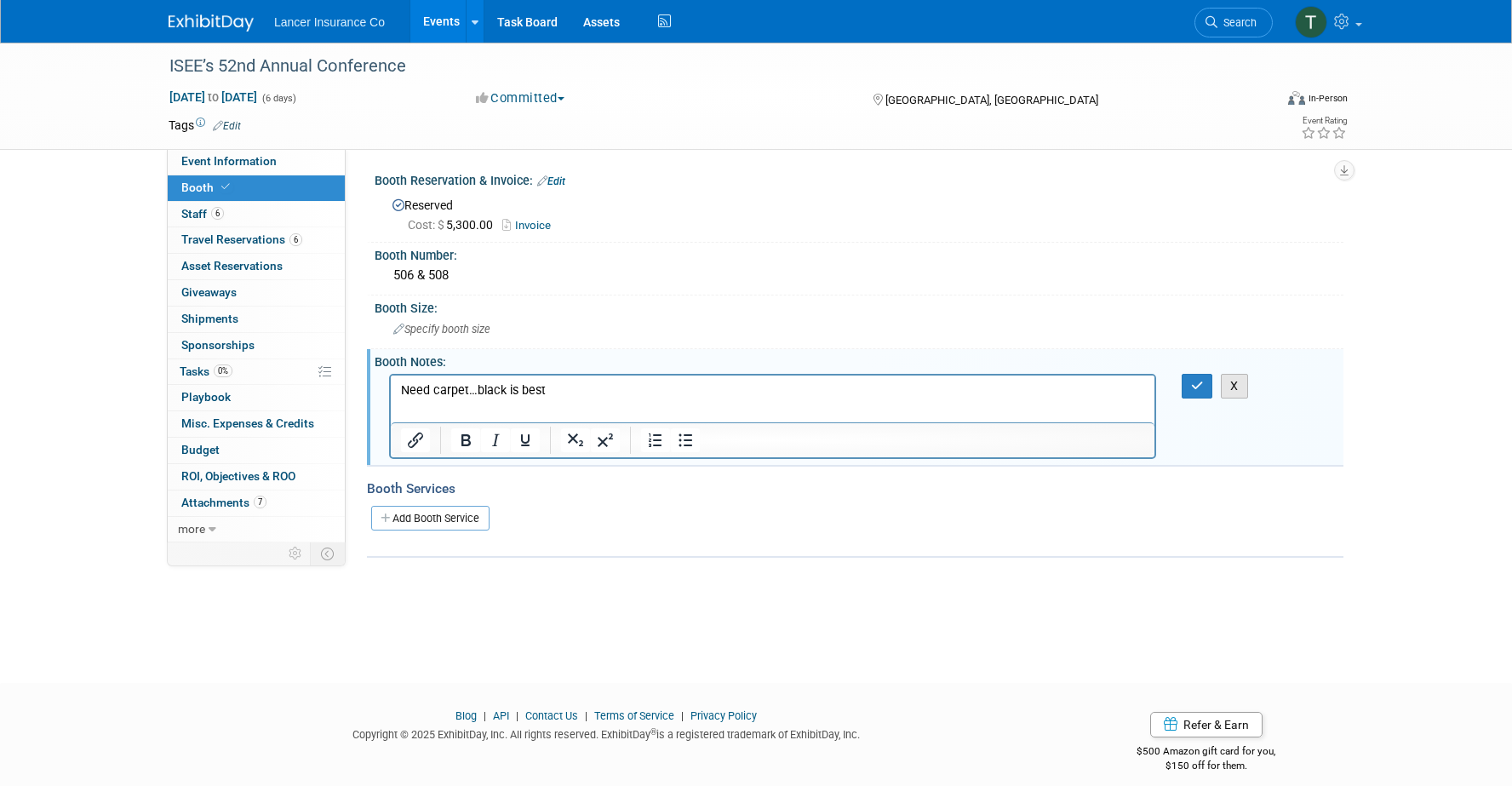
click at [1238, 381] on button "X" at bounding box center [1235, 386] width 27 height 25
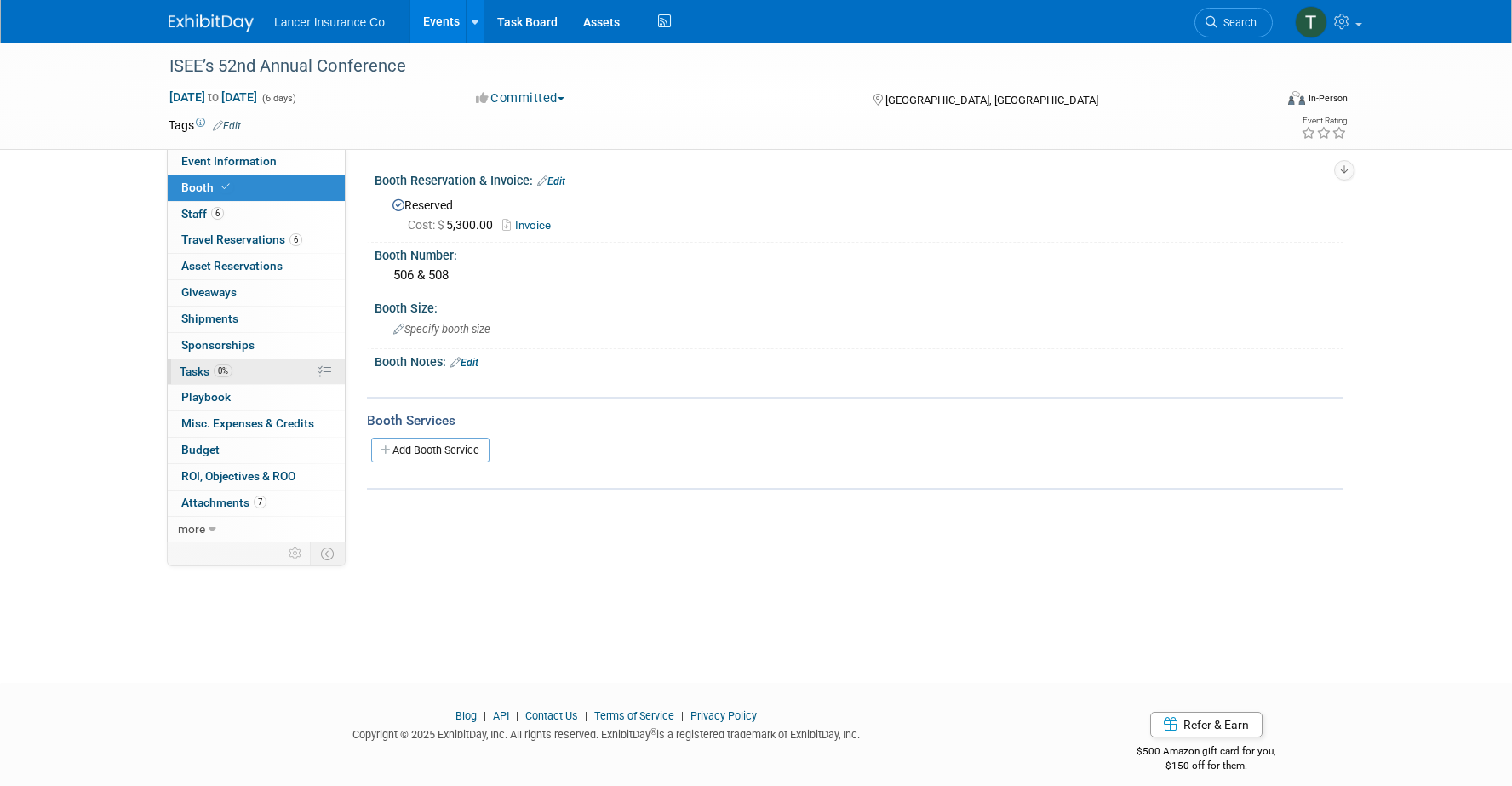
click at [201, 369] on span "Tasks 0%" at bounding box center [206, 372] width 53 height 14
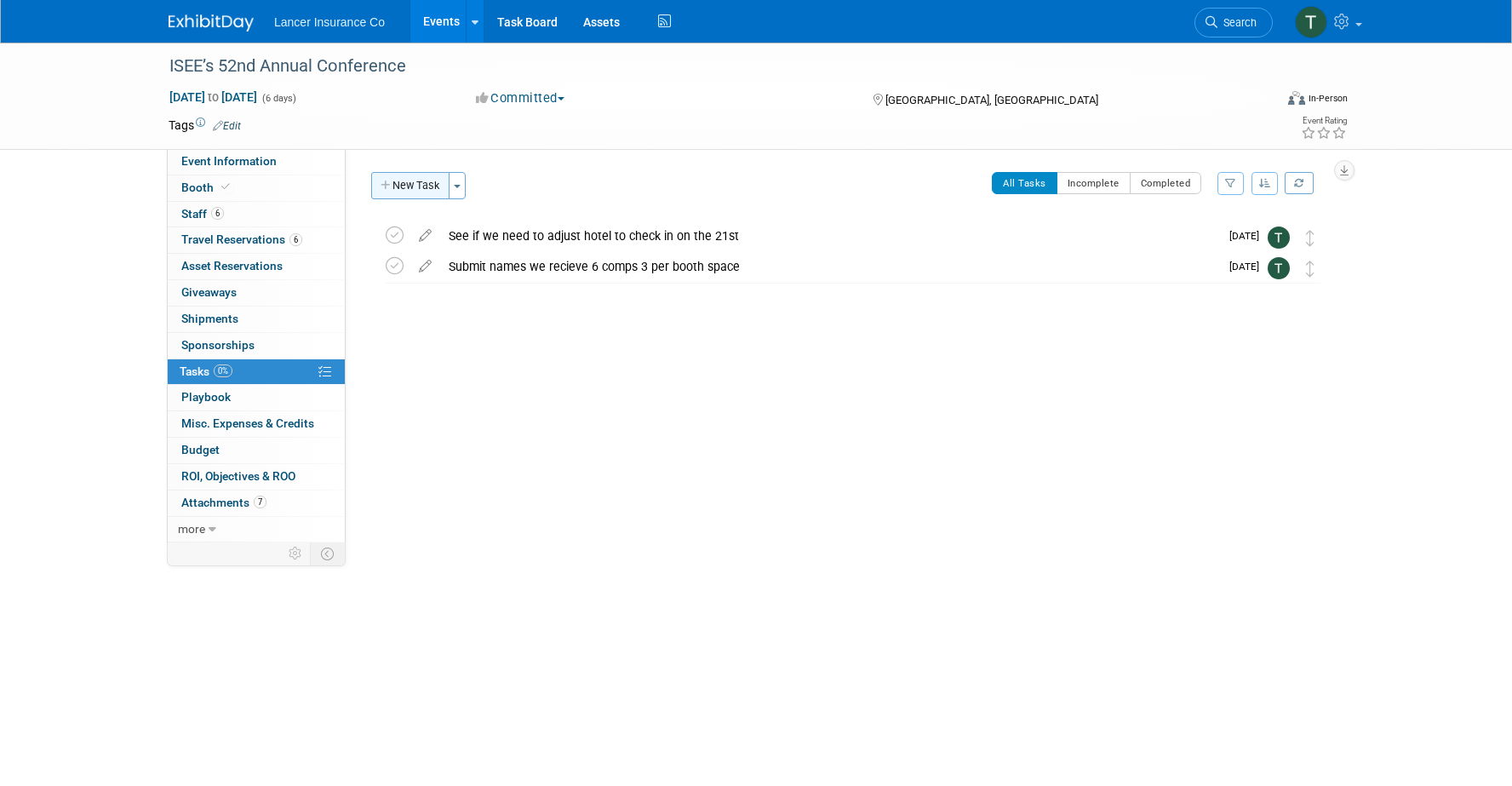
click at [407, 185] on button "New Task" at bounding box center [411, 186] width 79 height 27
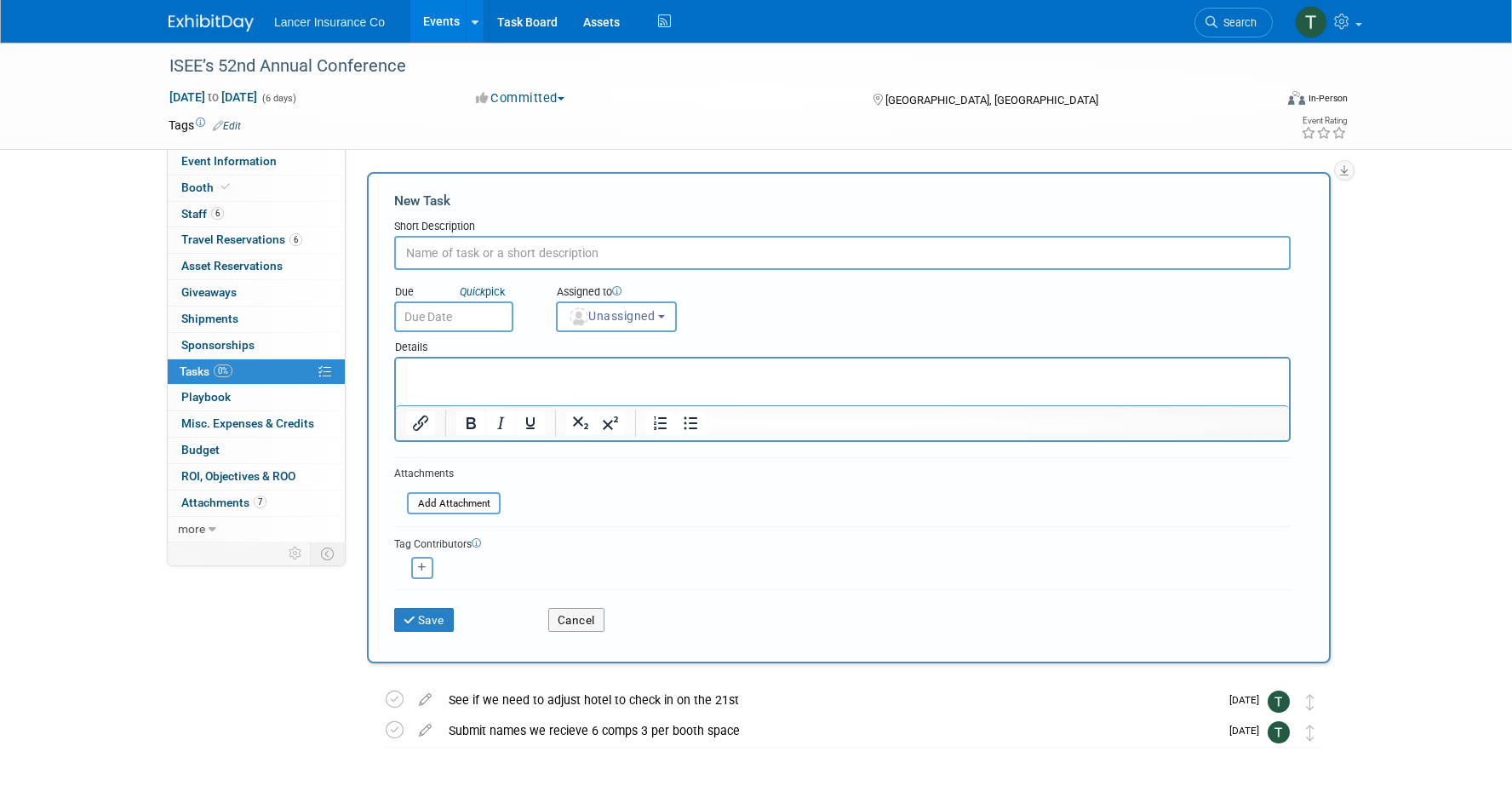
click at [449, 378] on p "Rich Text Area. Press ALT-0 for help." at bounding box center [843, 374] width 874 height 17
click at [438, 251] on input "text" at bounding box center [843, 253] width 897 height 34
type input "order booth carpet"
click at [445, 298] on div "Due Quick pick" at bounding box center [462, 293] width 136 height 17
click at [445, 333] on div "Details" at bounding box center [843, 344] width 897 height 25
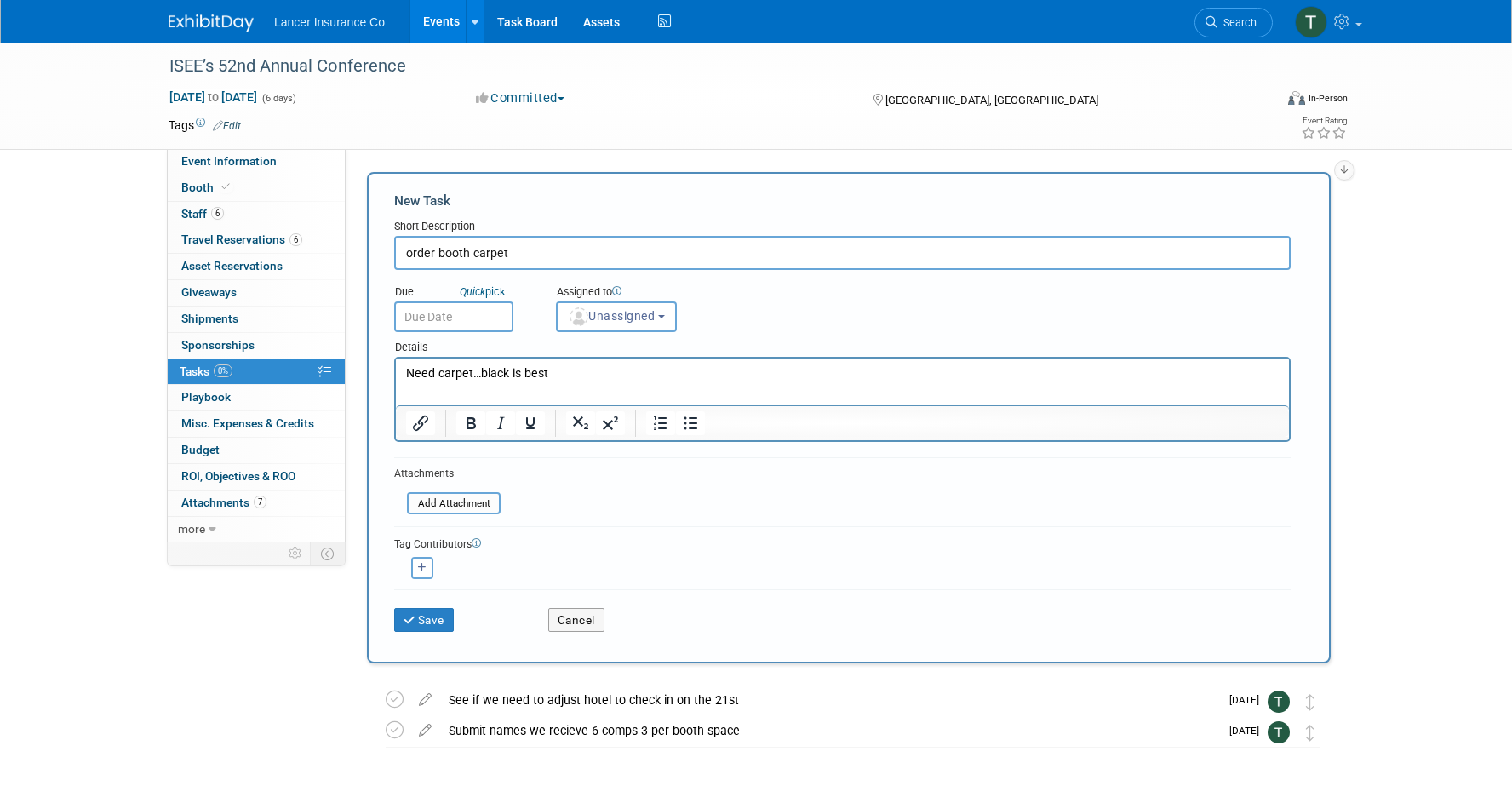
click at [444, 296] on div "Due Quick pick" at bounding box center [462, 293] width 136 height 17
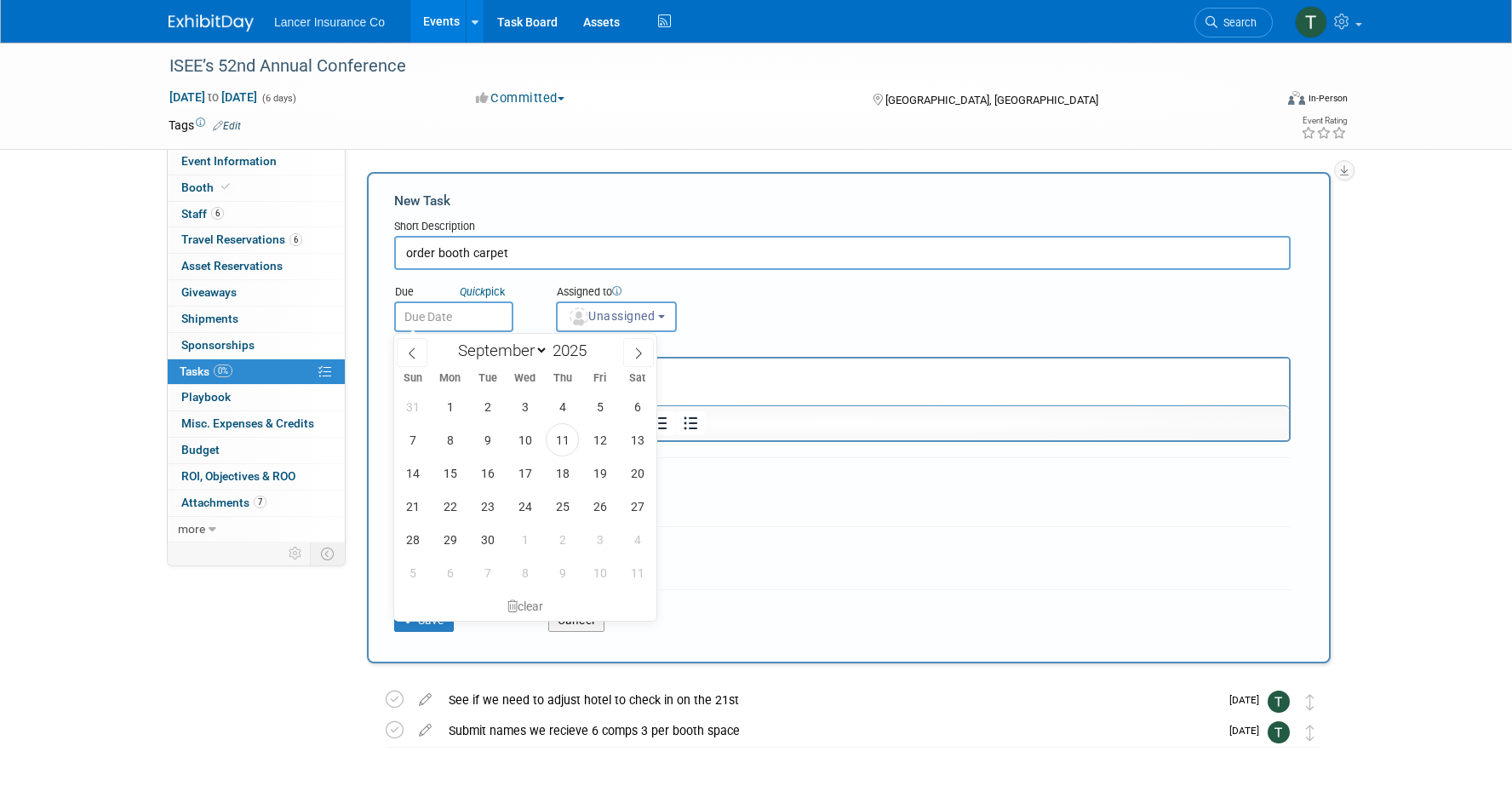
click at [444, 307] on input "text" at bounding box center [454, 317] width 119 height 31
click at [631, 349] on span at bounding box center [638, 353] width 31 height 29
select select "11"
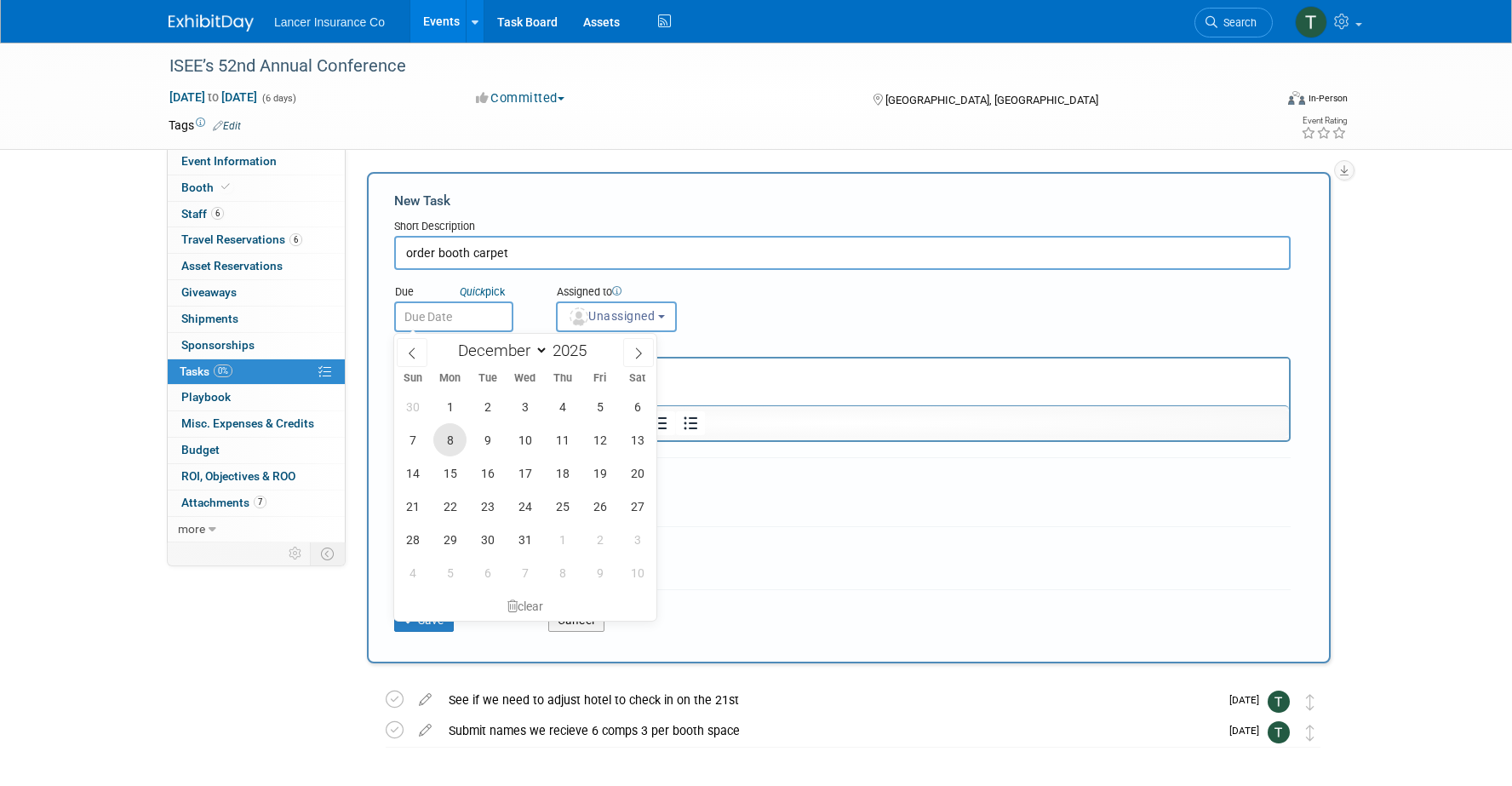
click at [441, 443] on span "8" at bounding box center [449, 440] width 33 height 33
type input "[DATE]"
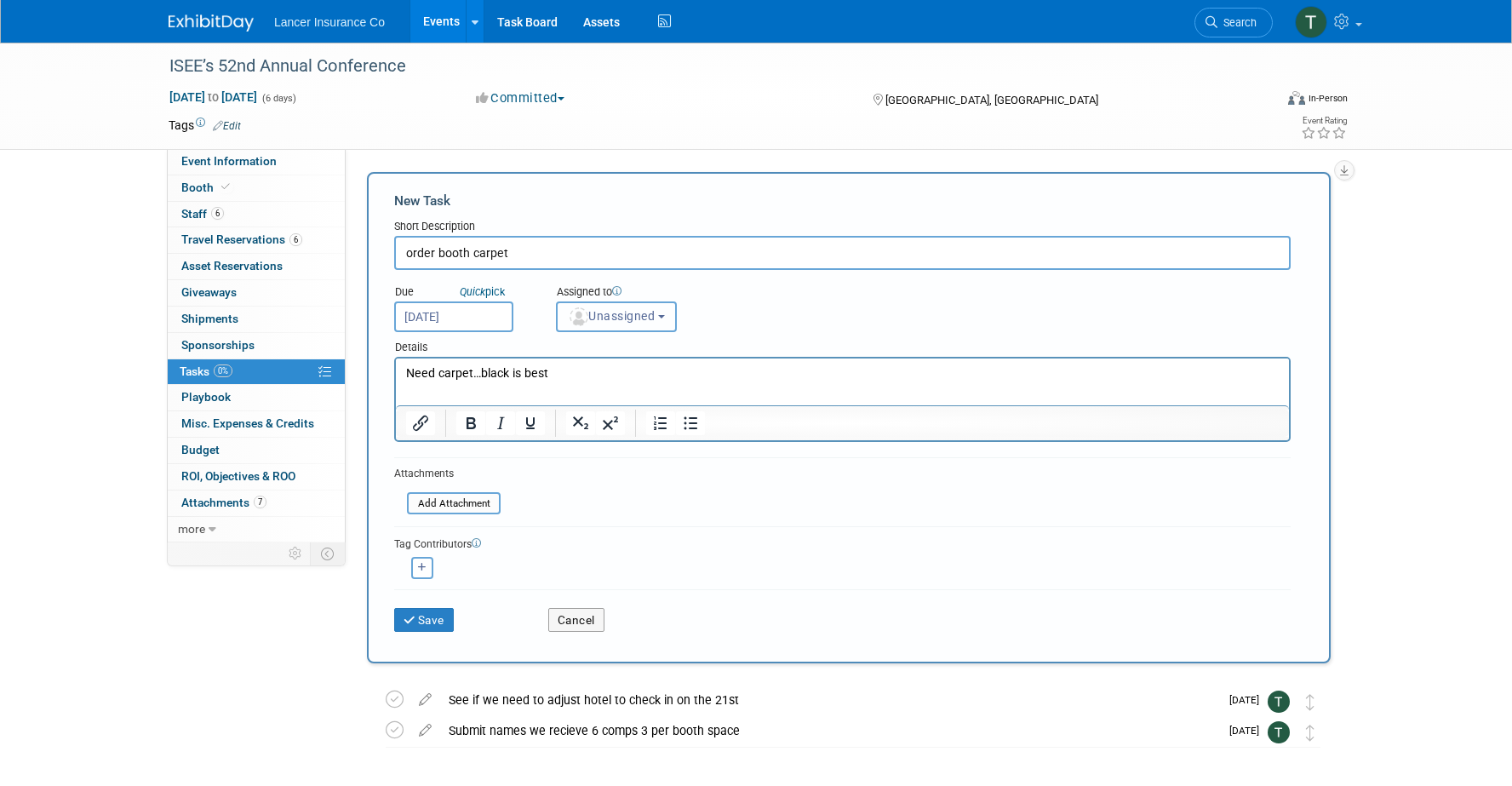
click at [620, 309] on span "Unassigned" at bounding box center [611, 316] width 86 height 14
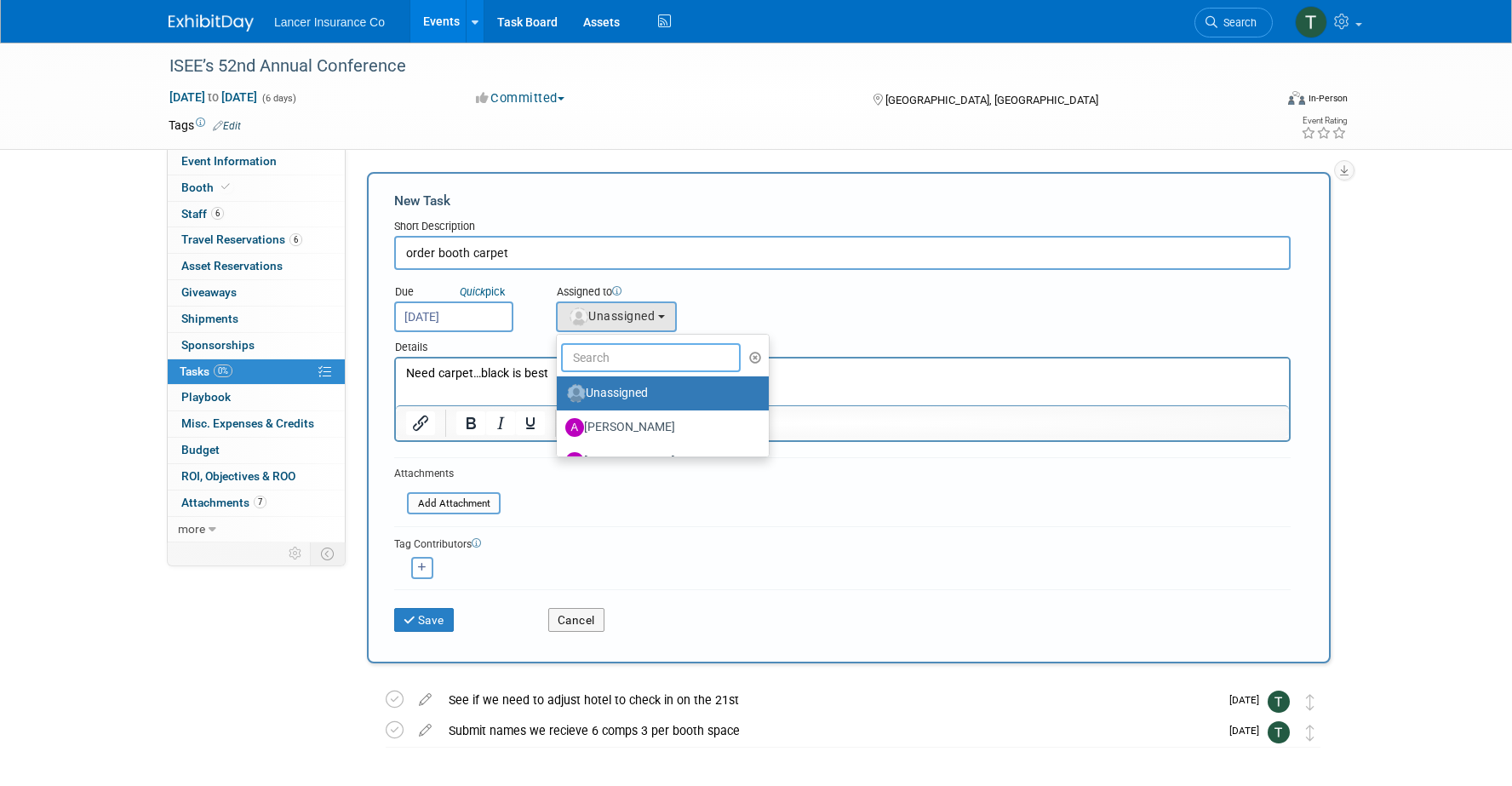
click at [602, 354] on input "text" at bounding box center [651, 358] width 180 height 29
type input "[PERSON_NAME]"
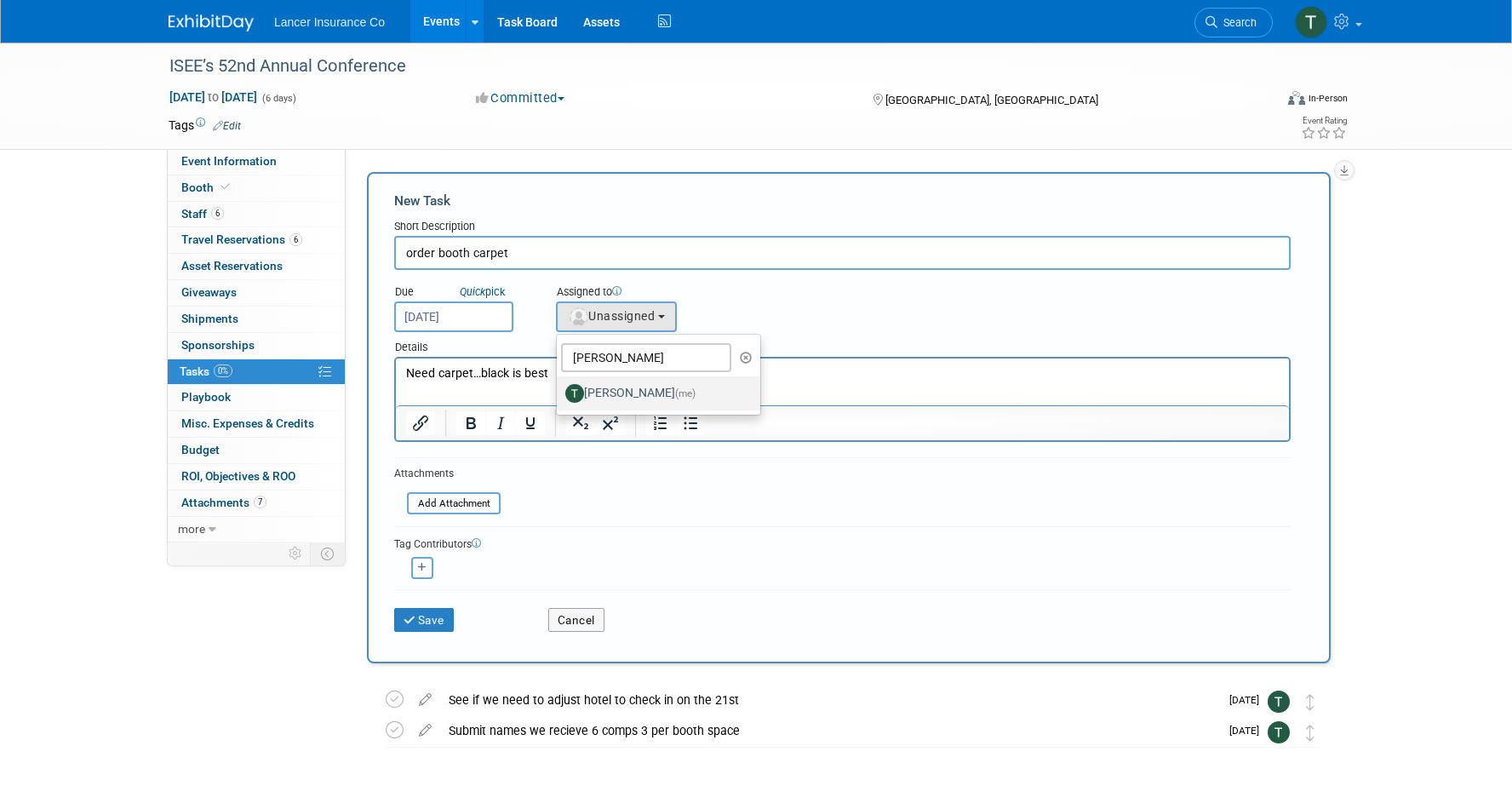
click at [655, 396] on label "[PERSON_NAME] (me)" at bounding box center [655, 394] width 178 height 27
click at [560, 396] on input "[PERSON_NAME] (me)" at bounding box center [554, 391] width 11 height 11
select select "4421722b-634f-4799-af43-cbca53d48260"
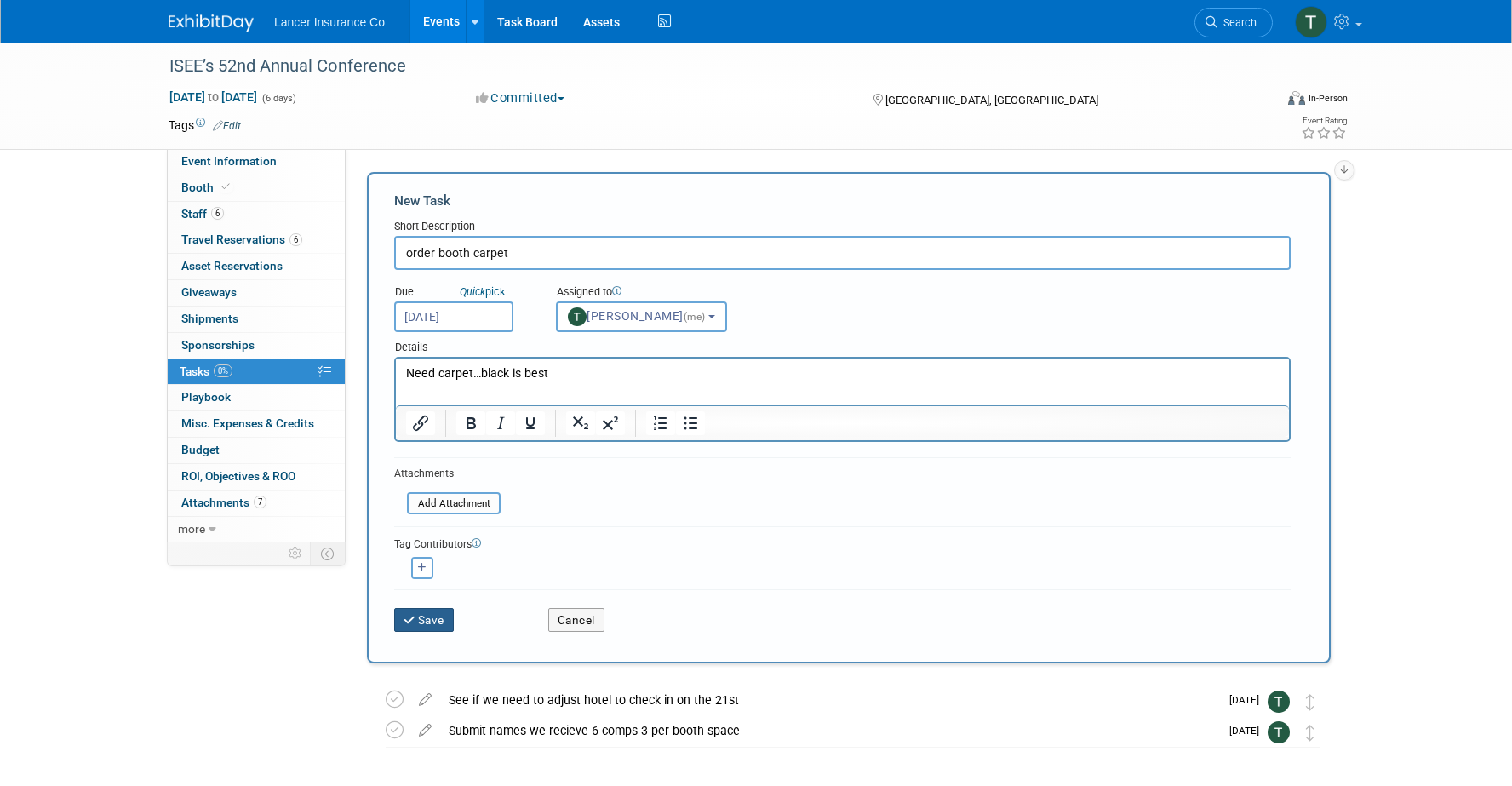
click at [439, 625] on button "Save" at bounding box center [424, 620] width 60 height 24
